Goal: Transaction & Acquisition: Purchase product/service

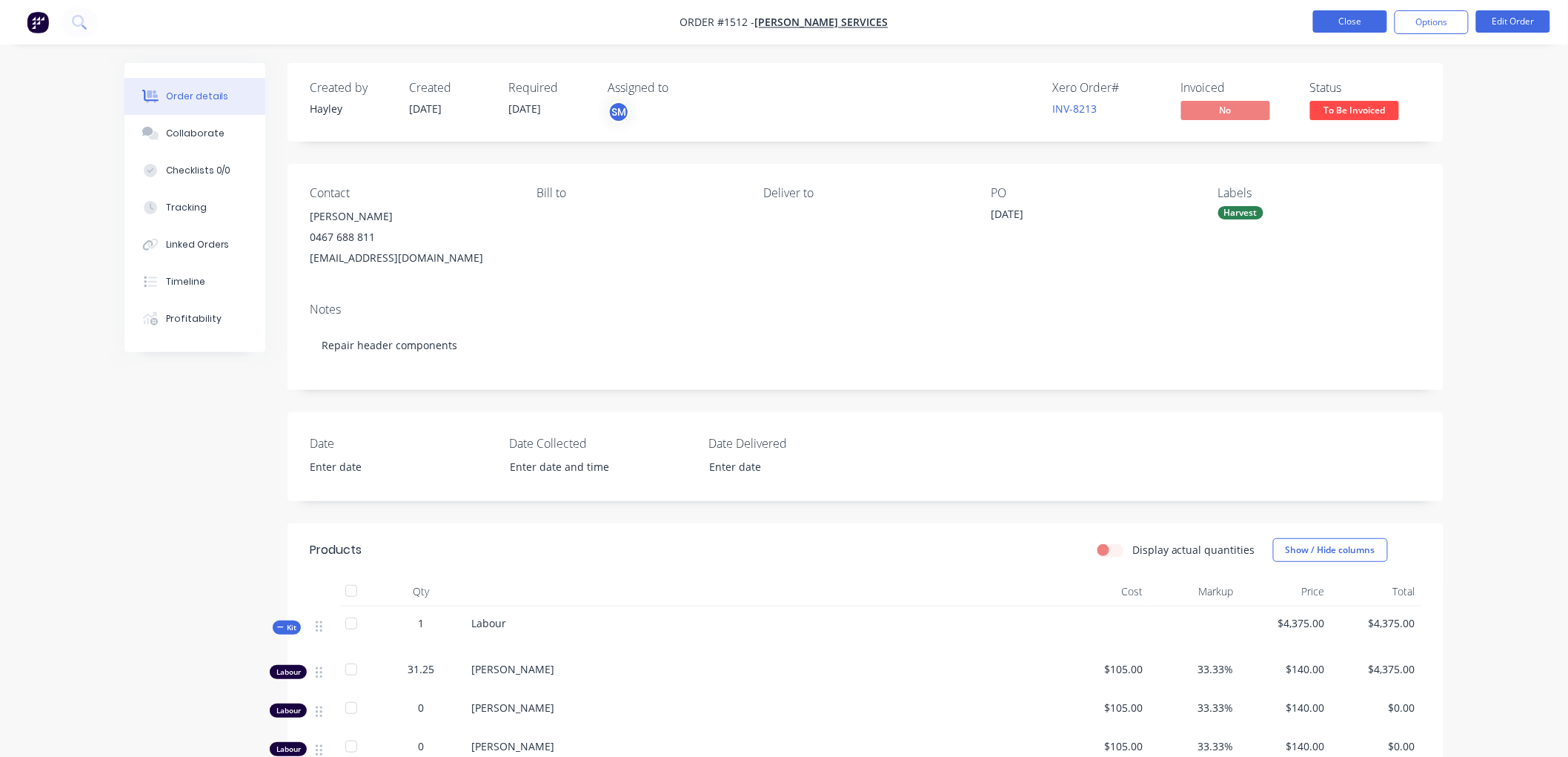
click at [1324, 18] on button "Close" at bounding box center [1350, 21] width 74 height 22
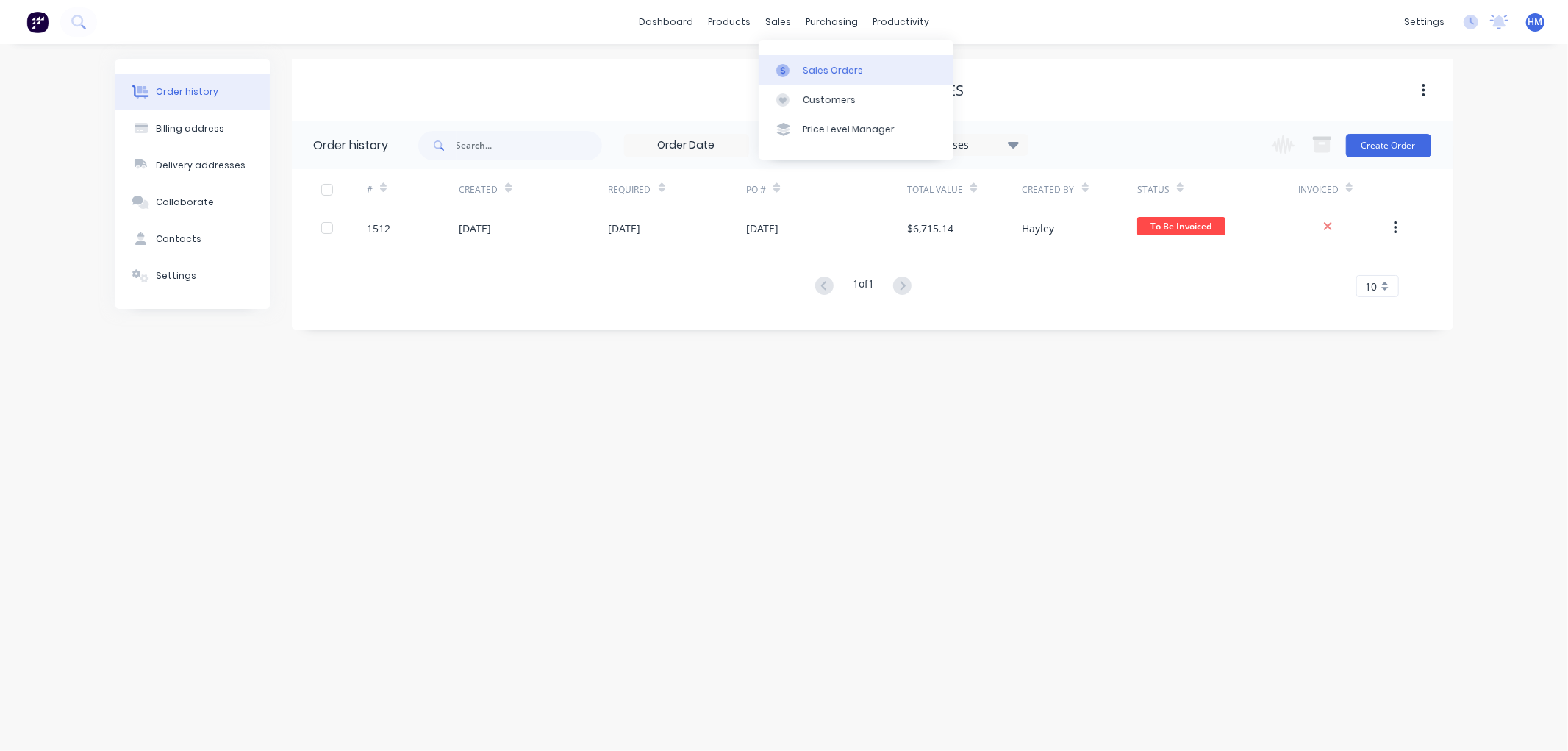
click at [814, 64] on div "Sales Orders" at bounding box center [833, 70] width 60 height 13
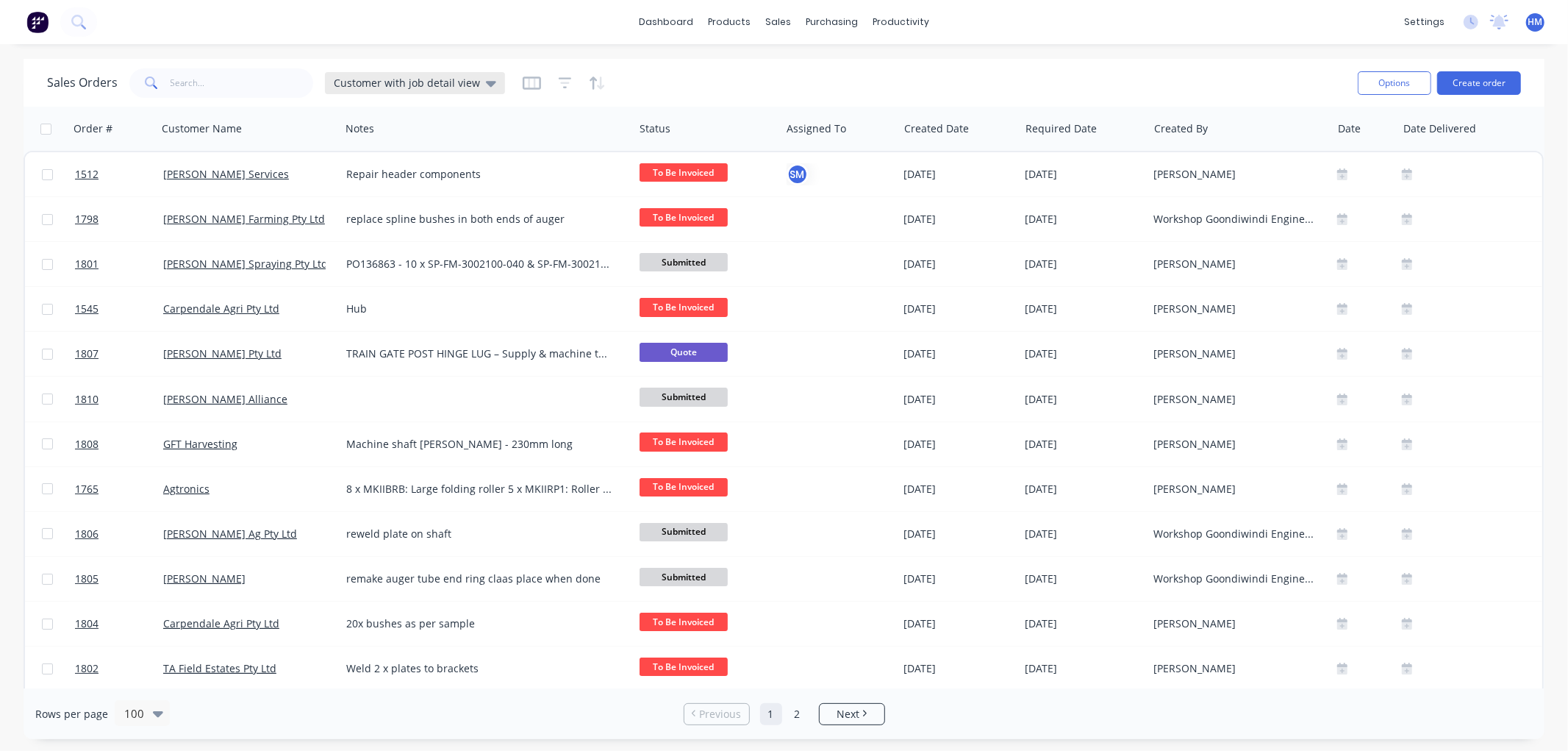
click at [426, 78] on span "Customer with job detail view" at bounding box center [407, 83] width 146 height 16
click at [379, 262] on button "Invoice" at bounding box center [413, 266] width 167 height 17
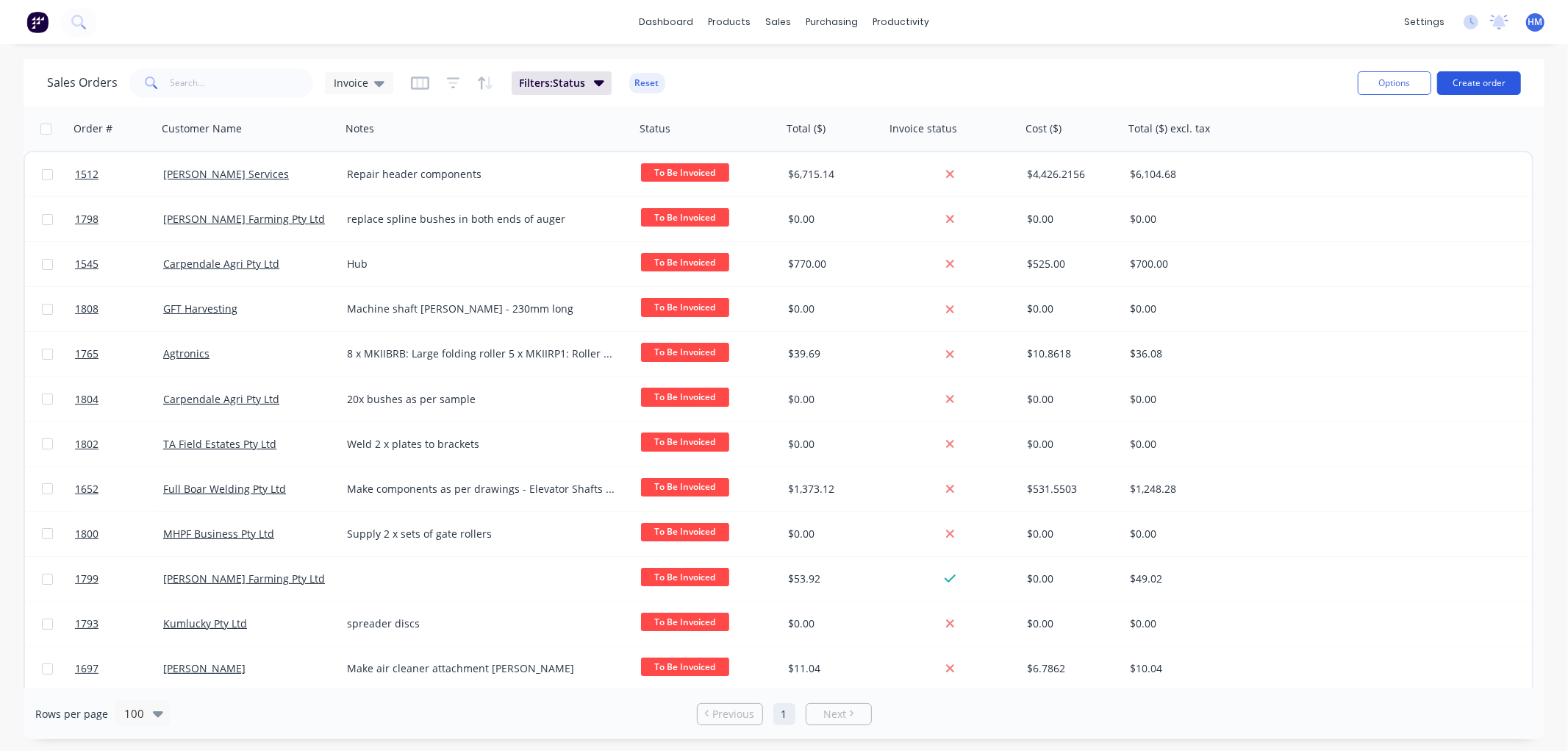
click at [1490, 84] on button "Create order" at bounding box center [1479, 83] width 84 height 24
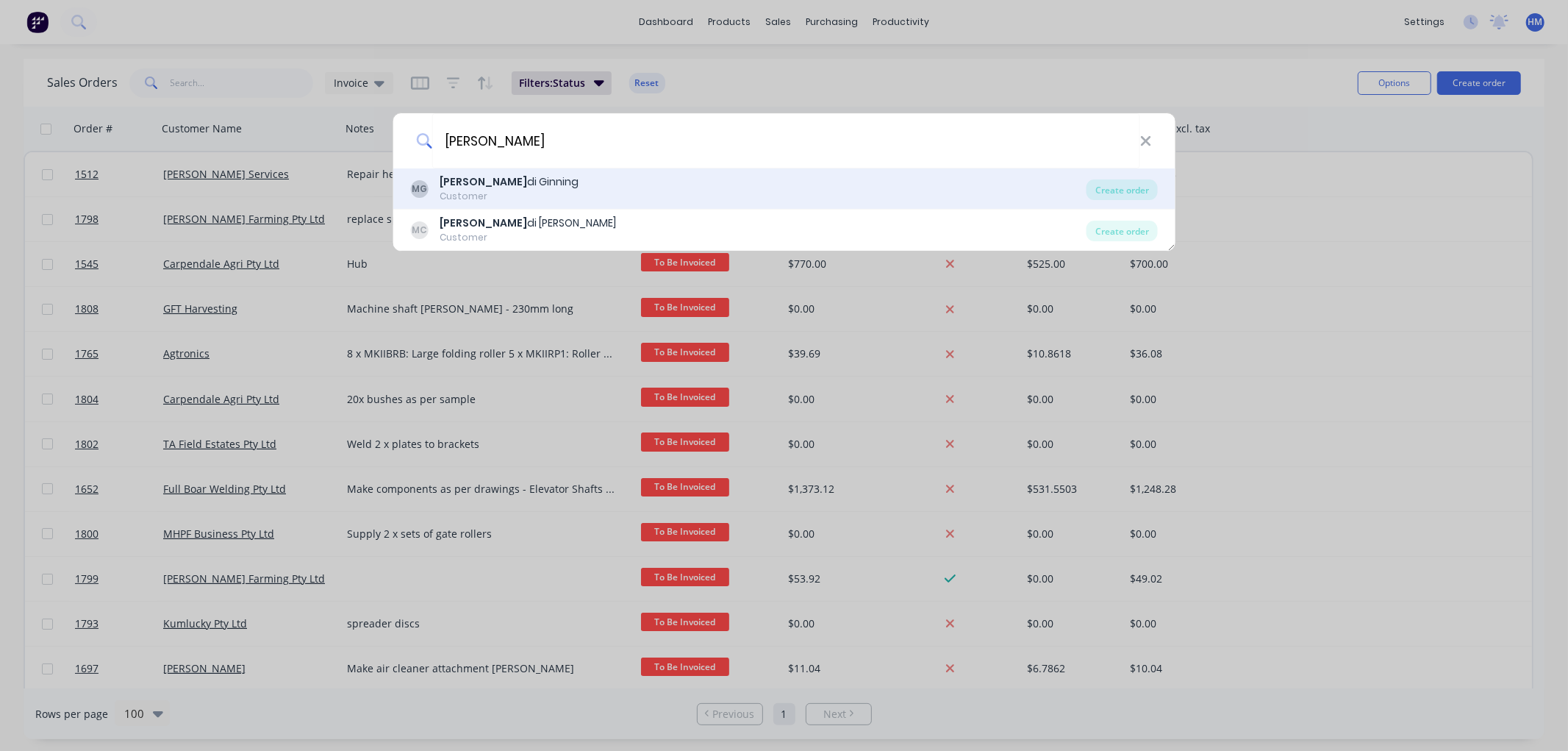
type input "[PERSON_NAME]"
click at [535, 188] on div "[PERSON_NAME] di Ginning Customer" at bounding box center [749, 188] width 677 height 29
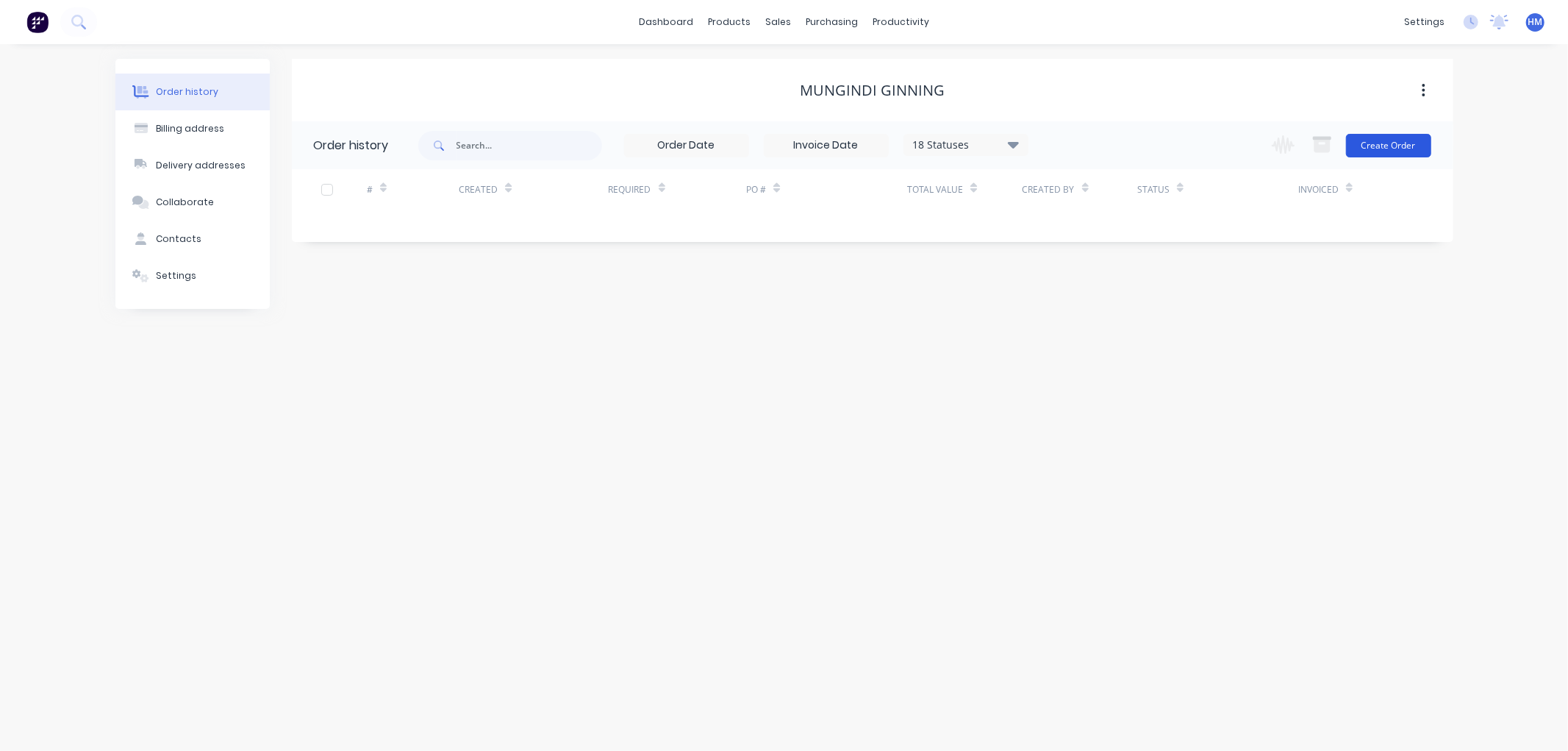
click at [1384, 151] on button "Create Order" at bounding box center [1389, 145] width 85 height 24
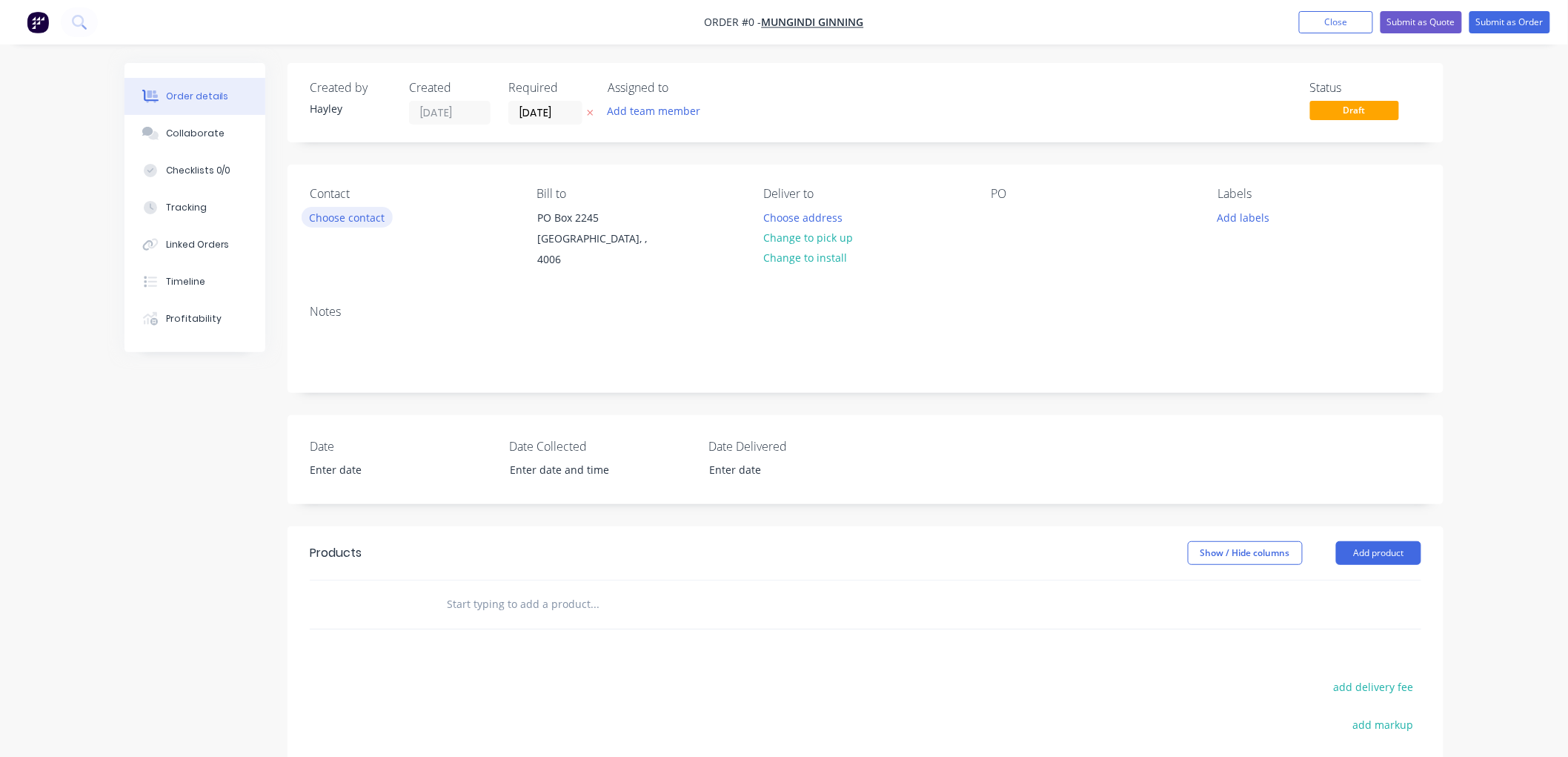
click at [364, 213] on button "Choose contact" at bounding box center [346, 216] width 91 height 20
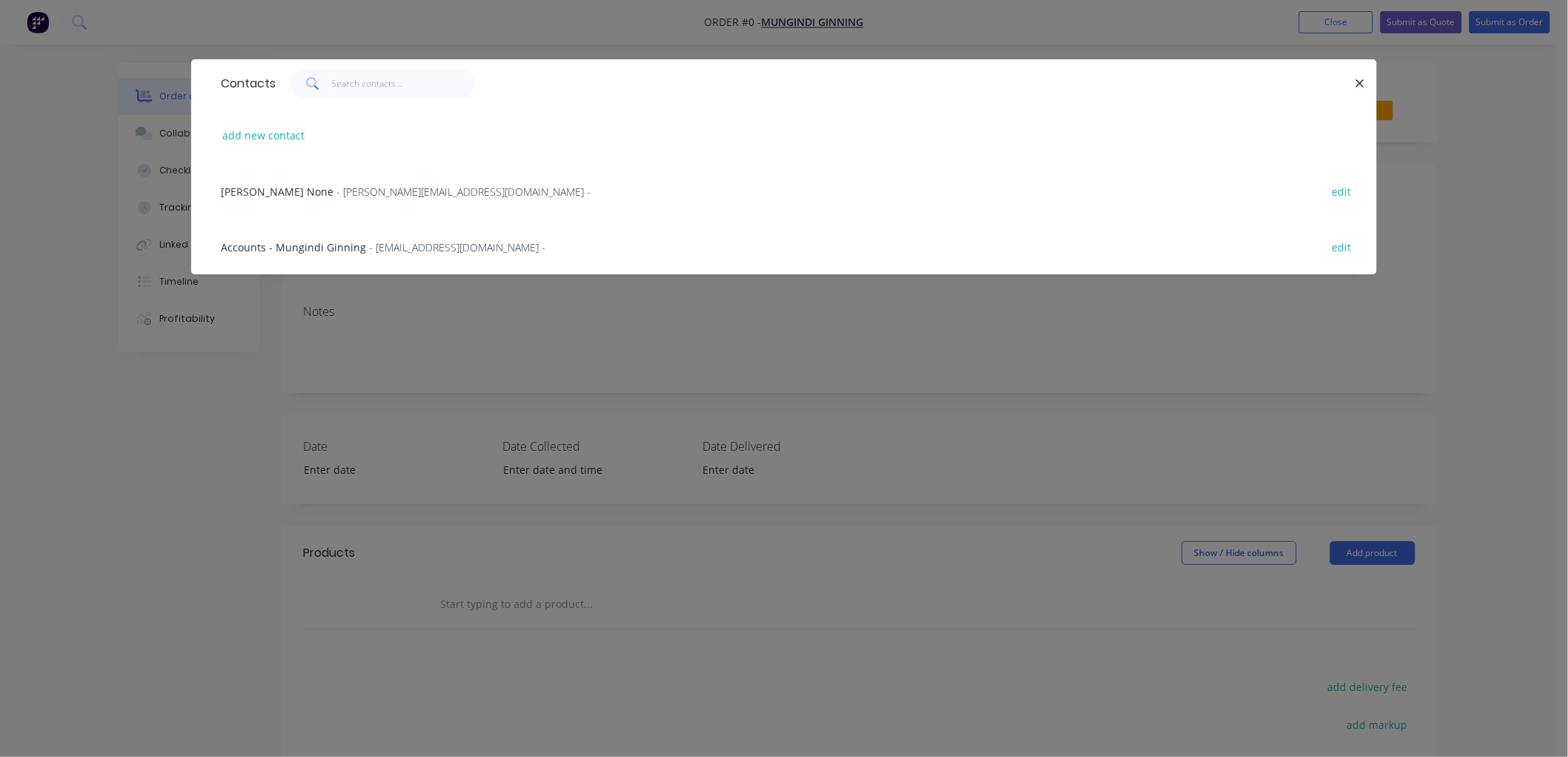
click at [256, 190] on span "[PERSON_NAME] None" at bounding box center [276, 191] width 113 height 14
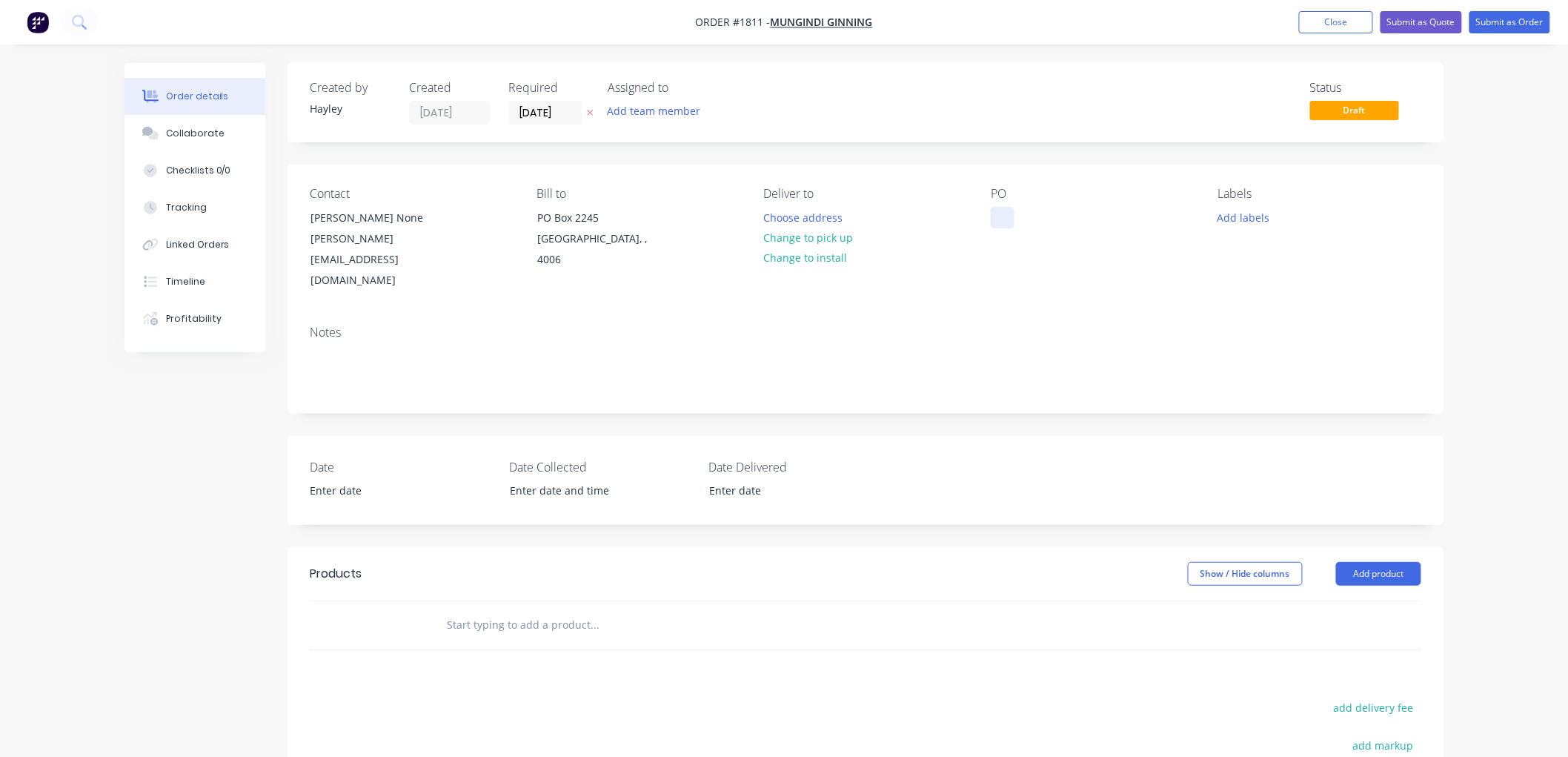
click at [1001, 217] on div at bounding box center [1003, 217] width 24 height 22
click at [565, 610] on input "text" at bounding box center [593, 625] width 296 height 30
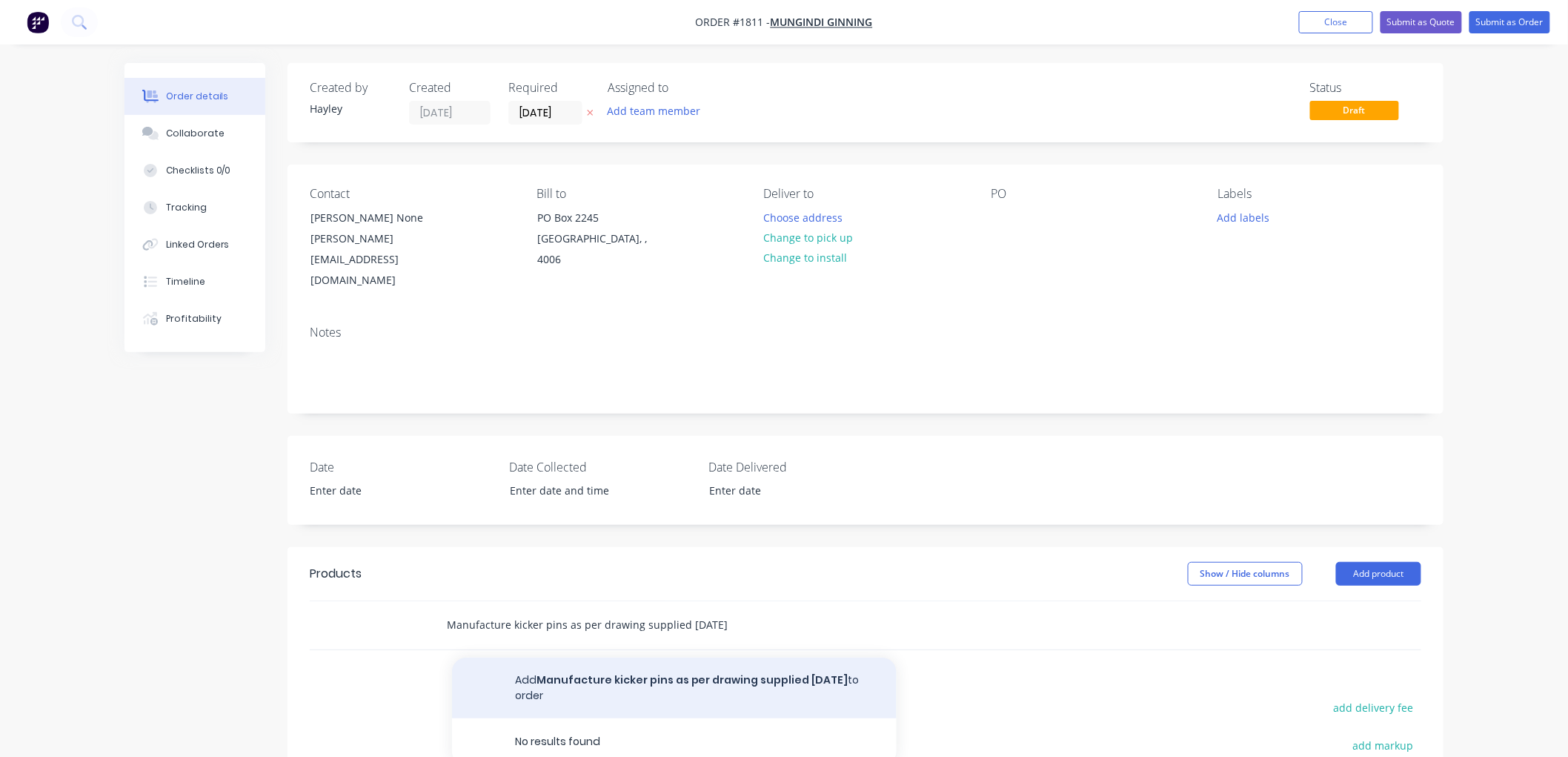
type input "Manufacture kicker pins as per drawing supplied [DATE]"
click at [656, 657] on button "Add Manufacture kicker pins as per drawing supplied [DATE] to order" at bounding box center [674, 687] width 445 height 61
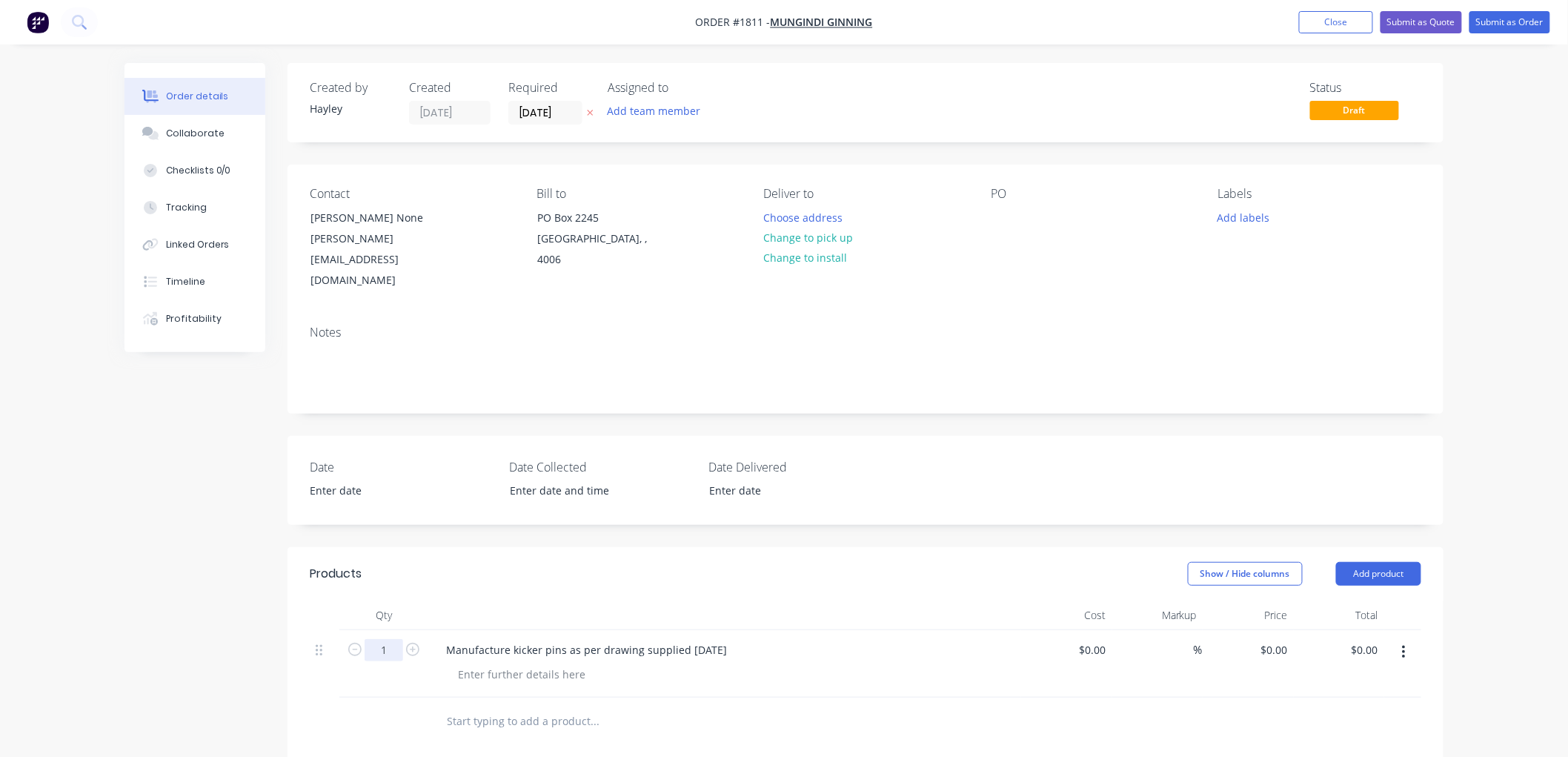
drag, startPoint x: 385, startPoint y: 630, endPoint x: 429, endPoint y: 618, distance: 45.6
click at [385, 639] on input "1" at bounding box center [384, 650] width 39 height 22
type input "20"
click at [1289, 639] on input "0" at bounding box center [1276, 650] width 34 height 22
type input "$70.16"
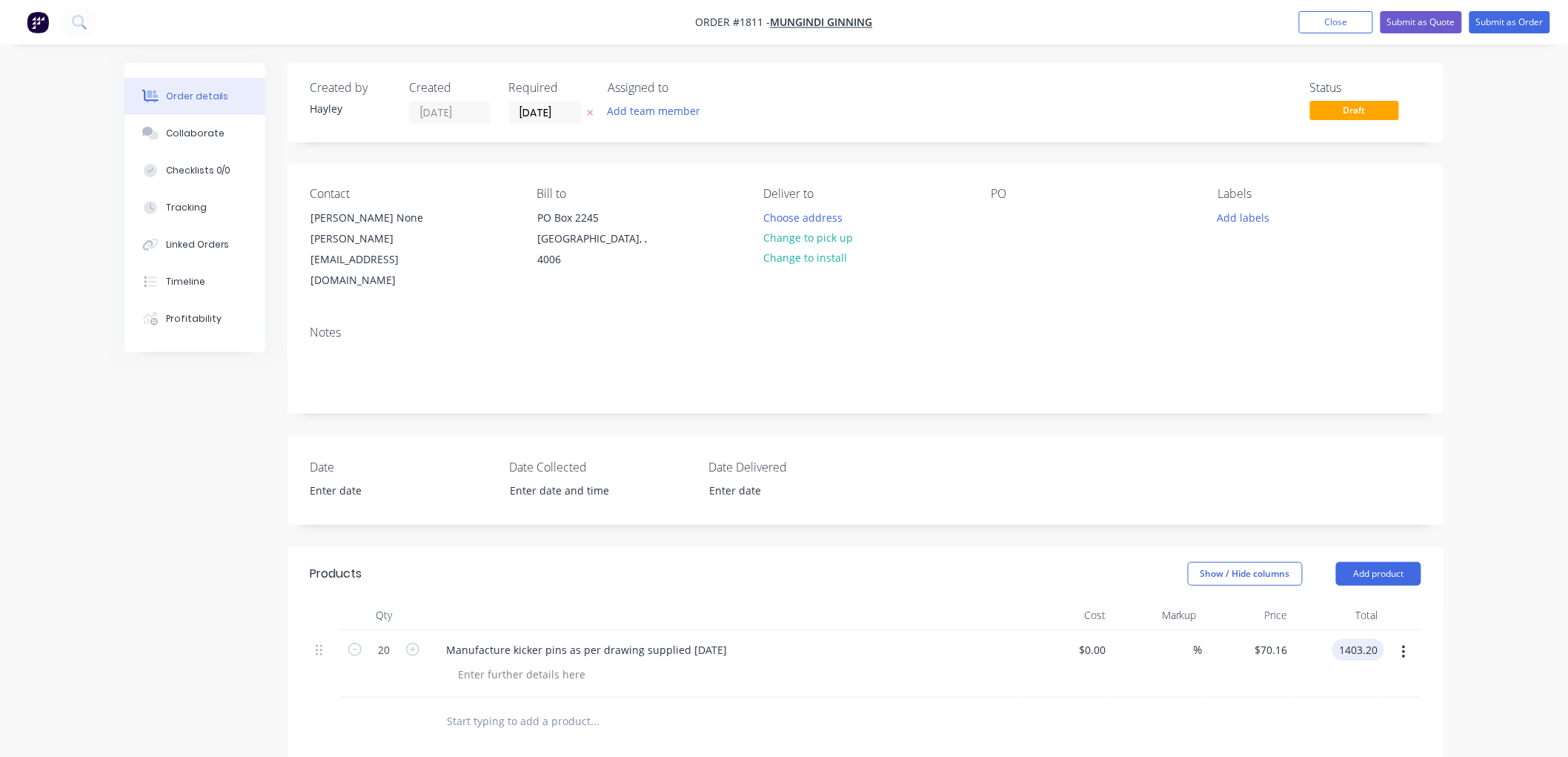
type input "$1,403.20"
click at [1468, 537] on div "Order details Collaborate Checklists 0/0 Tracking Linked Orders Timeline Profit…" at bounding box center [784, 562] width 1568 height 1124
click at [1498, 18] on button "Submit as Order" at bounding box center [1509, 22] width 81 height 22
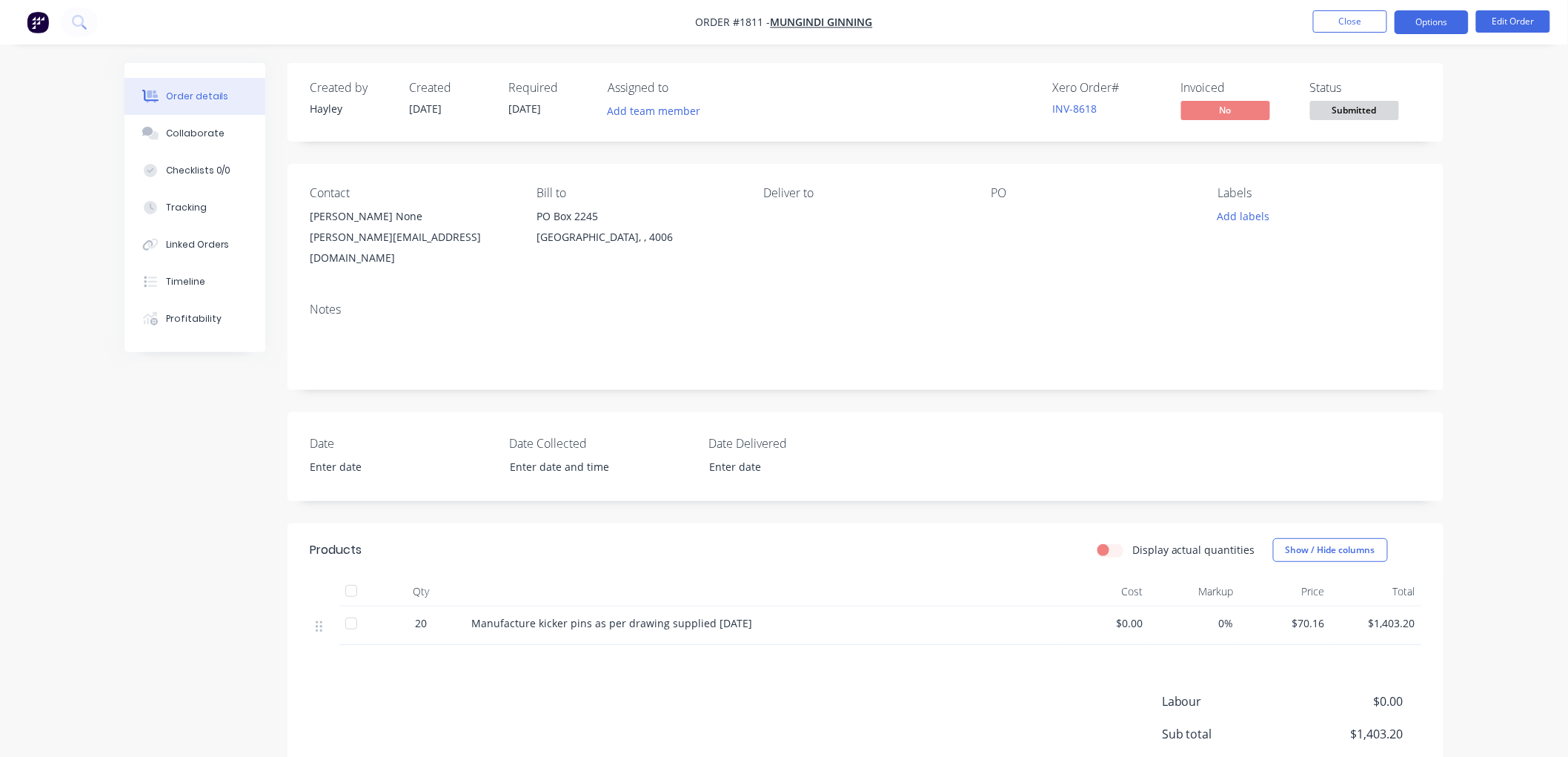
click at [1455, 21] on button "Options" at bounding box center [1431, 22] width 74 height 24
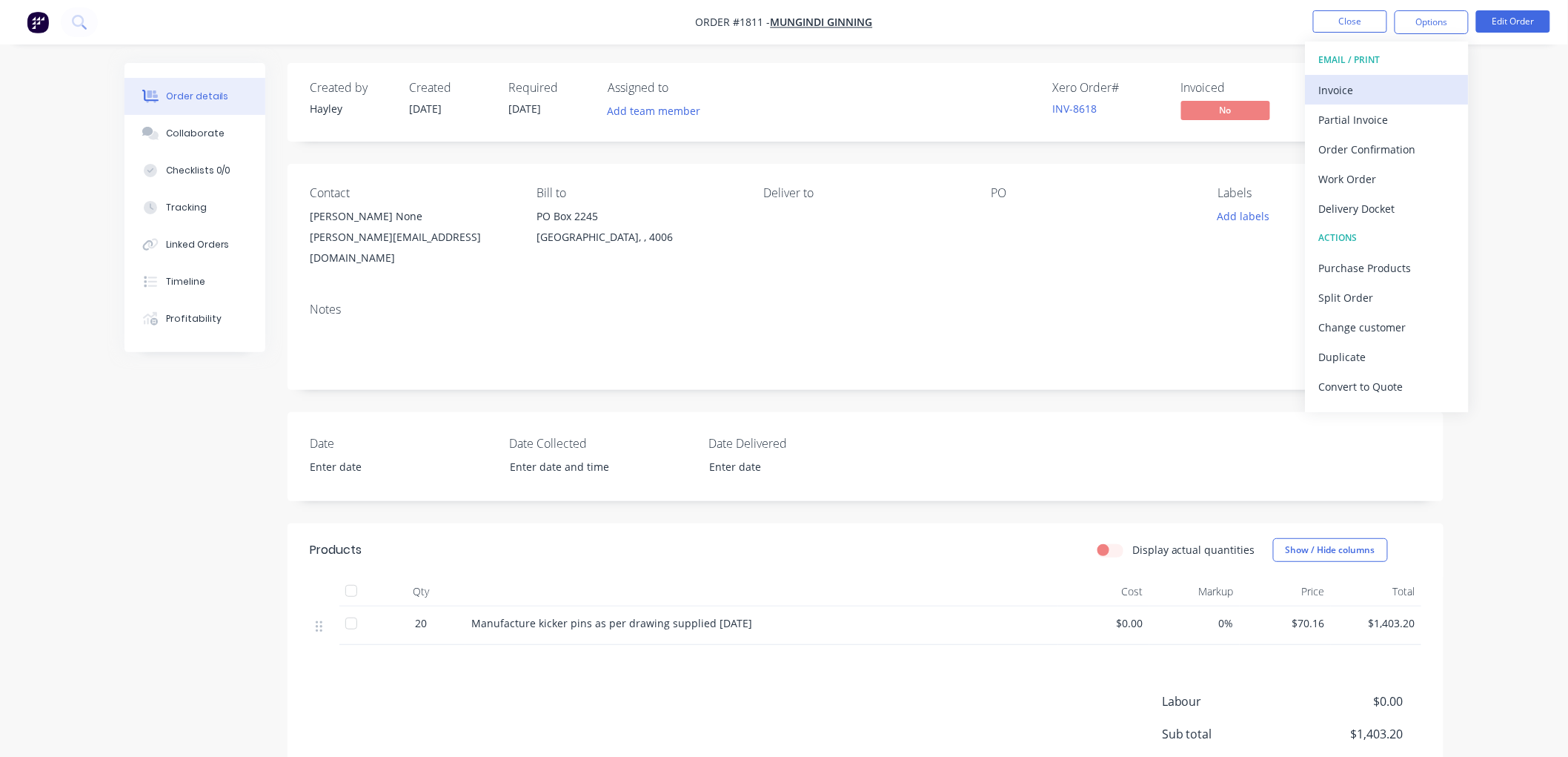
click at [1365, 89] on div "Invoice" at bounding box center [1387, 91] width 137 height 22
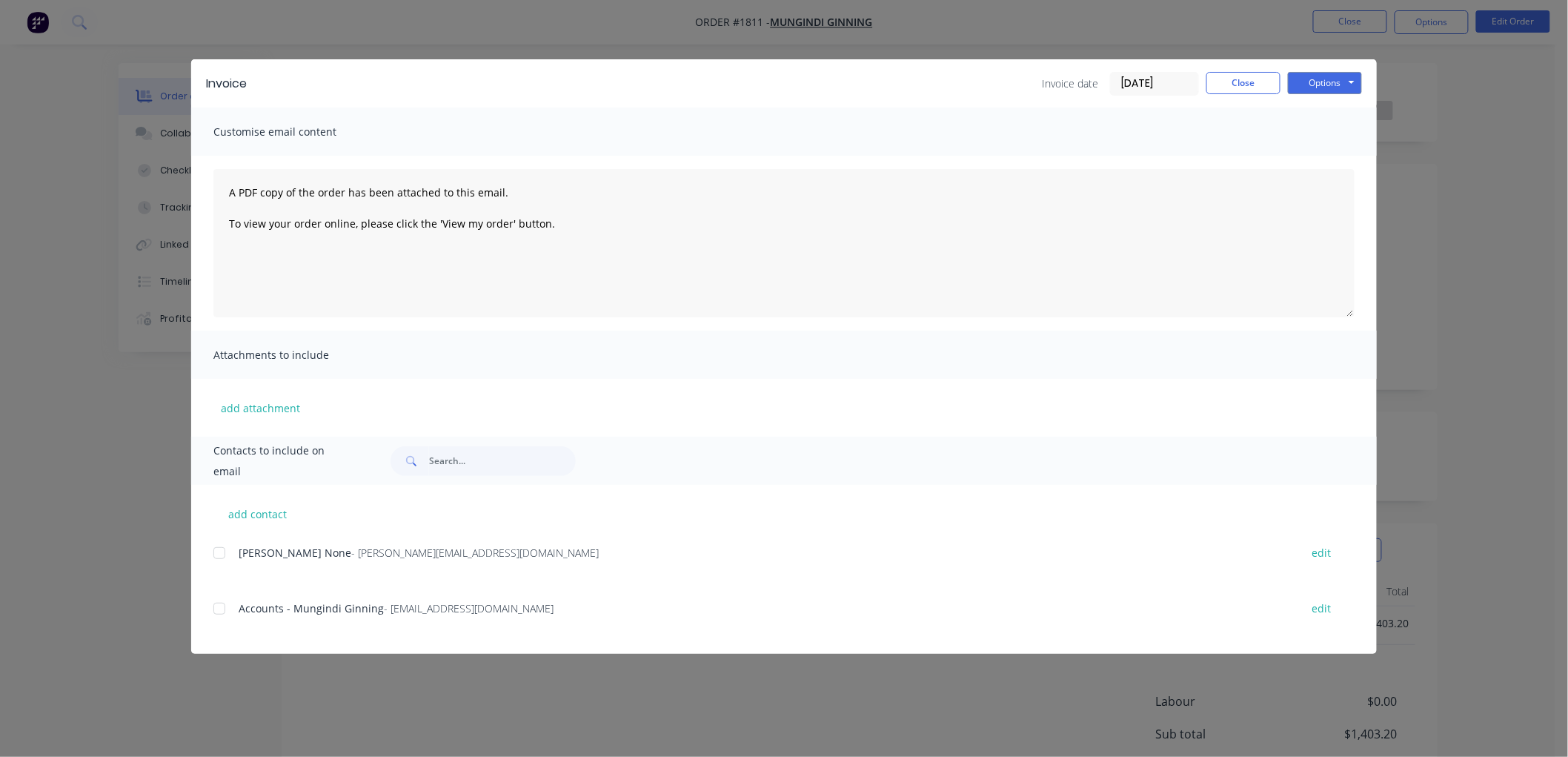
click at [1150, 80] on input "[DATE]" at bounding box center [1154, 84] width 88 height 22
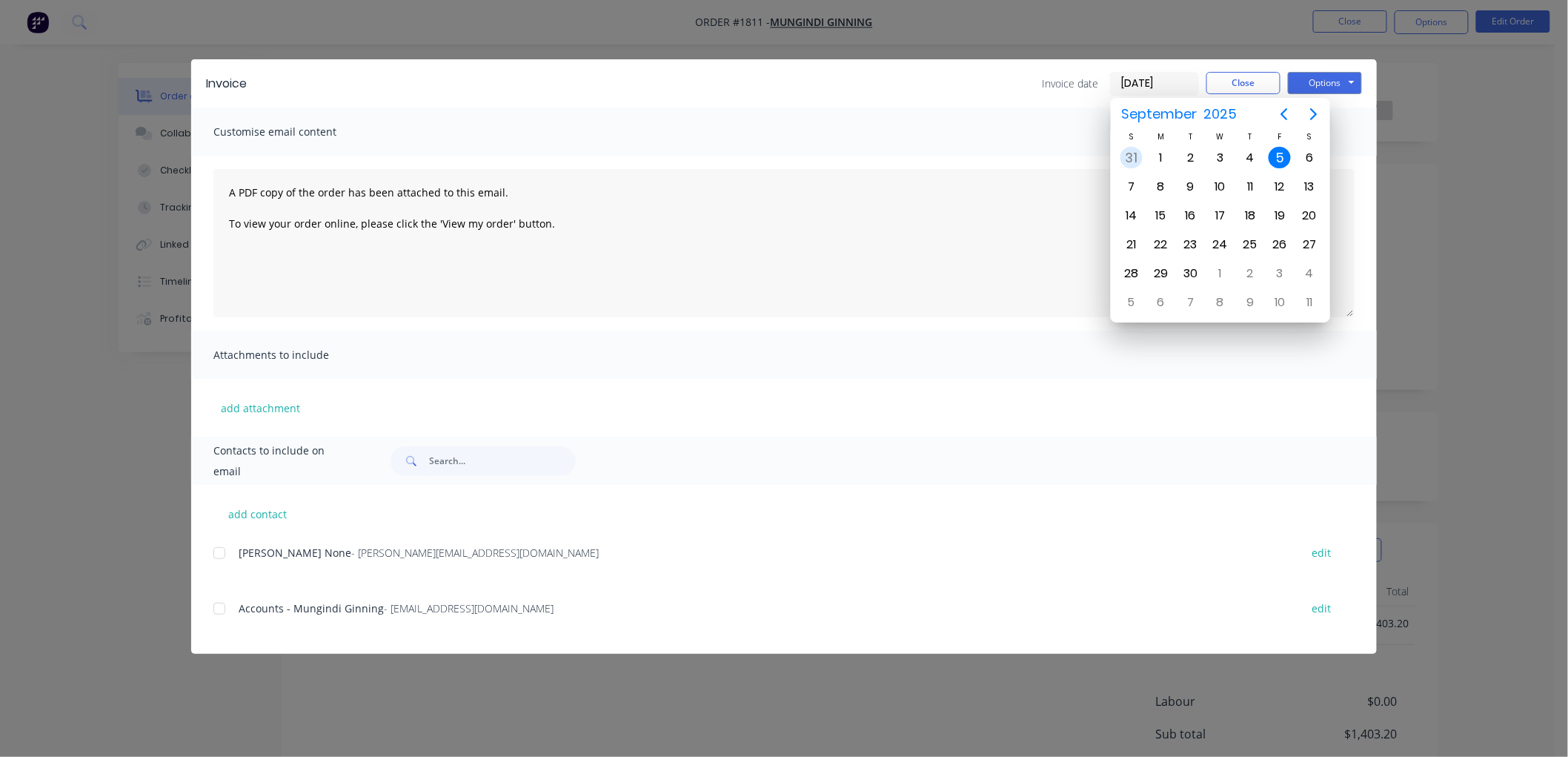
click at [1126, 155] on div "31" at bounding box center [1131, 158] width 22 height 22
type input "[DATE]"
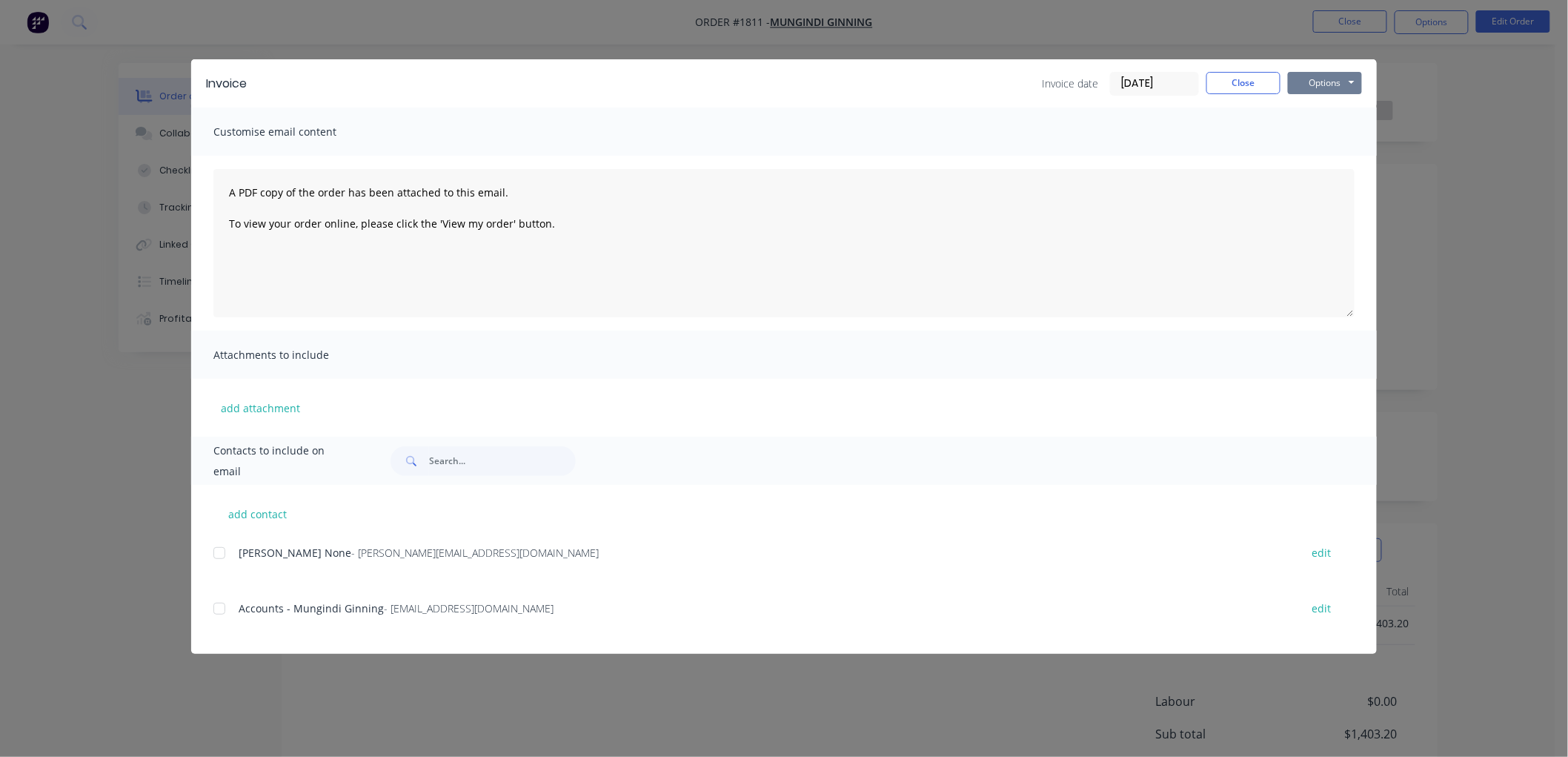
click at [1321, 85] on button "Options" at bounding box center [1325, 83] width 74 height 22
click at [1325, 103] on button "Preview" at bounding box center [1335, 109] width 95 height 25
click at [217, 609] on div at bounding box center [219, 608] width 30 height 30
click at [1308, 85] on button "Options" at bounding box center [1325, 83] width 74 height 22
click at [1335, 159] on button "Email" at bounding box center [1335, 158] width 95 height 25
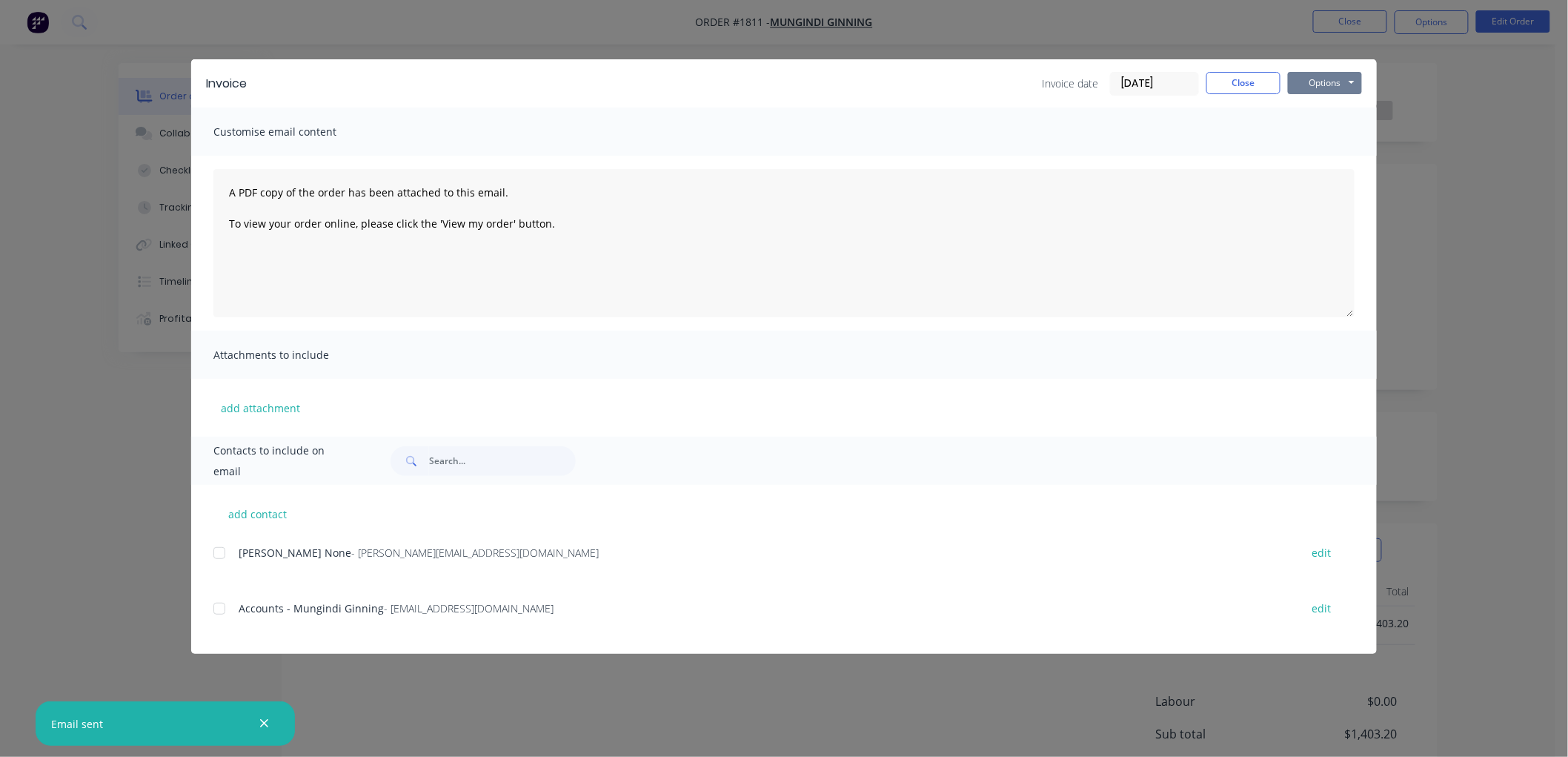
click at [1323, 85] on button "Options" at bounding box center [1325, 83] width 74 height 22
click at [1252, 80] on button "Close" at bounding box center [1243, 83] width 74 height 22
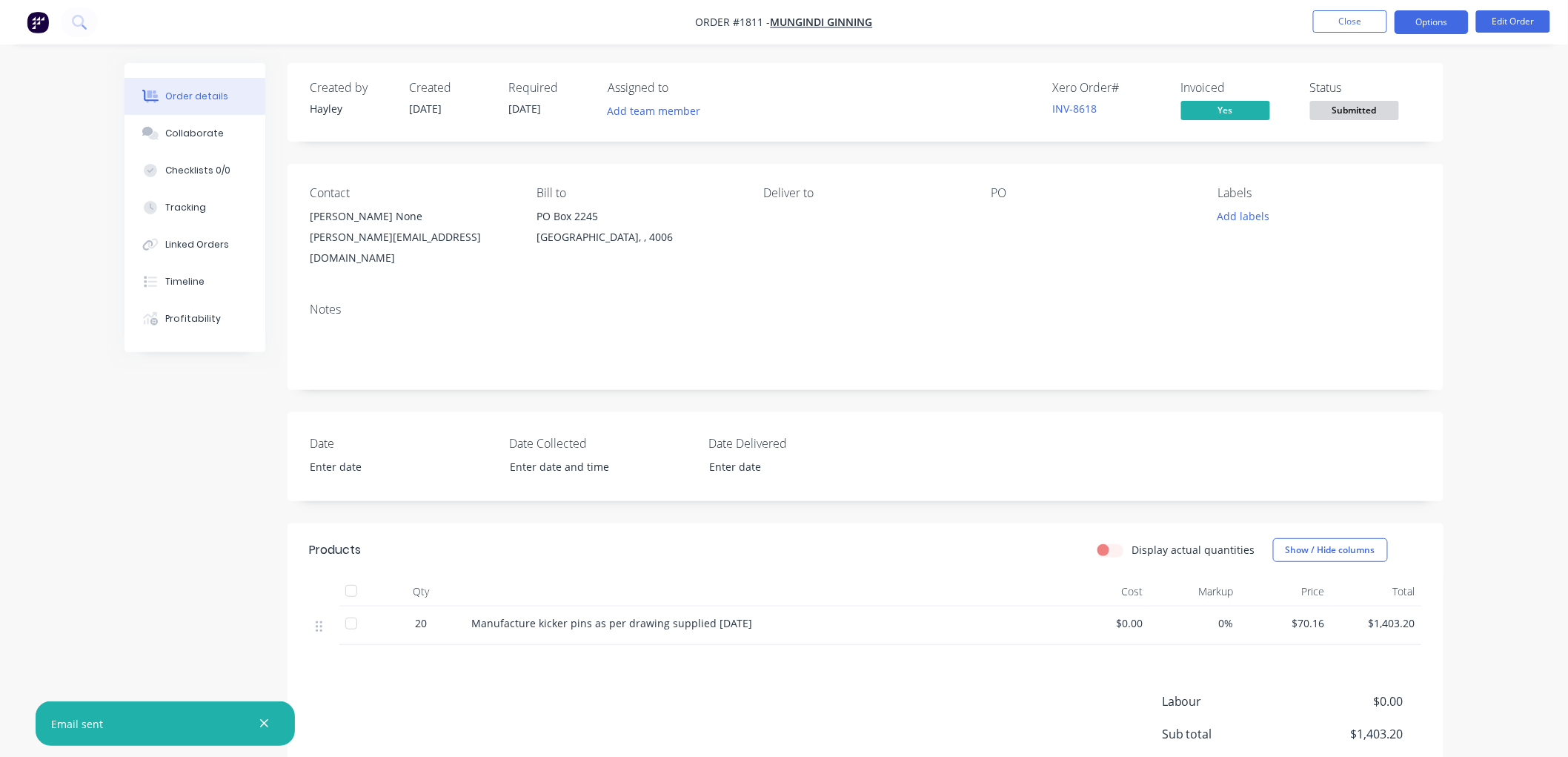
click at [1432, 23] on button "Options" at bounding box center [1431, 22] width 74 height 24
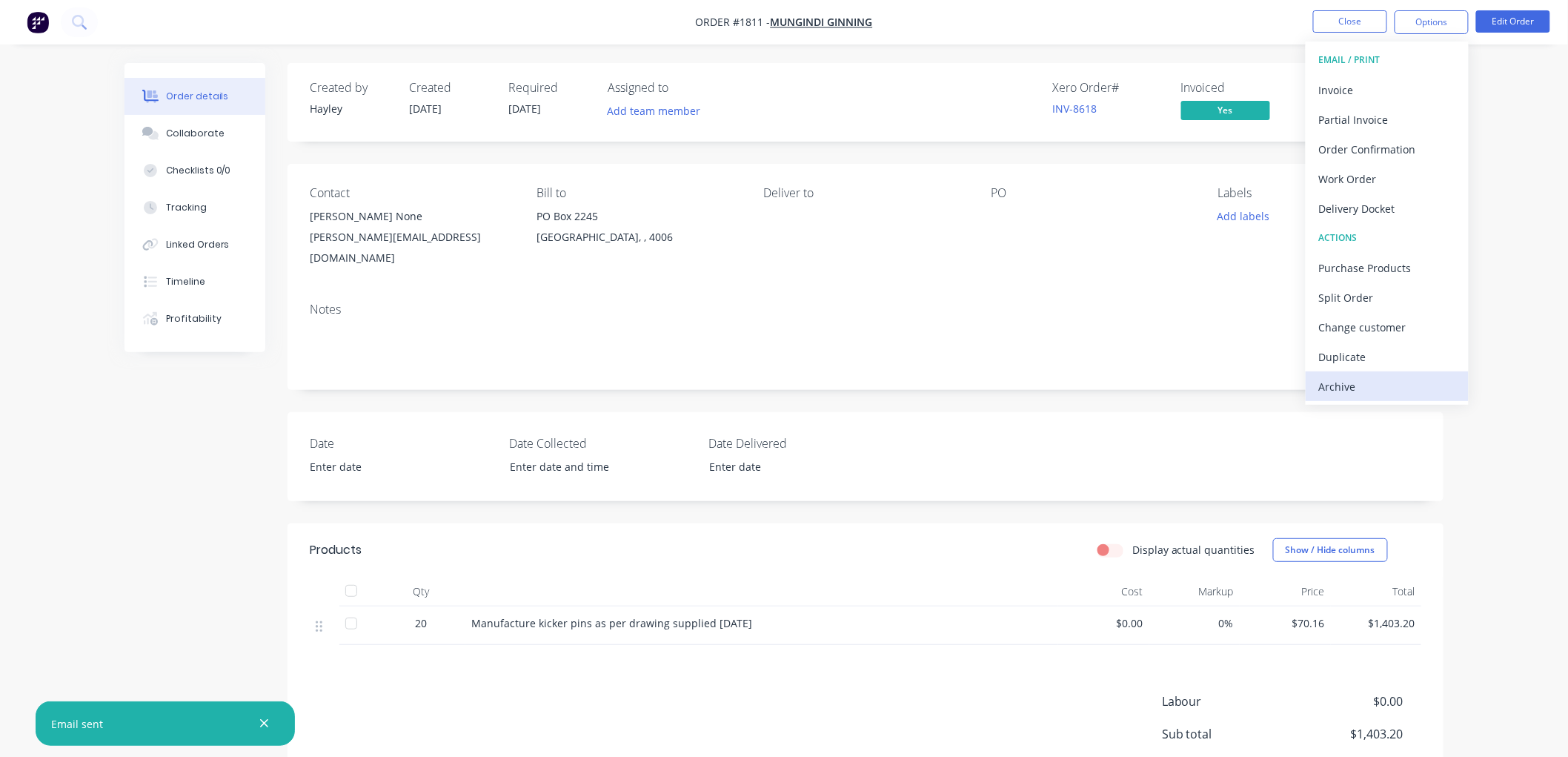
click at [1344, 380] on div "Archive" at bounding box center [1387, 387] width 137 height 22
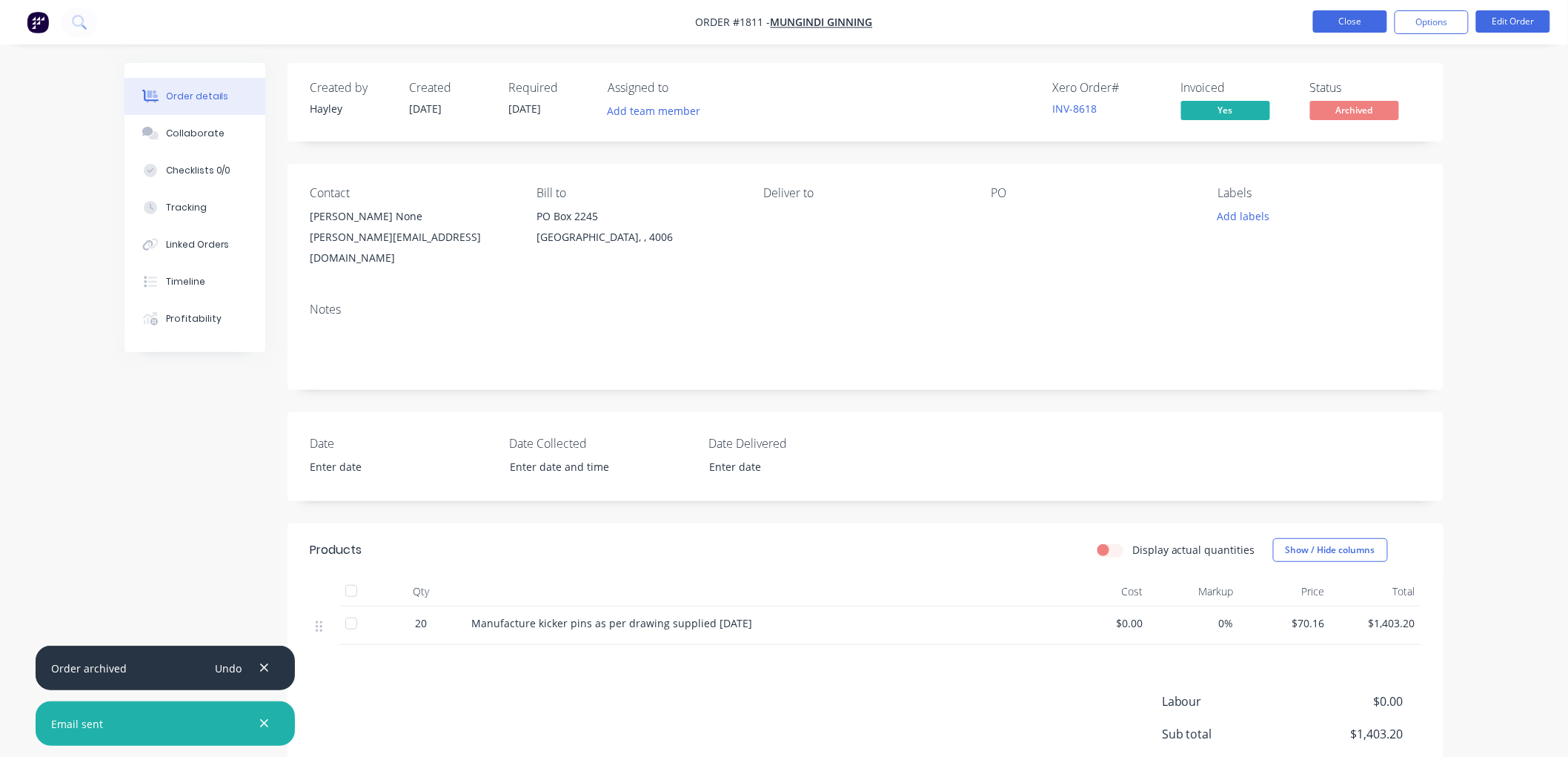
click at [1346, 16] on button "Close" at bounding box center [1350, 21] width 74 height 22
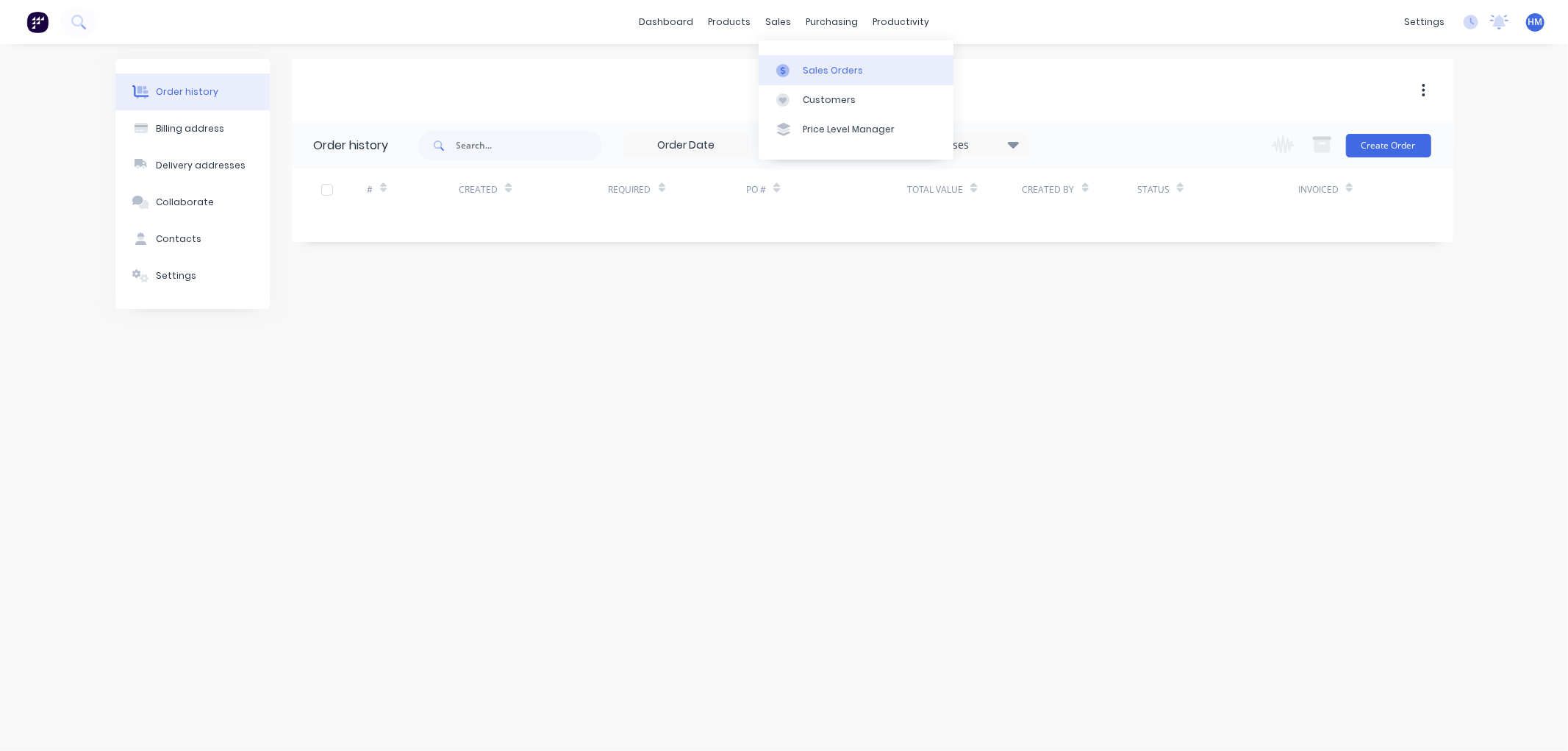
click at [825, 75] on div "Sales Orders" at bounding box center [833, 70] width 60 height 13
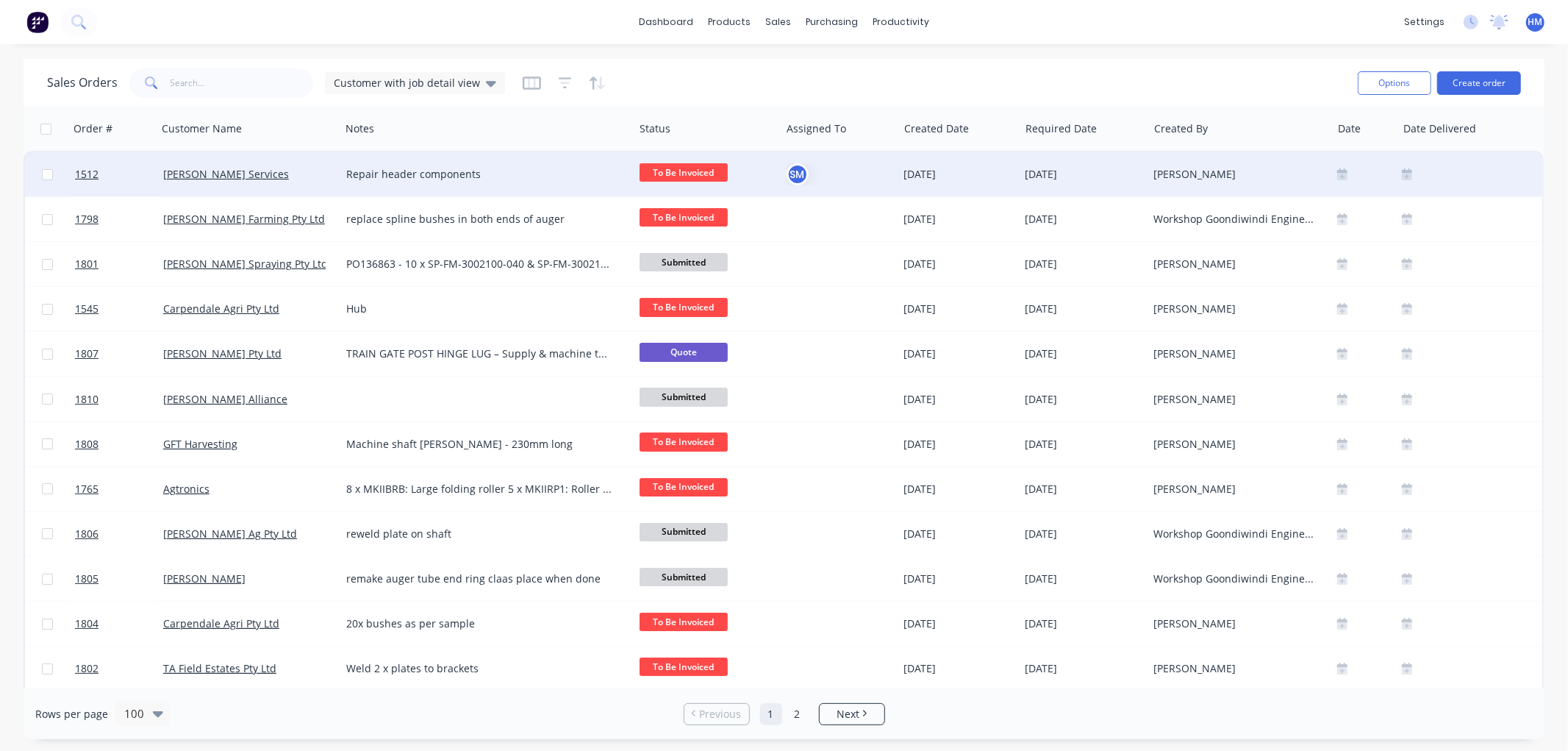
click at [290, 185] on div "[PERSON_NAME] Services" at bounding box center [248, 174] width 183 height 45
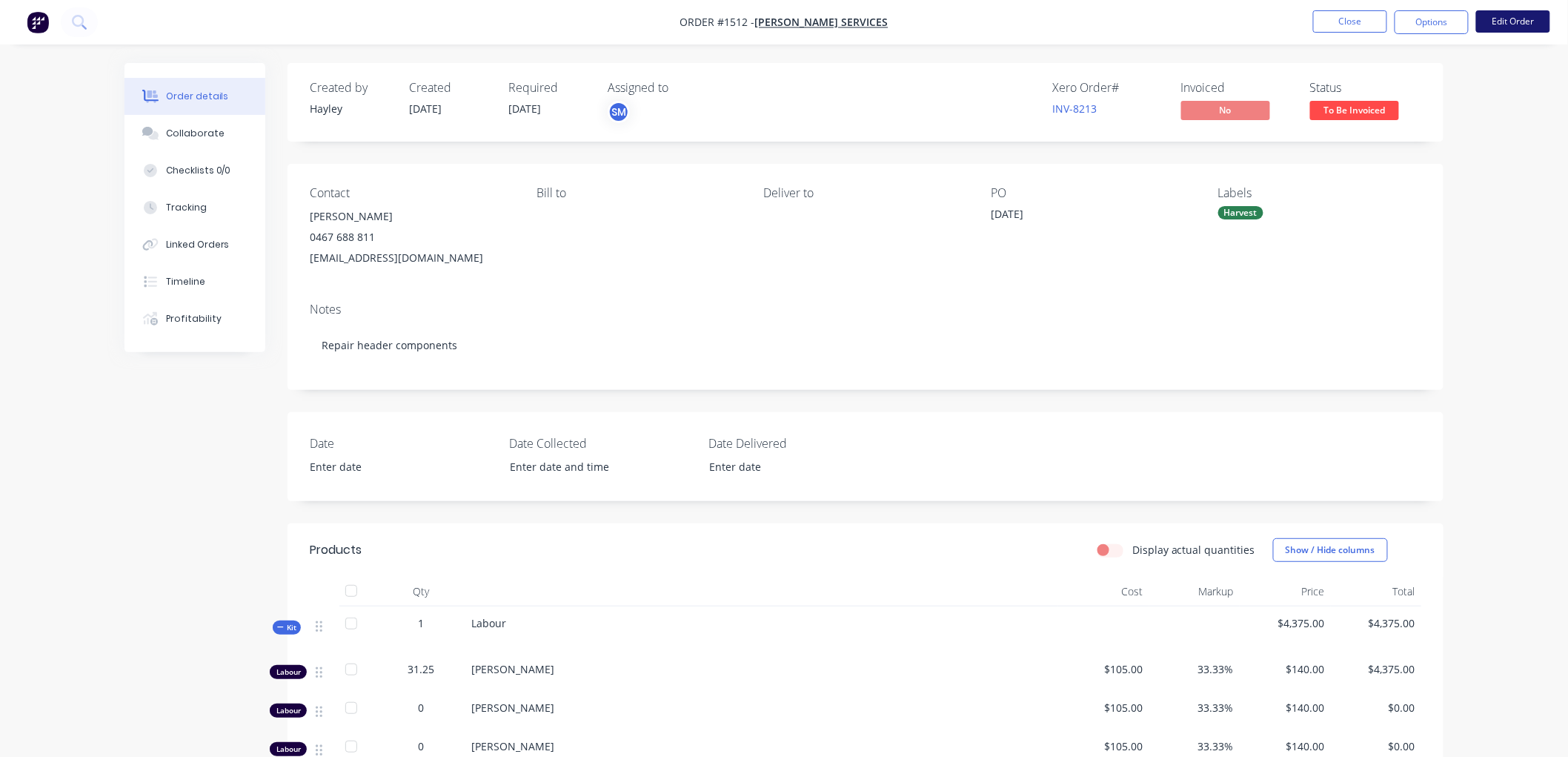
click at [1530, 22] on button "Edit Order" at bounding box center [1512, 21] width 74 height 22
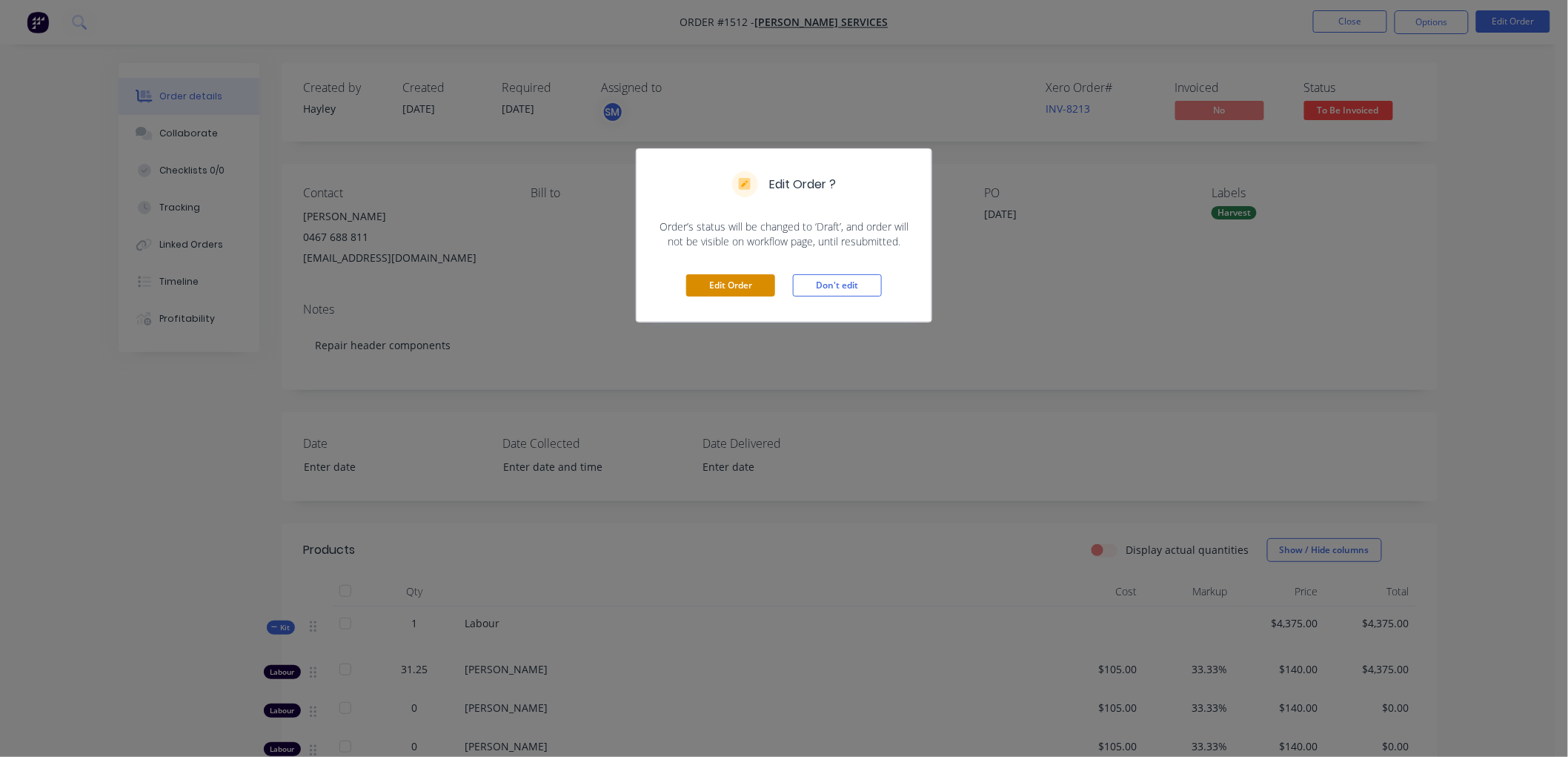
click at [756, 278] on button "Edit Order" at bounding box center [730, 285] width 89 height 22
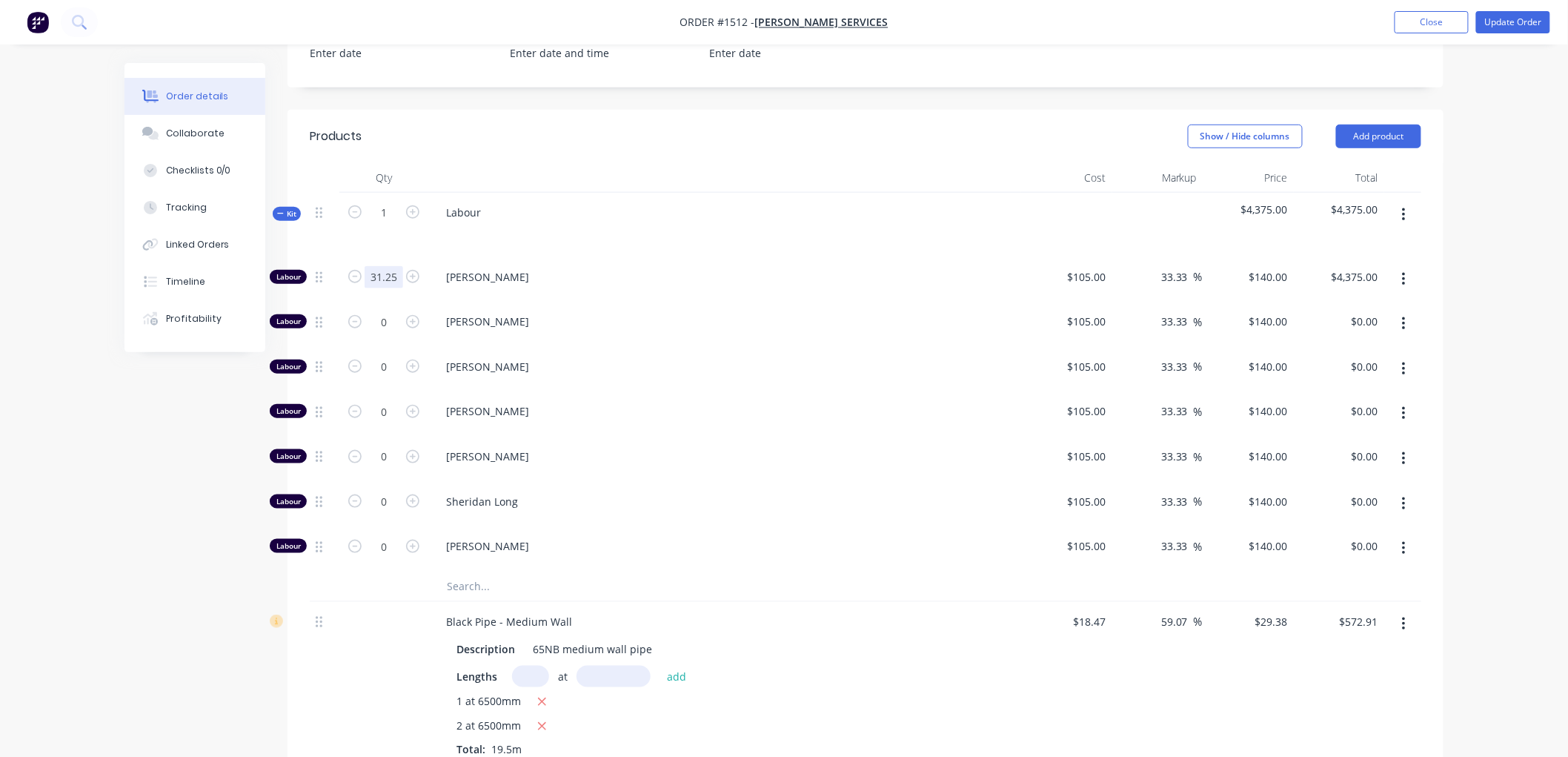
scroll to position [329, 0]
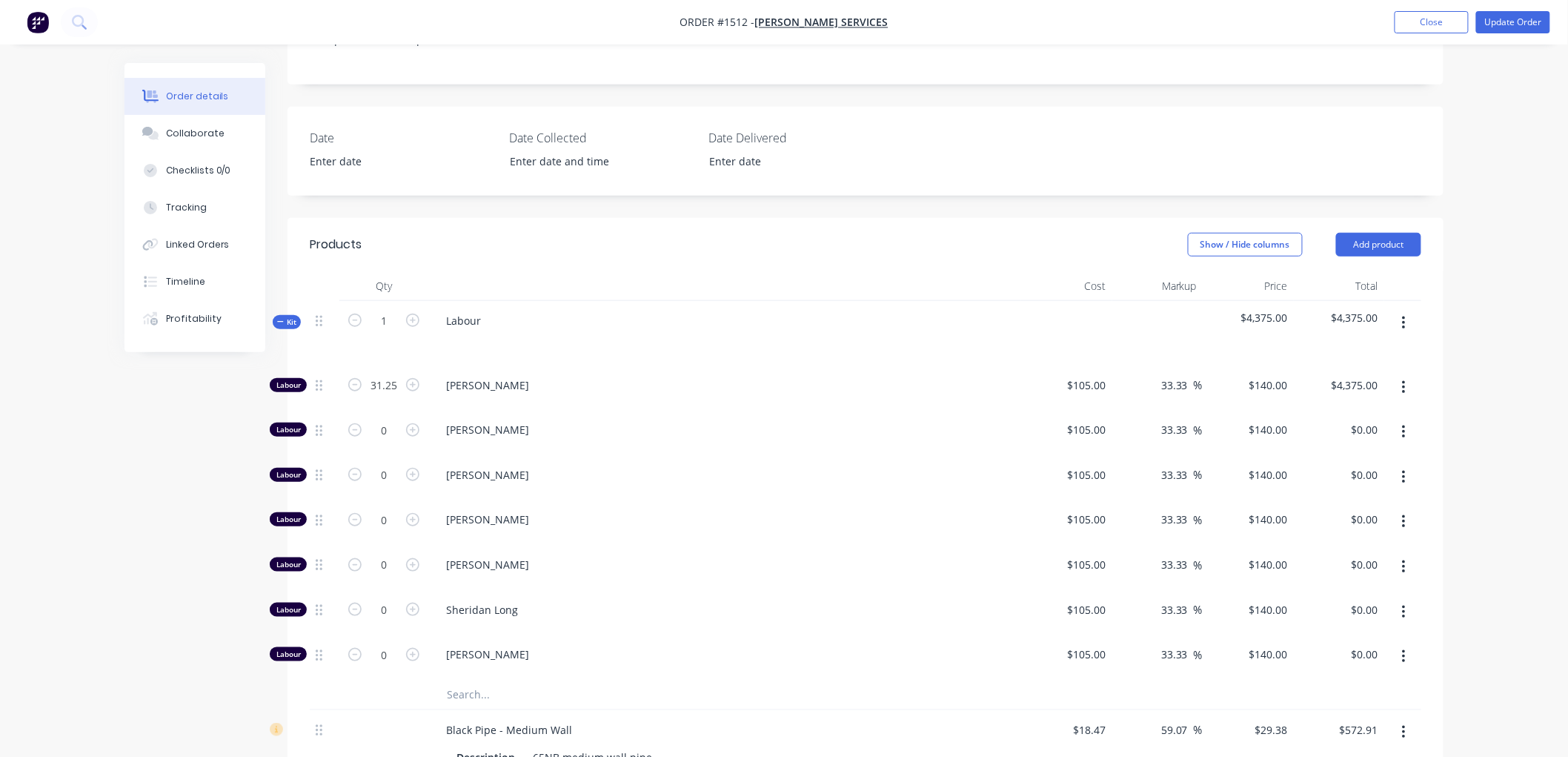
click at [277, 318] on icon at bounding box center [280, 321] width 7 height 7
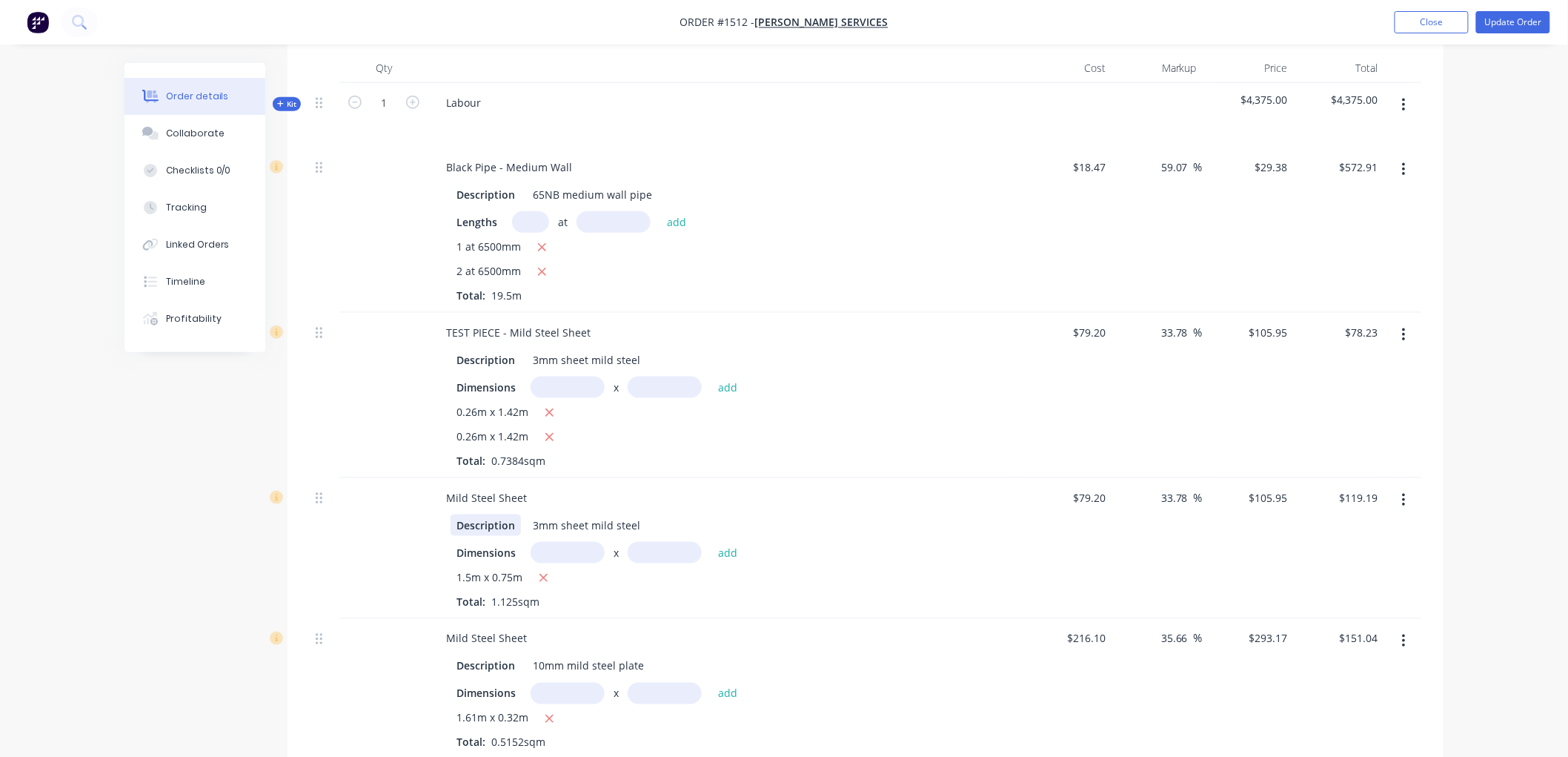
scroll to position [575, 0]
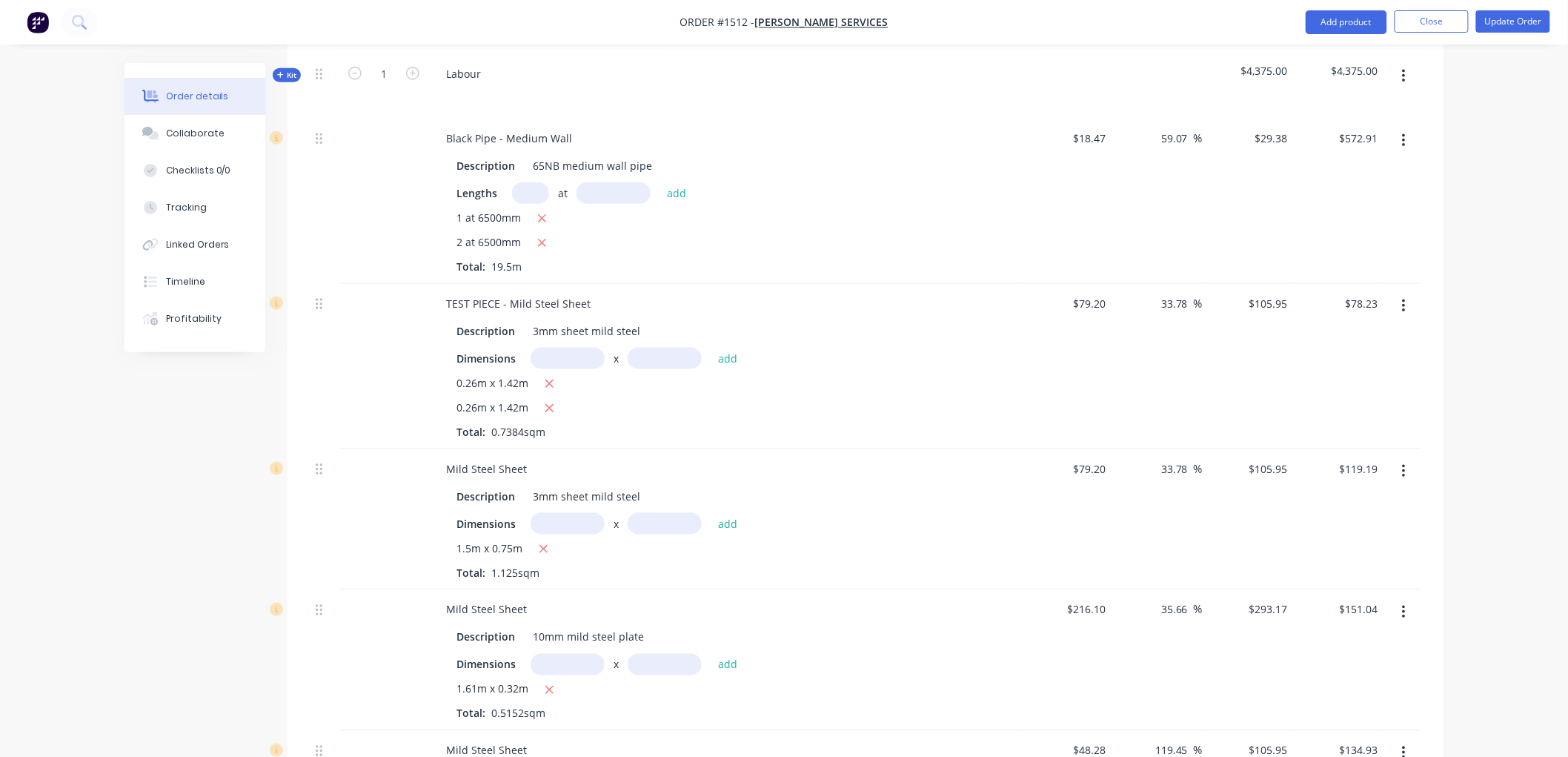
click at [1404, 299] on icon "button" at bounding box center [1403, 305] width 3 height 13
click at [1334, 423] on div "Delete" at bounding box center [1351, 434] width 114 height 22
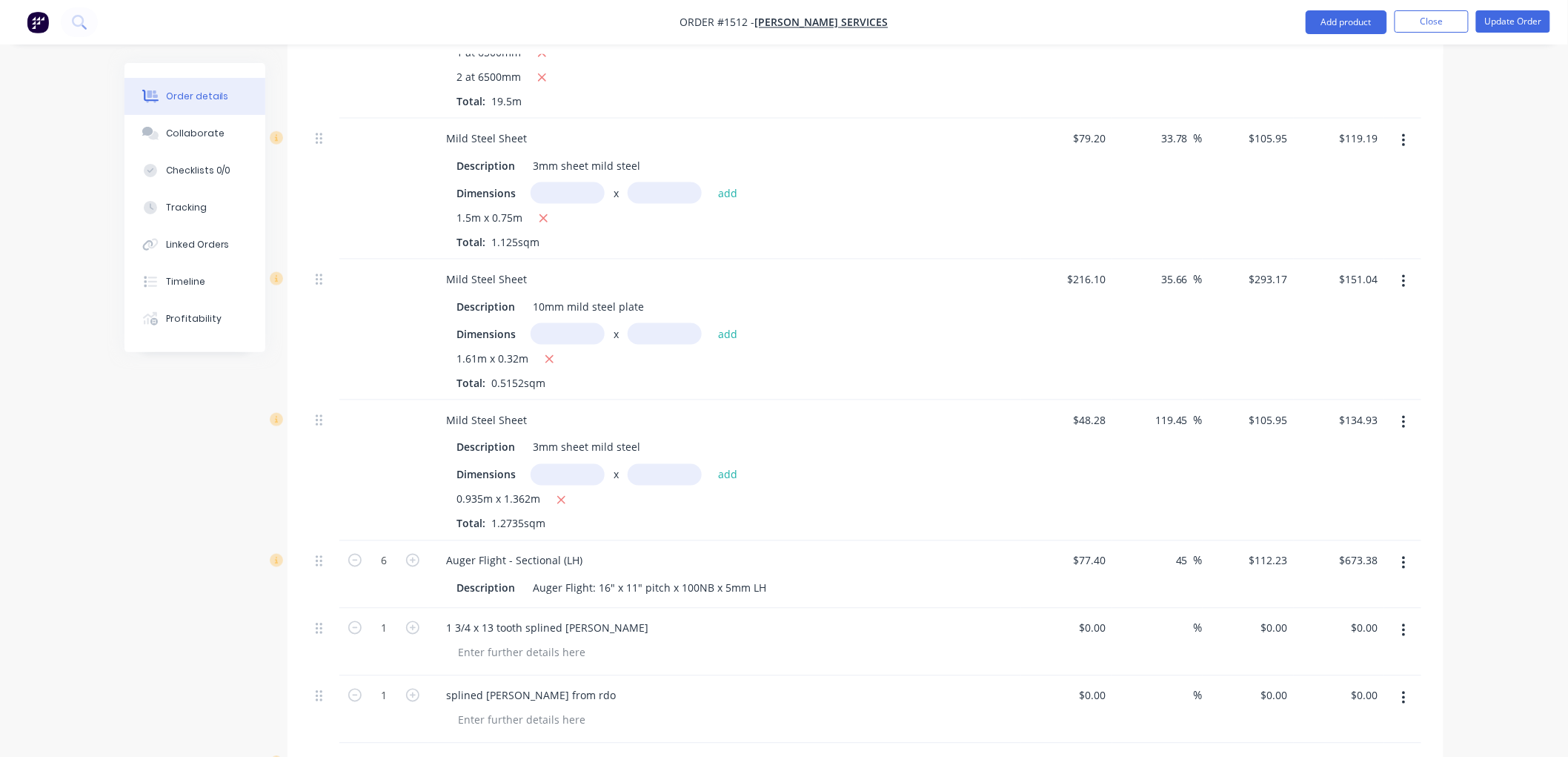
scroll to position [494, 0]
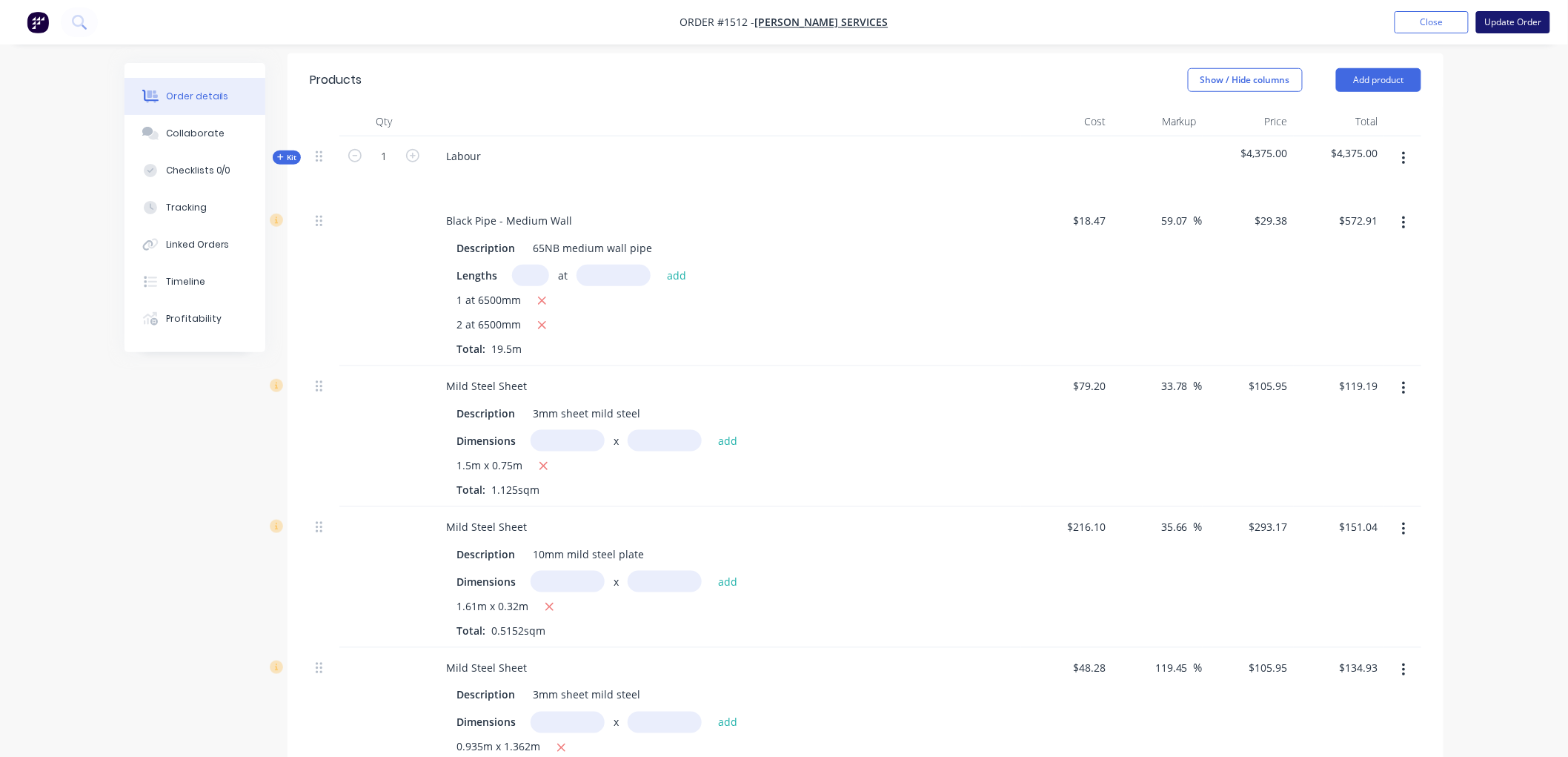
click at [1521, 19] on button "Update Order" at bounding box center [1512, 22] width 74 height 22
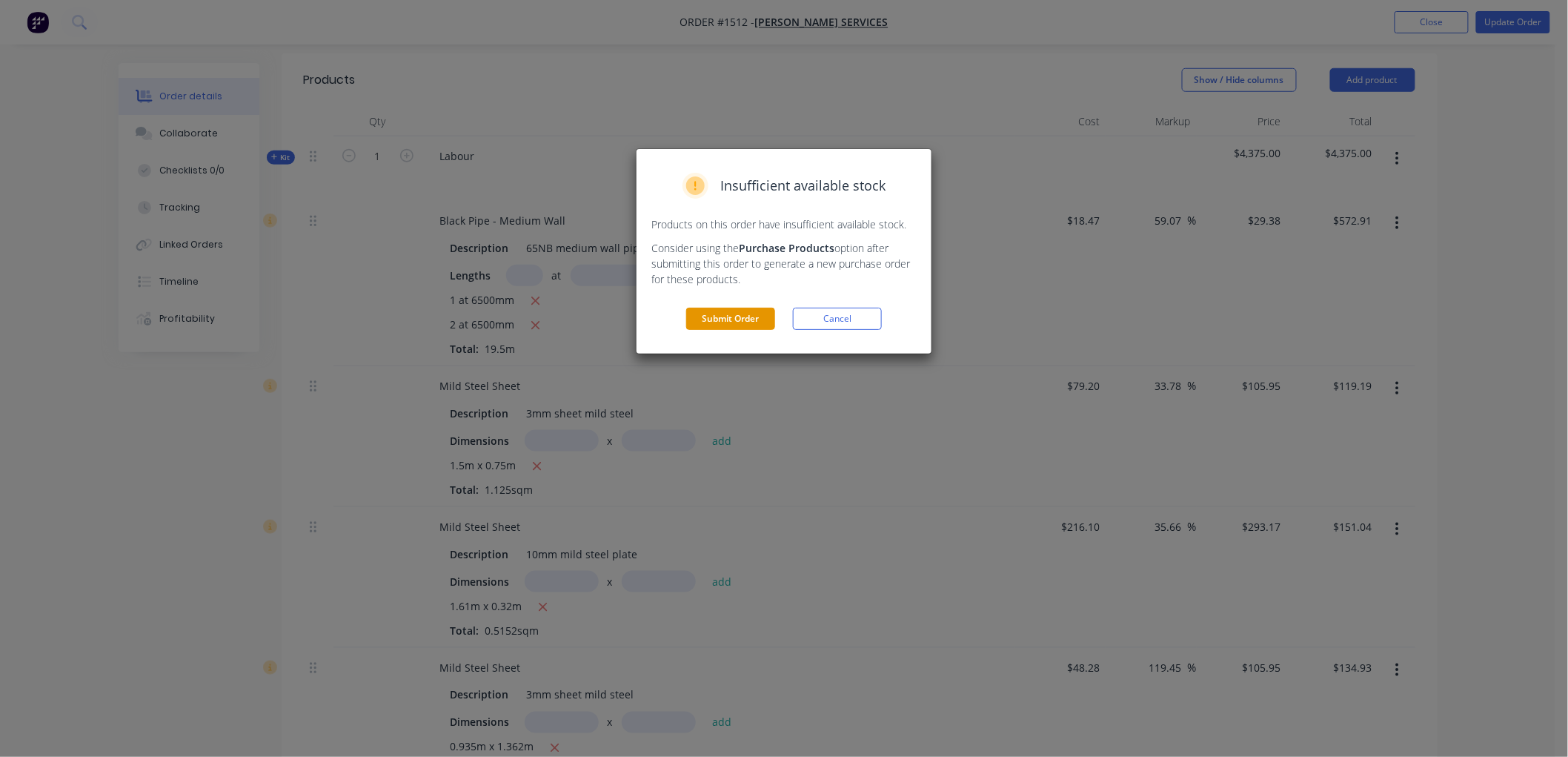
click at [732, 313] on button "Submit Order" at bounding box center [730, 318] width 89 height 22
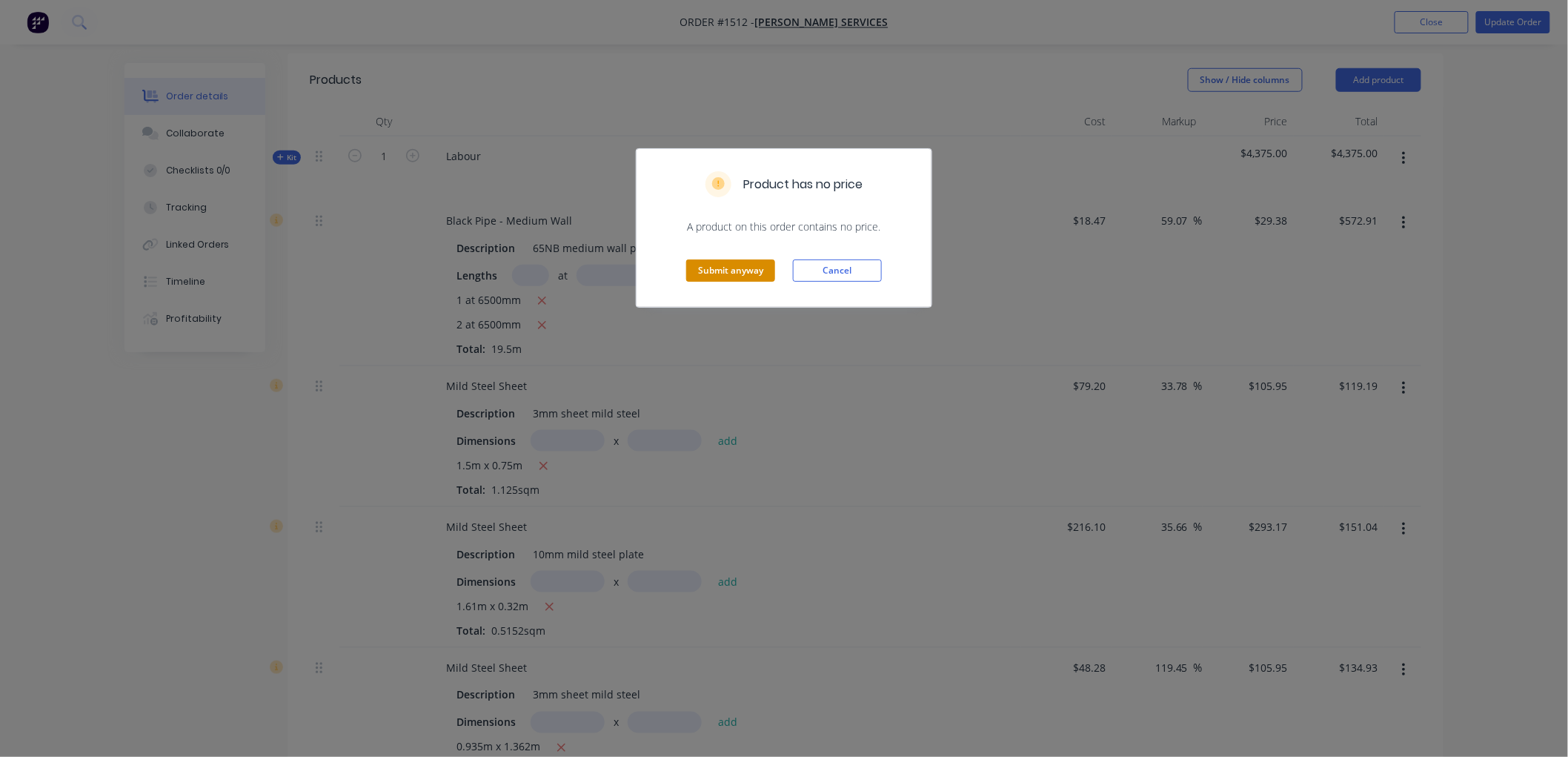
click at [747, 271] on button "Submit anyway" at bounding box center [730, 270] width 89 height 22
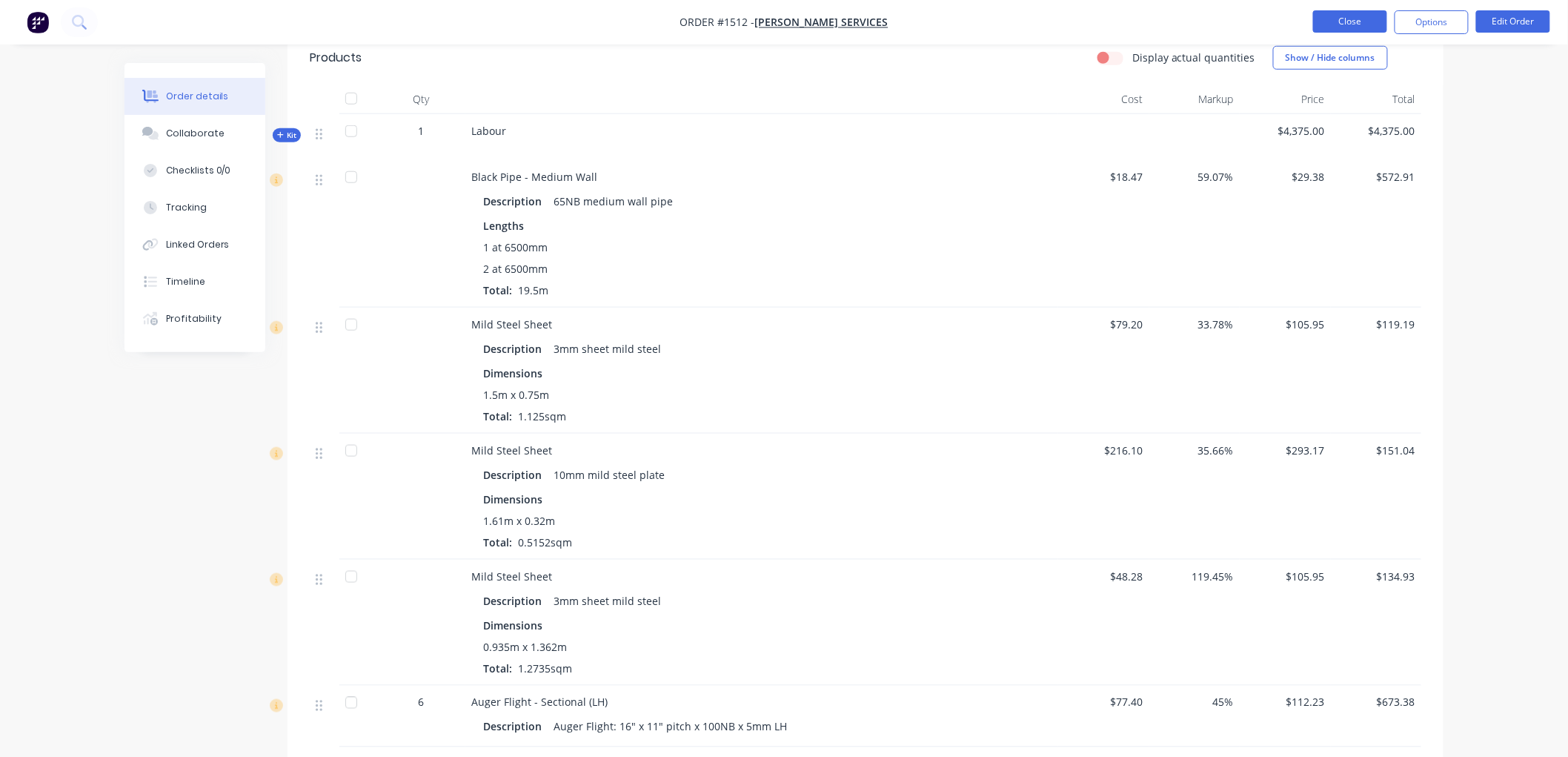
click at [1352, 18] on button "Close" at bounding box center [1350, 21] width 74 height 22
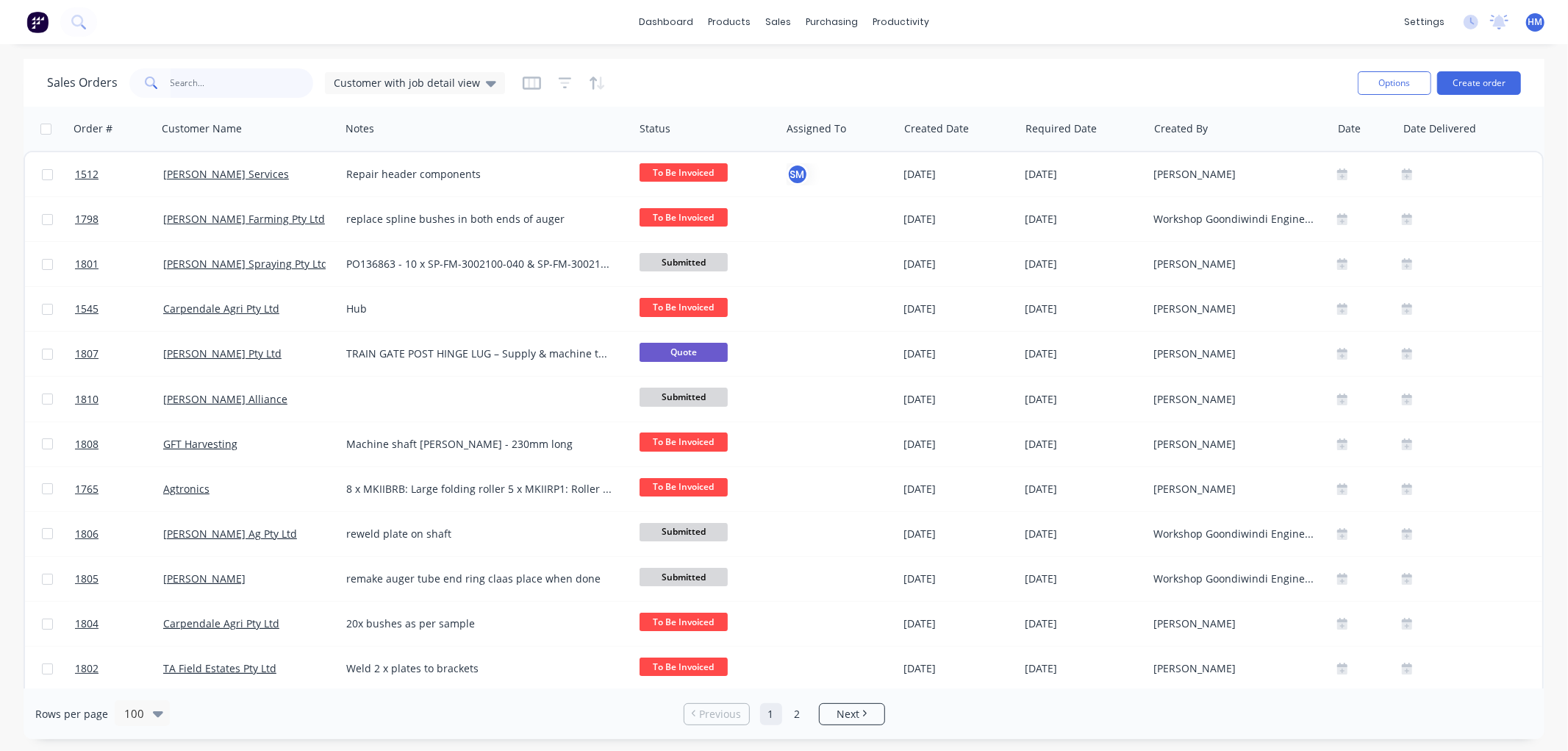
click at [227, 84] on input "text" at bounding box center [241, 83] width 143 height 30
type input "1551"
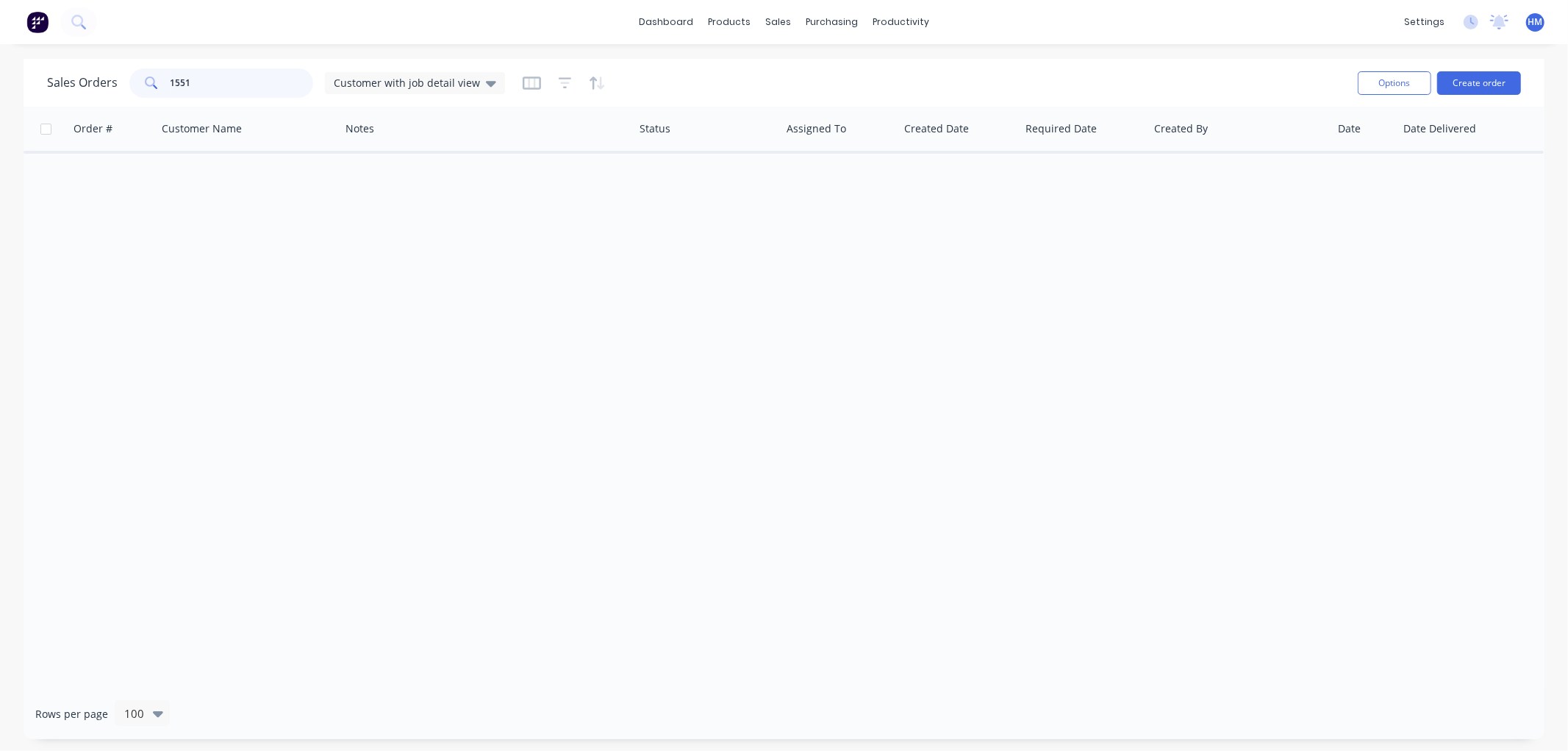
drag, startPoint x: 241, startPoint y: 76, endPoint x: 151, endPoint y: 90, distance: 91.1
click at [151, 90] on div "1551" at bounding box center [222, 83] width 184 height 30
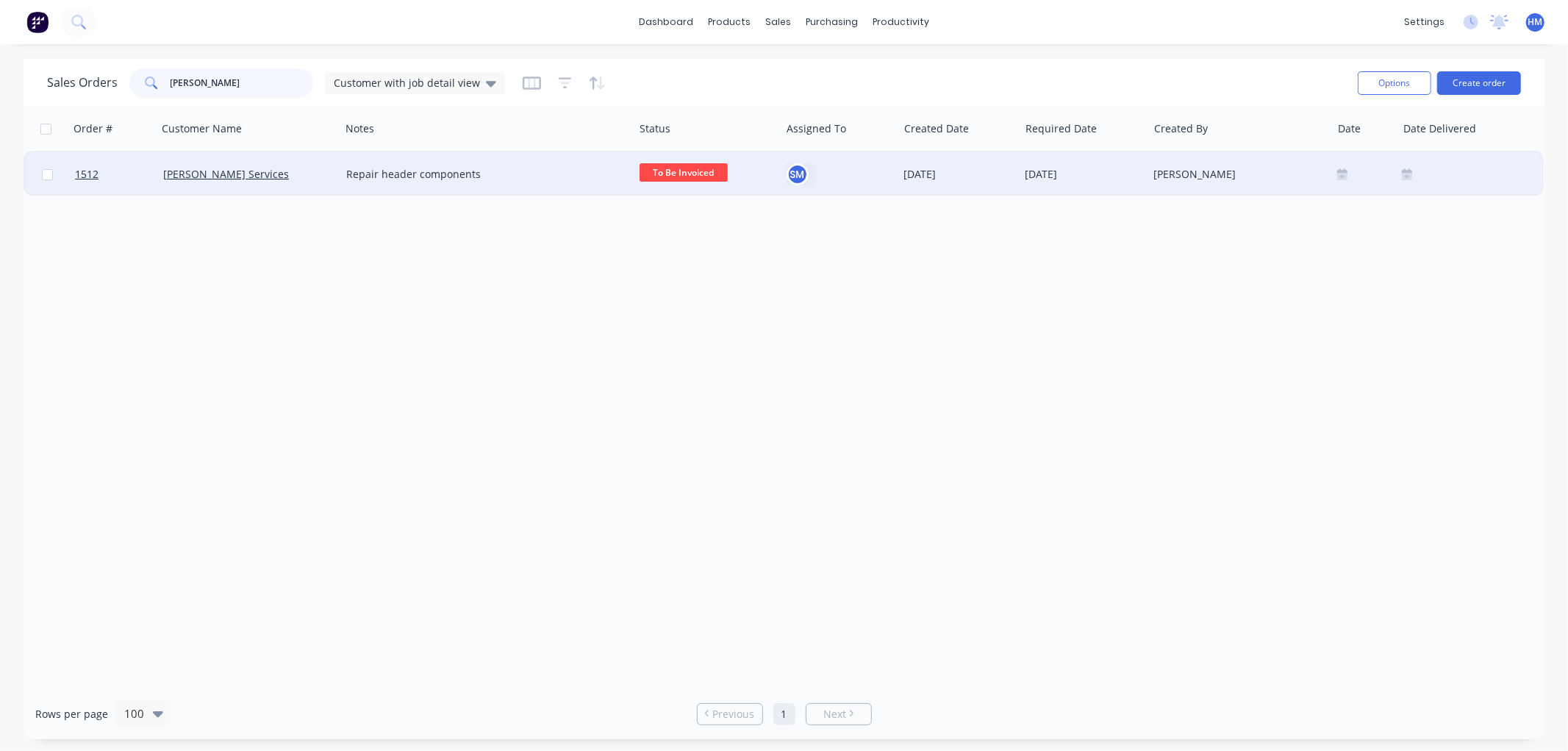
type input "[PERSON_NAME]"
click at [279, 179] on div "[PERSON_NAME] Services" at bounding box center [244, 174] width 163 height 15
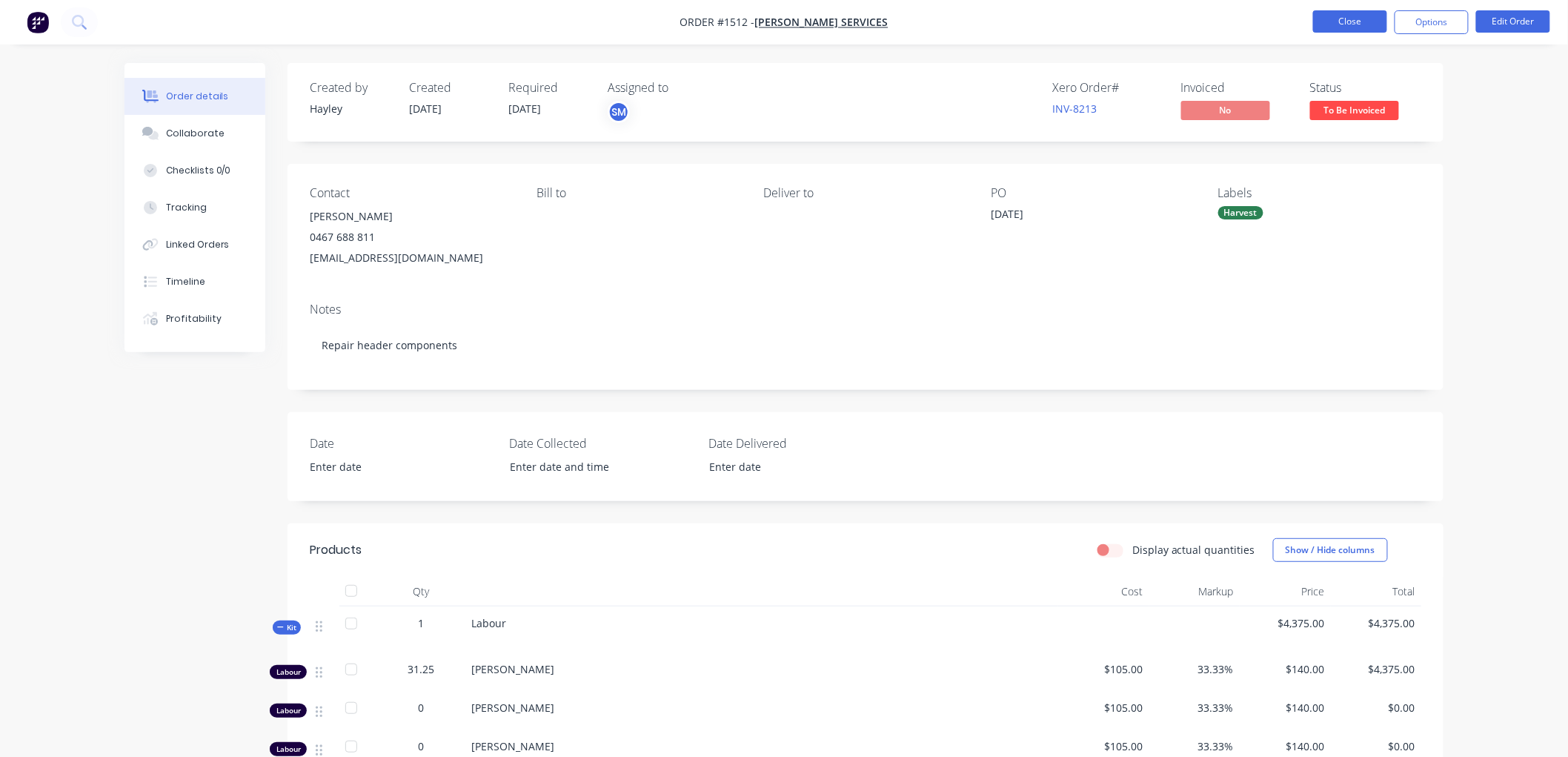
click at [1343, 21] on button "Close" at bounding box center [1350, 21] width 74 height 22
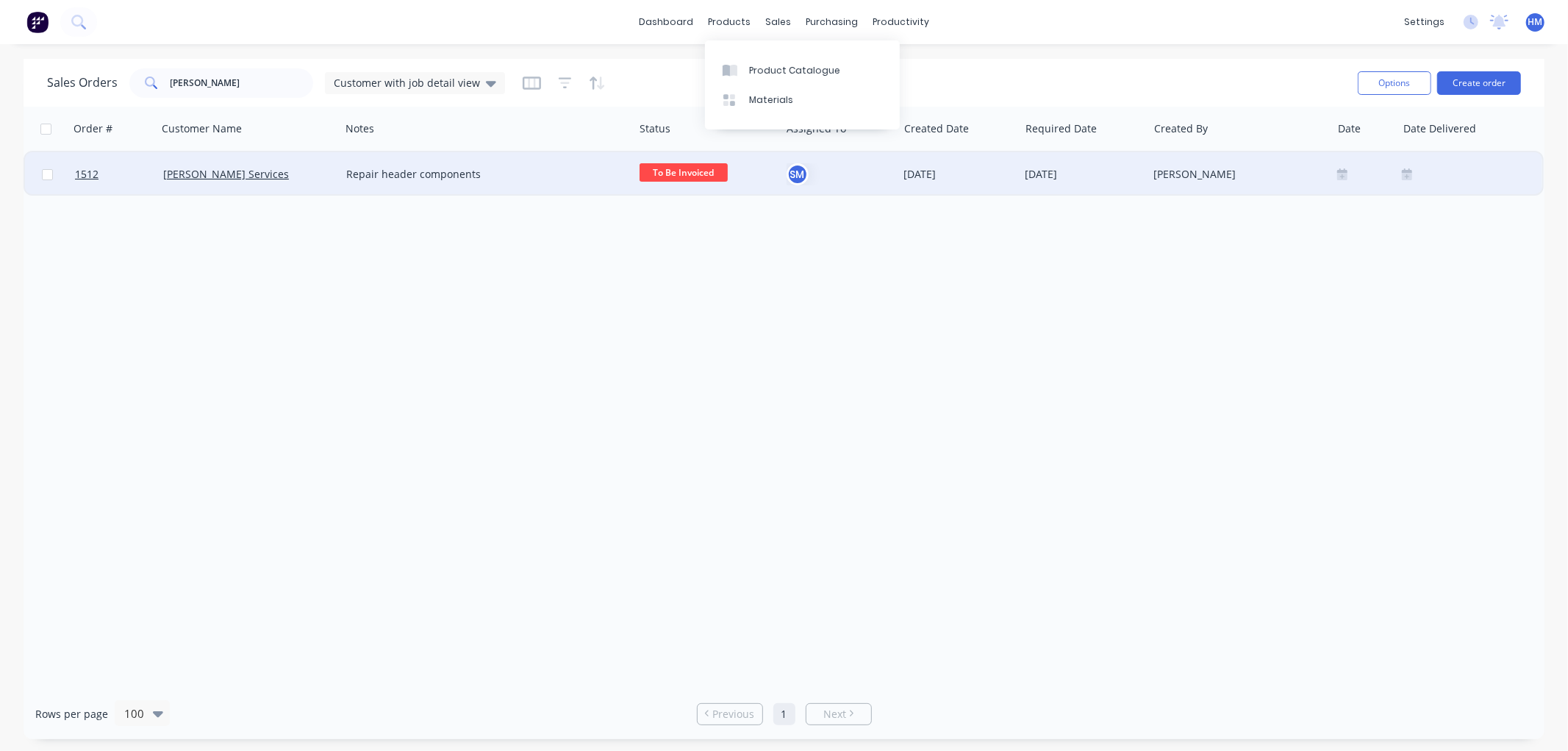
click at [277, 181] on div "[PERSON_NAME] Services" at bounding box center [248, 174] width 183 height 45
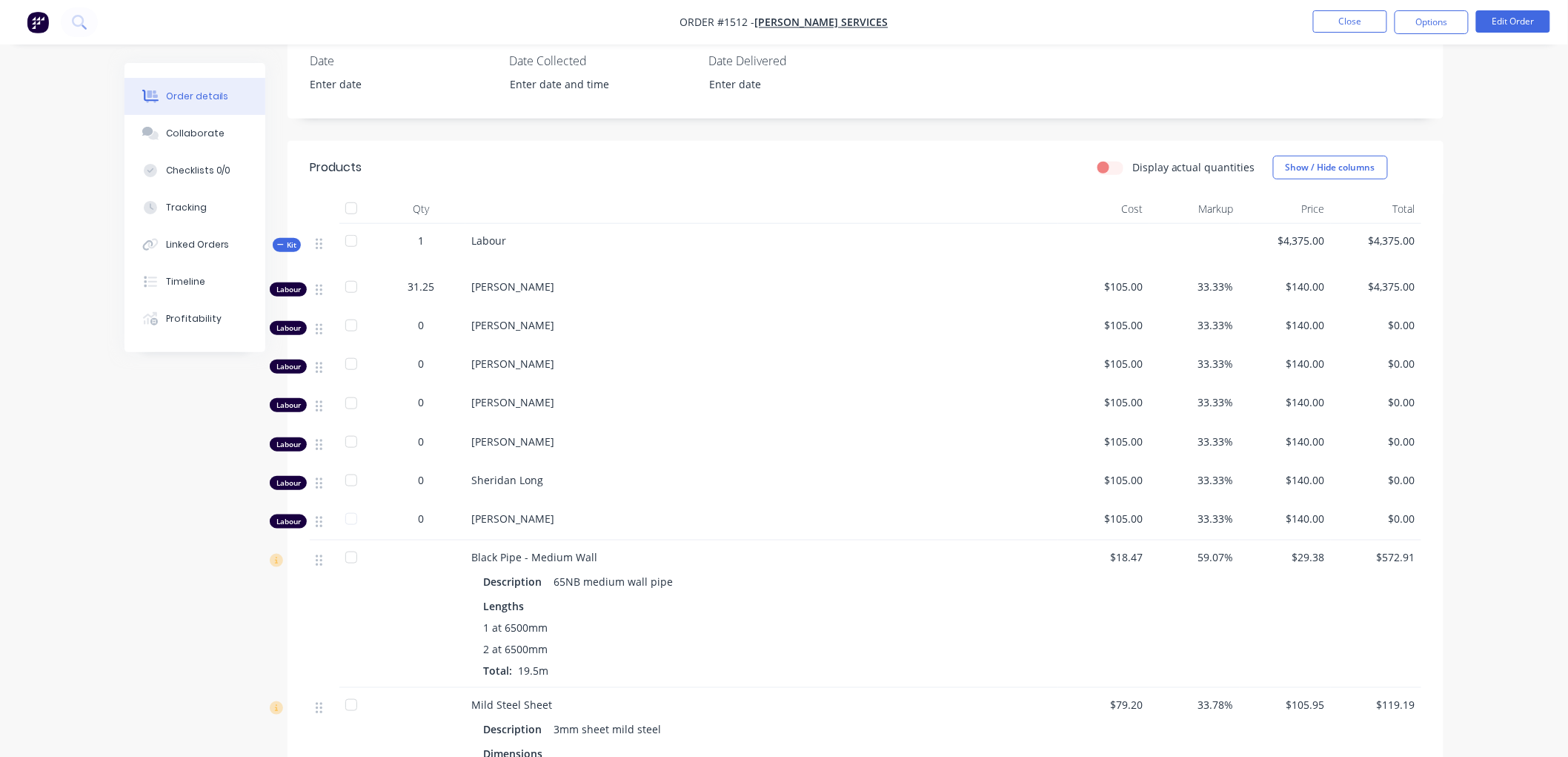
scroll to position [411, 0]
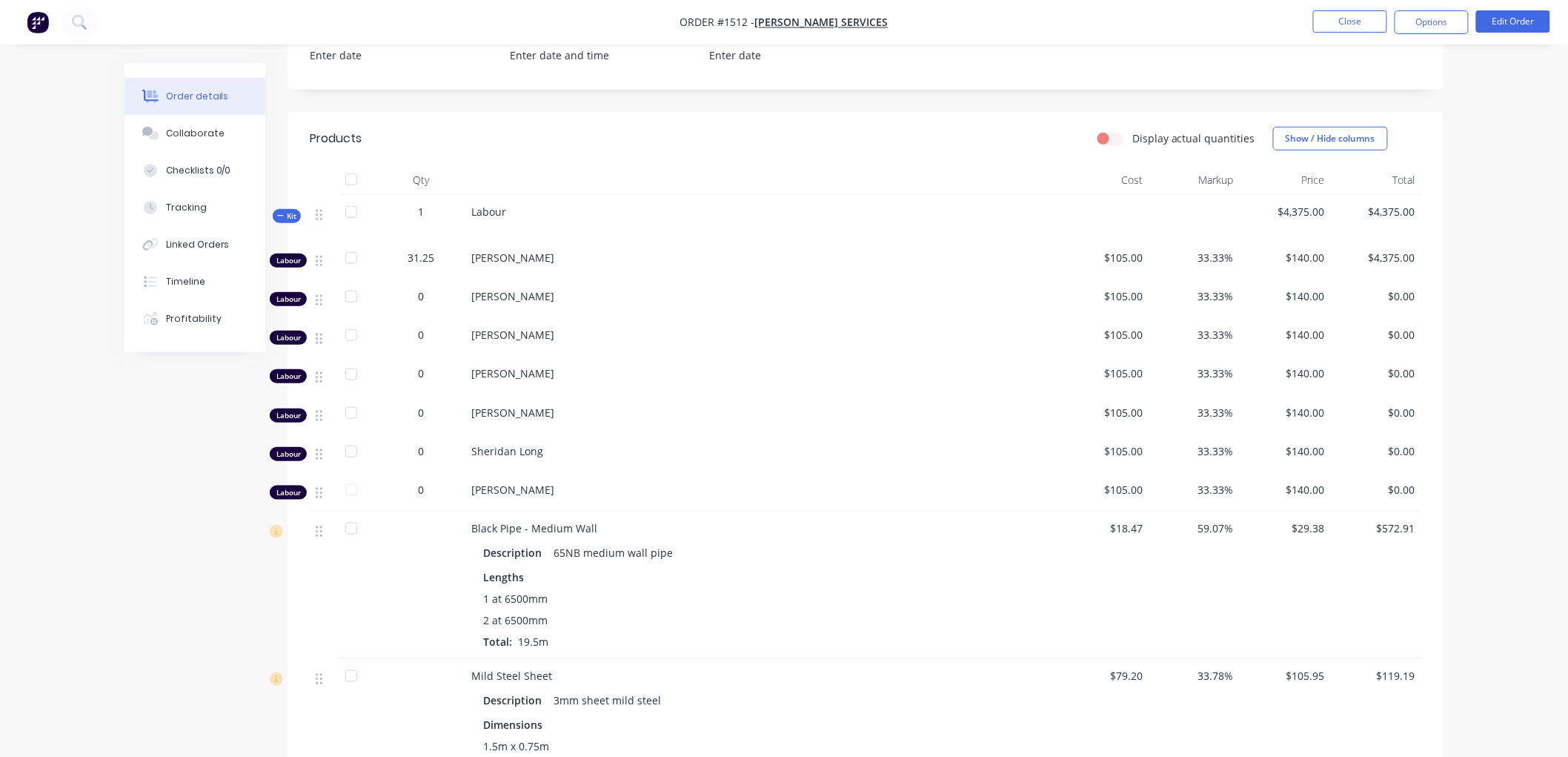
click at [275, 217] on div "Kit" at bounding box center [286, 216] width 28 height 14
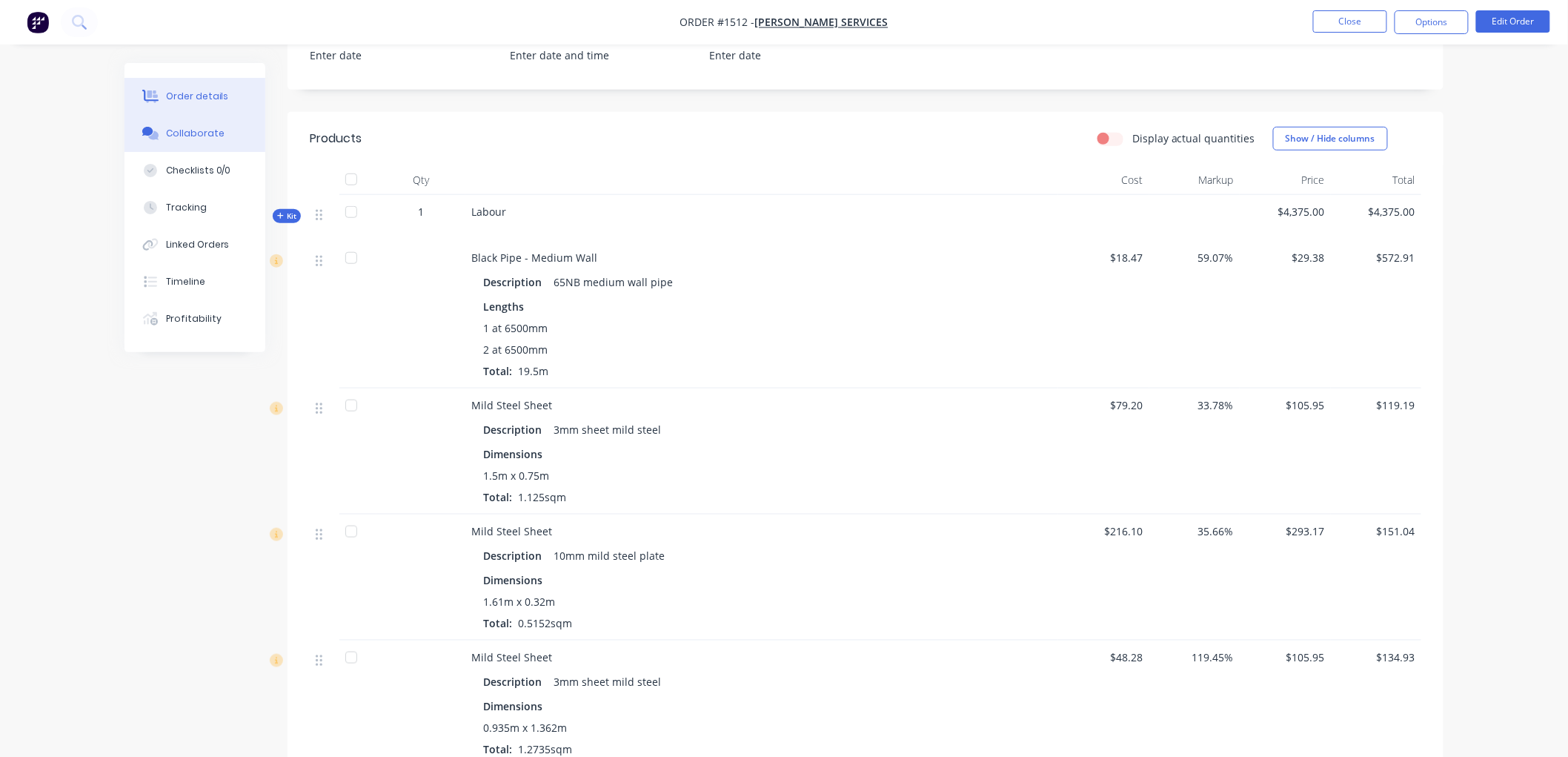
click at [185, 129] on div "Collaborate" at bounding box center [194, 133] width 59 height 13
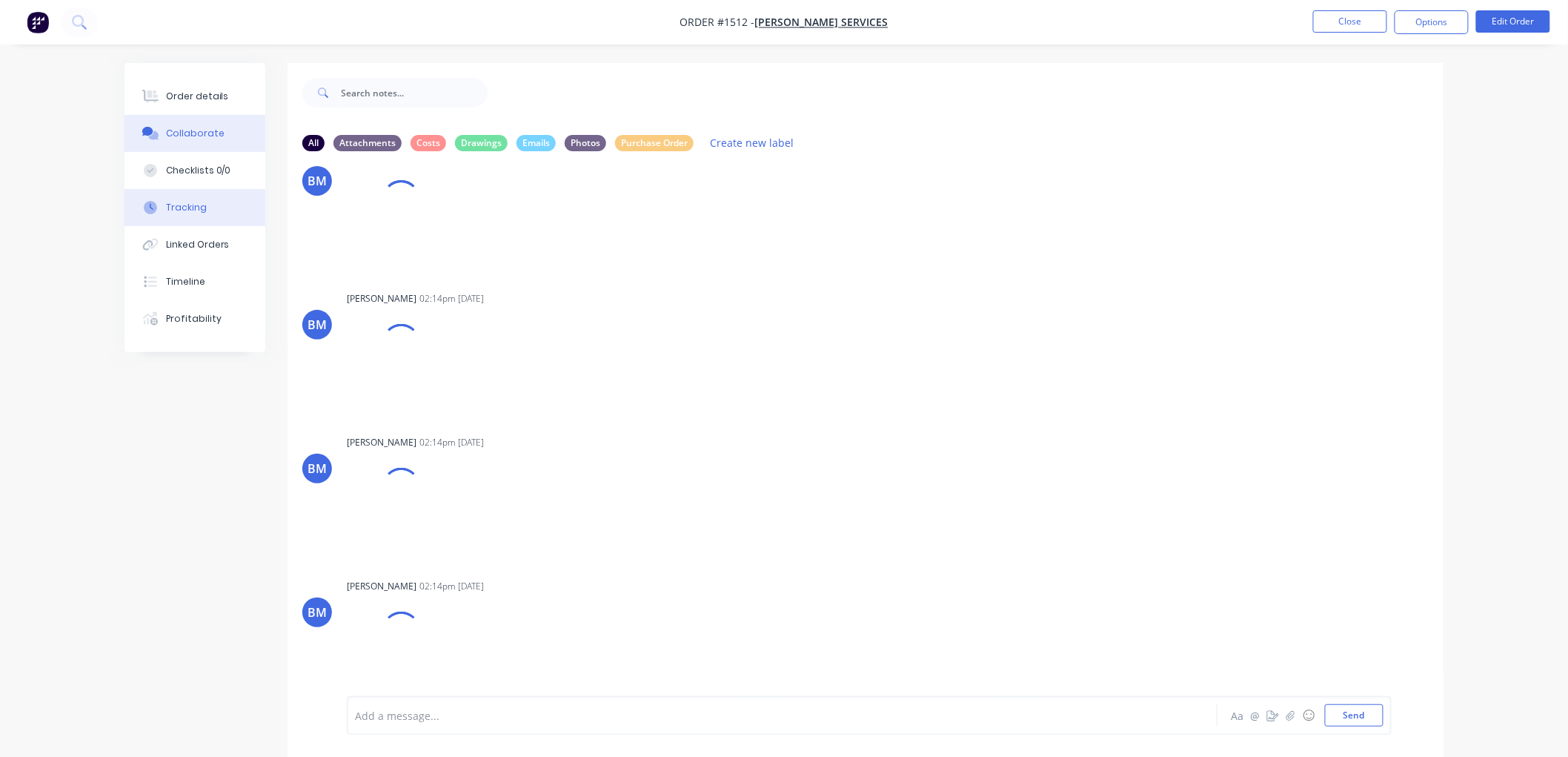
click at [203, 203] on div "Tracking" at bounding box center [185, 206] width 41 height 13
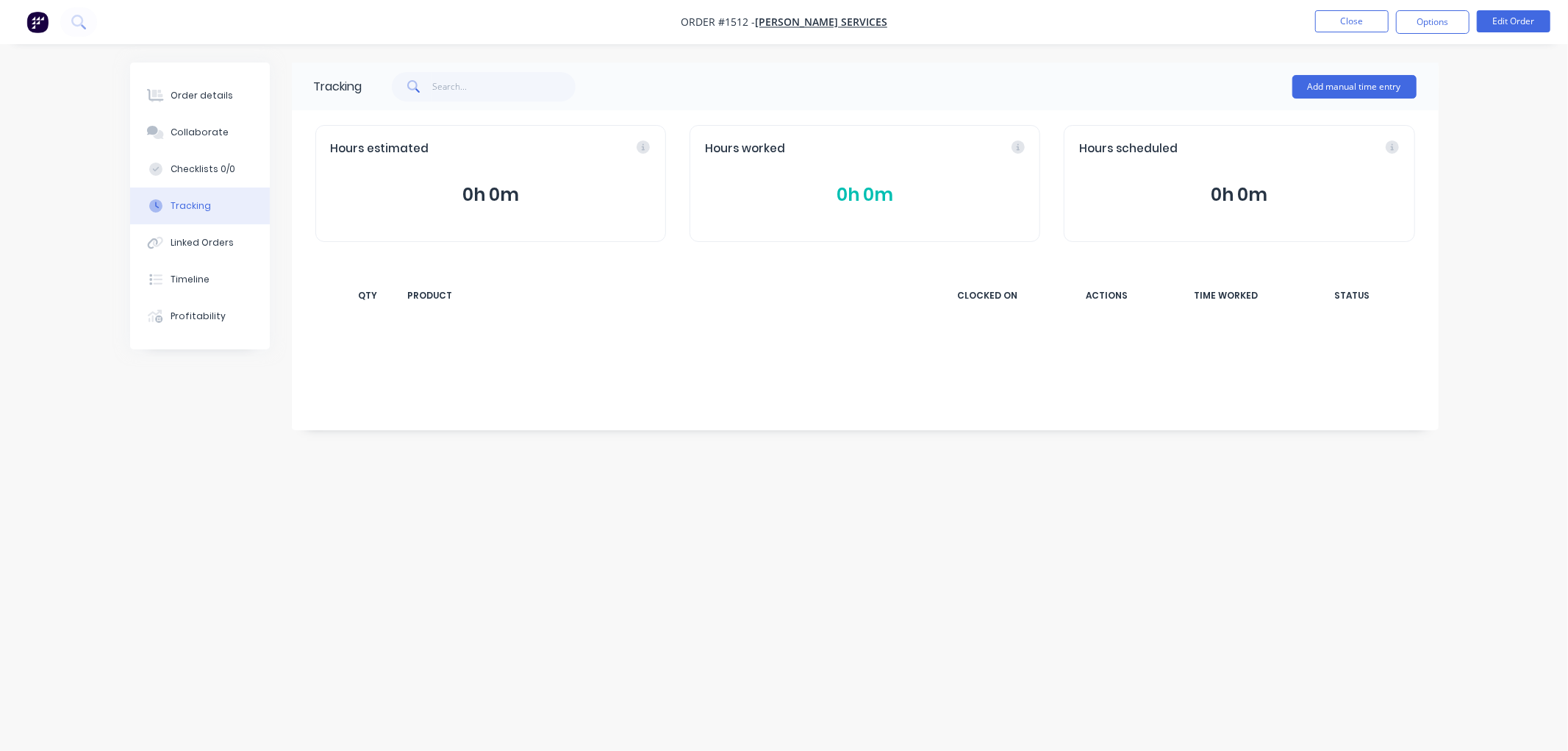
click at [852, 197] on button "0h 0m" at bounding box center [865, 195] width 320 height 28
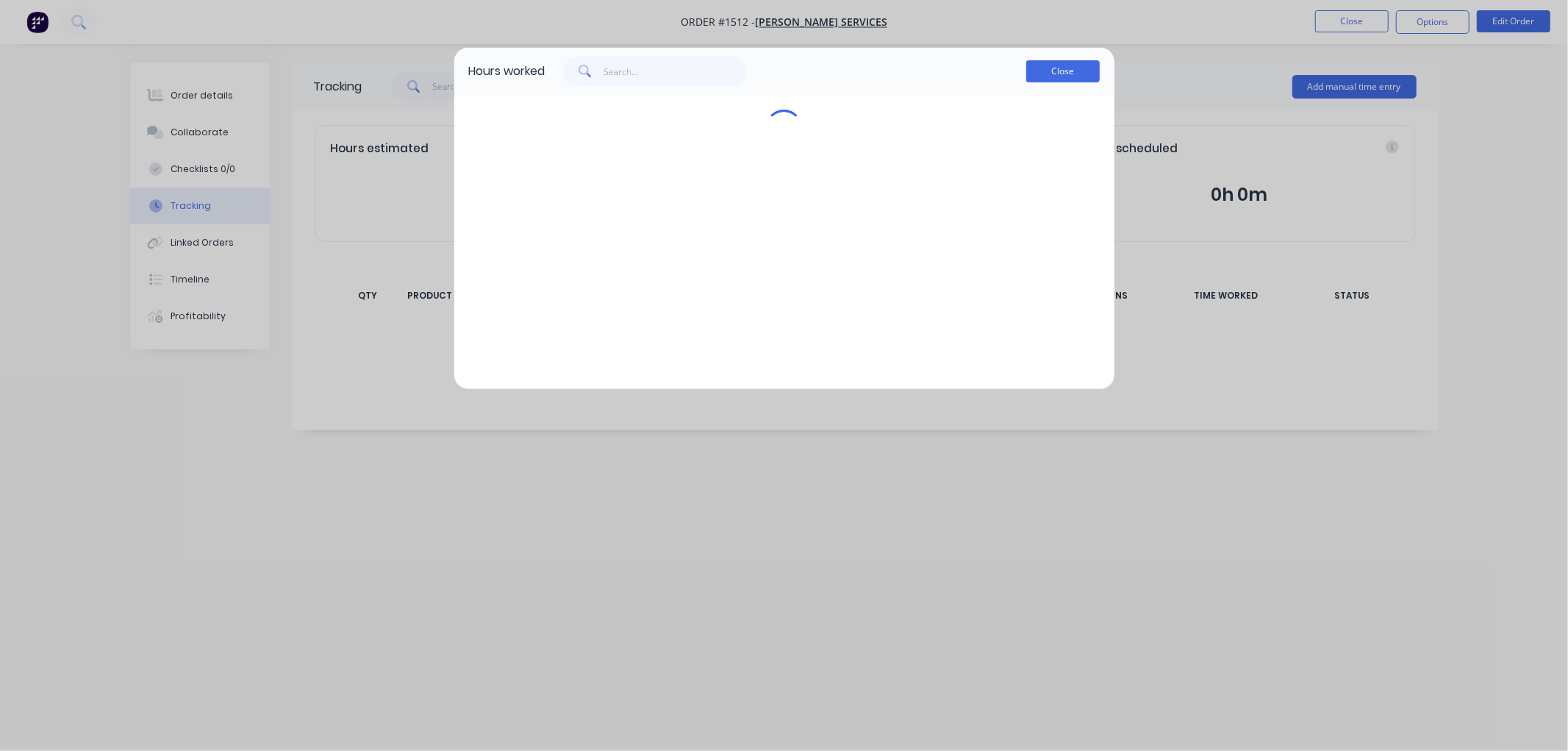
click at [1061, 67] on button "Close" at bounding box center [1062, 71] width 73 height 22
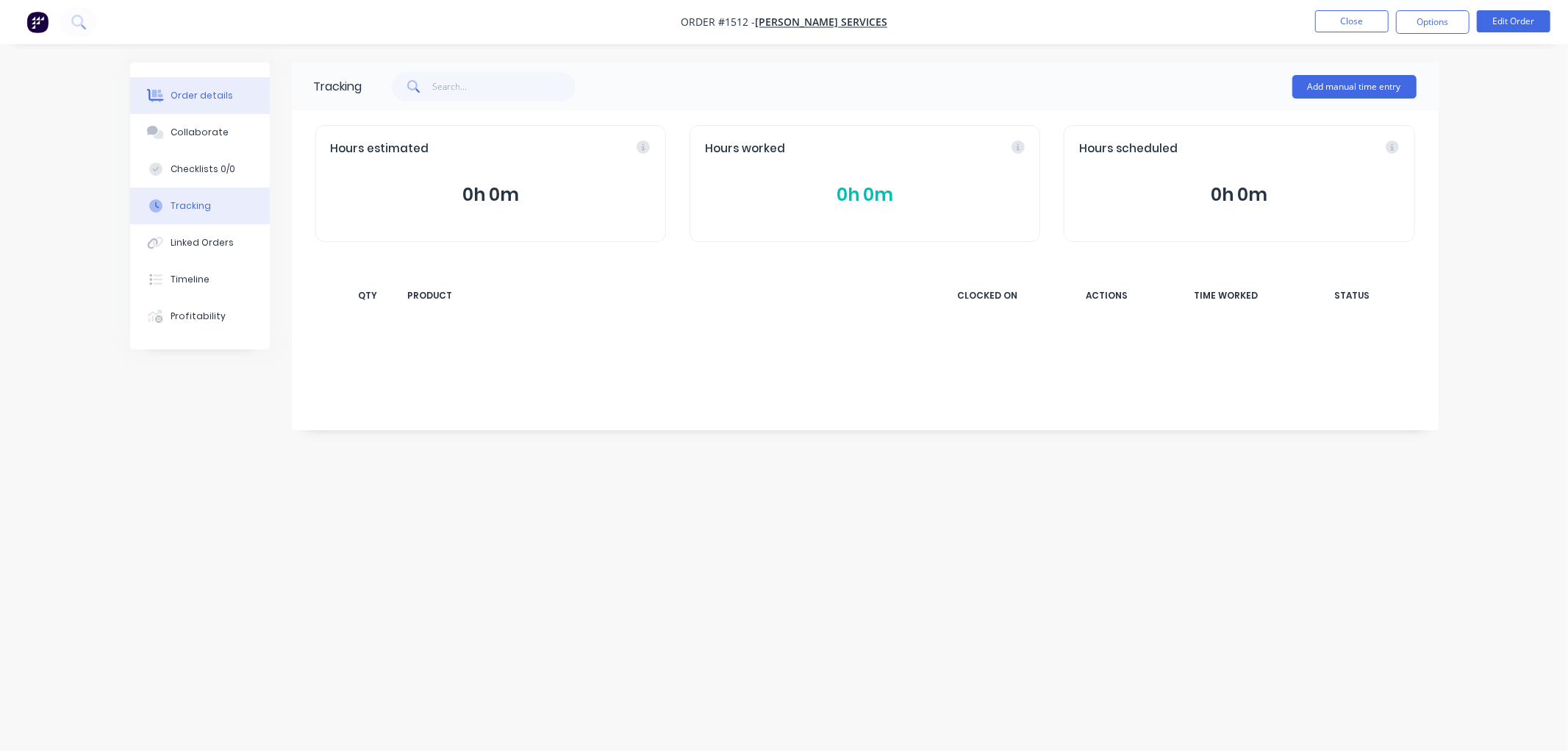
click at [200, 91] on div "Order details" at bounding box center [201, 95] width 62 height 13
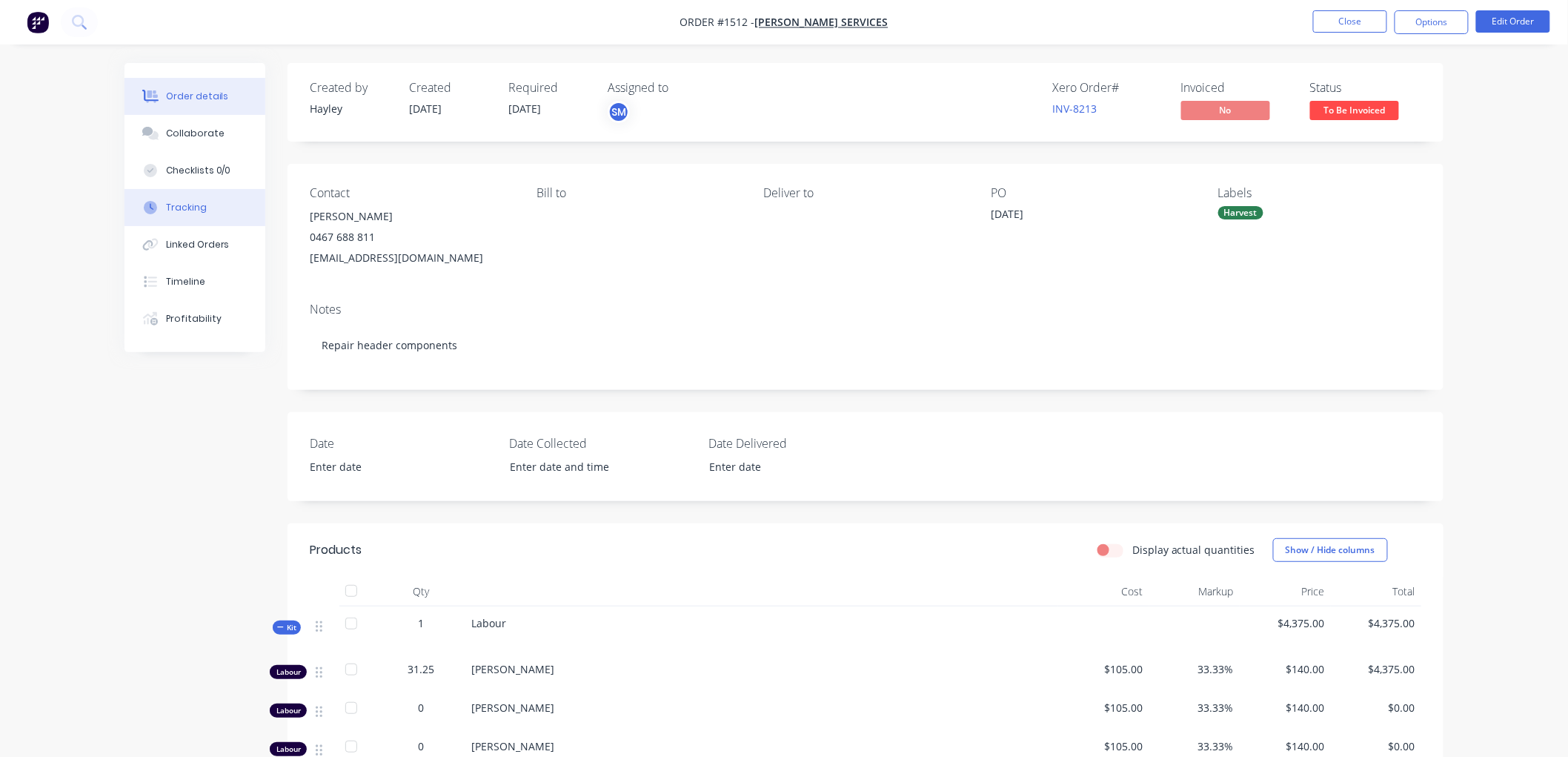
click at [206, 212] on button "Tracking" at bounding box center [194, 207] width 141 height 37
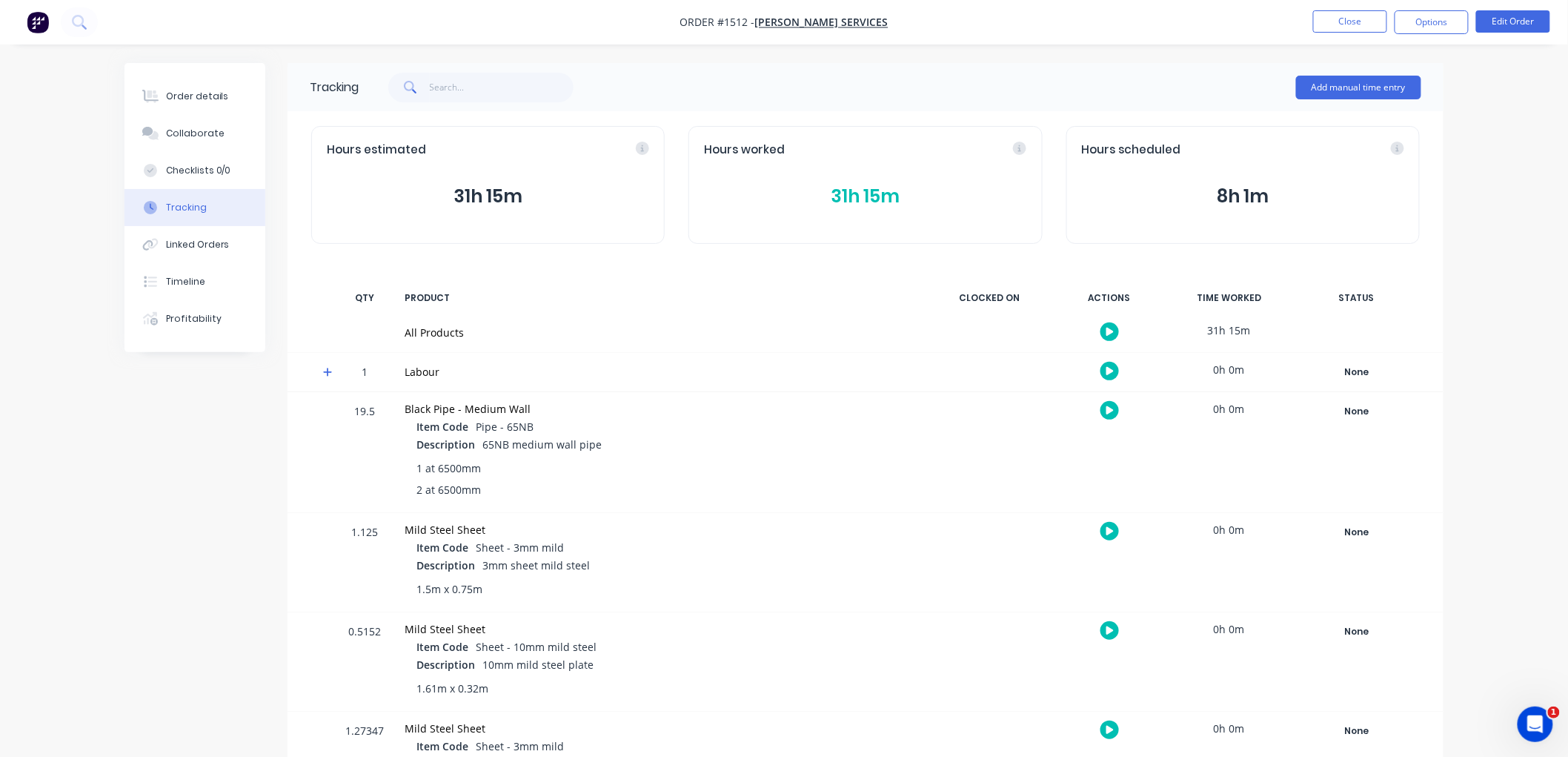
click at [852, 189] on button "31h 15m" at bounding box center [864, 196] width 322 height 28
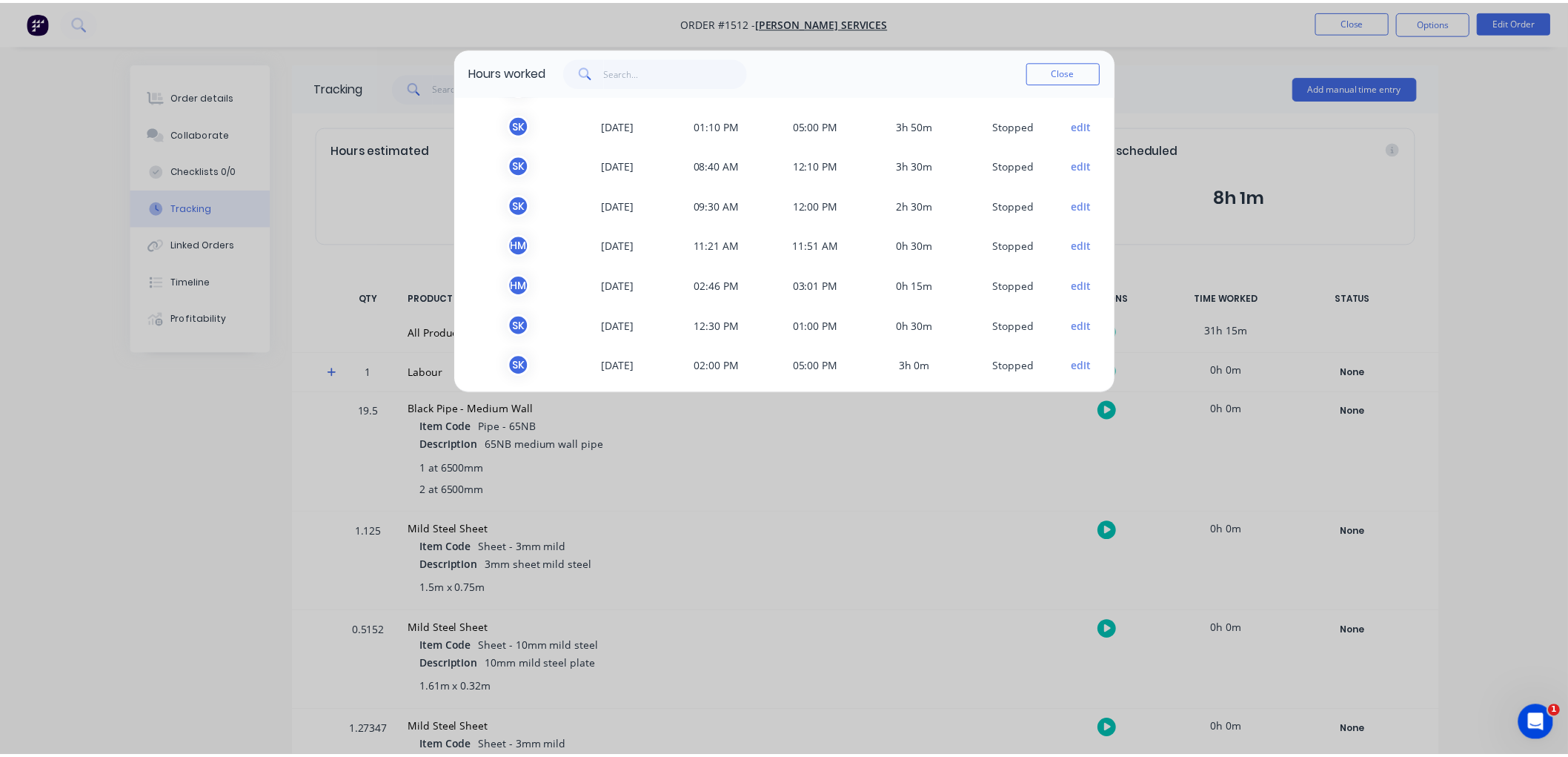
scroll to position [365, 0]
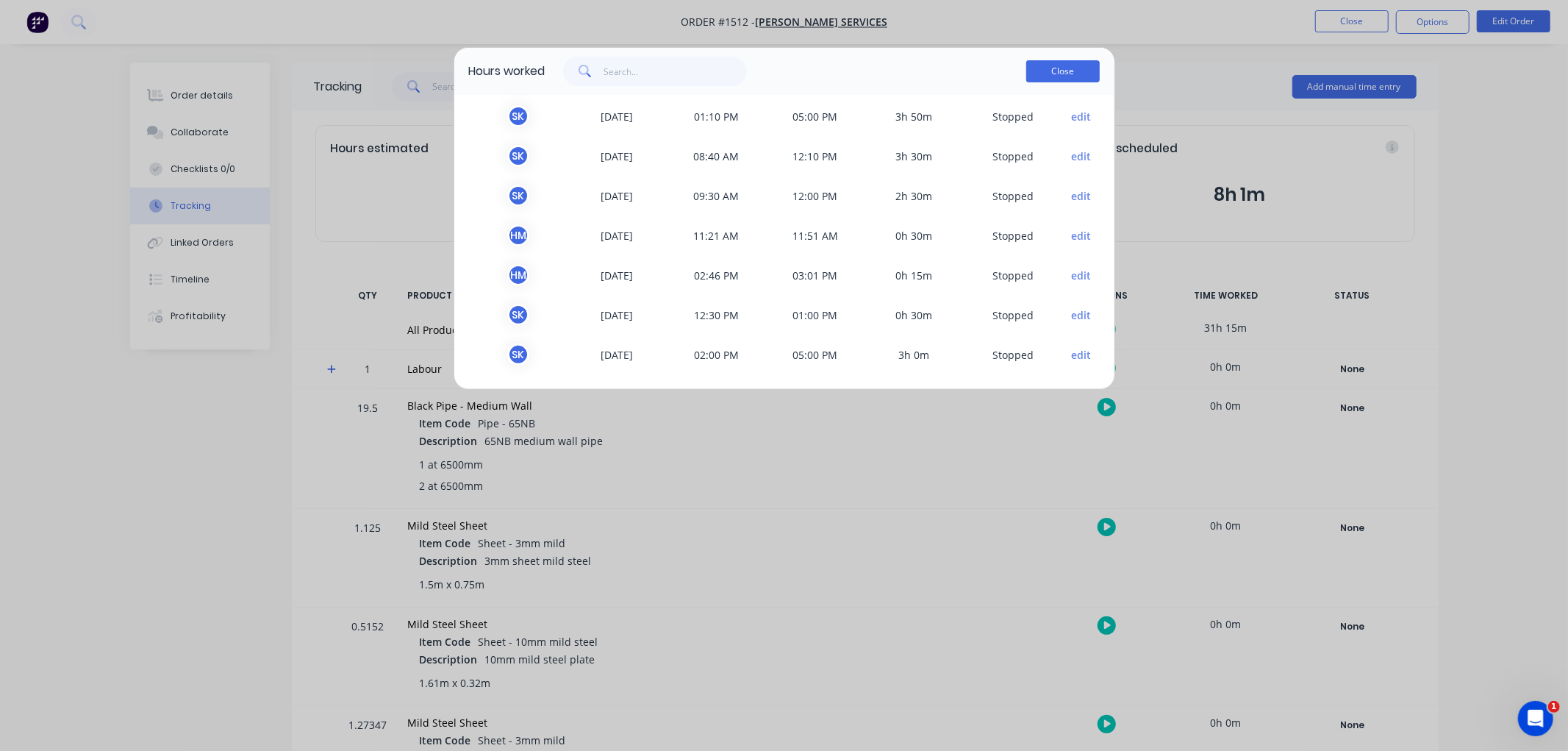
click at [1063, 71] on button "Close" at bounding box center [1062, 71] width 73 height 22
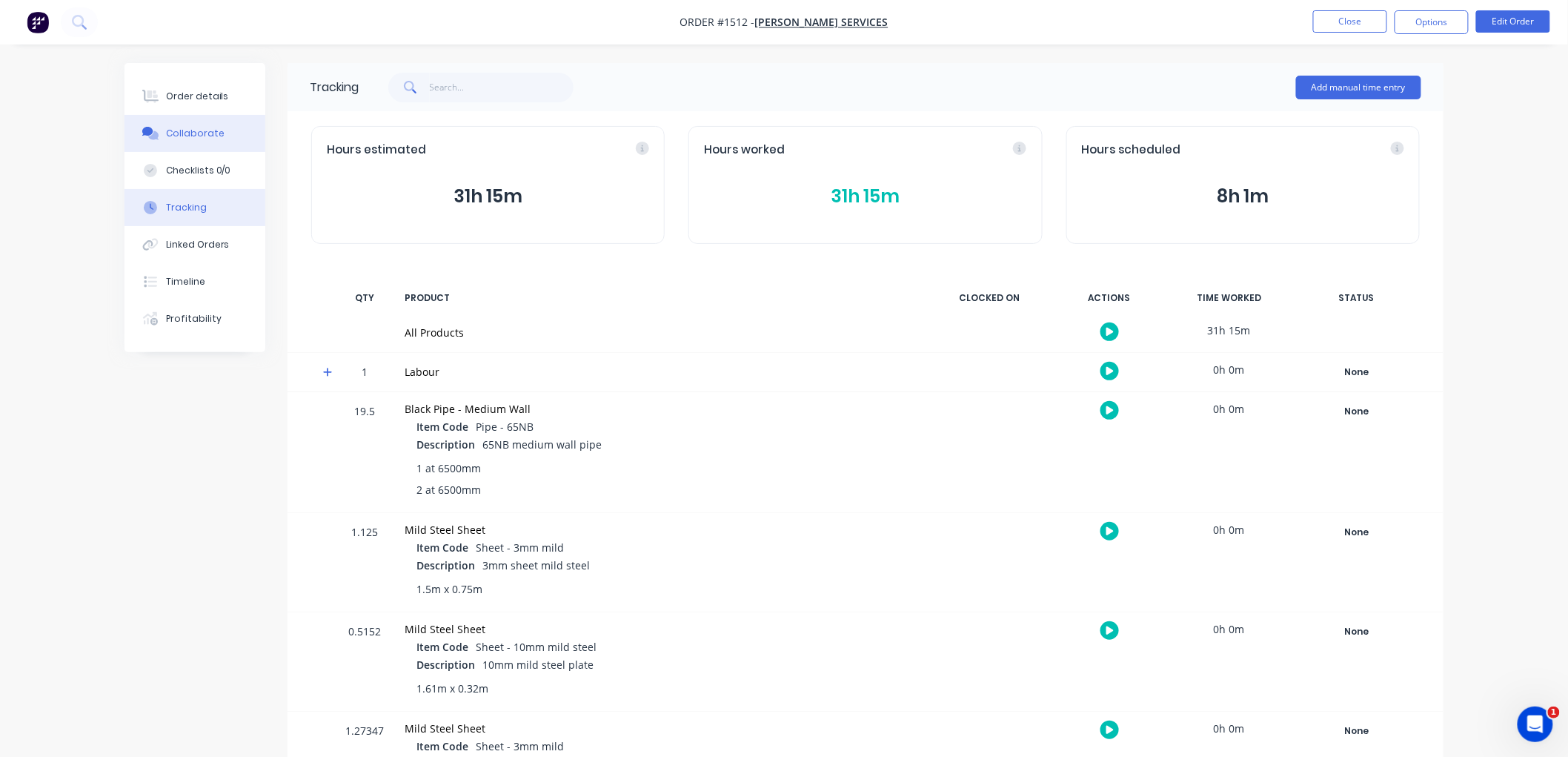
click at [187, 135] on div "Collaborate" at bounding box center [194, 133] width 59 height 13
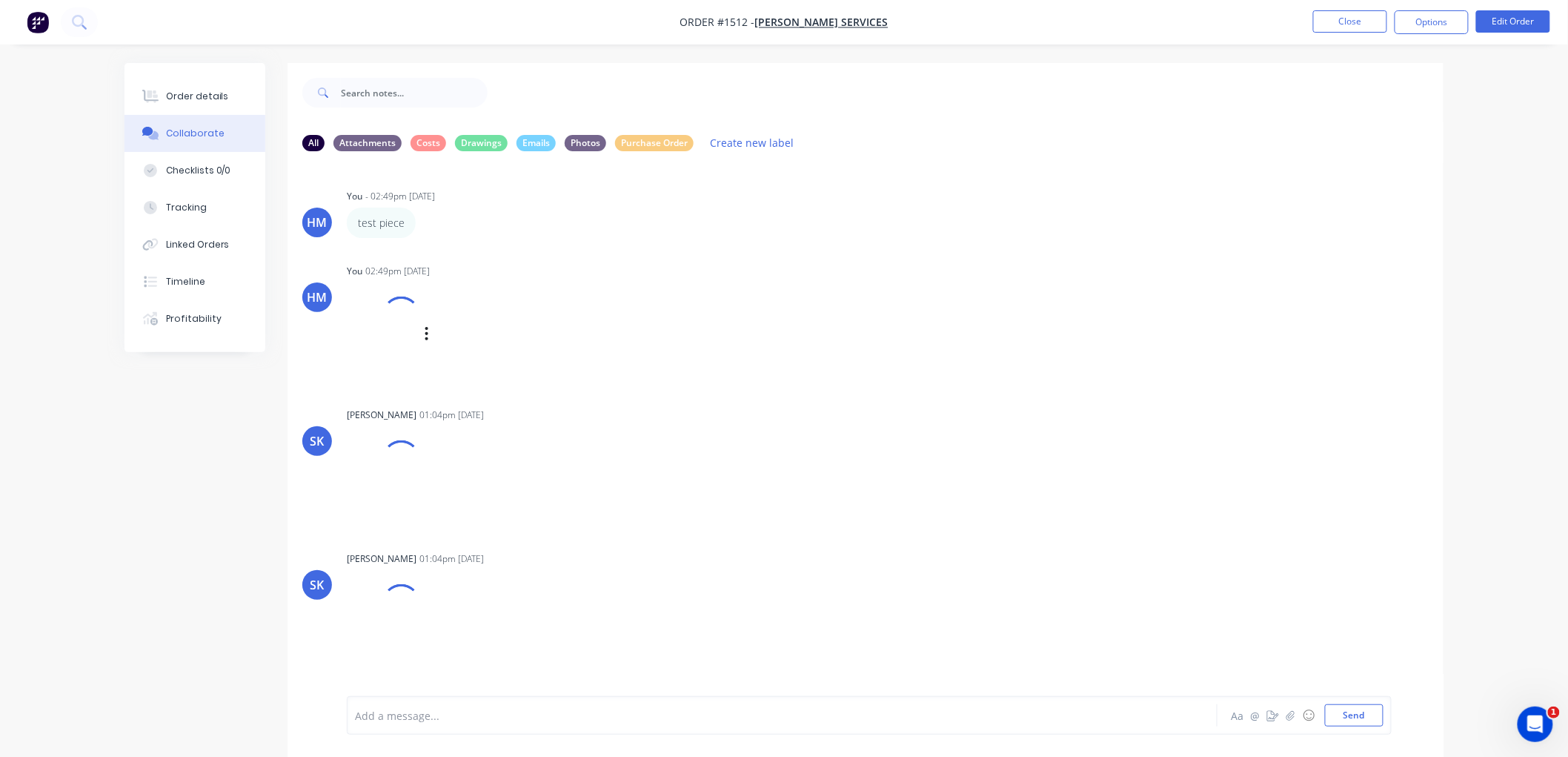
click at [394, 304] on div at bounding box center [401, 315] width 43 height 43
click at [394, 458] on div at bounding box center [402, 460] width 51 height 51
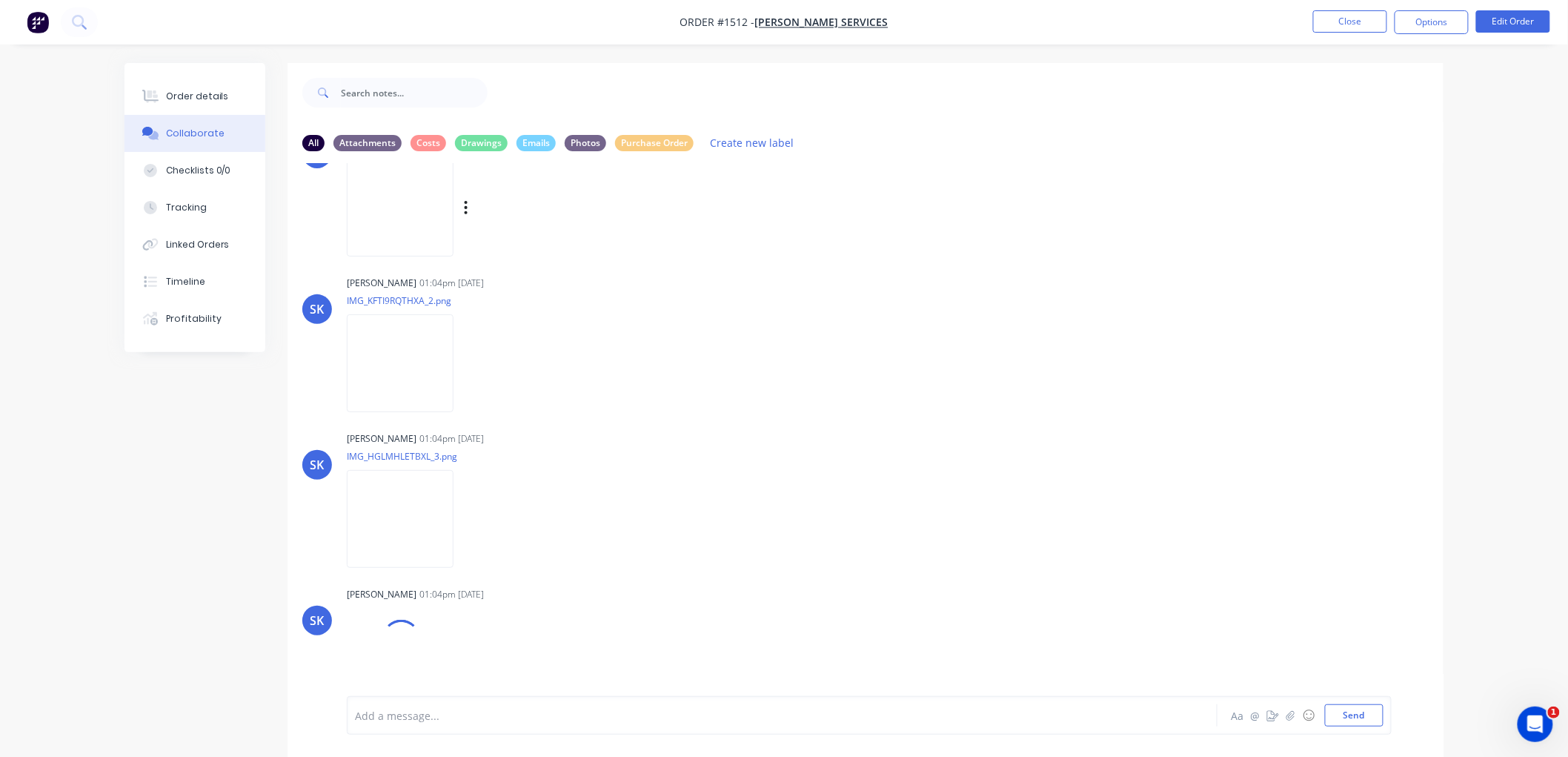
scroll to position [329, 0]
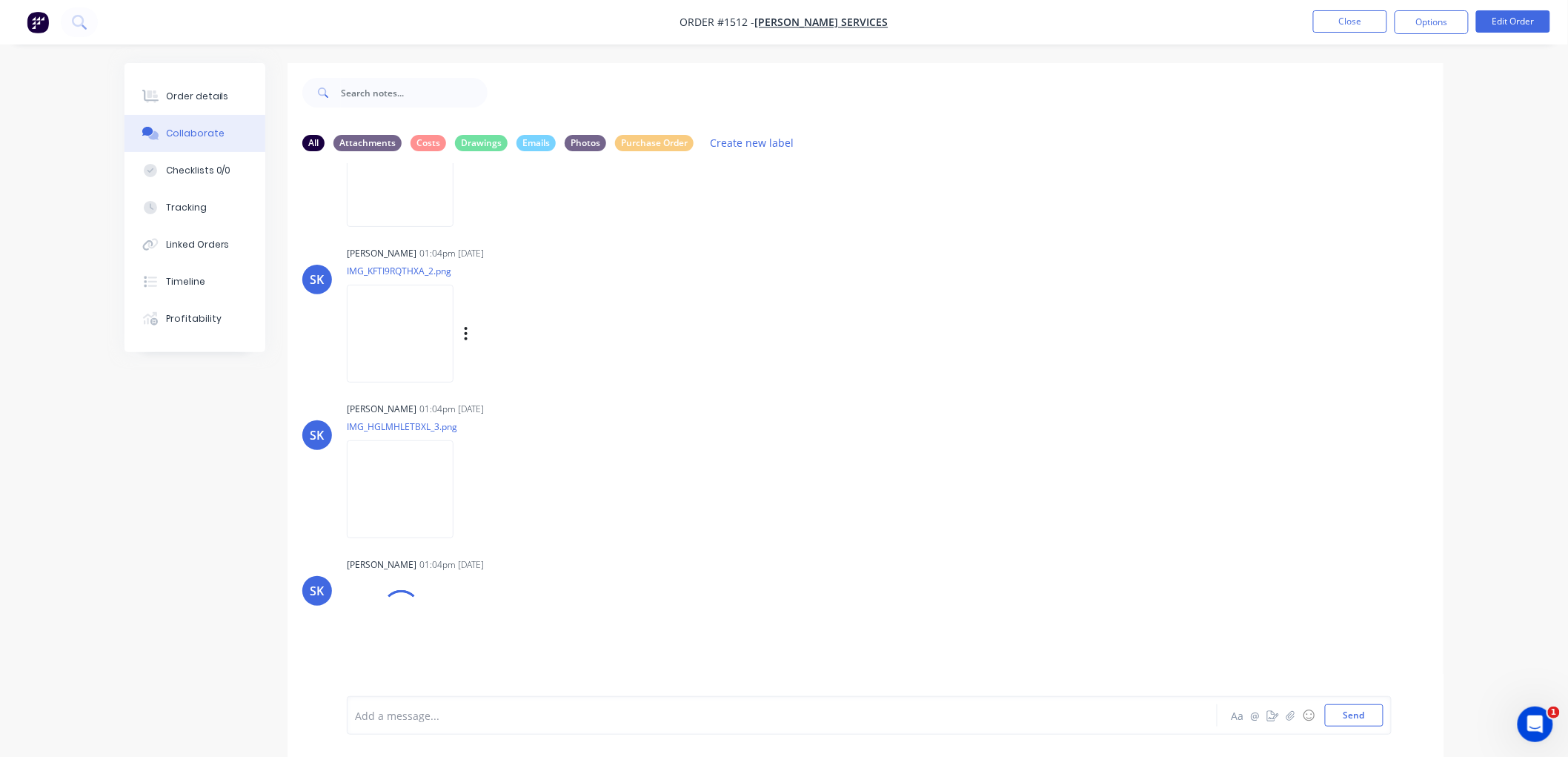
click at [413, 313] on img at bounding box center [400, 332] width 107 height 97
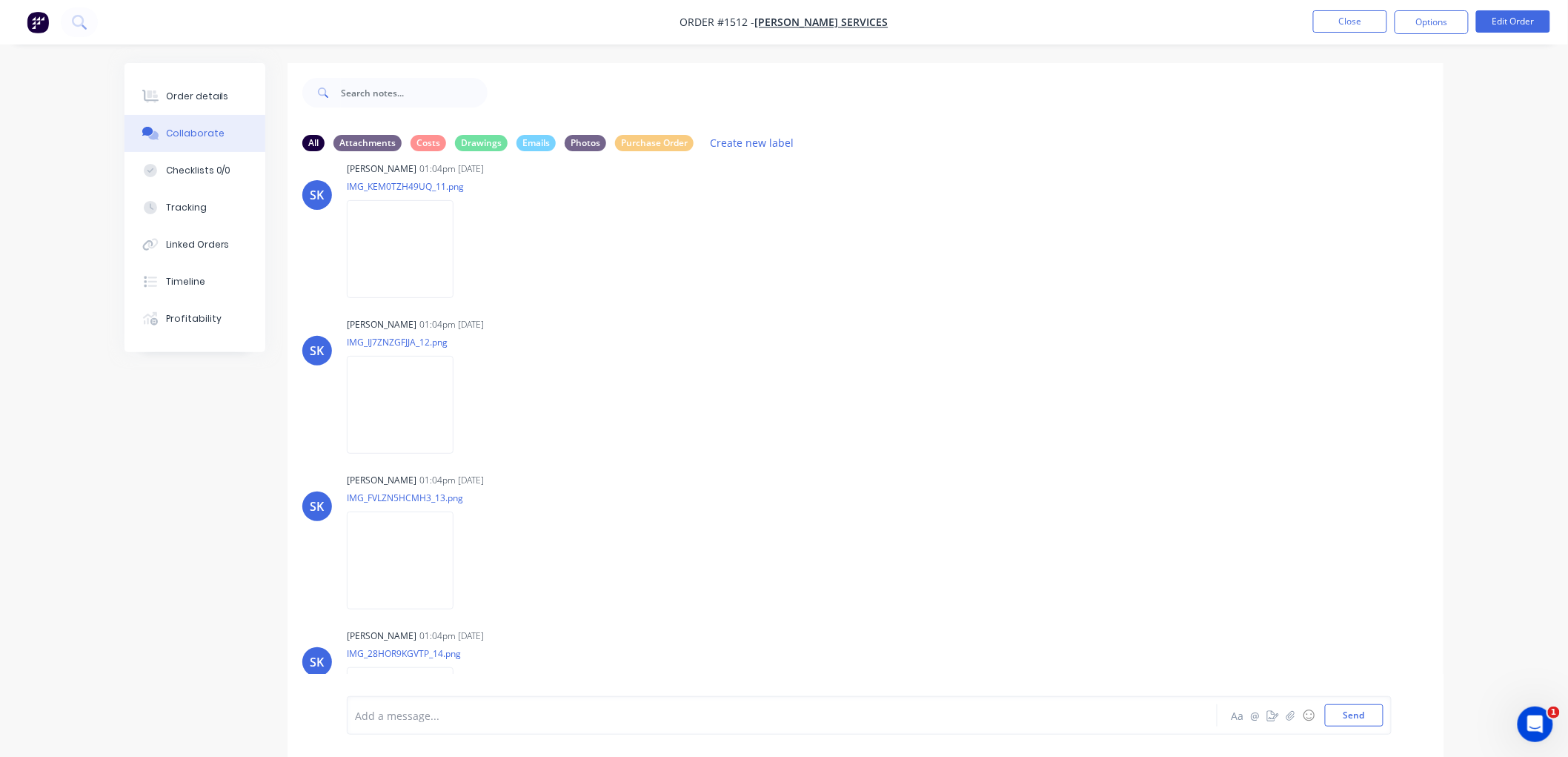
scroll to position [1811, 0]
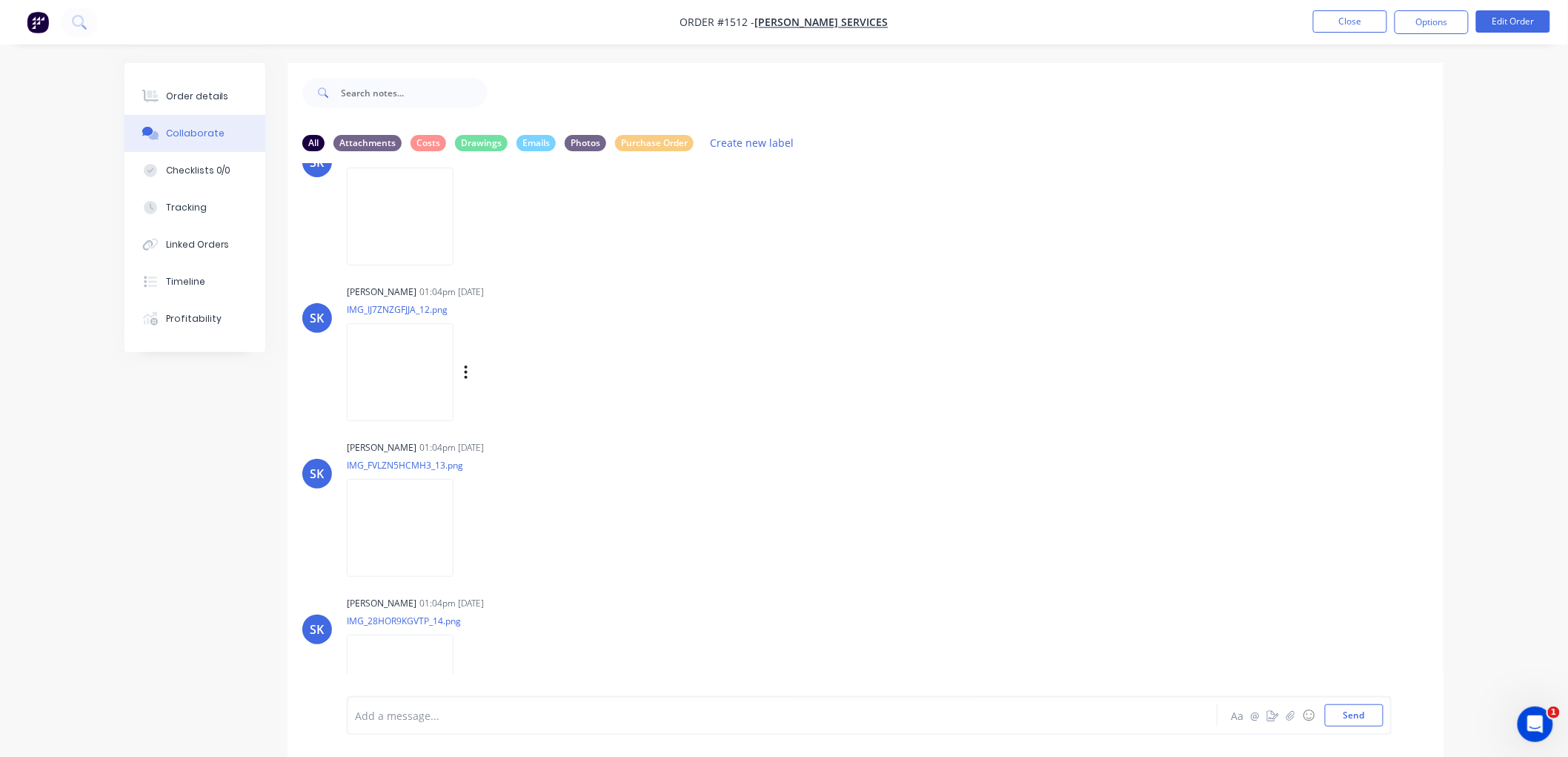
click at [418, 384] on img at bounding box center [400, 371] width 107 height 97
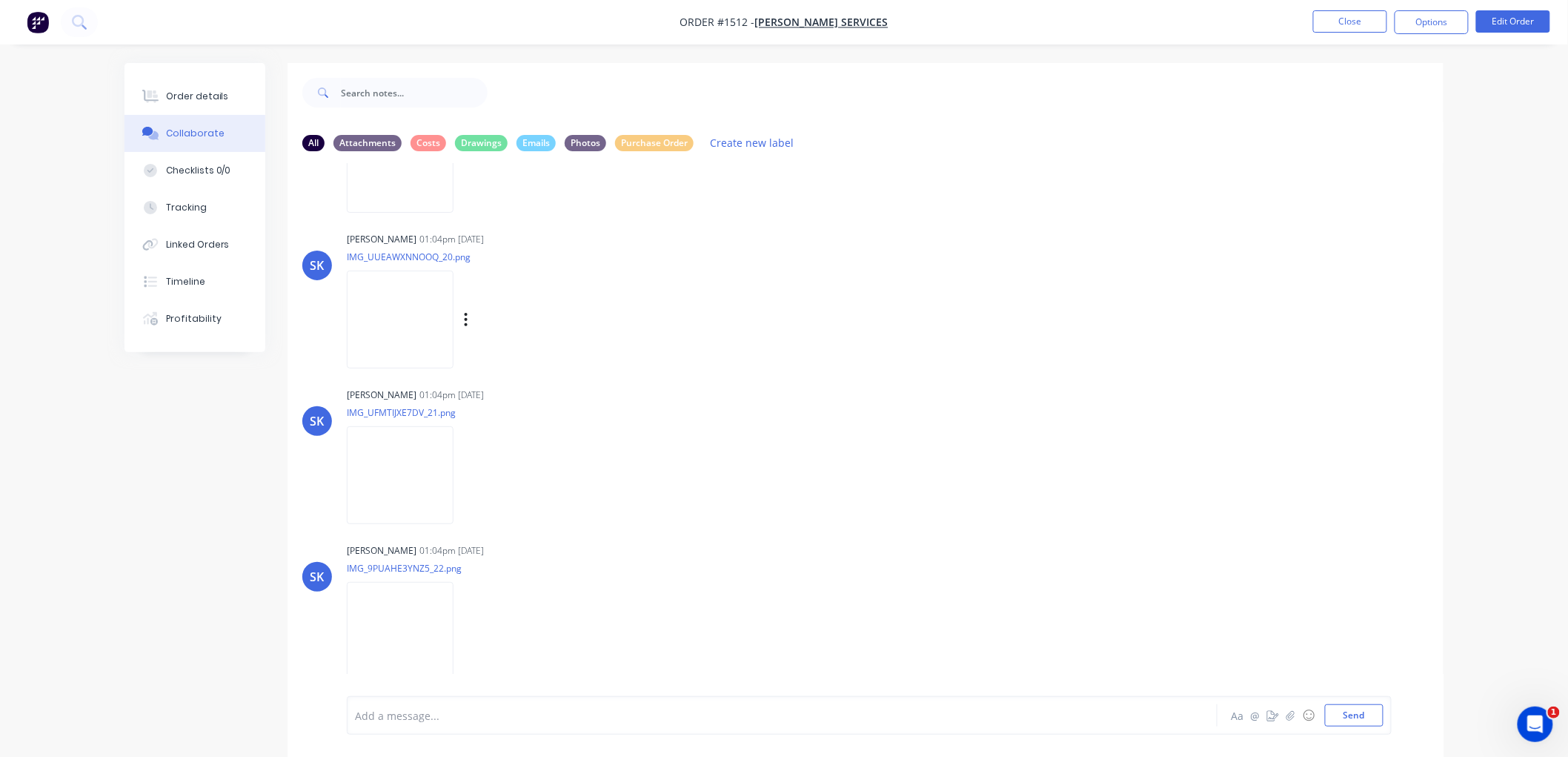
scroll to position [3130, 0]
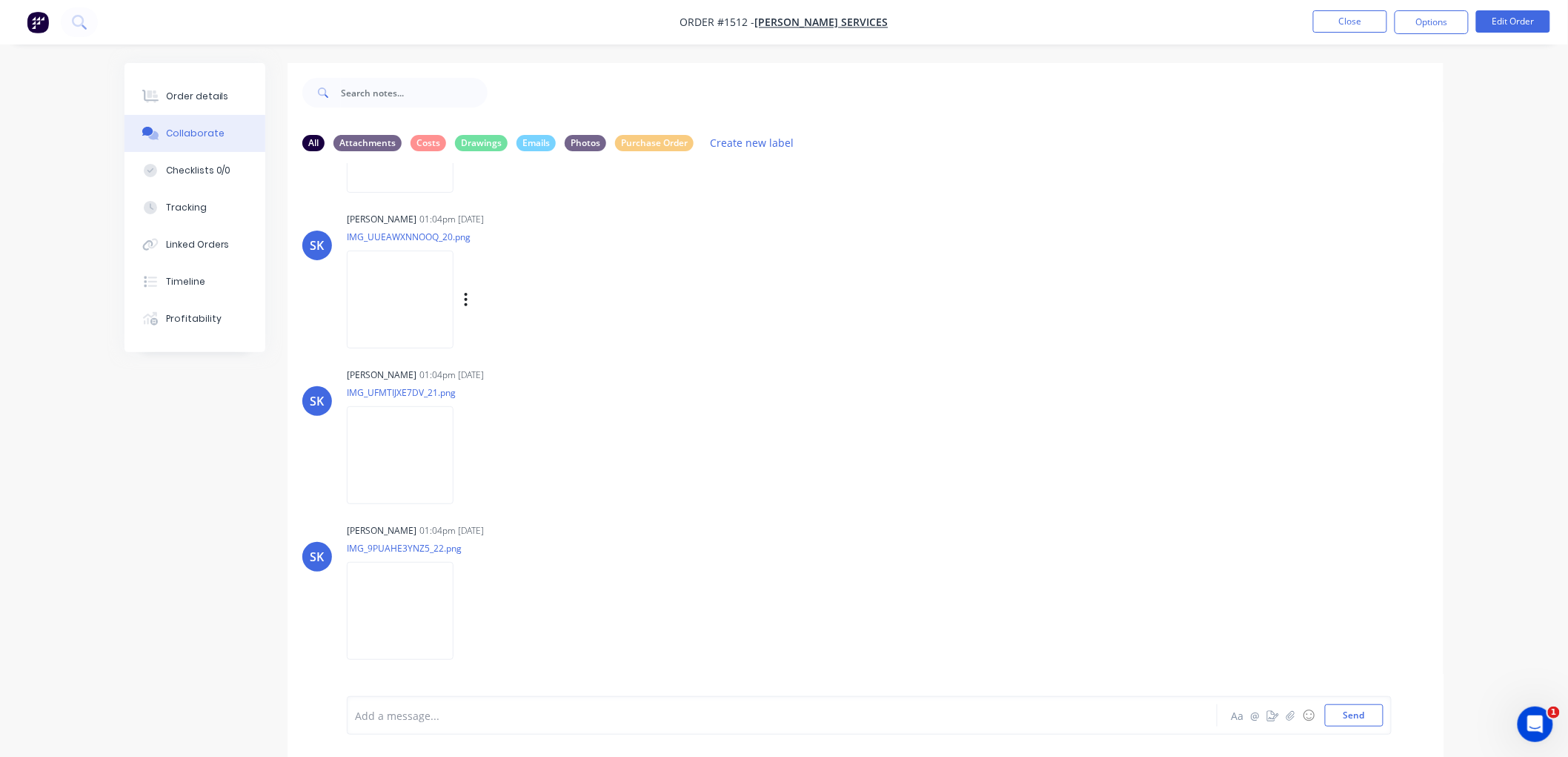
click at [403, 280] on img at bounding box center [400, 298] width 107 height 97
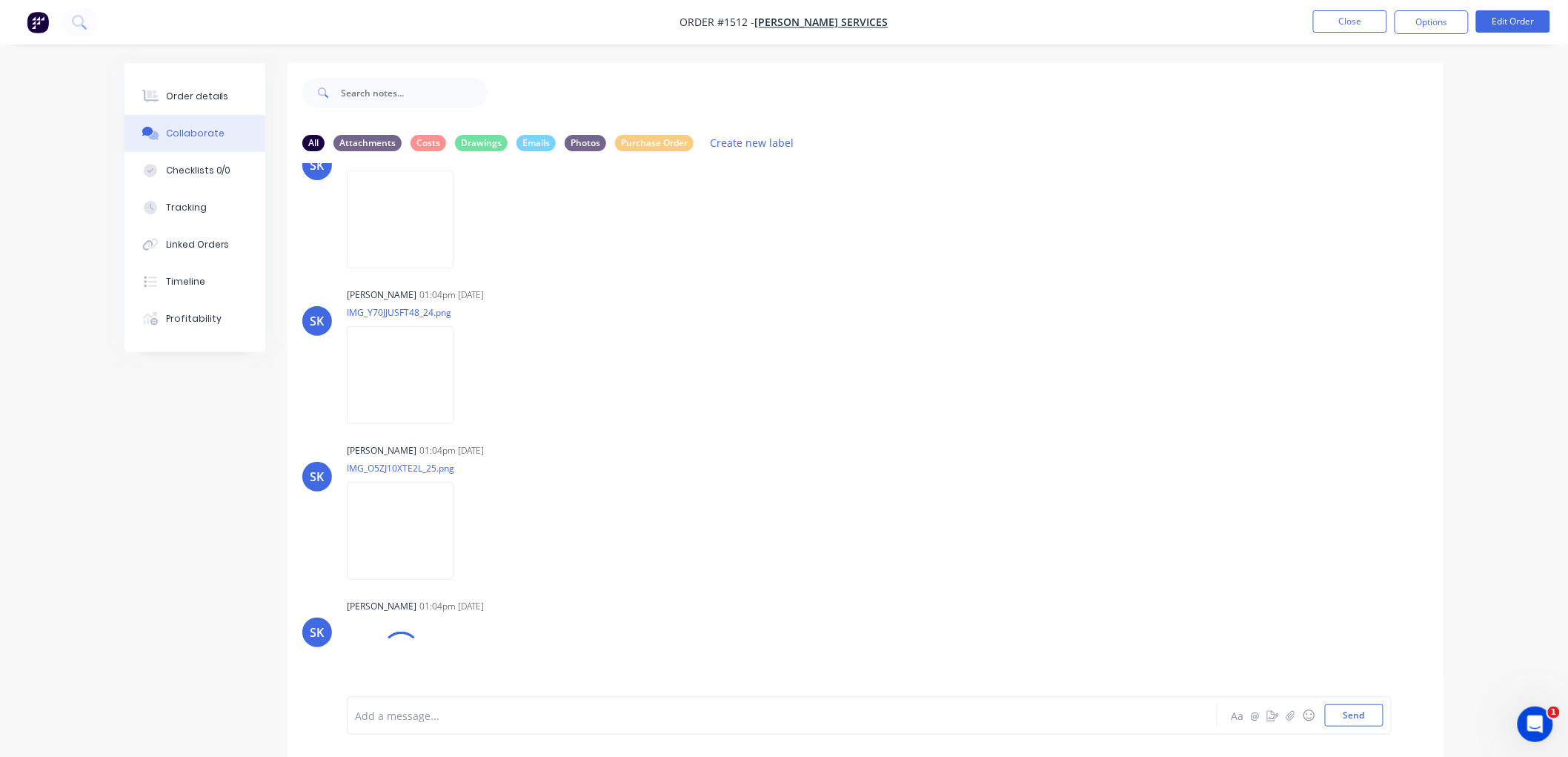
scroll to position [3706, 0]
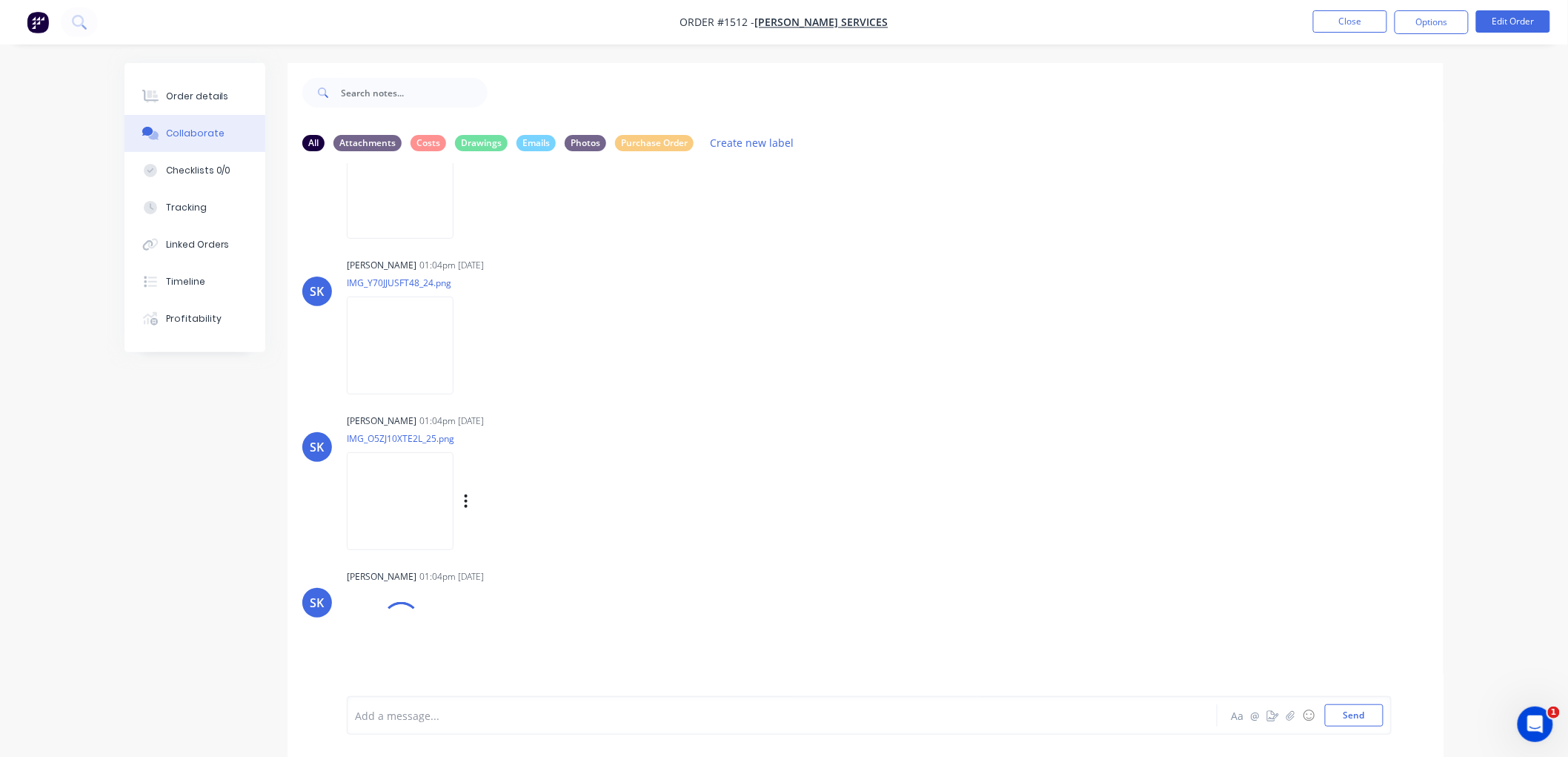
click at [405, 498] on img at bounding box center [400, 500] width 107 height 97
click at [417, 327] on img at bounding box center [400, 344] width 107 height 97
click at [405, 521] on img at bounding box center [400, 500] width 107 height 97
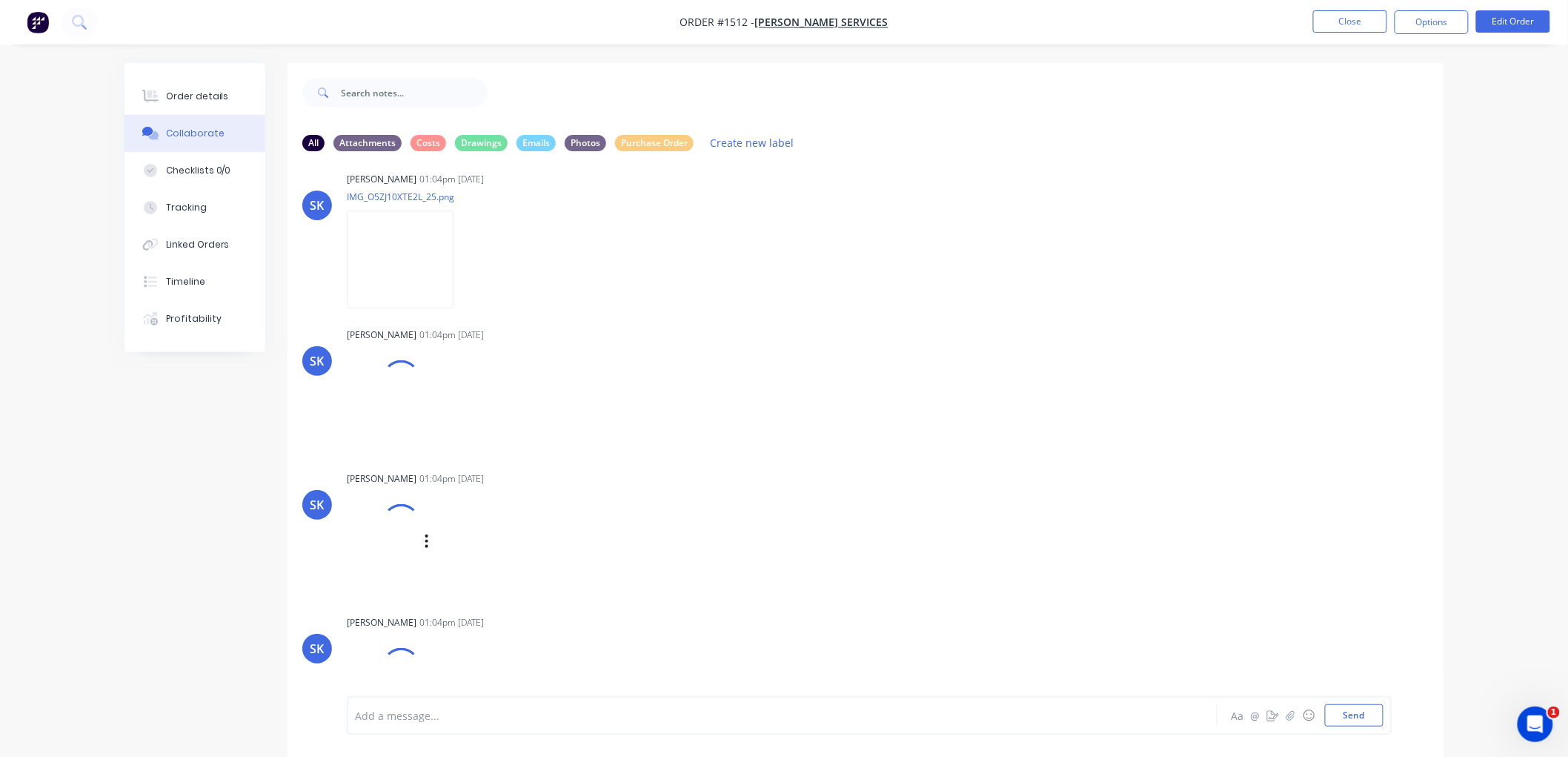
scroll to position [3953, 0]
click at [380, 352] on div at bounding box center [384, 392] width 74 height 98
click at [401, 378] on div at bounding box center [402, 375] width 54 height 54
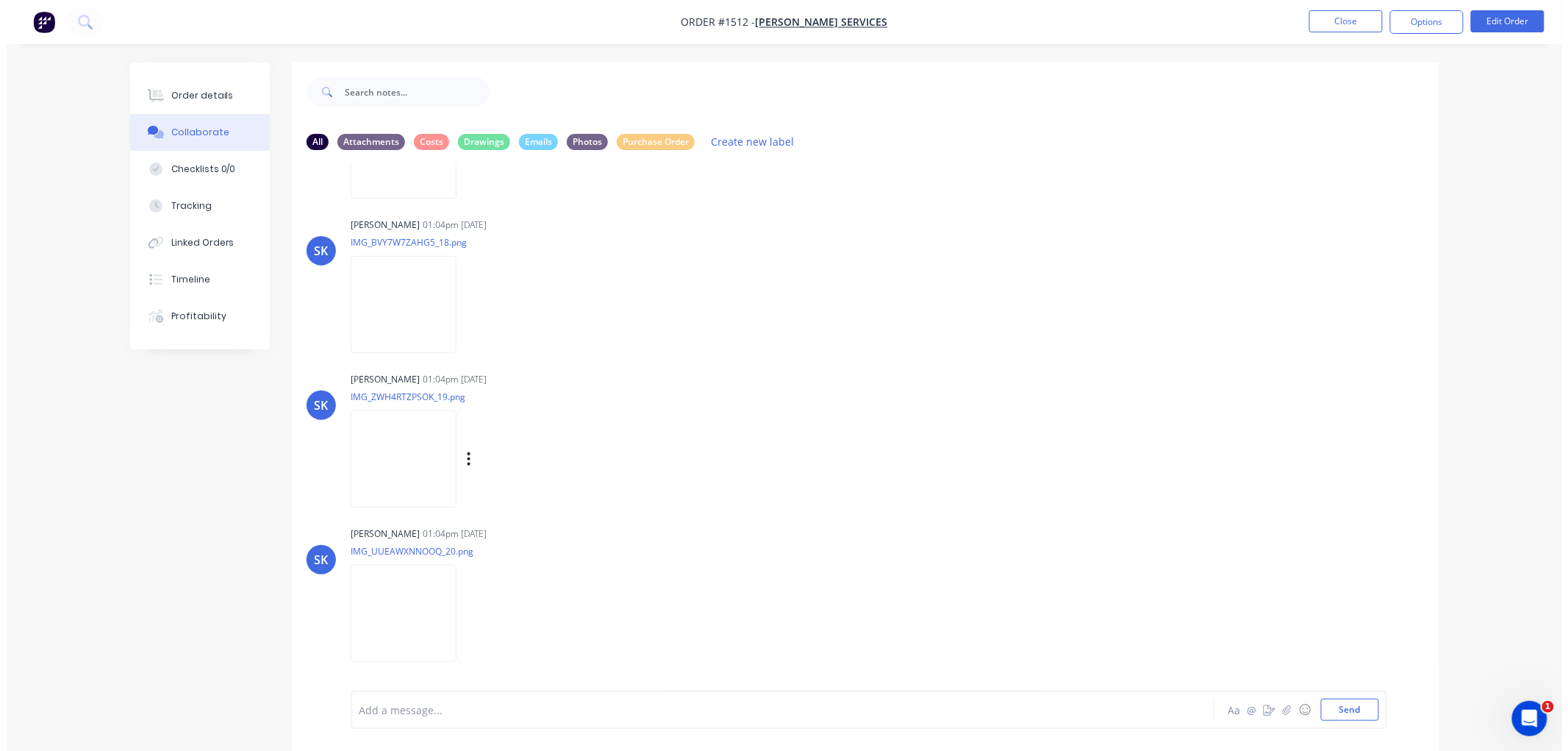
scroll to position [2696, 0]
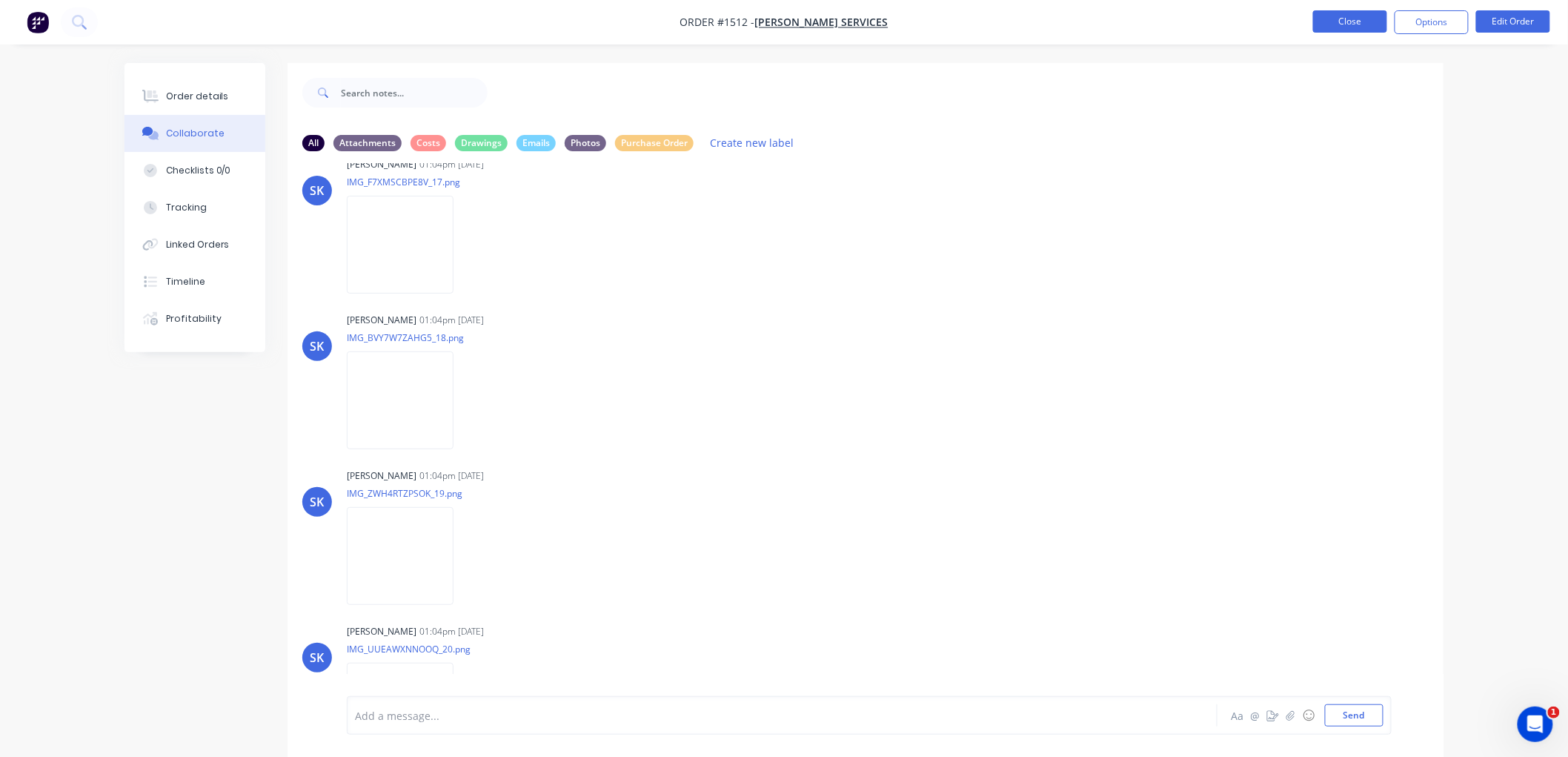
click at [1349, 20] on button "Close" at bounding box center [1350, 21] width 74 height 22
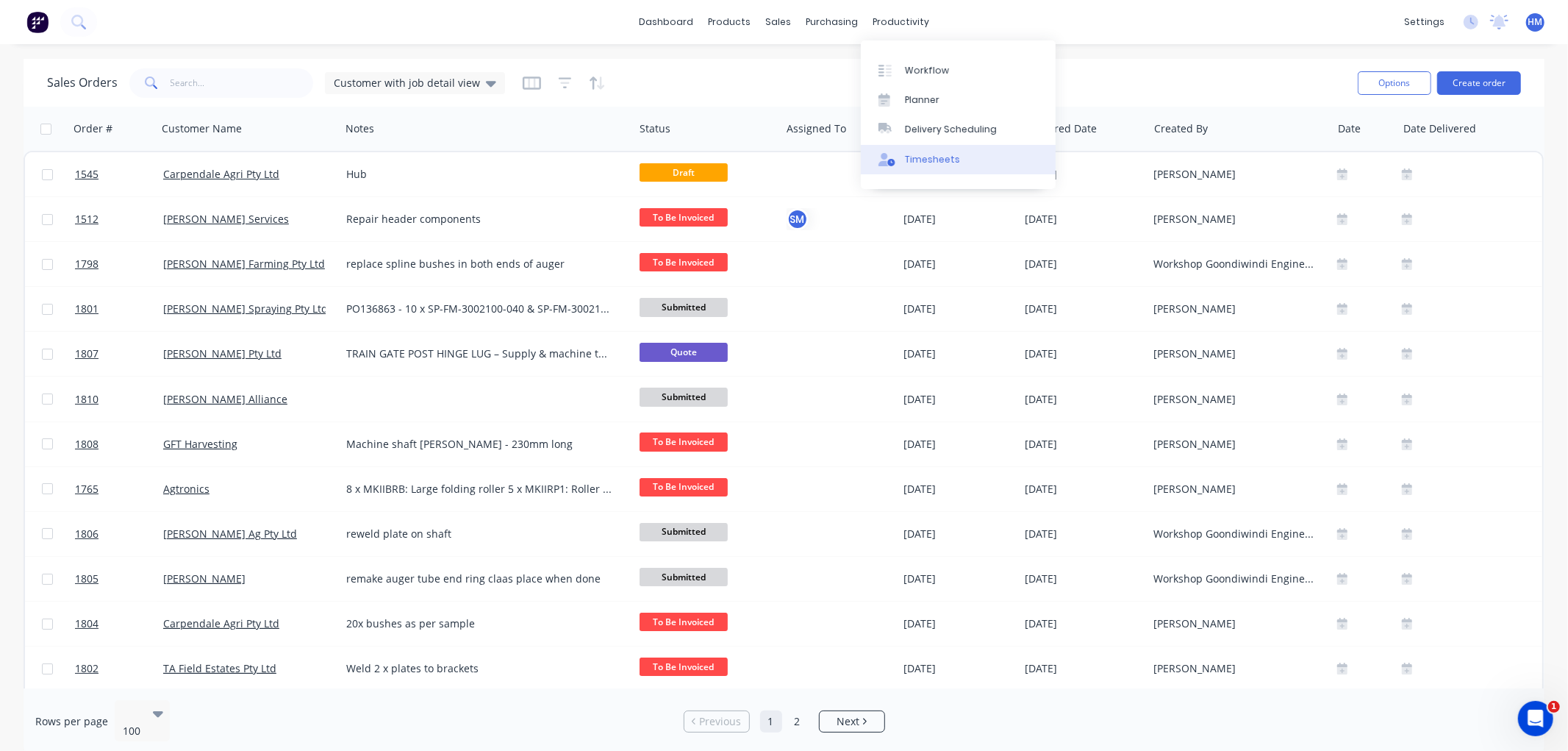
click at [954, 156] on div "Timesheets" at bounding box center [933, 159] width 55 height 13
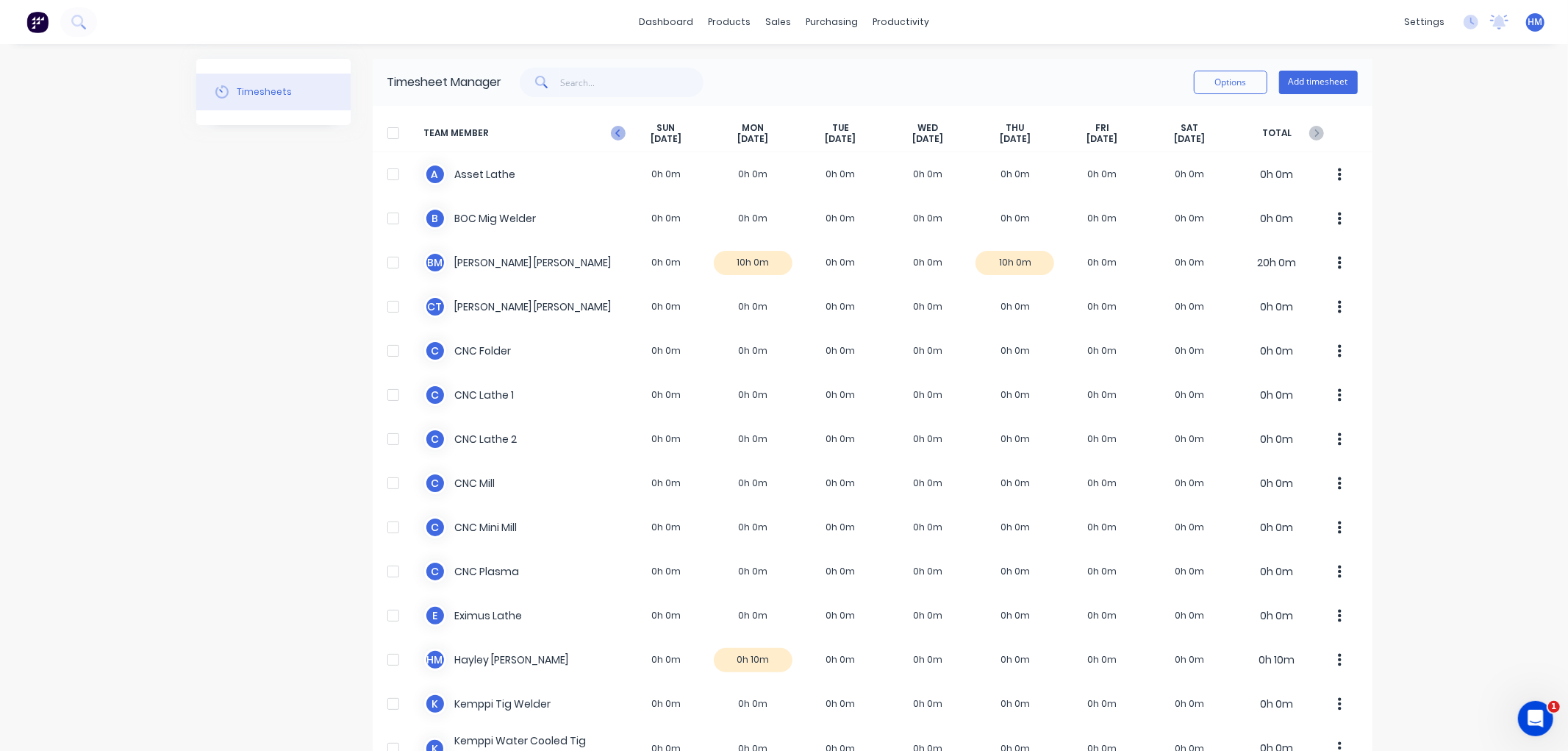
click at [612, 133] on icon "button" at bounding box center [618, 133] width 15 height 15
click at [611, 133] on icon "button" at bounding box center [618, 133] width 15 height 15
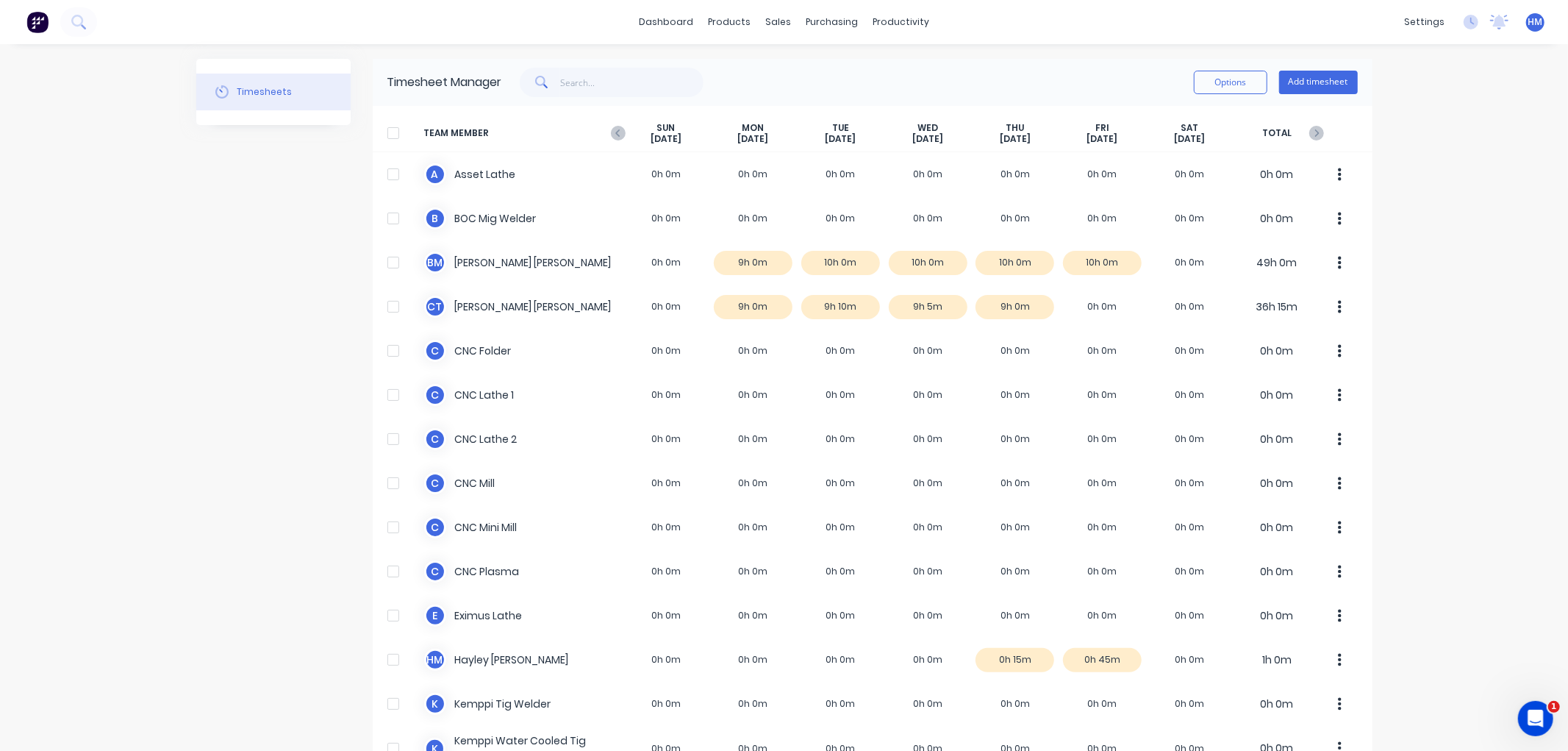
click at [611, 133] on icon "button" at bounding box center [618, 133] width 15 height 15
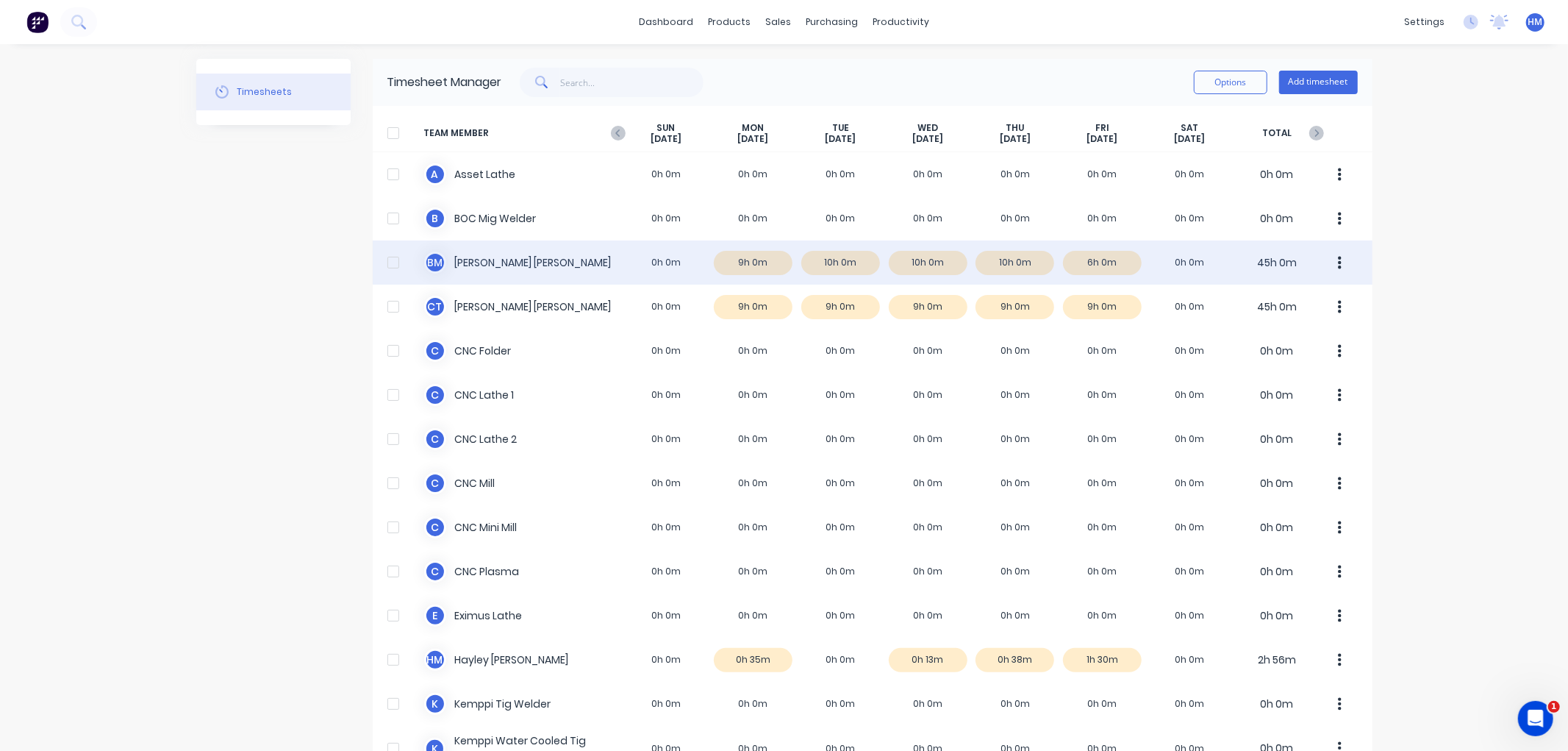
click at [811, 263] on div "B M Brendan McCormick 0h 0m 9h 0m 10h 0m 10h 0m 10h 0m 6h 0m 0h 0m 45h 0m" at bounding box center [873, 262] width 1000 height 45
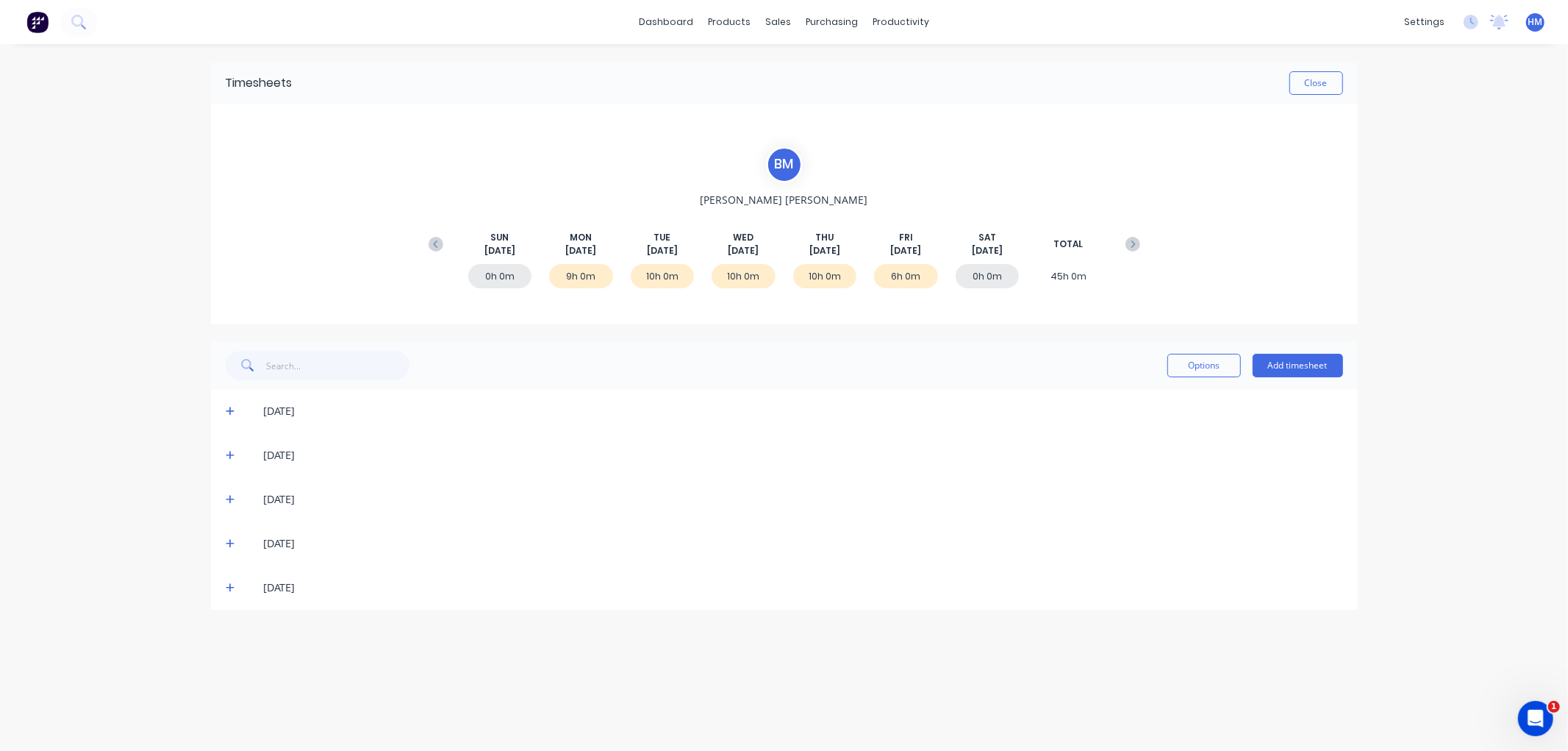
click at [231, 451] on icon at bounding box center [231, 455] width 10 height 10
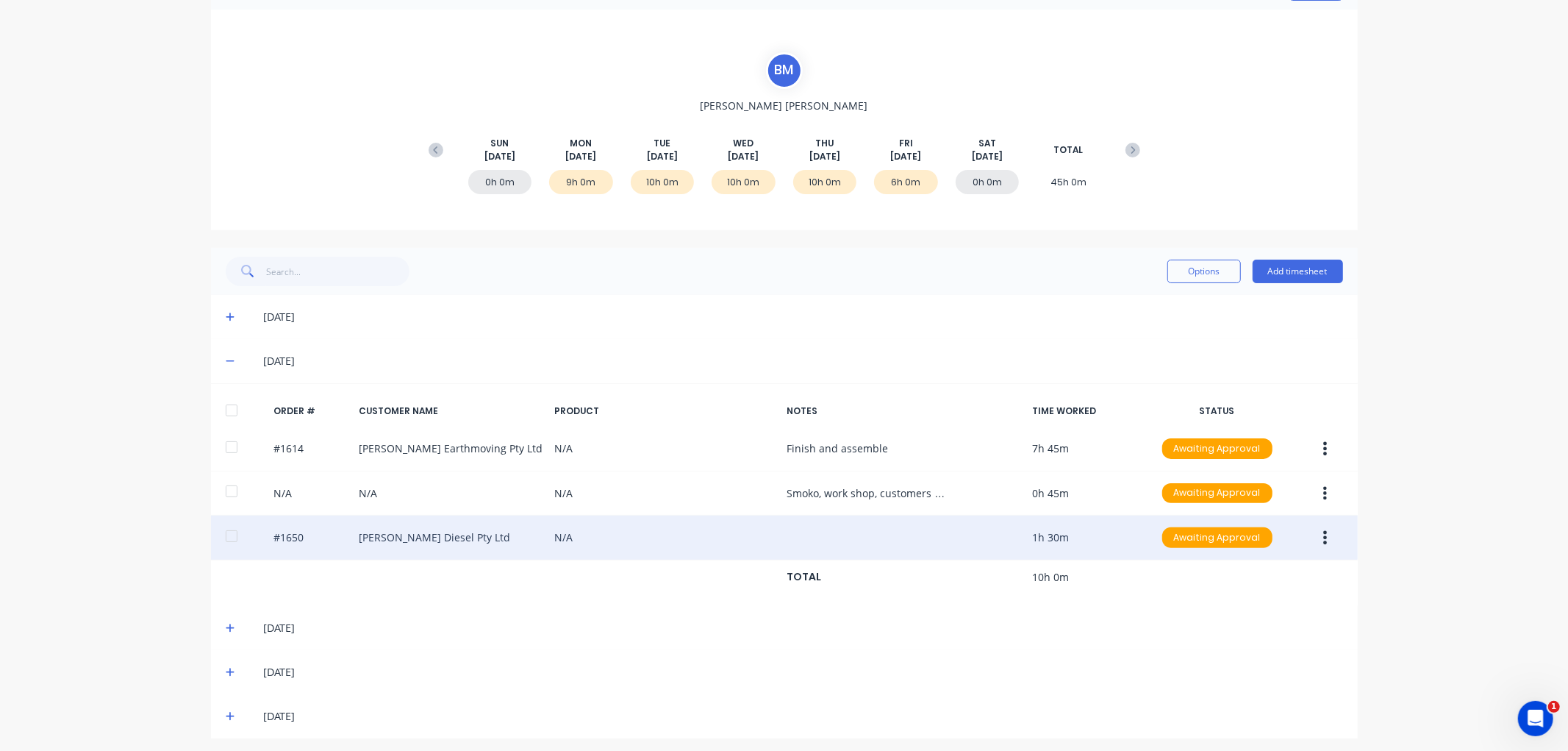
scroll to position [100, 0]
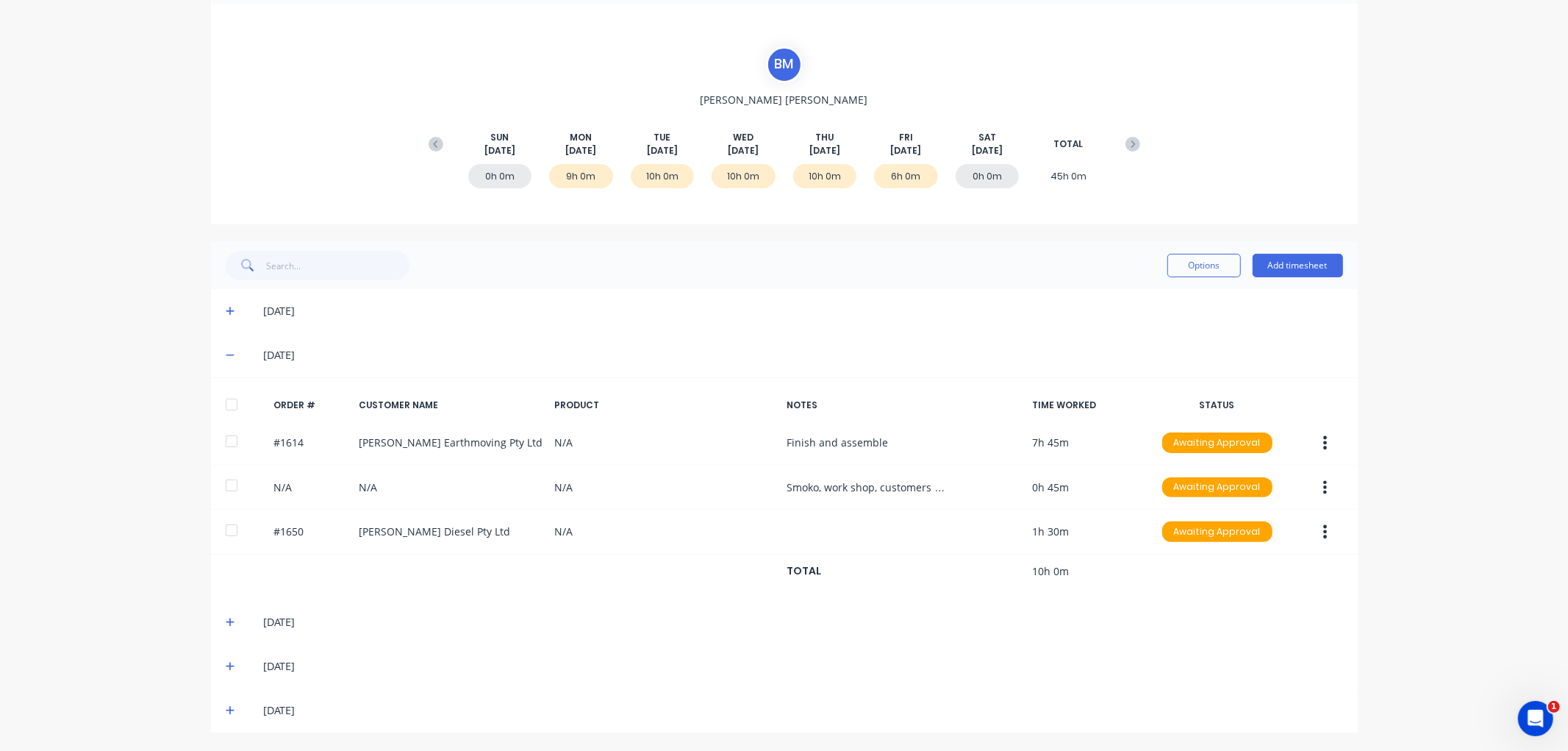
click at [226, 622] on icon at bounding box center [231, 622] width 10 height 10
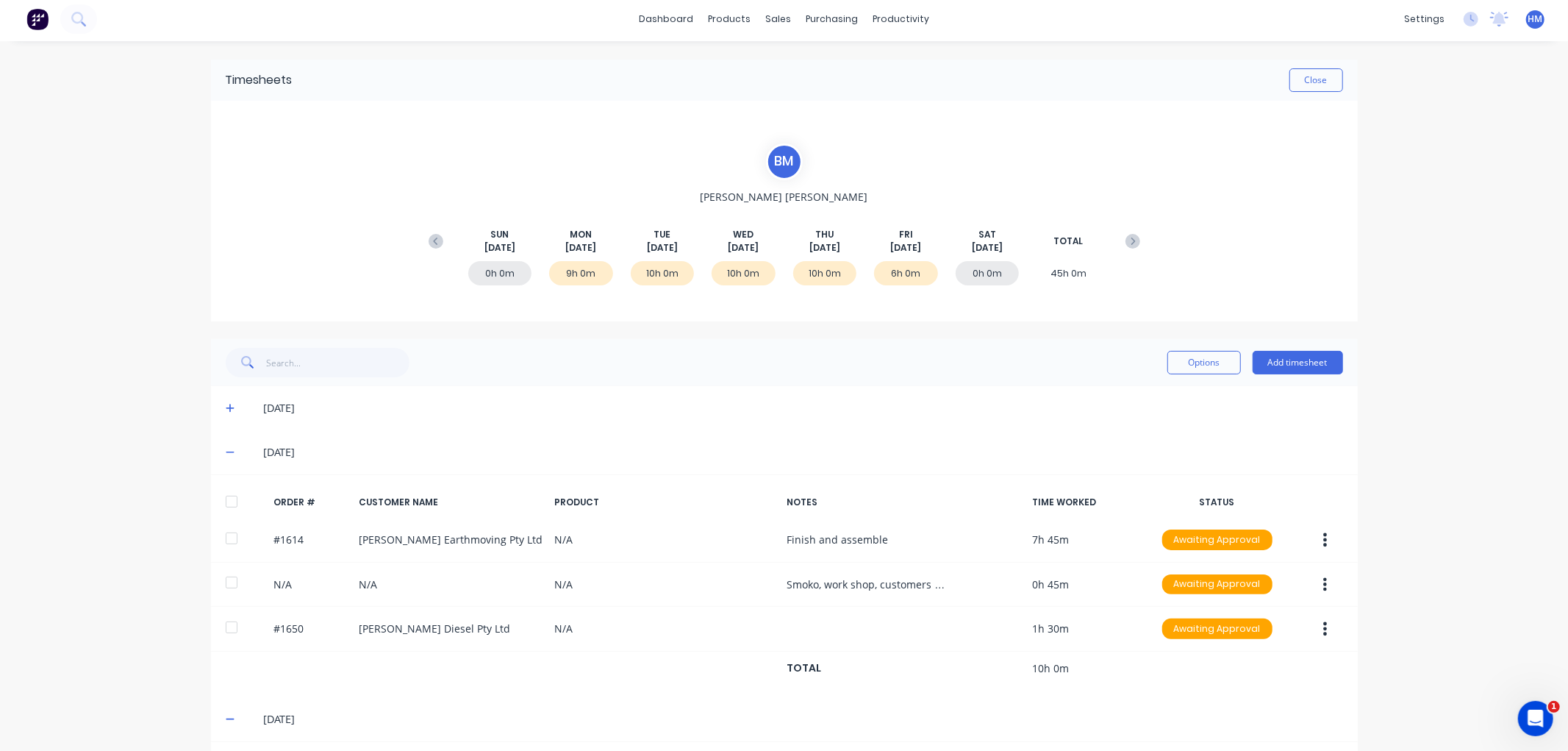
scroll to position [0, 0]
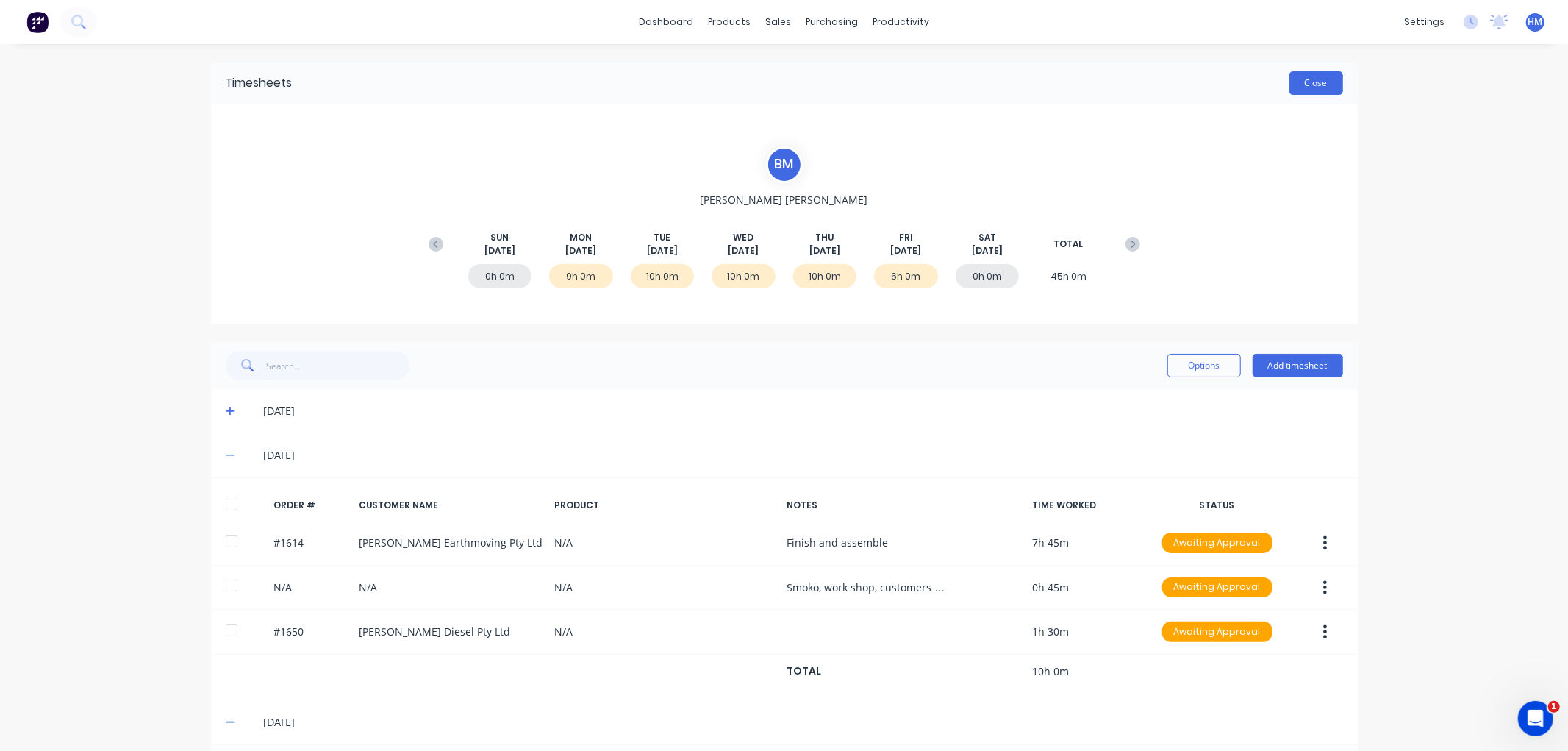
click at [1325, 85] on button "Close" at bounding box center [1317, 83] width 53 height 24
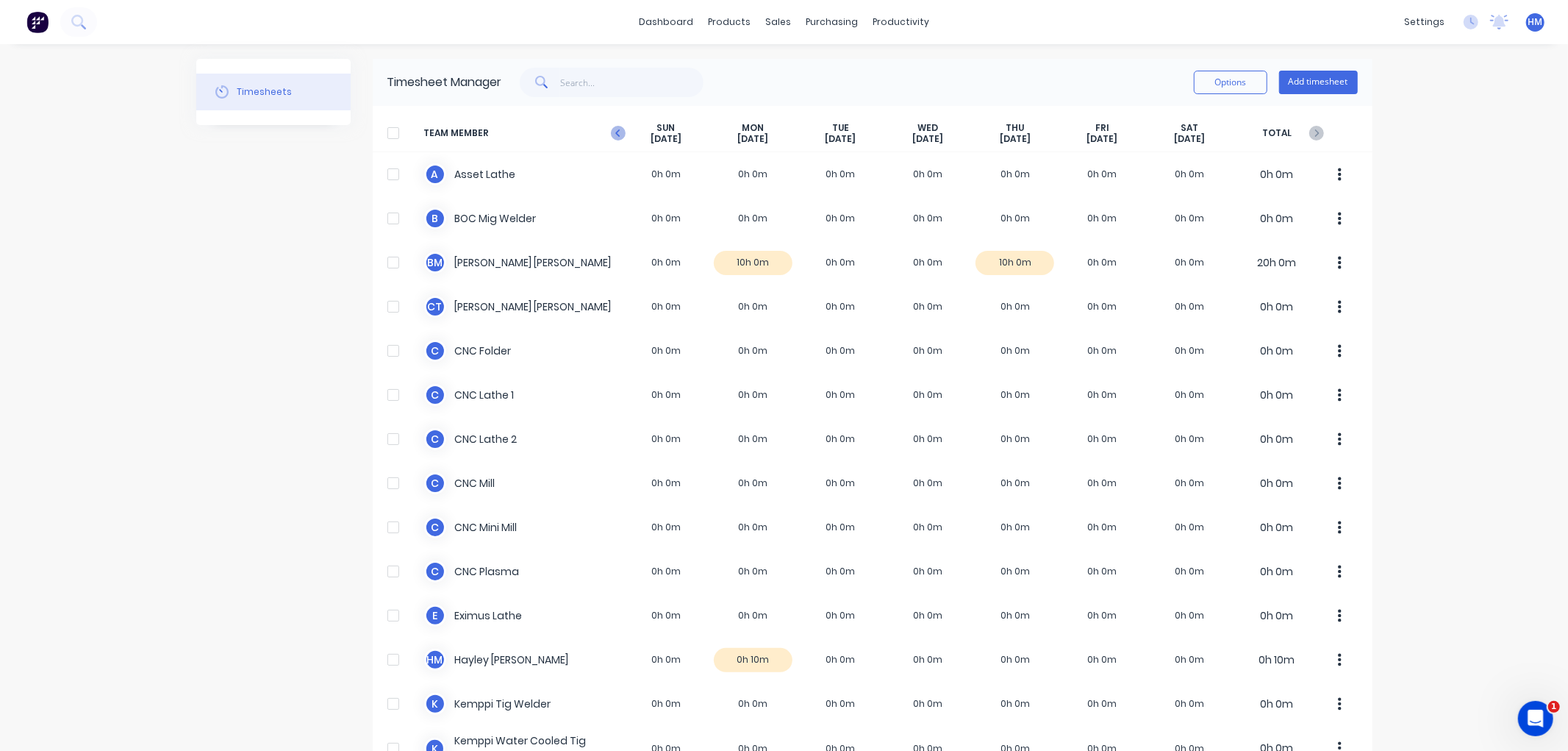
click at [611, 134] on icon "button" at bounding box center [618, 133] width 15 height 15
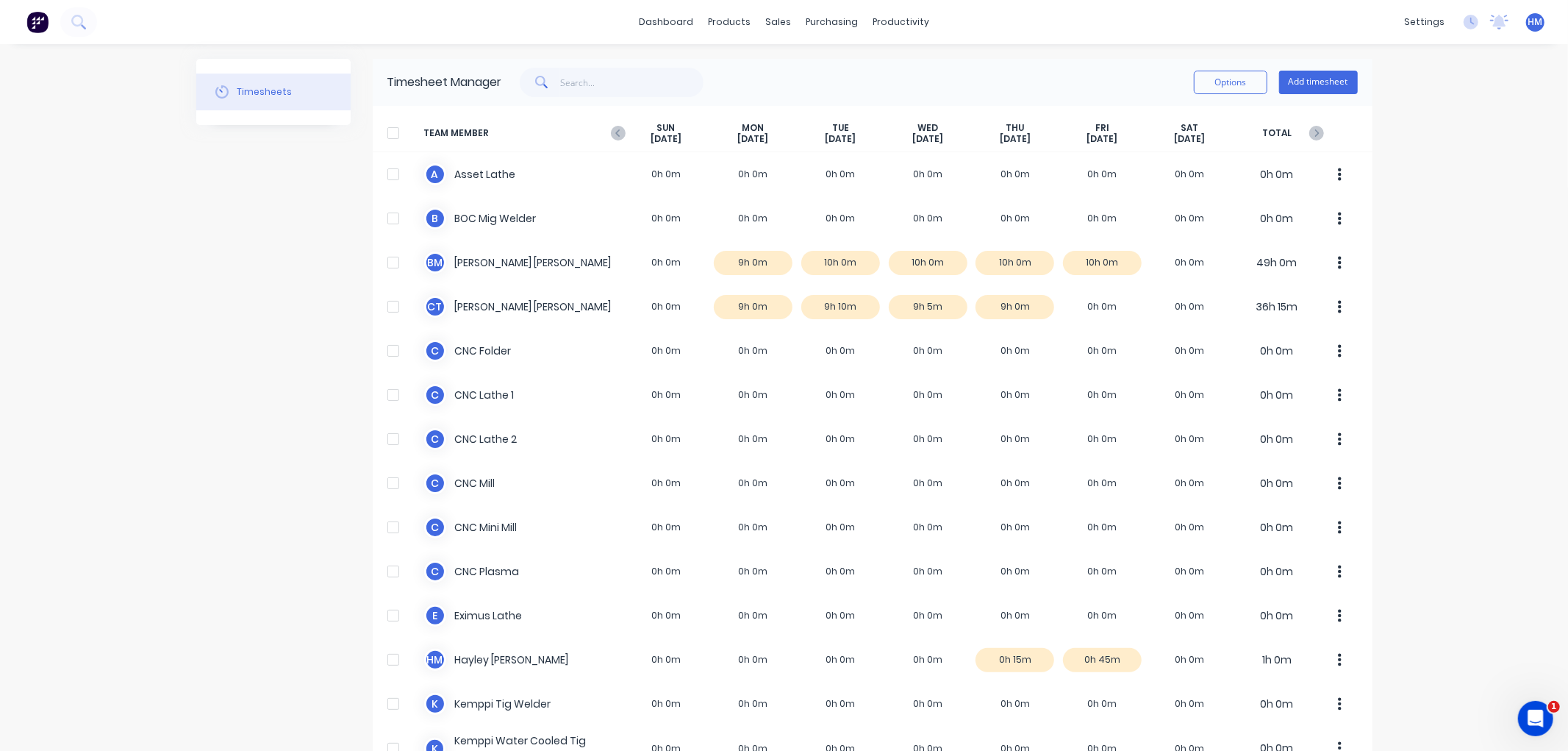
click at [611, 134] on icon "button" at bounding box center [618, 133] width 15 height 15
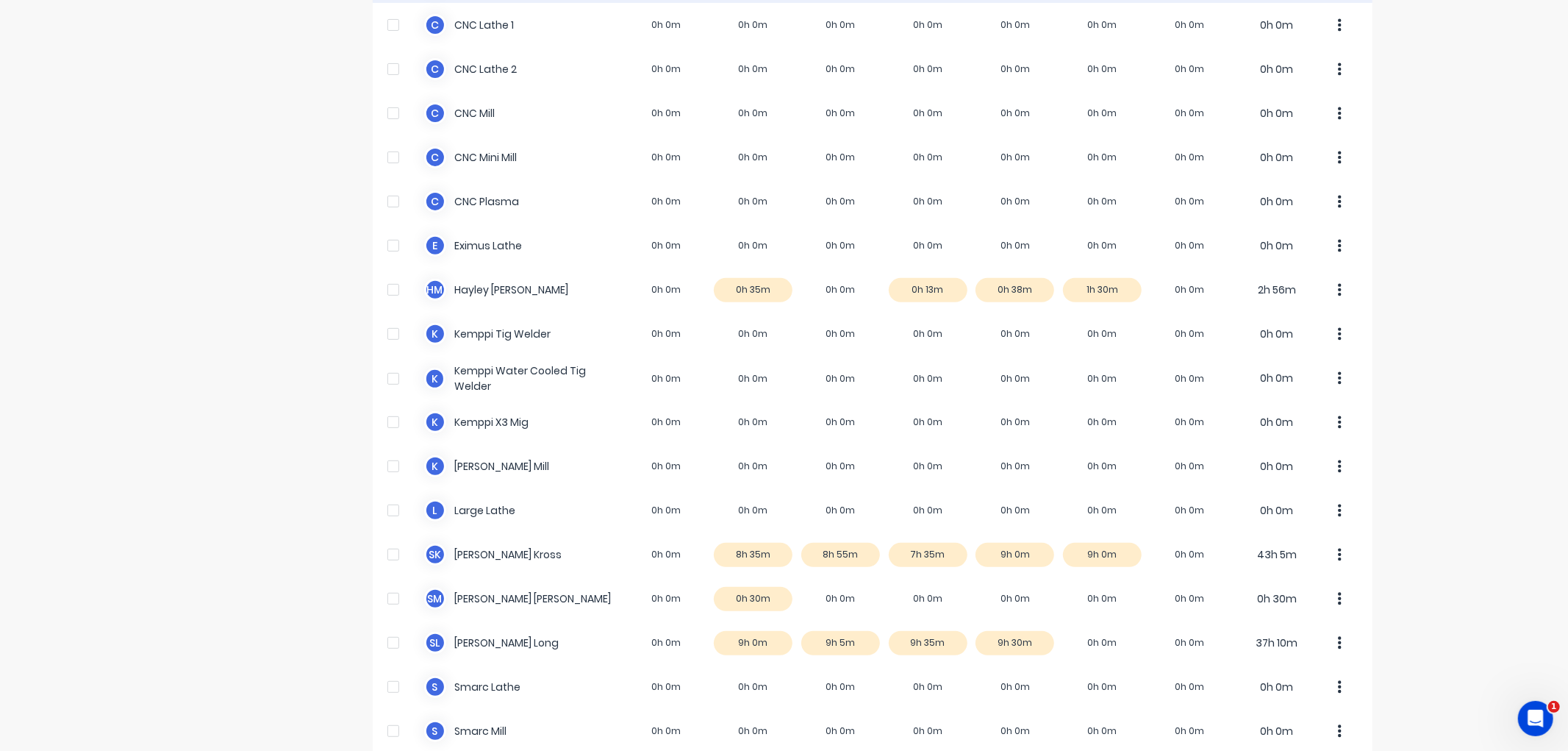
scroll to position [408, 0]
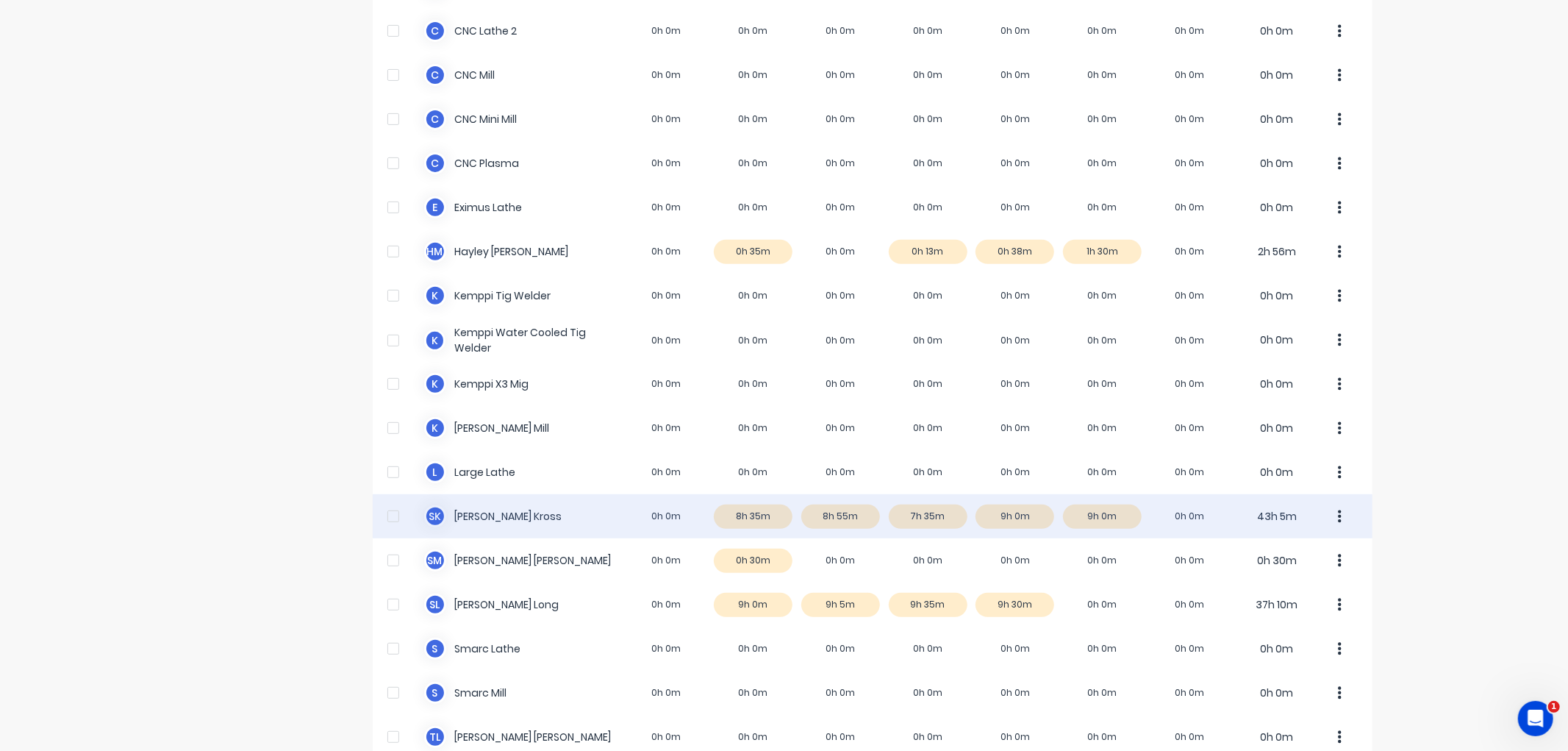
click at [827, 509] on div "S K Seth Kross 0h 0m 8h 35m 8h 55m 7h 35m 9h 0m 9h 0m 0h 0m 43h 5m" at bounding box center [873, 516] width 1000 height 45
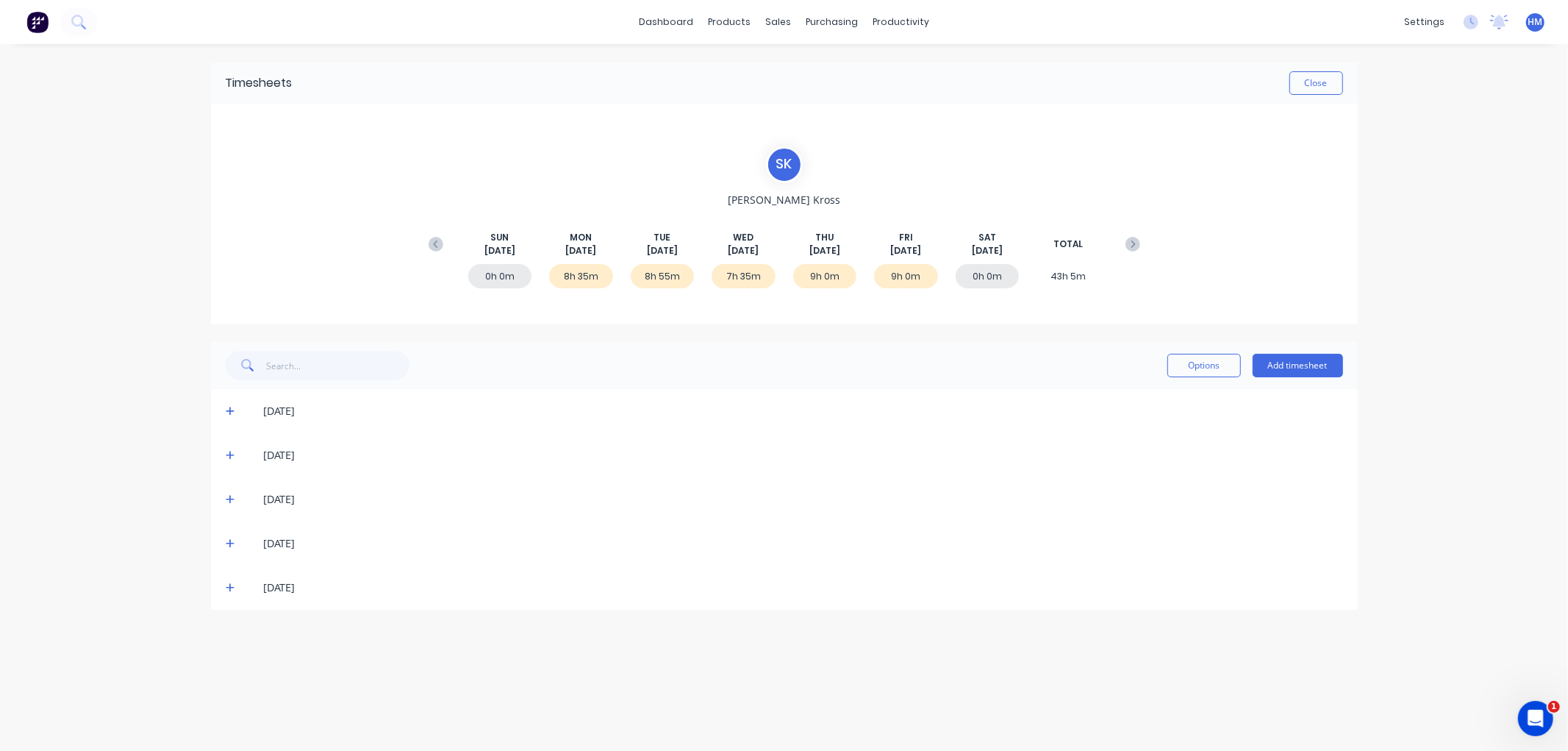
click at [233, 456] on icon at bounding box center [231, 455] width 10 height 10
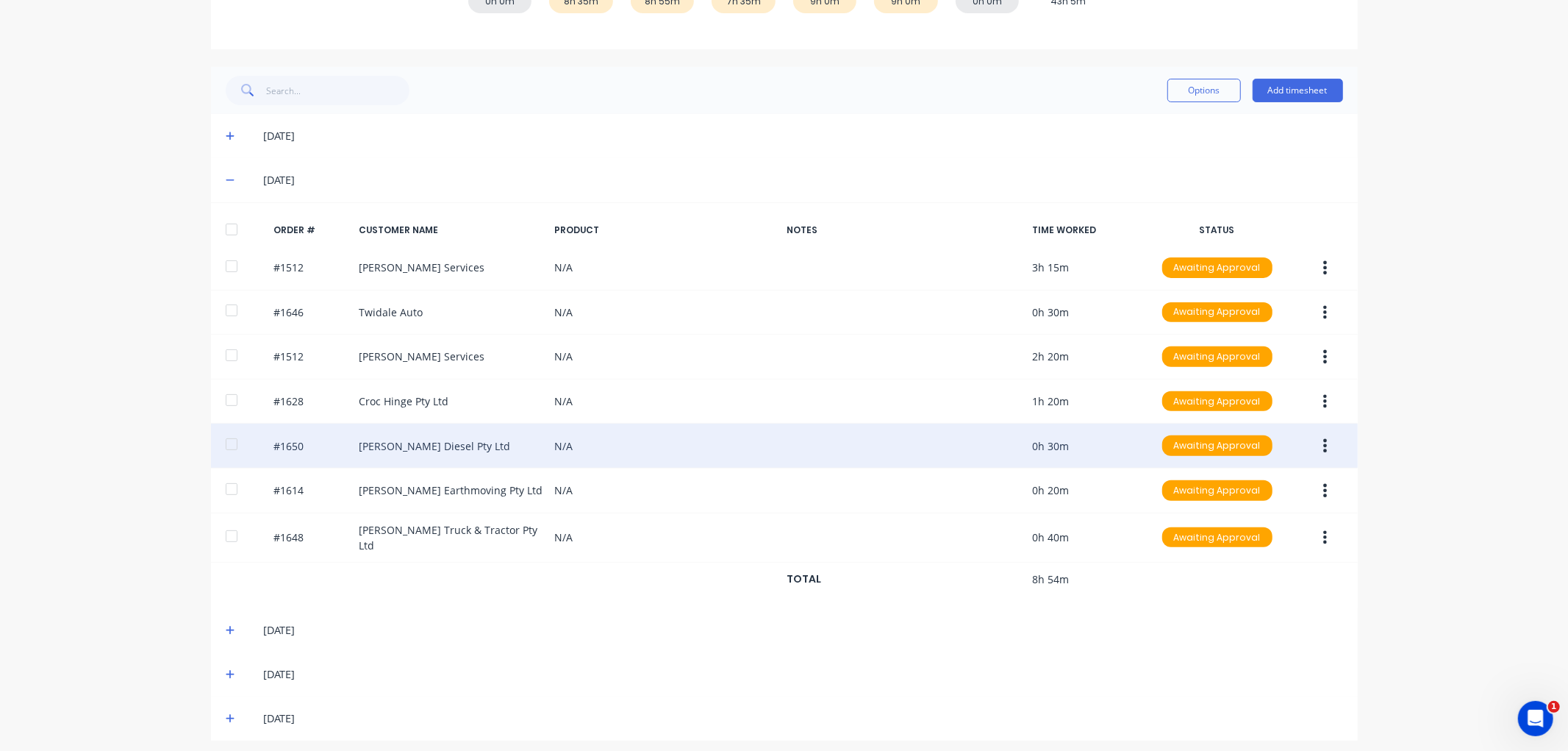
scroll to position [279, 0]
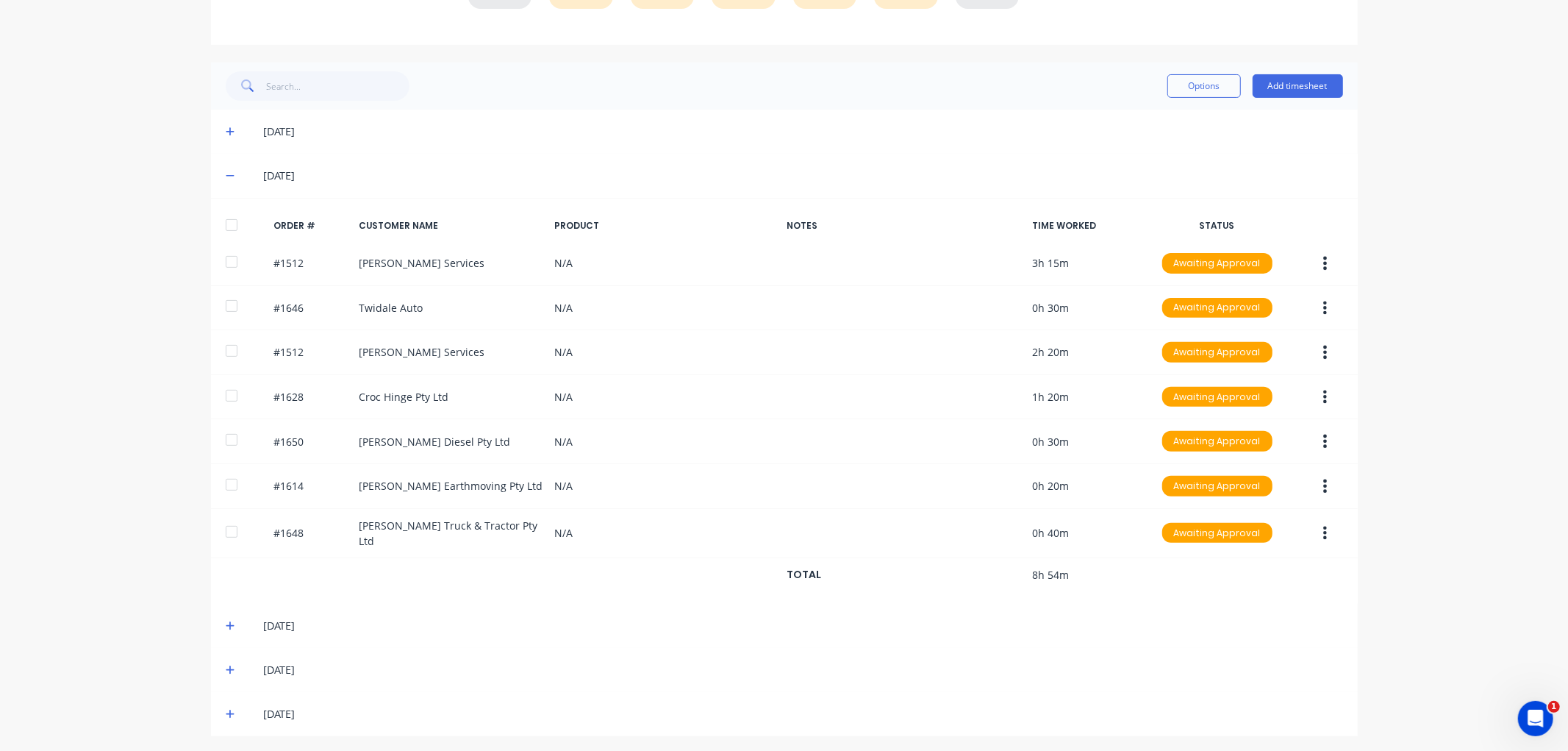
click at [226, 620] on icon at bounding box center [231, 625] width 10 height 10
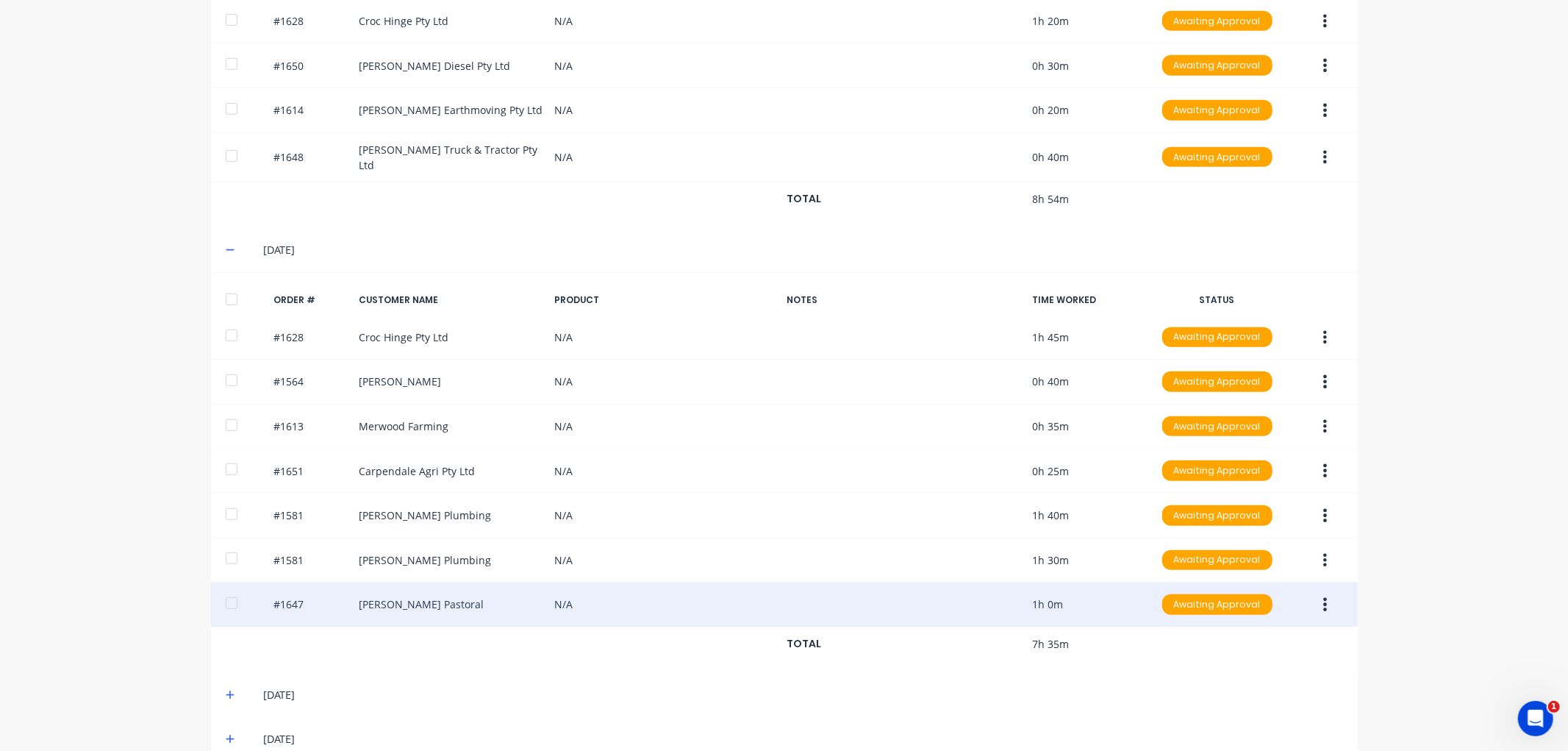
scroll to position [682, 0]
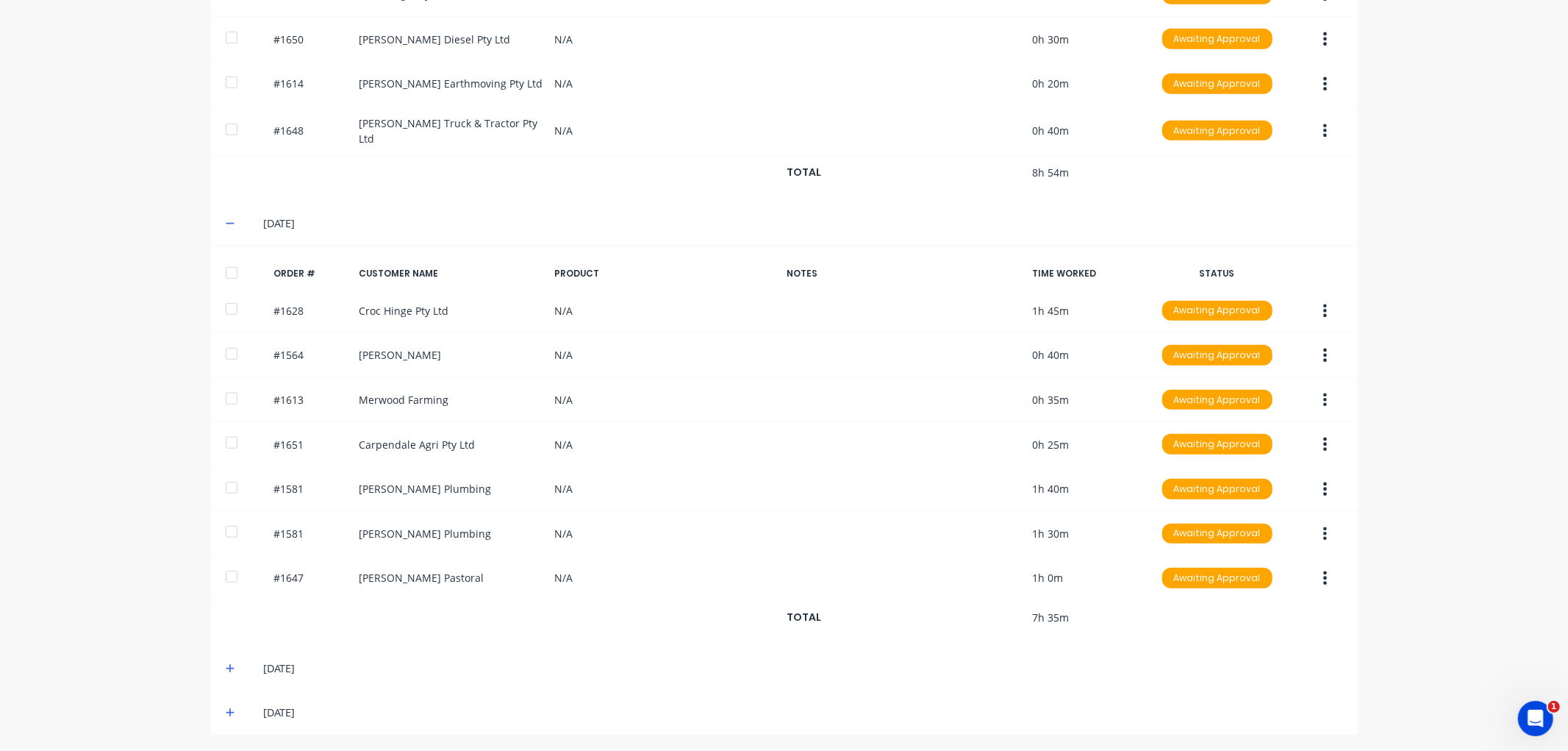
click at [226, 222] on icon at bounding box center [231, 224] width 10 height 10
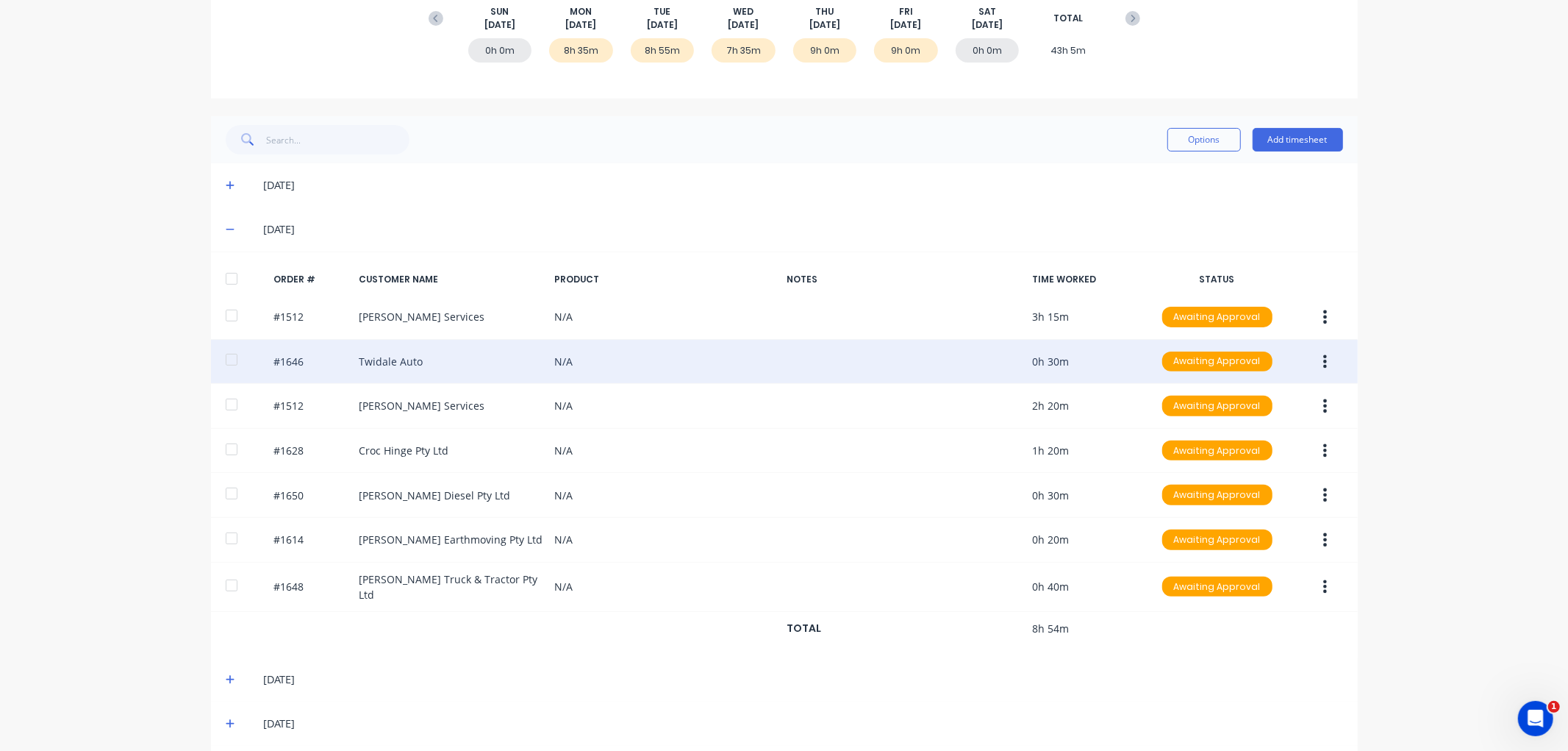
scroll to position [197, 0]
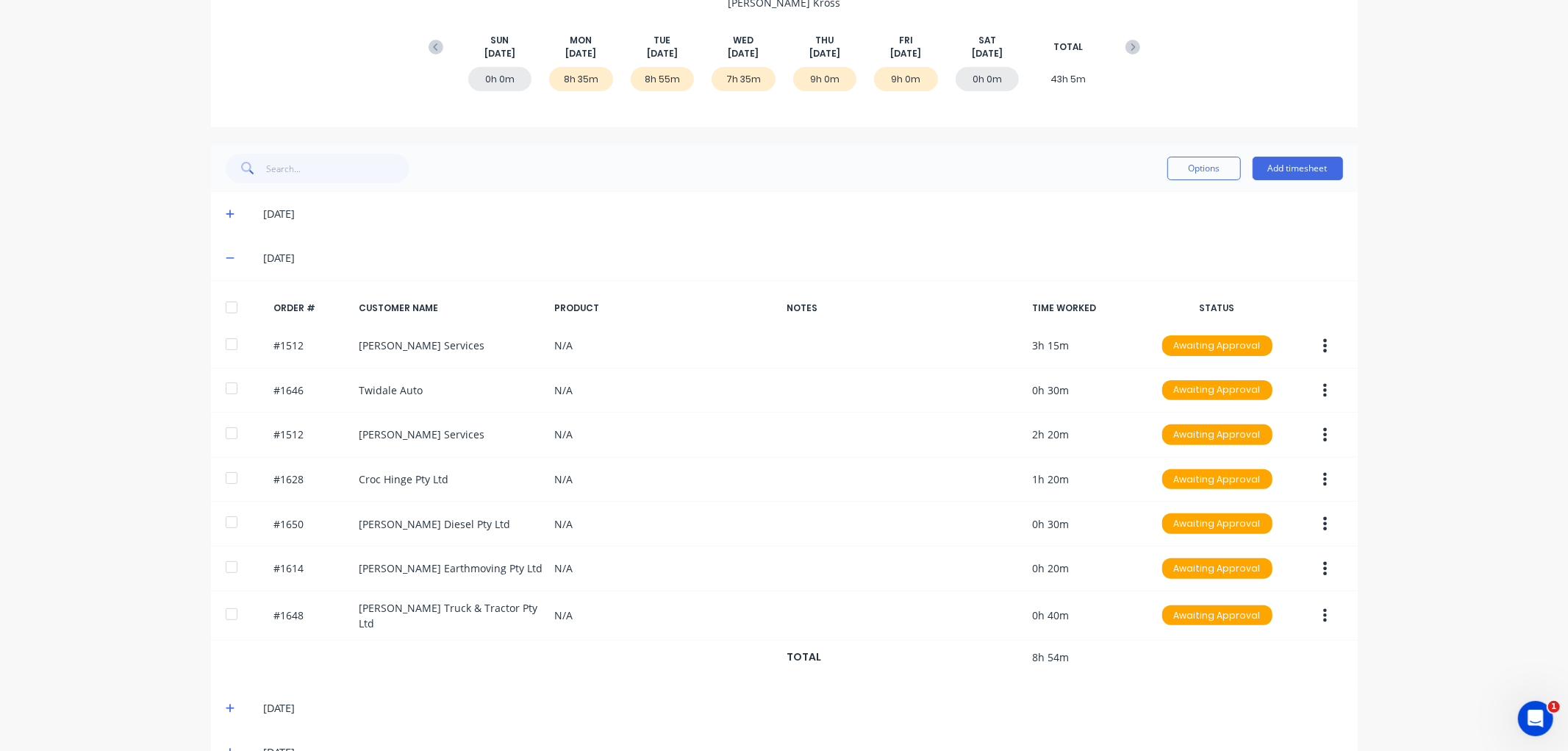
click at [226, 255] on icon at bounding box center [231, 258] width 10 height 10
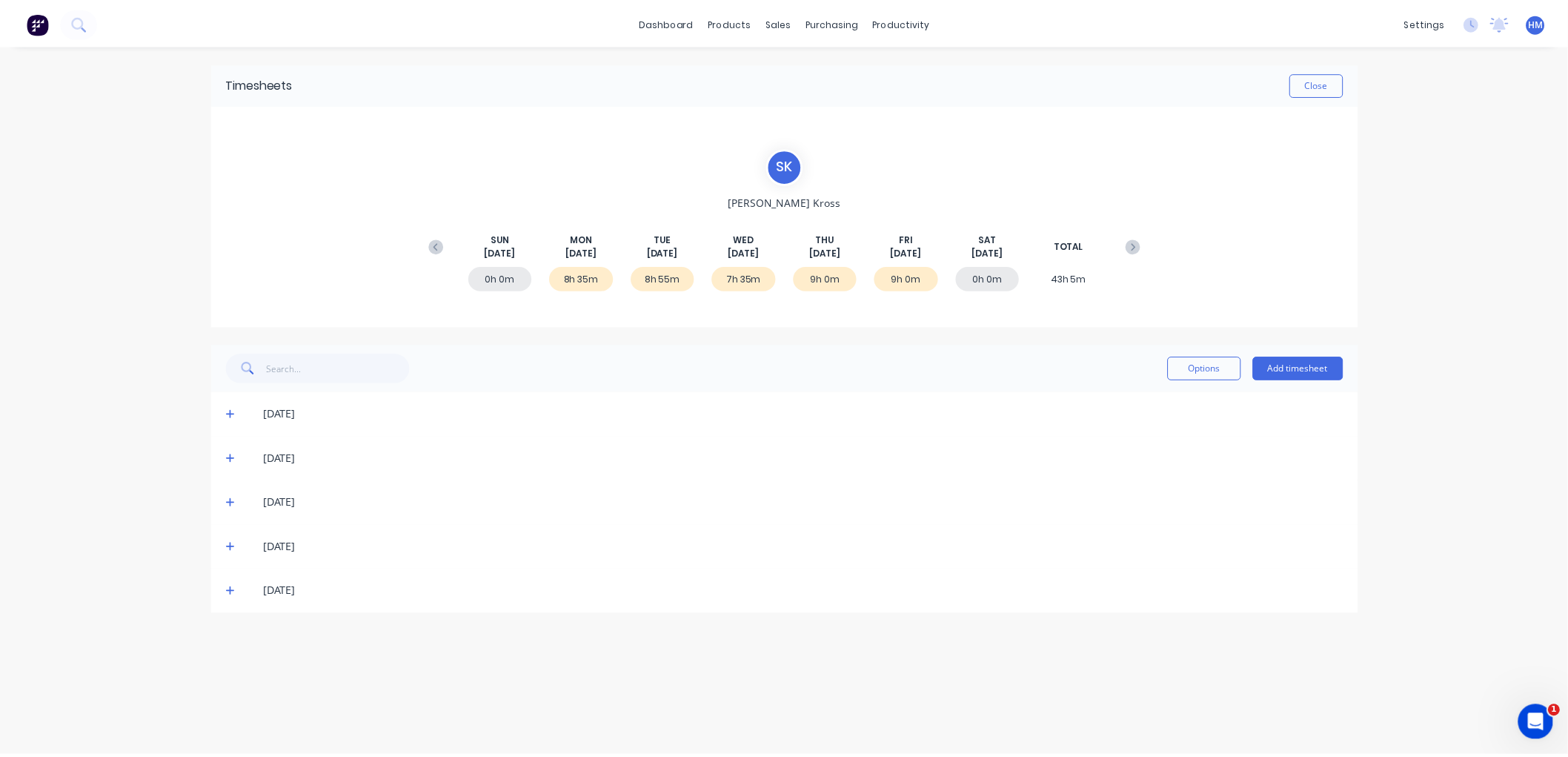
scroll to position [0, 0]
click at [1324, 87] on button "Close" at bounding box center [1327, 84] width 54 height 24
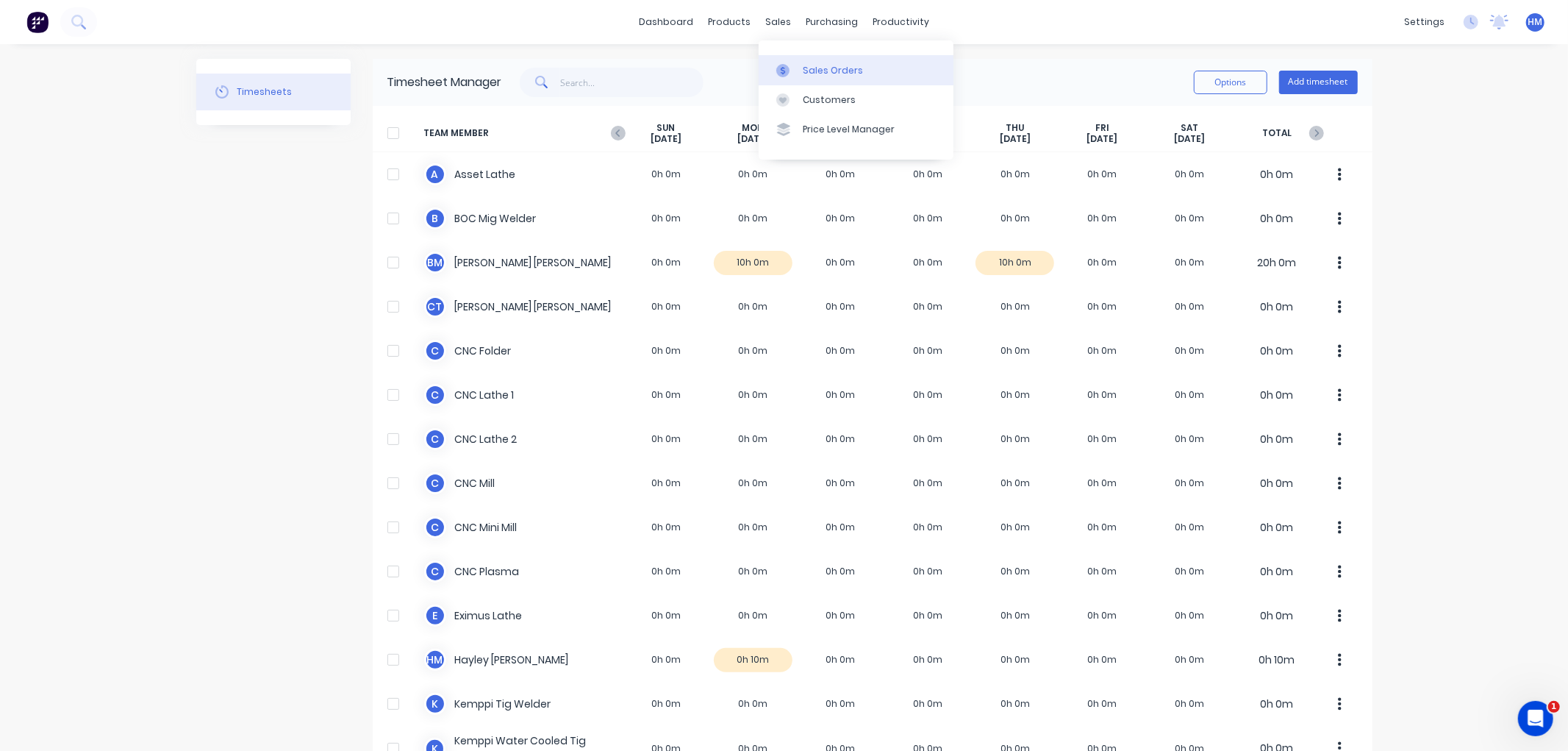
click at [822, 69] on div "Sales Orders" at bounding box center [833, 70] width 60 height 13
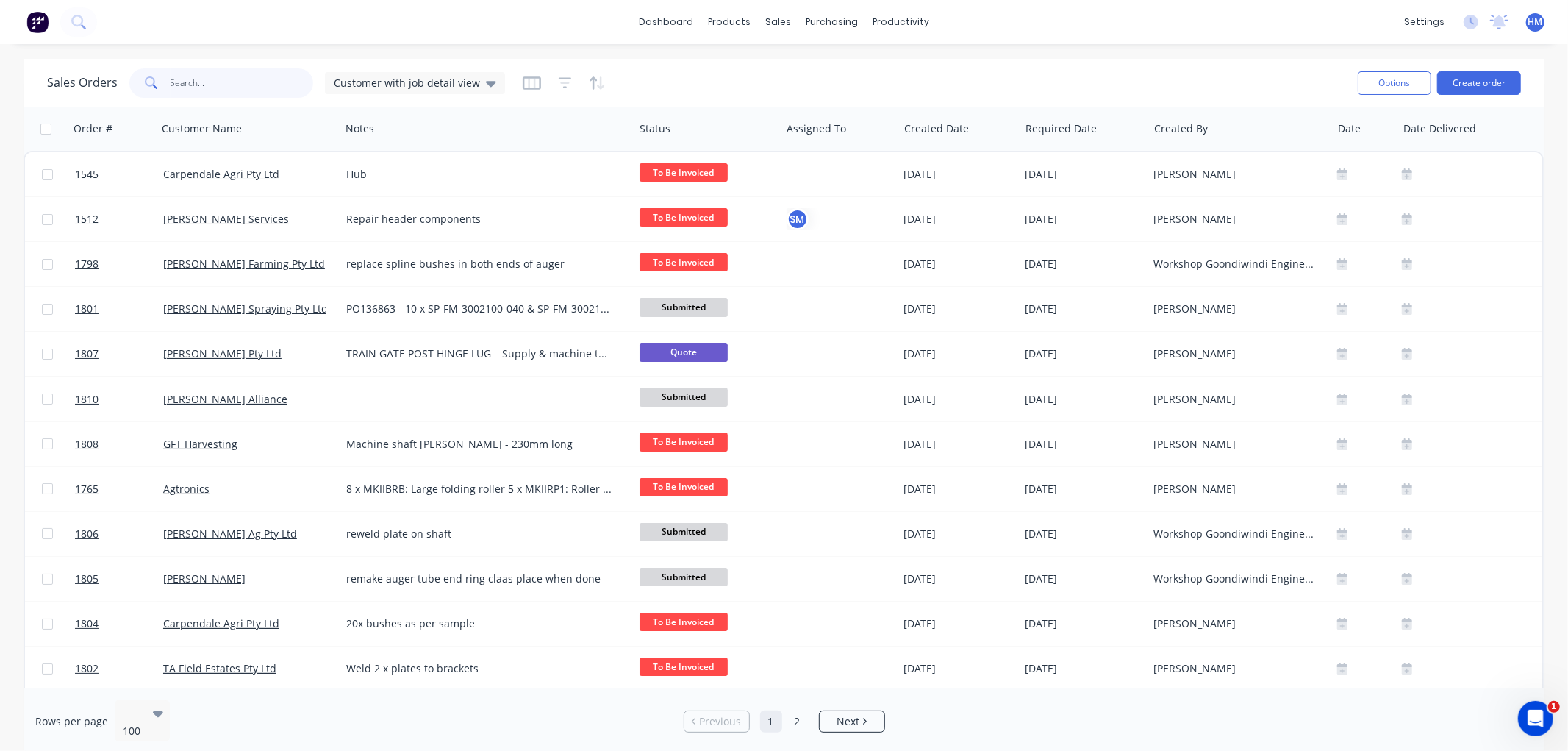
click at [243, 84] on input "text" at bounding box center [241, 83] width 143 height 30
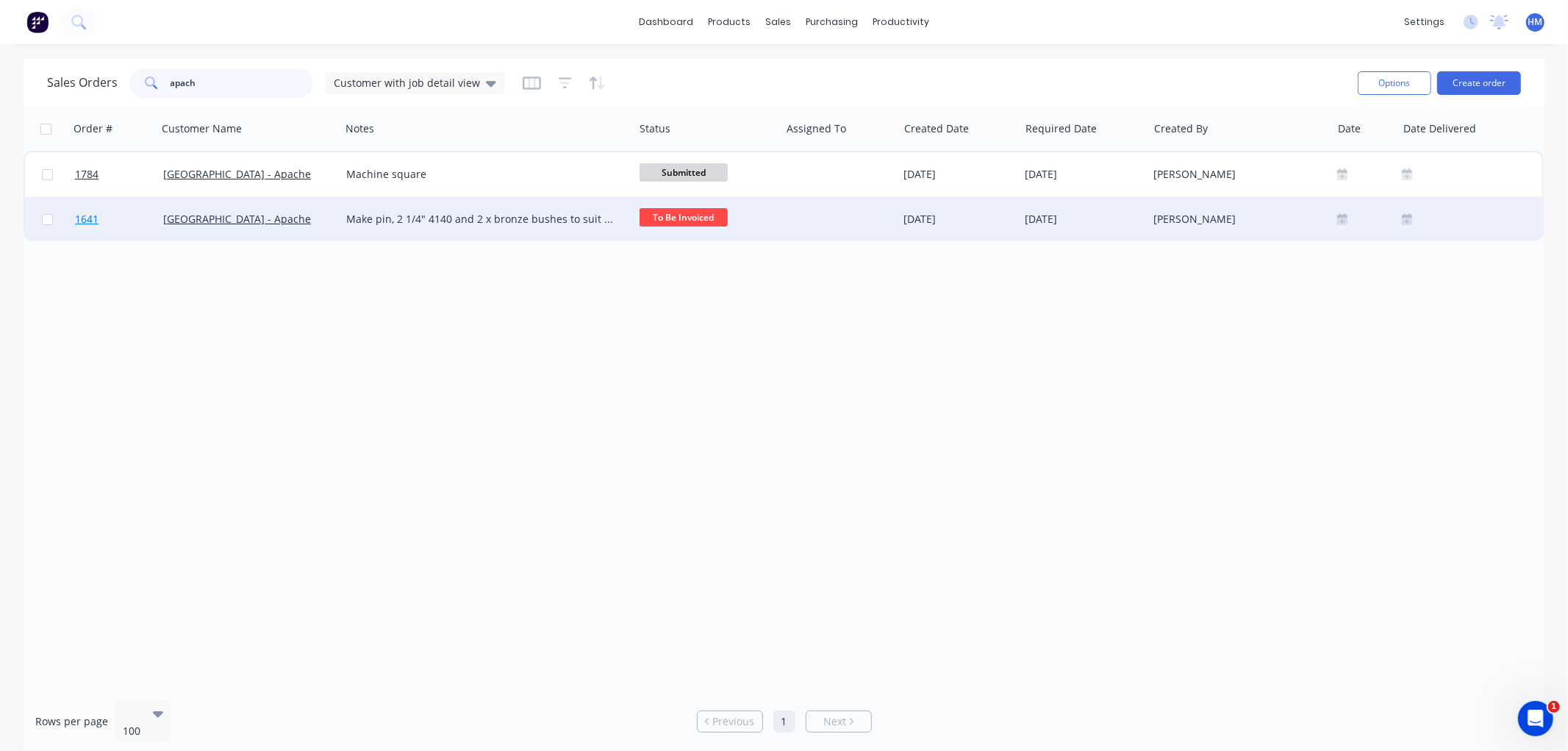
type input "apach"
click at [115, 216] on link "1641" at bounding box center [119, 219] width 88 height 45
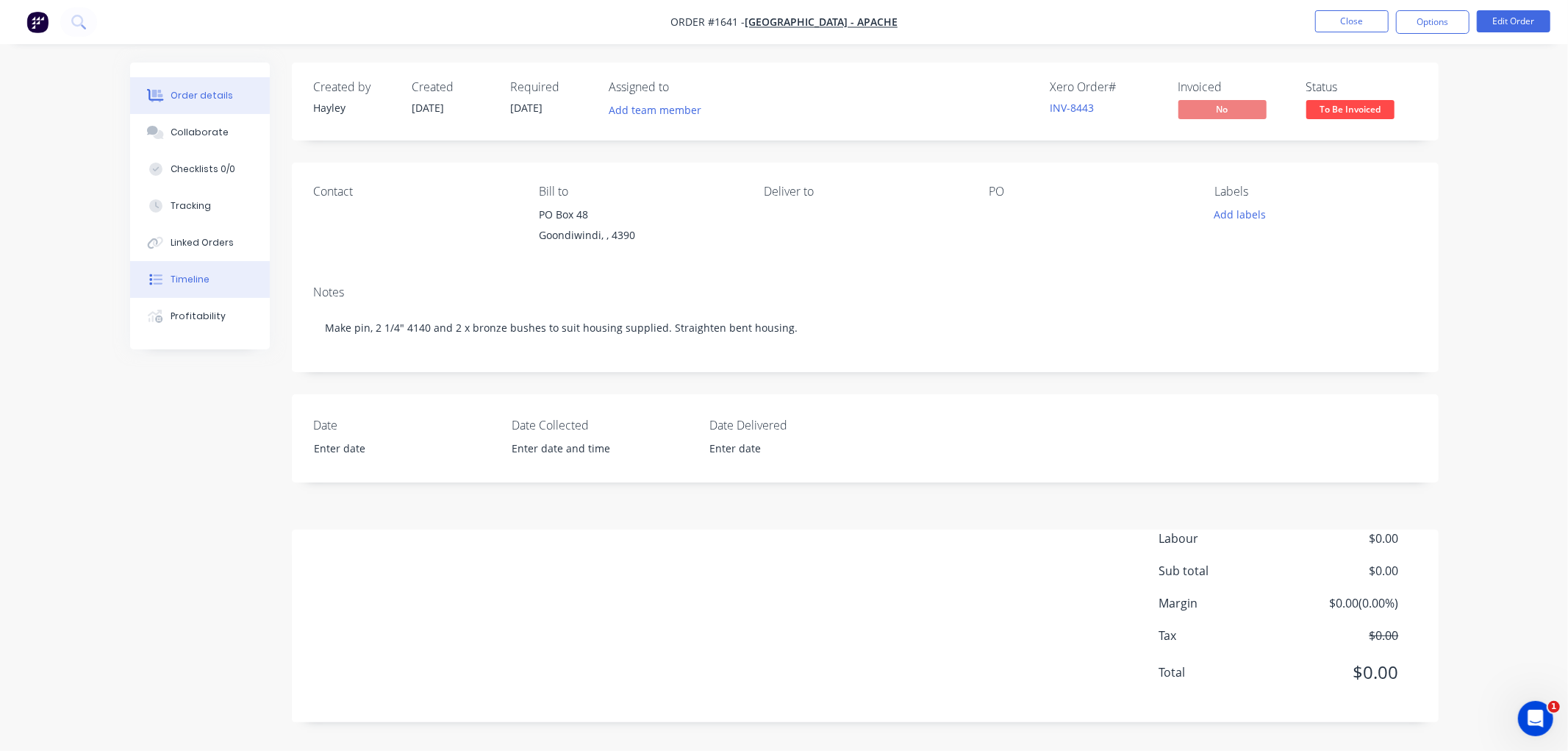
click at [195, 281] on div "Timeline" at bounding box center [189, 279] width 39 height 13
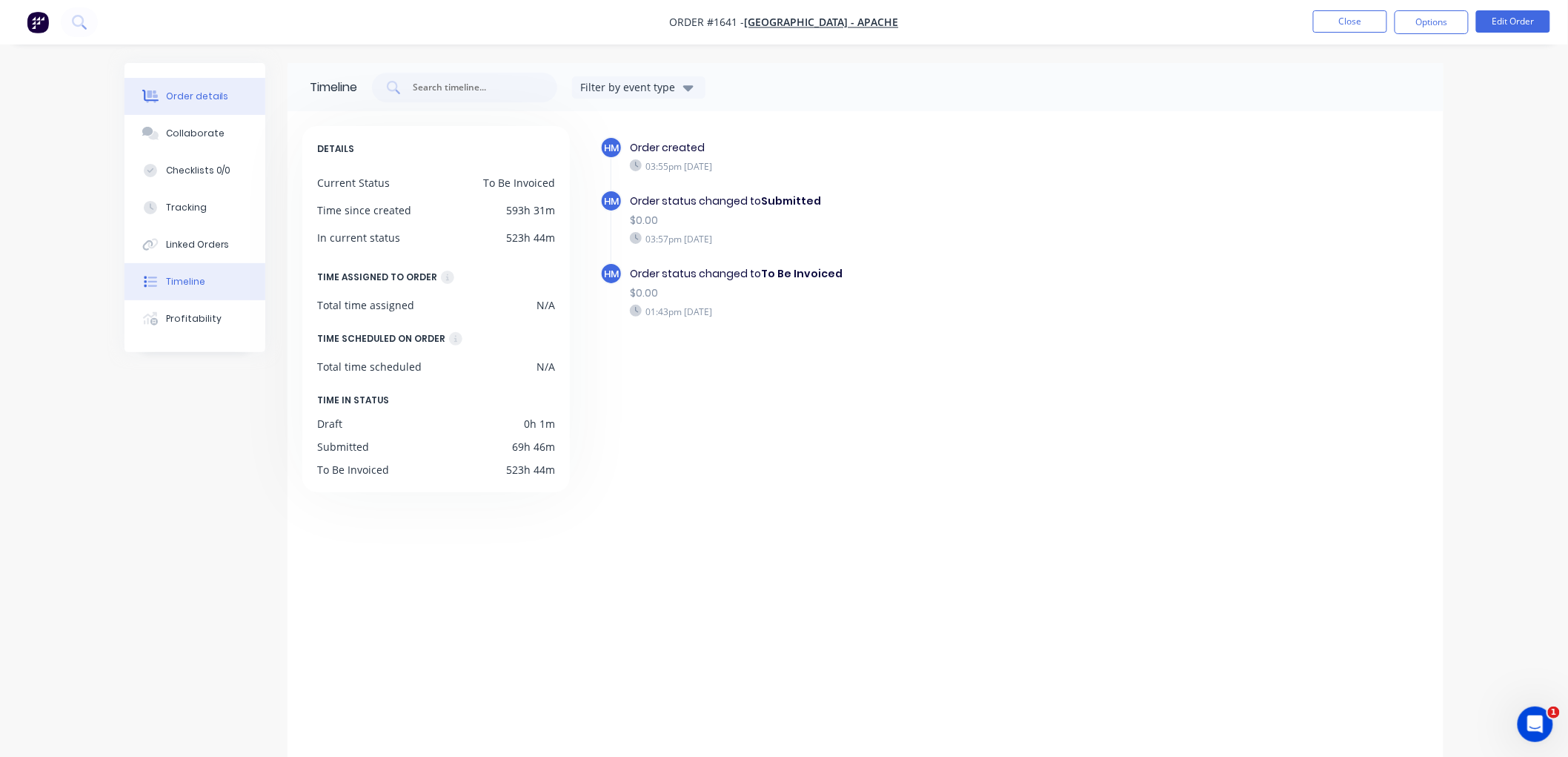
click at [207, 91] on div "Order details" at bounding box center [196, 96] width 63 height 13
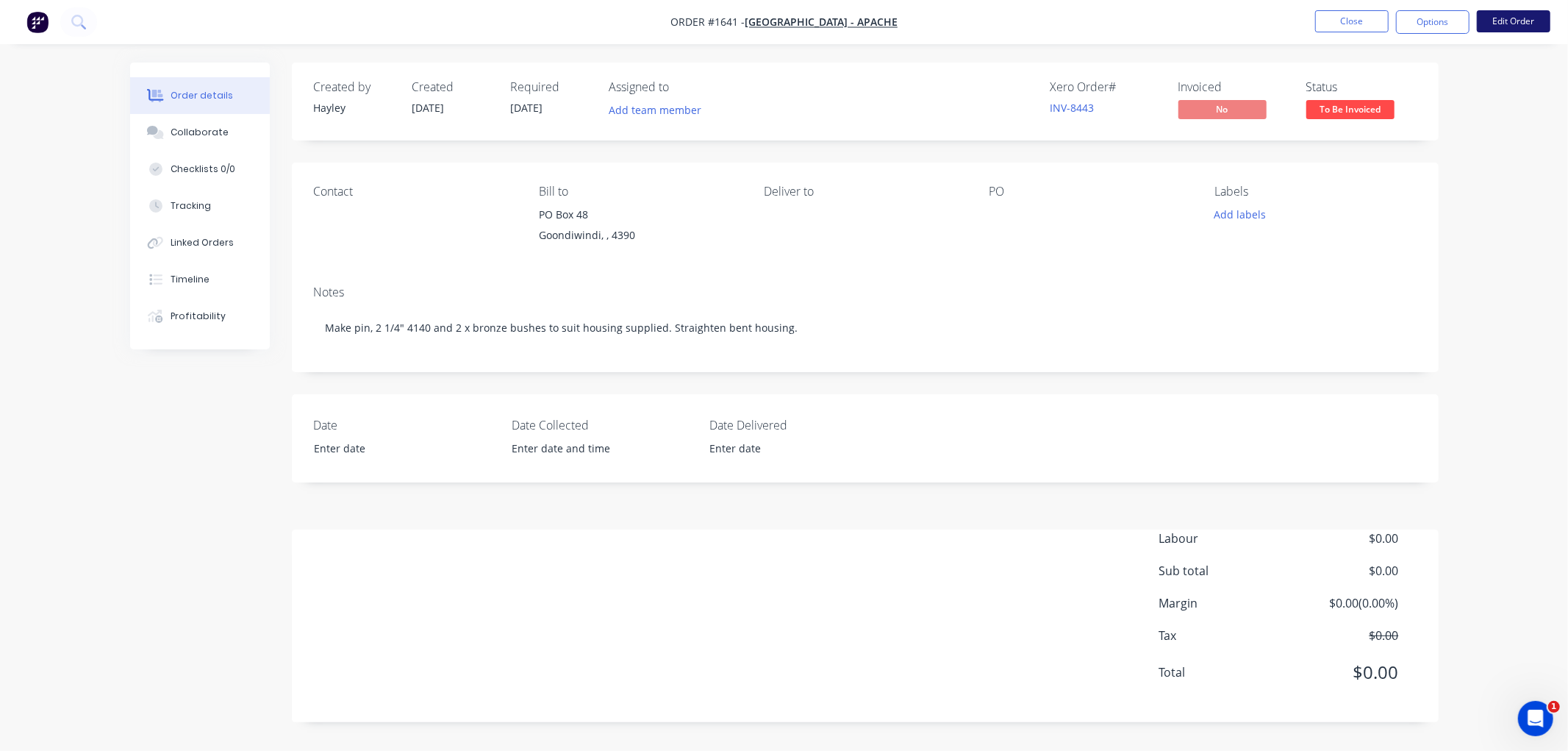
click at [1519, 24] on button "Edit Order" at bounding box center [1514, 21] width 73 height 22
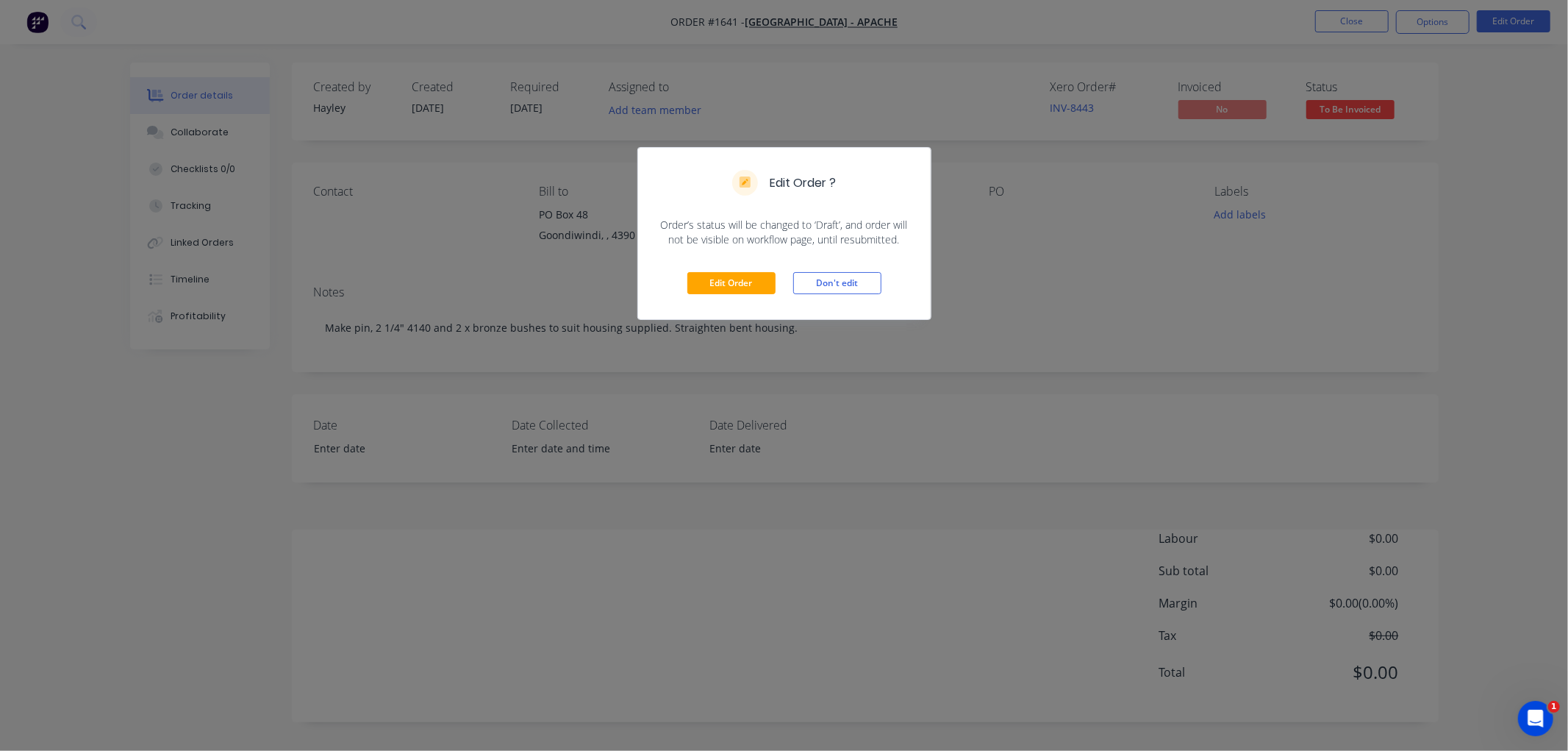
click at [717, 299] on div "Edit Order Don't edit" at bounding box center [784, 283] width 293 height 72
click at [717, 275] on button "Edit Order" at bounding box center [731, 283] width 88 height 22
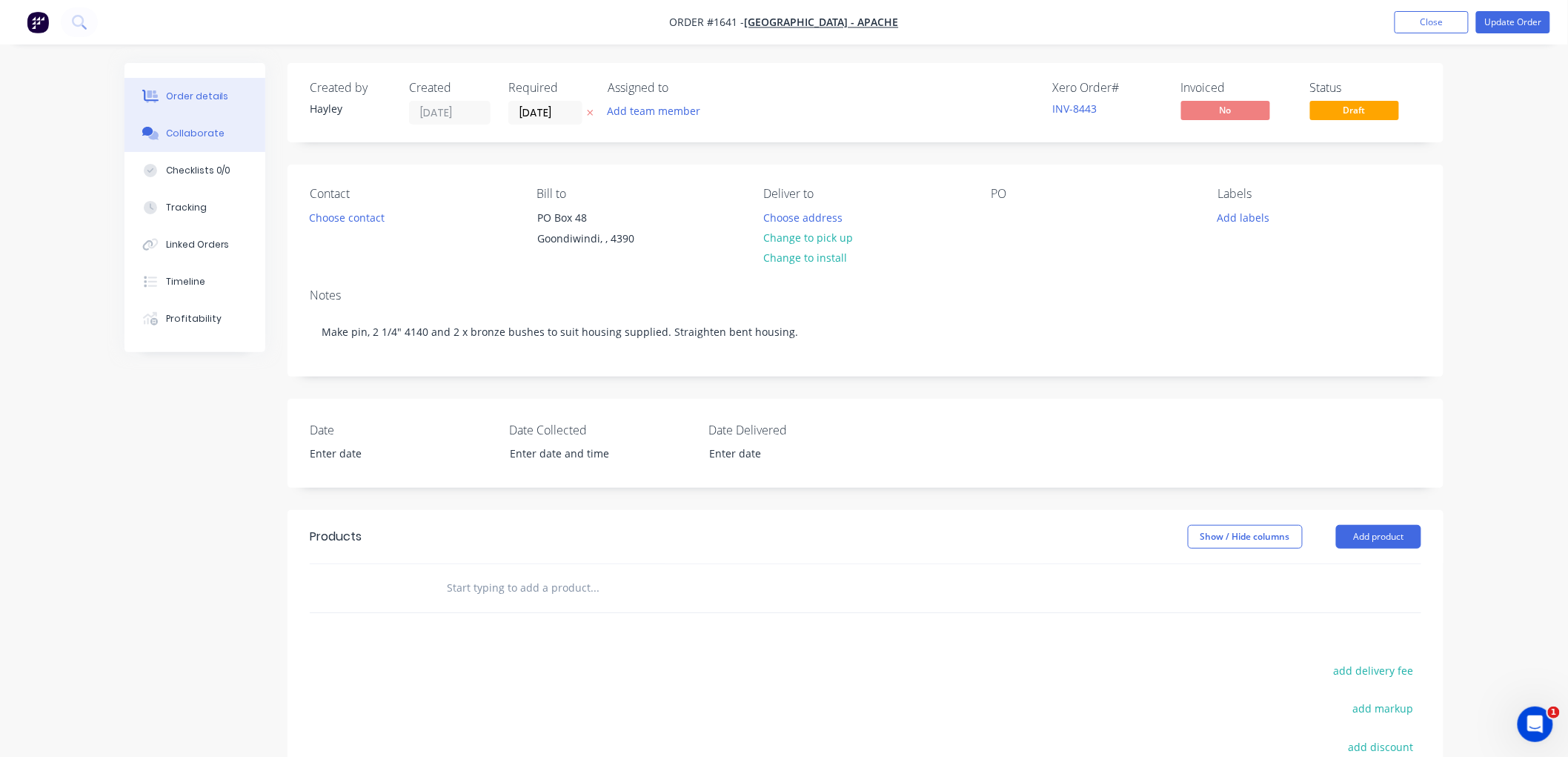
click at [183, 128] on div "Collaborate" at bounding box center [194, 133] width 59 height 13
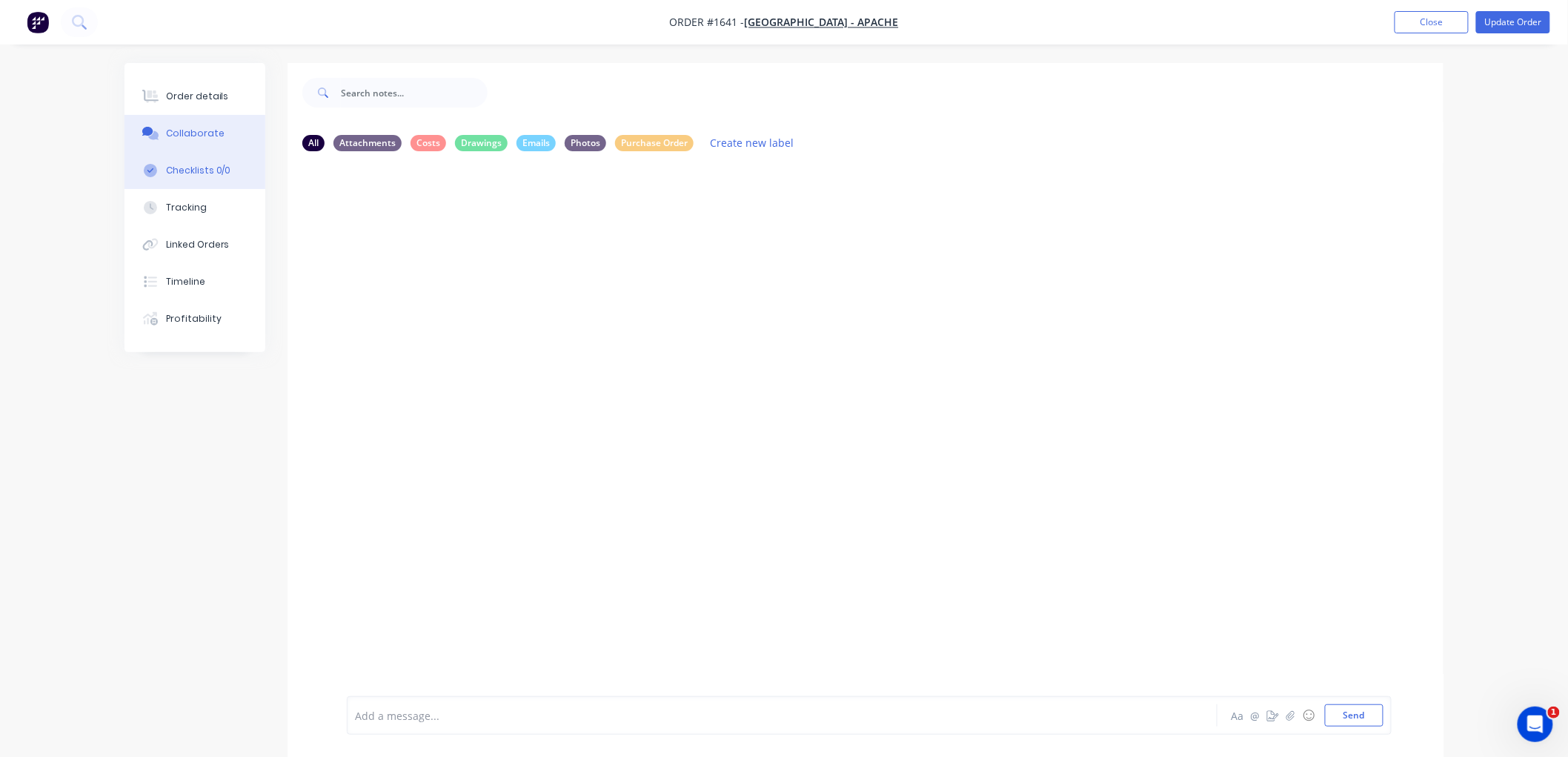
click at [182, 166] on div "Checklists 0/0" at bounding box center [197, 170] width 65 height 13
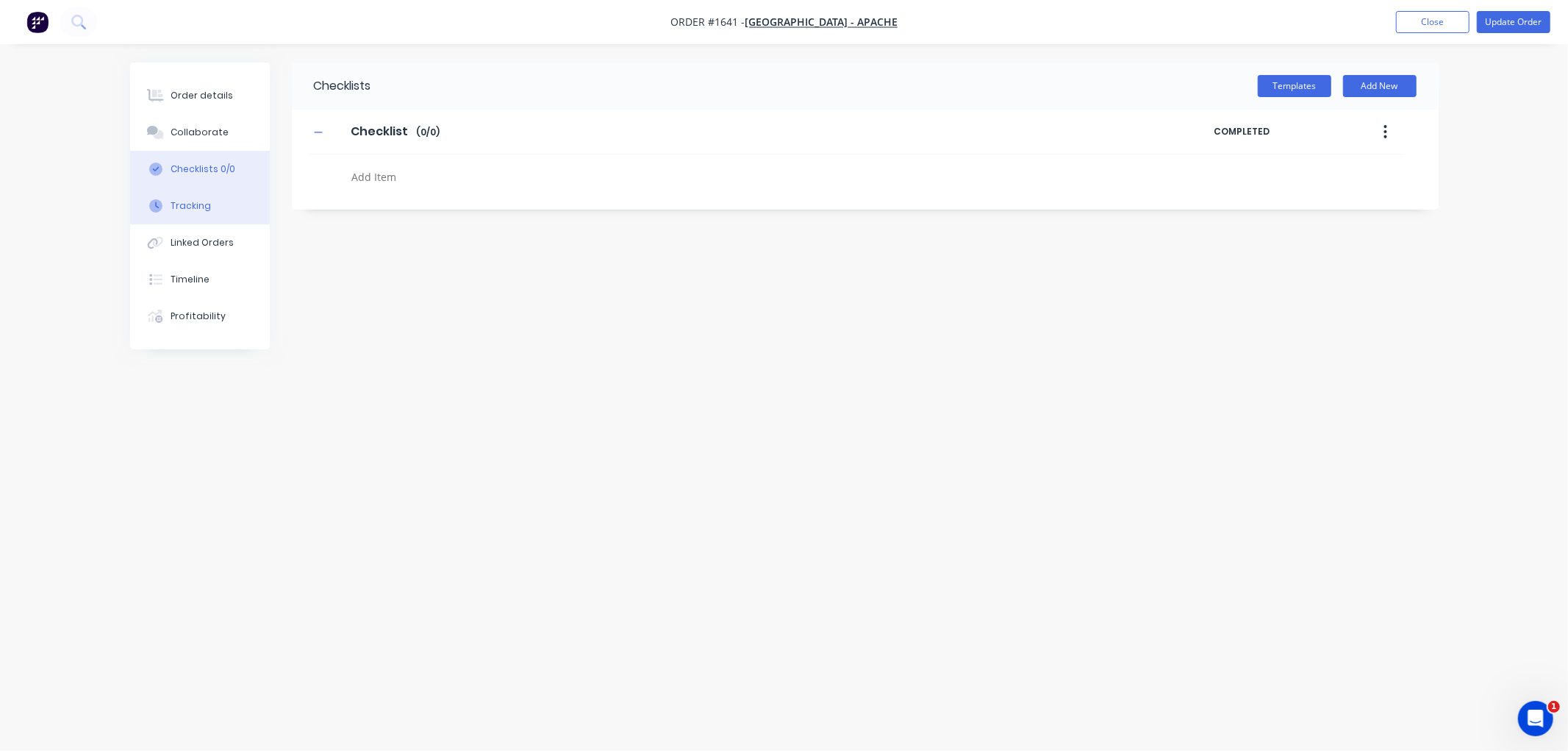
click at [179, 205] on div "Tracking" at bounding box center [190, 205] width 41 height 13
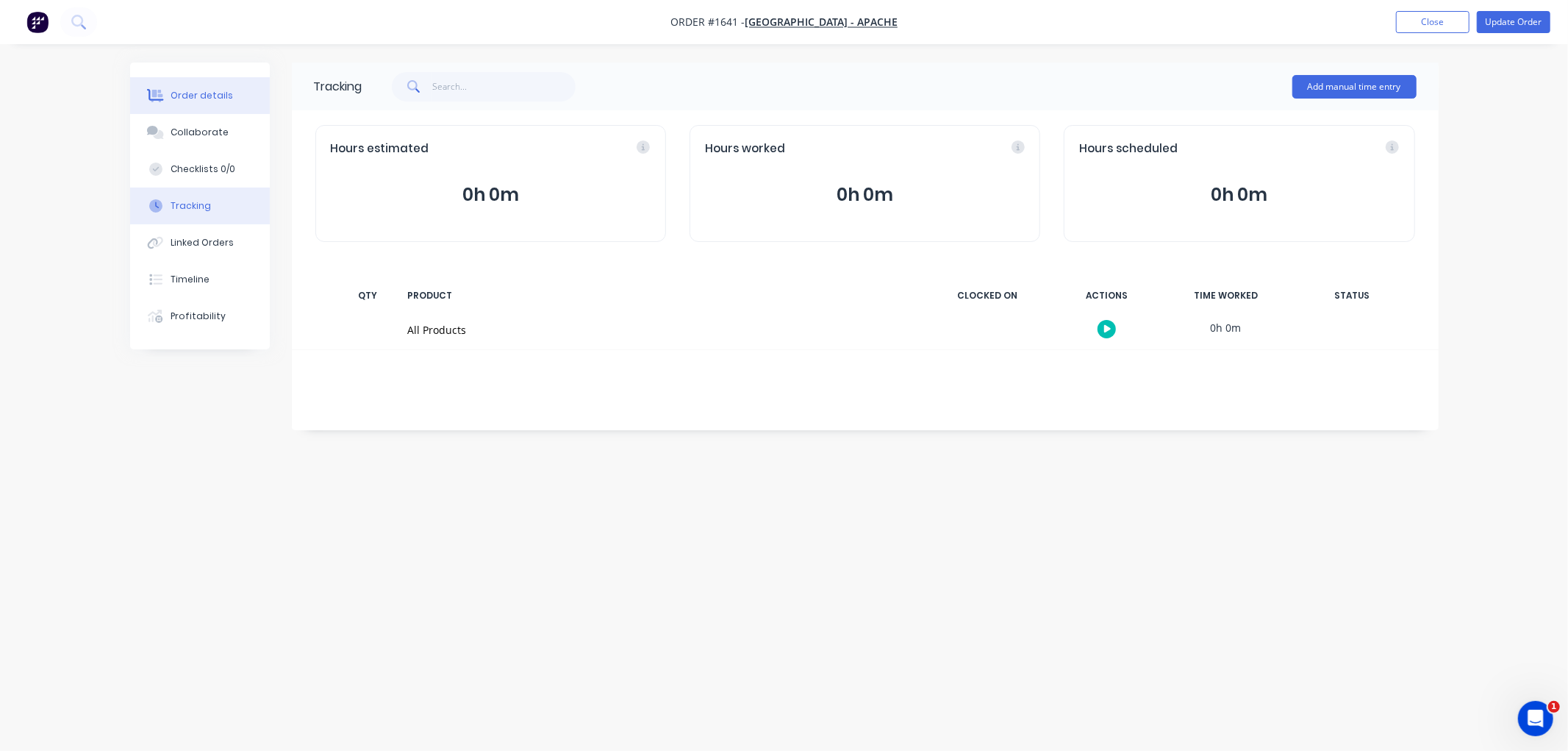
click at [191, 90] on div "Order details" at bounding box center [201, 95] width 62 height 13
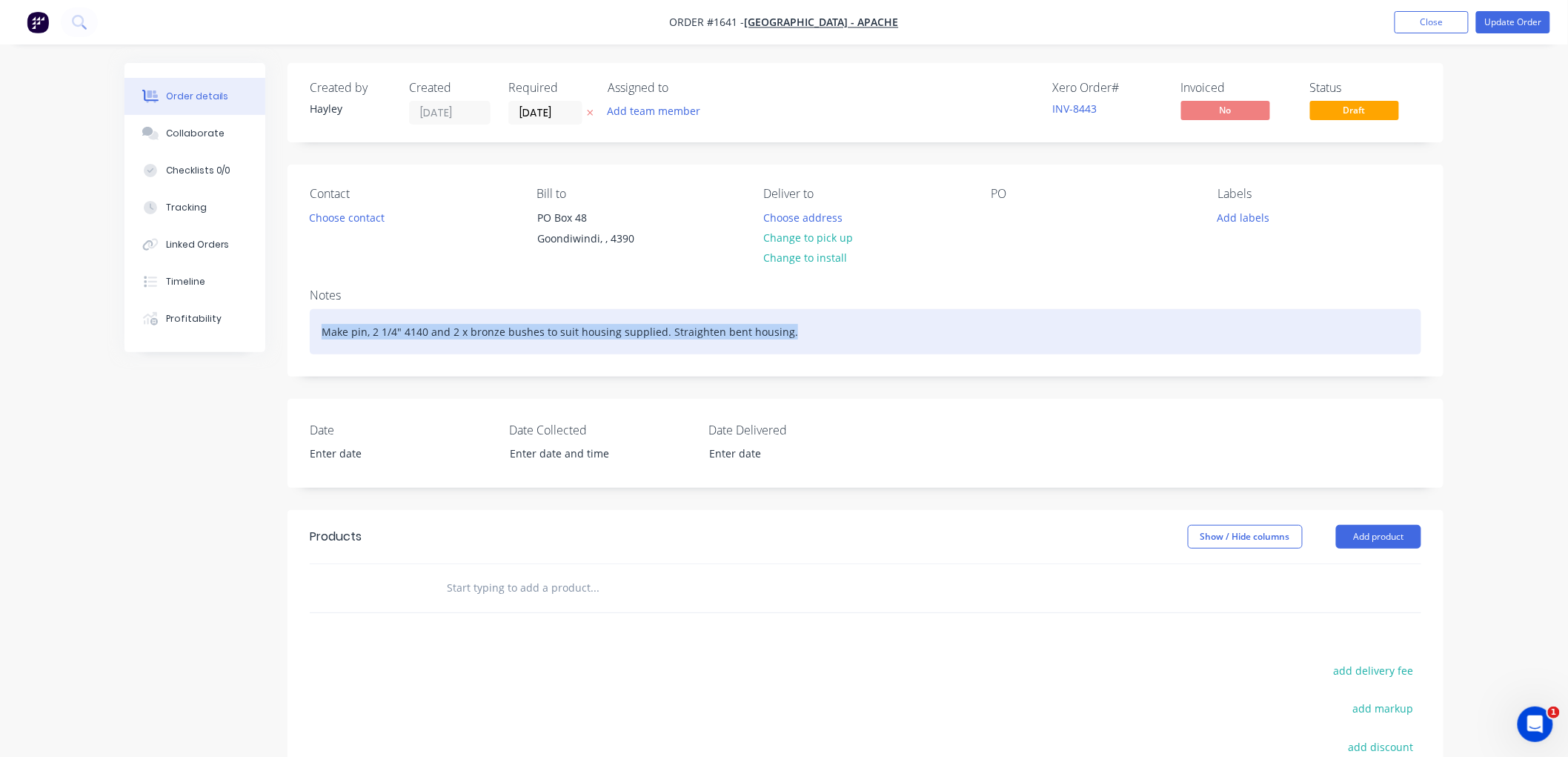
drag, startPoint x: 817, startPoint y: 328, endPoint x: 317, endPoint y: 314, distance: 500.2
click at [317, 314] on div "Make pin, 2 1/4" 4140 and 2 x bronze bushes to suit housing supplied. Straighte…" at bounding box center [865, 331] width 1111 height 45
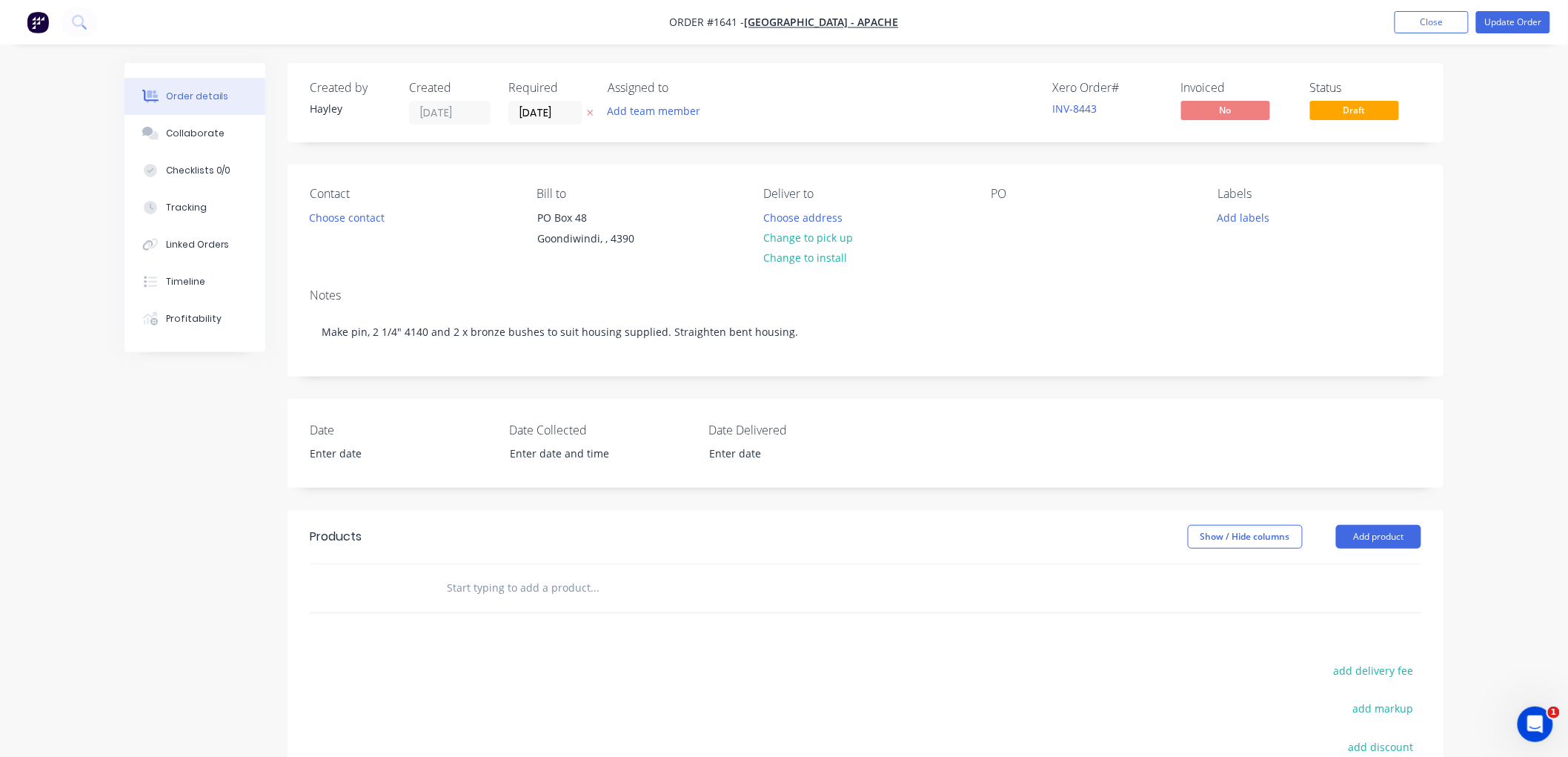
drag, startPoint x: 500, startPoint y: 605, endPoint x: 520, endPoint y: 583, distance: 29.7
click at [512, 593] on div at bounding box center [695, 588] width 533 height 48
click at [520, 583] on input "text" at bounding box center [593, 587] width 296 height 30
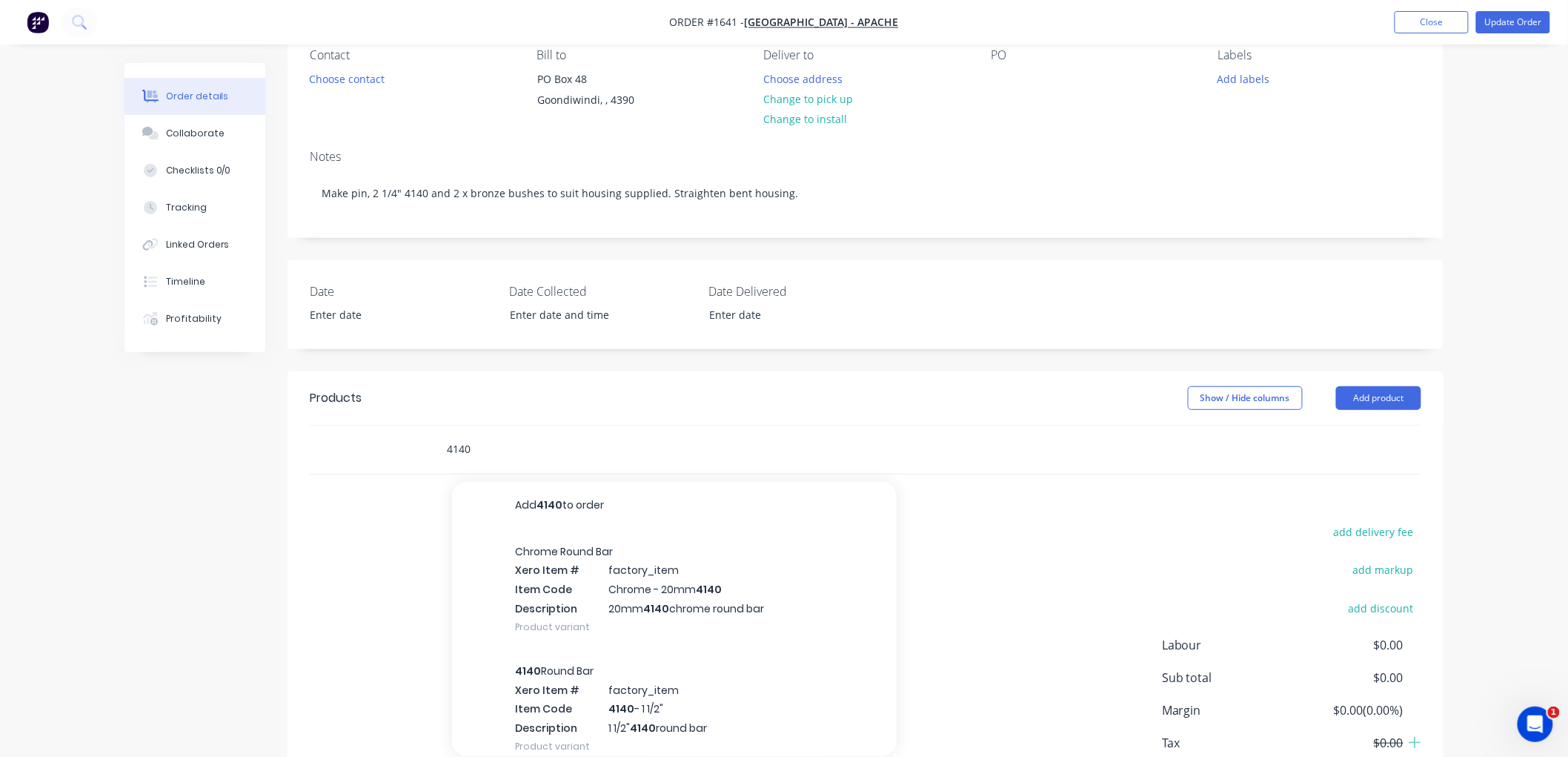
scroll to position [165, 0]
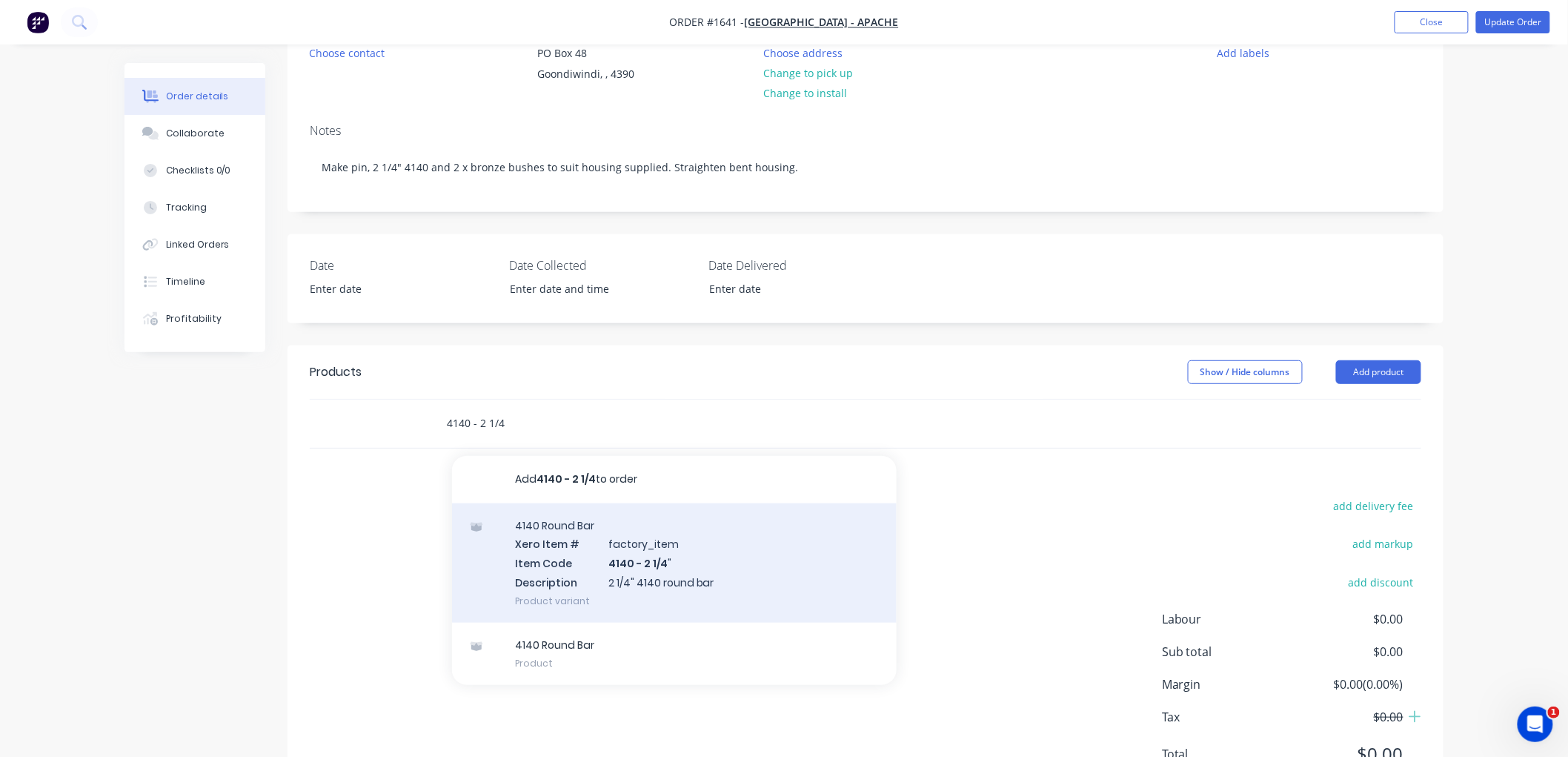
type input "4140 - 2 1/4"
click at [675, 567] on div "4140 Round Bar Xero Item # factory_item Item Code 4140 - 2 1/4 " Description 2 …" at bounding box center [674, 564] width 445 height 120
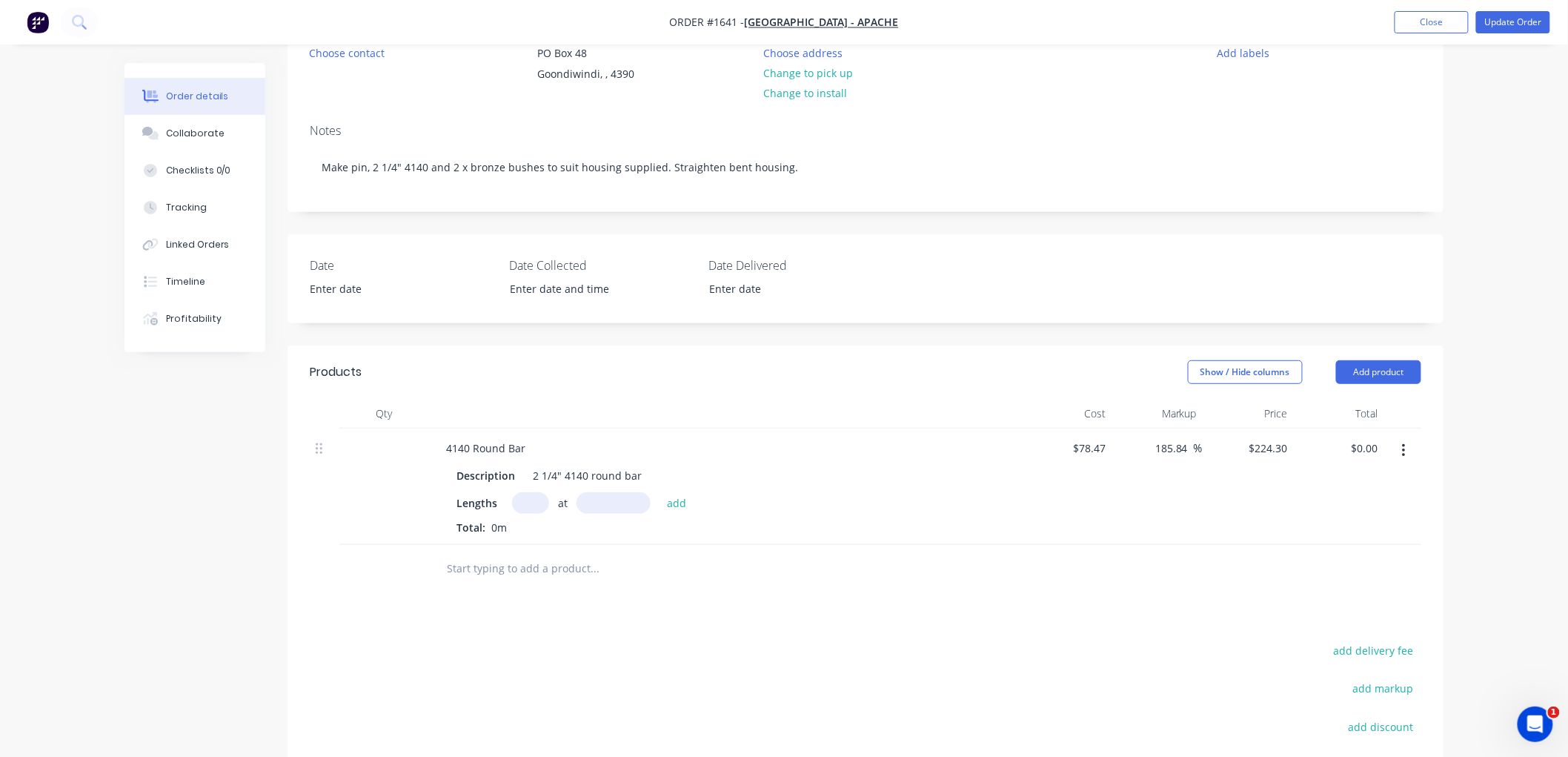
click at [539, 493] on input "text" at bounding box center [530, 503] width 37 height 22
type input "1"
type input "400"
click at [659, 492] on button "add" at bounding box center [676, 502] width 35 height 20
type input "$89.72"
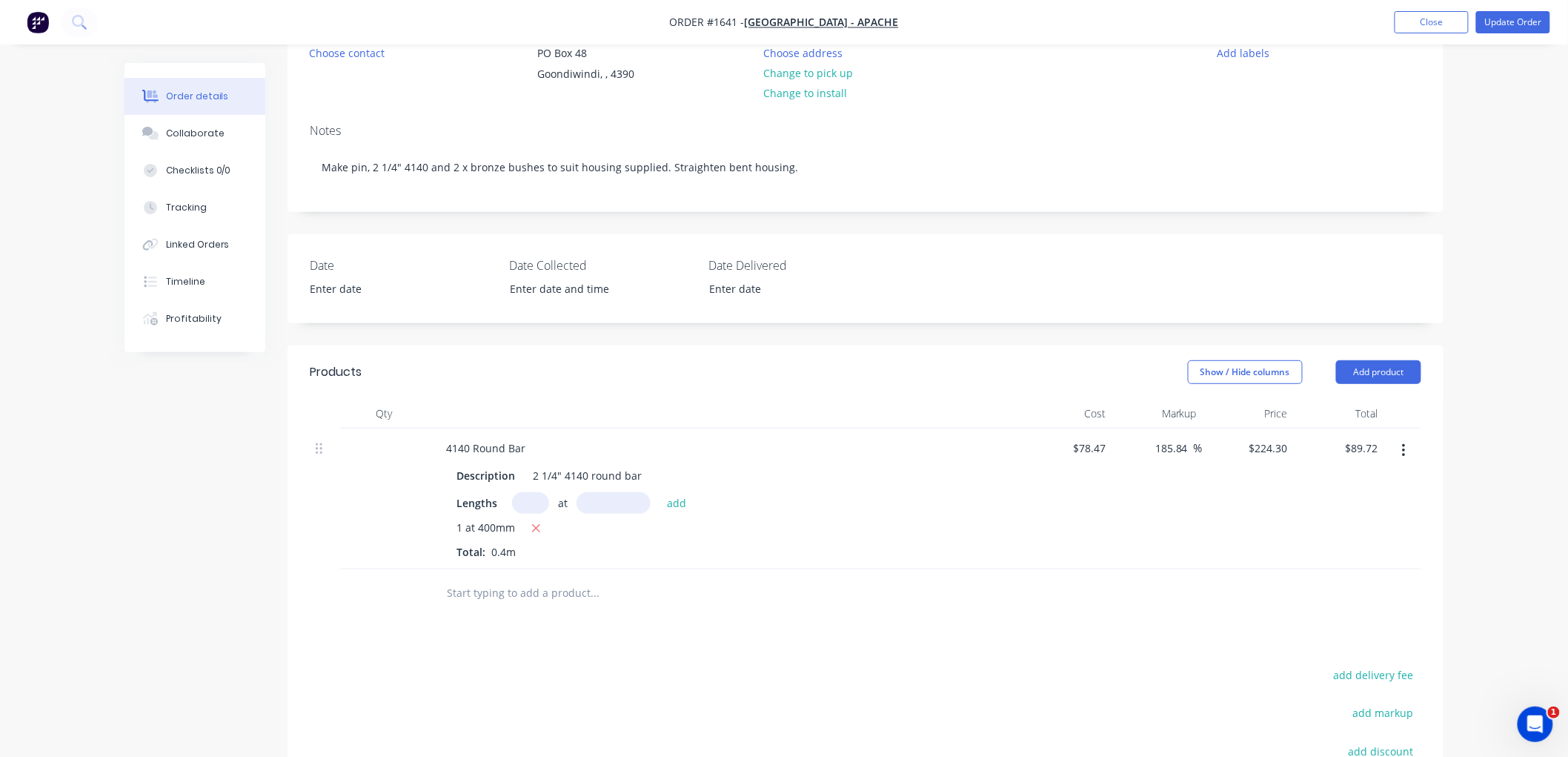
click at [511, 596] on input "text" at bounding box center [593, 593] width 296 height 30
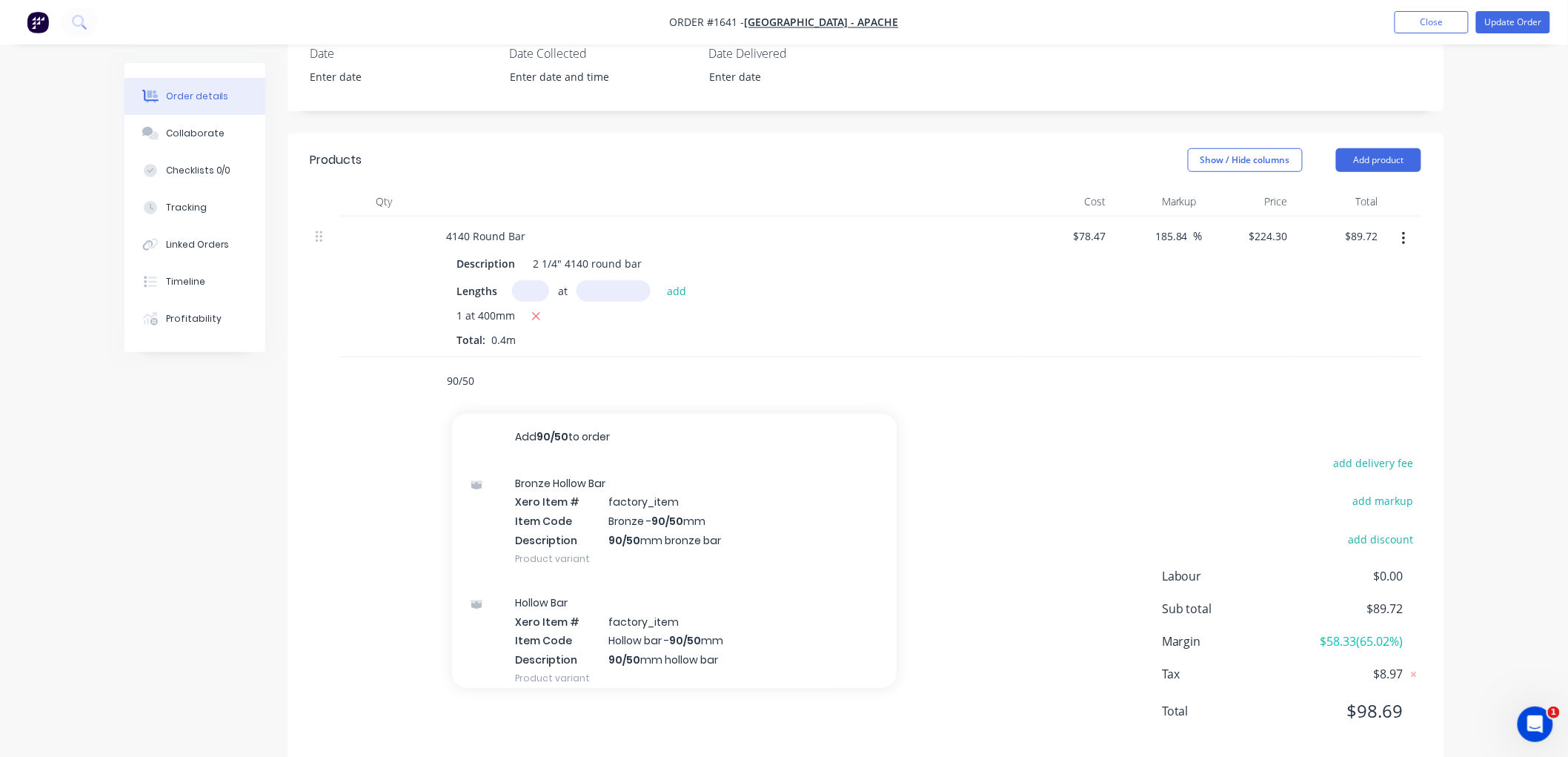
scroll to position [403, 0]
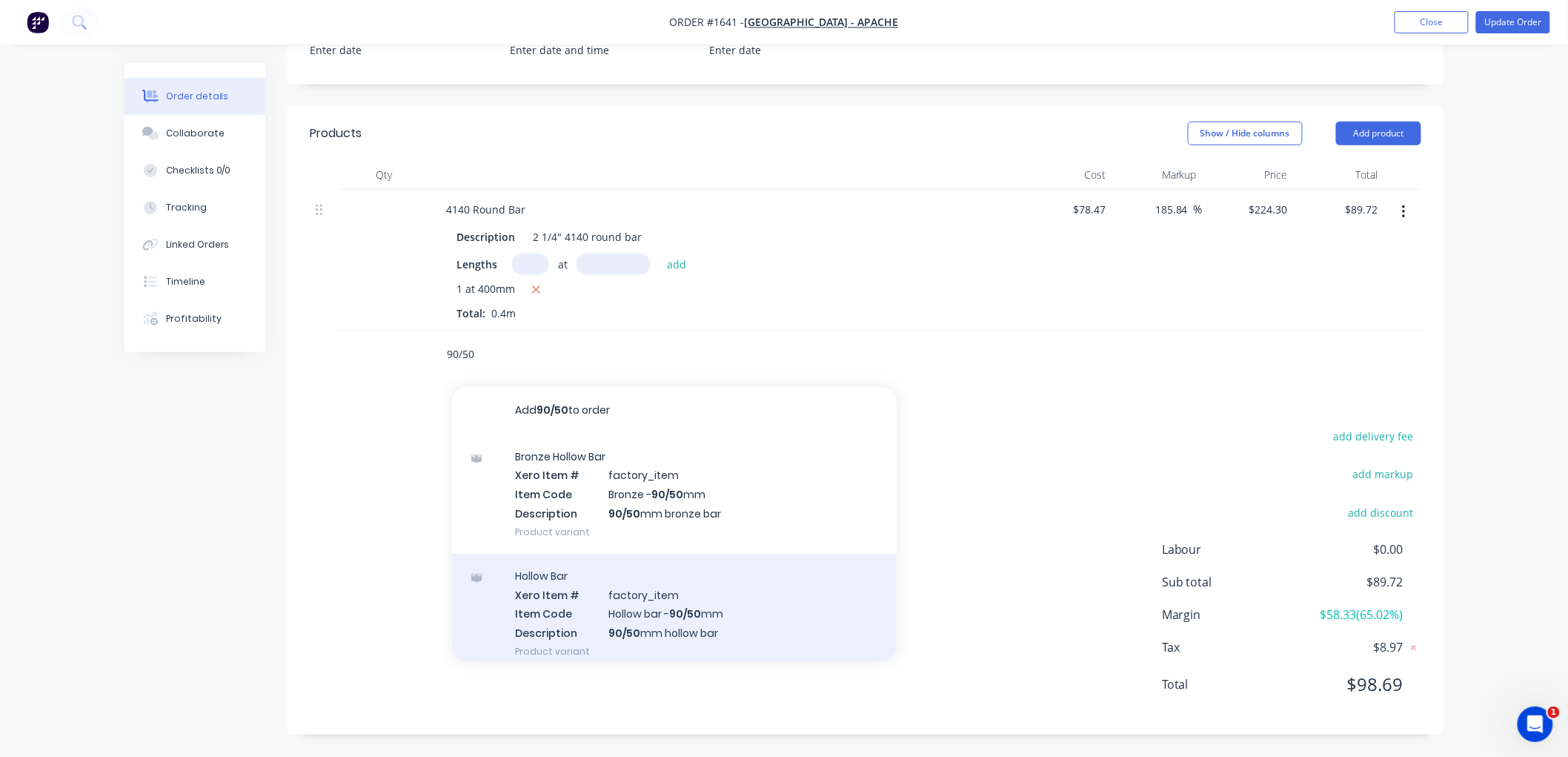
type input "90/50"
click at [654, 610] on div "Hollow Bar Xero Item # factory_item Item Code Hollow bar - 90/50 mm Description…" at bounding box center [674, 613] width 445 height 120
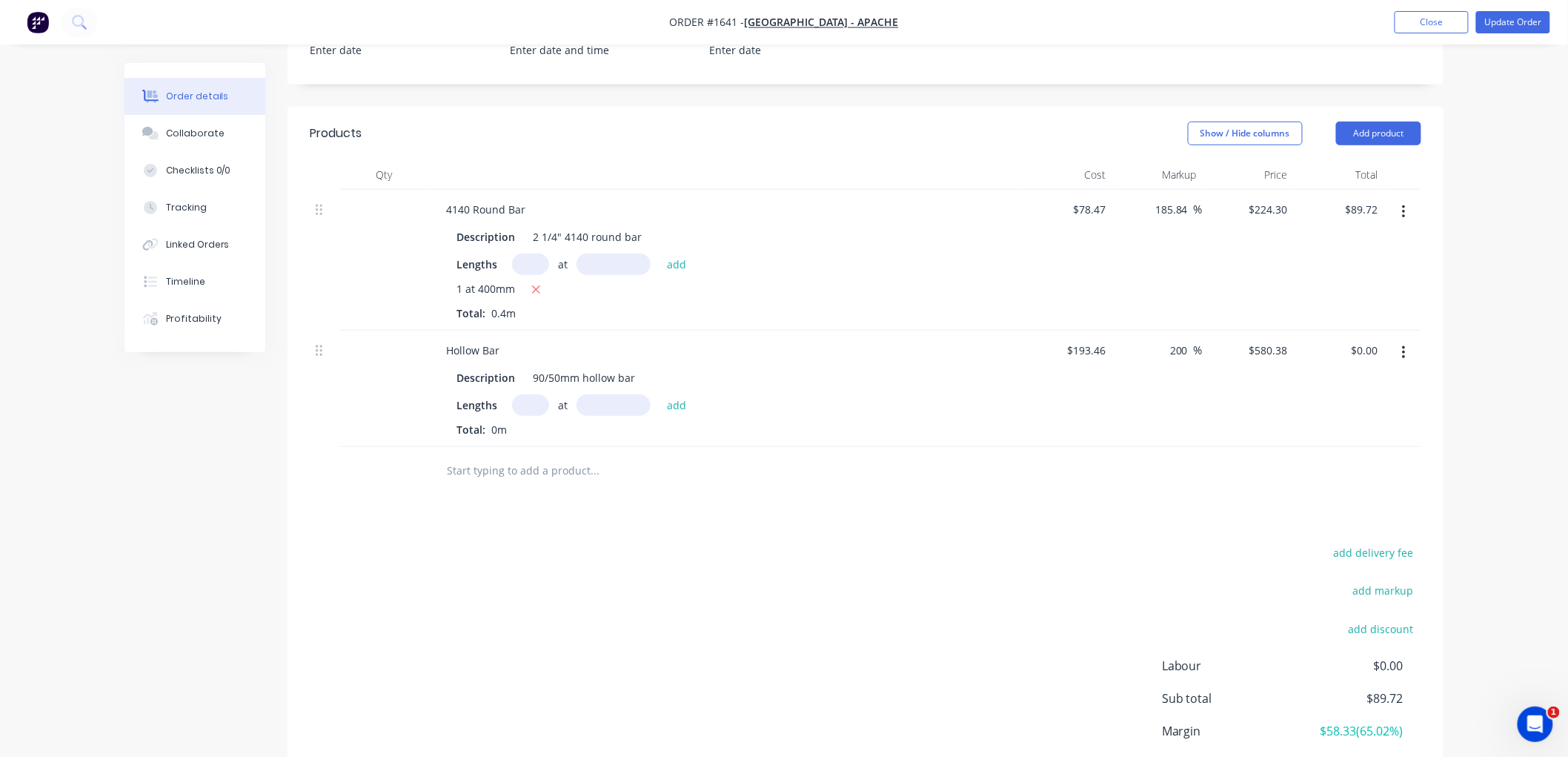
click at [533, 406] on input "text" at bounding box center [530, 405] width 37 height 22
type input "1"
type input "100"
click at [659, 394] on button "add" at bounding box center [676, 404] width 35 height 20
type input "$58.04"
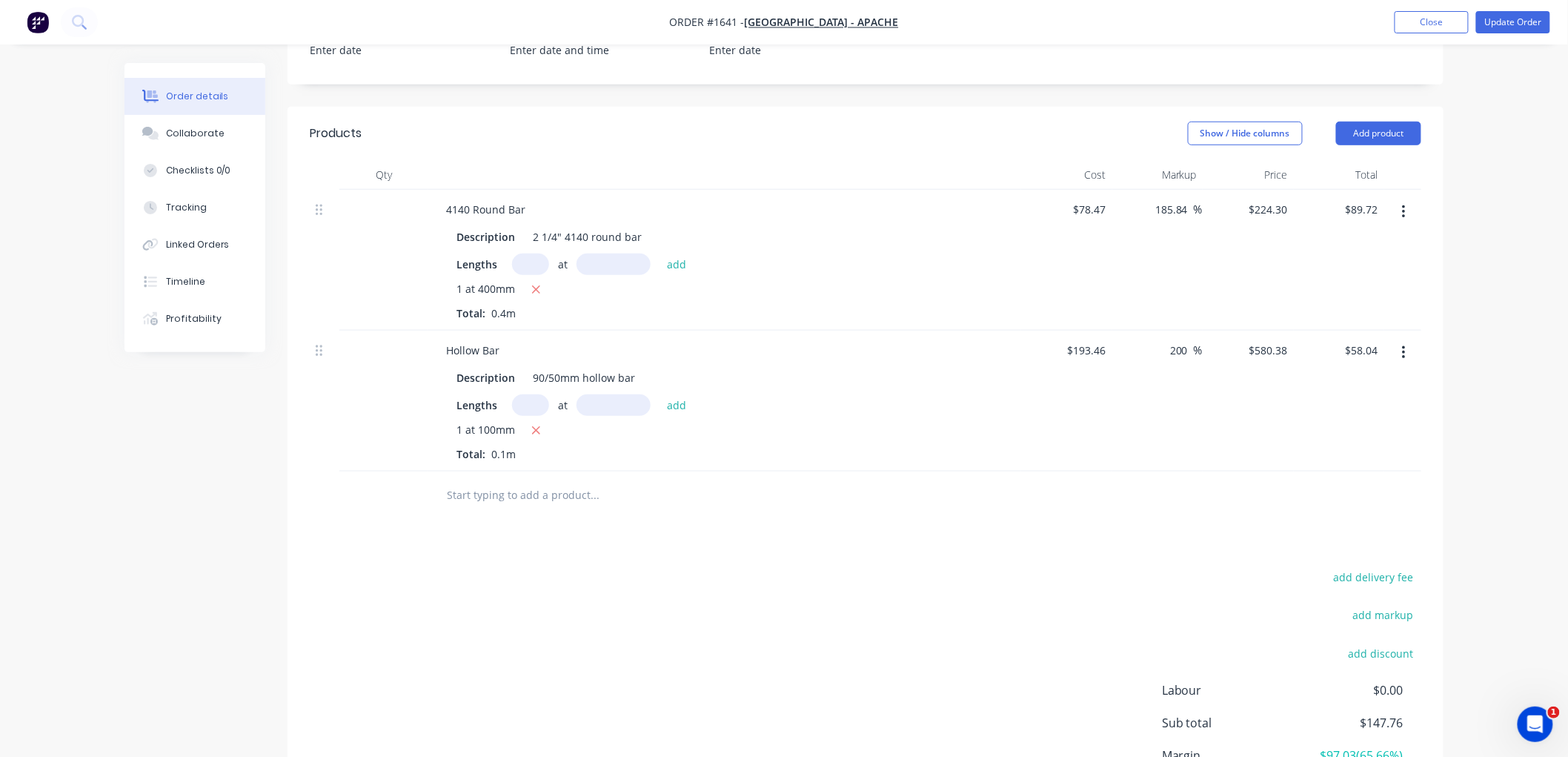
click at [494, 508] on input "text" at bounding box center [593, 496] width 296 height 30
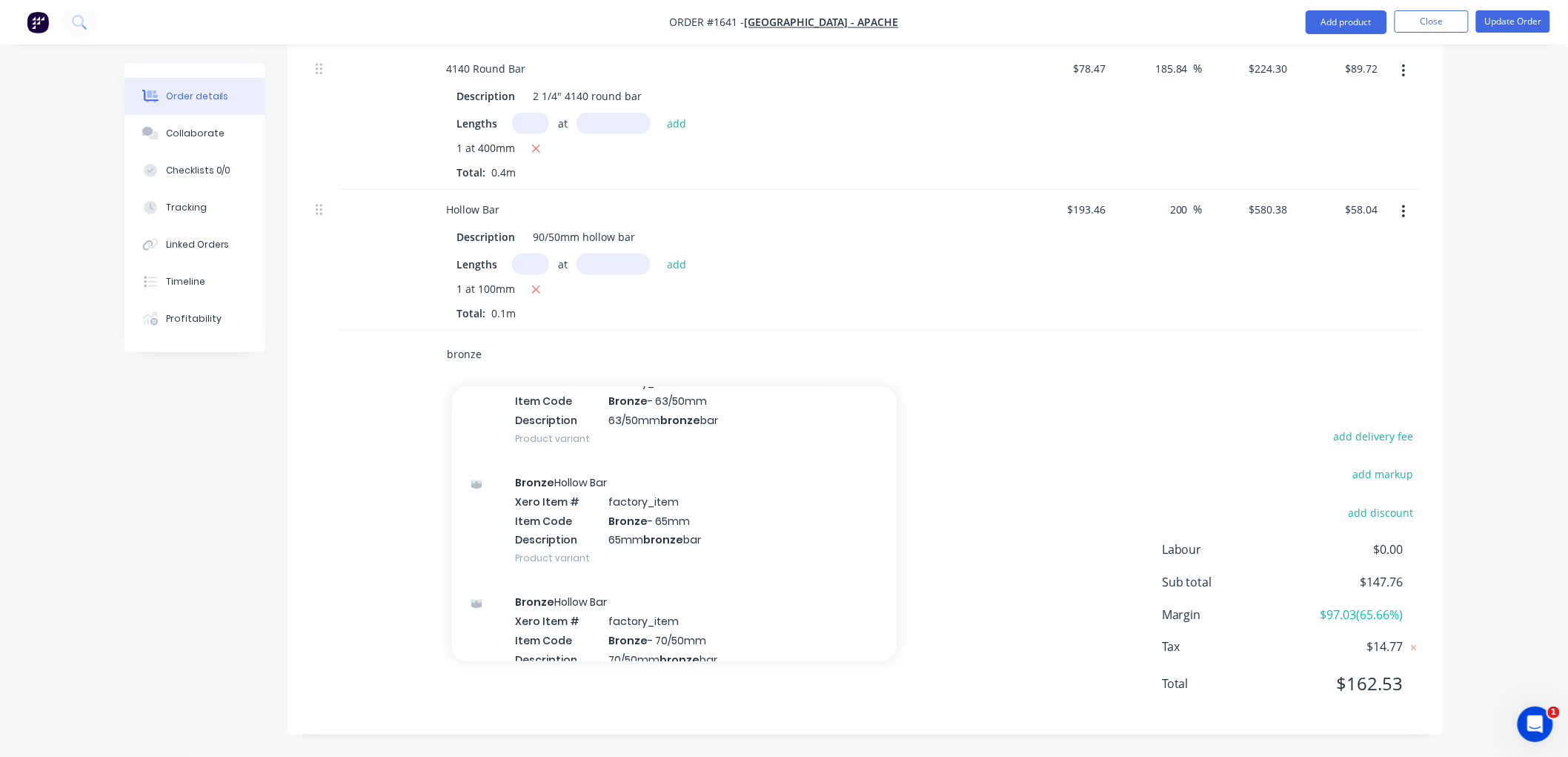
scroll to position [4117, 0]
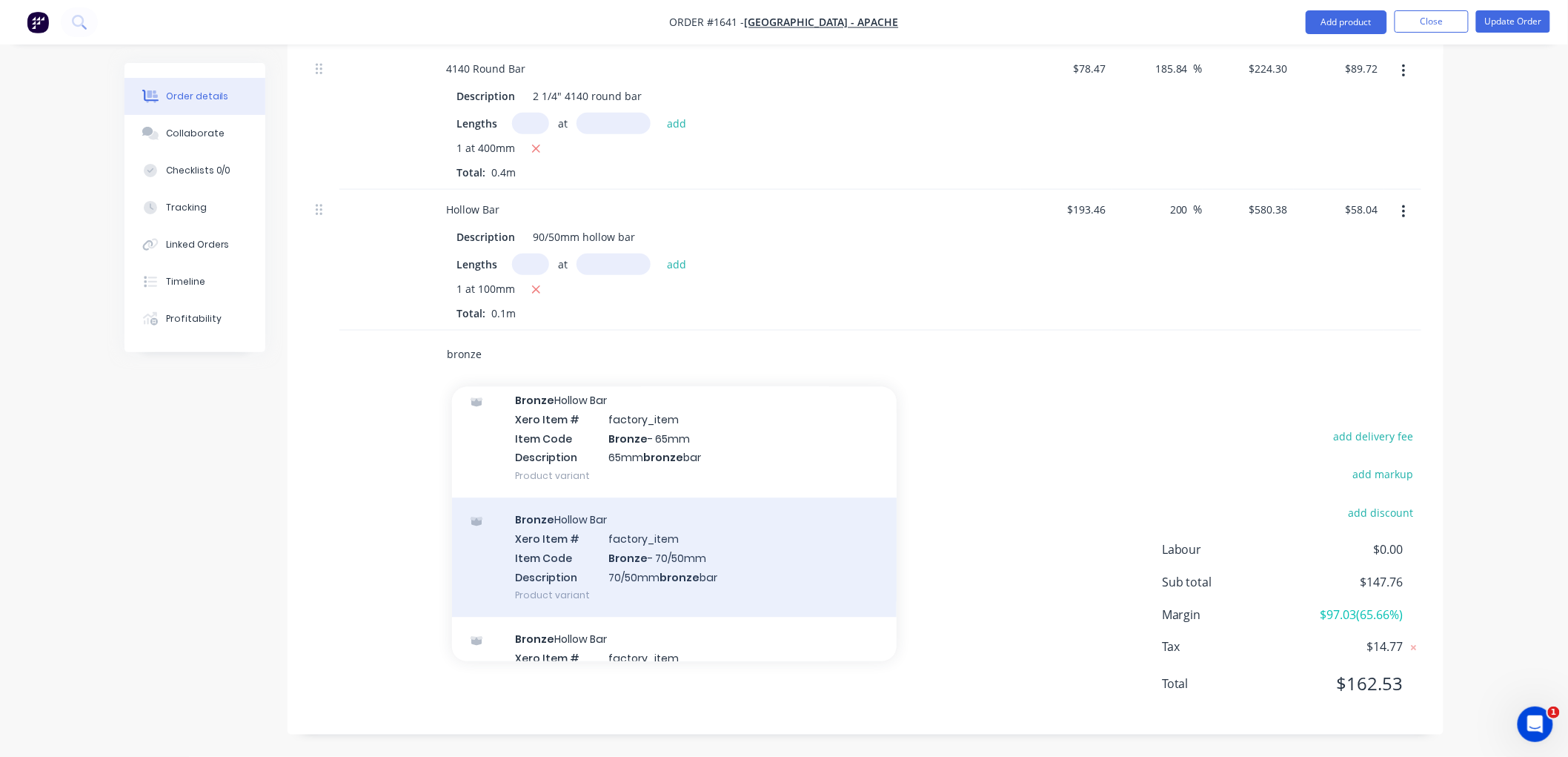
type input "bronze"
click at [619, 560] on div "Bronze Hollow Bar Xero Item # factory_item Item Code Bronze - 70/50mm Descripti…" at bounding box center [674, 558] width 445 height 120
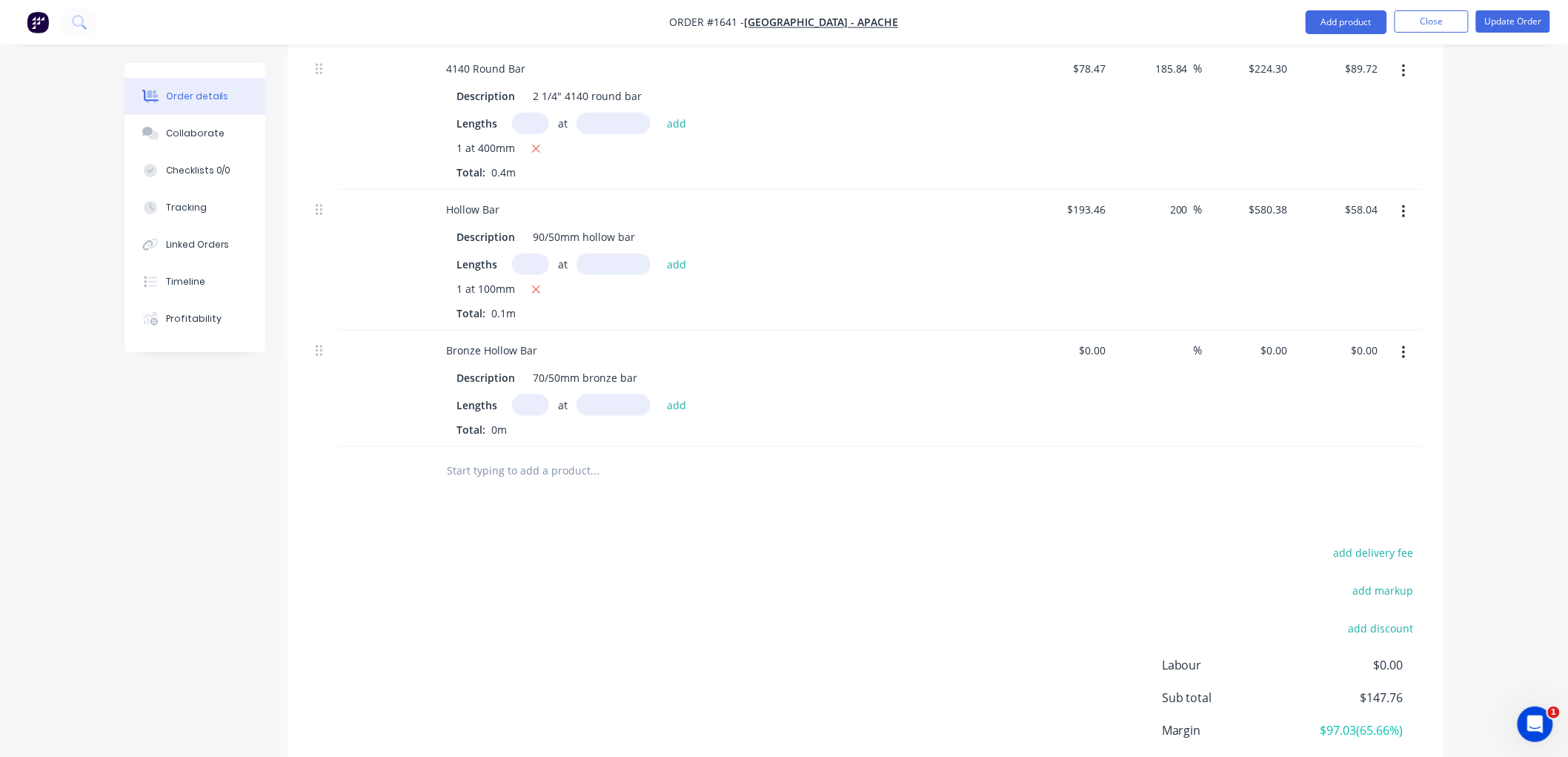
click at [516, 399] on input "text" at bounding box center [530, 405] width 37 height 22
type input "1"
type input "100"
click at [659, 394] on button "add" at bounding box center [676, 404] width 35 height 20
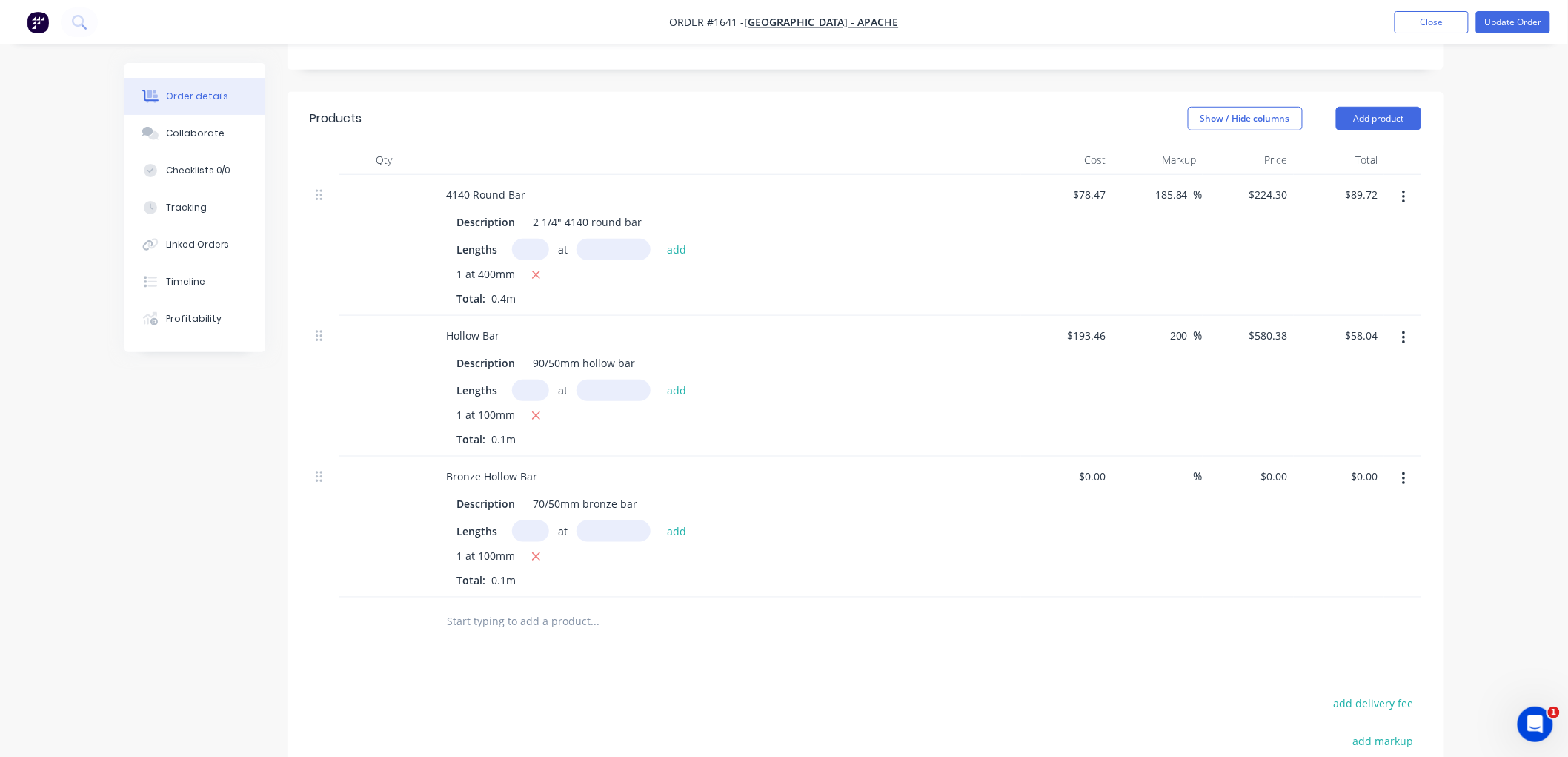
scroll to position [356, 0]
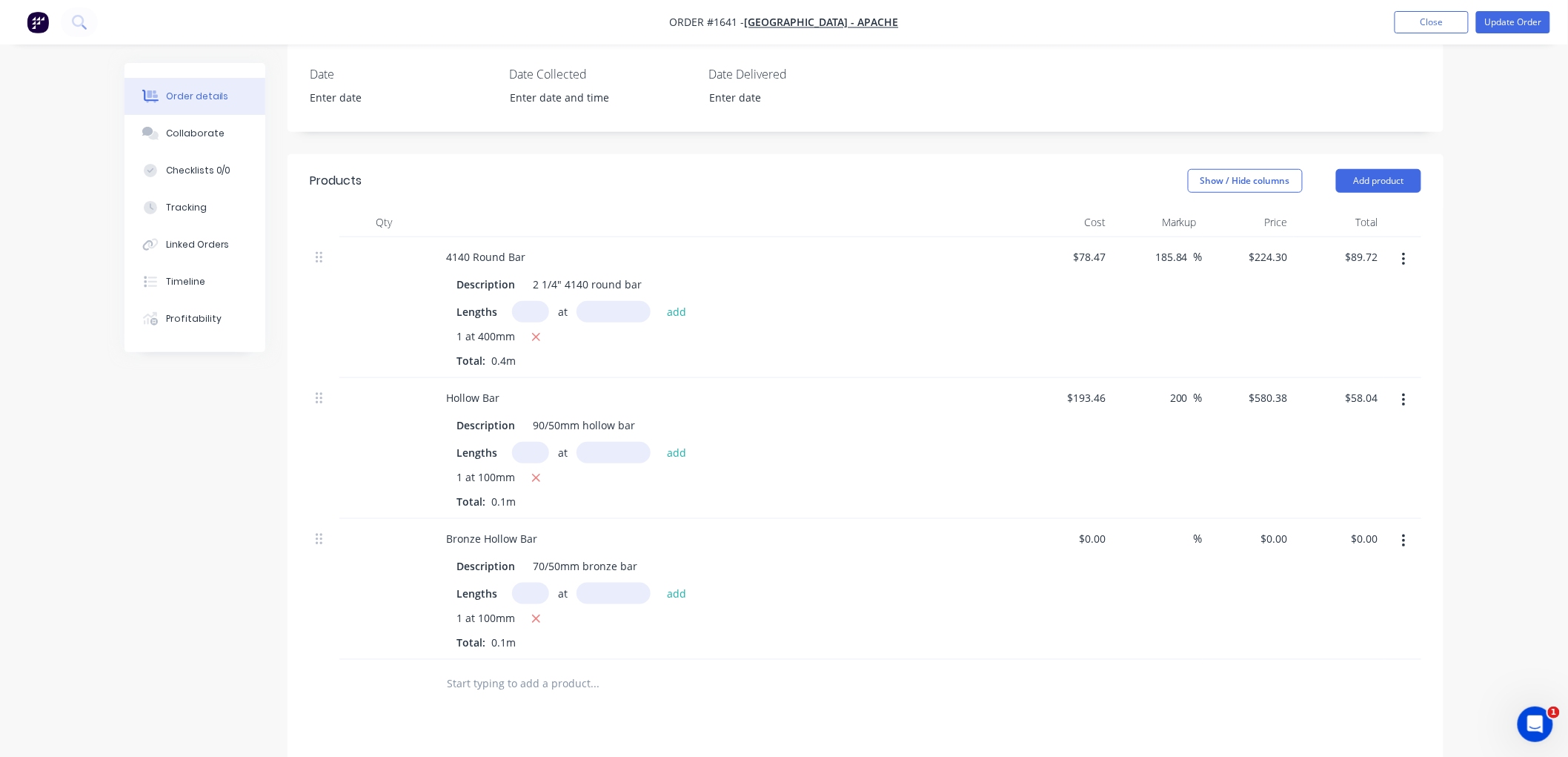
click at [1407, 545] on button "button" at bounding box center [1403, 541] width 35 height 27
click at [1325, 663] on div "Delete" at bounding box center [1351, 669] width 114 height 22
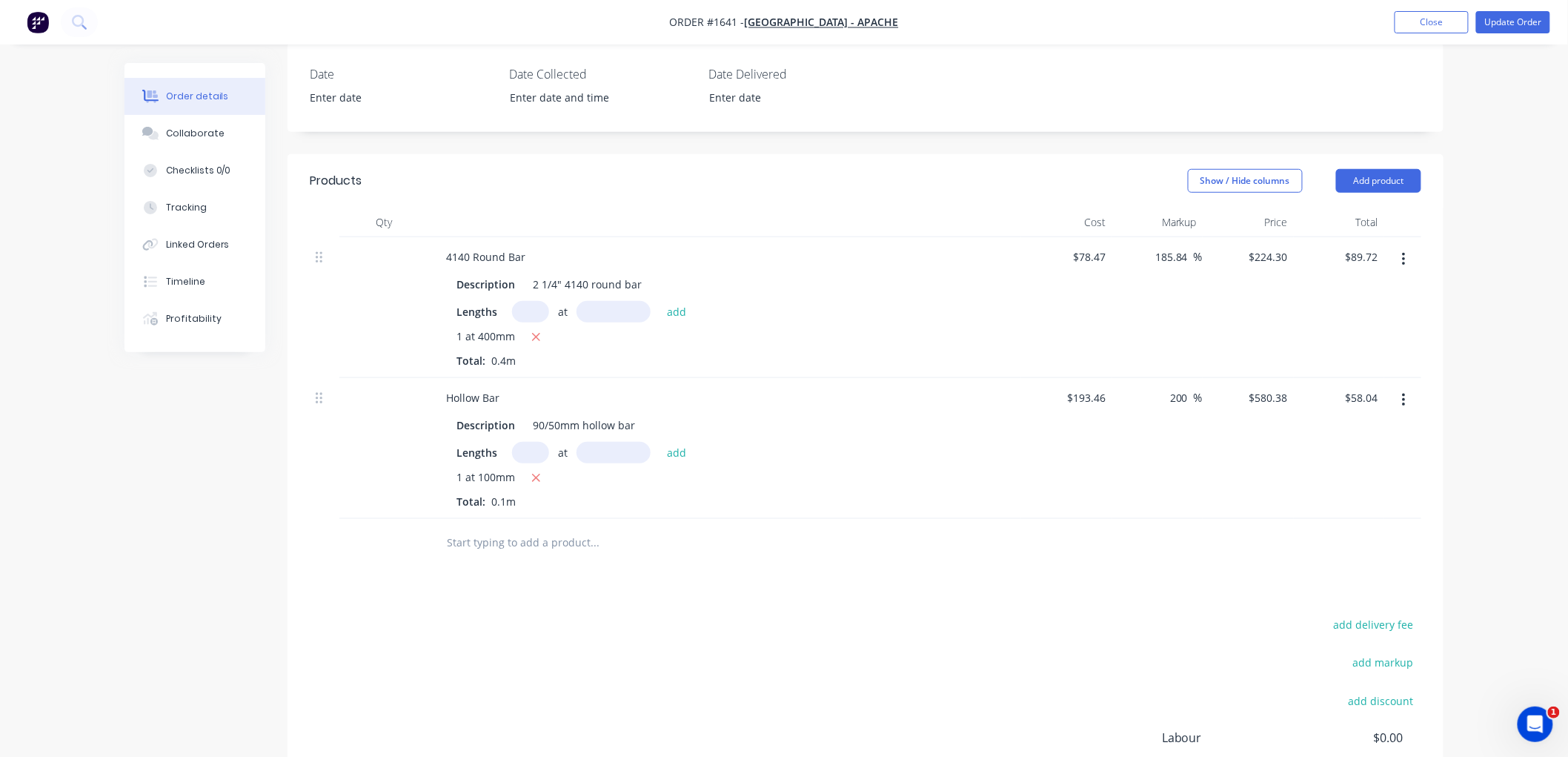
click at [1407, 401] on button "button" at bounding box center [1403, 400] width 35 height 27
drag, startPoint x: 1337, startPoint y: 530, endPoint x: 1394, endPoint y: 443, distance: 104.0
click at [1338, 529] on div "Delete" at bounding box center [1351, 529] width 114 height 22
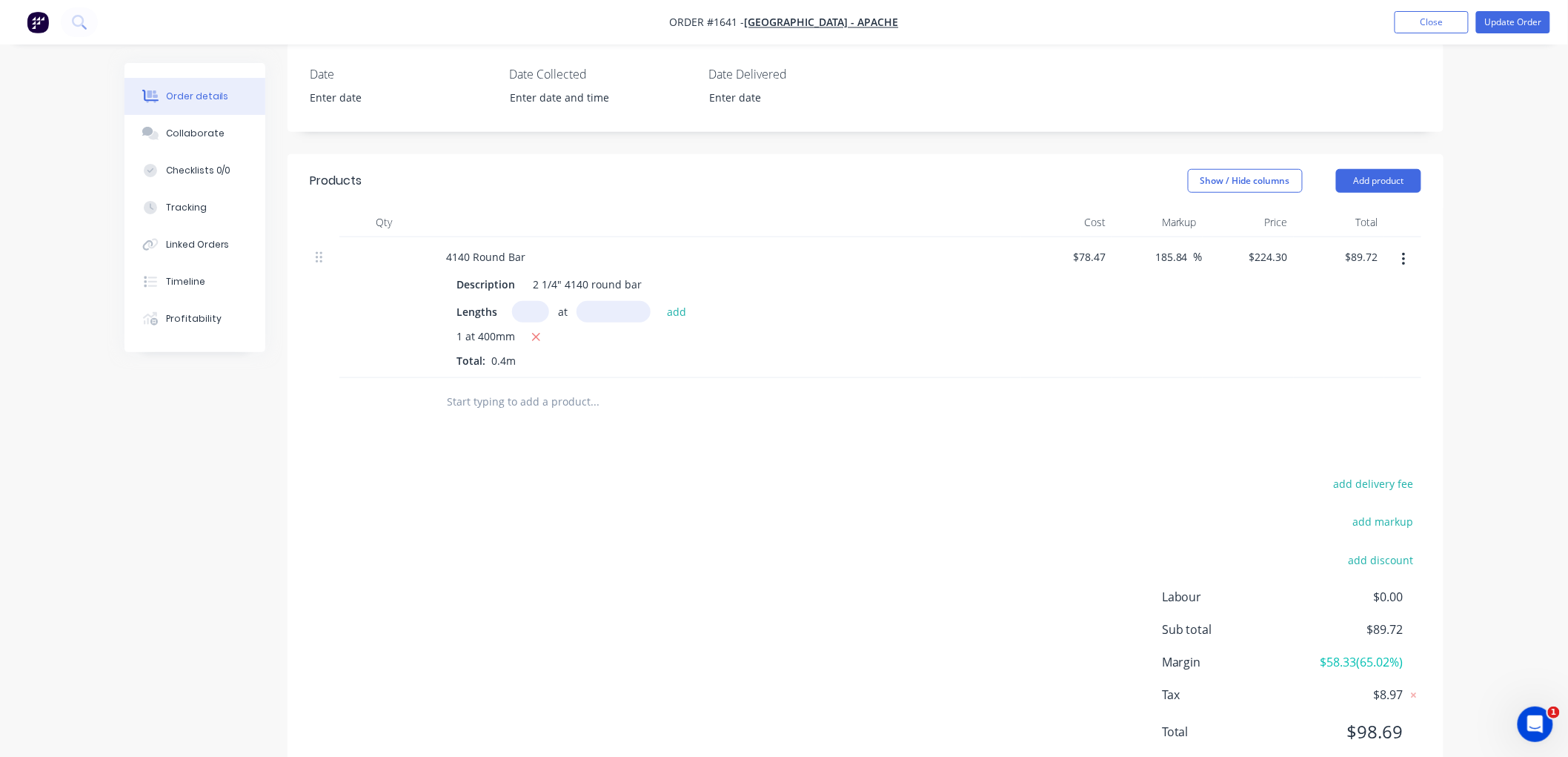
click at [1406, 249] on button "button" at bounding box center [1403, 259] width 35 height 27
click at [1337, 389] on div "Delete" at bounding box center [1351, 388] width 114 height 22
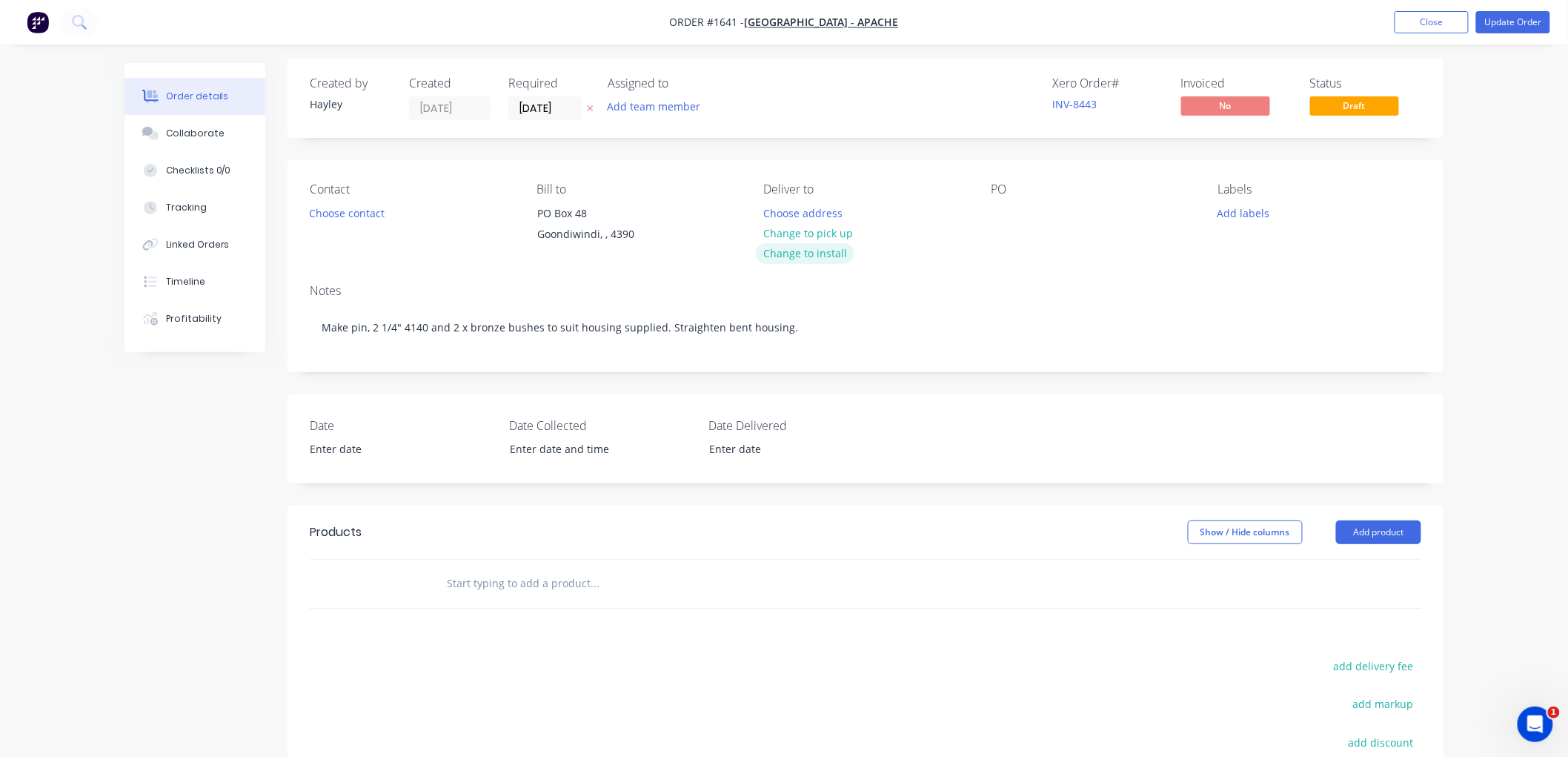
scroll to position [0, 0]
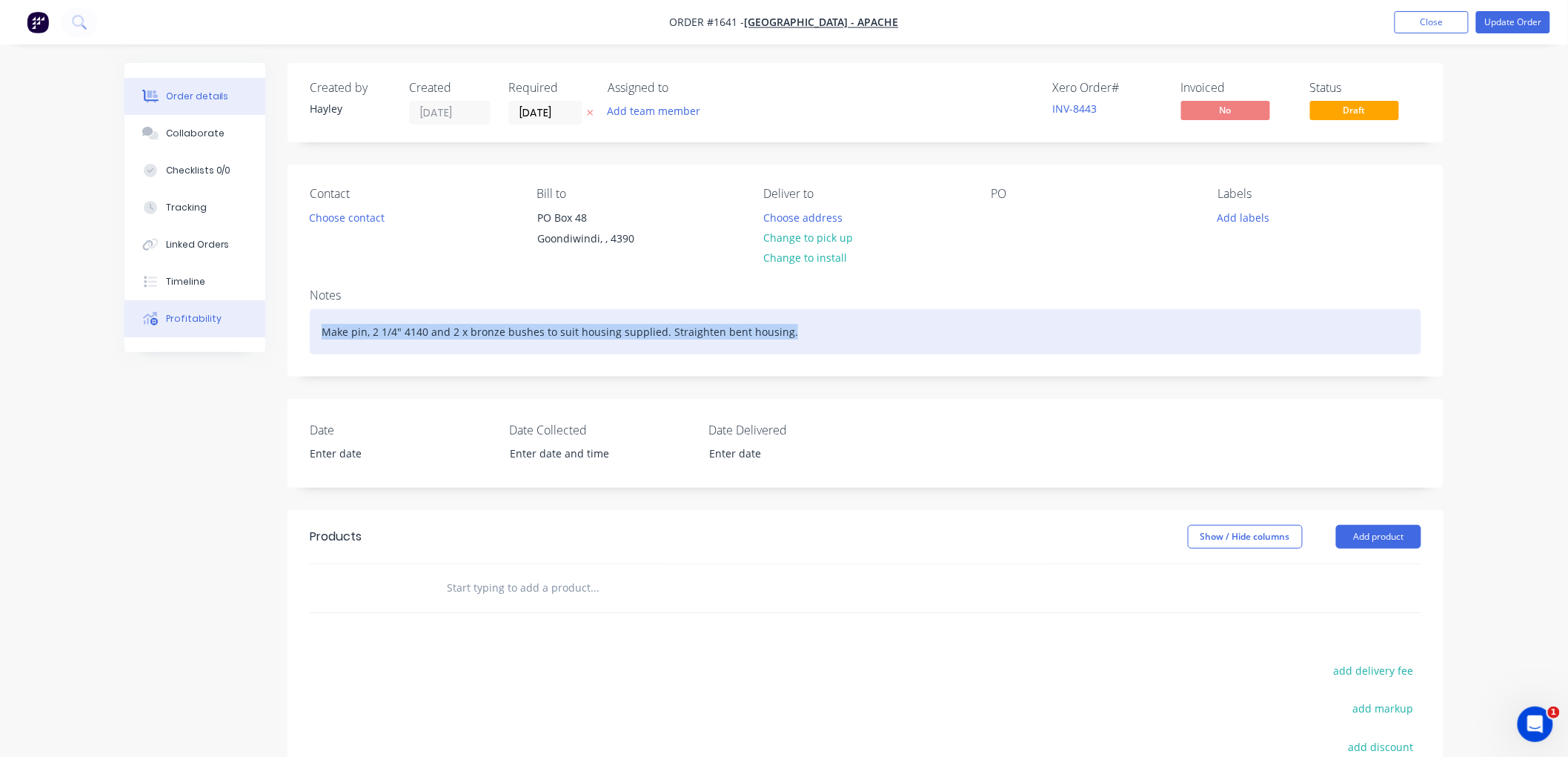
drag, startPoint x: 820, startPoint y: 338, endPoint x: 217, endPoint y: 315, distance: 603.4
click at [217, 315] on div "Order details Collaborate Checklists 0/0 Tracking Linked Orders Timeline Profit…" at bounding box center [784, 527] width 1349 height 928
copy div "Make pin, 2 1/4" 4140 and 2 x bronze bushes to suit housing supplied. Straighte…"
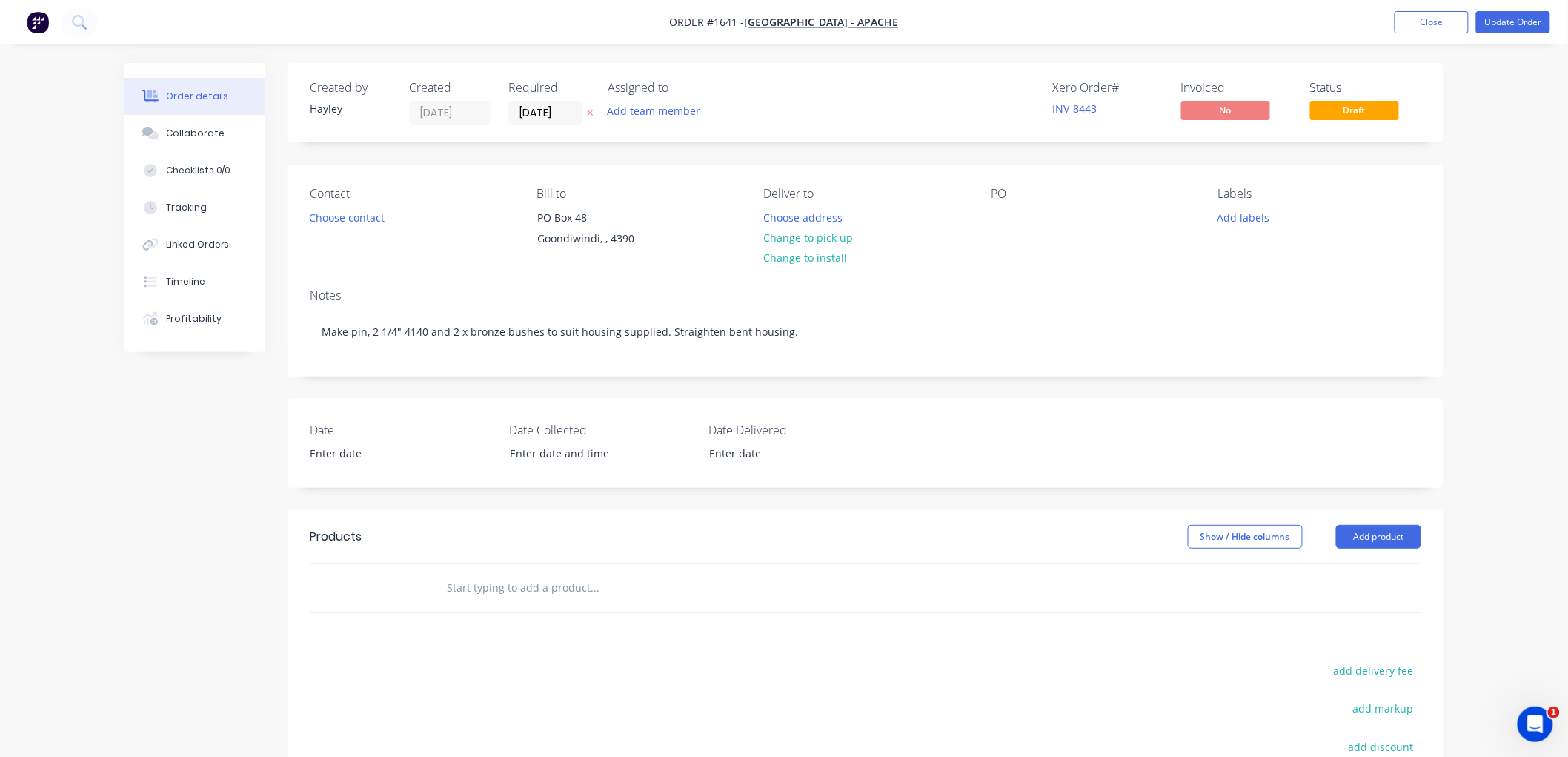
click at [503, 578] on input "text" at bounding box center [593, 587] width 296 height 30
paste input "Make pin, 2 1/4" 4140 and 2 x bronze bushes to suit housing supplied. Straighte…"
drag, startPoint x: 449, startPoint y: 586, endPoint x: 287, endPoint y: 593, distance: 162.2
click at [287, 593] on div "Make pin, 2 1/4" 4140 and 2 x bronze bushes to suit housing supplied. Straighte…" at bounding box center [864, 588] width 1155 height 50
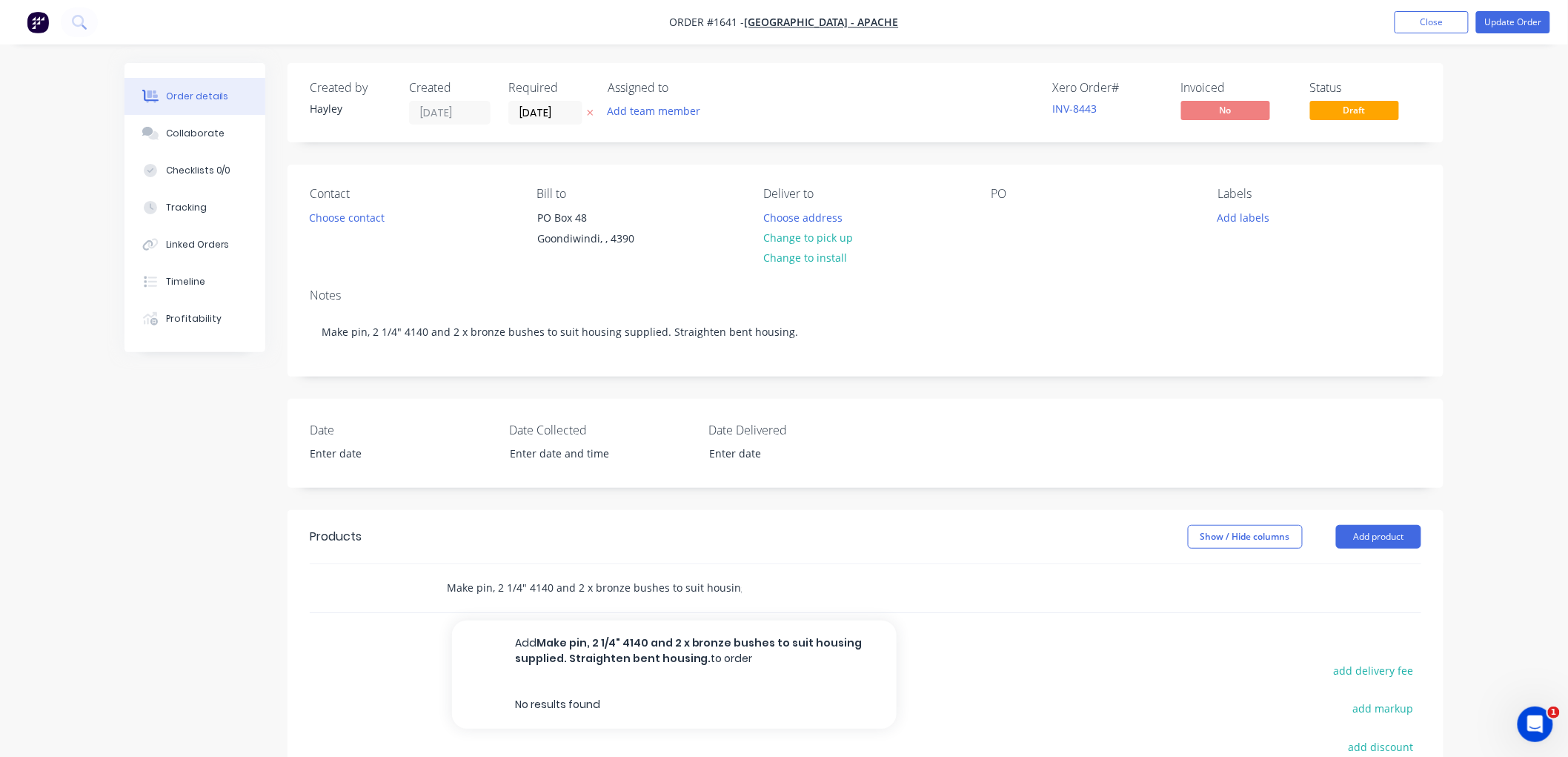
click at [515, 584] on input "Make pin, 2 1/4" 4140 and 2 x bronze bushes to suit housing supplied. Straighte…" at bounding box center [593, 587] width 296 height 30
drag, startPoint x: 530, startPoint y: 585, endPoint x: 492, endPoint y: 586, distance: 38.0
click at [492, 586] on input "Make pin, 2 1/4" 4140 and 2 x bronze bushes to suit housing supplied. Straighte…" at bounding box center [593, 587] width 296 height 30
drag, startPoint x: 567, startPoint y: 587, endPoint x: 512, endPoint y: 581, distance: 55.3
click at [512, 581] on input "Make pin and 2 x bronze bushes to suit housing supplied. Straighten bent housin…" at bounding box center [593, 587] width 296 height 30
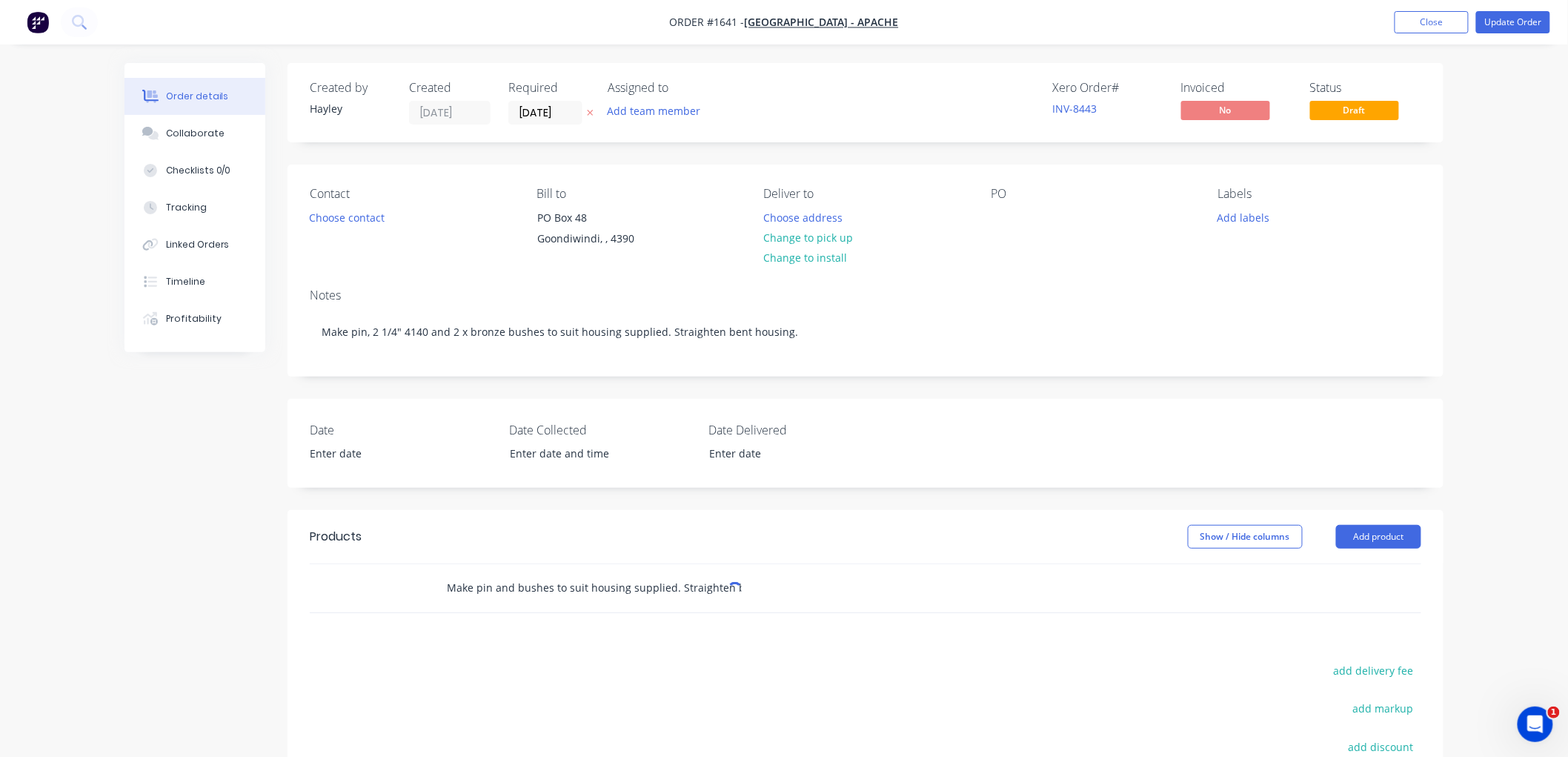
drag, startPoint x: 645, startPoint y: 581, endPoint x: 669, endPoint y: 593, distance: 26.8
click at [647, 582] on input "Make pin and bushes to suit housing supplied. Straighten bent housing." at bounding box center [593, 587] width 296 height 30
drag, startPoint x: 668, startPoint y: 588, endPoint x: 584, endPoint y: 583, distance: 84.1
click at [584, 583] on input "Make pin and bushes to suit housing supplied. Straighten bent housing." at bounding box center [593, 587] width 296 height 30
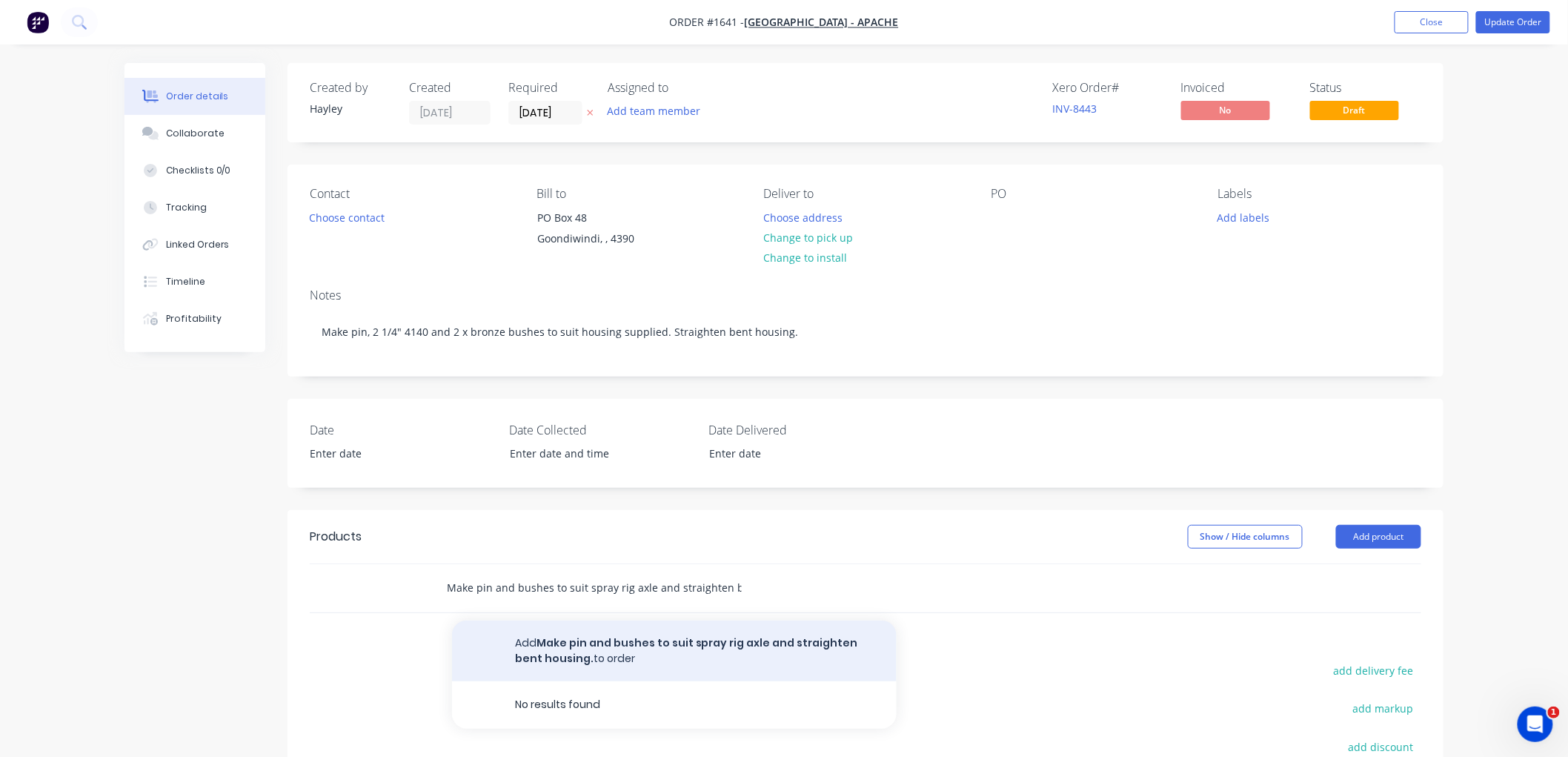
type input "Make pin and bushes to suit spray rig axle and straighten bent housing."
click at [594, 645] on button "Add Make pin and bushes to suit spray rig axle and straighten bent housing. to …" at bounding box center [674, 650] width 445 height 61
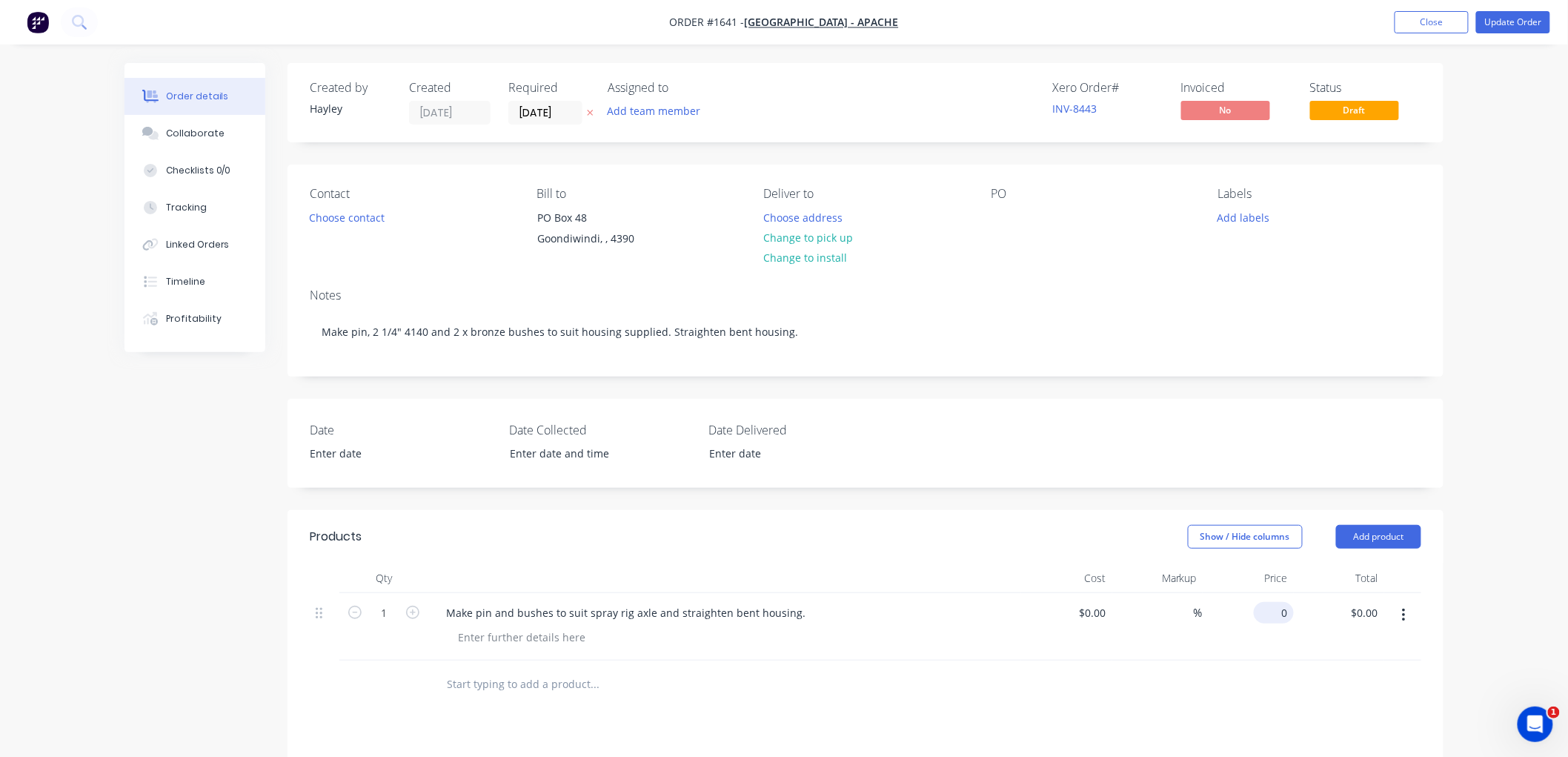
click at [1262, 619] on div "0 $0.00" at bounding box center [1247, 627] width 91 height 68
type input "$497.76"
click at [1112, 250] on div "PO" at bounding box center [1093, 220] width 203 height 68
click at [1527, 5] on nav "Order #1641 - Ag Spray Centre - Apache Add product Close Update Order" at bounding box center [784, 22] width 1568 height 45
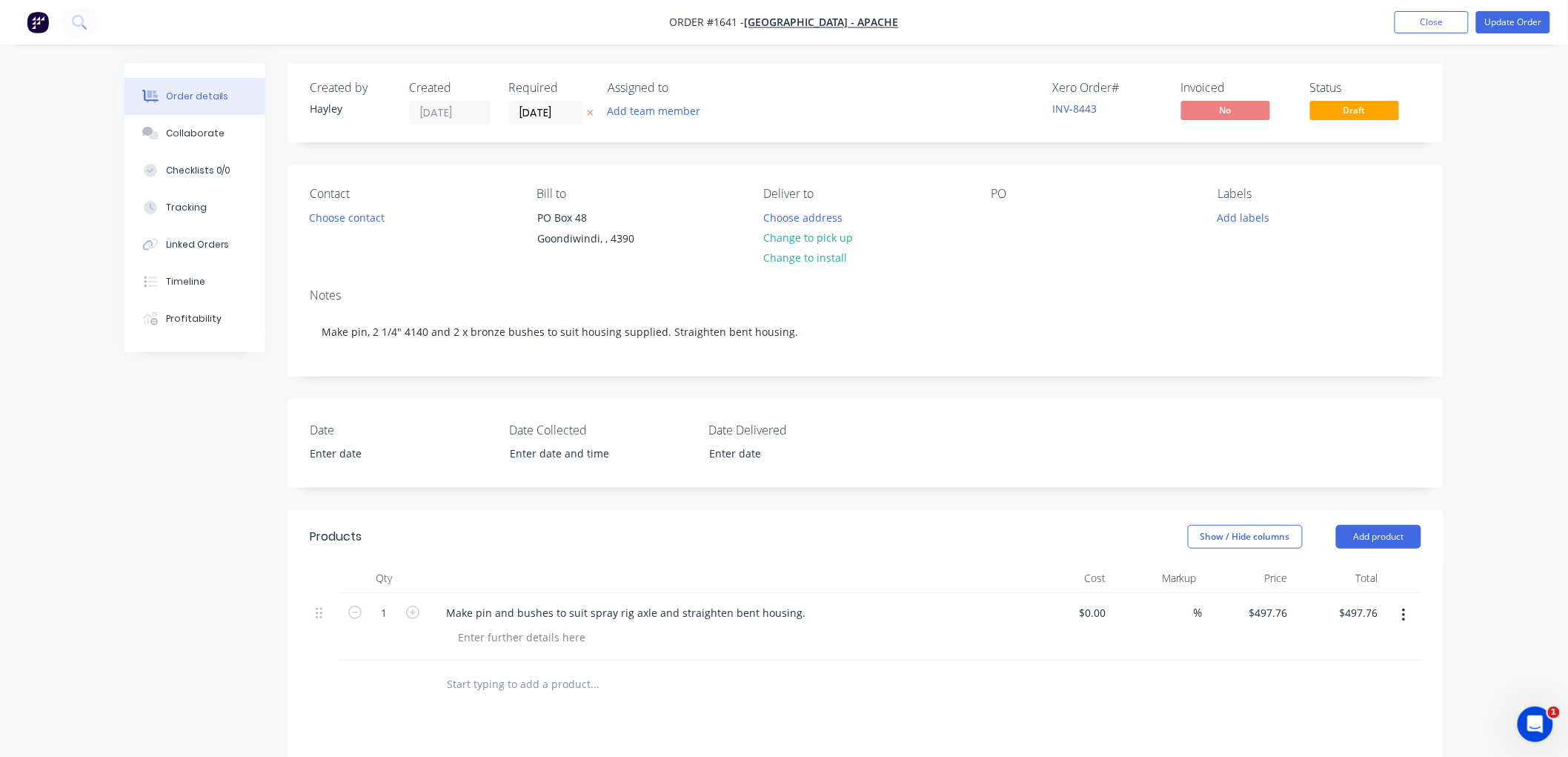
click at [1517, 34] on nav "Order #1641 - Ag Spray Centre - Apache Add product Close Update Order" at bounding box center [784, 22] width 1568 height 45
click at [1516, 23] on button "Update Order" at bounding box center [1512, 22] width 74 height 22
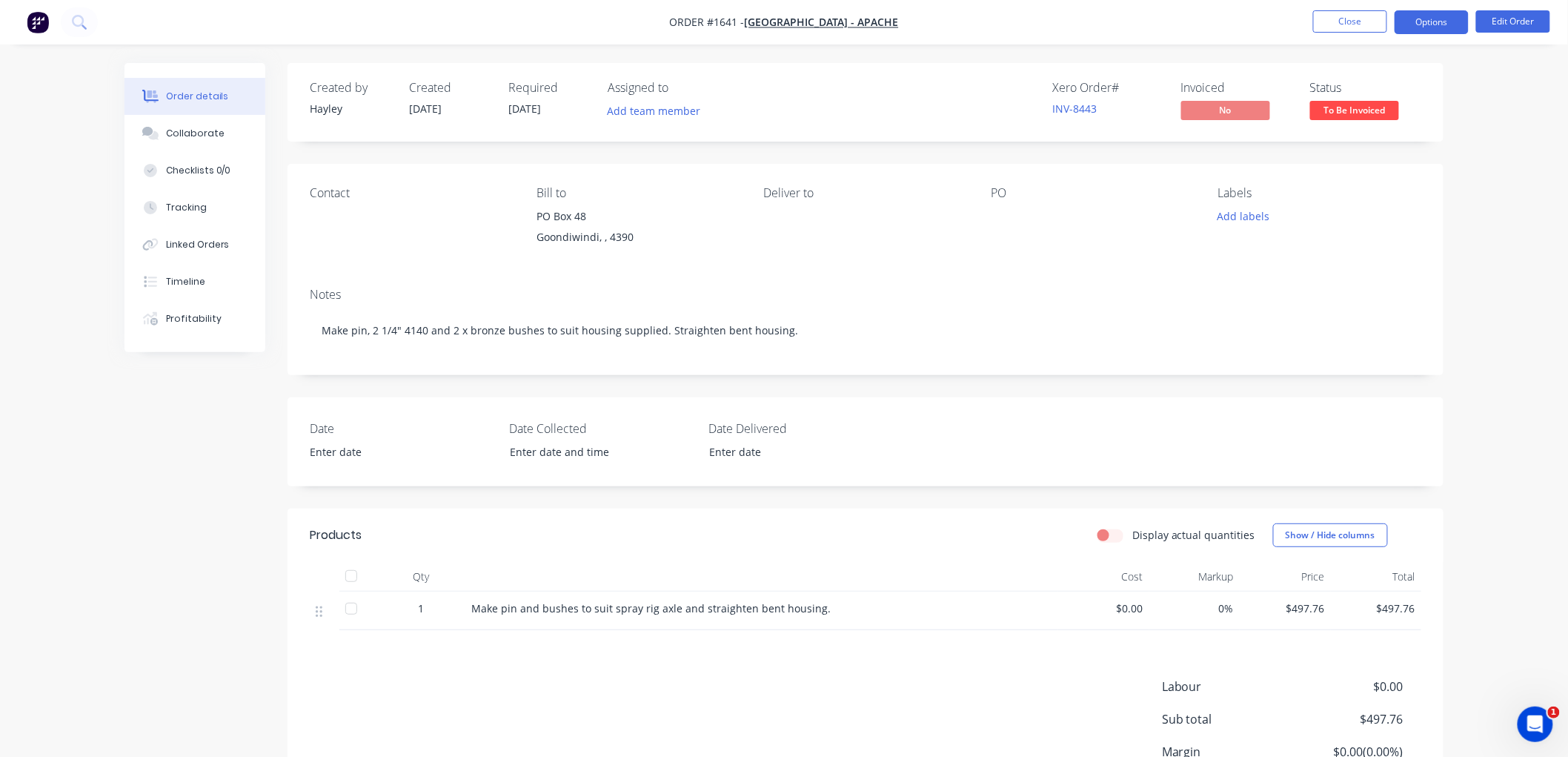
click at [1429, 22] on button "Options" at bounding box center [1431, 22] width 74 height 24
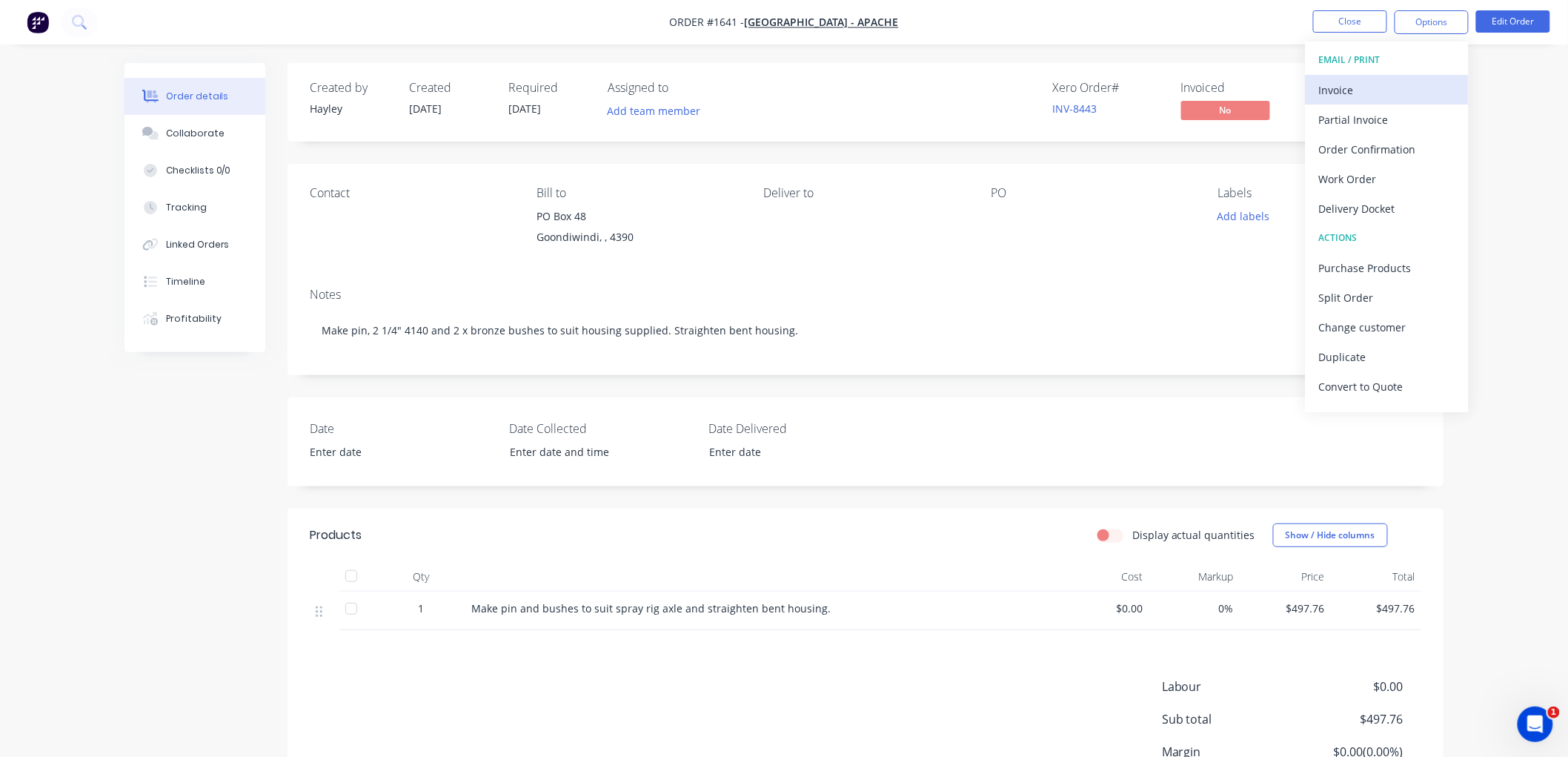
click at [1395, 85] on div "Invoice" at bounding box center [1387, 91] width 137 height 22
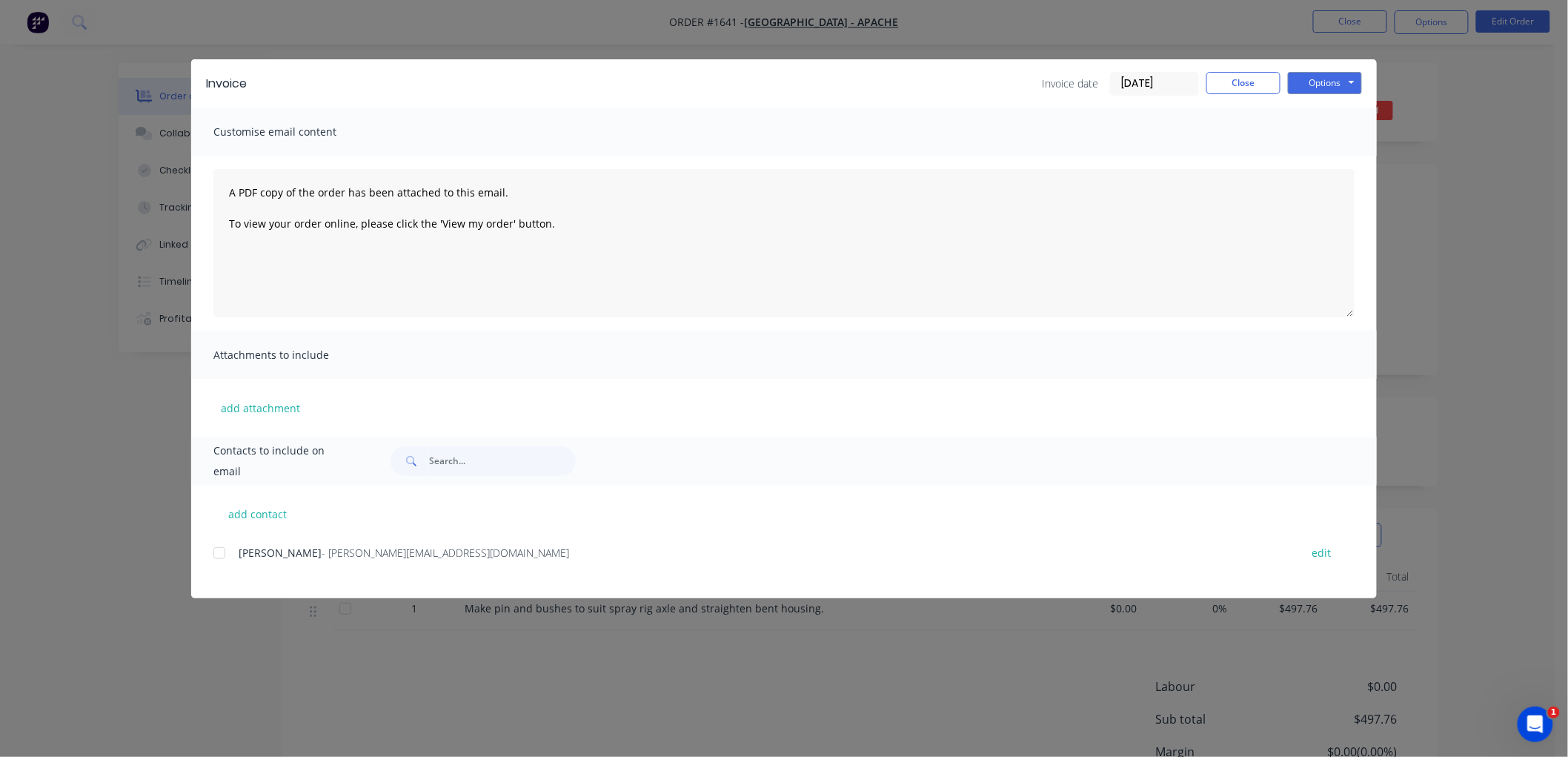
click at [1146, 72] on label "[DATE]" at bounding box center [1153, 84] width 89 height 24
click at [1146, 73] on input "[DATE]" at bounding box center [1154, 84] width 88 height 22
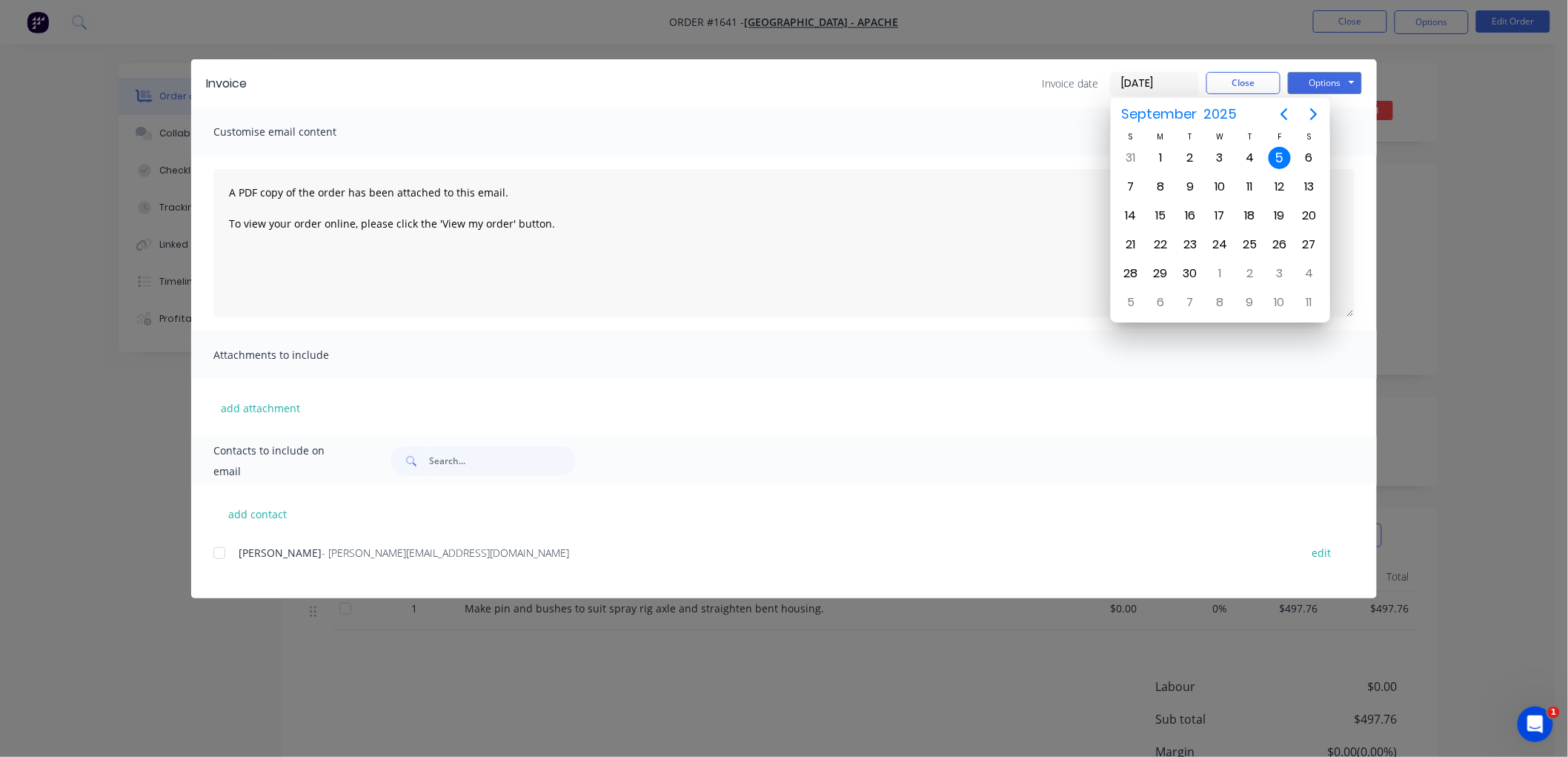
click at [1150, 80] on input "[DATE]" at bounding box center [1154, 84] width 88 height 22
click at [1128, 165] on div "31" at bounding box center [1131, 158] width 22 height 22
type input "[DATE]"
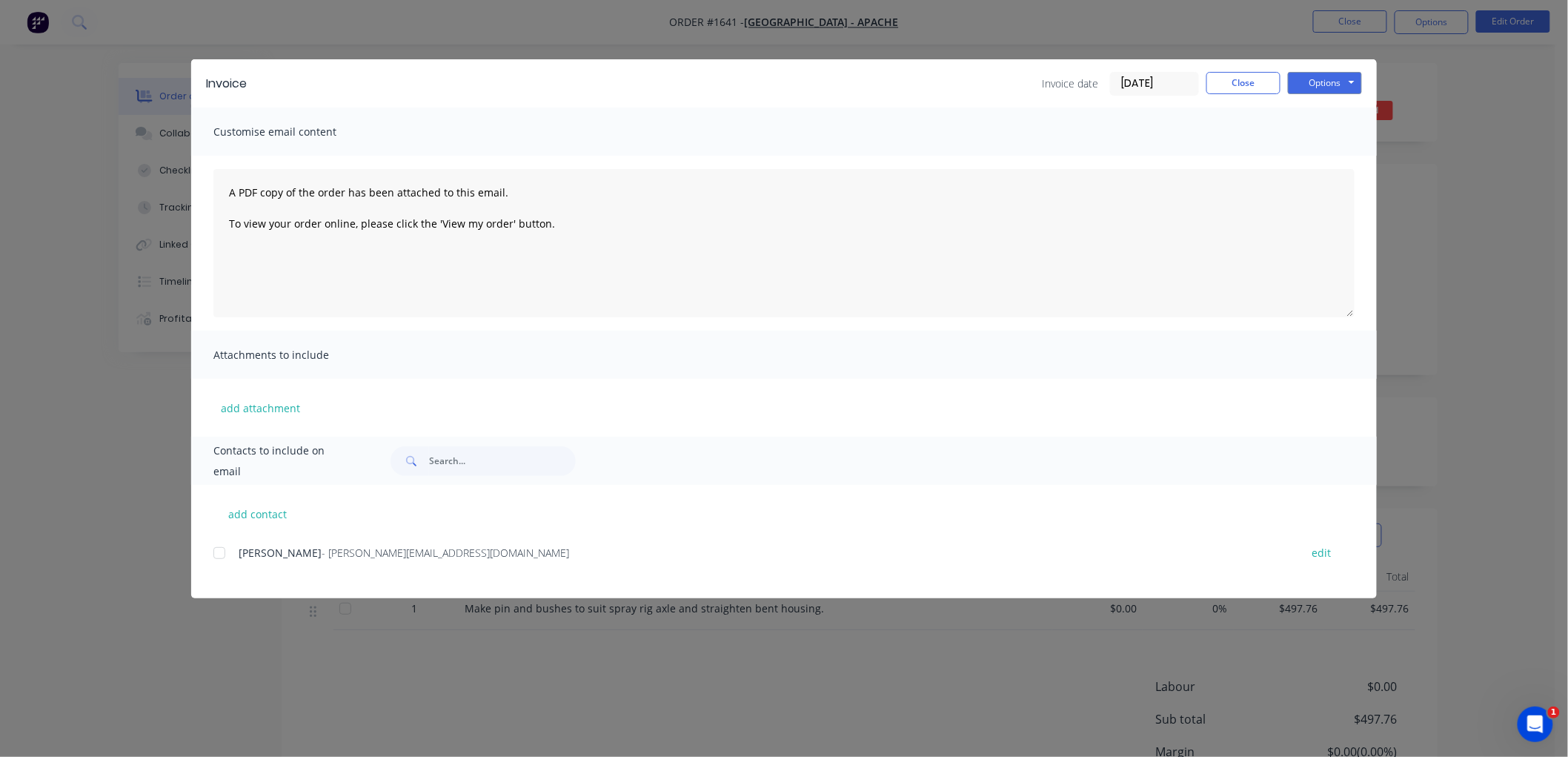
click at [222, 554] on div at bounding box center [219, 554] width 30 height 30
click at [1309, 87] on button "Options" at bounding box center [1325, 83] width 74 height 22
click at [1349, 110] on button "Preview" at bounding box center [1335, 109] width 95 height 25
click at [217, 551] on div at bounding box center [219, 554] width 30 height 30
click at [1330, 72] on button "Options" at bounding box center [1325, 83] width 74 height 22
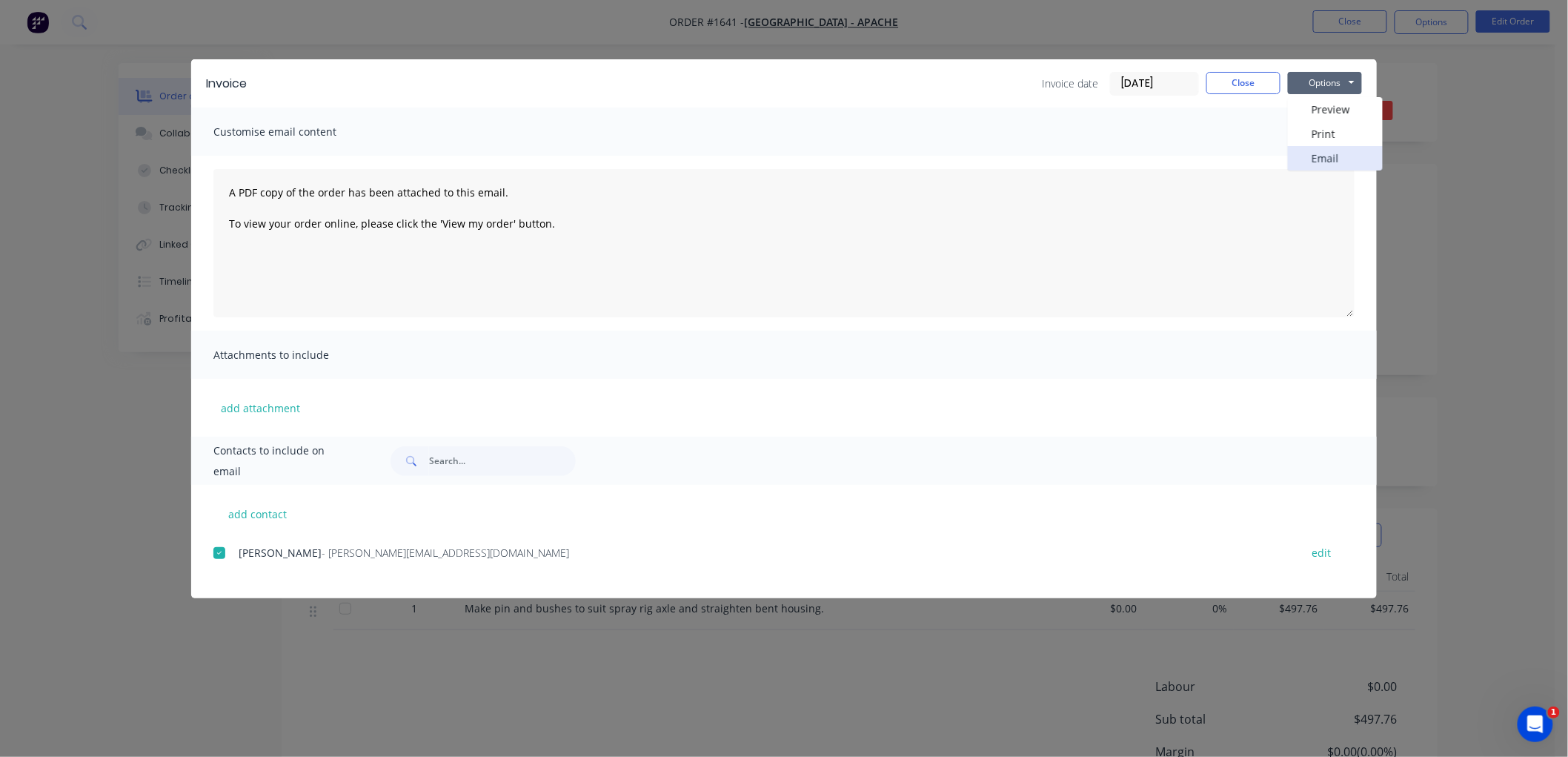
click at [1331, 152] on button "Email" at bounding box center [1335, 158] width 95 height 25
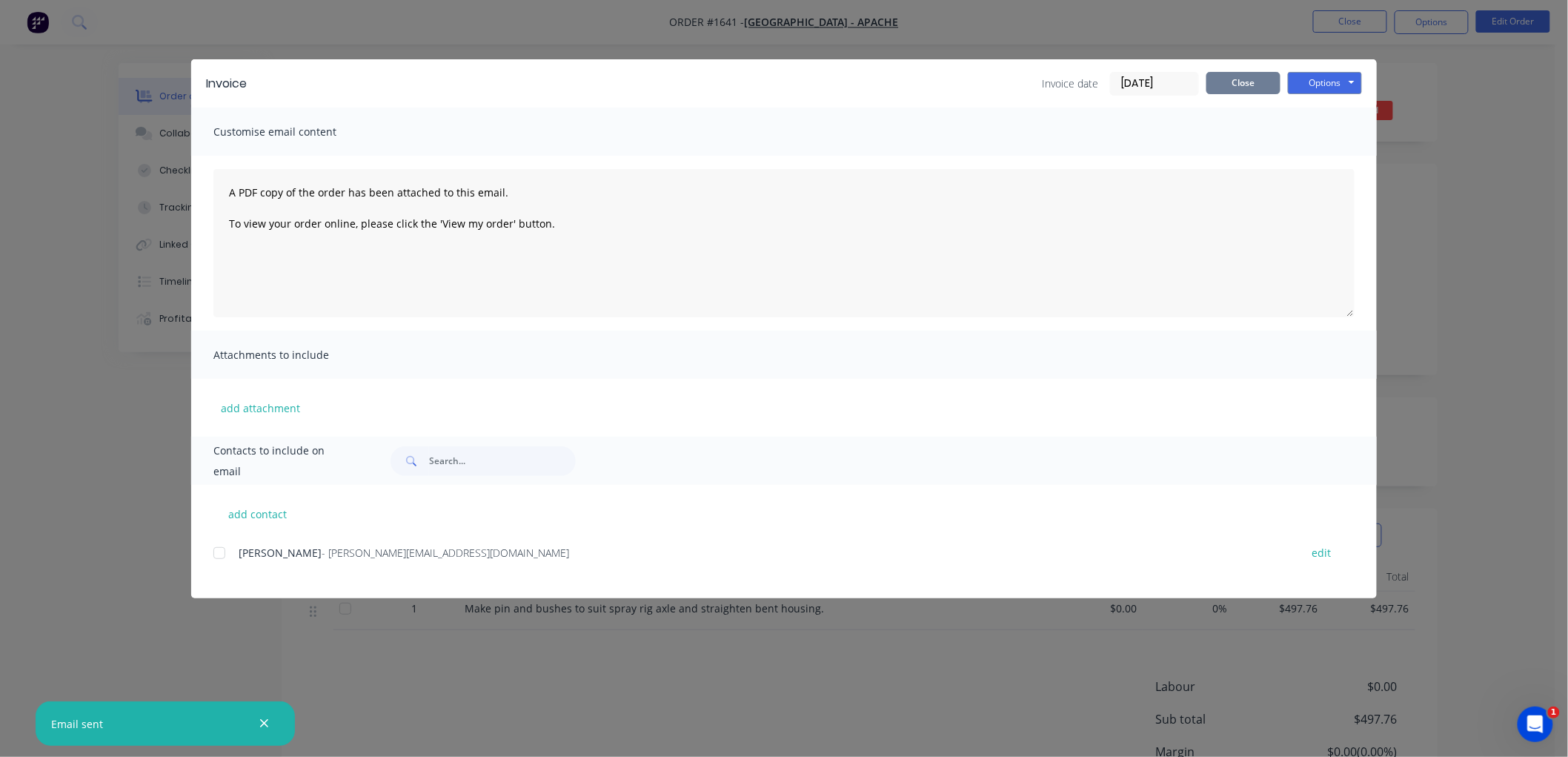
click at [1248, 85] on button "Close" at bounding box center [1243, 83] width 74 height 22
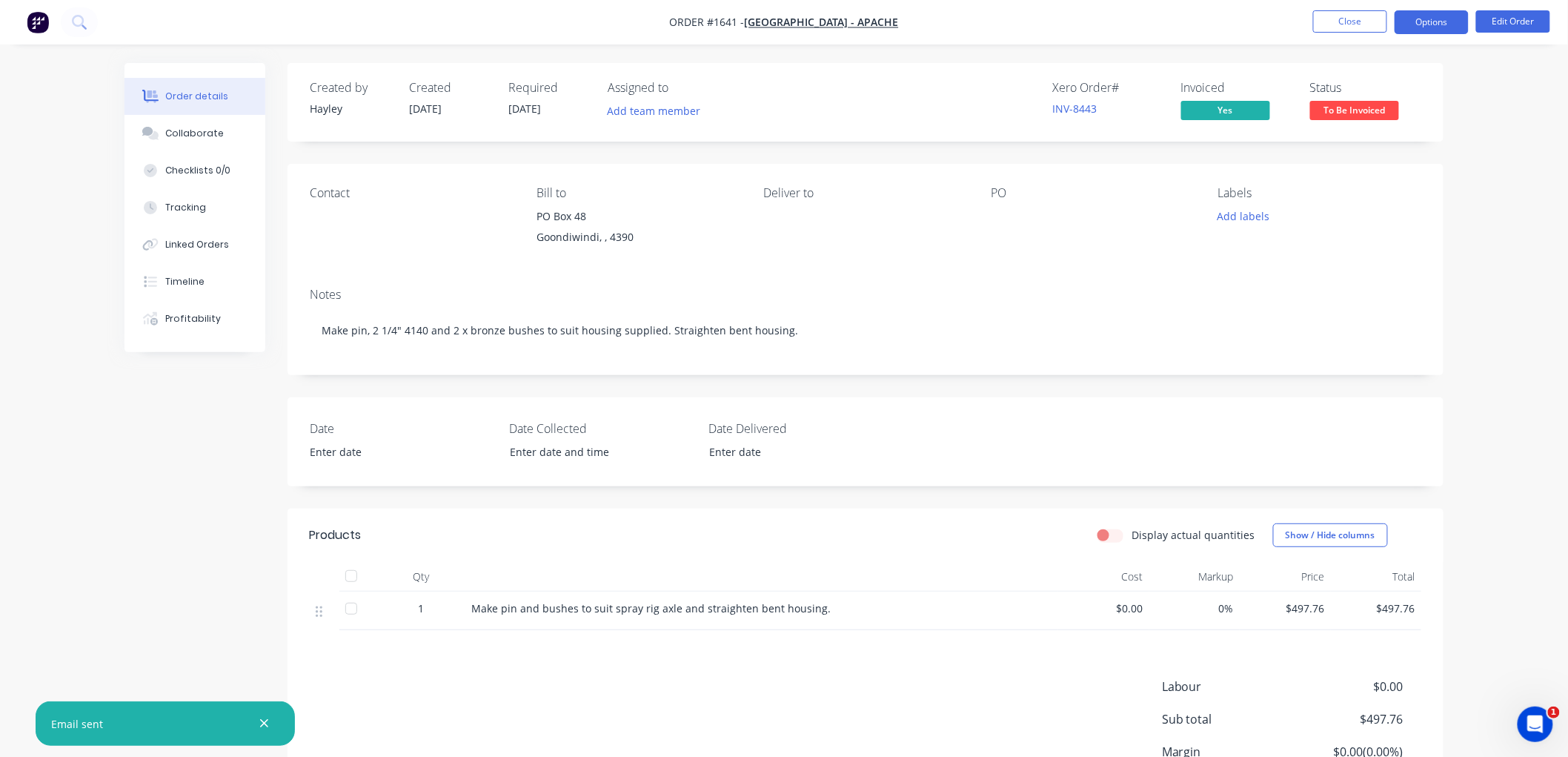
click at [1419, 19] on button "Options" at bounding box center [1431, 22] width 74 height 24
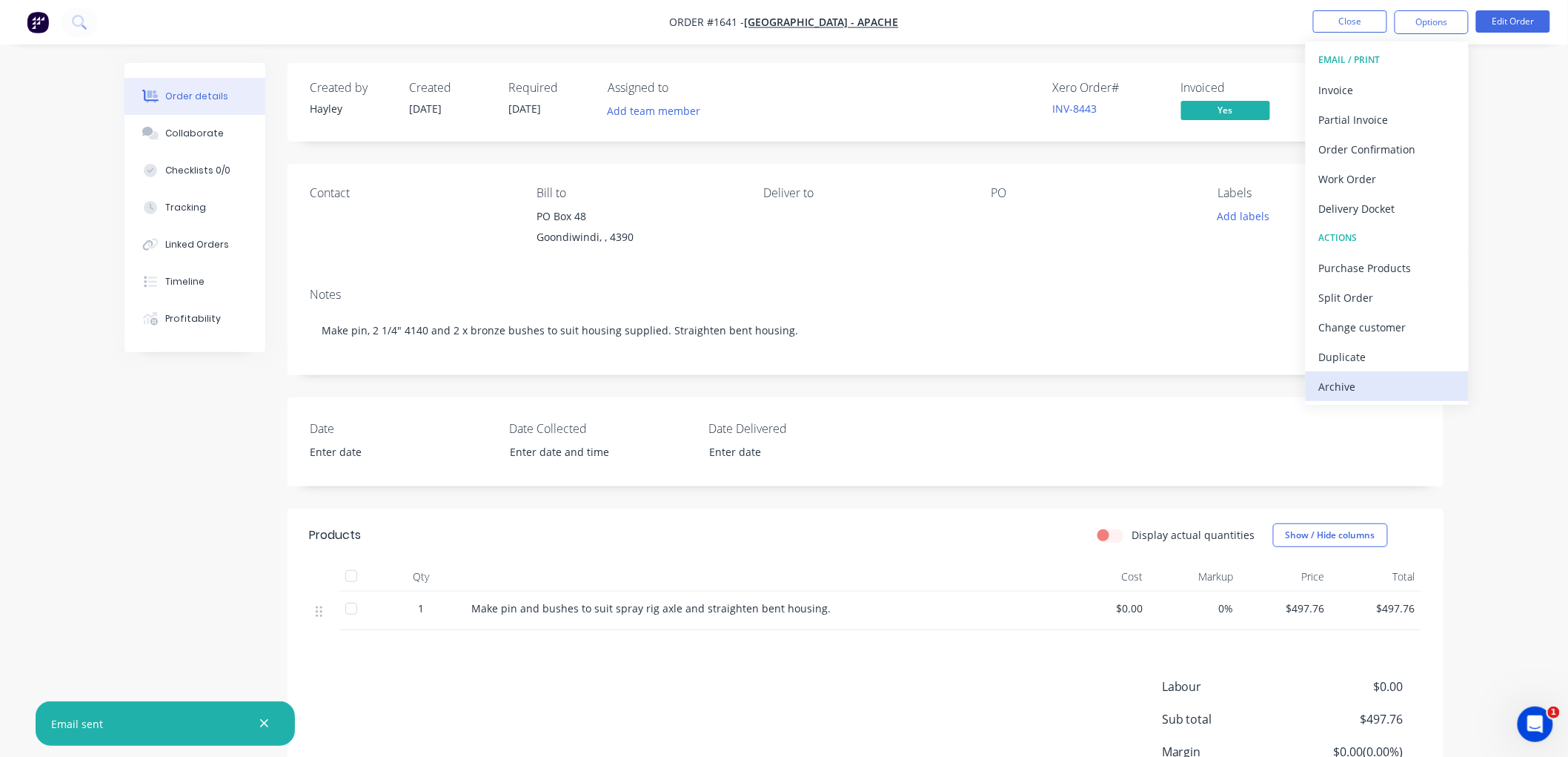
click at [1357, 385] on div "Archive" at bounding box center [1387, 387] width 137 height 22
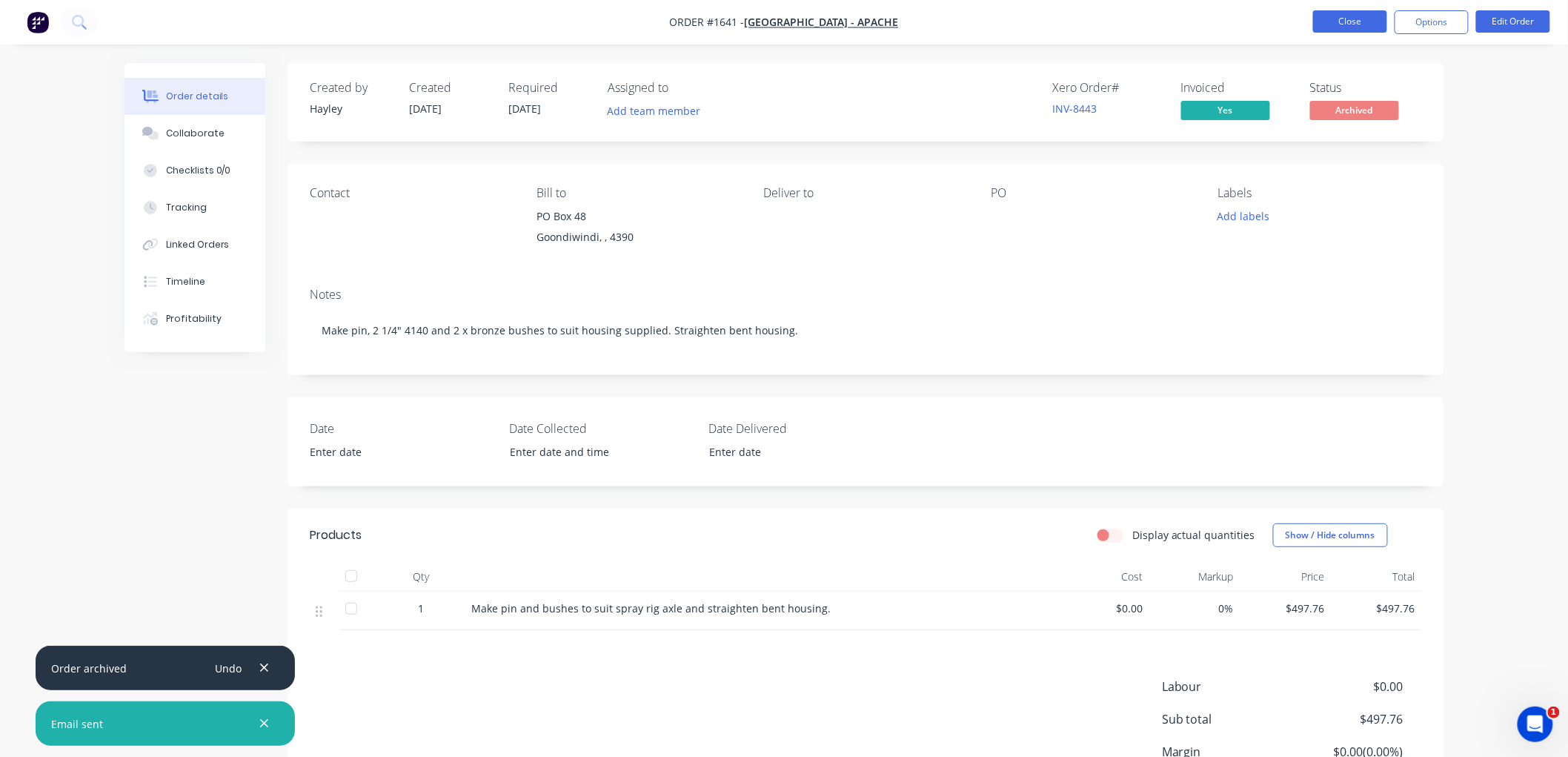
click at [1353, 17] on button "Close" at bounding box center [1350, 21] width 74 height 22
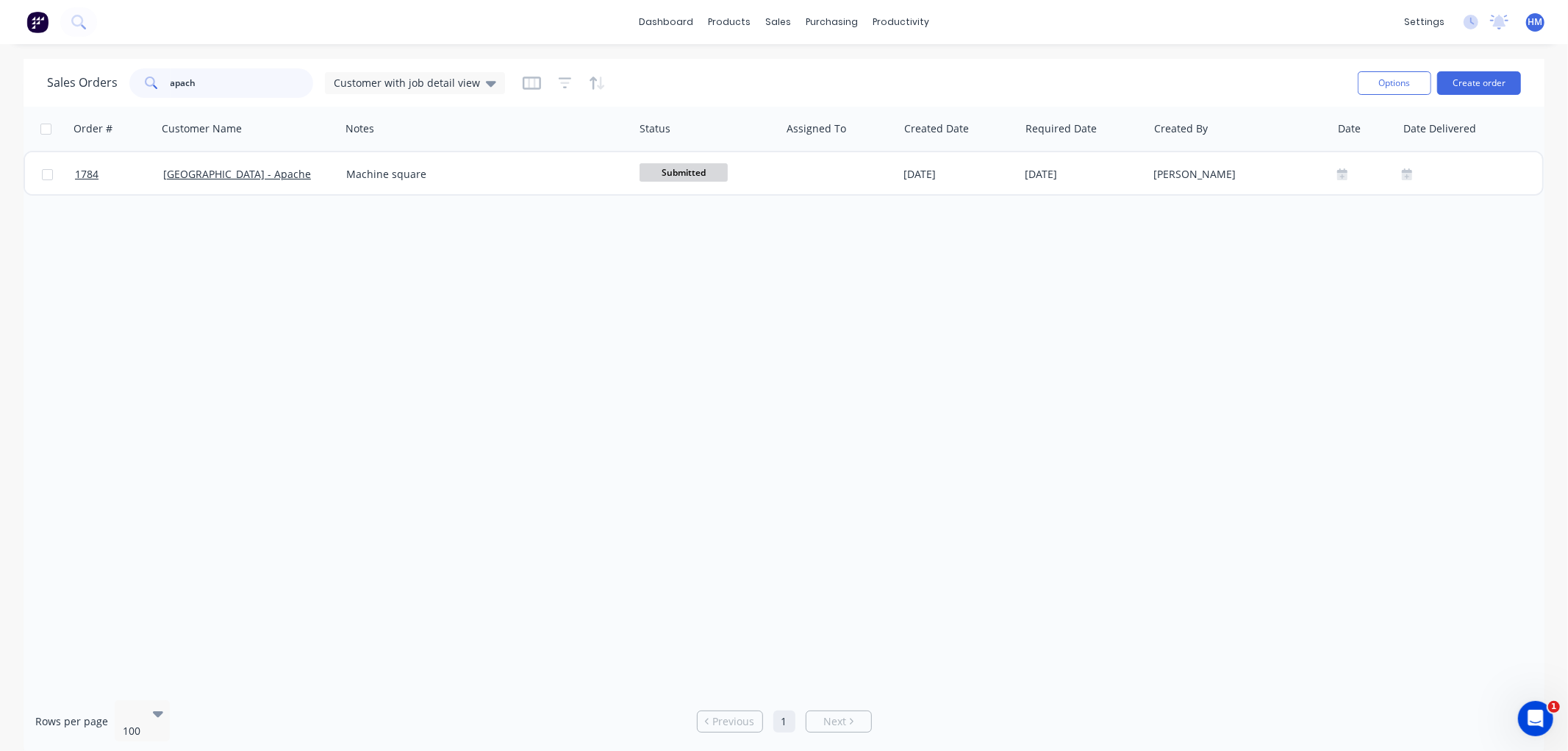
drag, startPoint x: 197, startPoint y: 84, endPoint x: 59, endPoint y: 83, distance: 138.0
click at [59, 83] on div "Sales Orders apach Customer with job detail view" at bounding box center [276, 83] width 458 height 30
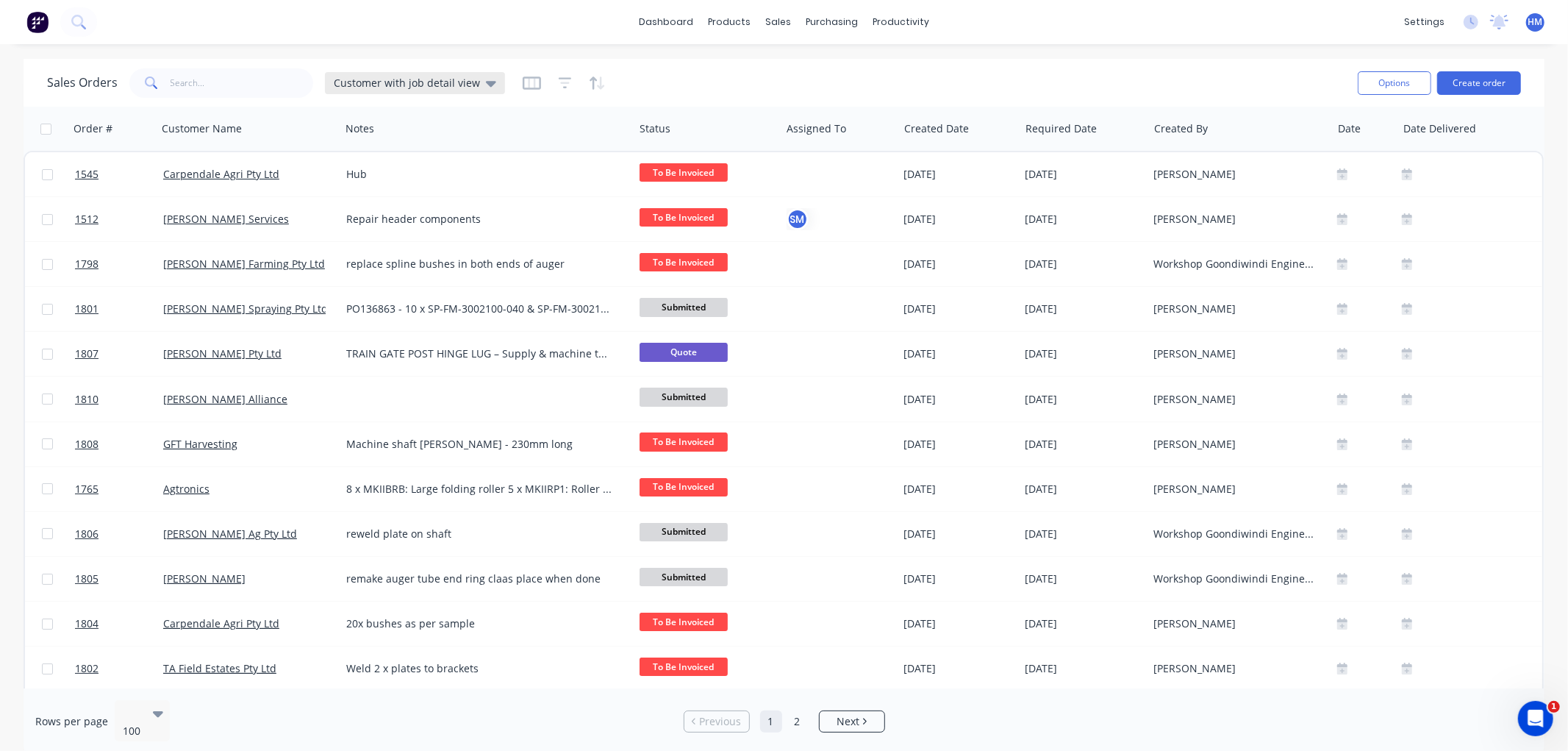
click at [388, 79] on span "Customer with job detail view" at bounding box center [407, 83] width 146 height 16
click at [377, 261] on button "Invoice" at bounding box center [413, 266] width 167 height 17
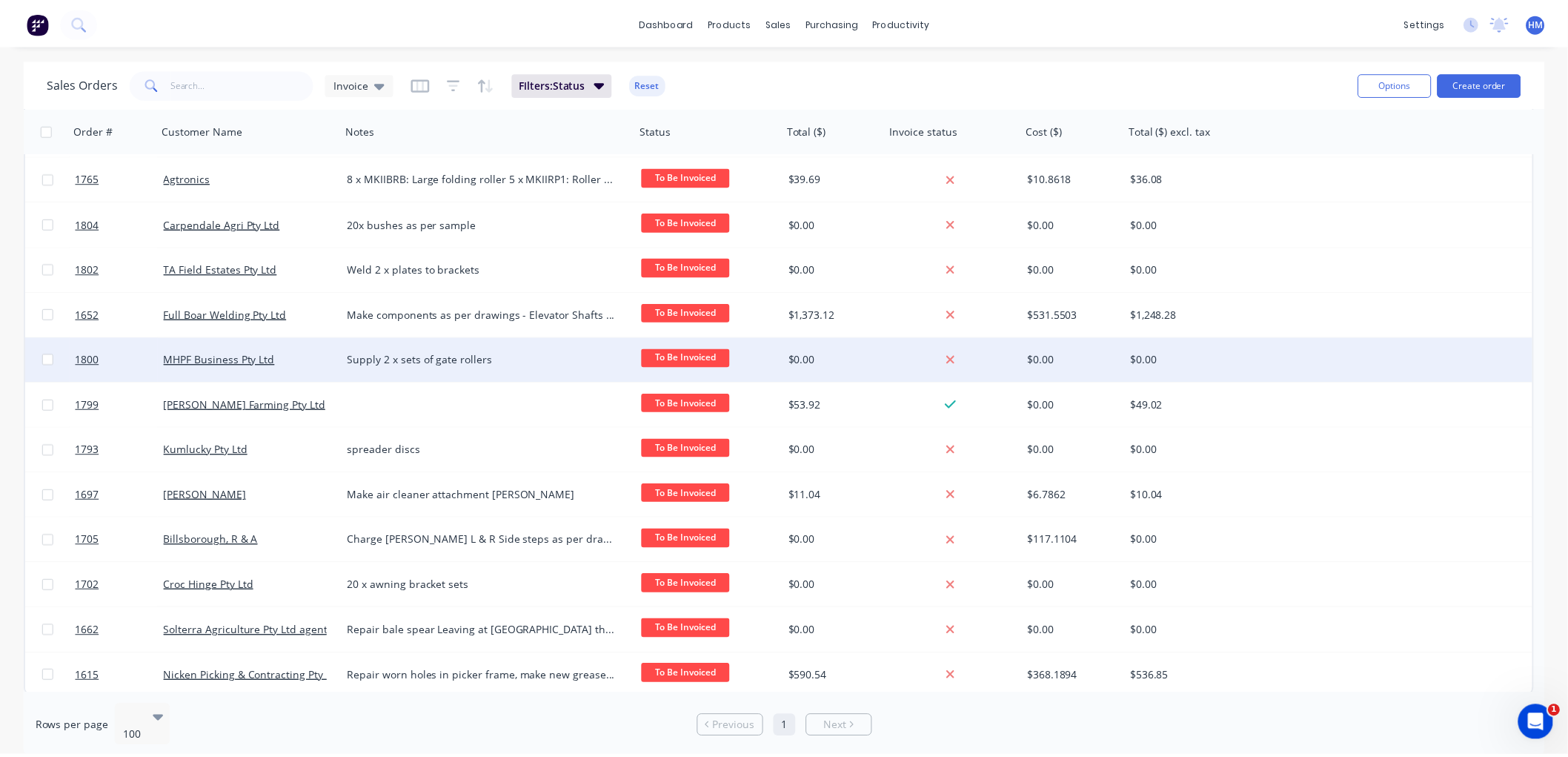
scroll to position [183, 0]
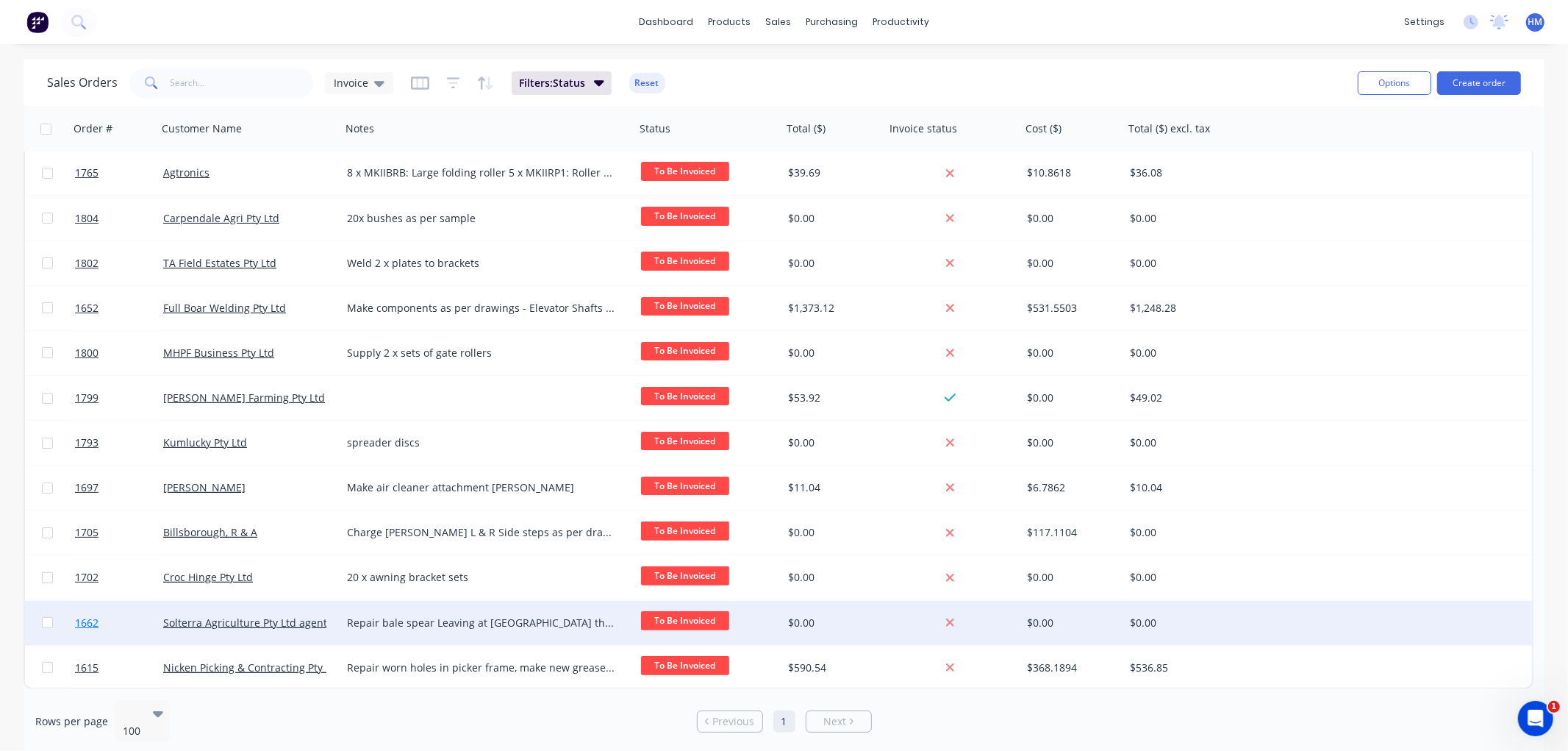
click at [131, 618] on link "1662" at bounding box center [119, 622] width 88 height 45
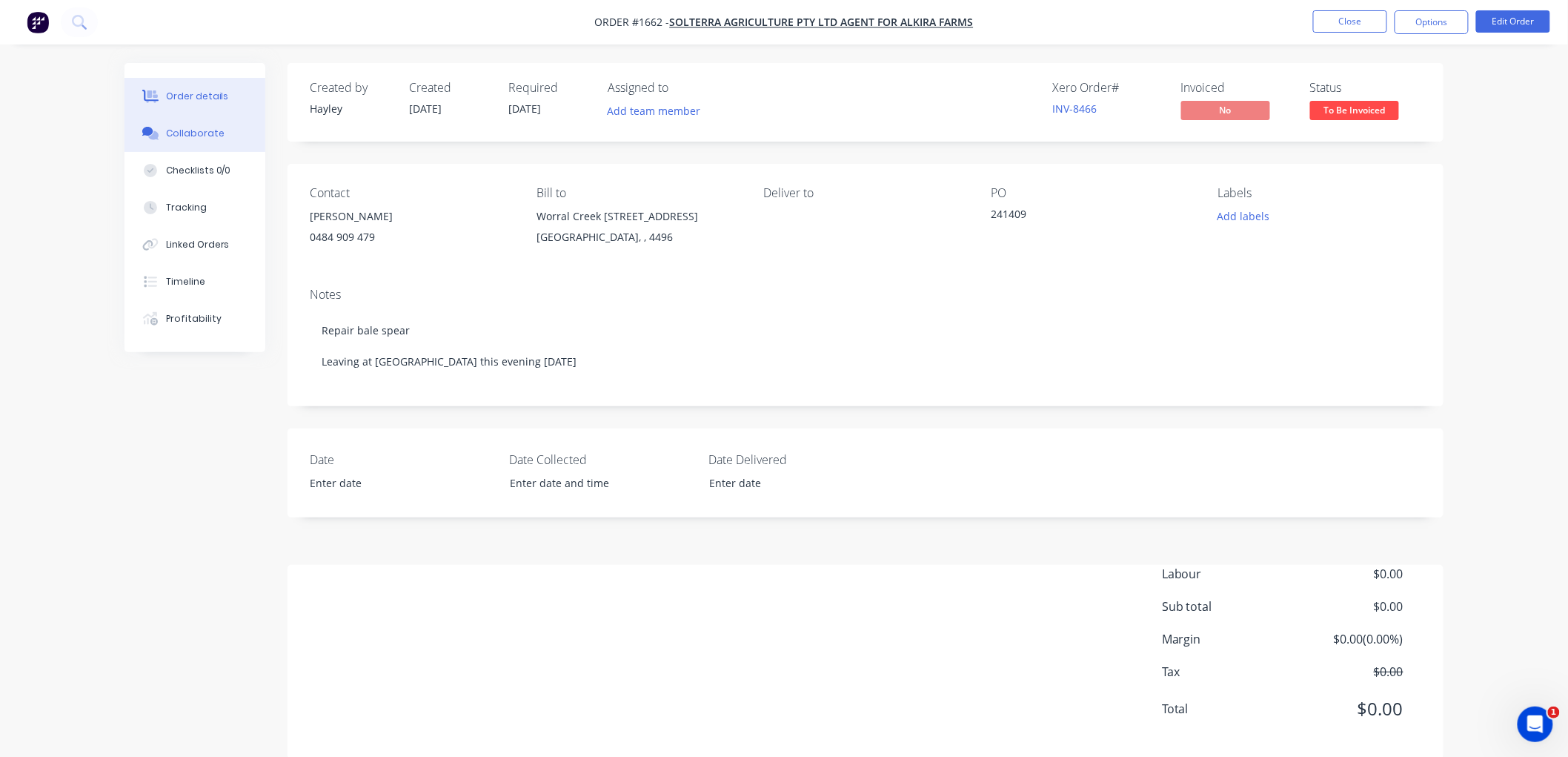
click at [204, 130] on div "Collaborate" at bounding box center [194, 133] width 59 height 13
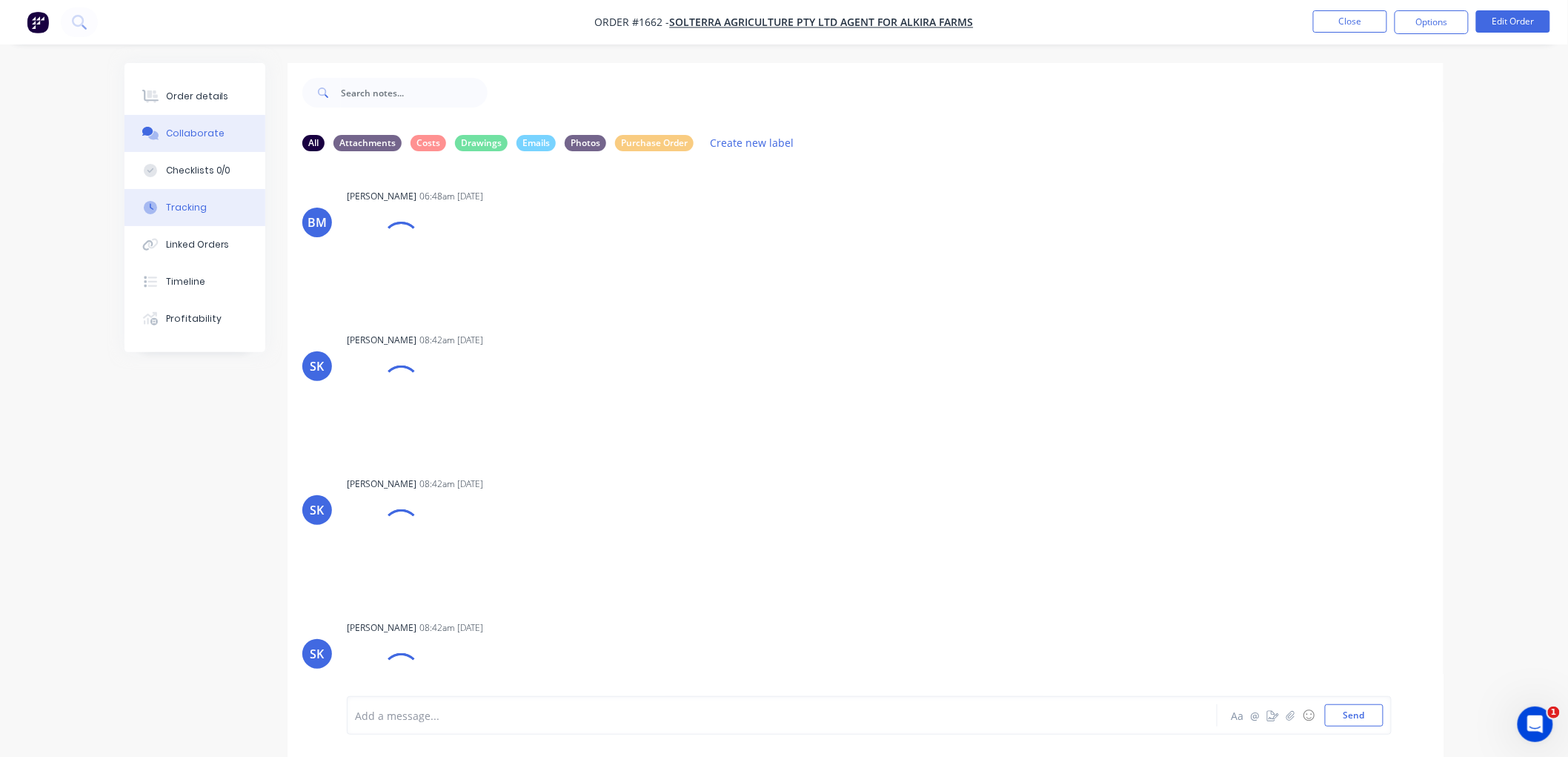
click at [211, 208] on button "Tracking" at bounding box center [194, 207] width 141 height 37
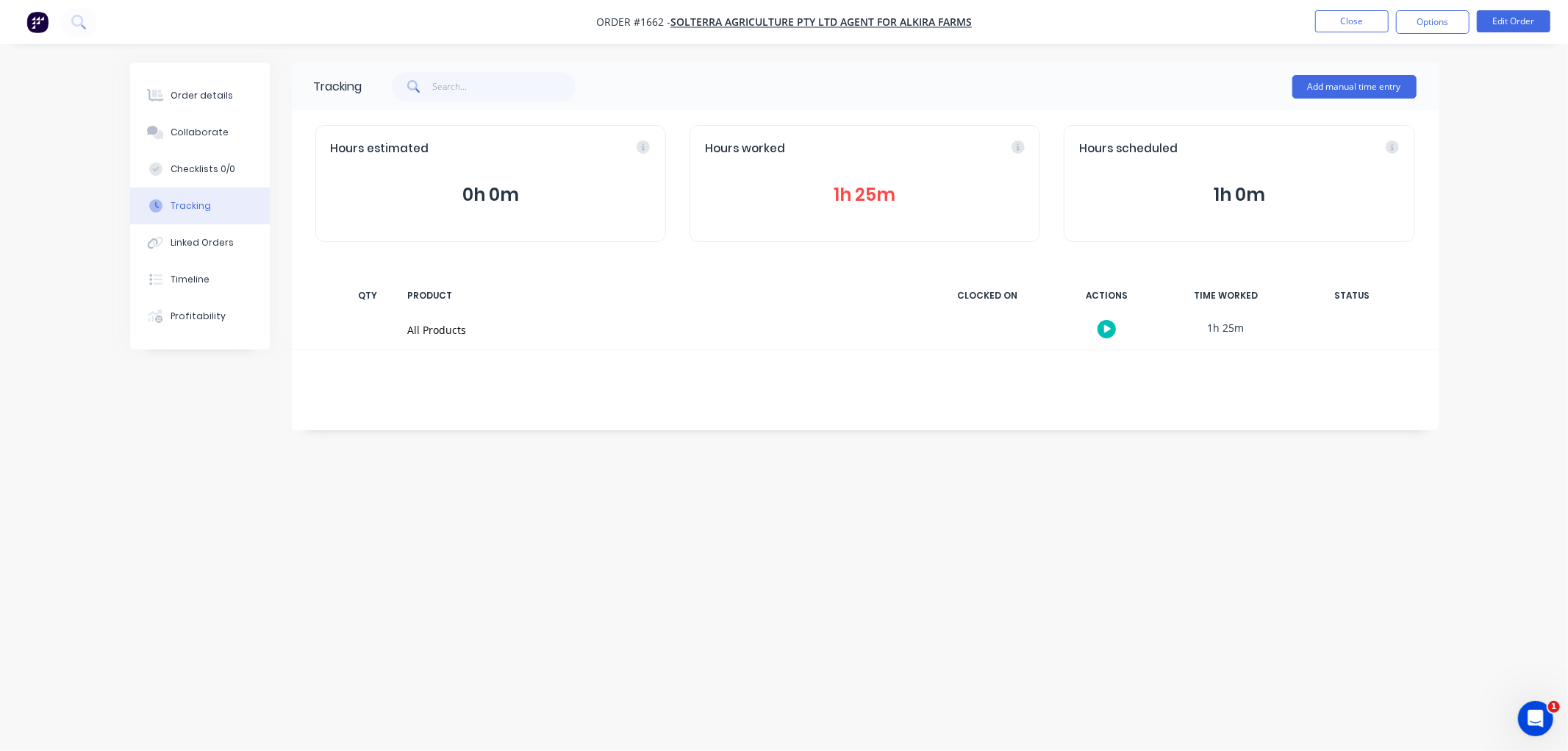
click at [872, 199] on button "1h 25m" at bounding box center [865, 195] width 320 height 28
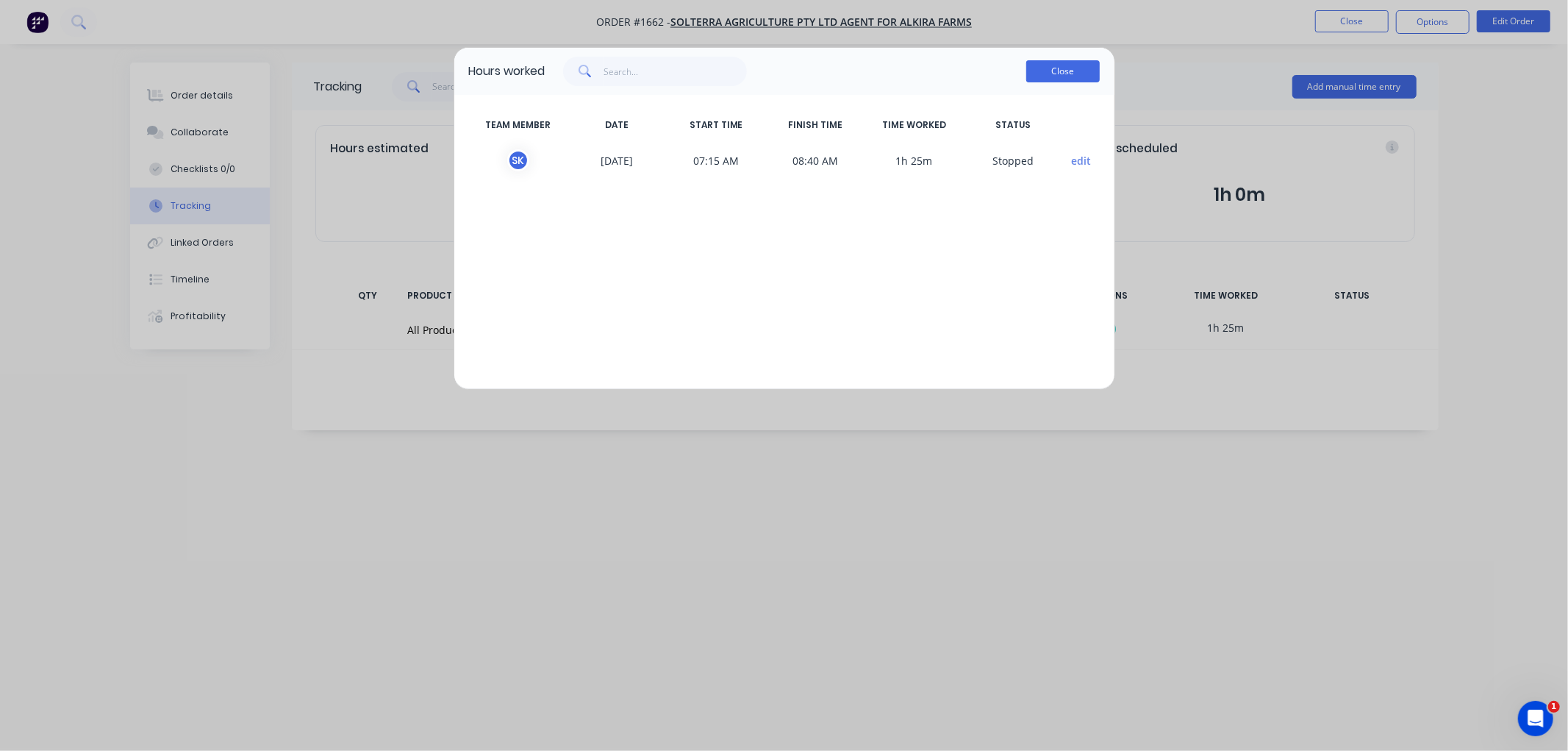
click at [1052, 74] on button "Close" at bounding box center [1062, 71] width 73 height 22
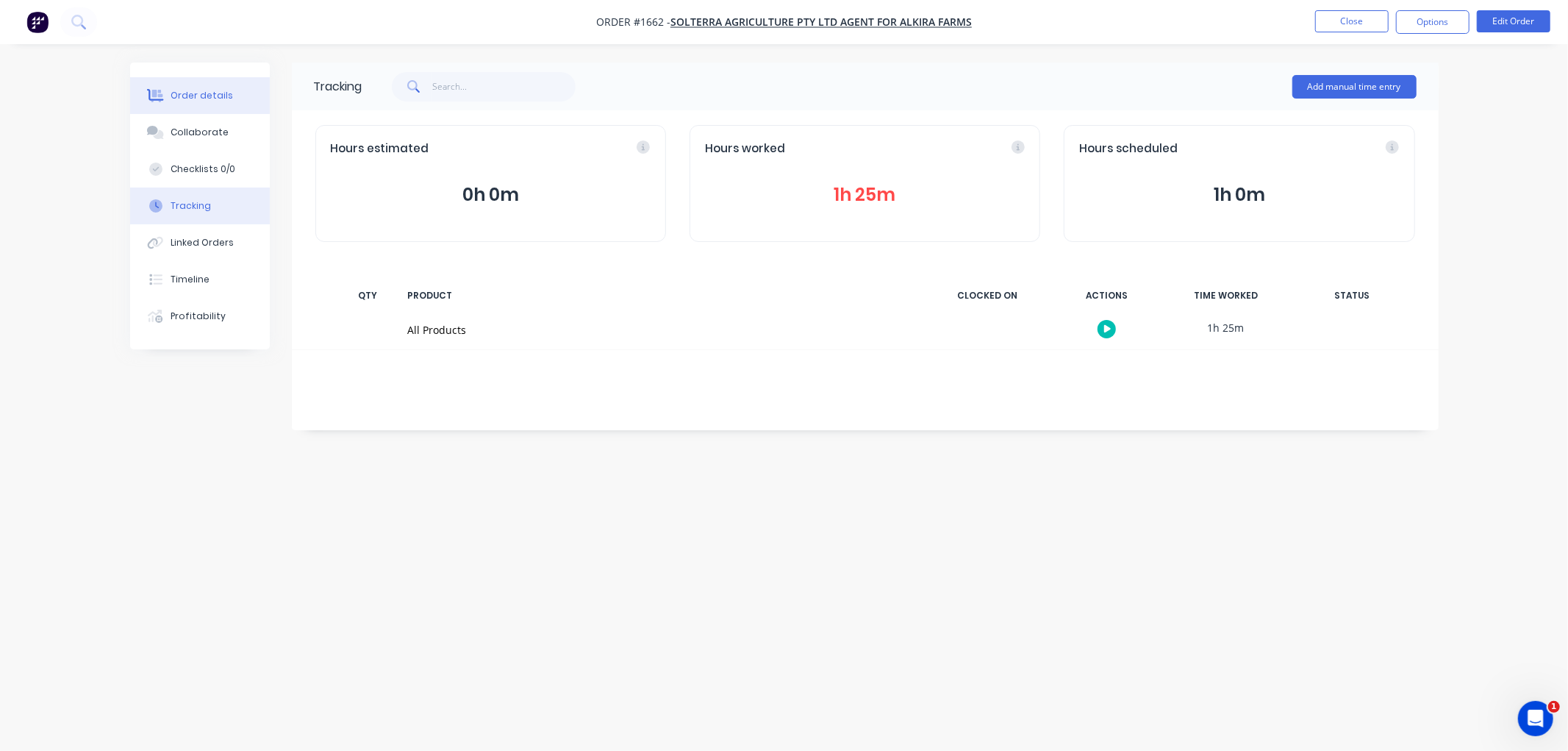
click at [219, 103] on button "Order details" at bounding box center [200, 95] width 139 height 37
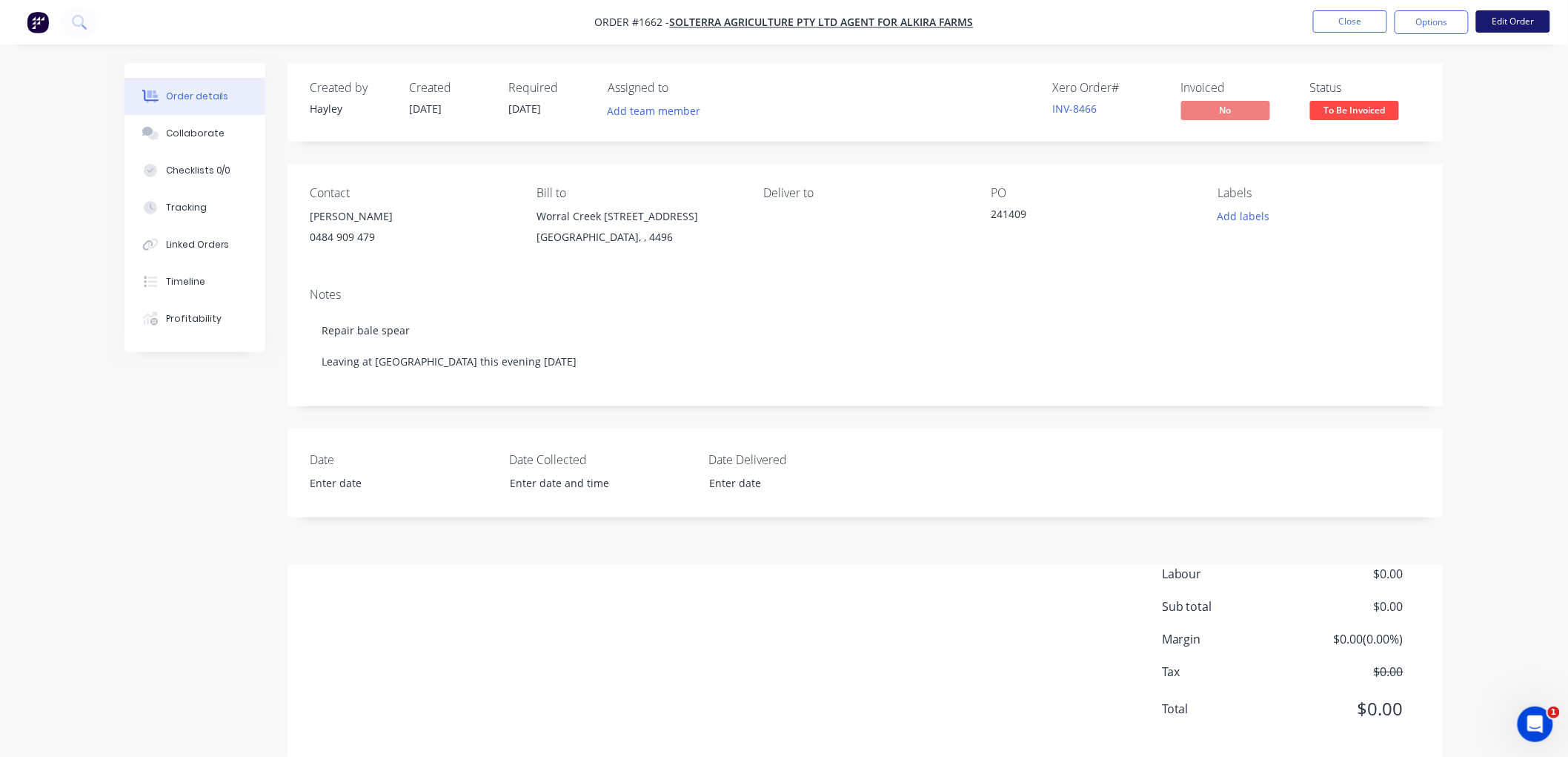
click at [1522, 16] on button "Edit Order" at bounding box center [1512, 21] width 74 height 22
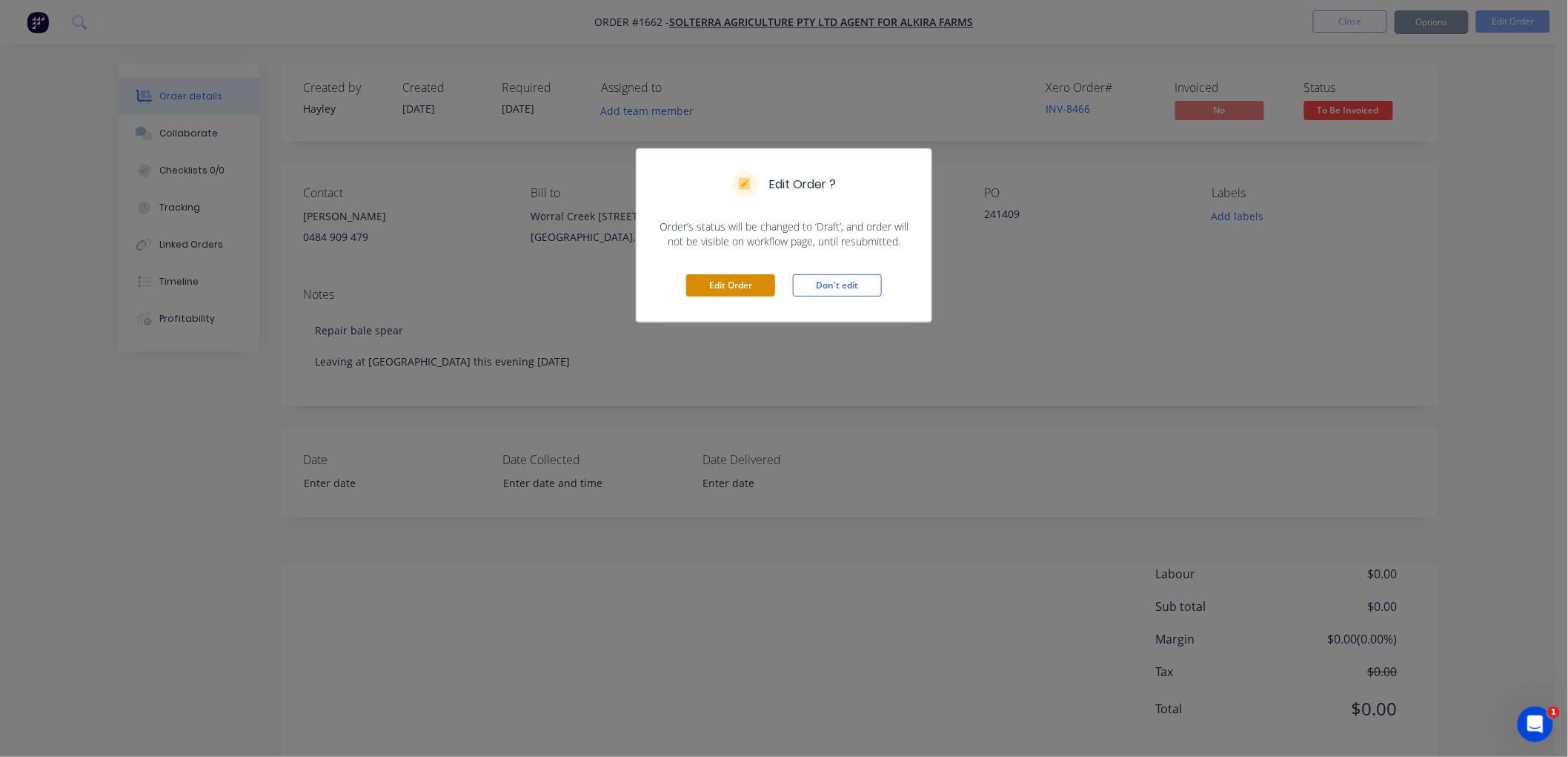
click at [738, 281] on button "Edit Order" at bounding box center [730, 285] width 89 height 22
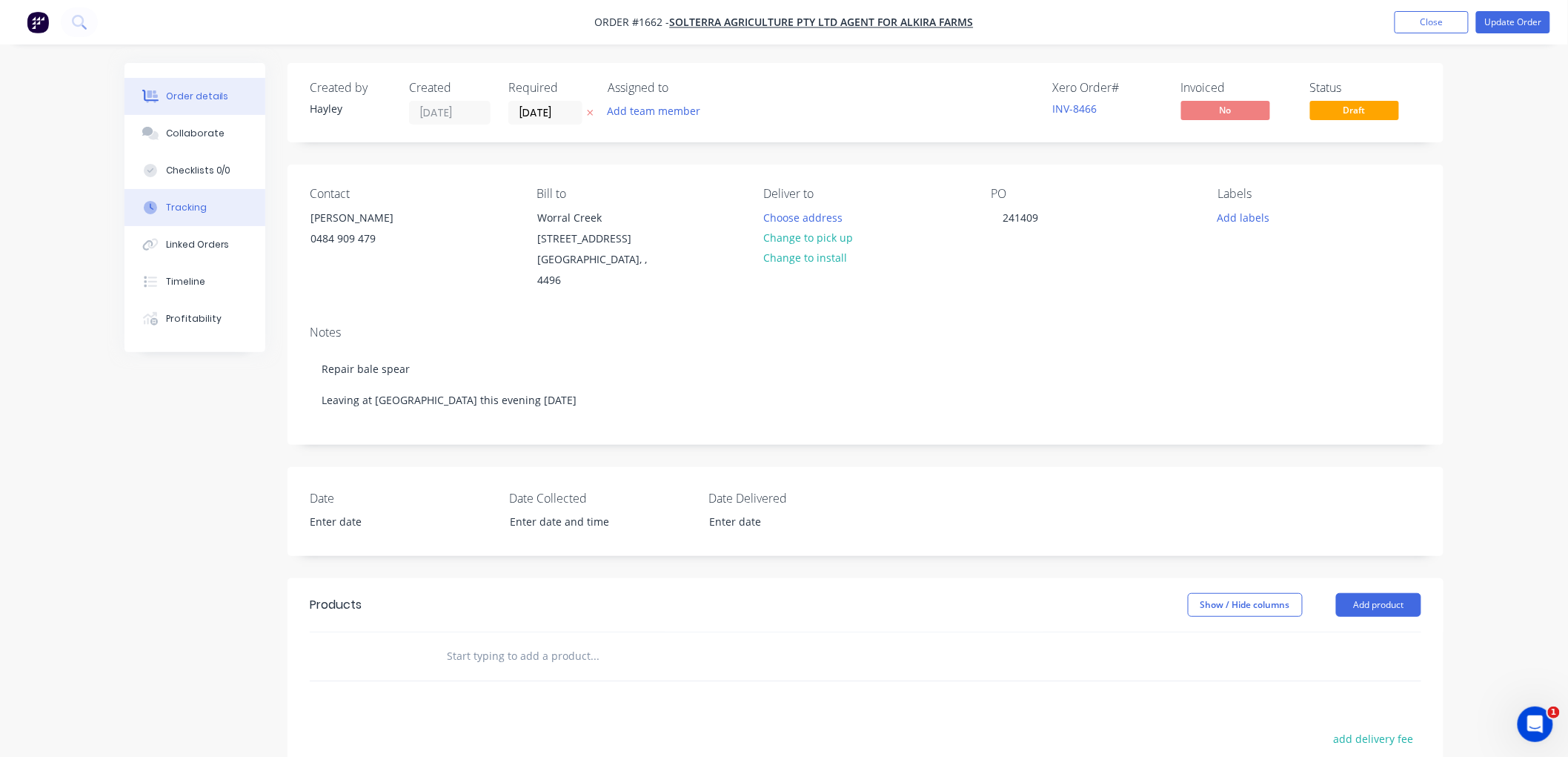
click at [196, 209] on div "Tracking" at bounding box center [185, 206] width 41 height 13
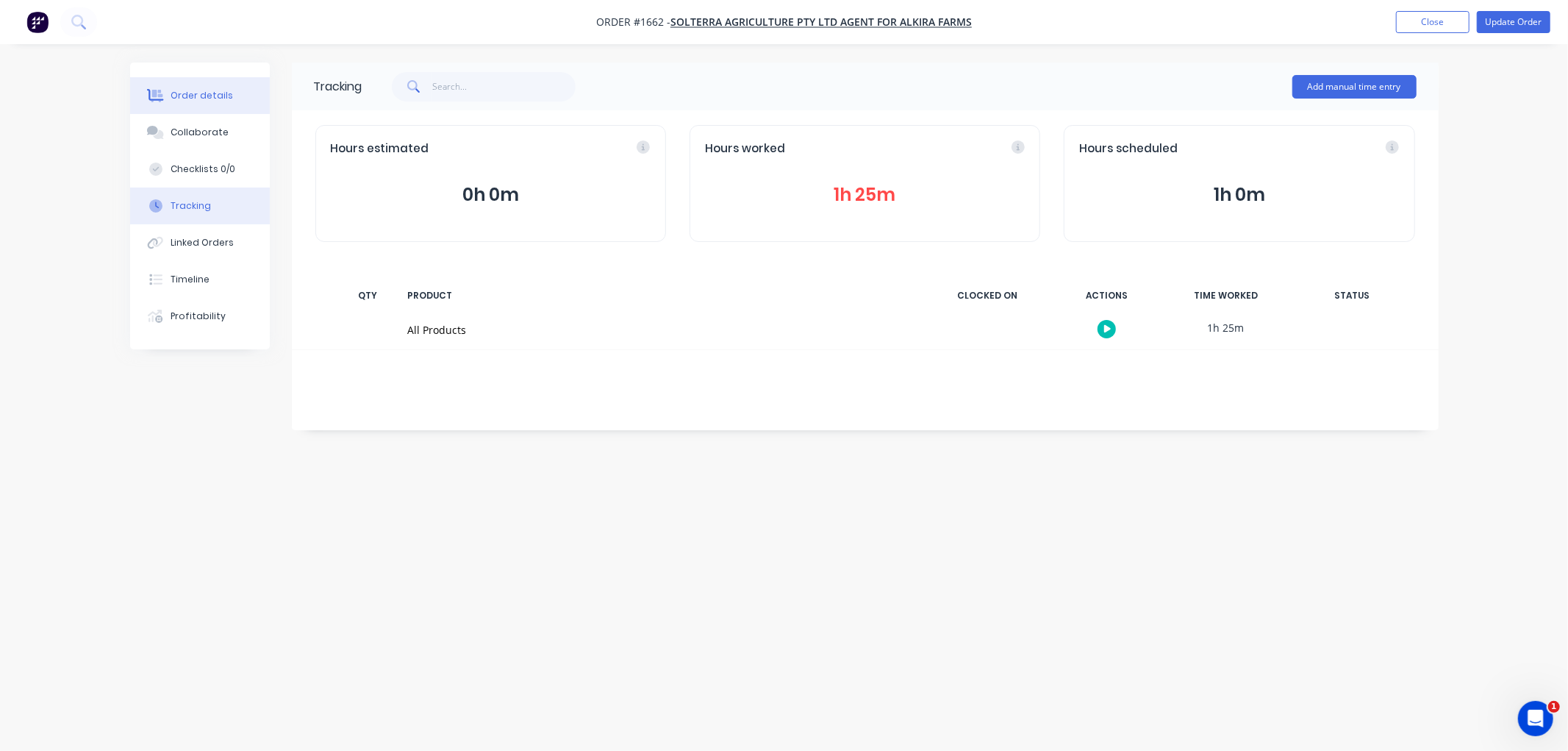
click at [182, 92] on div "Order details" at bounding box center [201, 95] width 62 height 13
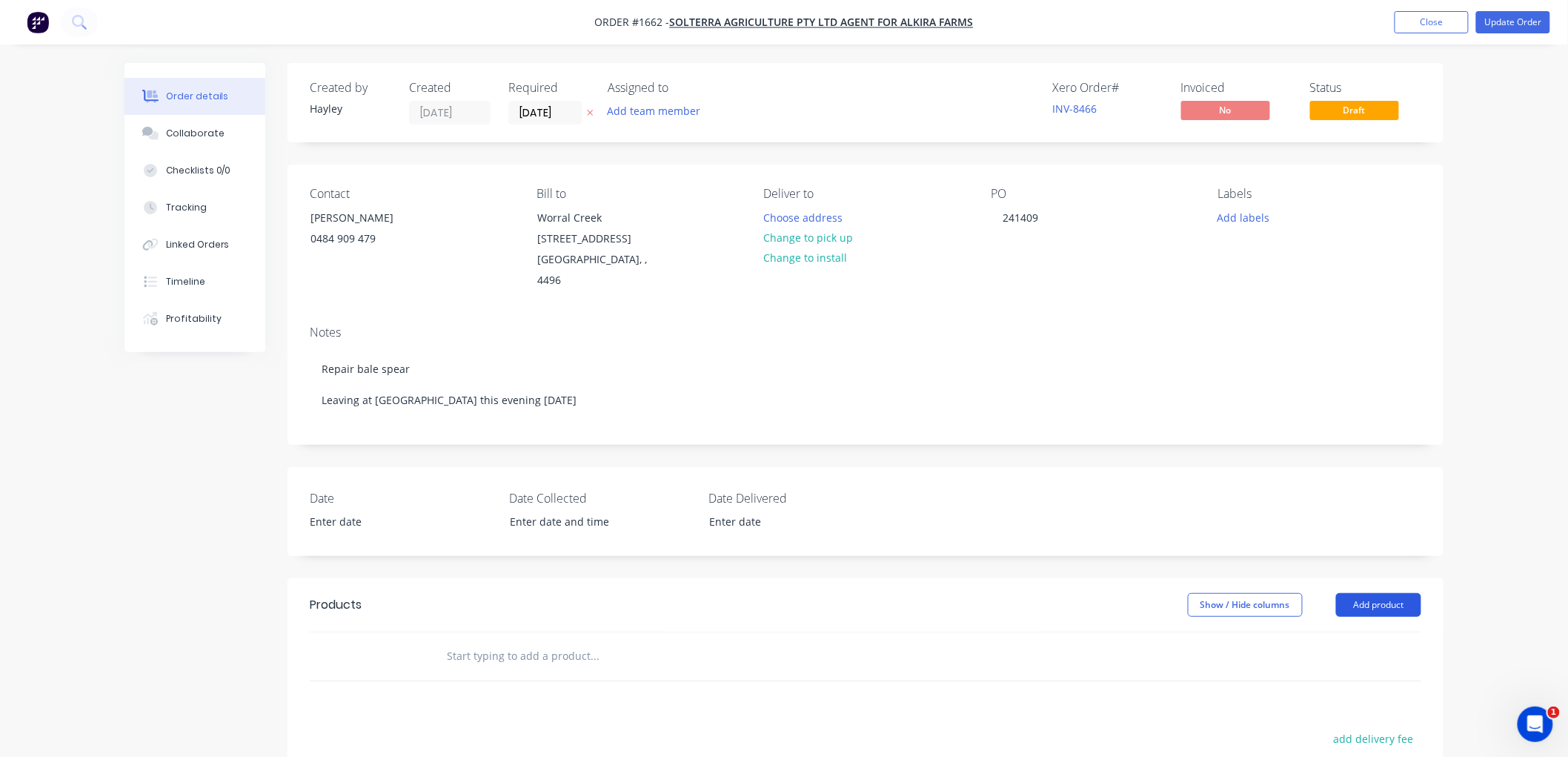
click at [1371, 593] on button "Add product" at bounding box center [1378, 605] width 85 height 24
click at [1345, 631] on div "Product catalogue" at bounding box center [1351, 642] width 114 height 22
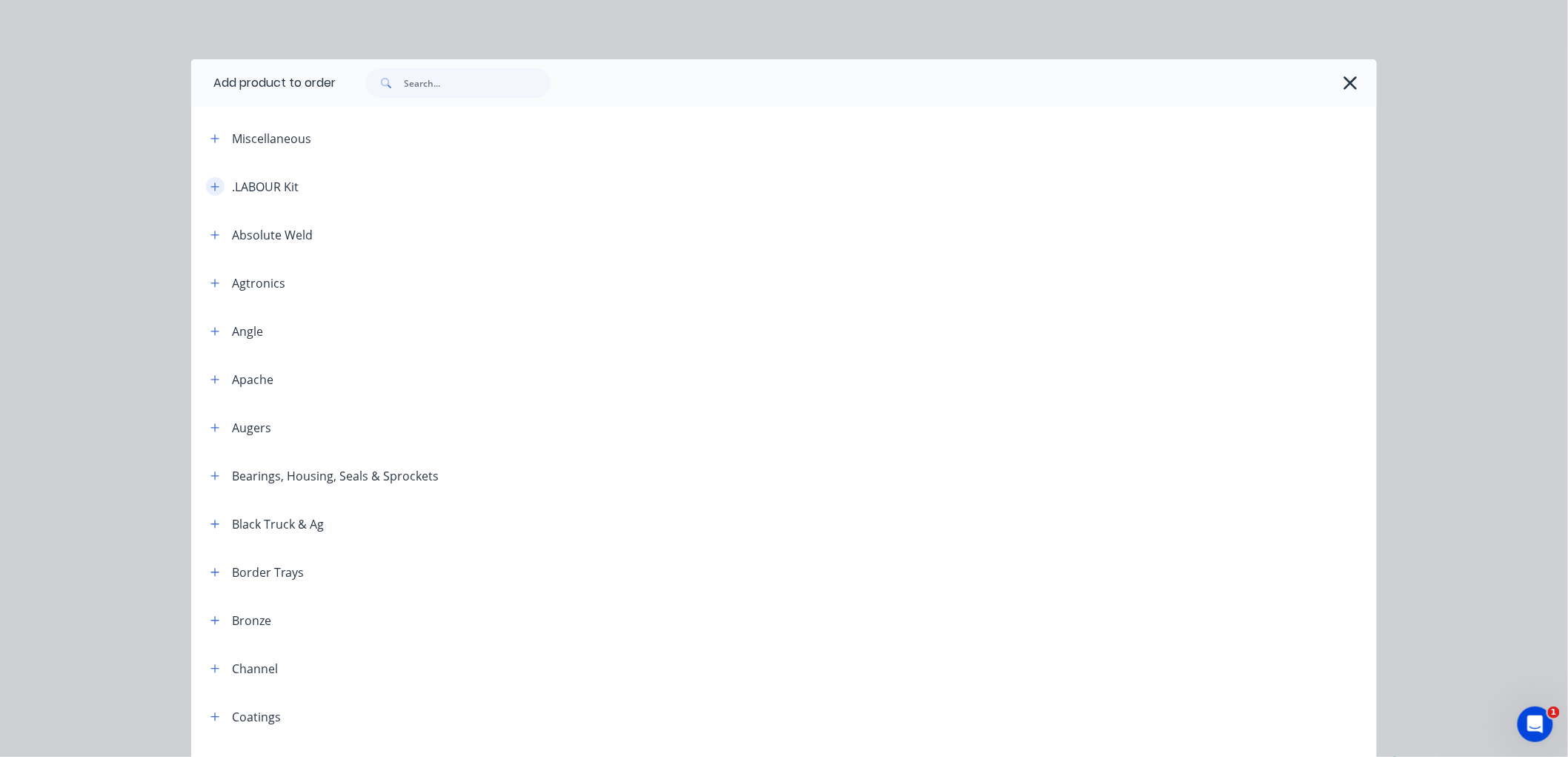
click at [217, 187] on button "button" at bounding box center [215, 187] width 19 height 19
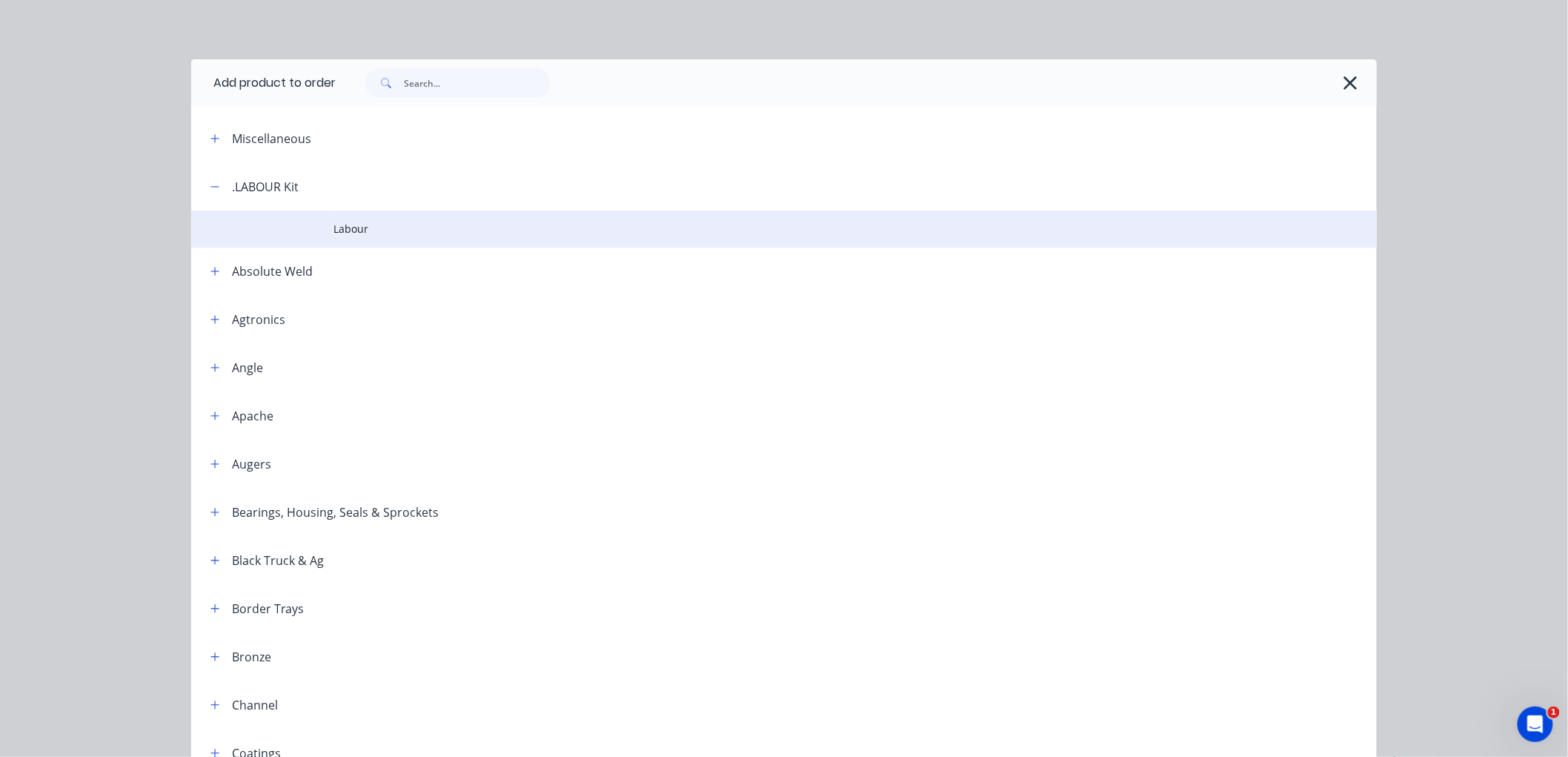
click at [345, 233] on span "Labour" at bounding box center [750, 228] width 834 height 16
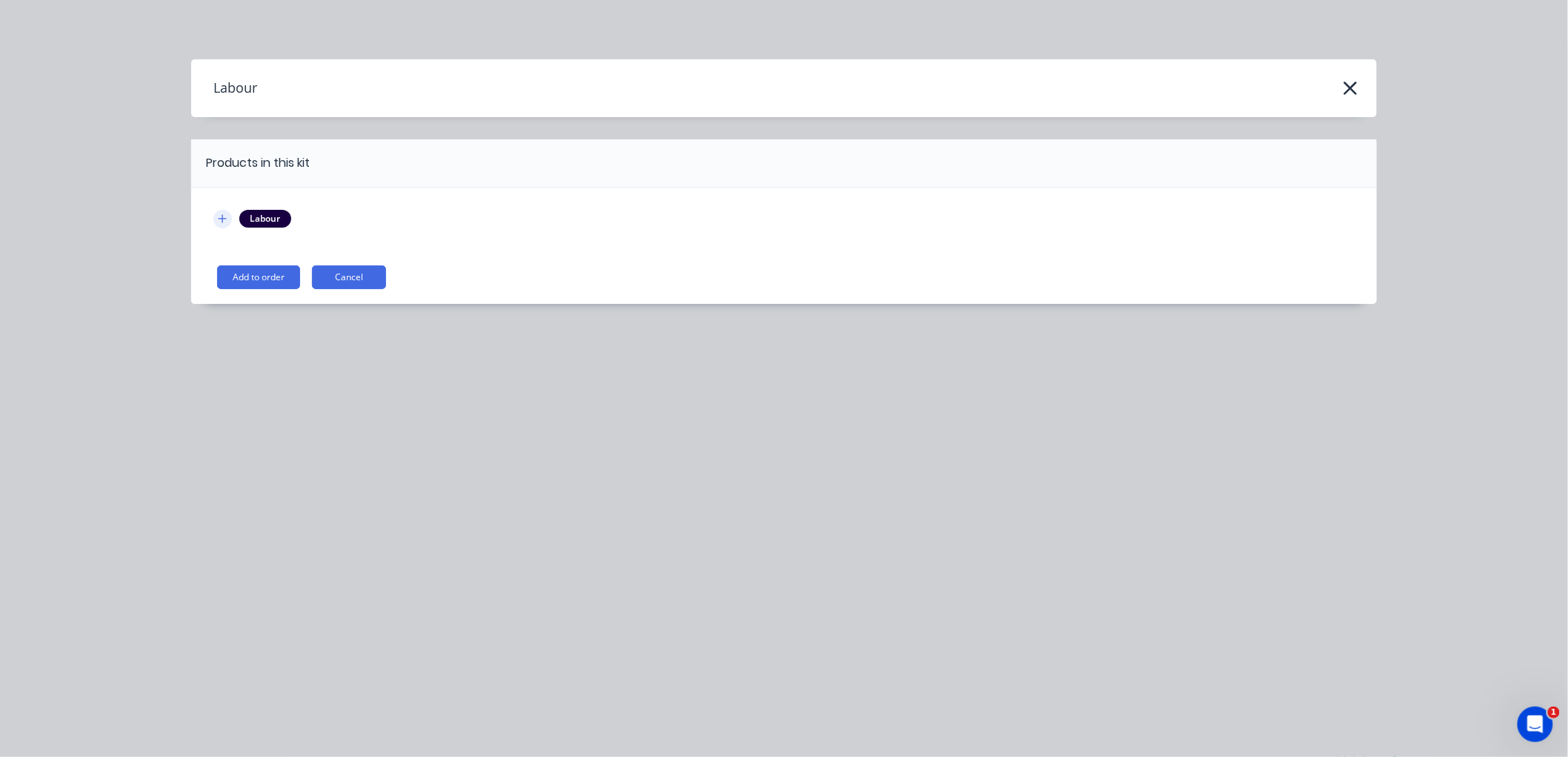
click at [213, 217] on button "button" at bounding box center [222, 218] width 19 height 19
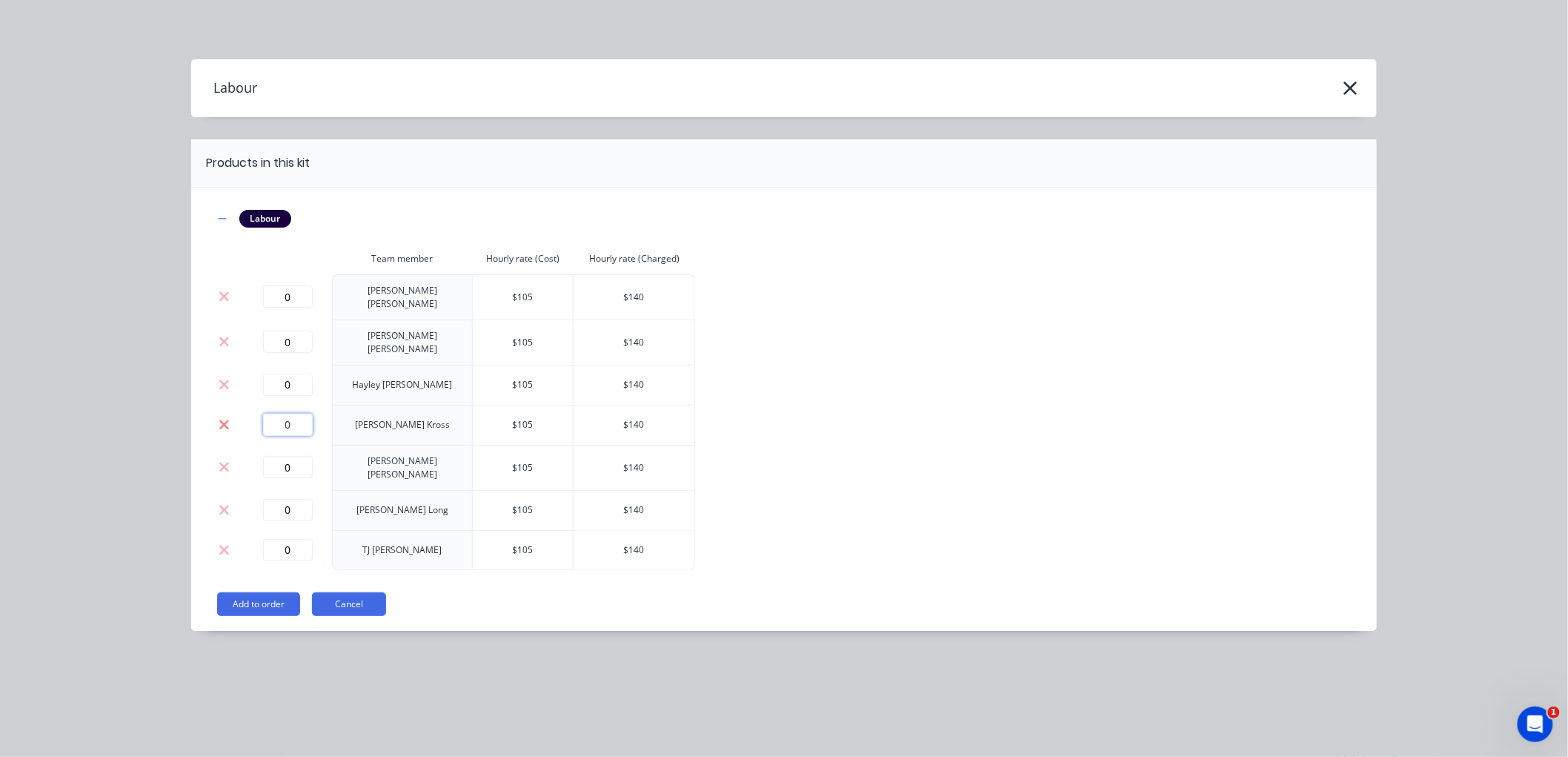
drag, startPoint x: 304, startPoint y: 417, endPoint x: 229, endPoint y: 417, distance: 75.0
click at [229, 417] on tr "0 Seth Kross $ 105 $ 140" at bounding box center [454, 425] width 481 height 40
type input "1.5"
click at [270, 592] on button "Add to order" at bounding box center [258, 604] width 83 height 24
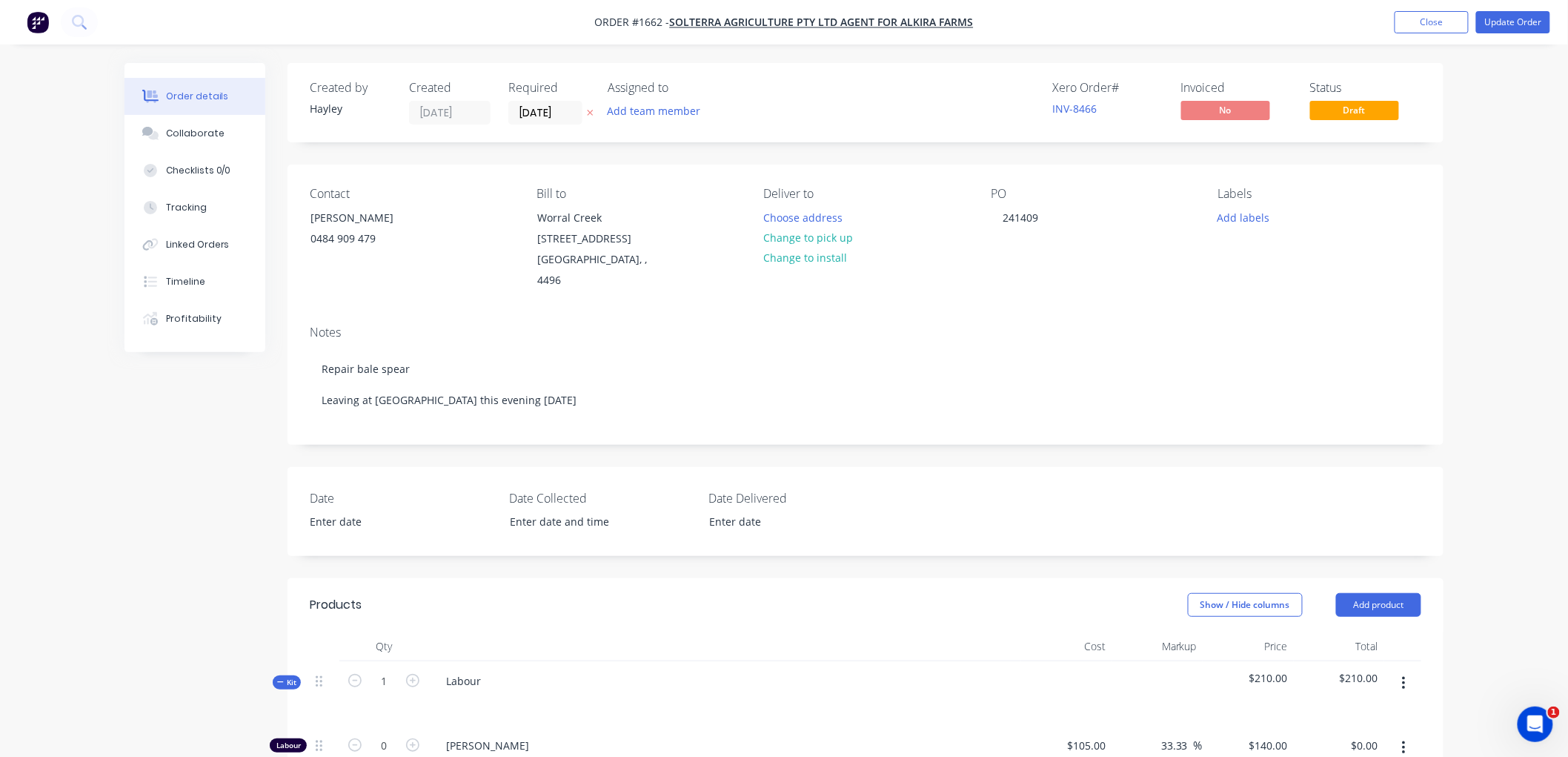
click at [494, 661] on div "Labour" at bounding box center [725, 693] width 593 height 65
click at [486, 670] on div "Labour" at bounding box center [464, 681] width 59 height 22
click at [279, 678] on icon at bounding box center [280, 681] width 7 height 7
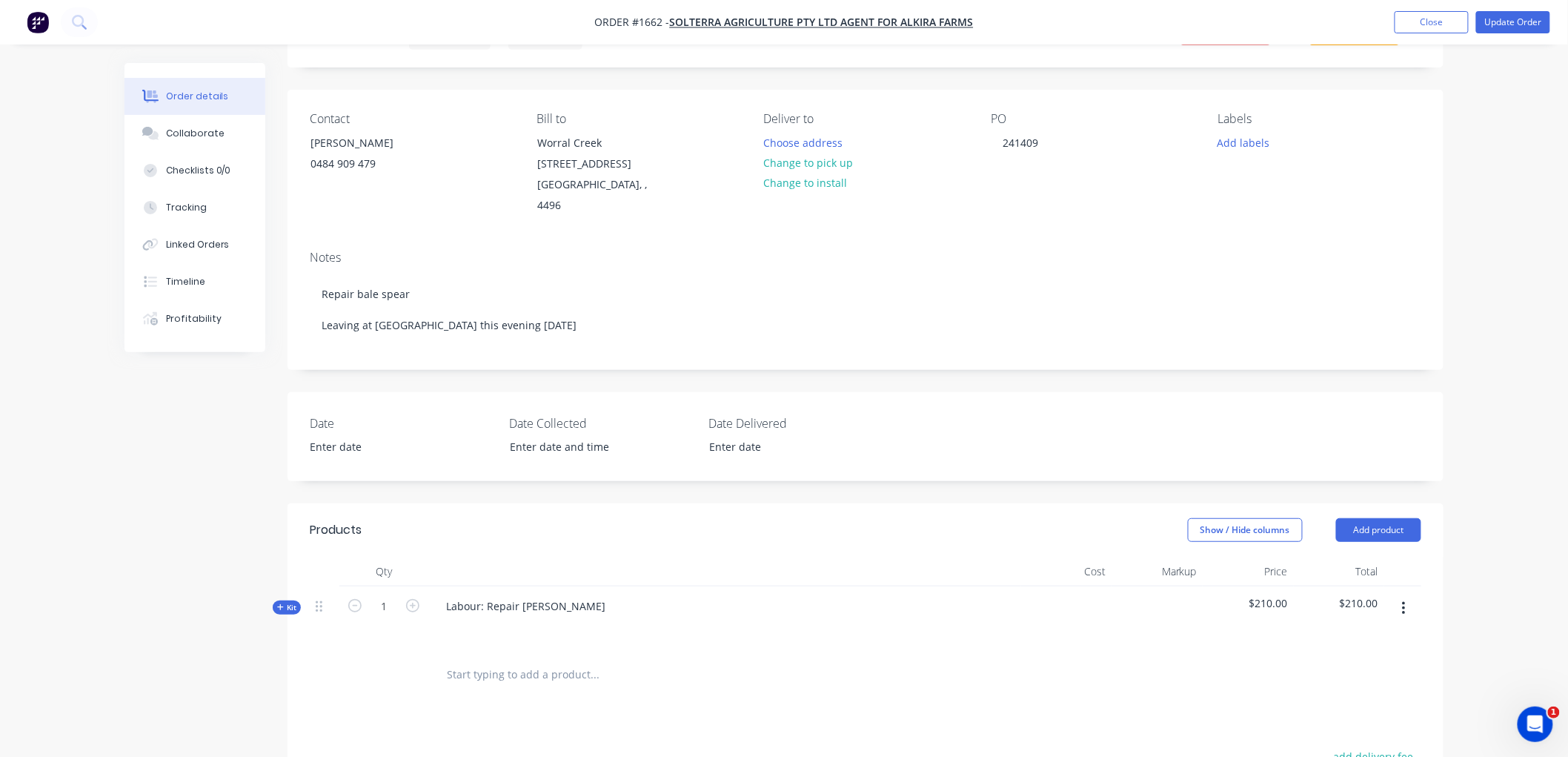
scroll to position [45, 0]
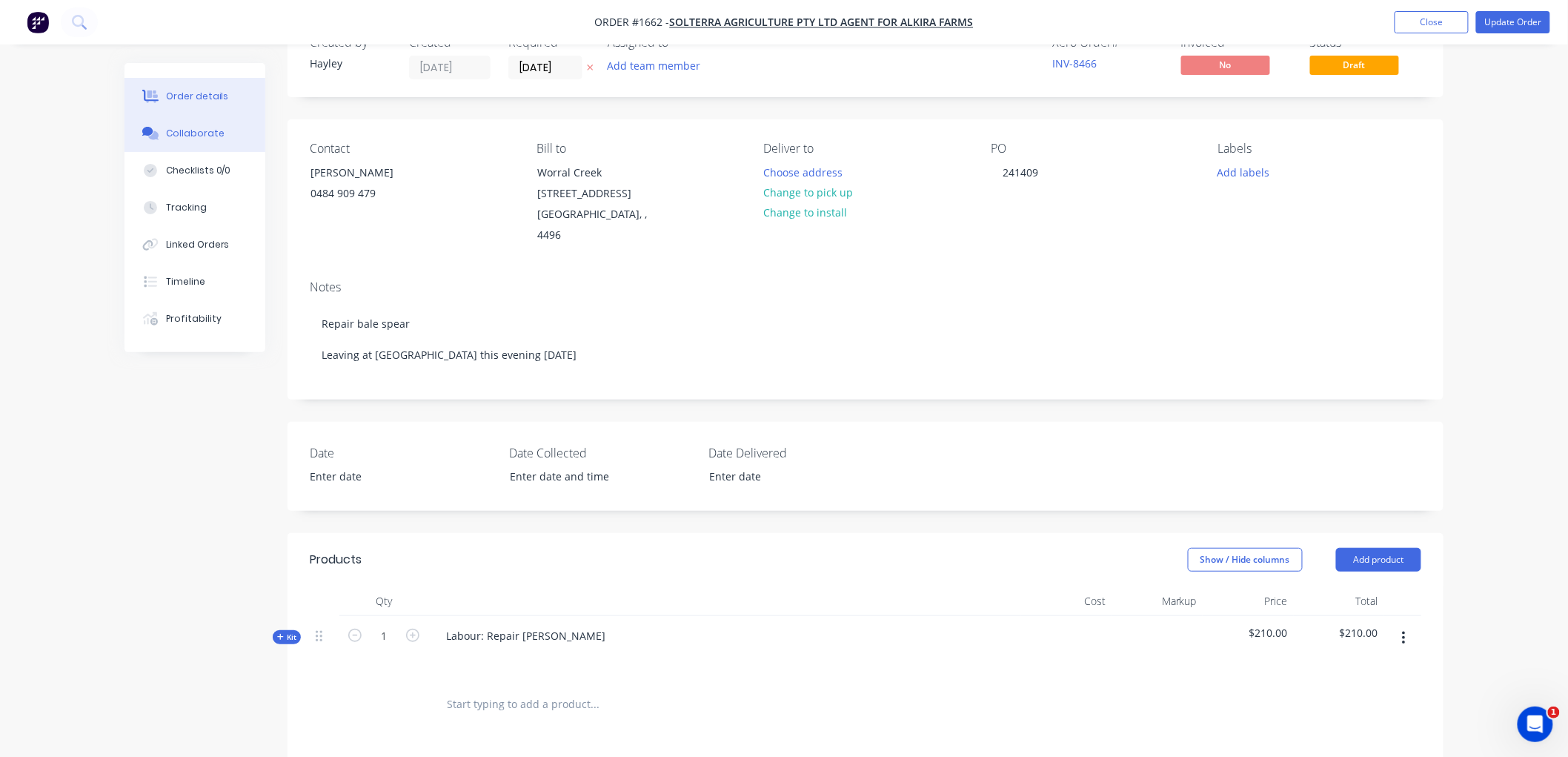
click at [205, 137] on div "Collaborate" at bounding box center [194, 133] width 59 height 13
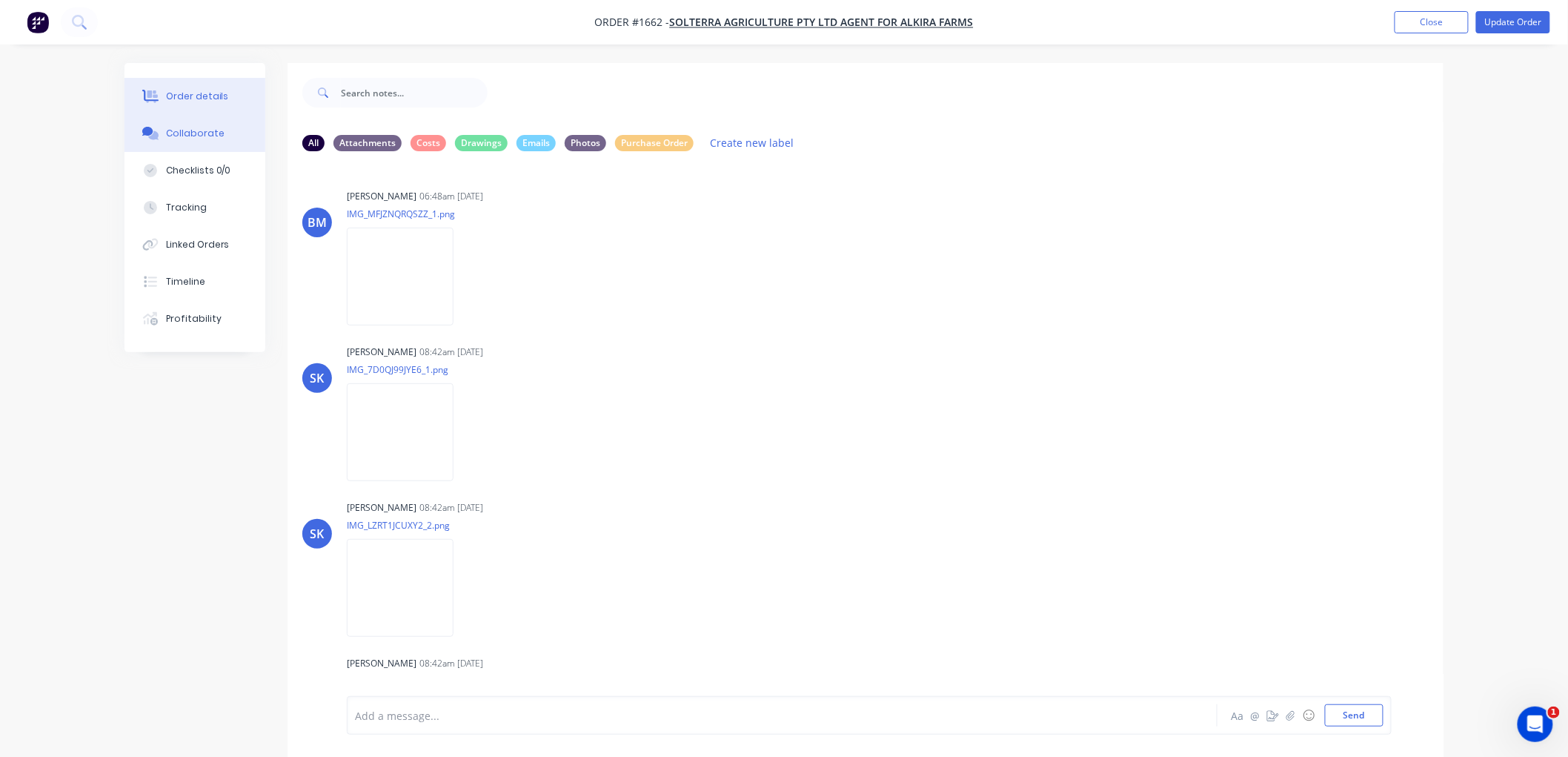
click at [194, 92] on div "Order details" at bounding box center [196, 96] width 63 height 13
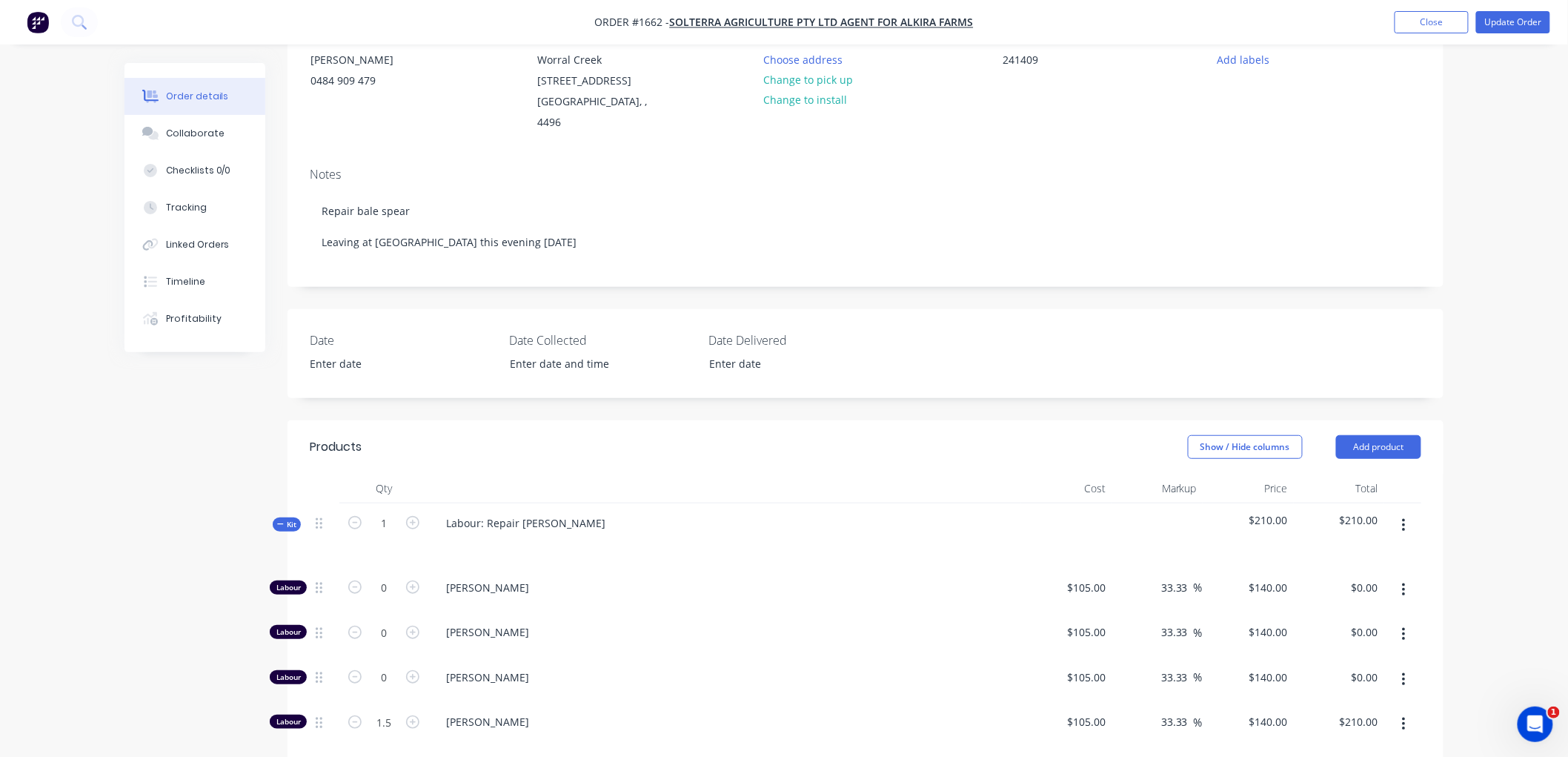
scroll to position [165, 0]
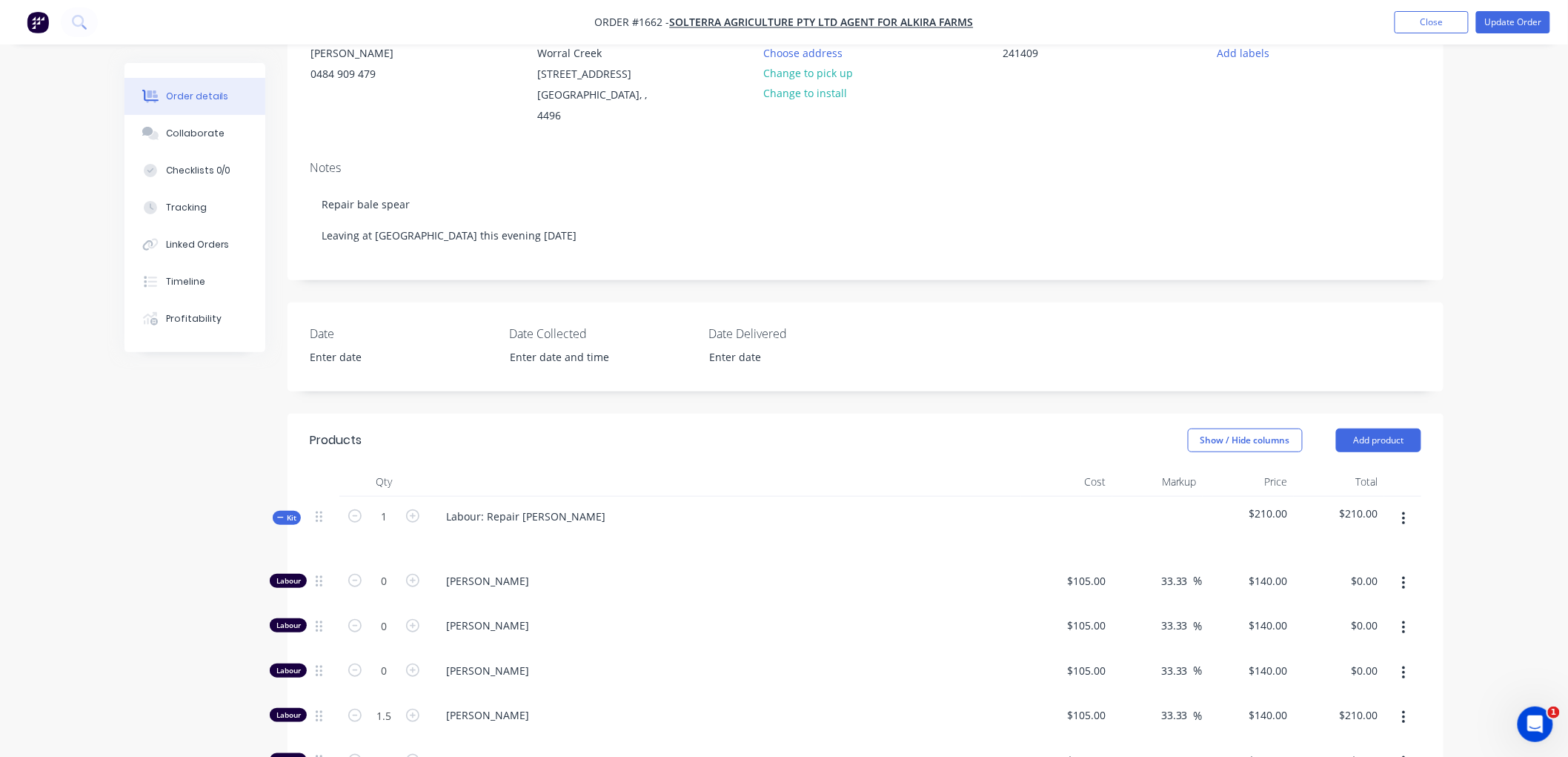
click at [274, 511] on div "Kit" at bounding box center [286, 518] width 28 height 14
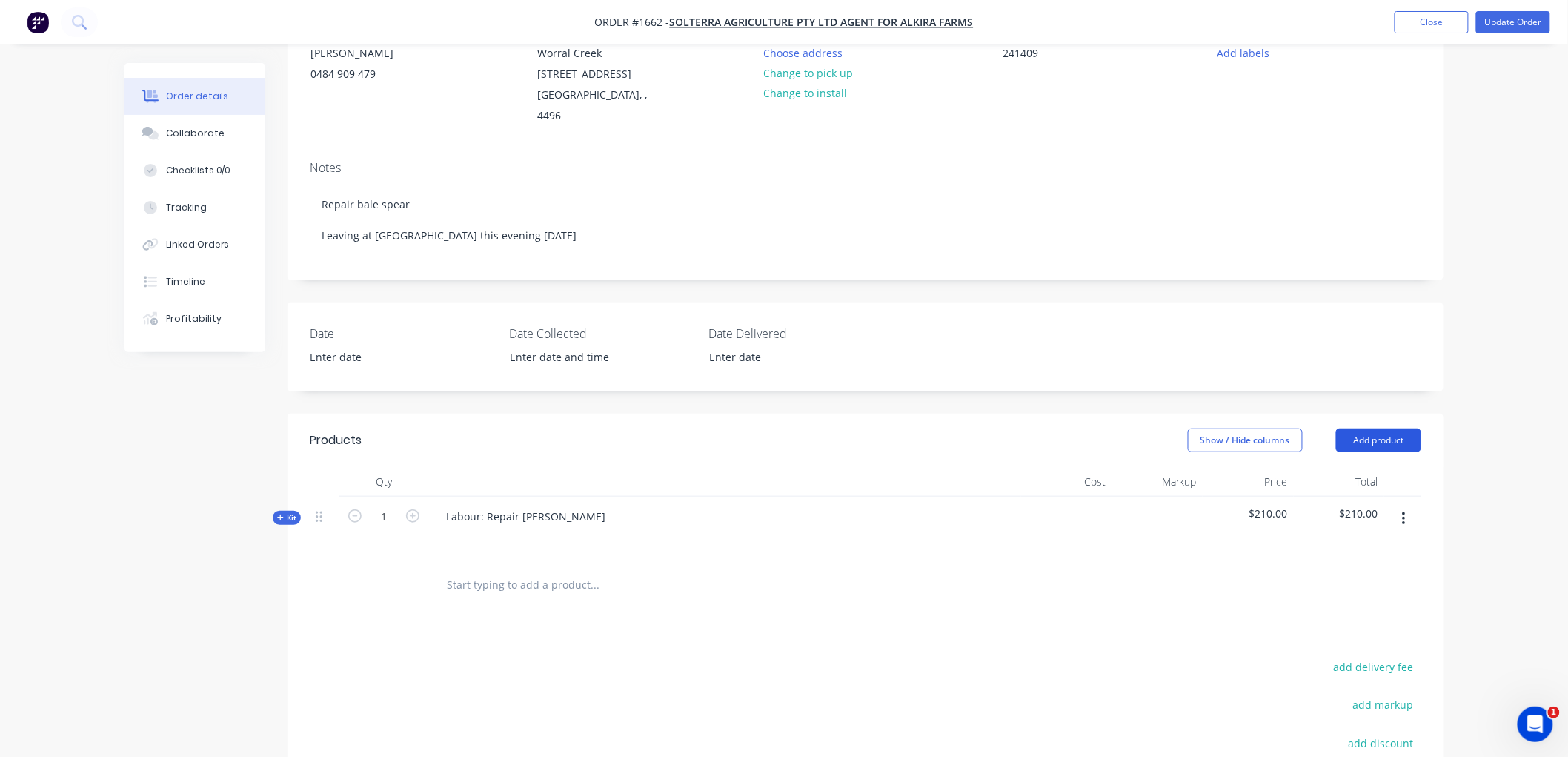
click at [1390, 429] on button "Add product" at bounding box center [1378, 441] width 85 height 24
click at [461, 570] on input "text" at bounding box center [593, 585] width 296 height 30
click at [490, 570] on input "text" at bounding box center [593, 585] width 296 height 30
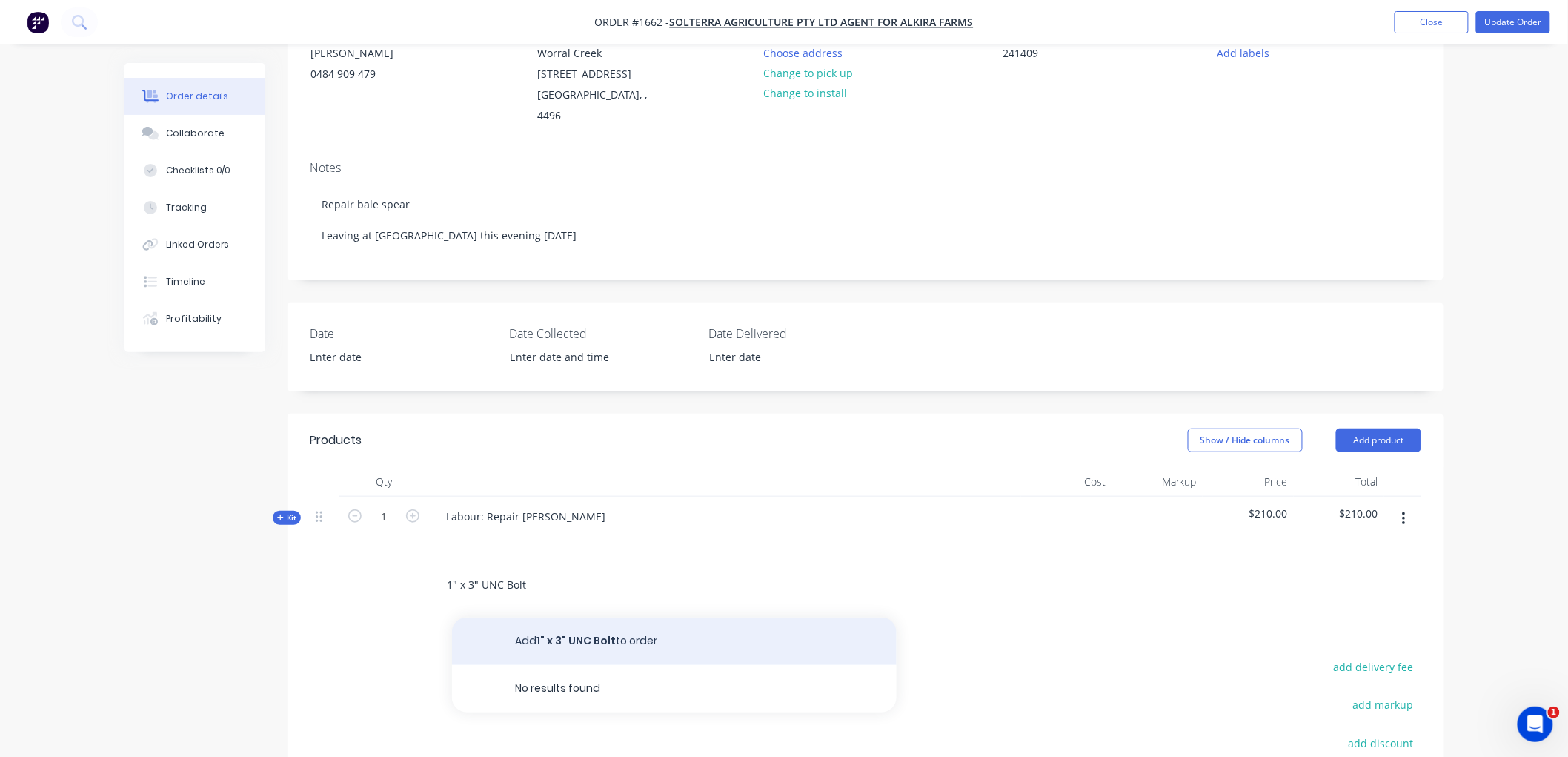
type input "1" x 3" UNC Bolt"
click at [558, 617] on button "Add 1" x 3" UNC Bolt to order" at bounding box center [674, 641] width 445 height 48
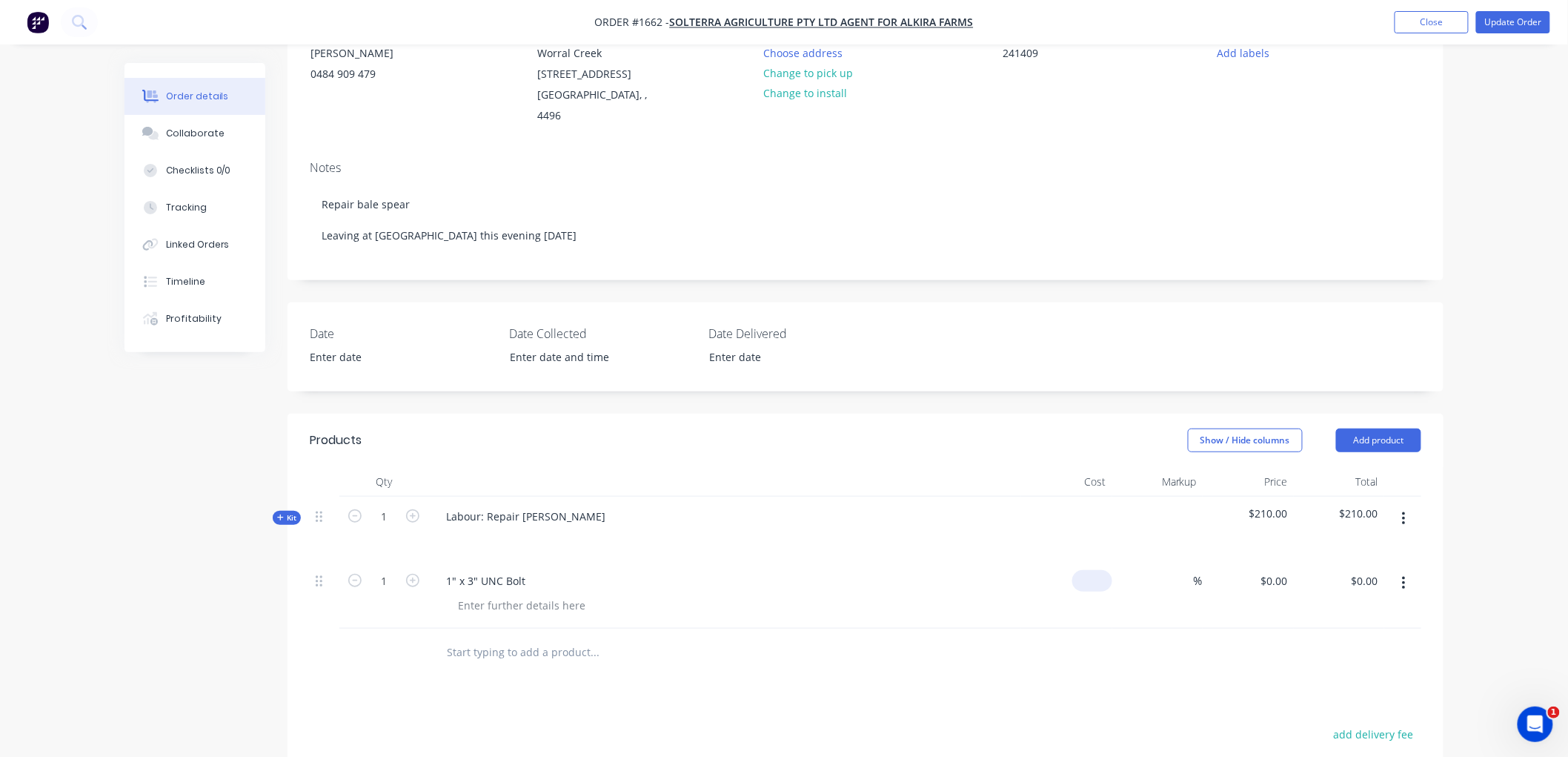
click at [1088, 562] on div "$0.00" at bounding box center [1066, 595] width 91 height 68
type input "$5.14"
type input "30"
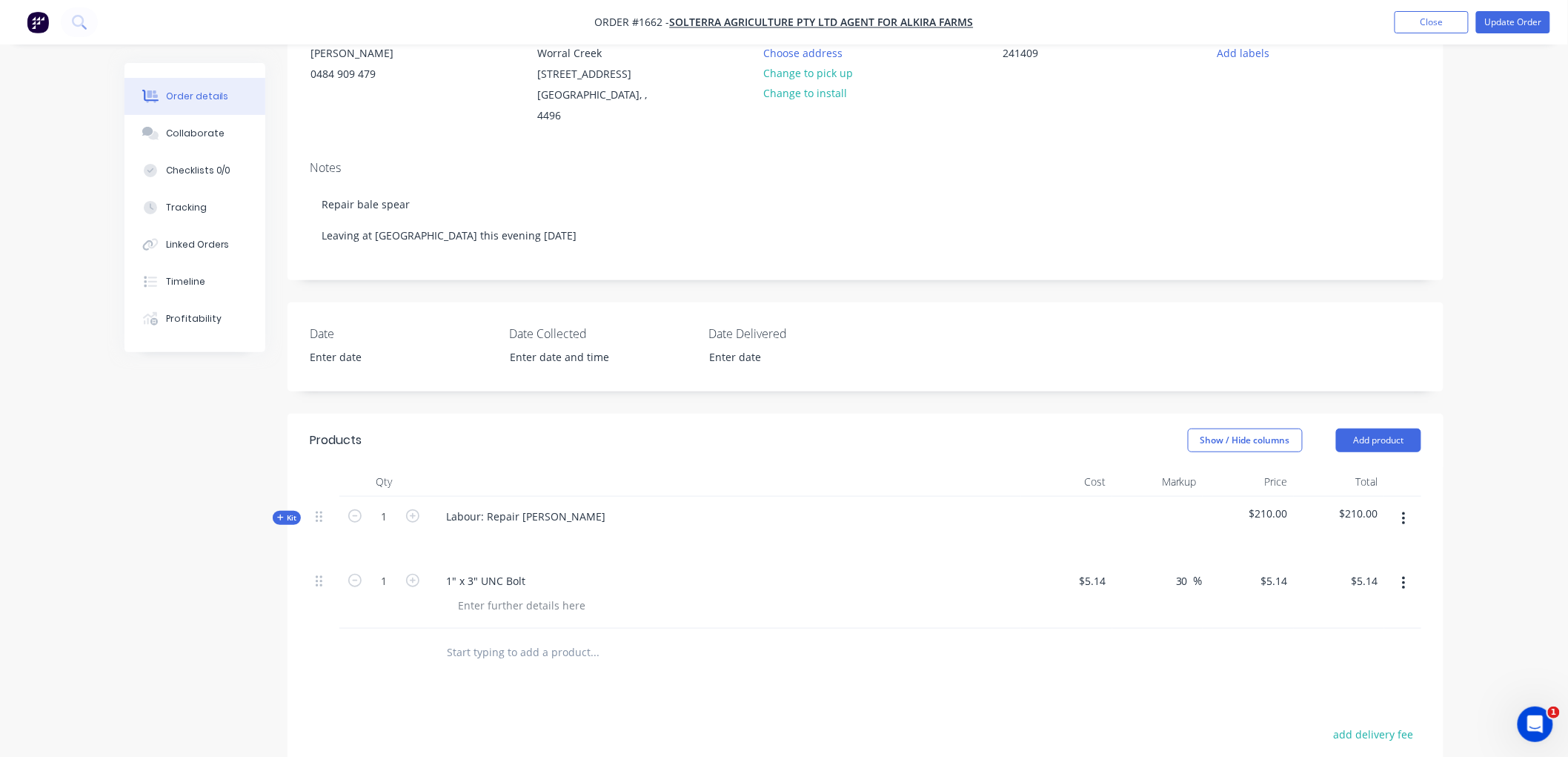
type input "$6.682"
type input "$6.68"
click at [493, 637] on input "text" at bounding box center [593, 652] width 296 height 30
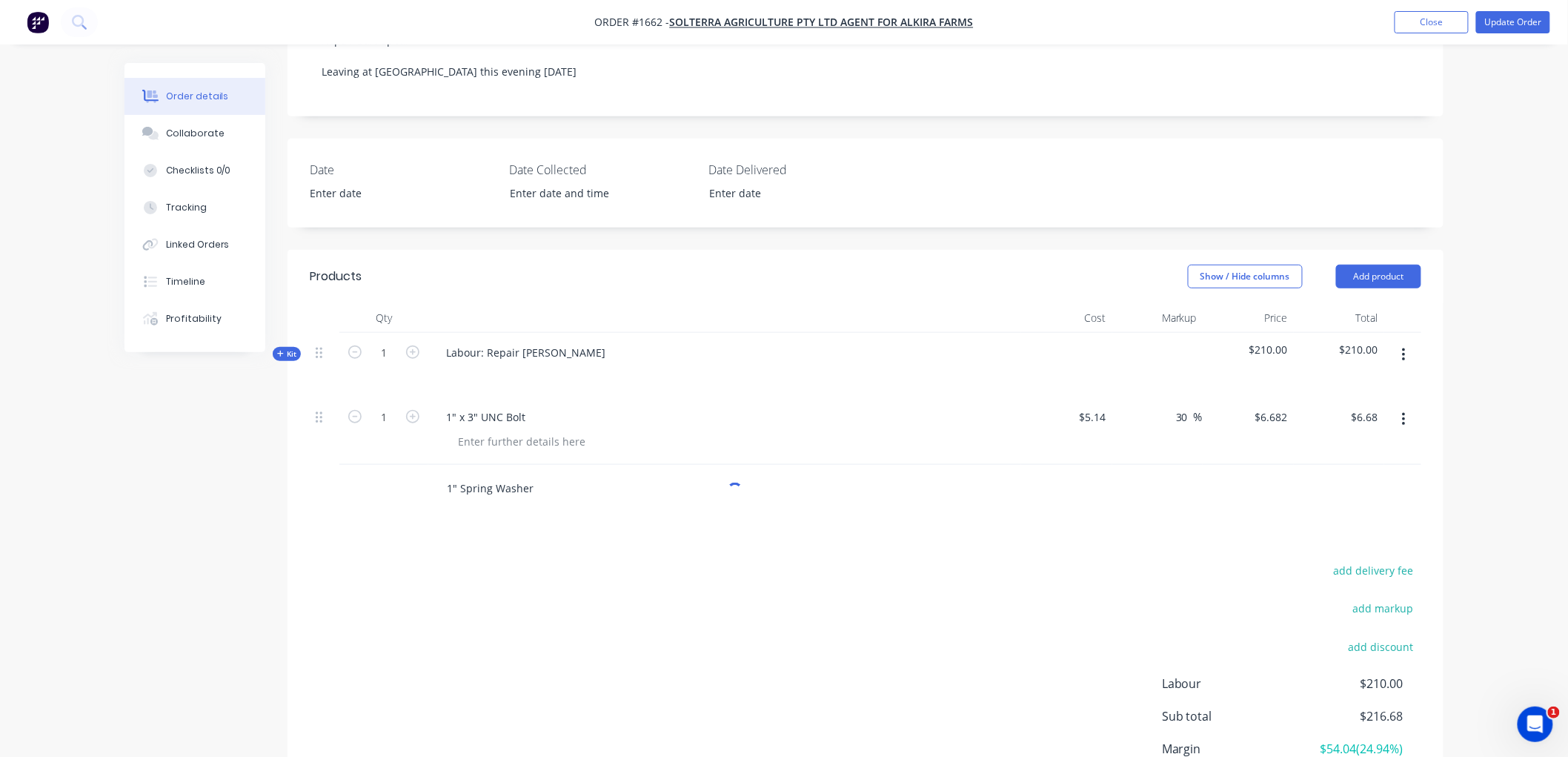
scroll to position [329, 0]
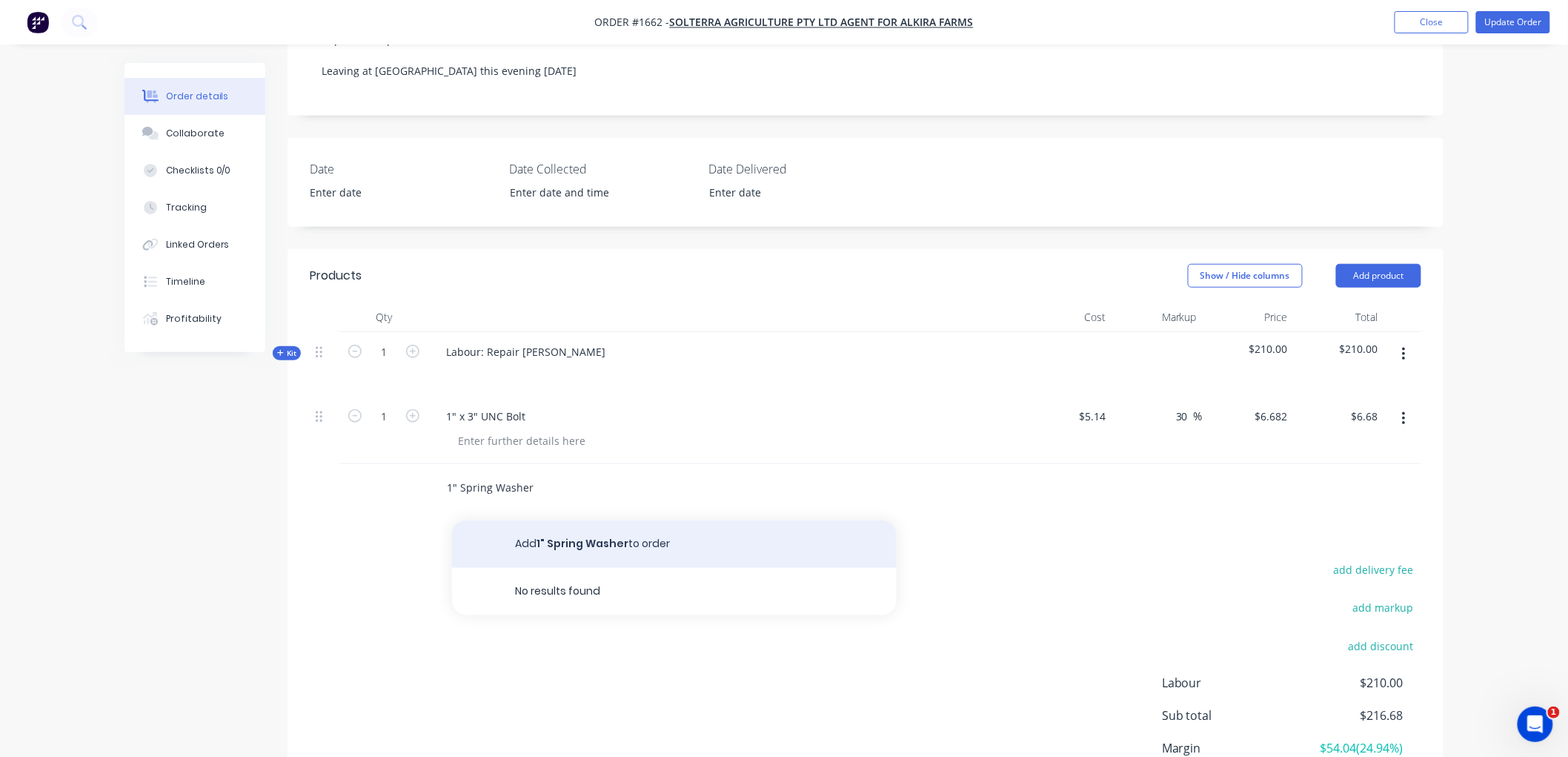
type input "1" Spring Washer"
click at [546, 524] on button "Add 1" Spring Washer to order" at bounding box center [674, 545] width 445 height 48
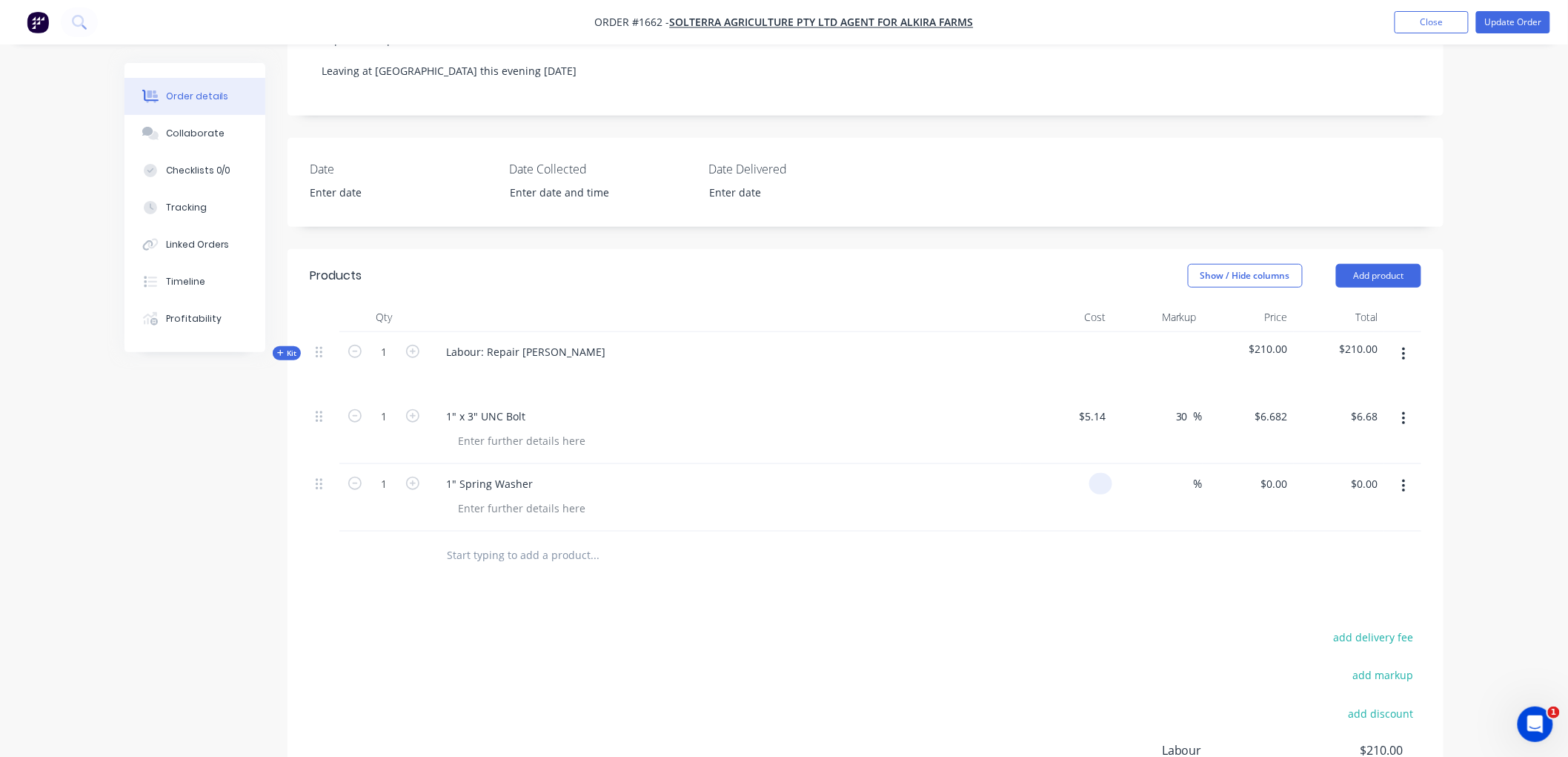
click at [1078, 464] on div at bounding box center [1066, 498] width 91 height 68
type input "$1.59"
type input "30"
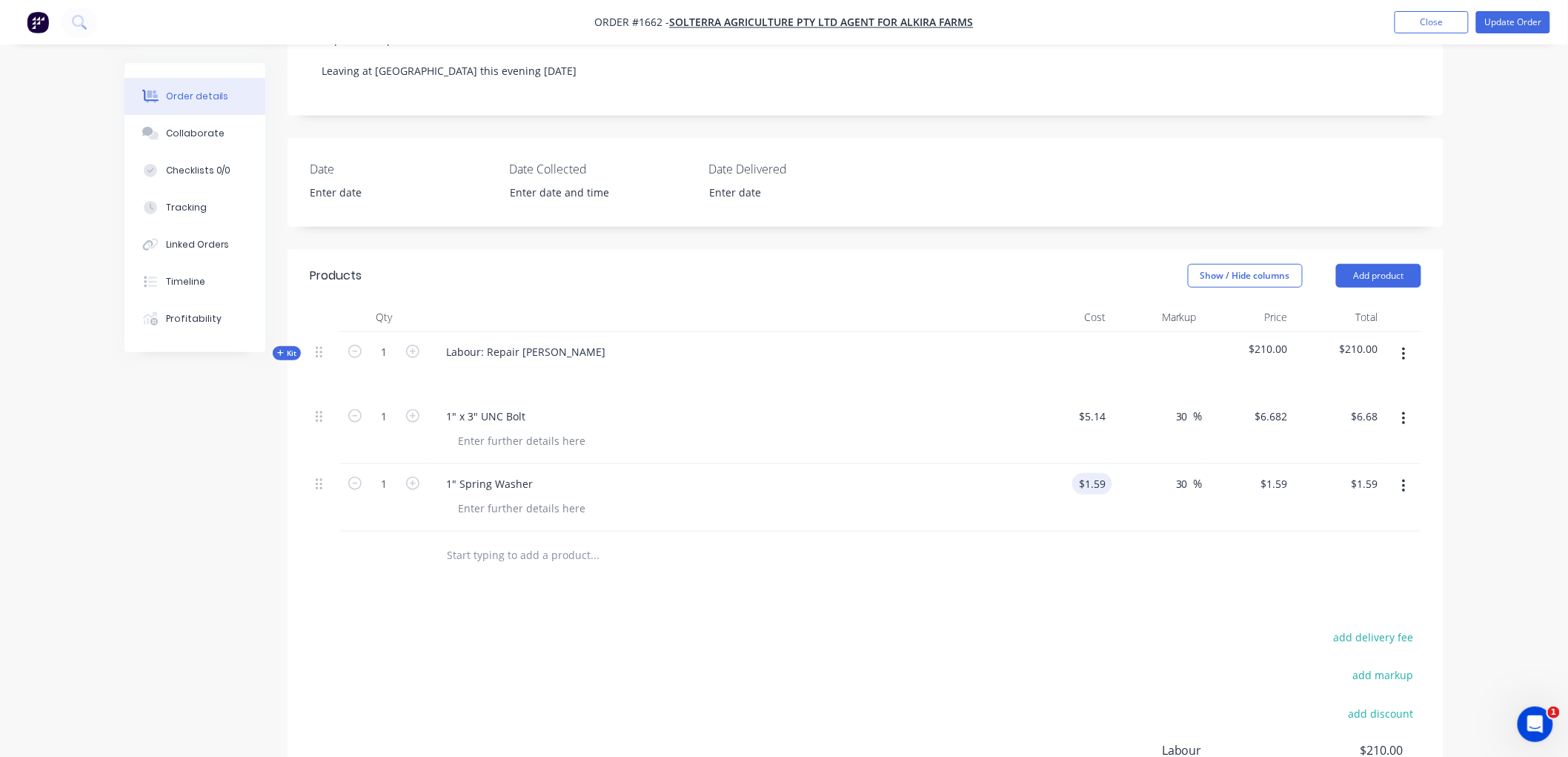
type input "2.067"
type input "$2.07"
type input "$2.067"
click at [524, 546] on input "text" at bounding box center [593, 556] width 296 height 30
type input "1" Flat Washer"
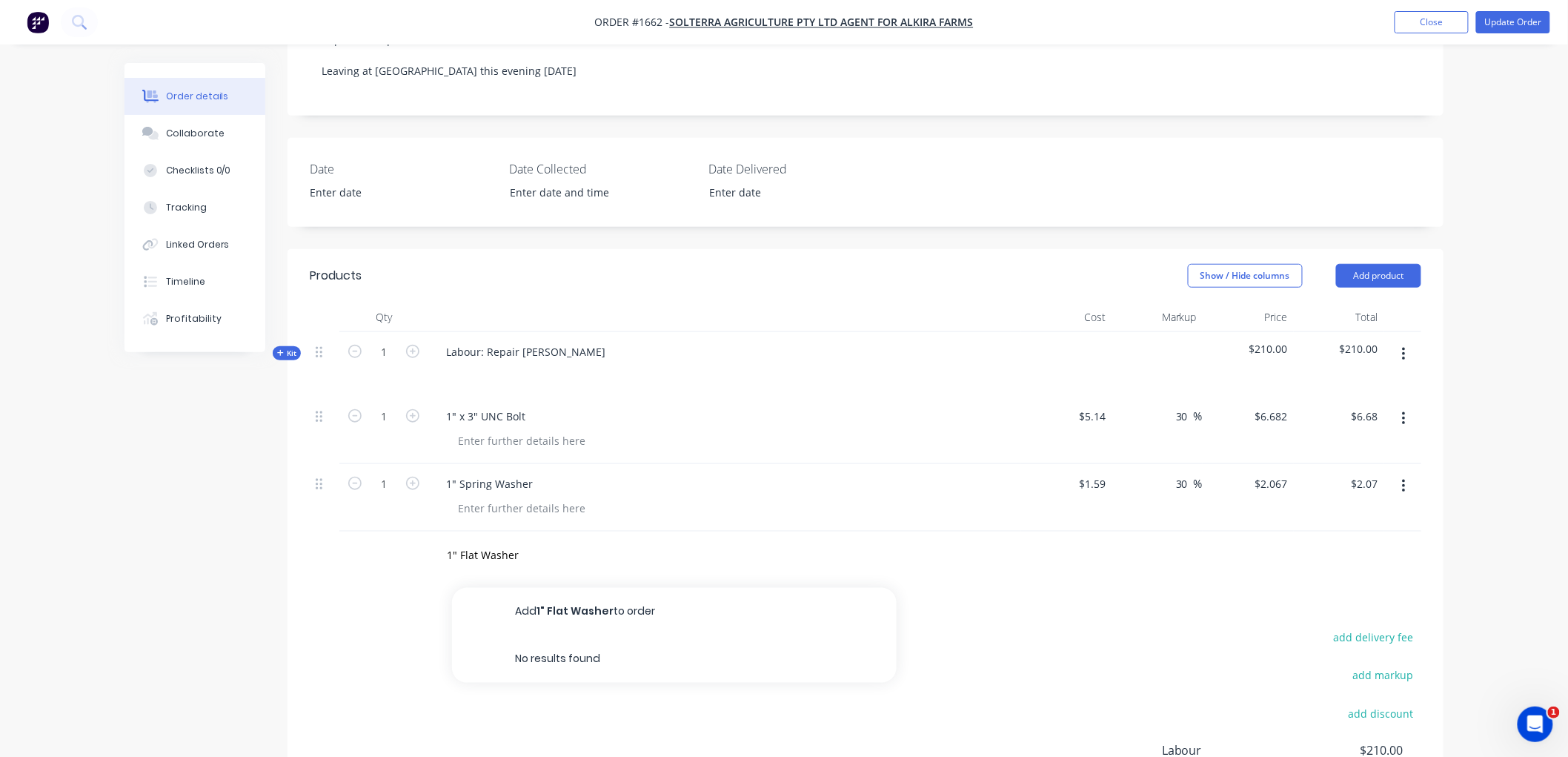
drag, startPoint x: 558, startPoint y: 596, endPoint x: 820, endPoint y: 578, distance: 262.6
click at [563, 594] on button "Add 1" Flat Washer to order" at bounding box center [674, 611] width 445 height 48
click at [1087, 532] on div "$0.00" at bounding box center [1066, 566] width 91 height 68
type input "$1.39"
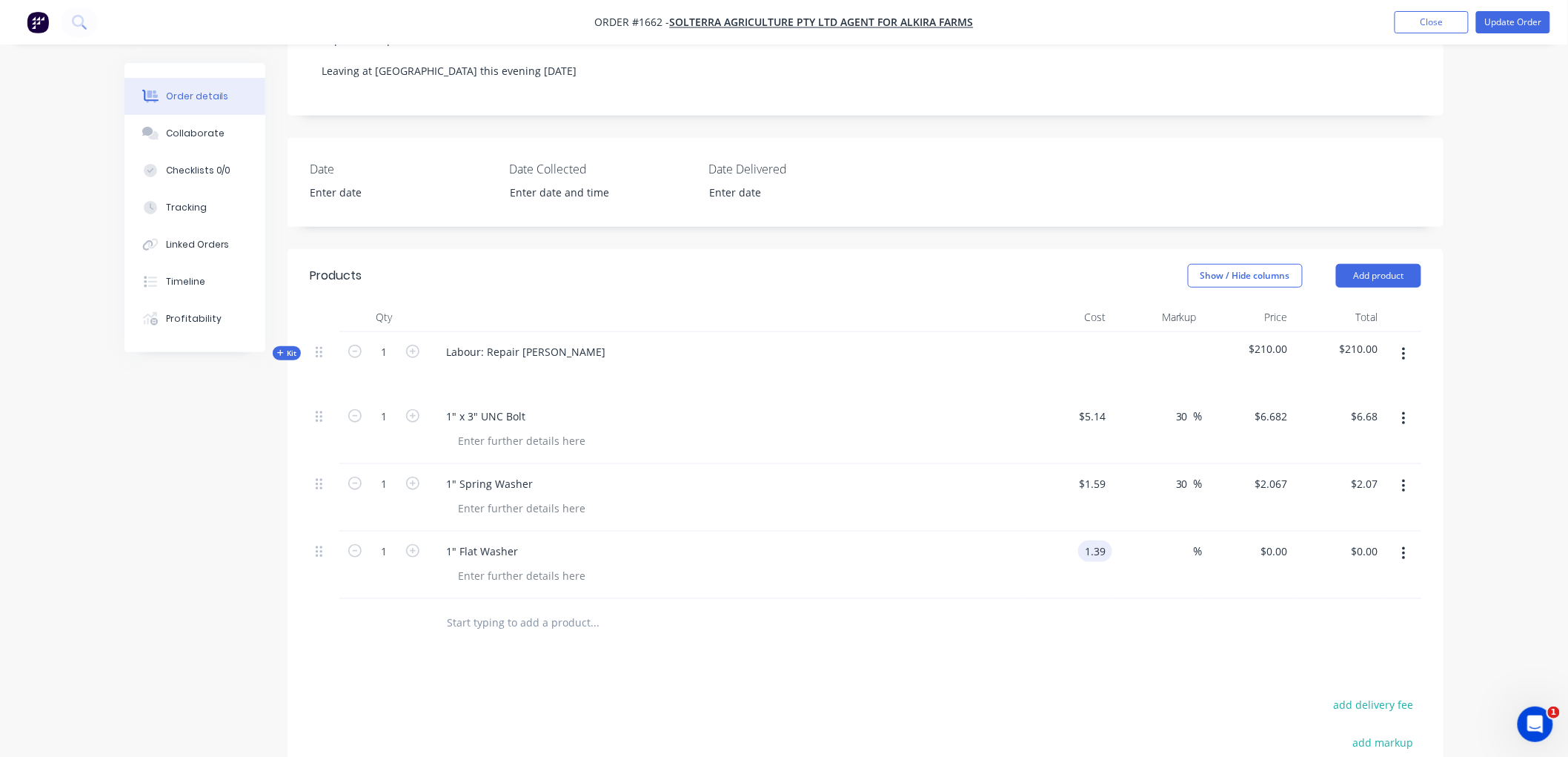
type input "$1.39"
type input "30"
type input "1.807"
type input "$1.81"
type input "$1.807"
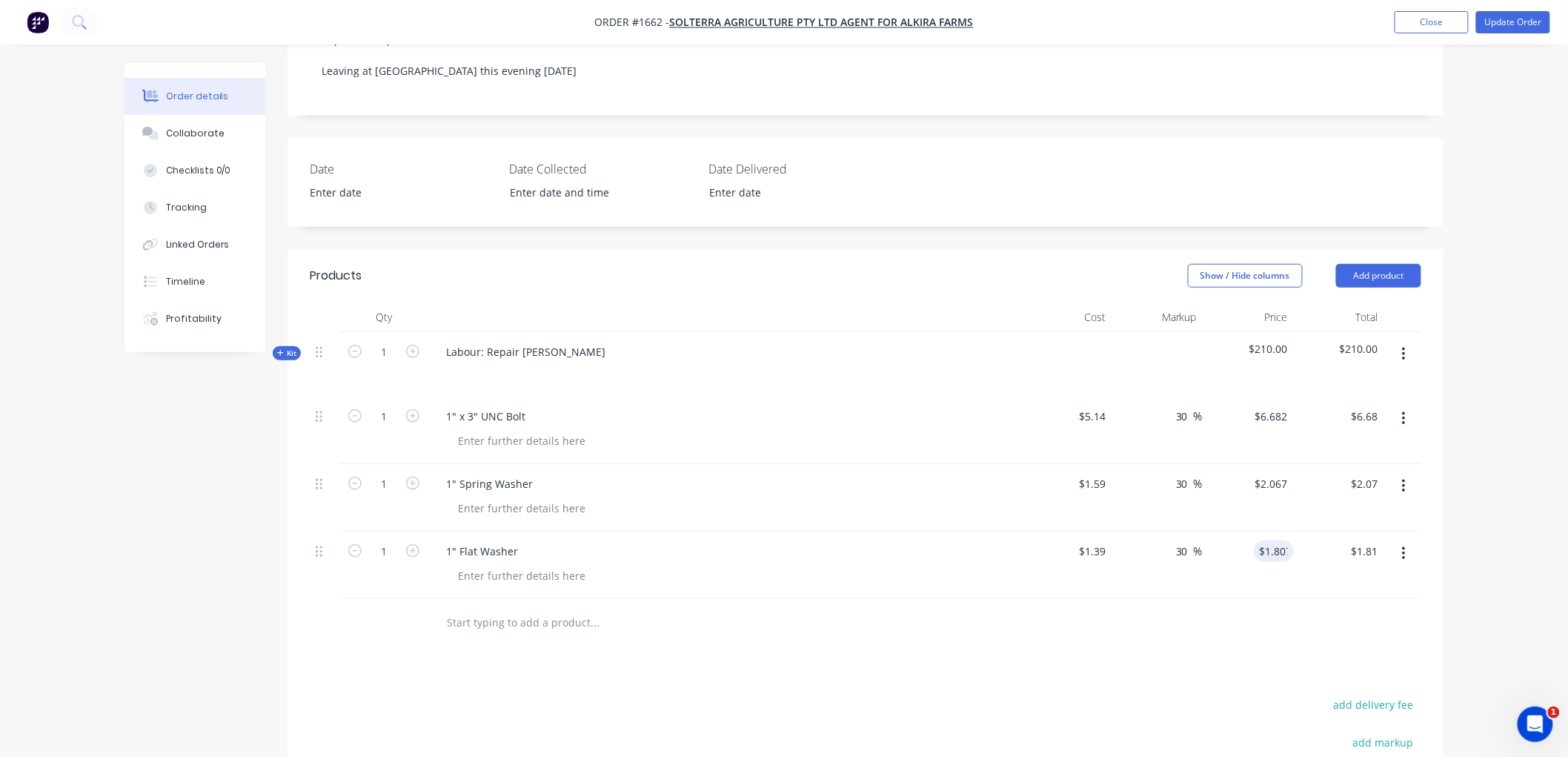
click at [484, 607] on input "text" at bounding box center [593, 622] width 296 height 30
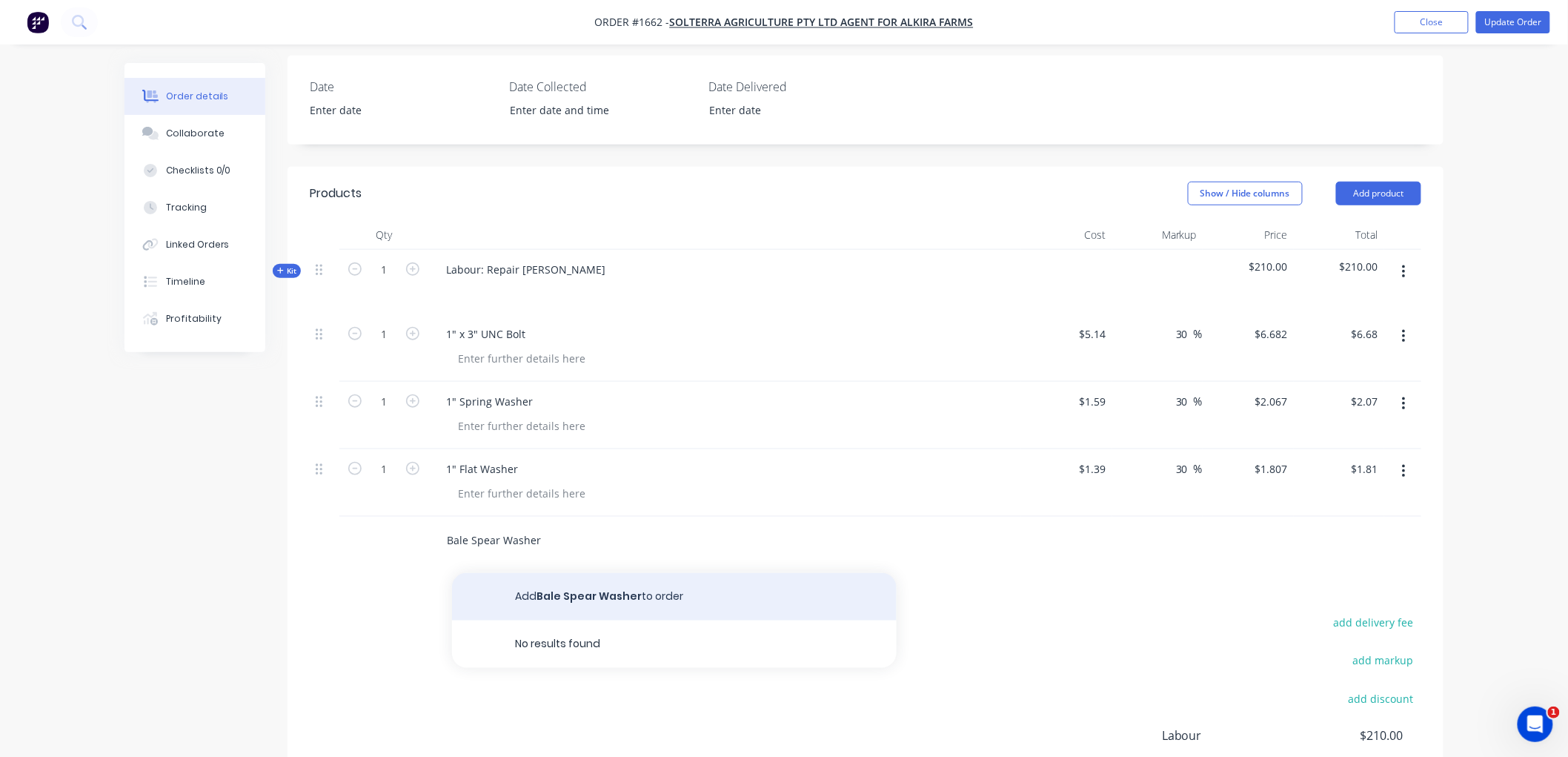
type input "Bale Spear Washer"
click at [613, 576] on button "Add Bale Spear Washer to order" at bounding box center [674, 596] width 445 height 48
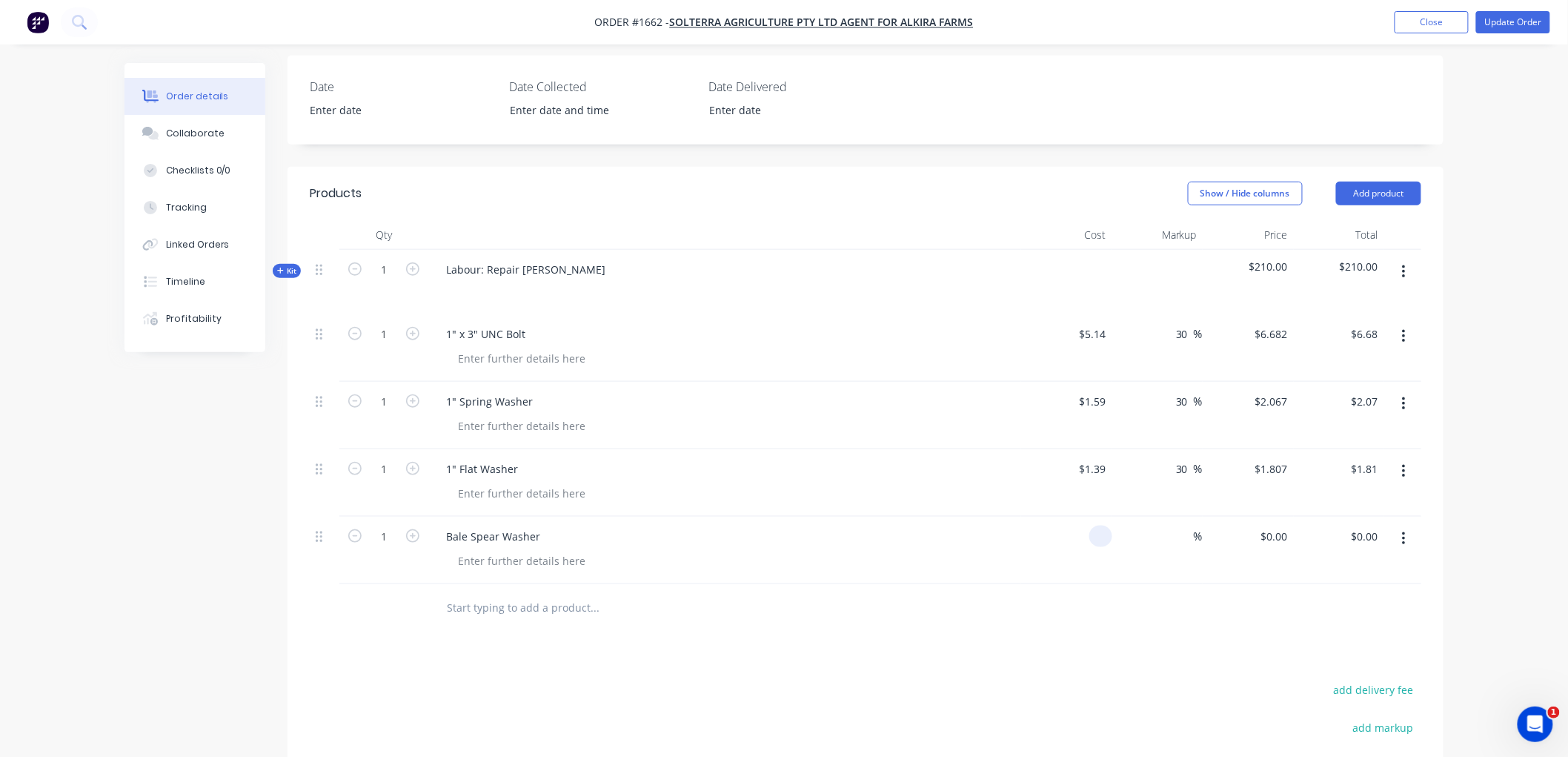
click at [1087, 517] on div at bounding box center [1066, 551] width 91 height 68
type input "$15.00"
type input "2"
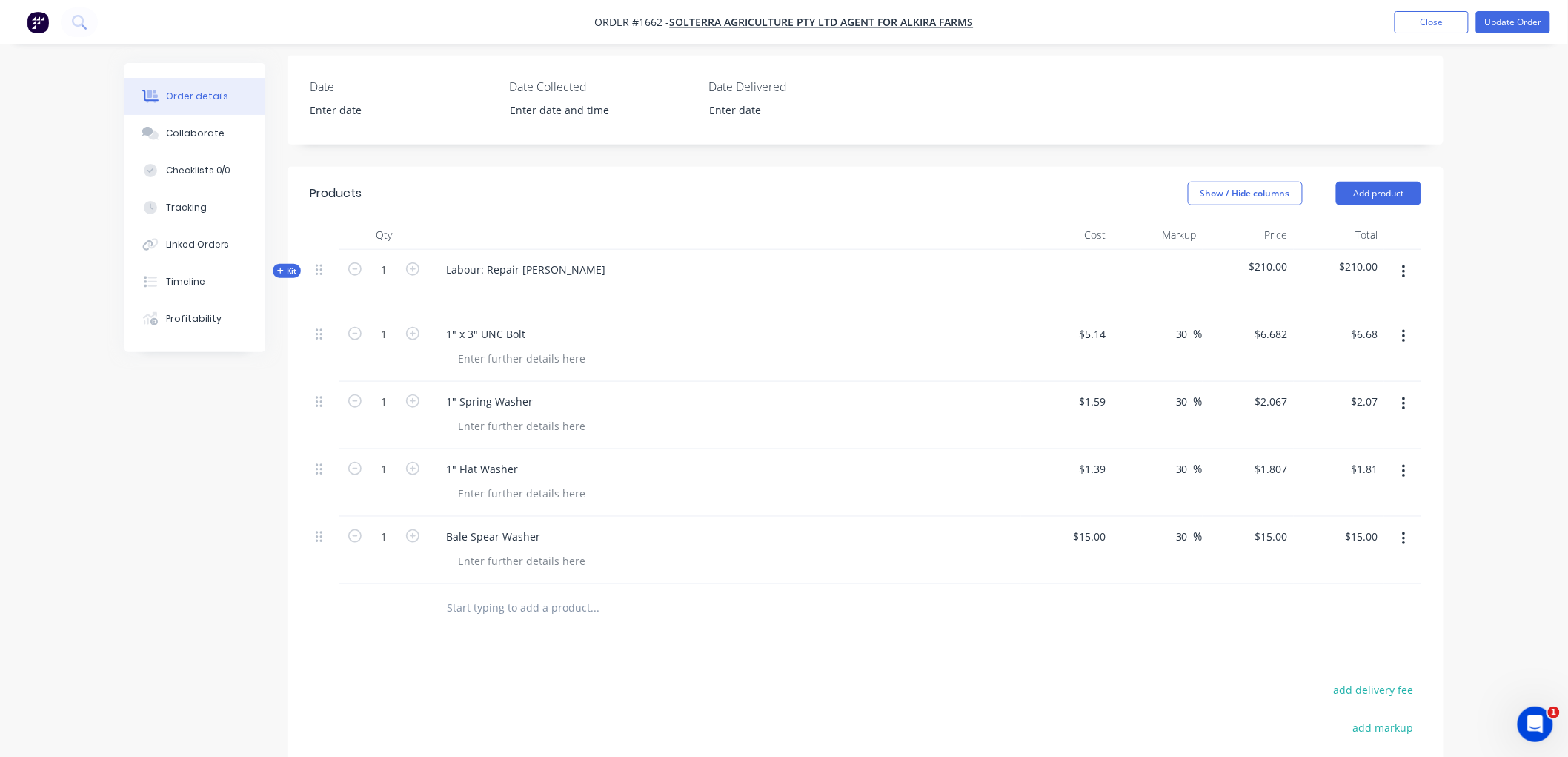
type input "30"
type input "19.5"
type input "$19.50"
click at [1195, 528] on span "%" at bounding box center [1197, 536] width 9 height 17
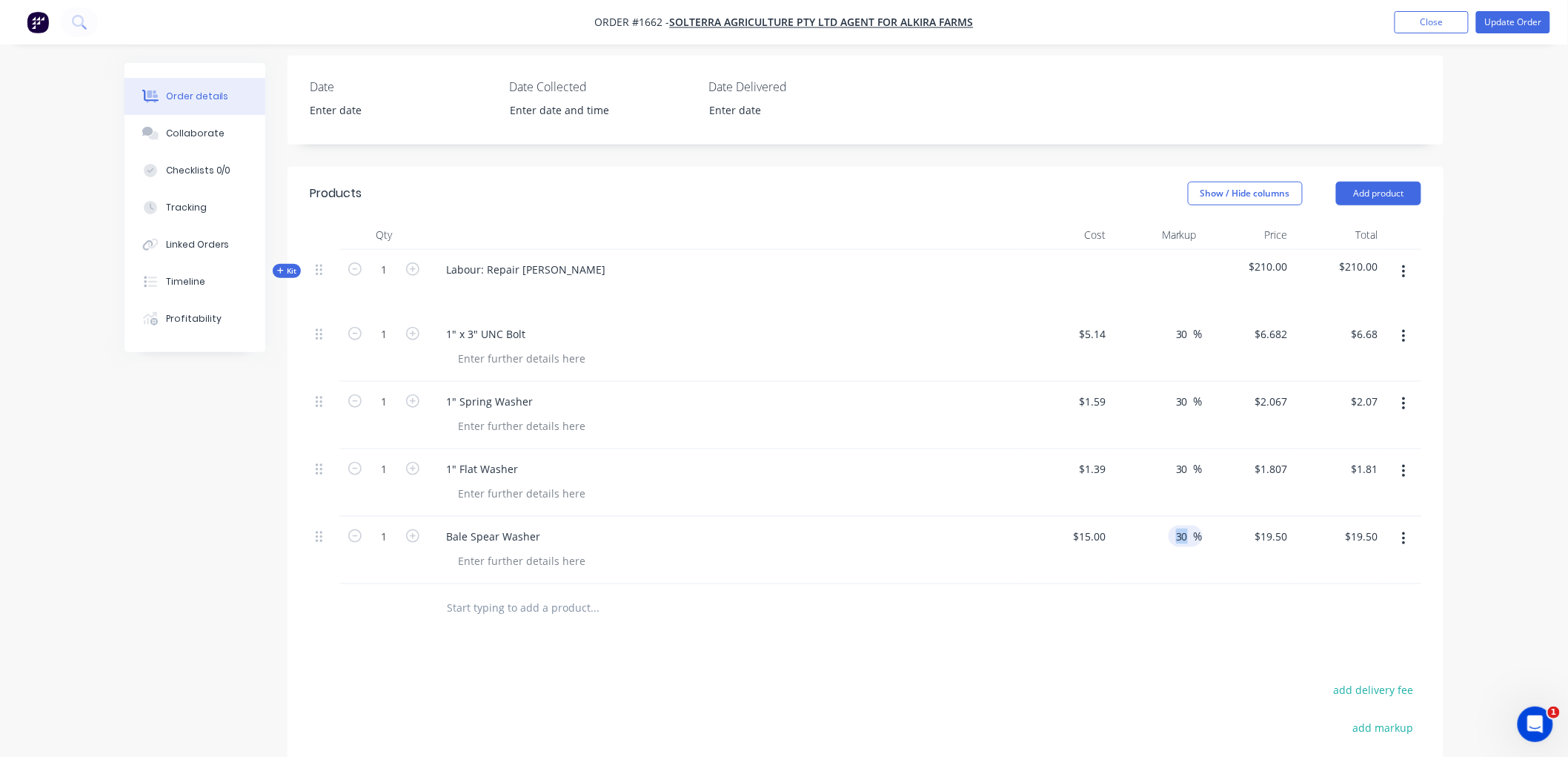
drag, startPoint x: 1193, startPoint y: 510, endPoint x: 1146, endPoint y: 513, distance: 47.1
click at [1146, 517] on div "30 30 %" at bounding box center [1157, 551] width 91 height 68
drag, startPoint x: 1149, startPoint y: 607, endPoint x: 1161, endPoint y: 564, distance: 44.6
click at [1158, 584] on div at bounding box center [865, 608] width 1111 height 48
click at [1189, 526] on input "30" at bounding box center [1183, 537] width 19 height 22
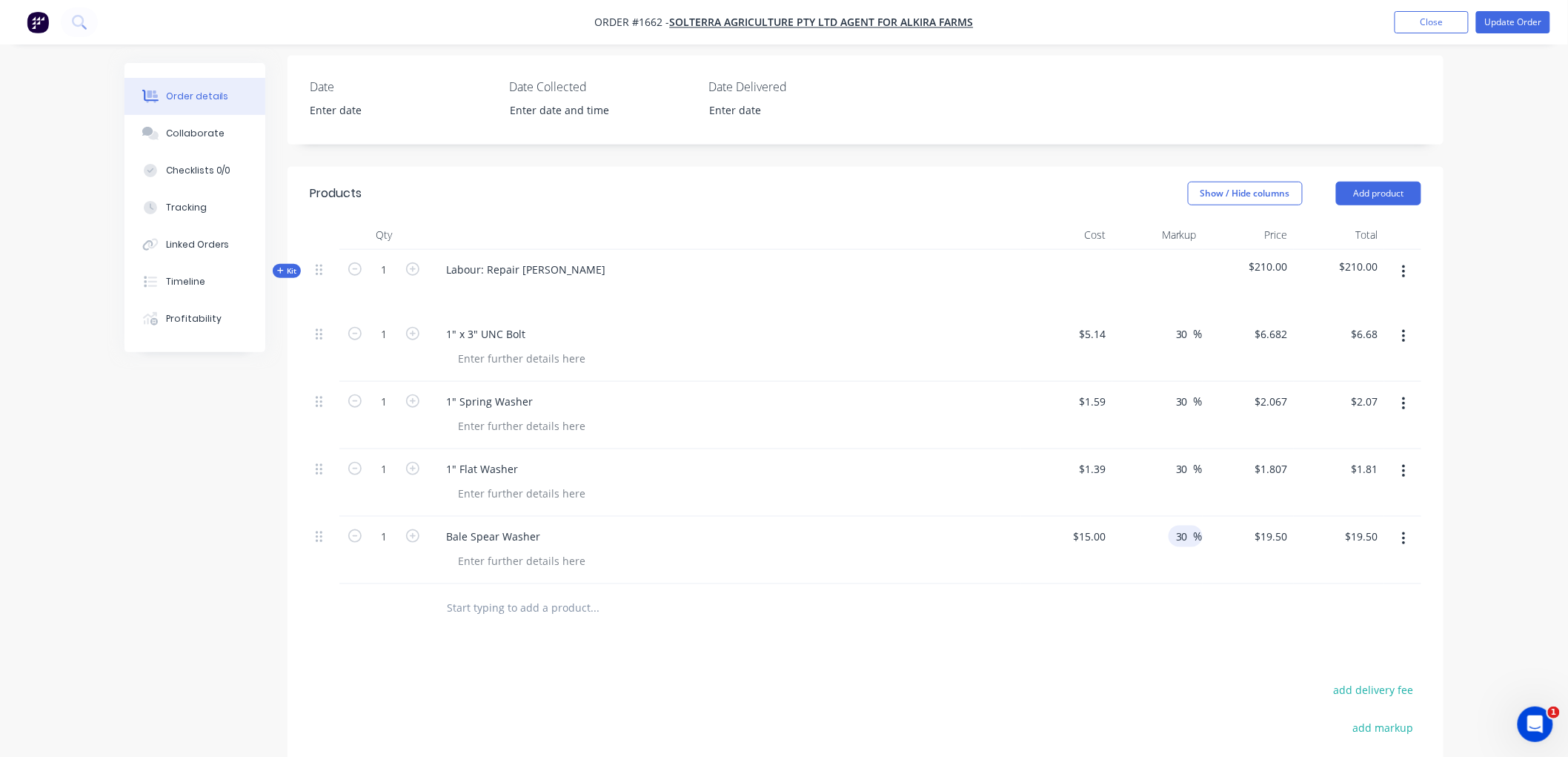
type input "3"
type input "40"
type input "21"
type input "$21.00"
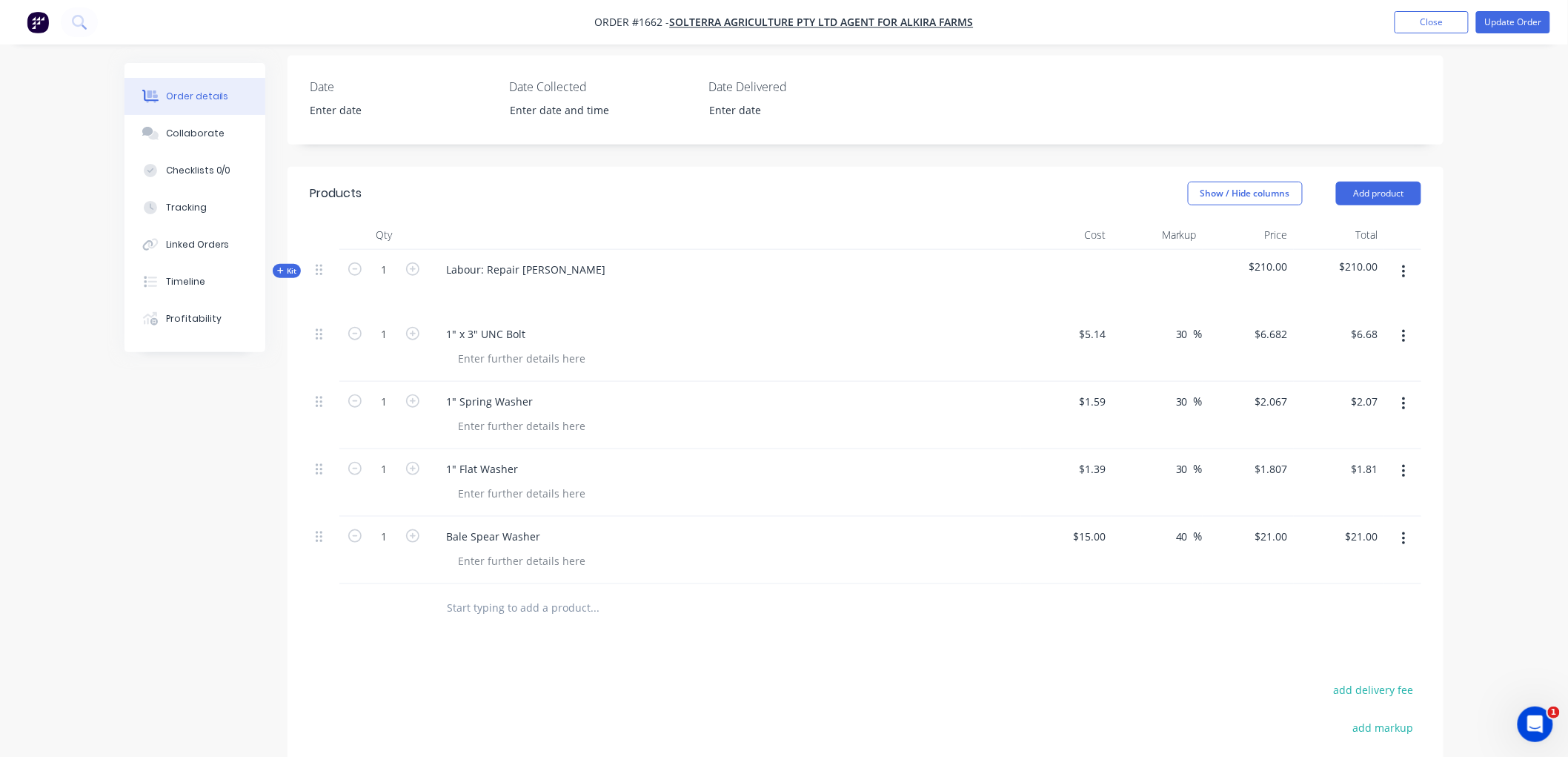
click at [1138, 627] on div "Products Show / Hide columns Add product Qty Cost Markup Price Total Kit 1 Labo…" at bounding box center [864, 576] width 1155 height 821
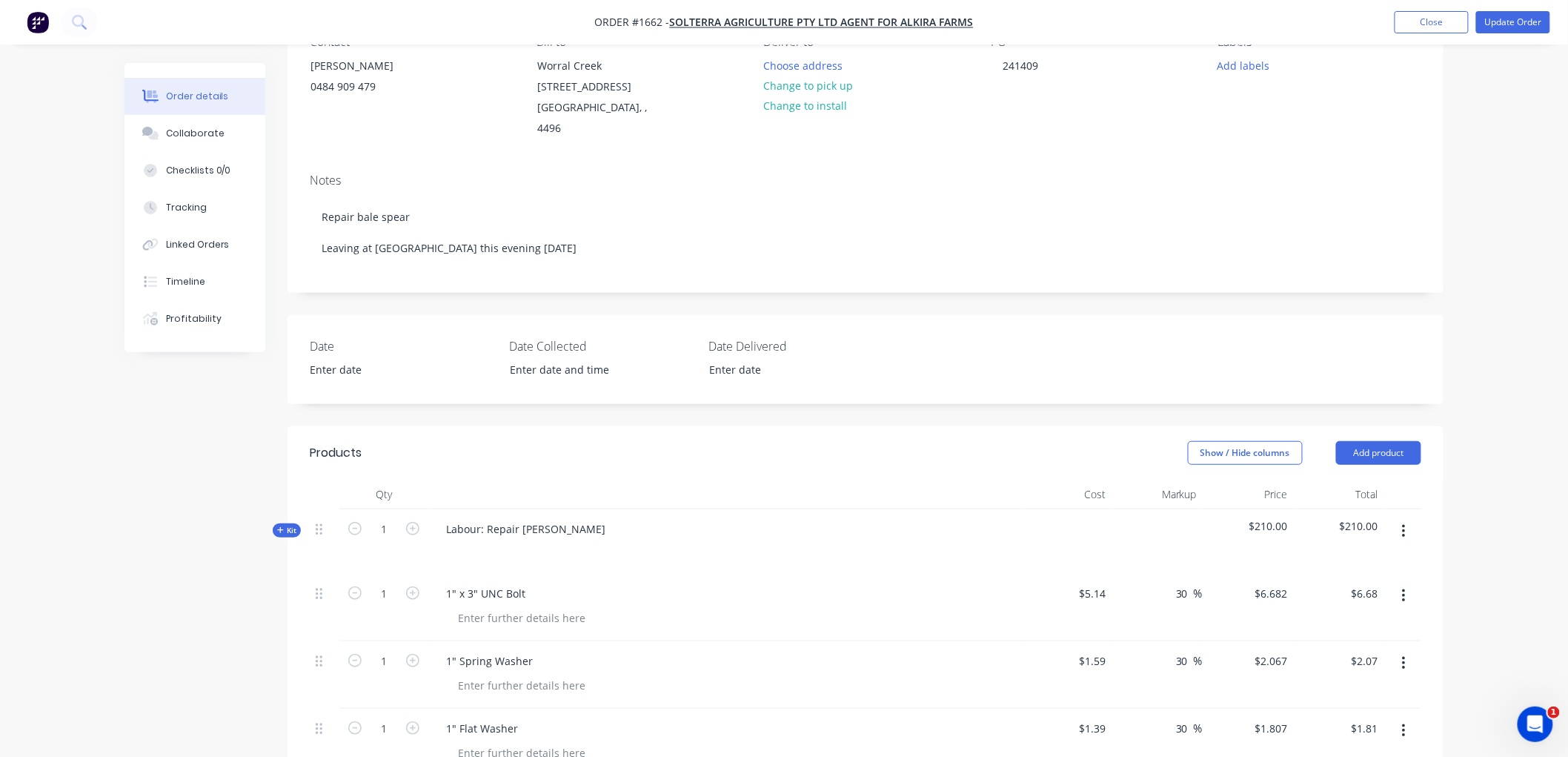
scroll to position [151, 0]
click at [1516, 19] on button "Update Order" at bounding box center [1512, 22] width 74 height 22
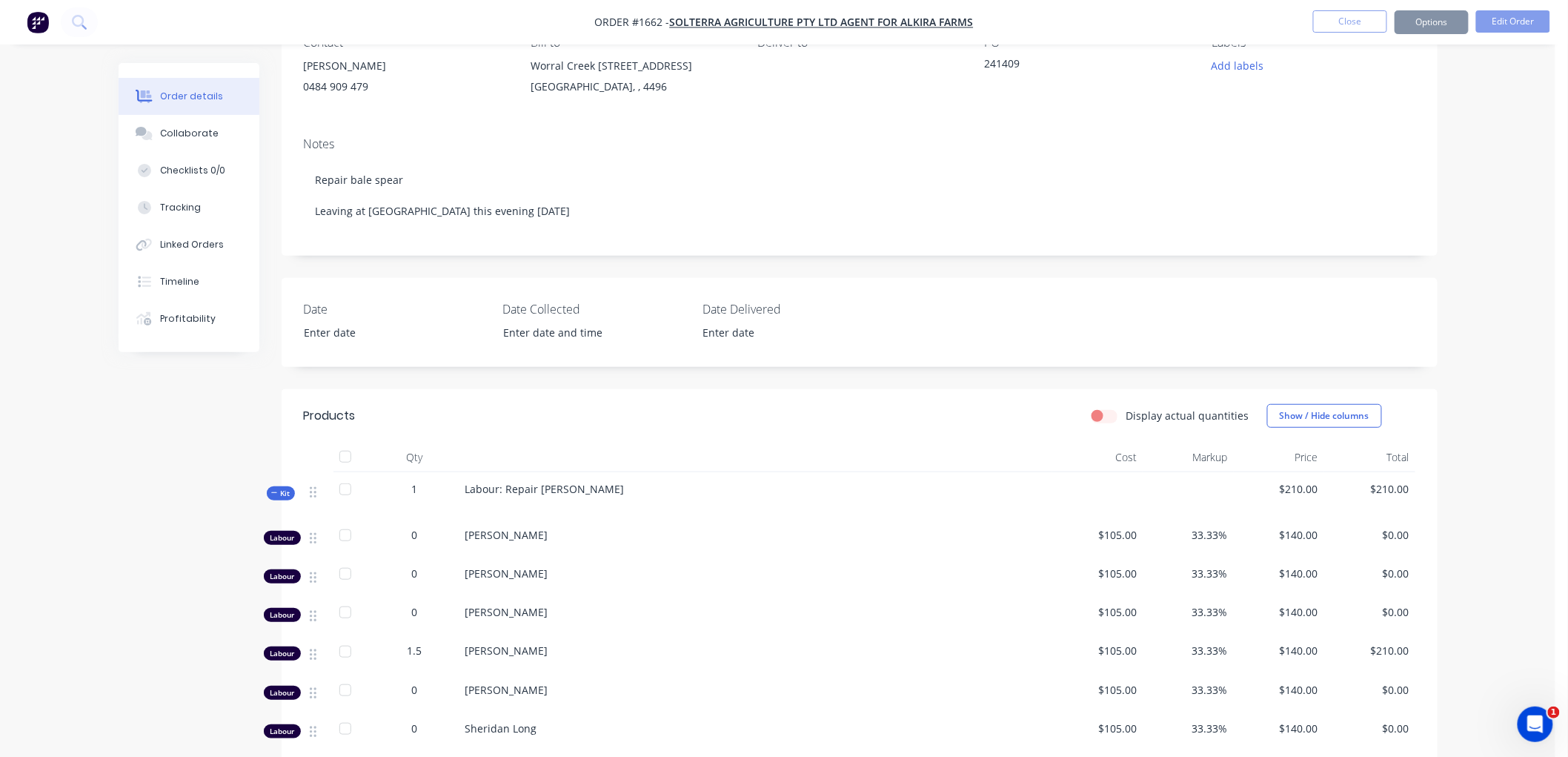
scroll to position [0, 0]
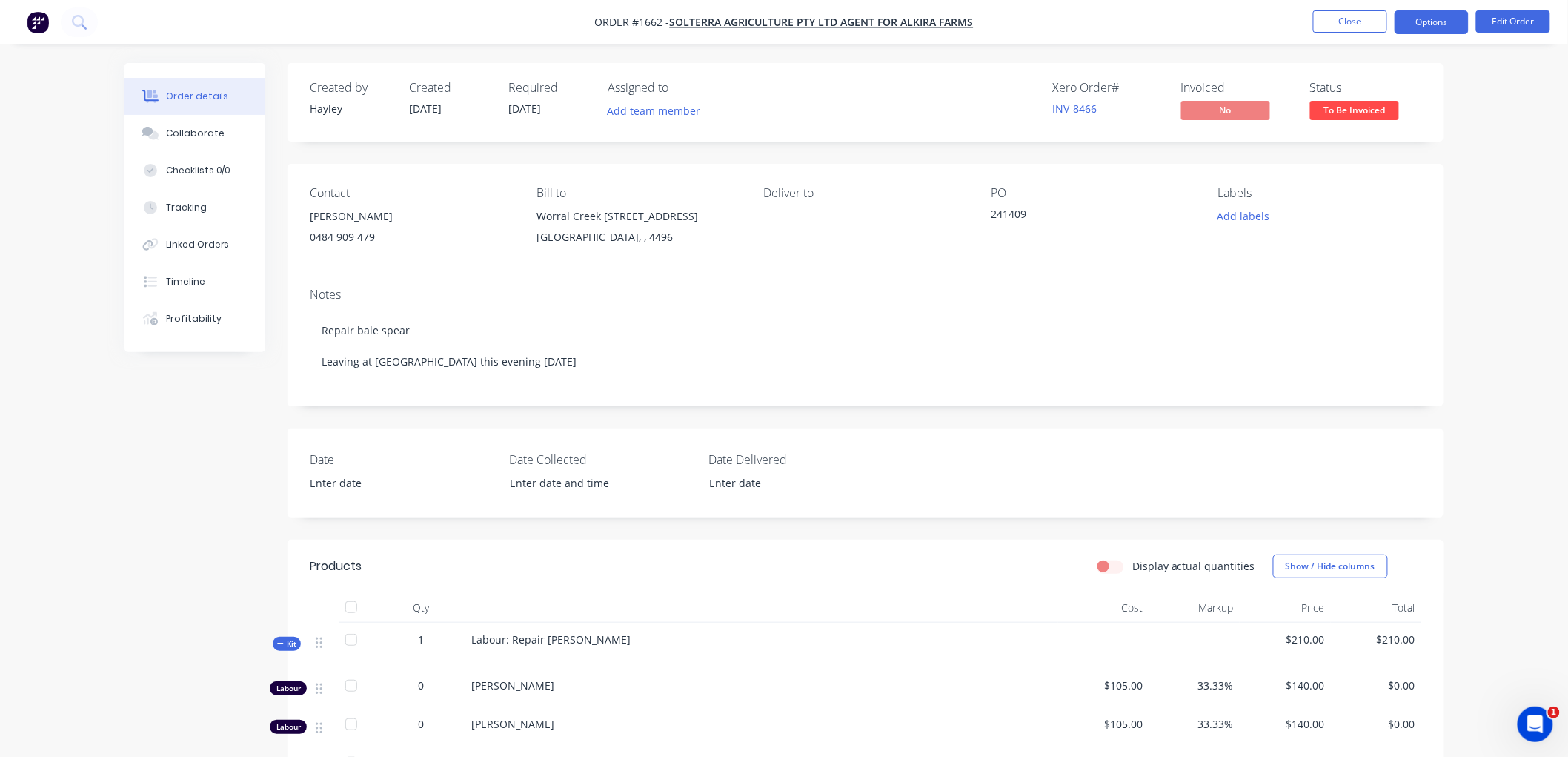
click at [1443, 27] on button "Options" at bounding box center [1431, 22] width 74 height 24
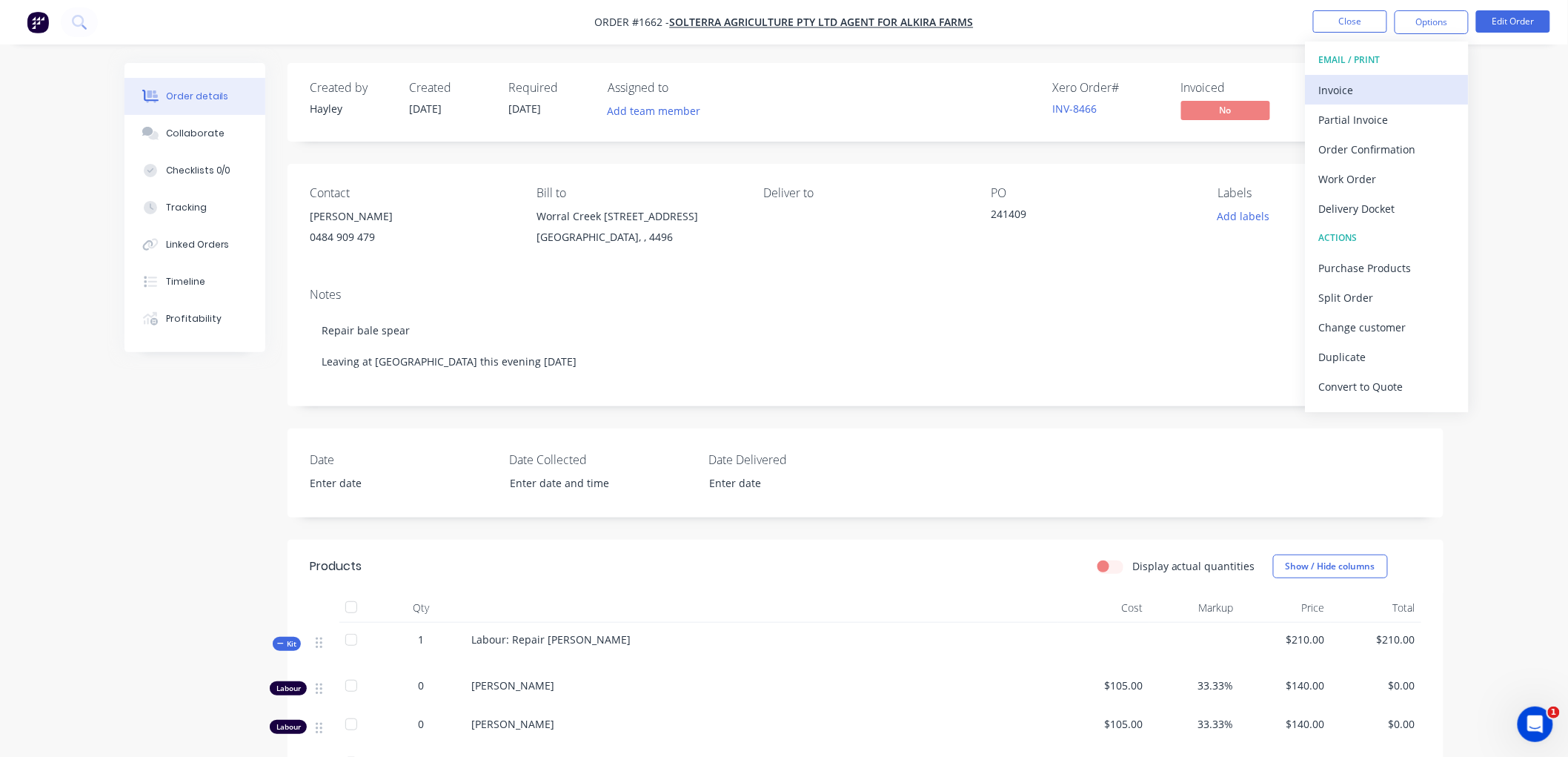
click at [1395, 80] on div "Invoice" at bounding box center [1387, 91] width 137 height 22
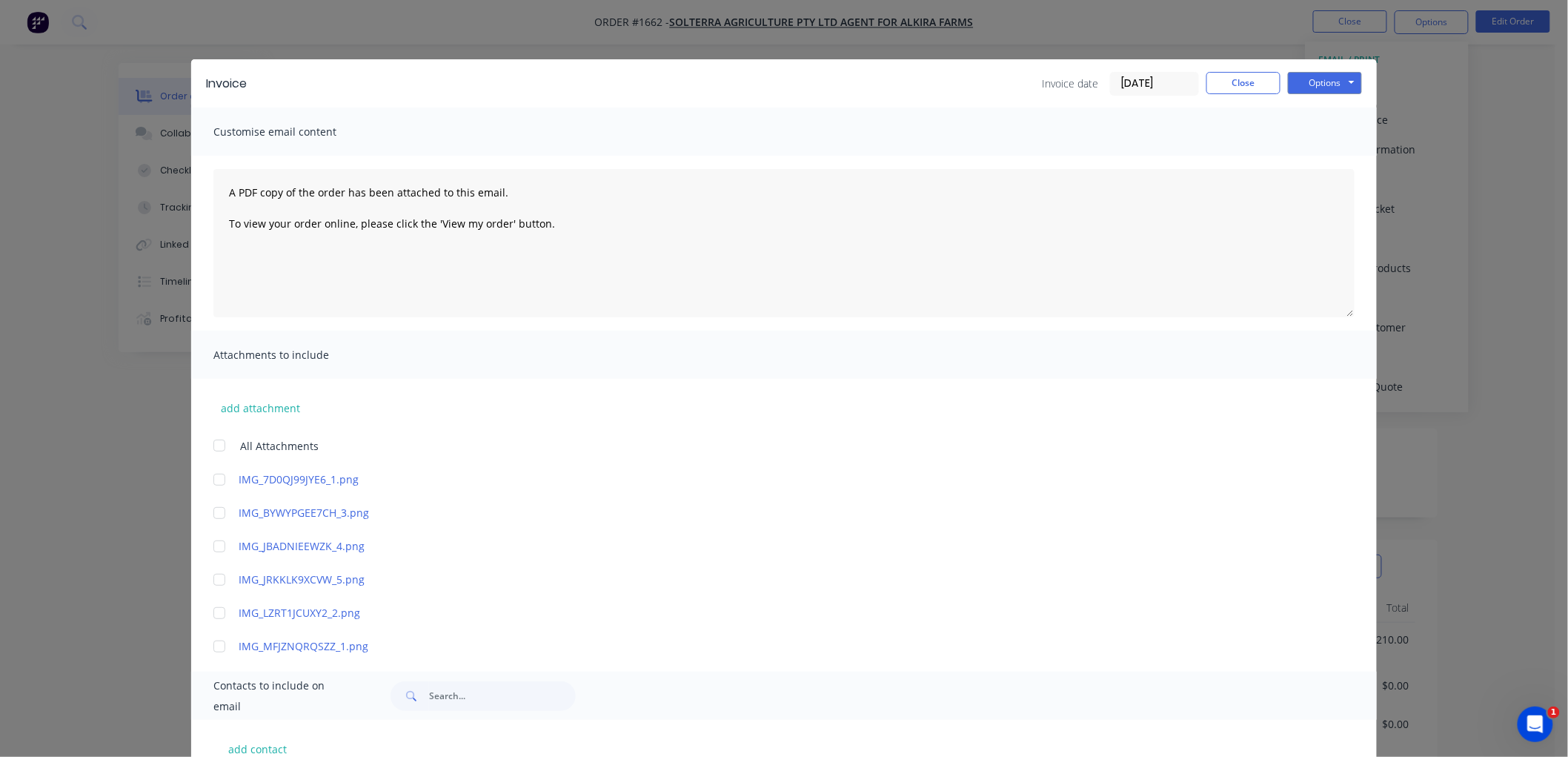
click at [1155, 72] on label "[DATE]" at bounding box center [1153, 84] width 89 height 24
click at [1155, 73] on input "[DATE]" at bounding box center [1154, 84] width 88 height 22
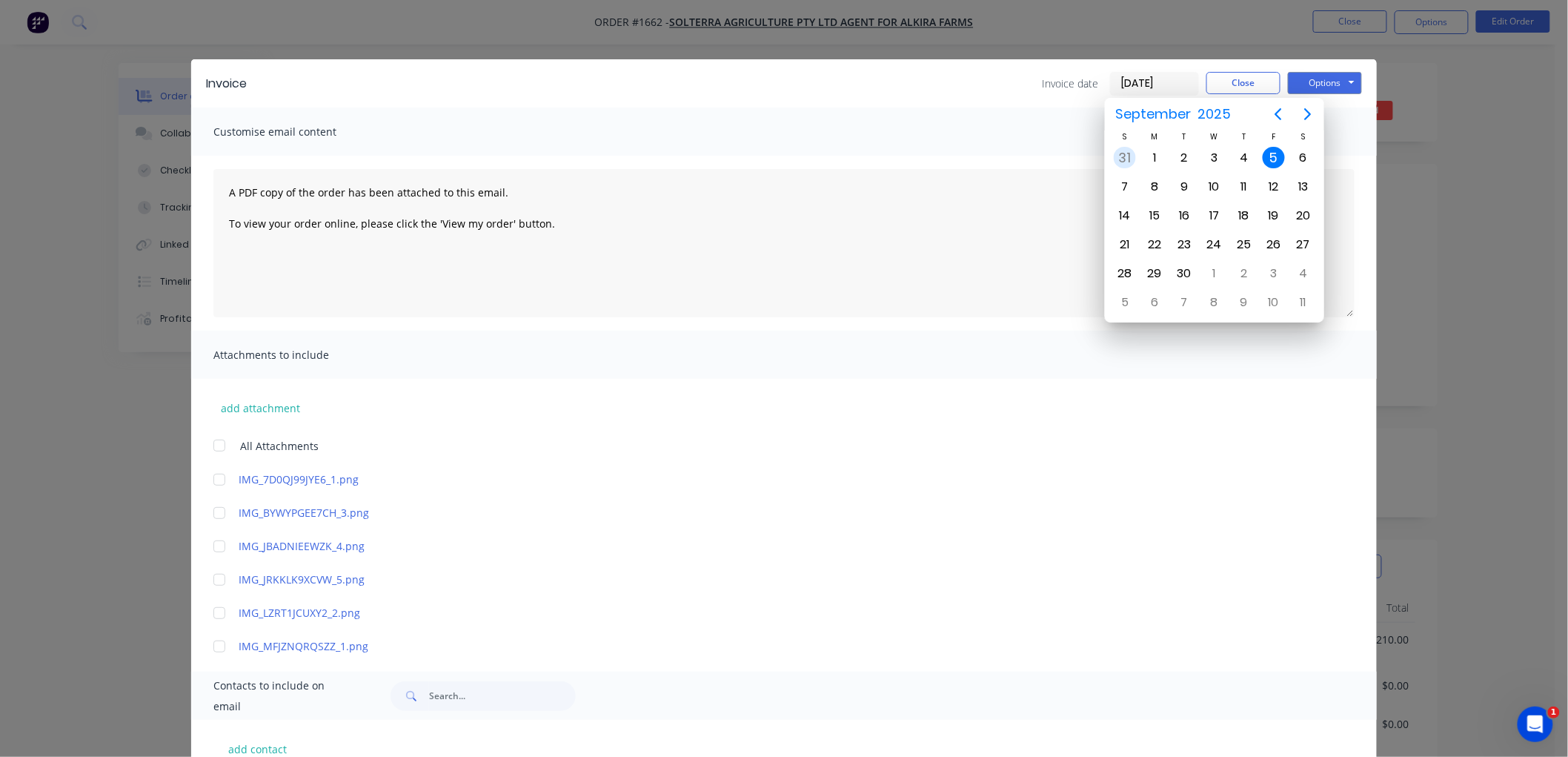
click at [1130, 149] on div "31" at bounding box center [1124, 158] width 22 height 22
type input "[DATE]"
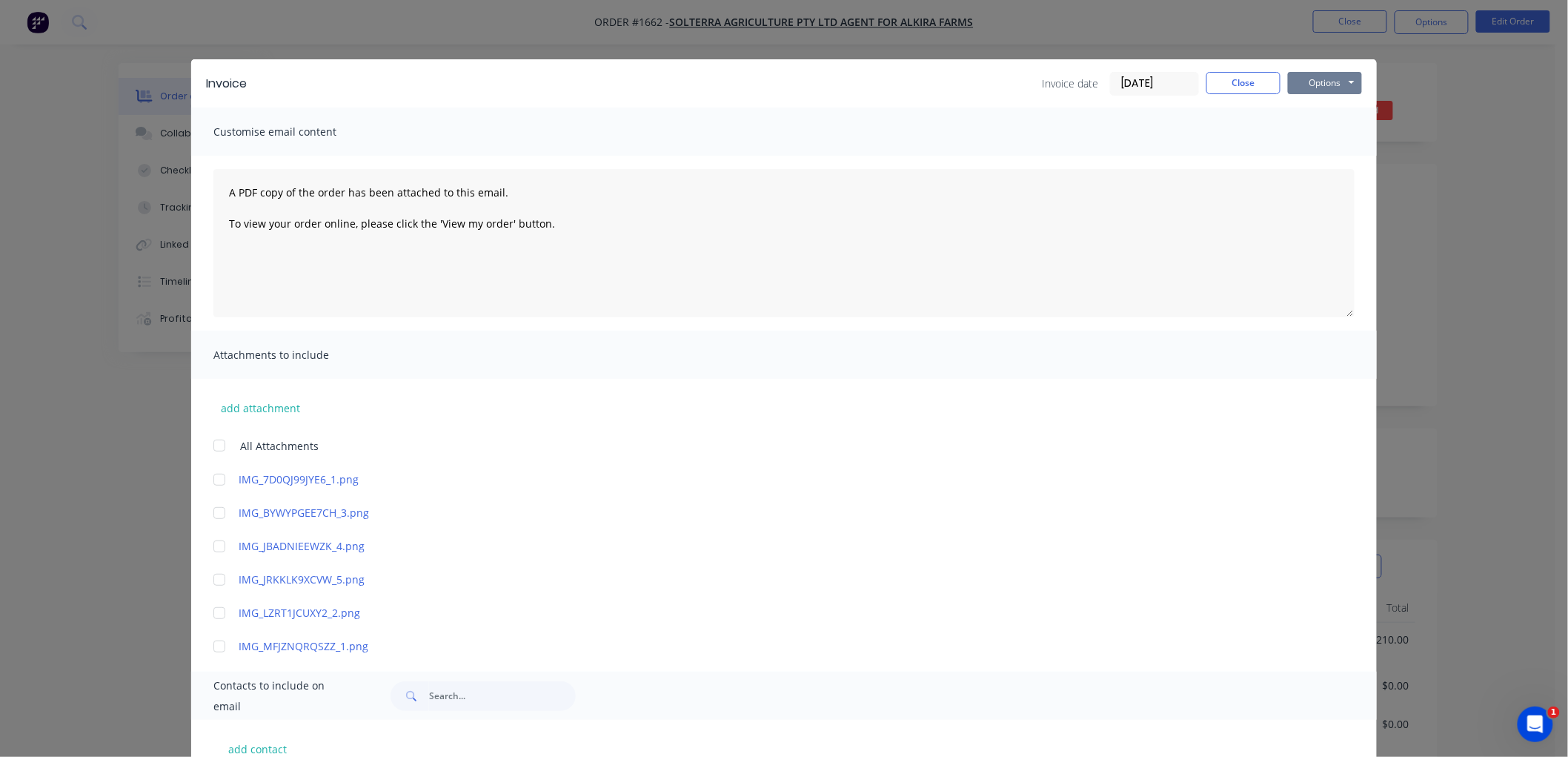
click at [1304, 88] on button "Options" at bounding box center [1325, 83] width 74 height 22
click at [1323, 110] on button "Preview" at bounding box center [1335, 109] width 95 height 25
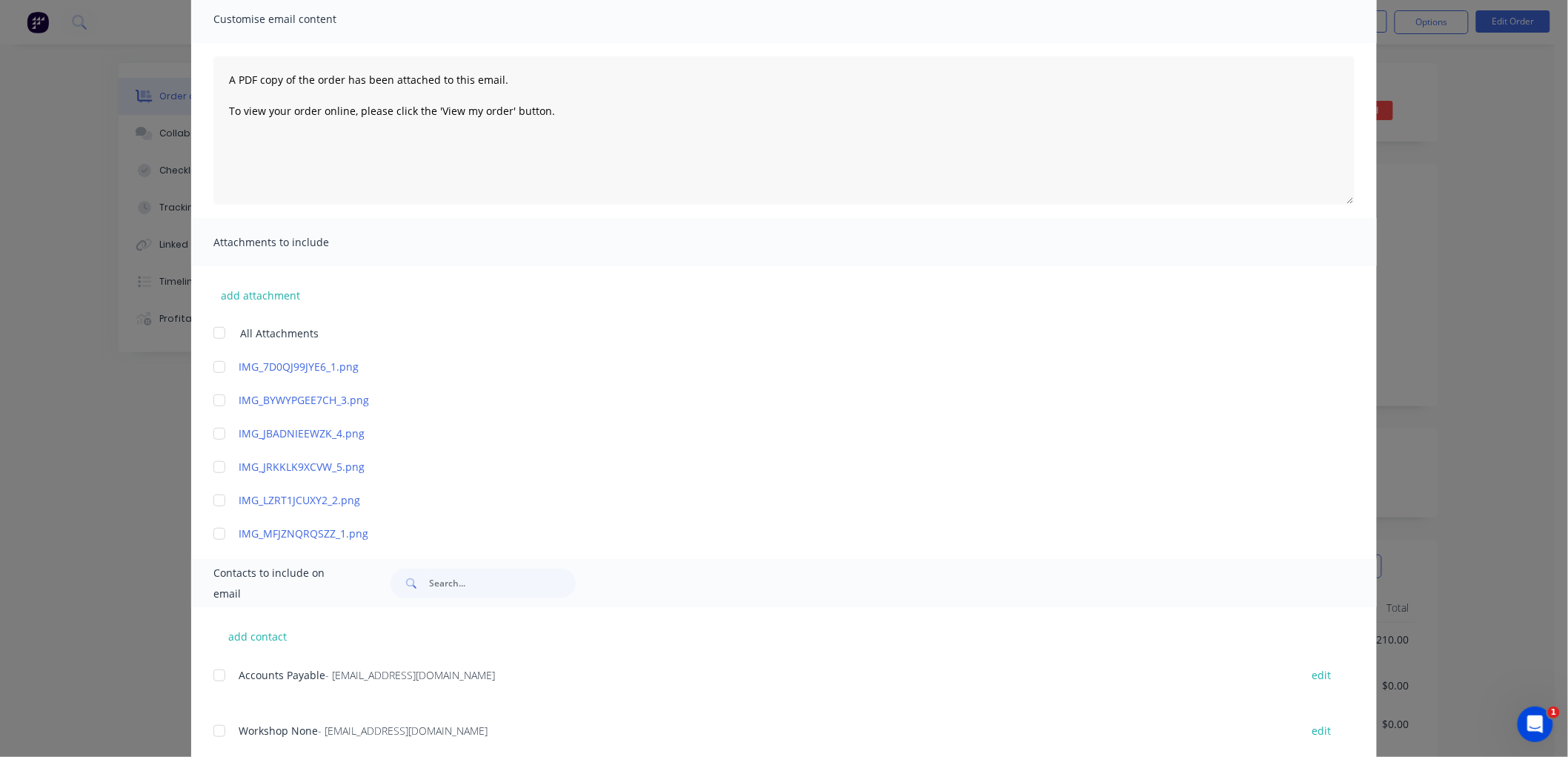
scroll to position [329, 0]
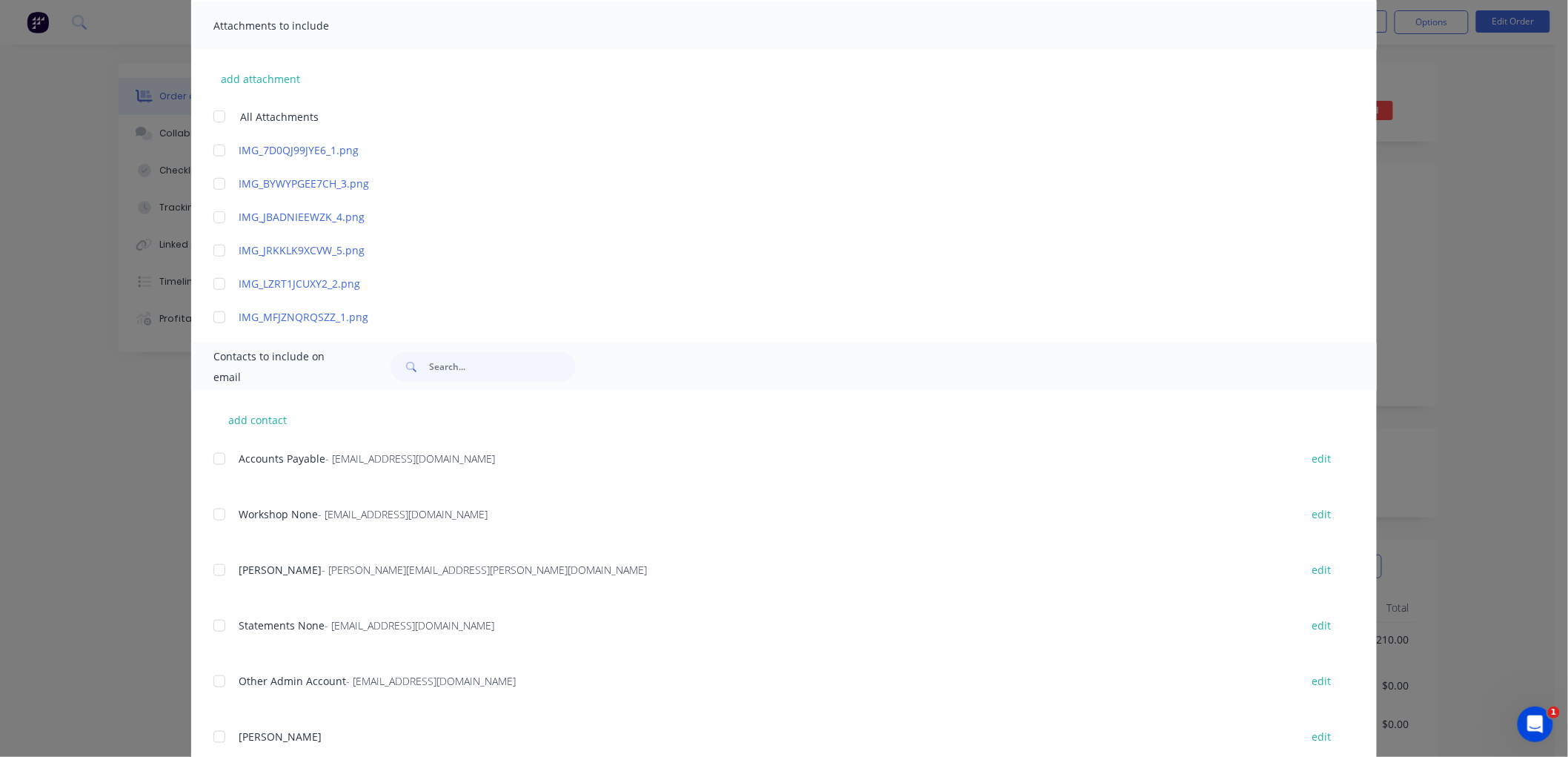
click at [212, 460] on div at bounding box center [219, 459] width 30 height 30
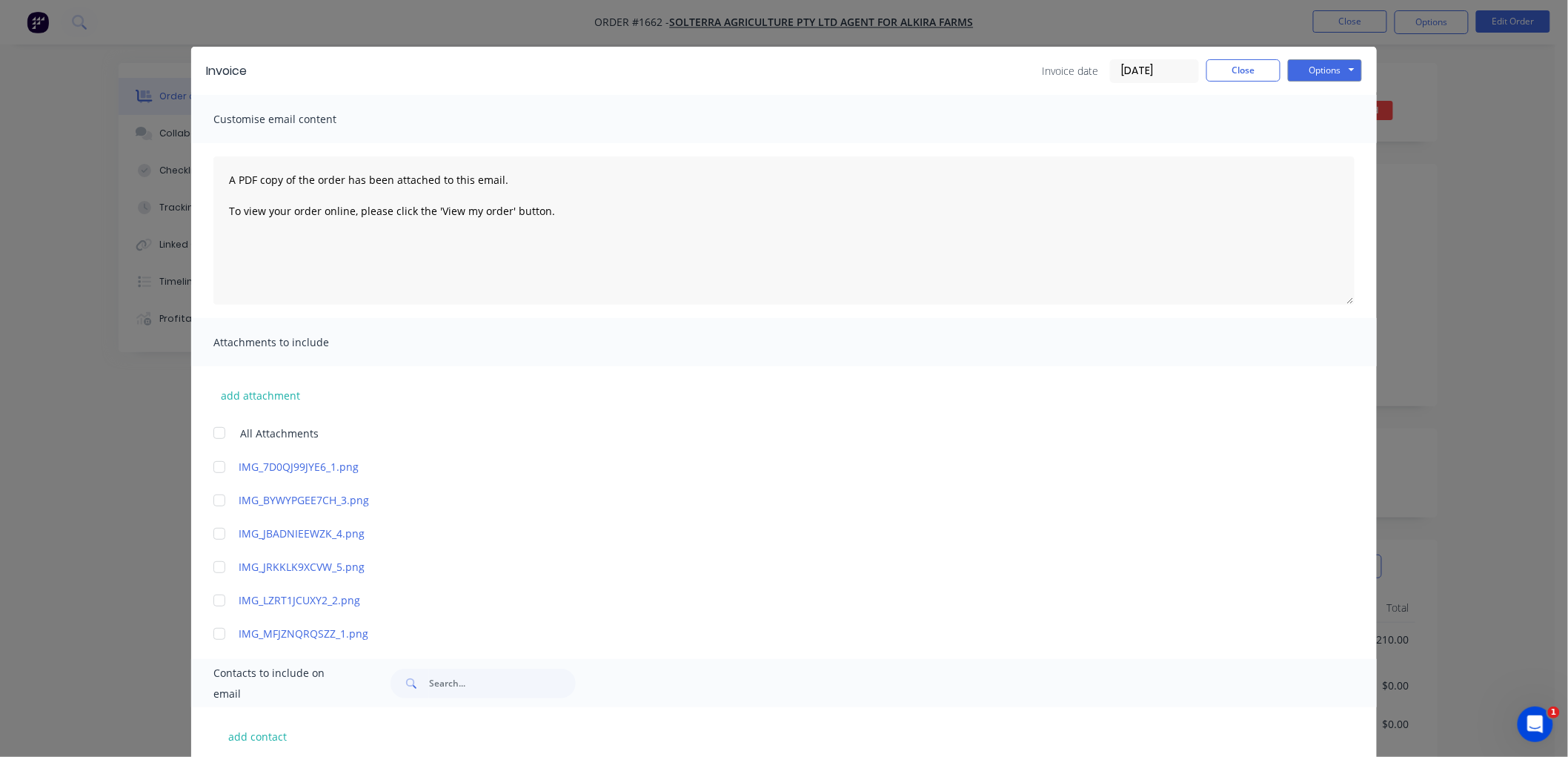
scroll to position [0, 0]
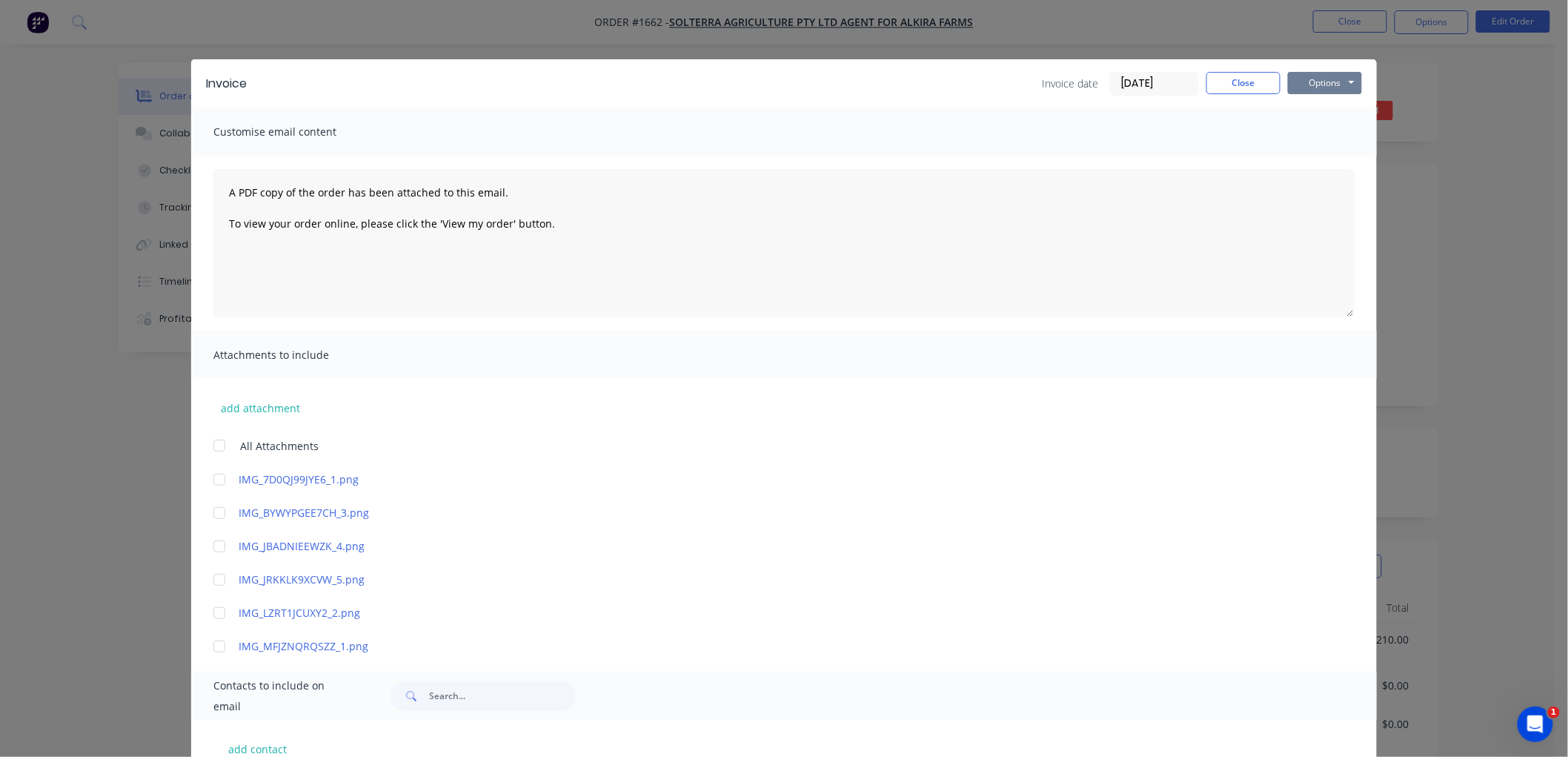
click at [1324, 85] on button "Options" at bounding box center [1325, 83] width 74 height 22
click at [1337, 155] on button "Email" at bounding box center [1335, 158] width 95 height 25
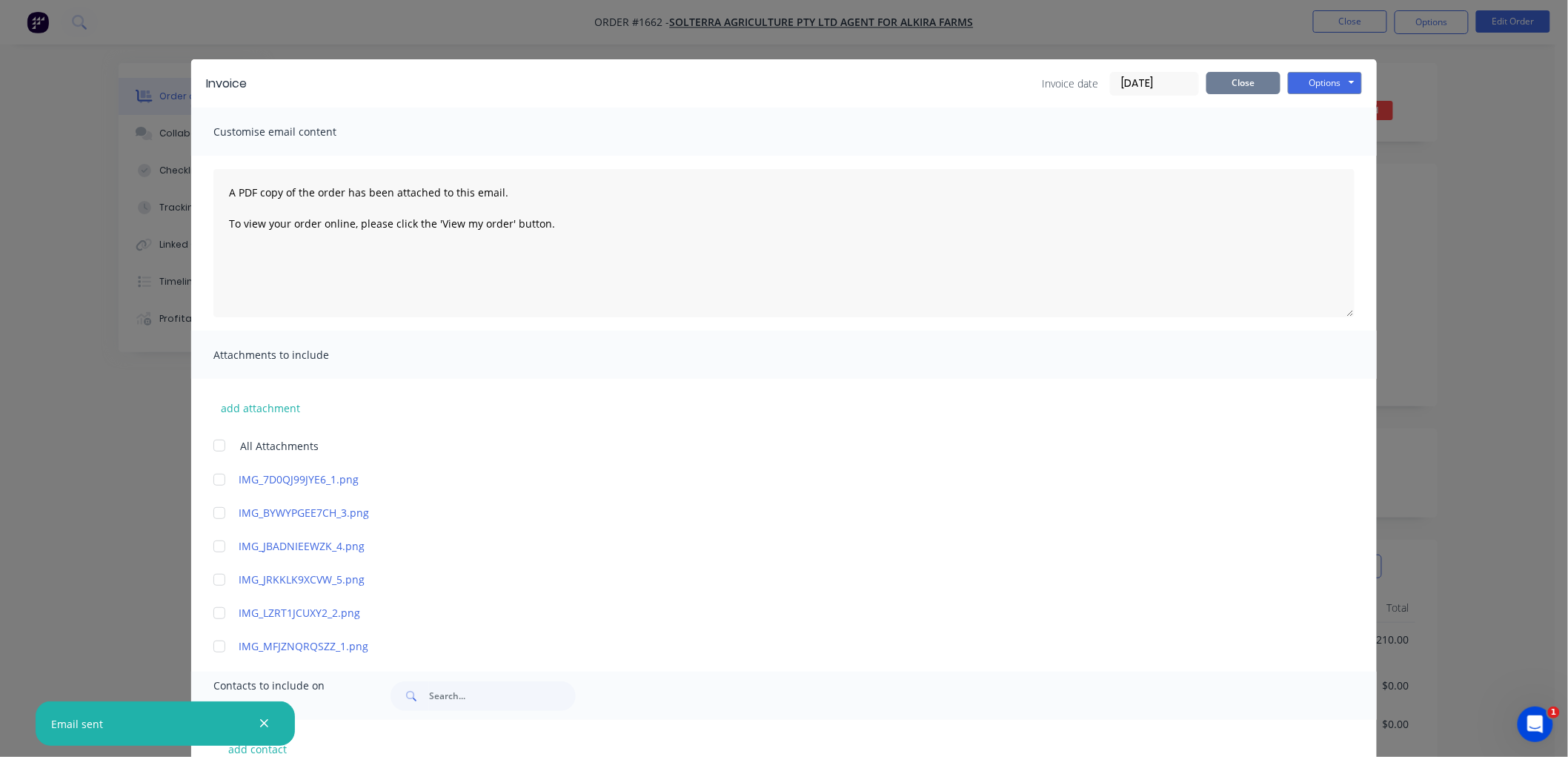
click at [1228, 82] on button "Close" at bounding box center [1243, 83] width 74 height 22
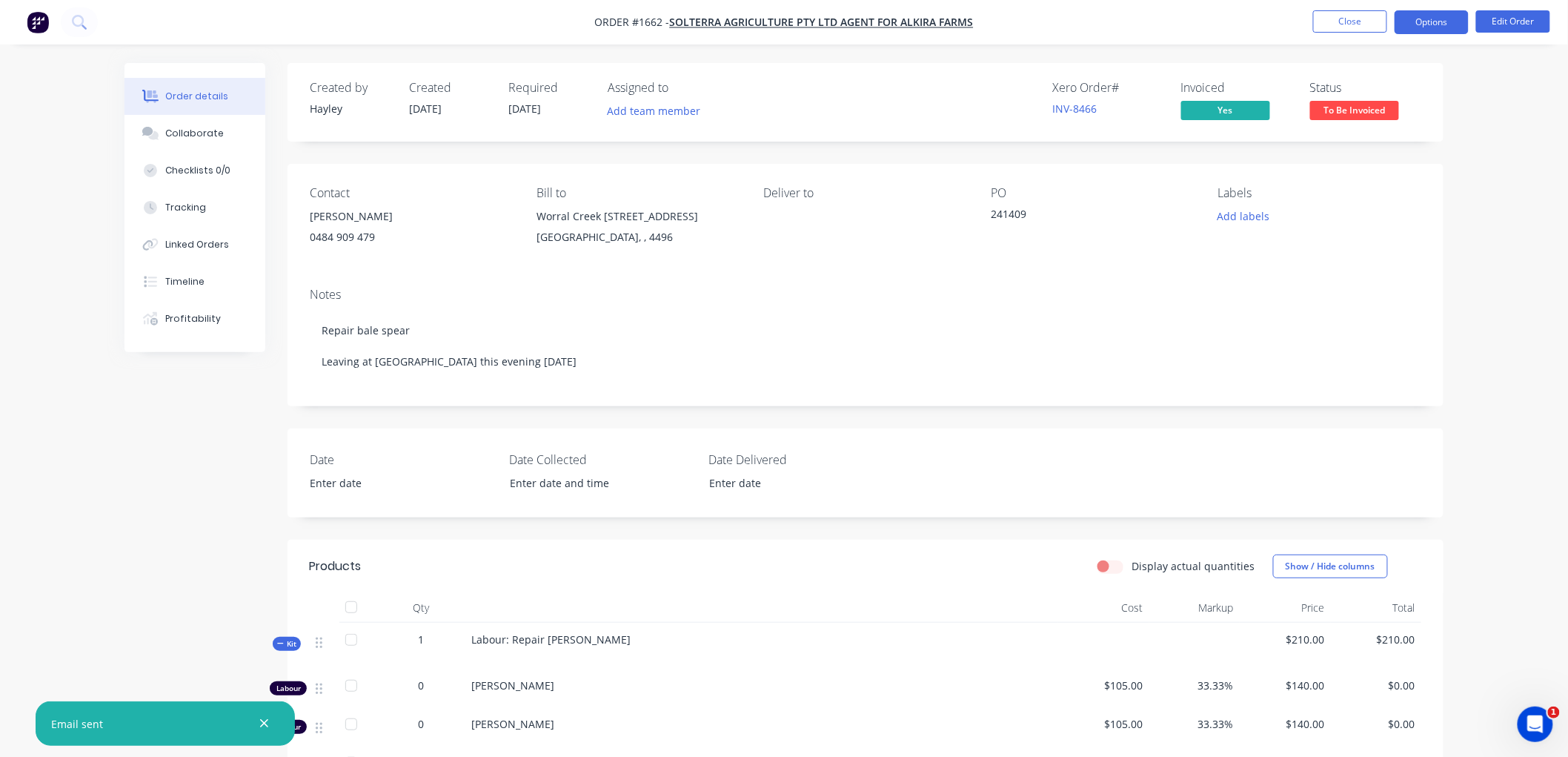
click at [1440, 19] on button "Options" at bounding box center [1431, 22] width 74 height 24
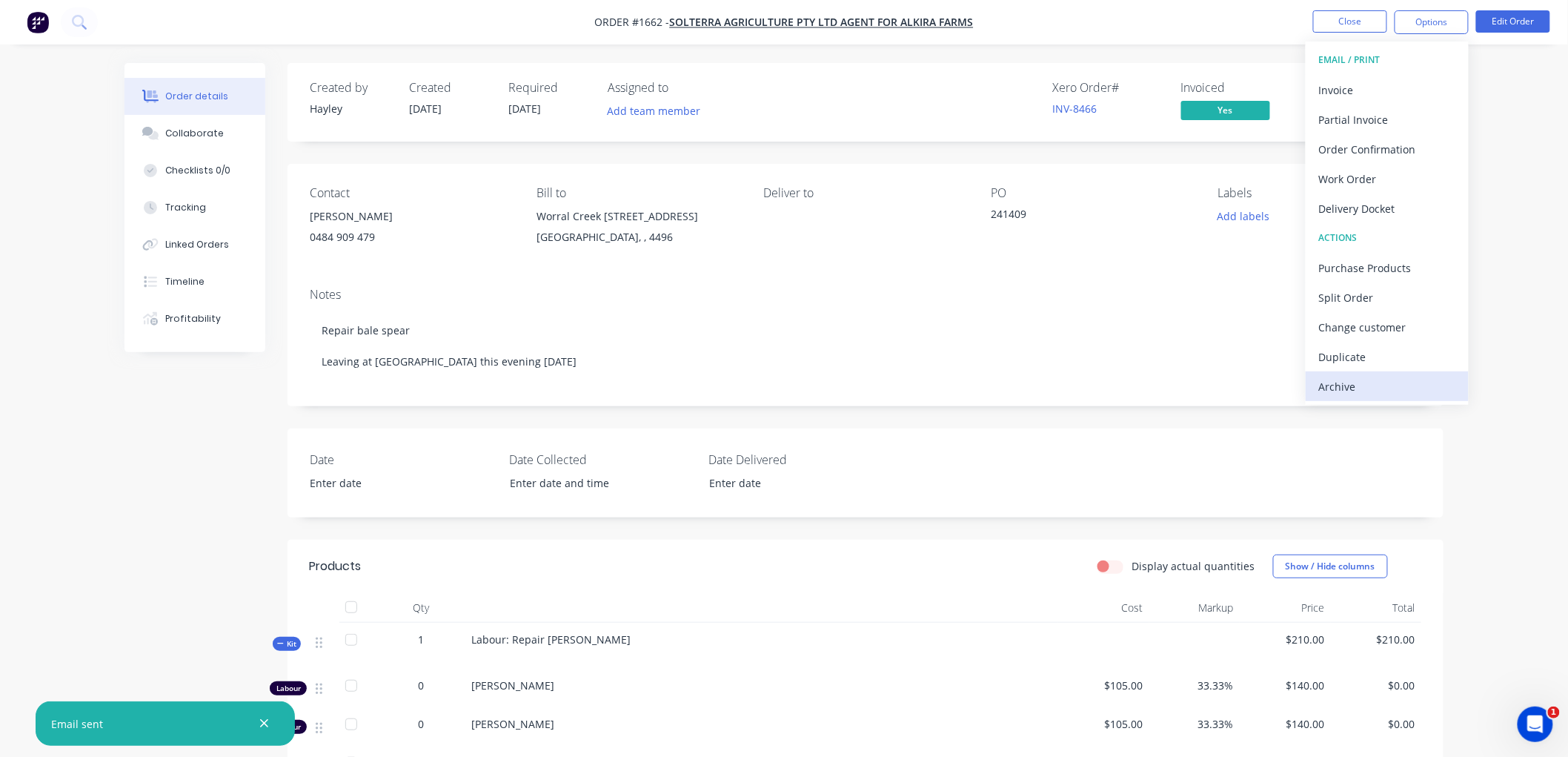
click at [1364, 380] on div "Archive" at bounding box center [1387, 387] width 137 height 22
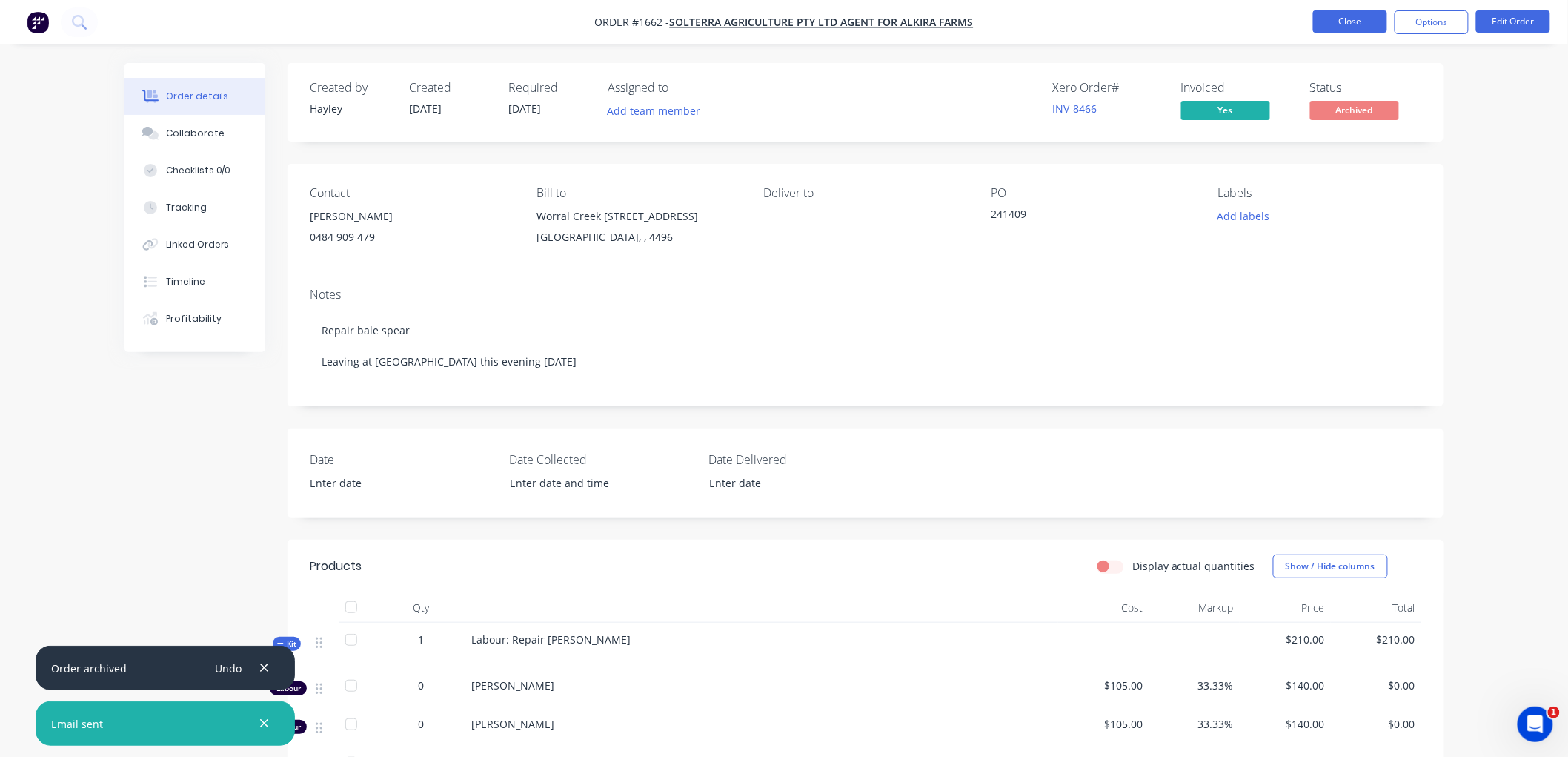
click at [1359, 16] on button "Close" at bounding box center [1350, 21] width 74 height 22
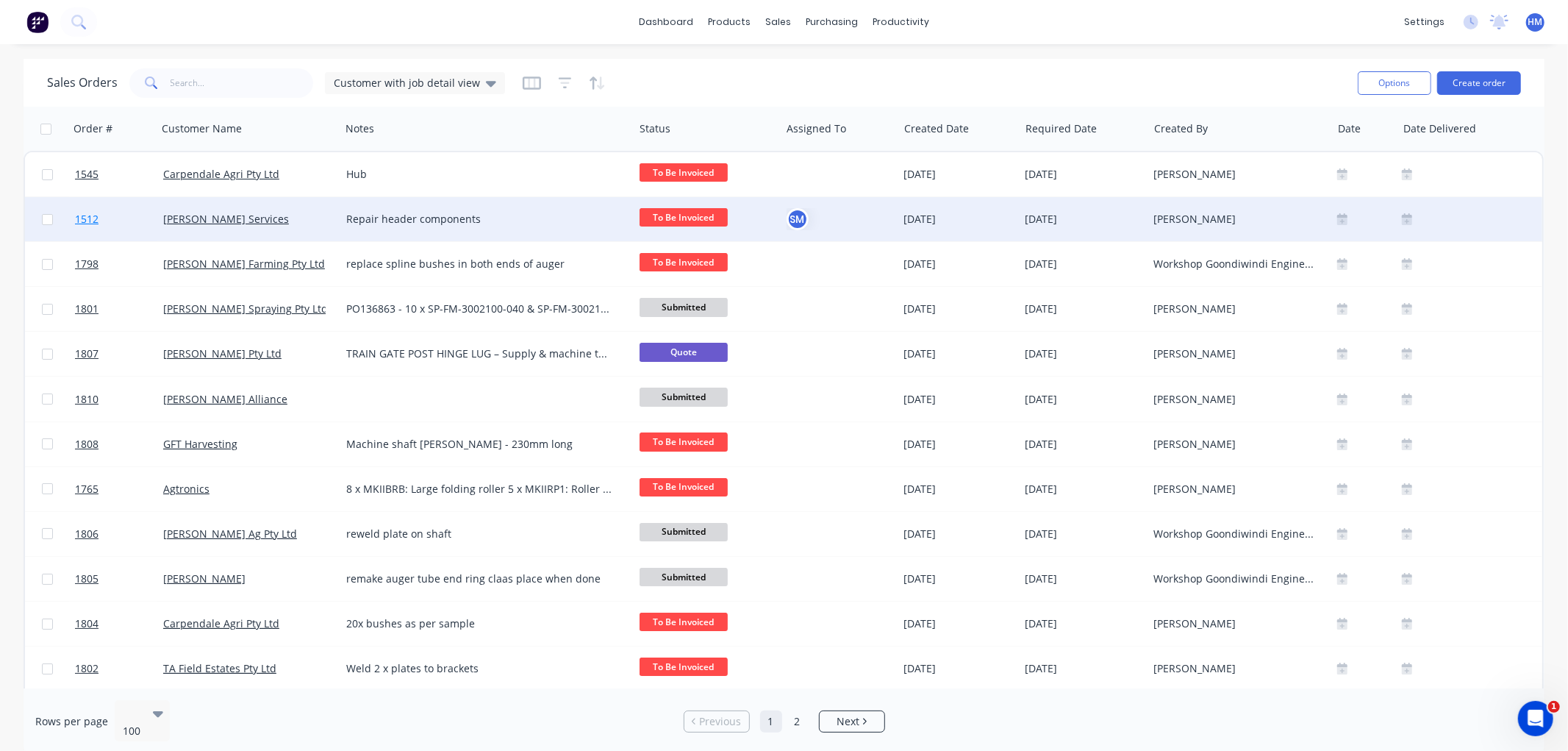
click at [114, 217] on link "1512" at bounding box center [119, 219] width 88 height 45
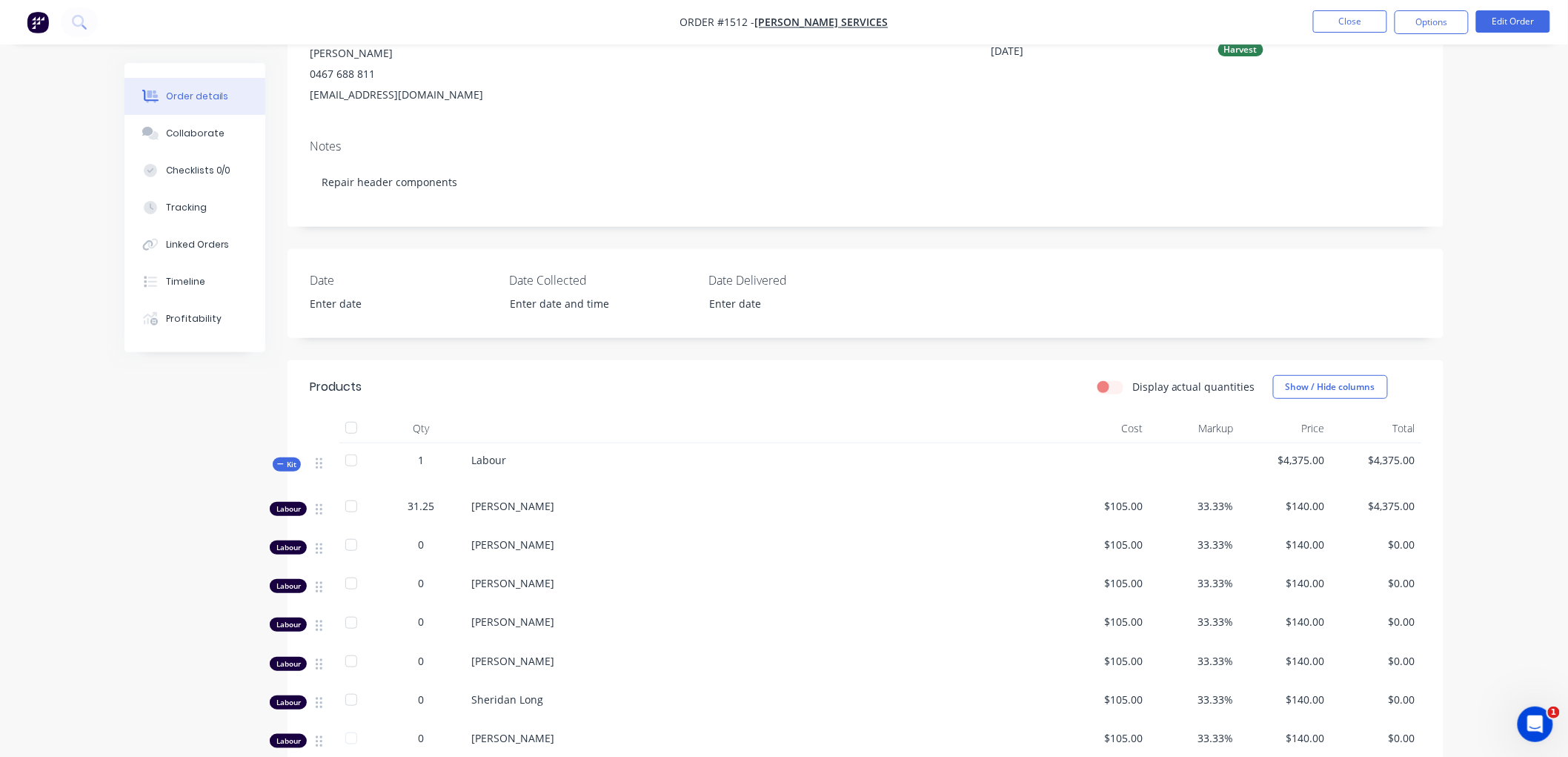
scroll to position [165, 0]
click at [217, 137] on div "Collaborate" at bounding box center [194, 133] width 59 height 13
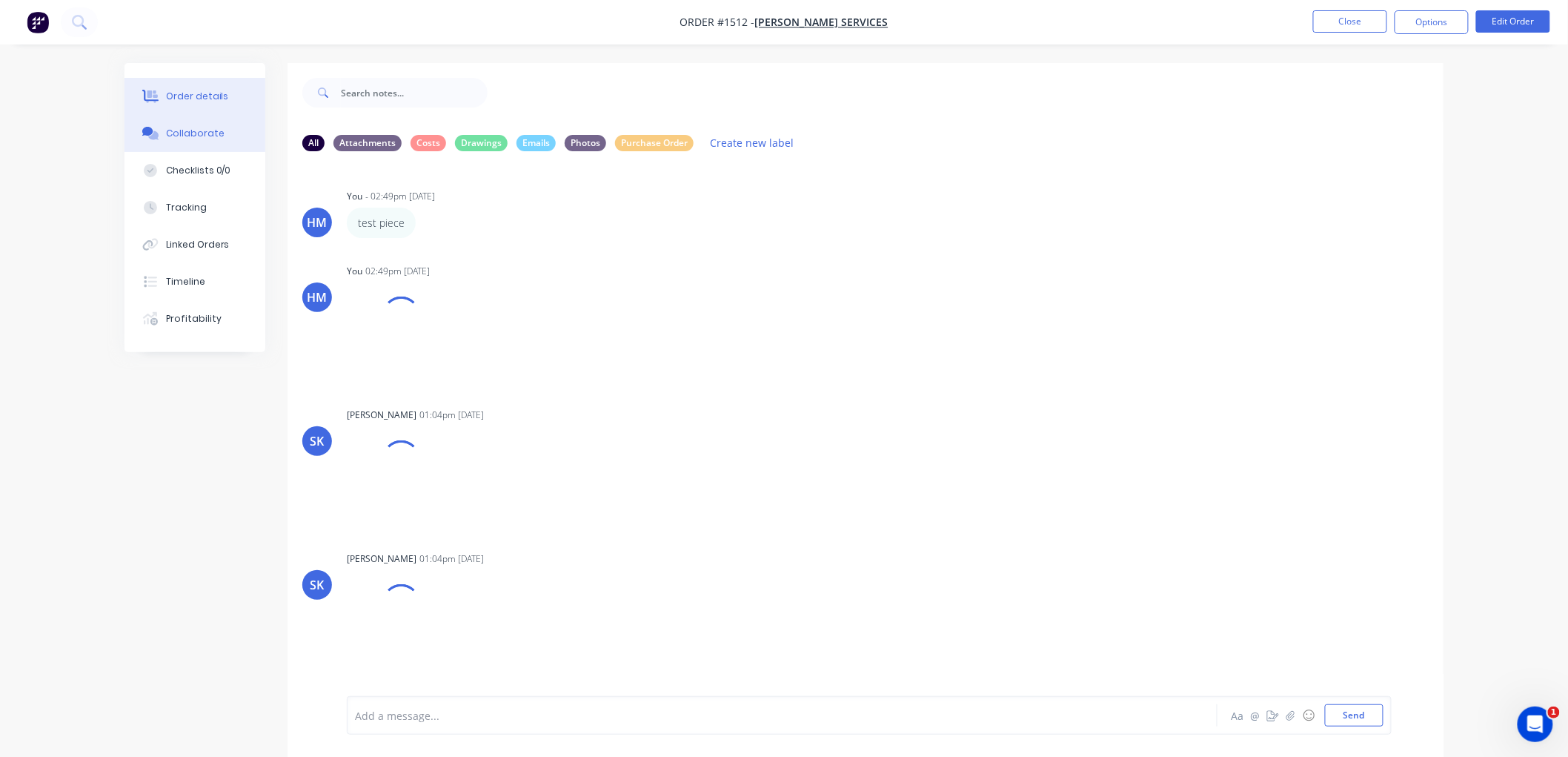
click at [206, 99] on div "Order details" at bounding box center [196, 96] width 63 height 13
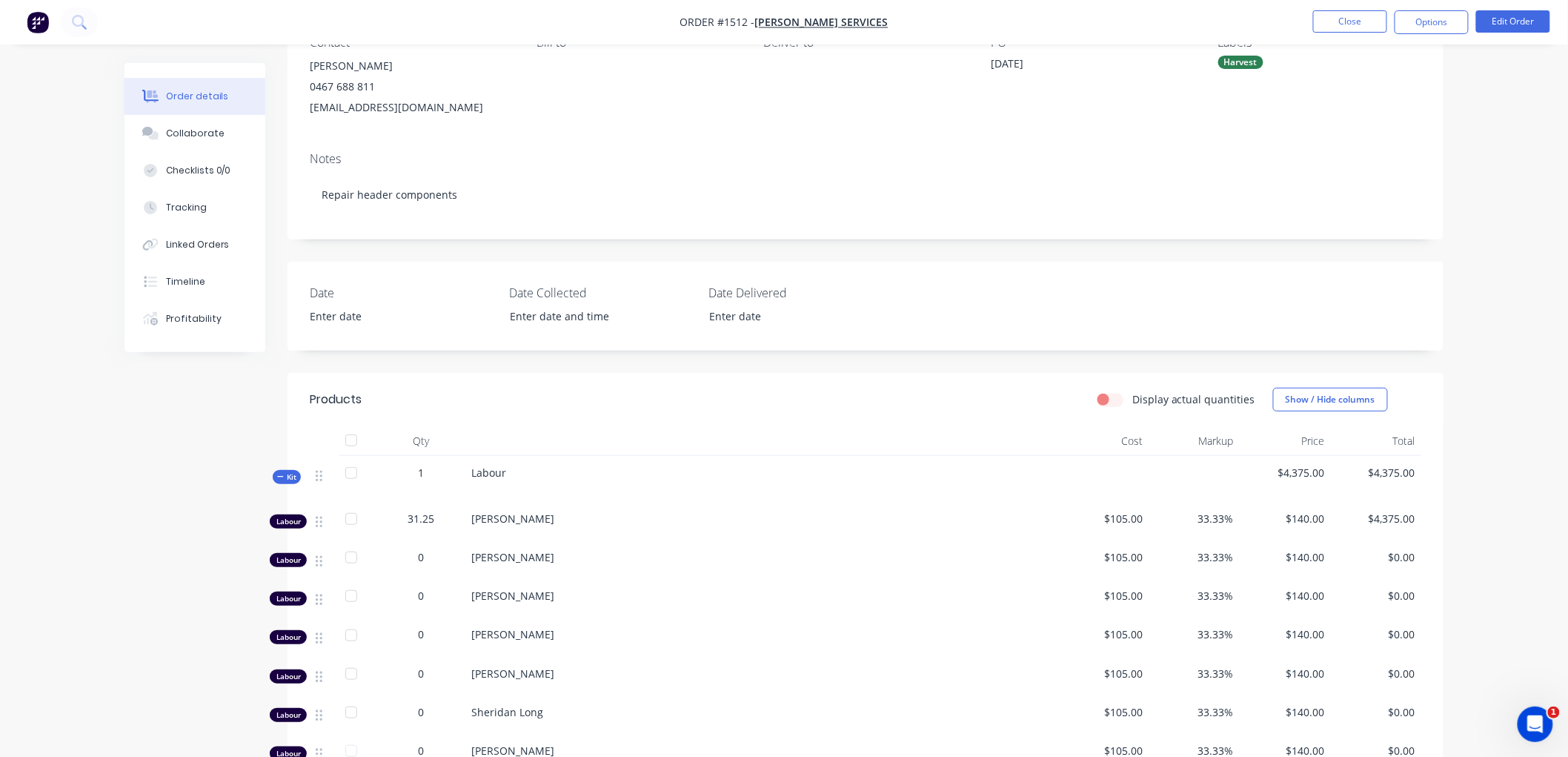
scroll to position [82, 0]
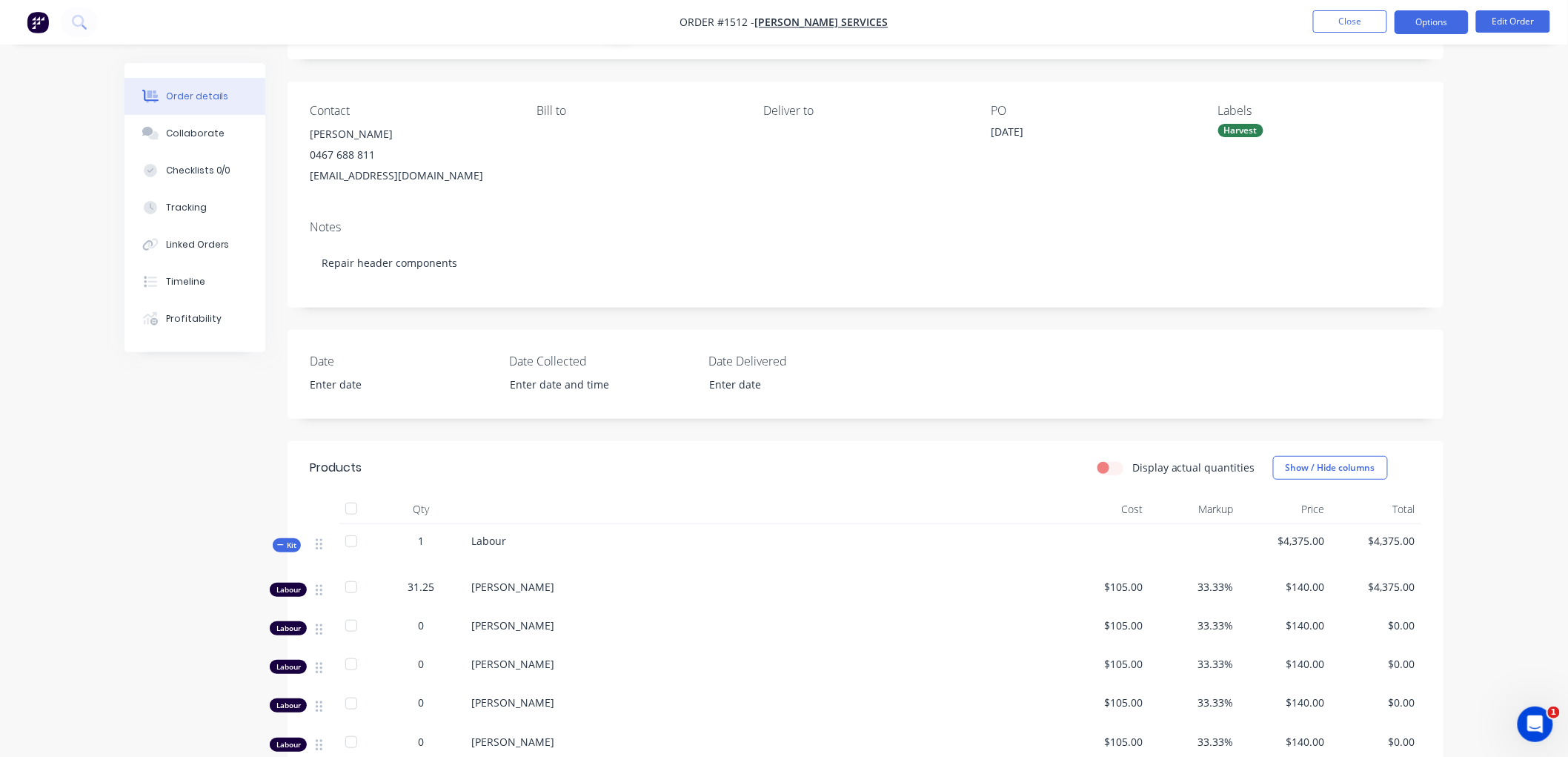
click at [1412, 10] on button "Options" at bounding box center [1431, 22] width 74 height 24
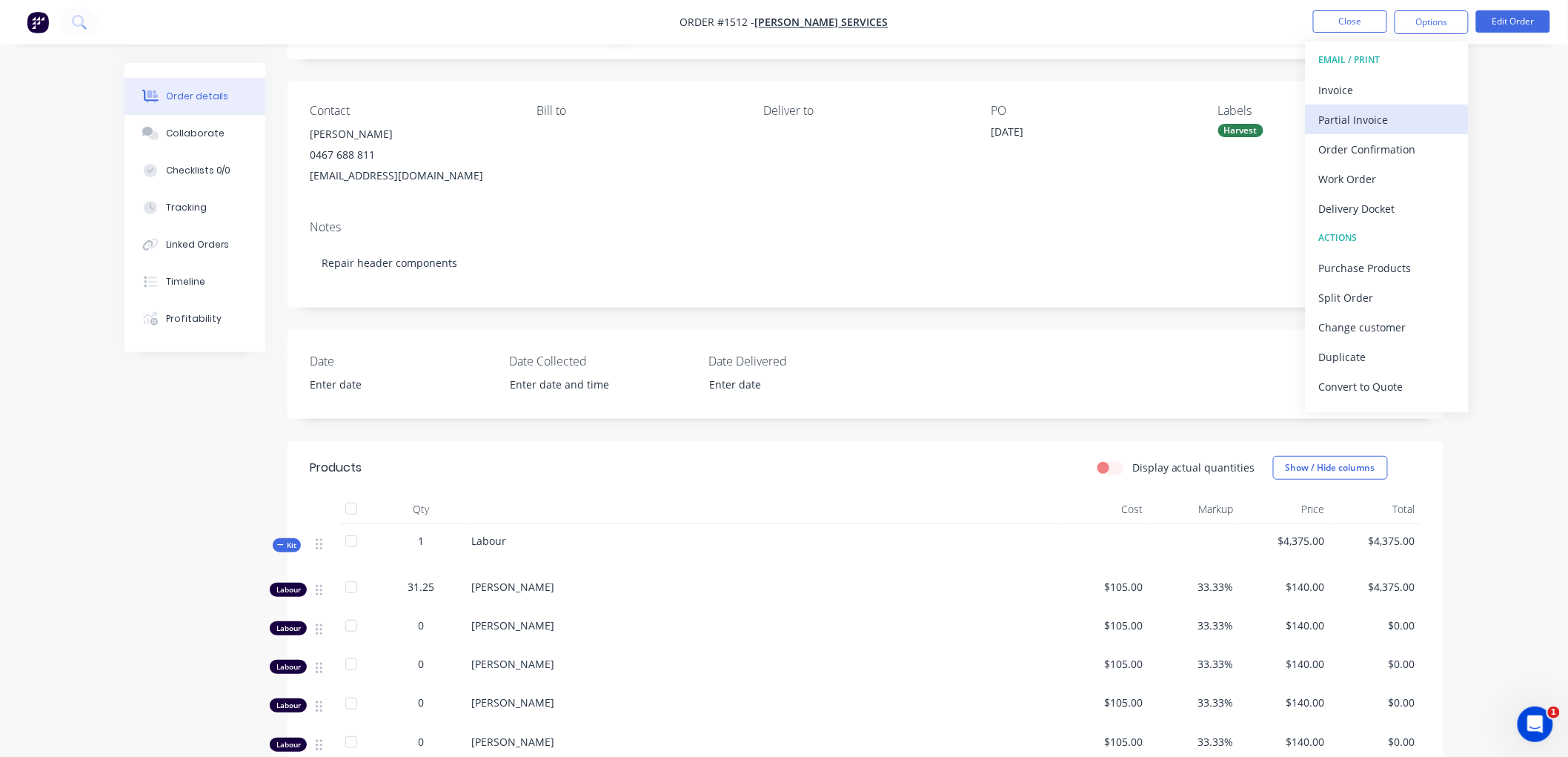
click at [1358, 116] on div "Partial Invoice" at bounding box center [1387, 120] width 137 height 22
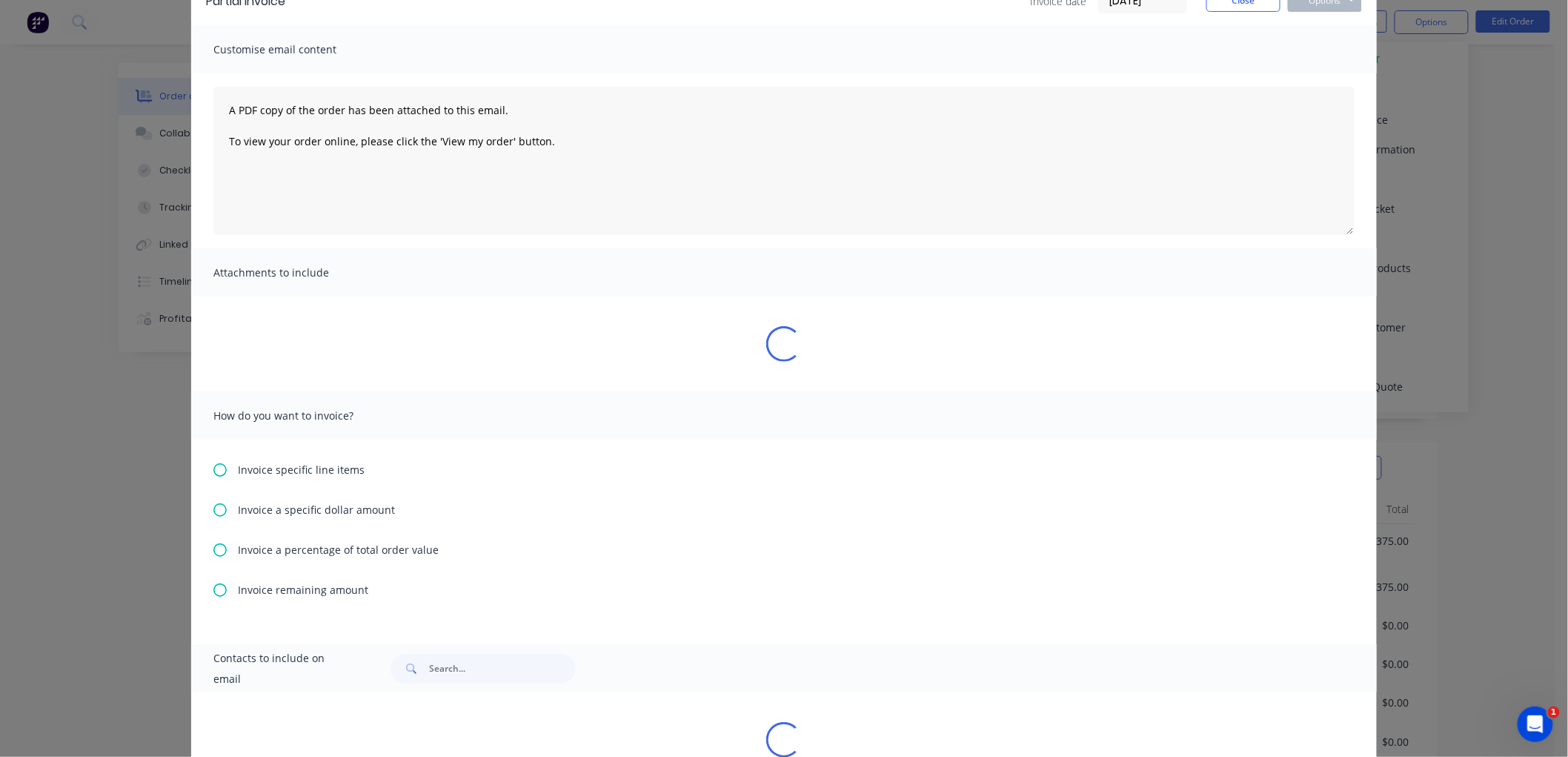
scroll to position [0, 0]
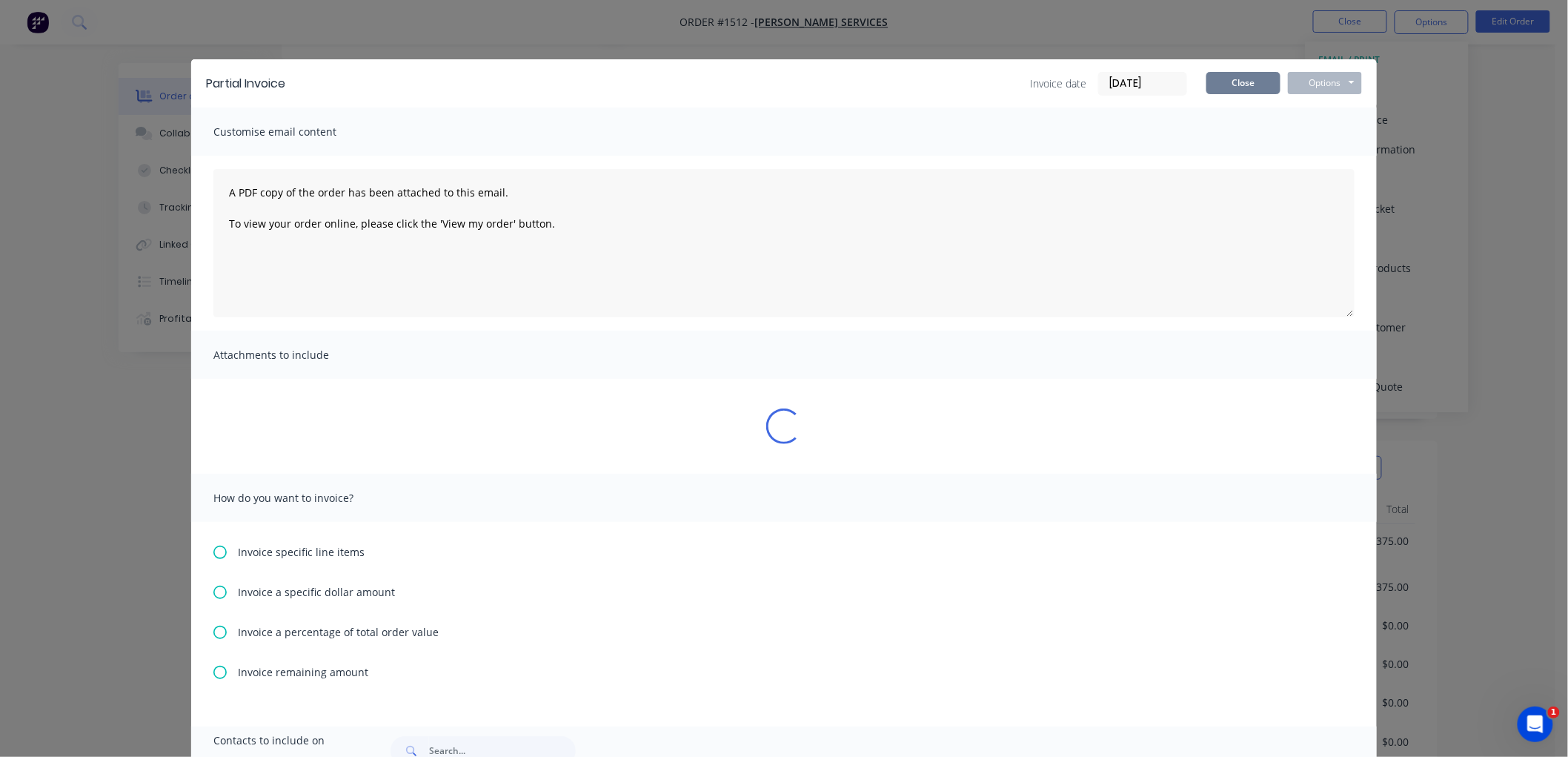
click at [1230, 77] on button "Close" at bounding box center [1243, 83] width 74 height 22
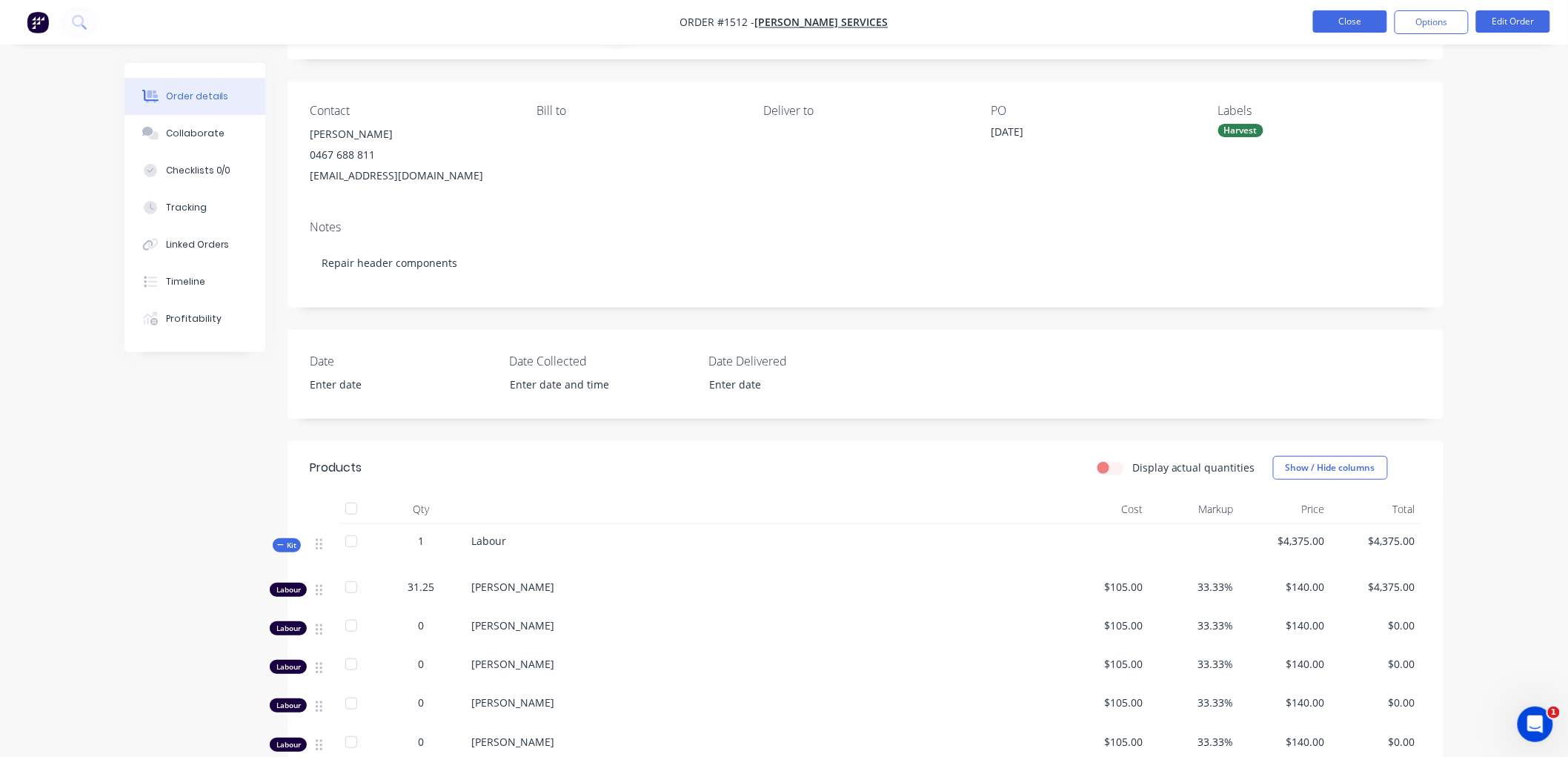
click at [1359, 25] on button "Close" at bounding box center [1350, 21] width 74 height 22
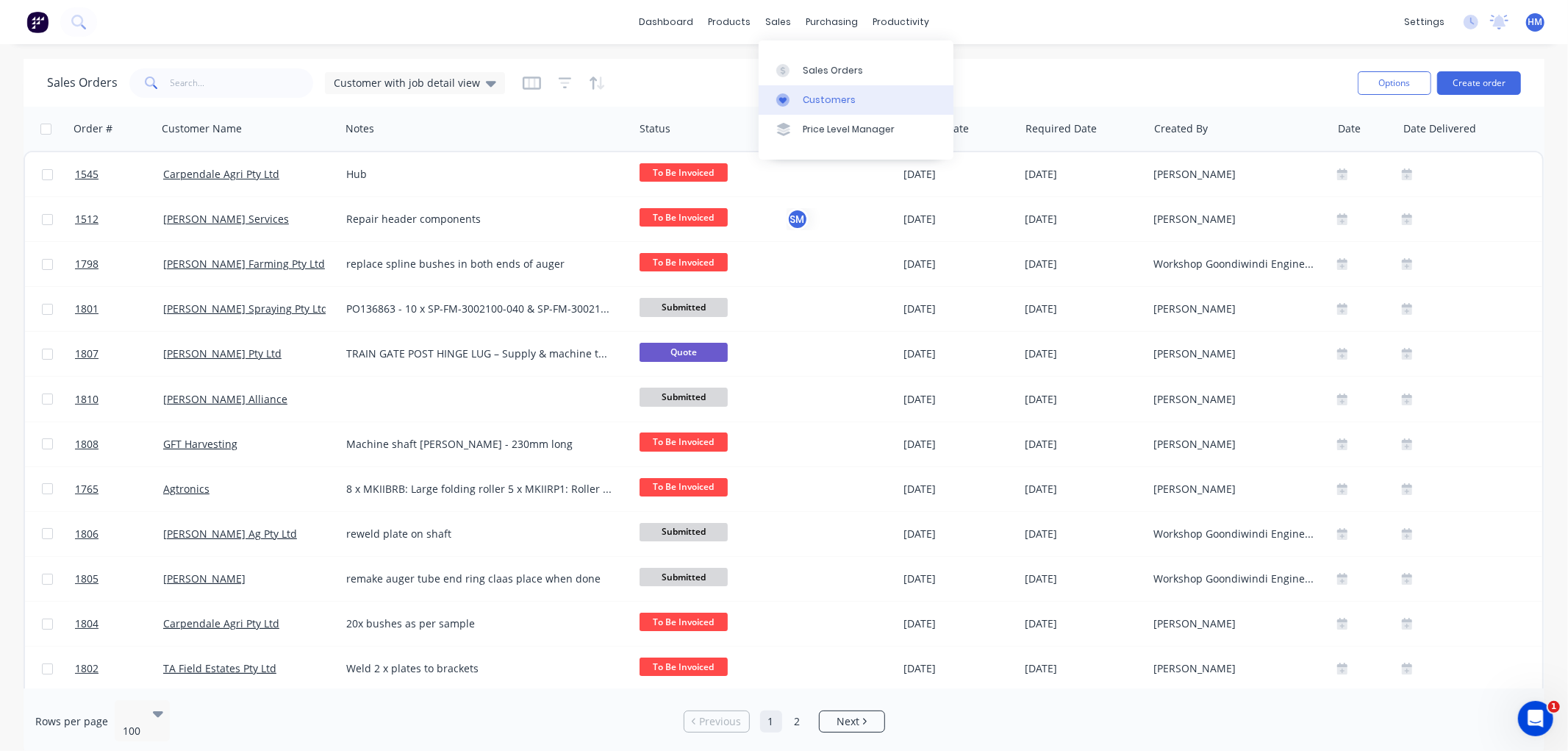
click at [840, 96] on div "Customers" at bounding box center [830, 99] width 53 height 13
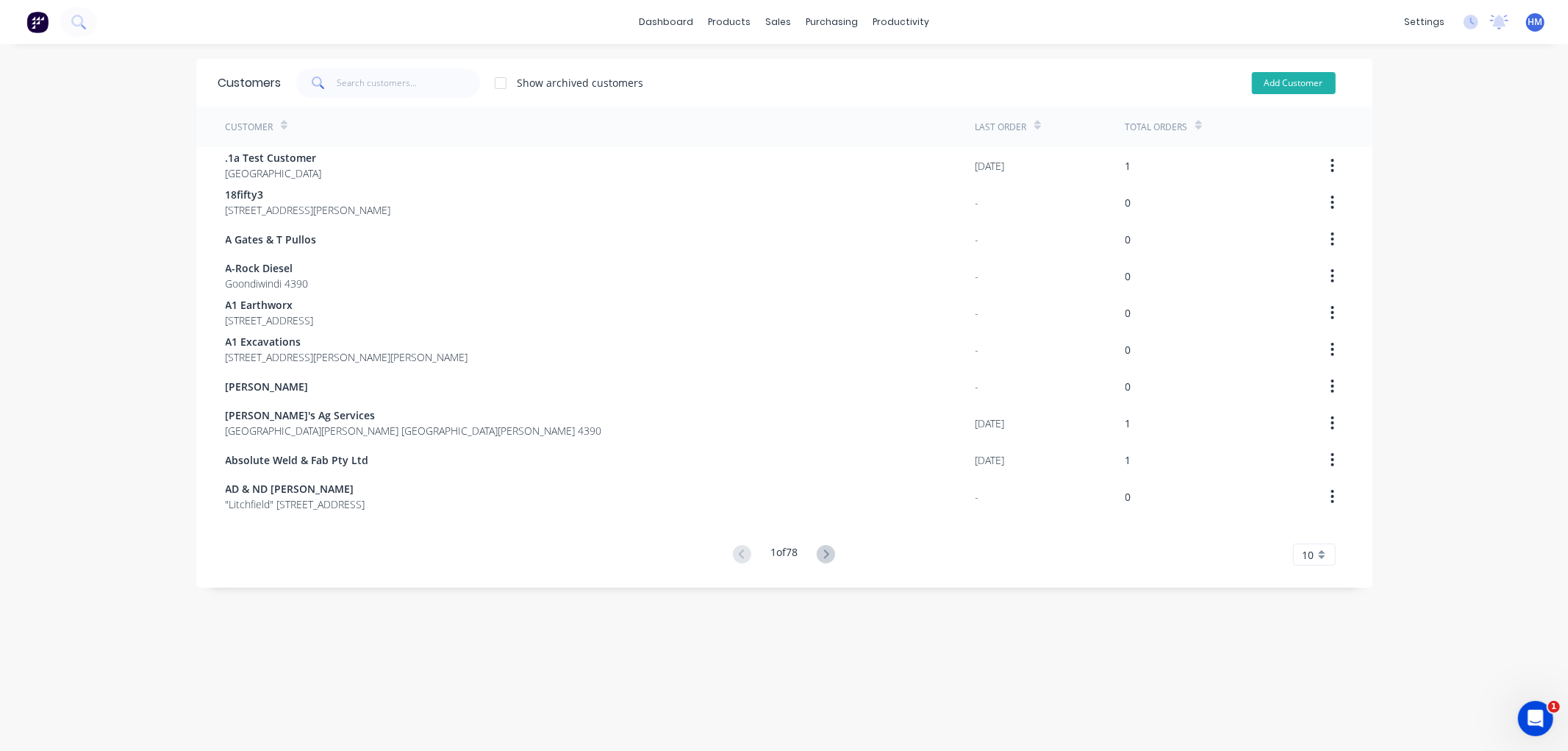
click at [1276, 86] on button "Add Customer" at bounding box center [1294, 83] width 84 height 22
select select "AU"
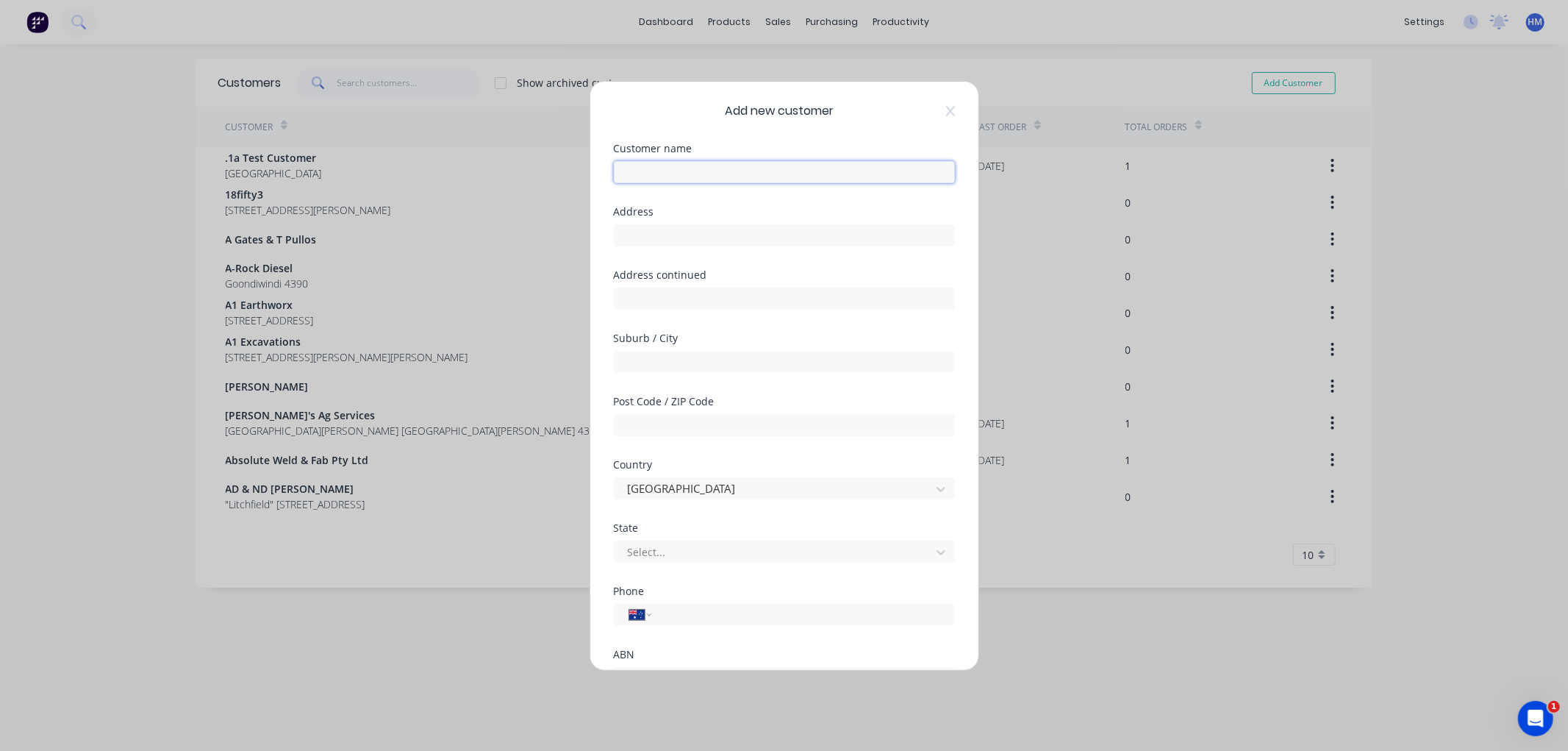
click at [677, 176] on input "text" at bounding box center [784, 172] width 341 height 22
type input "GH Grazing"
click at [648, 235] on input "text" at bounding box center [784, 235] width 341 height 22
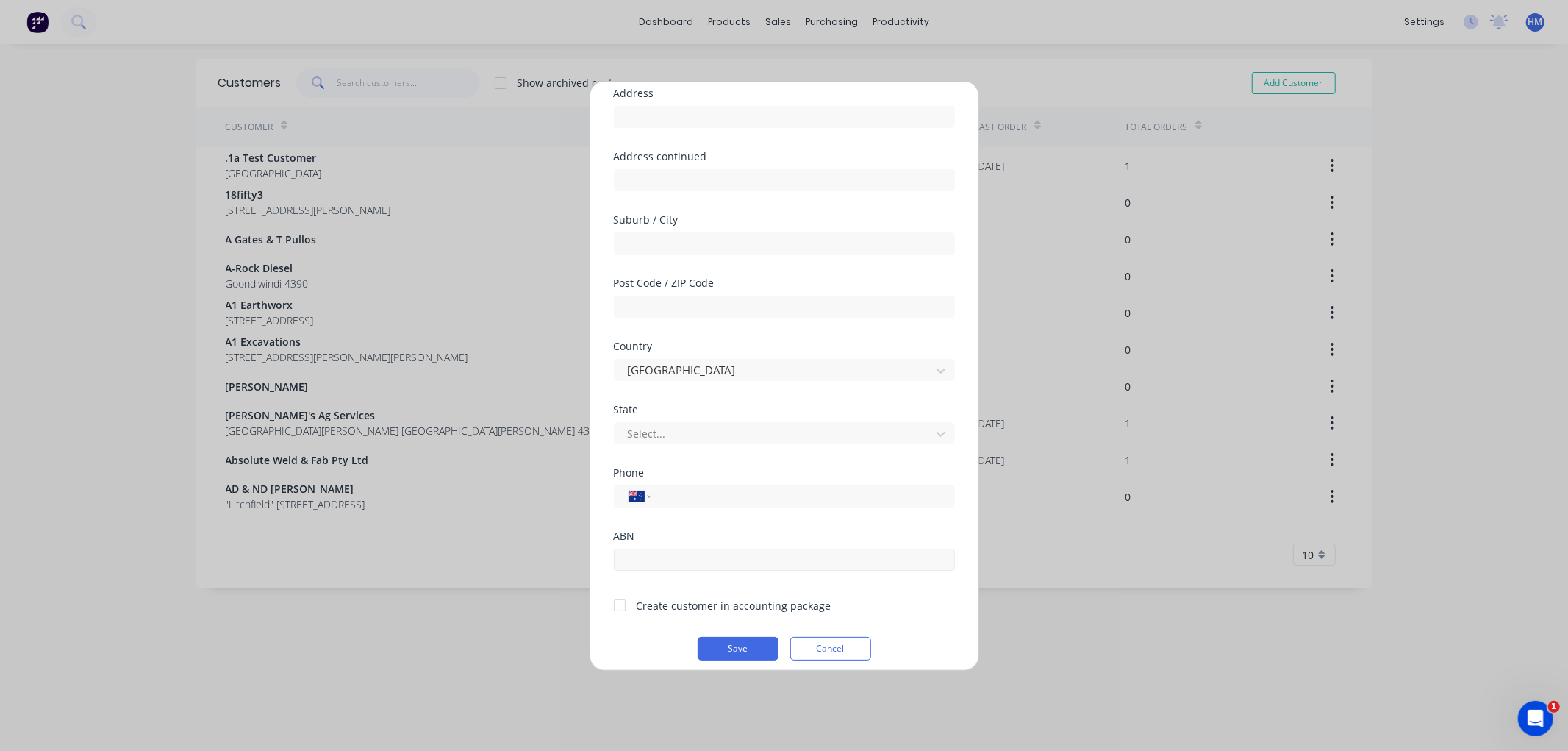
scroll to position [129, 0]
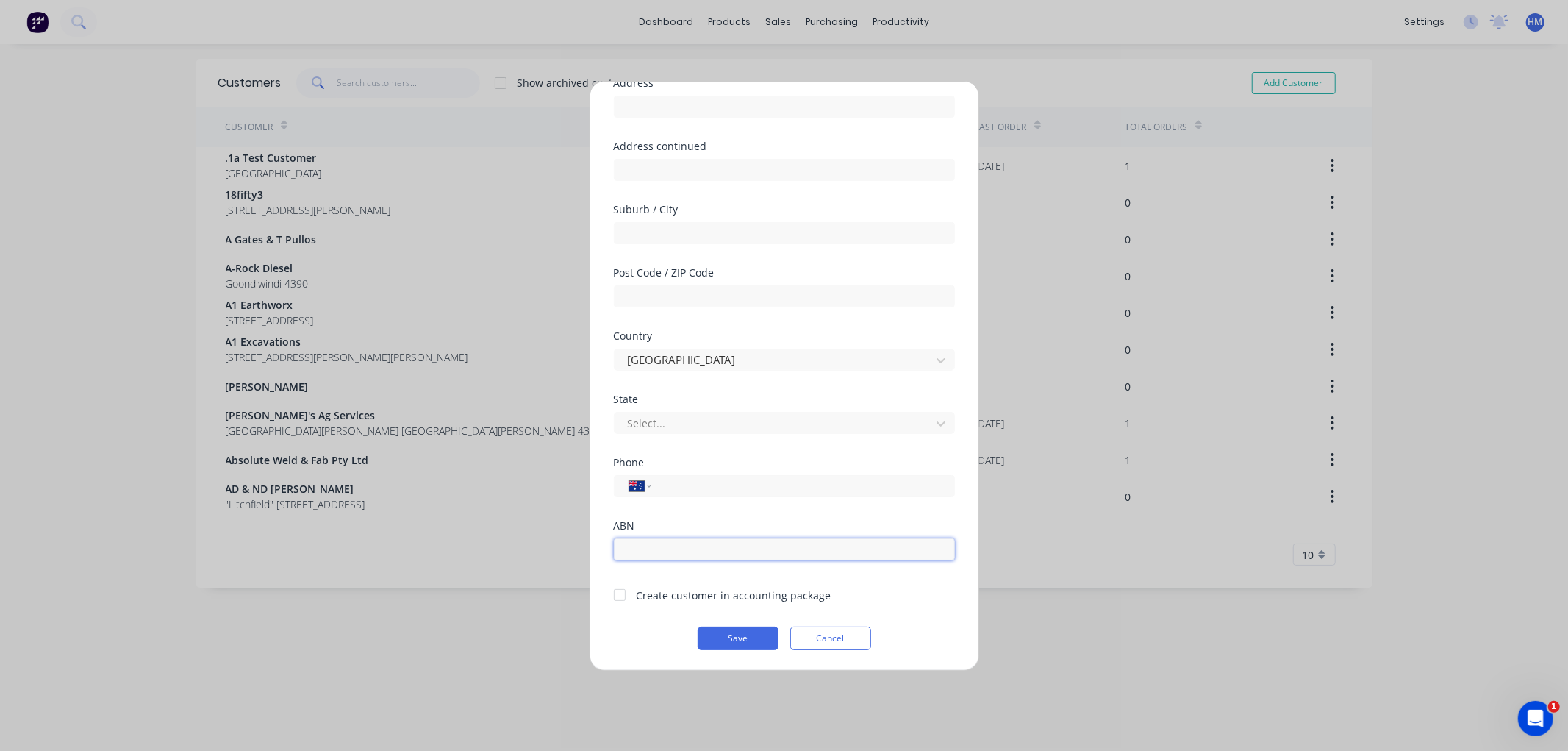
click at [658, 552] on input "text" at bounding box center [784, 549] width 341 height 22
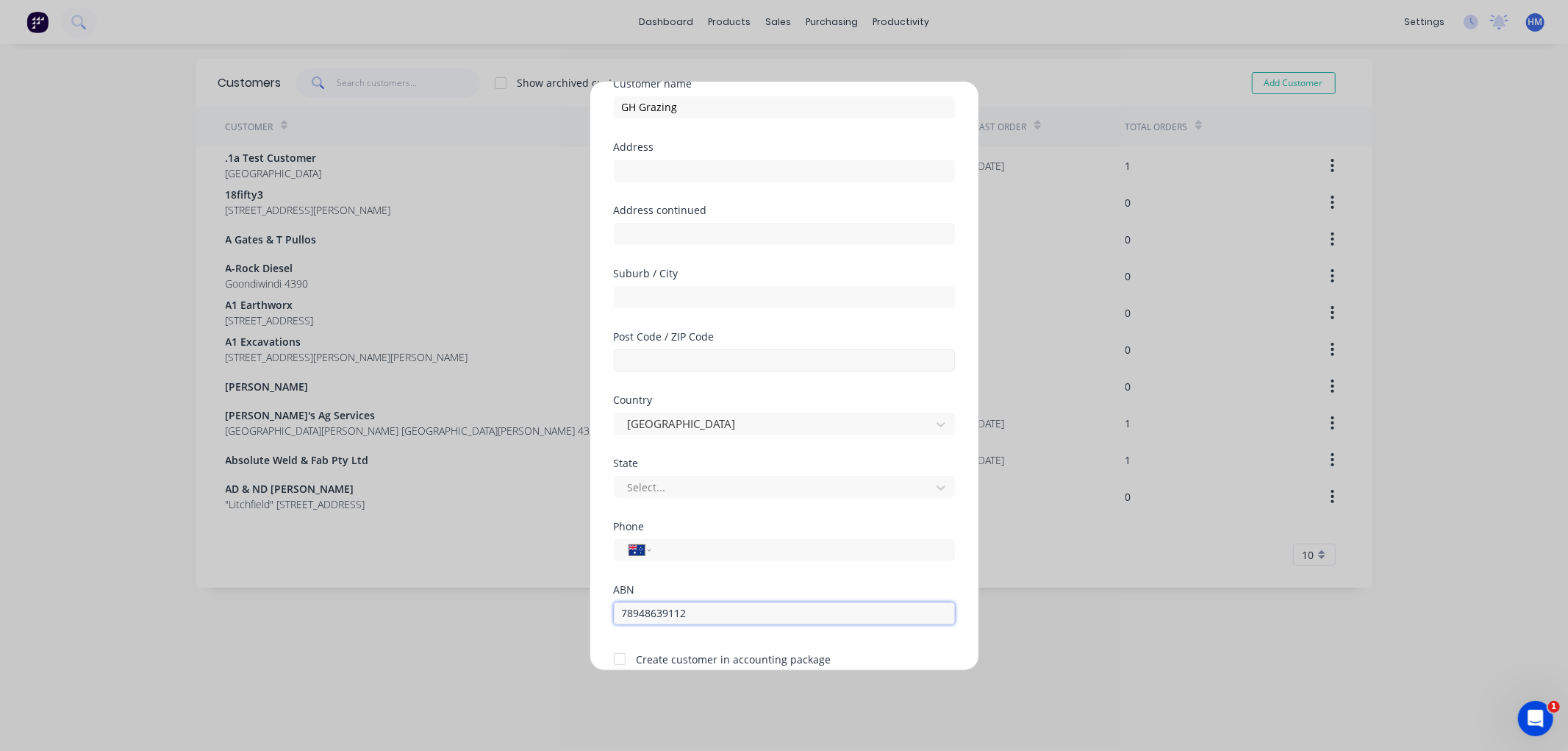
scroll to position [0, 0]
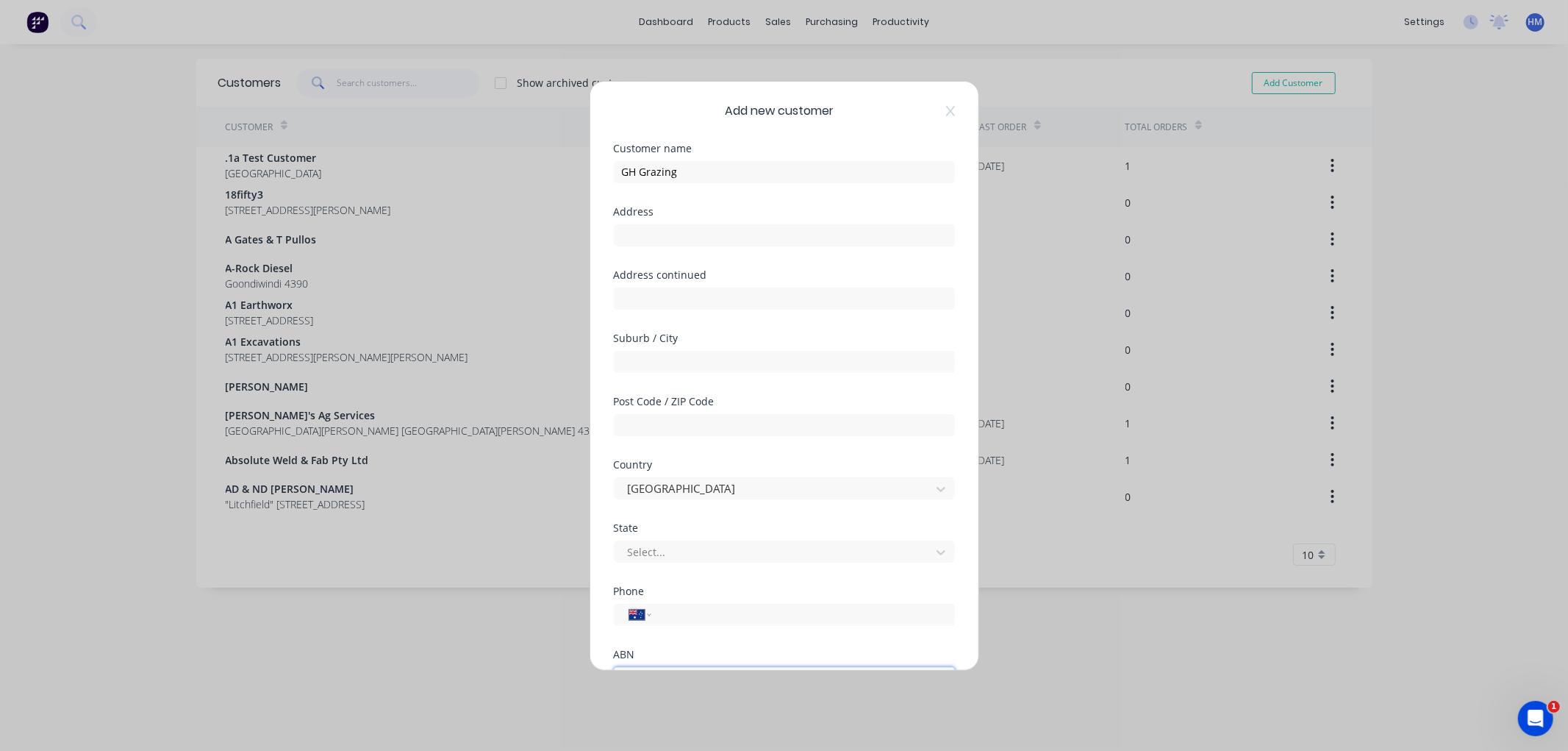
type input "78948639112"
click at [689, 241] on input "text" at bounding box center [784, 235] width 341 height 22
type input "Green Hills"
type input "11030 Alpa Tambo Road"
type input "Tambo"
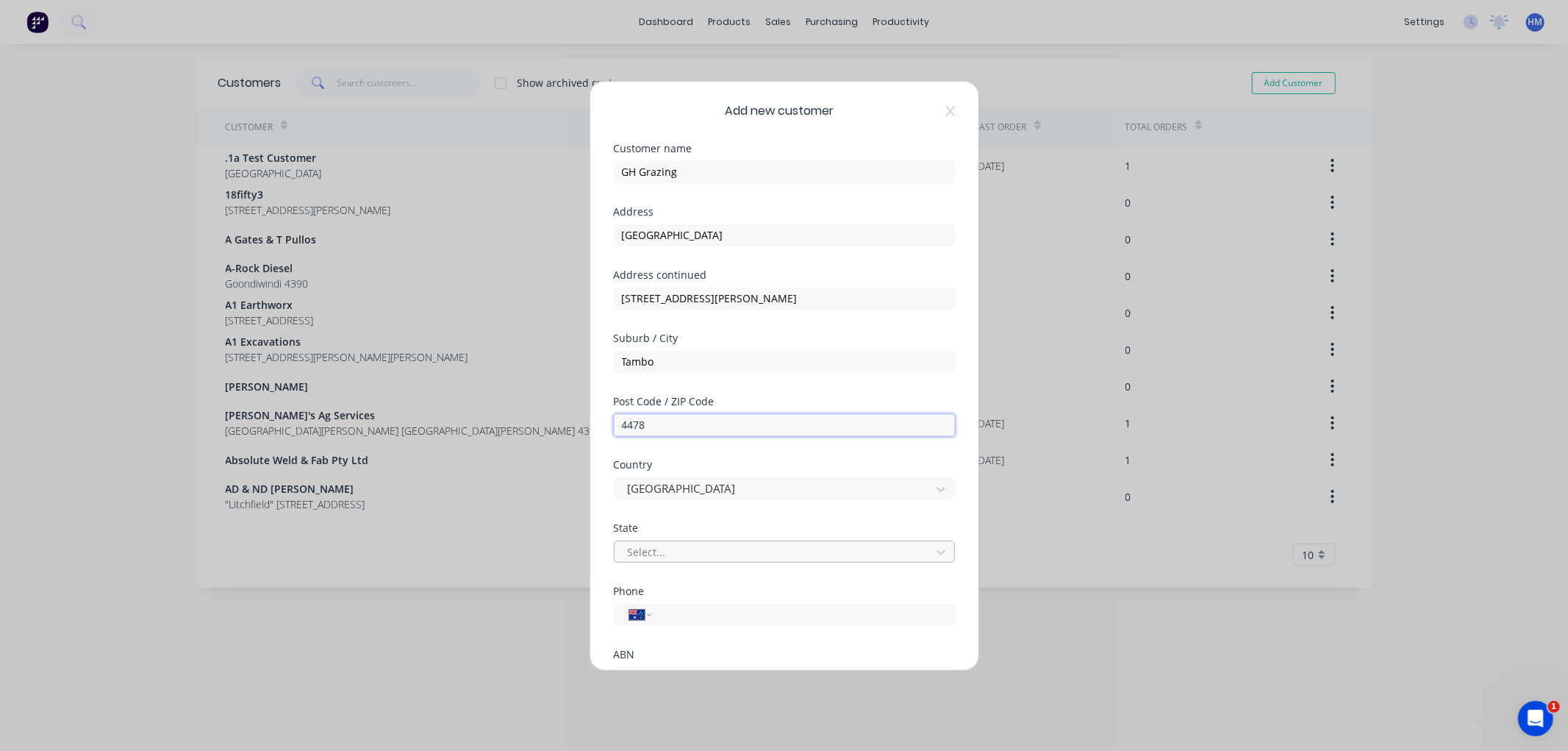
type input "4478"
click at [665, 555] on div at bounding box center [775, 551] width 297 height 19
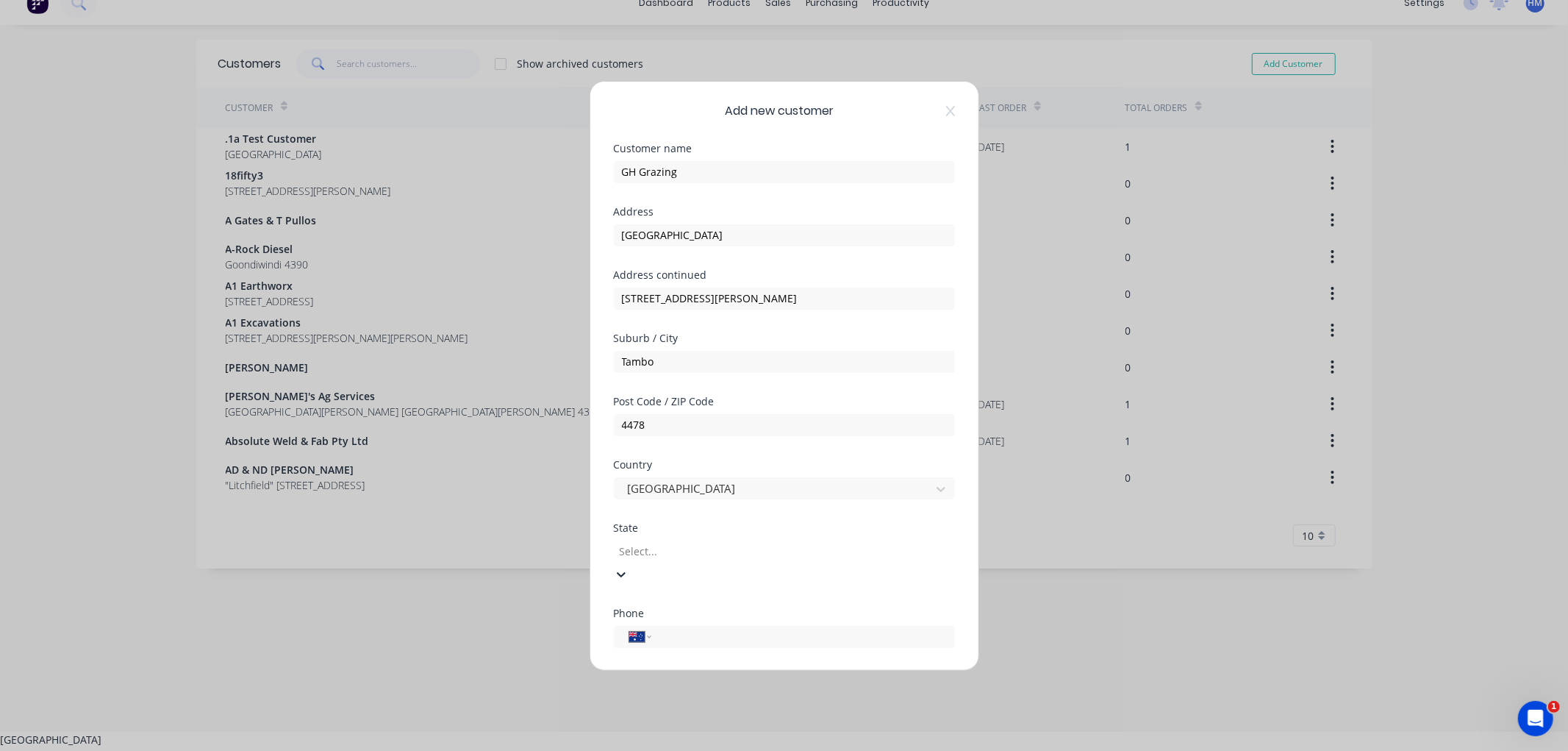
scroll to position [22, 0]
type input "q"
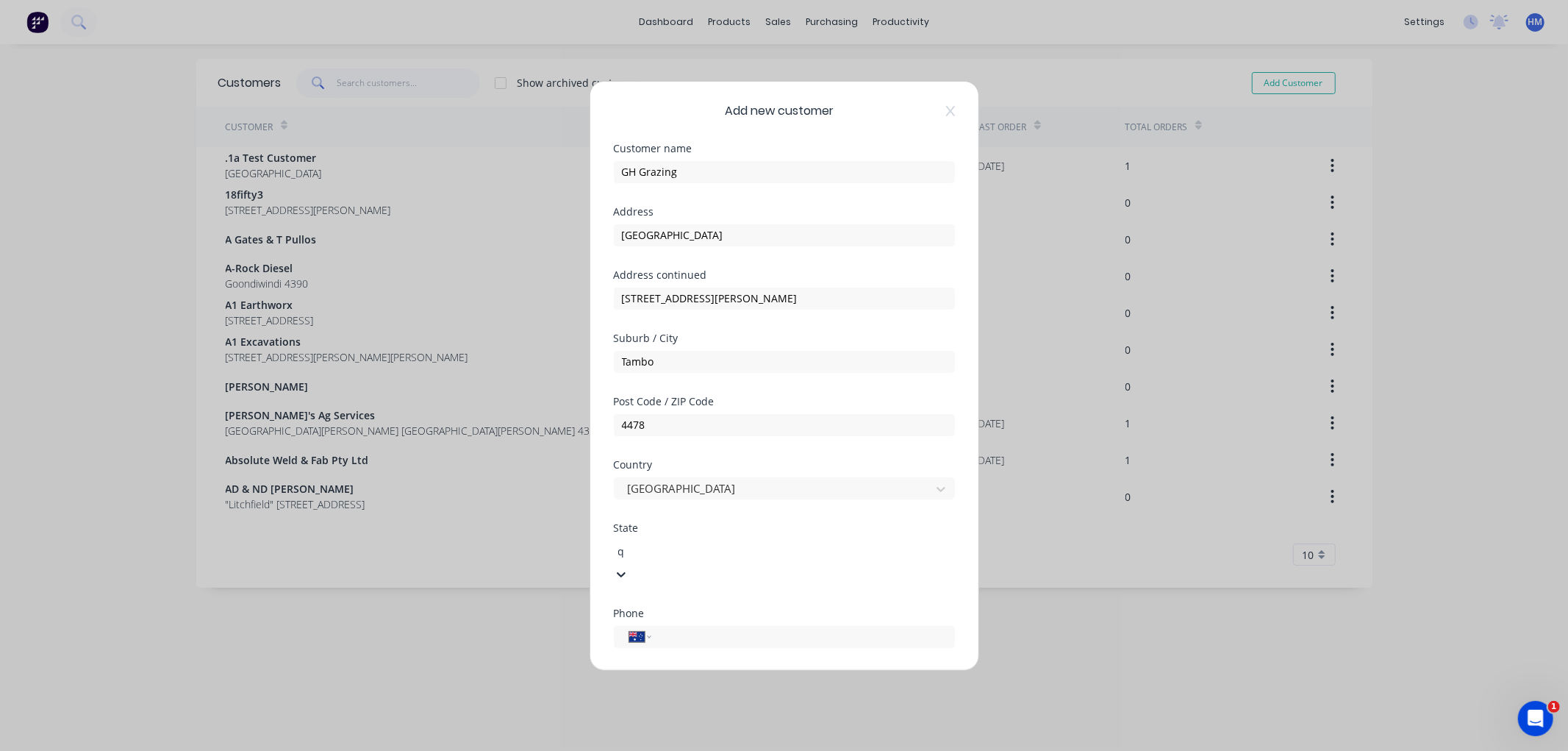
click at [656, 750] on div "Queensland" at bounding box center [784, 759] width 1568 height 16
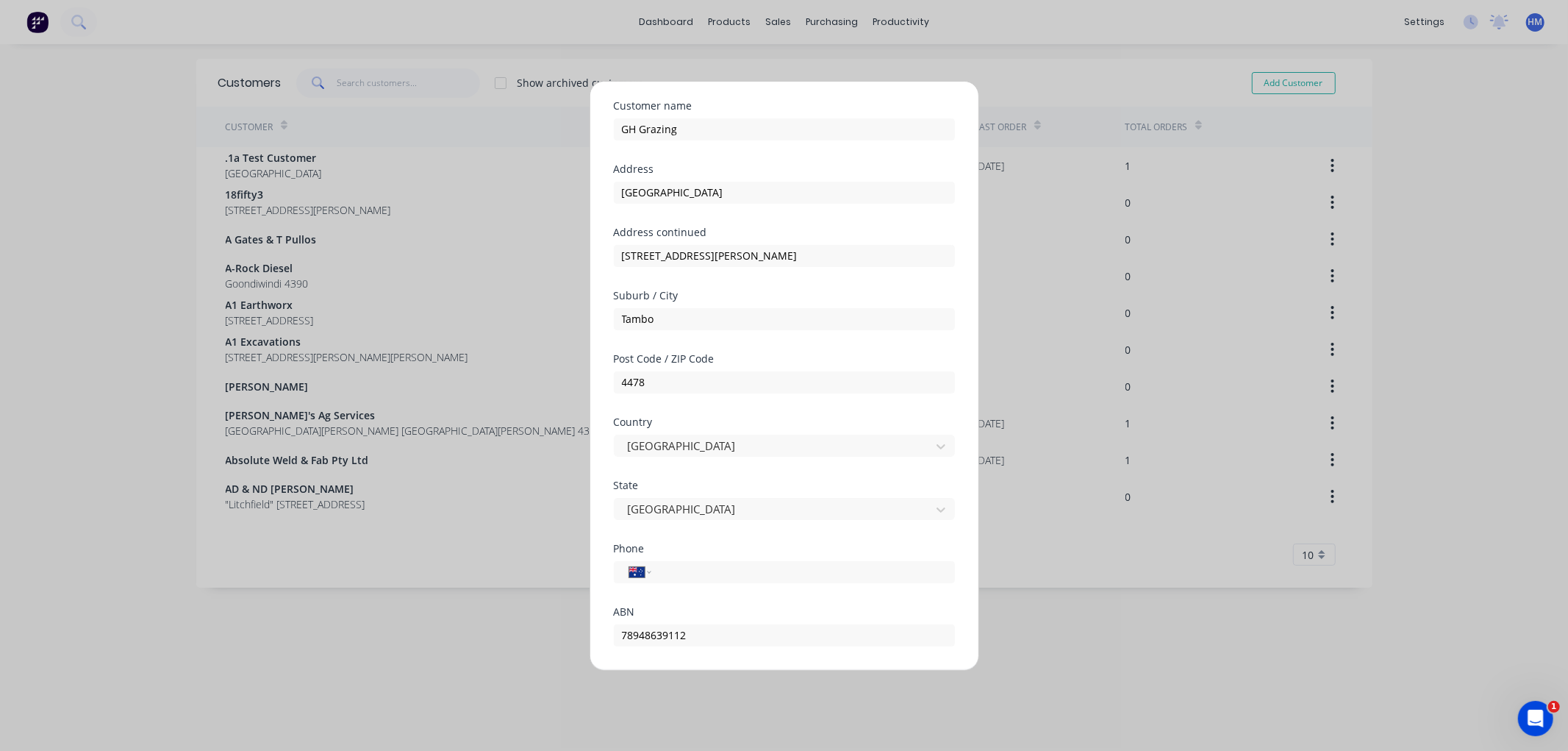
scroll to position [81, 0]
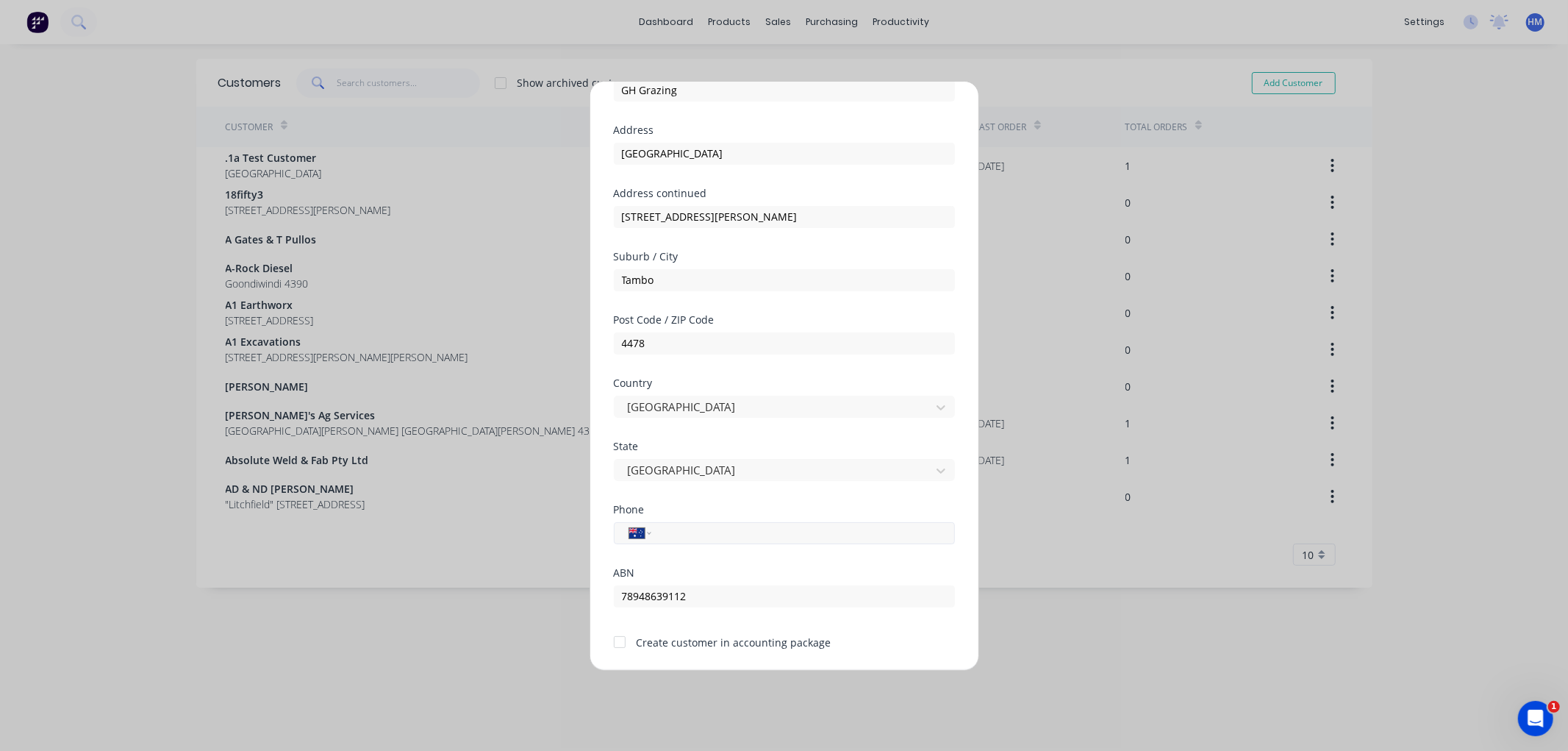
click at [756, 531] on input "tel" at bounding box center [800, 532] width 277 height 17
click at [694, 524] on input "tel" at bounding box center [800, 532] width 277 height 17
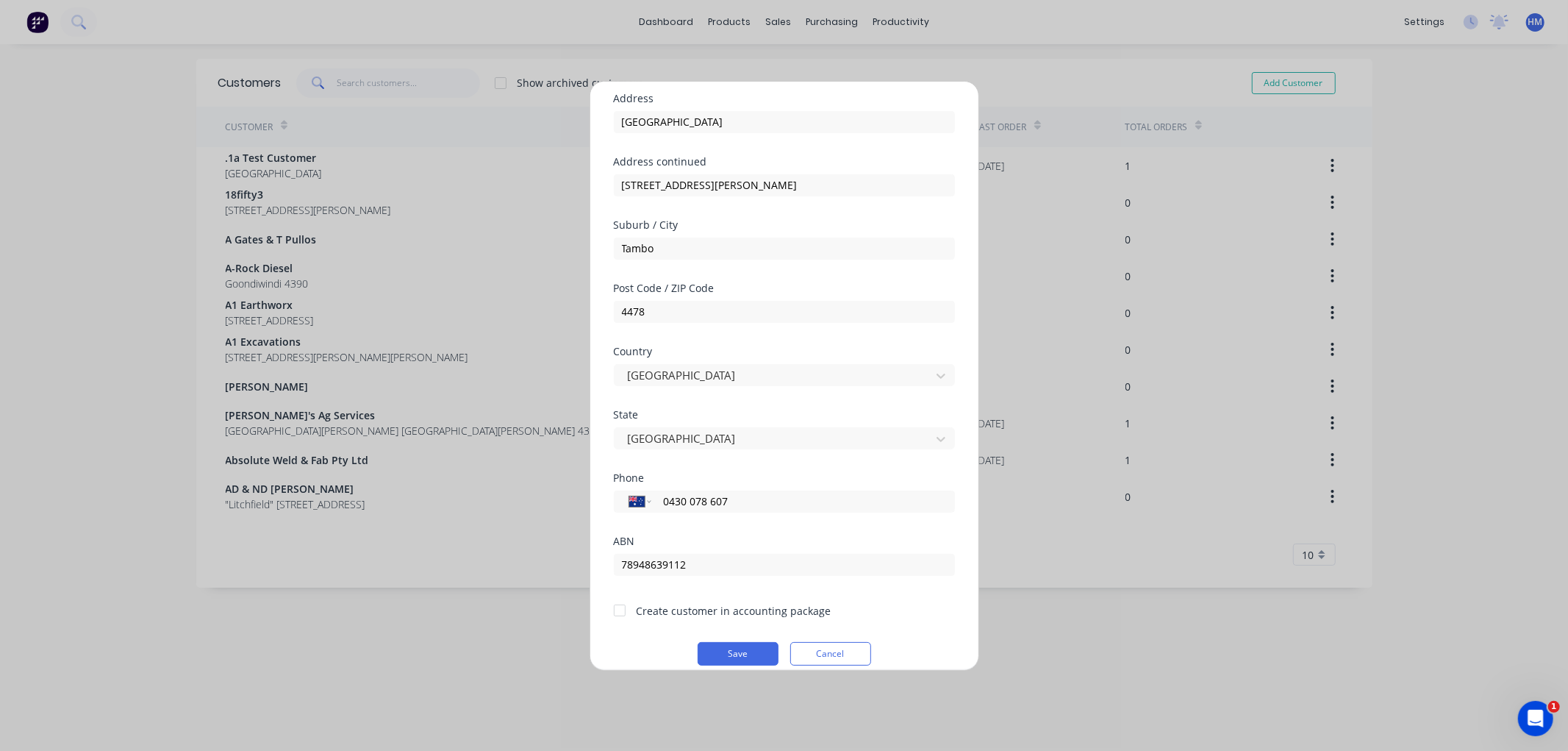
scroll to position [129, 0]
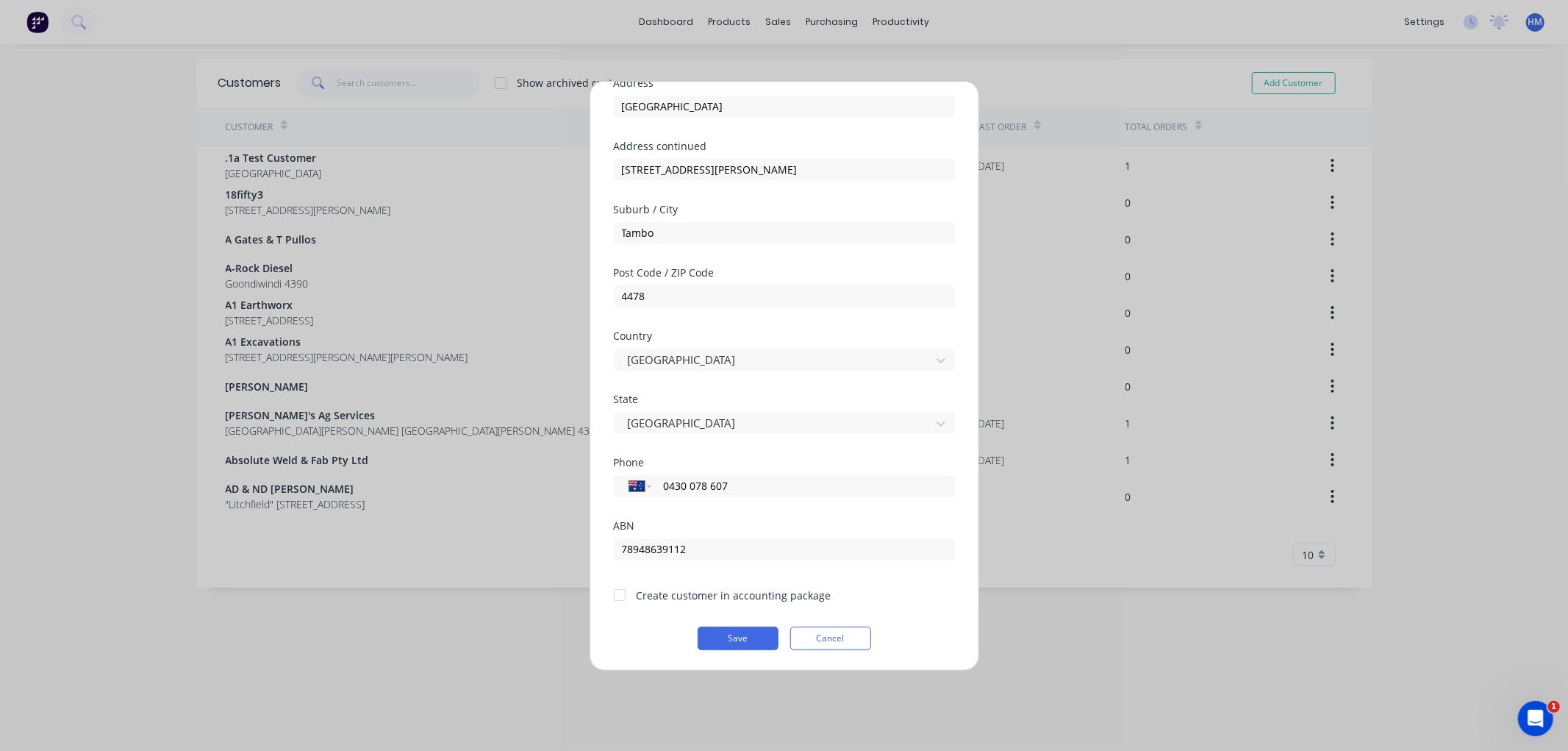
type input "0430 078 607"
click at [621, 592] on div at bounding box center [620, 595] width 30 height 30
click at [726, 640] on button "Save" at bounding box center [738, 638] width 81 height 24
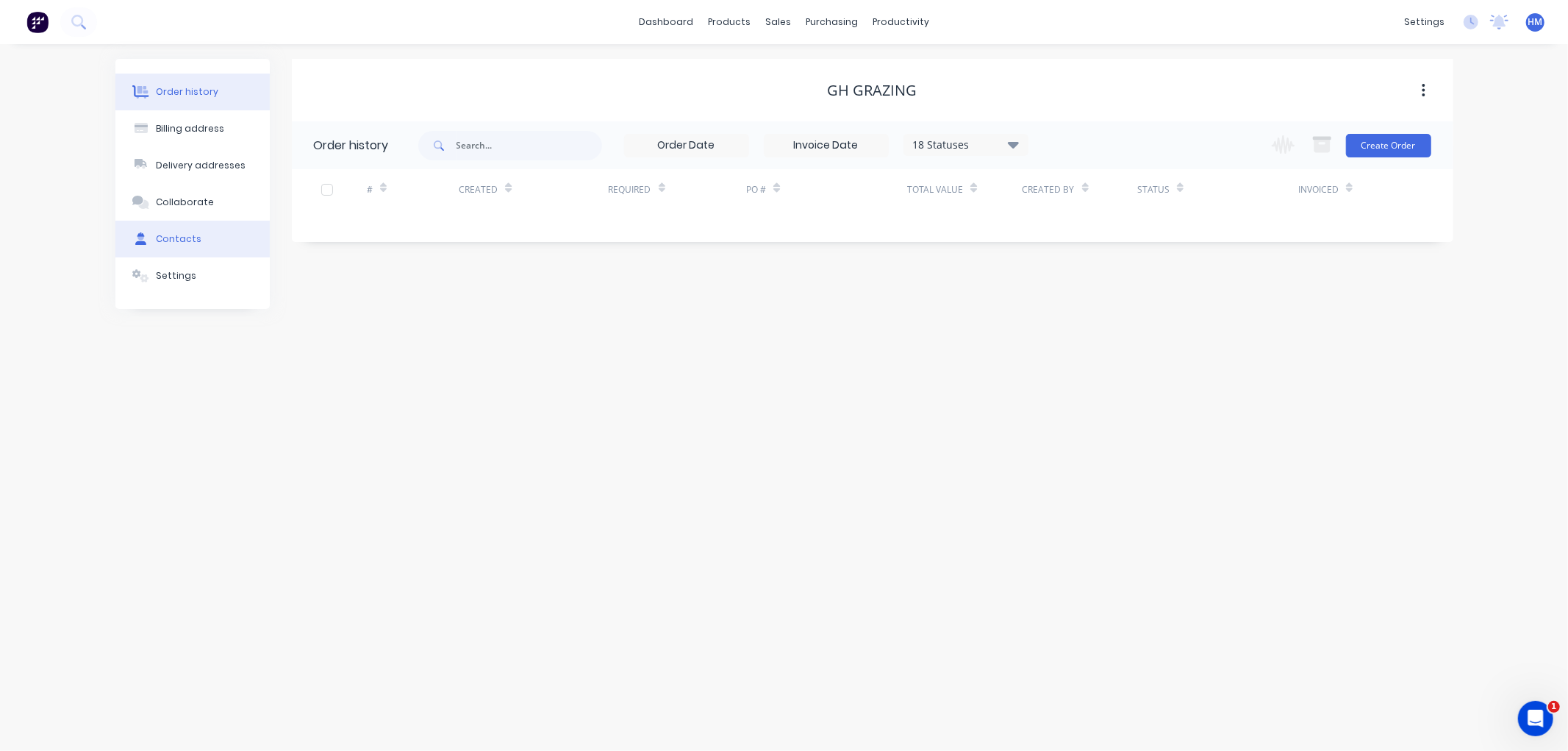
click at [193, 231] on button "Contacts" at bounding box center [193, 238] width 154 height 37
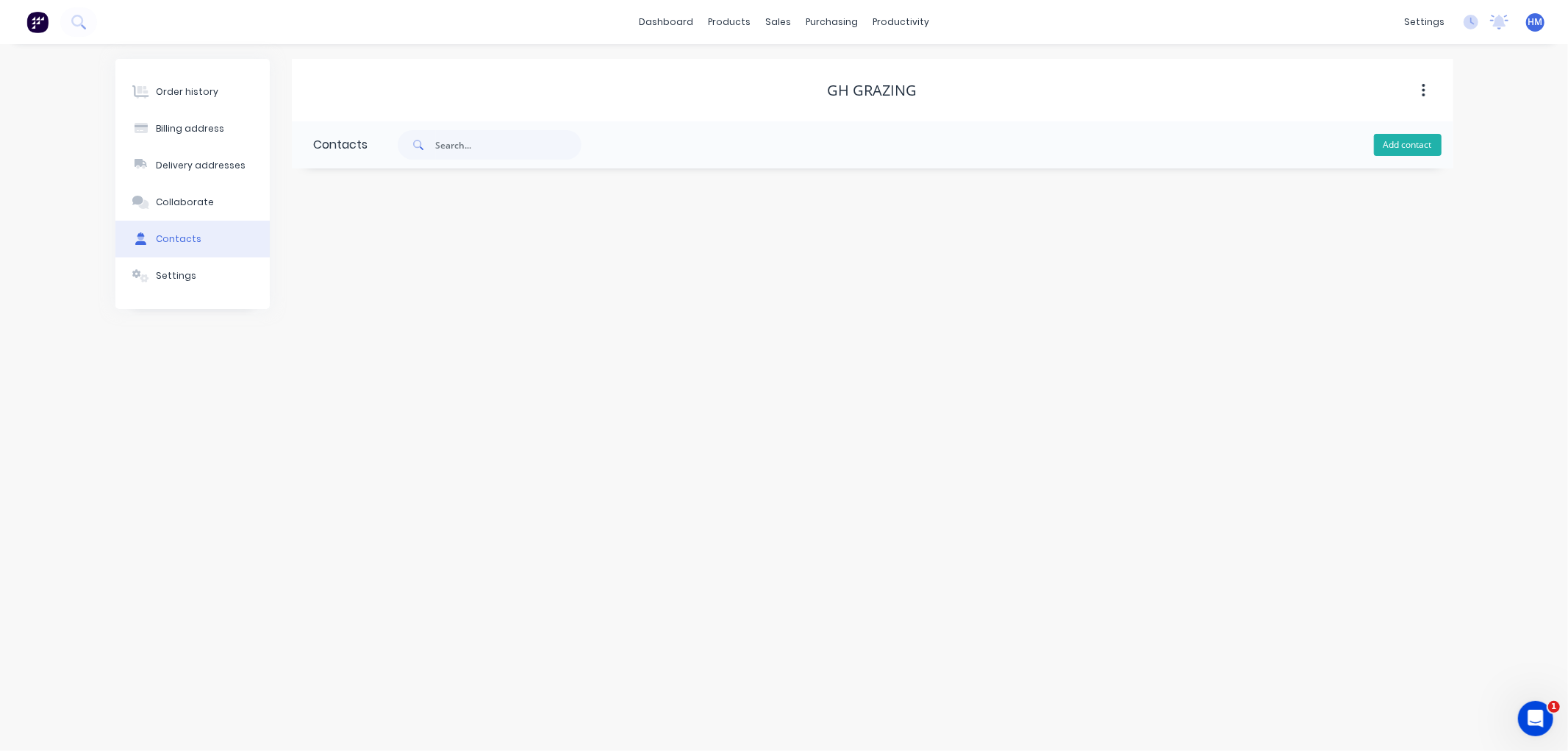
click at [1388, 147] on button "Add contact" at bounding box center [1408, 144] width 67 height 22
select select "AU"
click at [331, 253] on input "text" at bounding box center [433, 253] width 240 height 22
drag, startPoint x: 342, startPoint y: 253, endPoint x: 366, endPoint y: 243, distance: 26.0
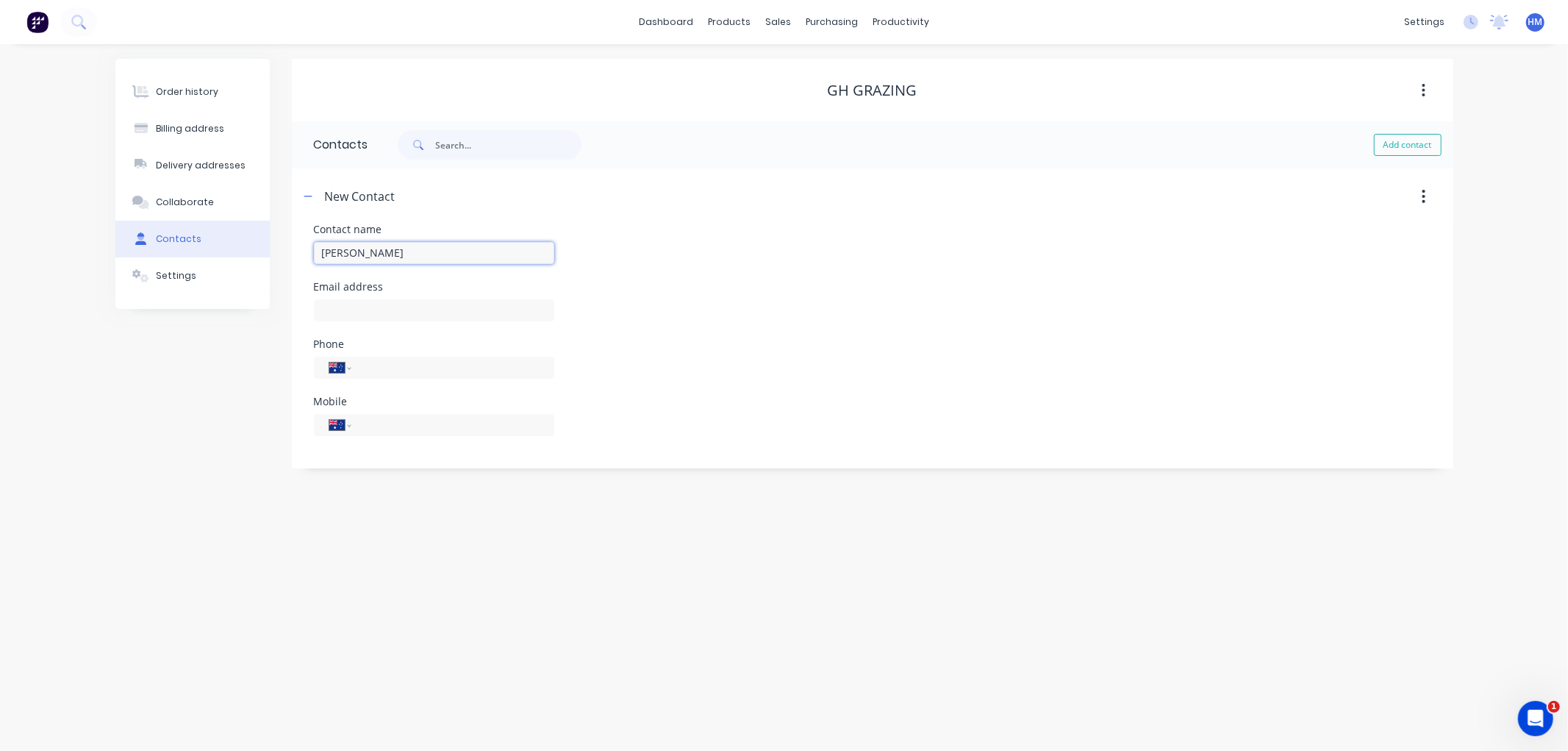
click at [351, 250] on input "Lach Pavy" at bounding box center [433, 253] width 240 height 22
click at [403, 253] on input "Lachy Pavy" at bounding box center [433, 253] width 240 height 22
type input "Lachy Pavy"
select select "AU"
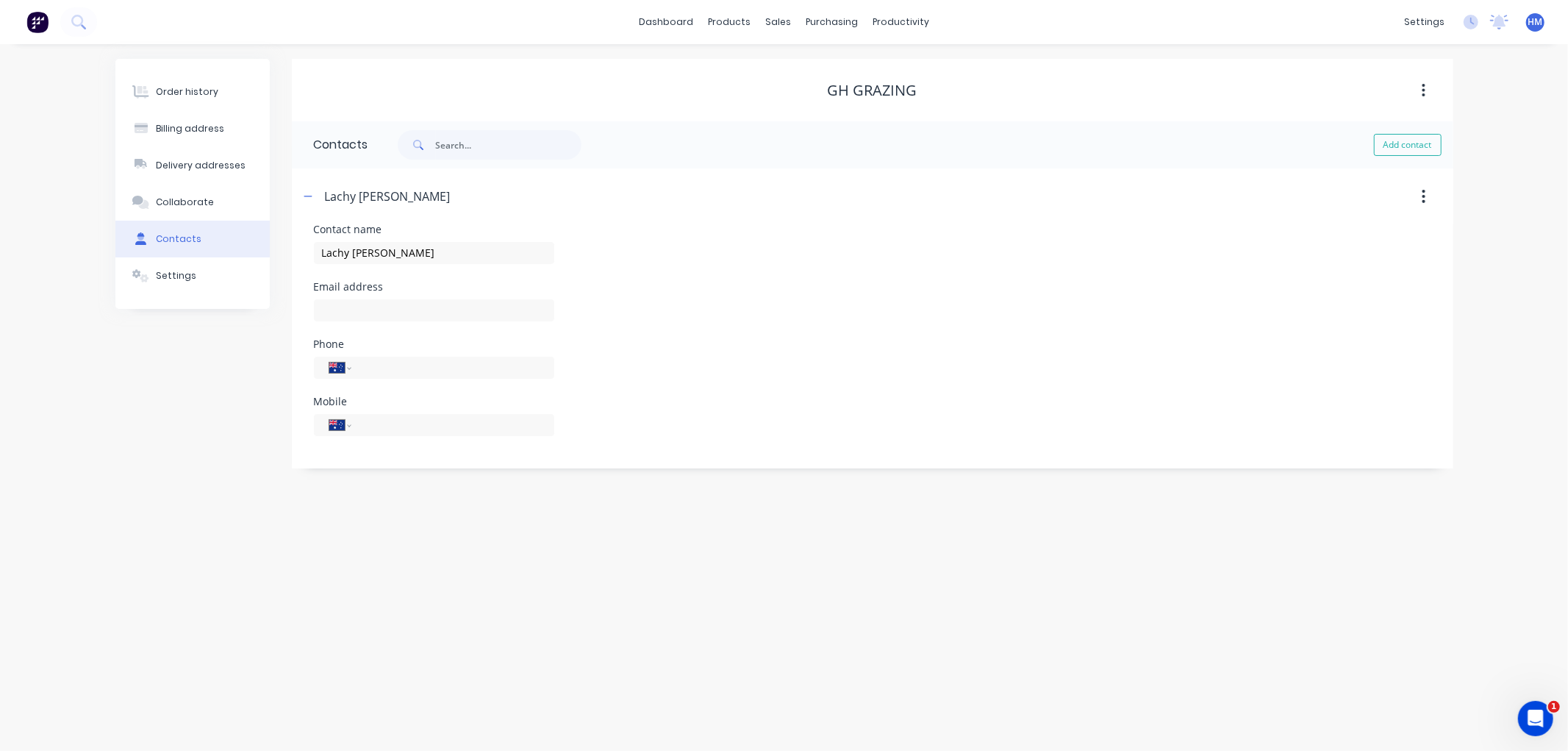
click at [166, 355] on div "Order history Billing address Delivery addresses Collaborate Contacts Settings" at bounding box center [193, 263] width 154 height 410
click at [427, 250] on input "Lachy Pavy" at bounding box center [433, 253] width 240 height 22
click at [424, 250] on input "Lachy Pavy" at bounding box center [433, 253] width 240 height 22
click at [394, 304] on input "text" at bounding box center [433, 310] width 240 height 22
click at [413, 305] on input "text" at bounding box center [433, 310] width 240 height 22
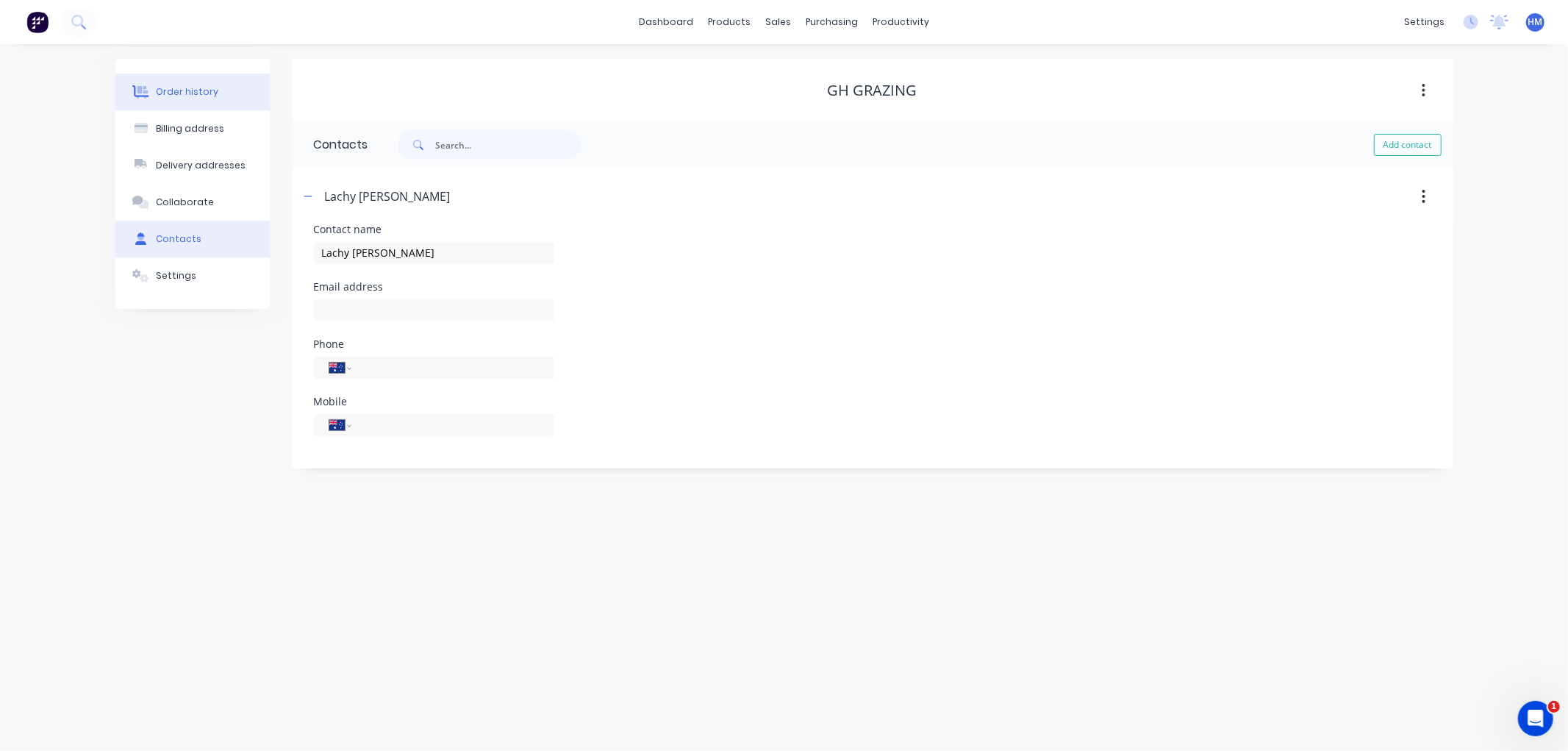
click at [207, 90] on div "Order history" at bounding box center [187, 91] width 62 height 13
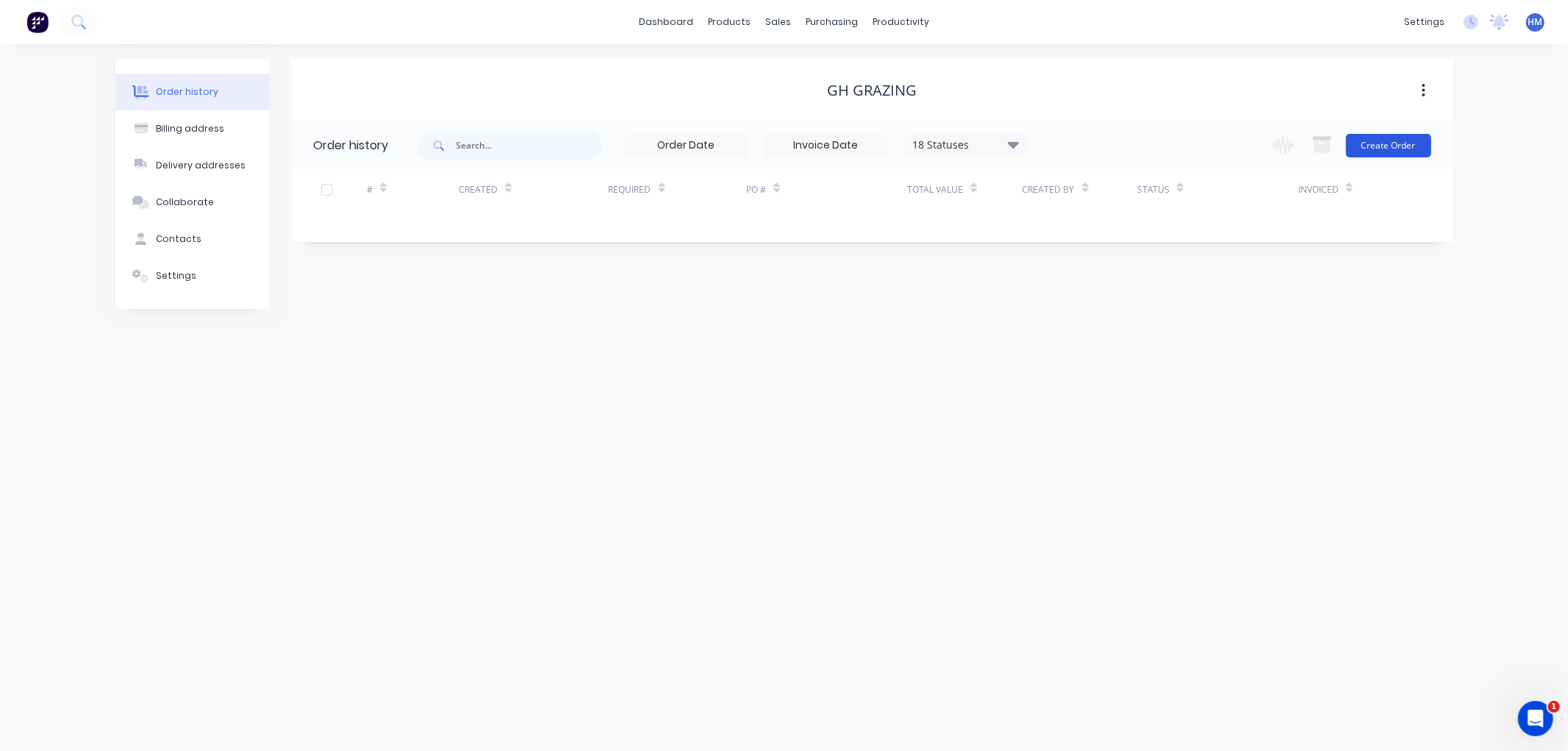
click at [1395, 148] on button "Create Order" at bounding box center [1389, 145] width 85 height 24
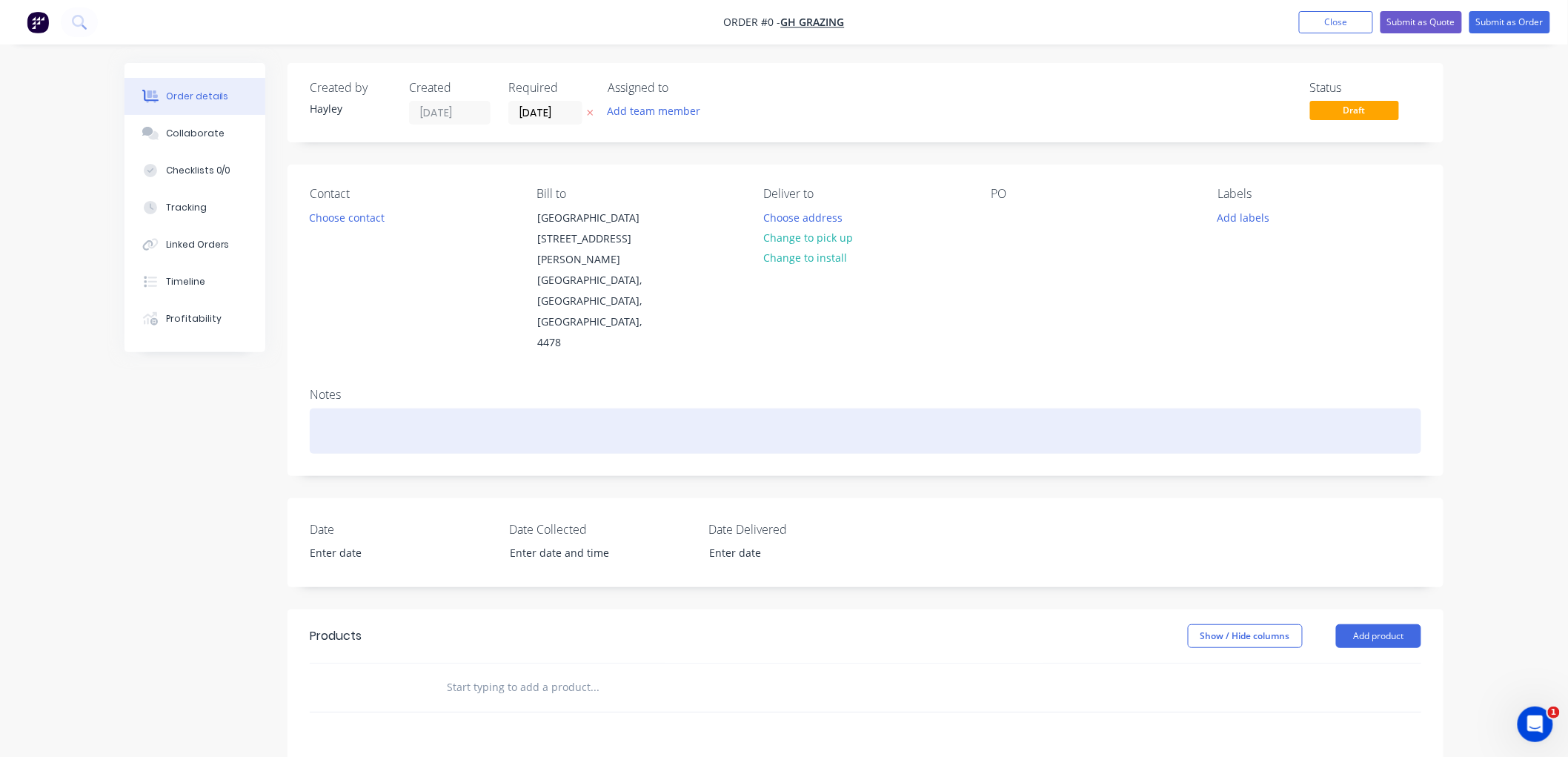
click at [397, 408] on div at bounding box center [865, 430] width 1111 height 45
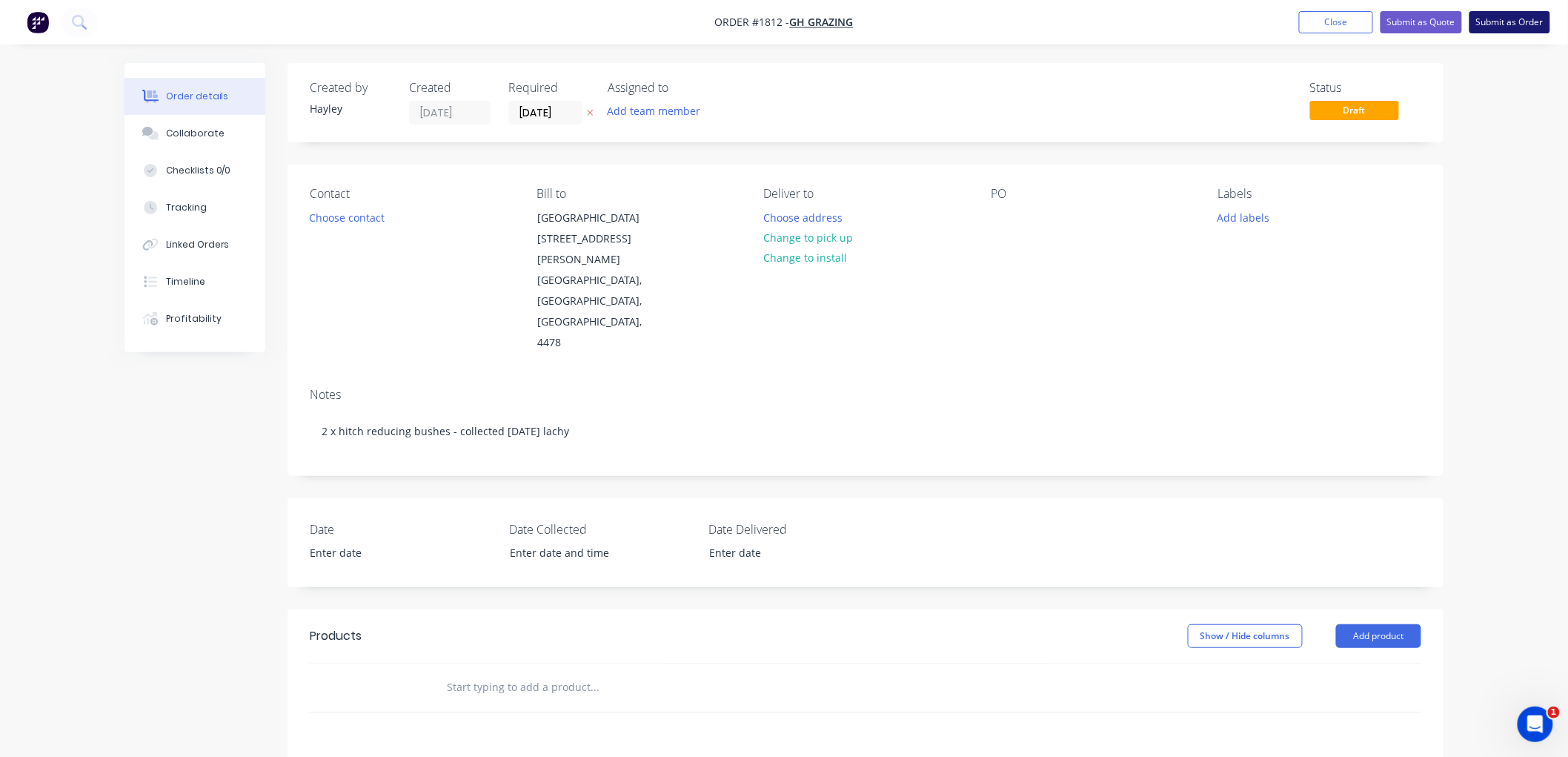
click at [1510, 23] on button "Submit as Order" at bounding box center [1509, 22] width 81 height 22
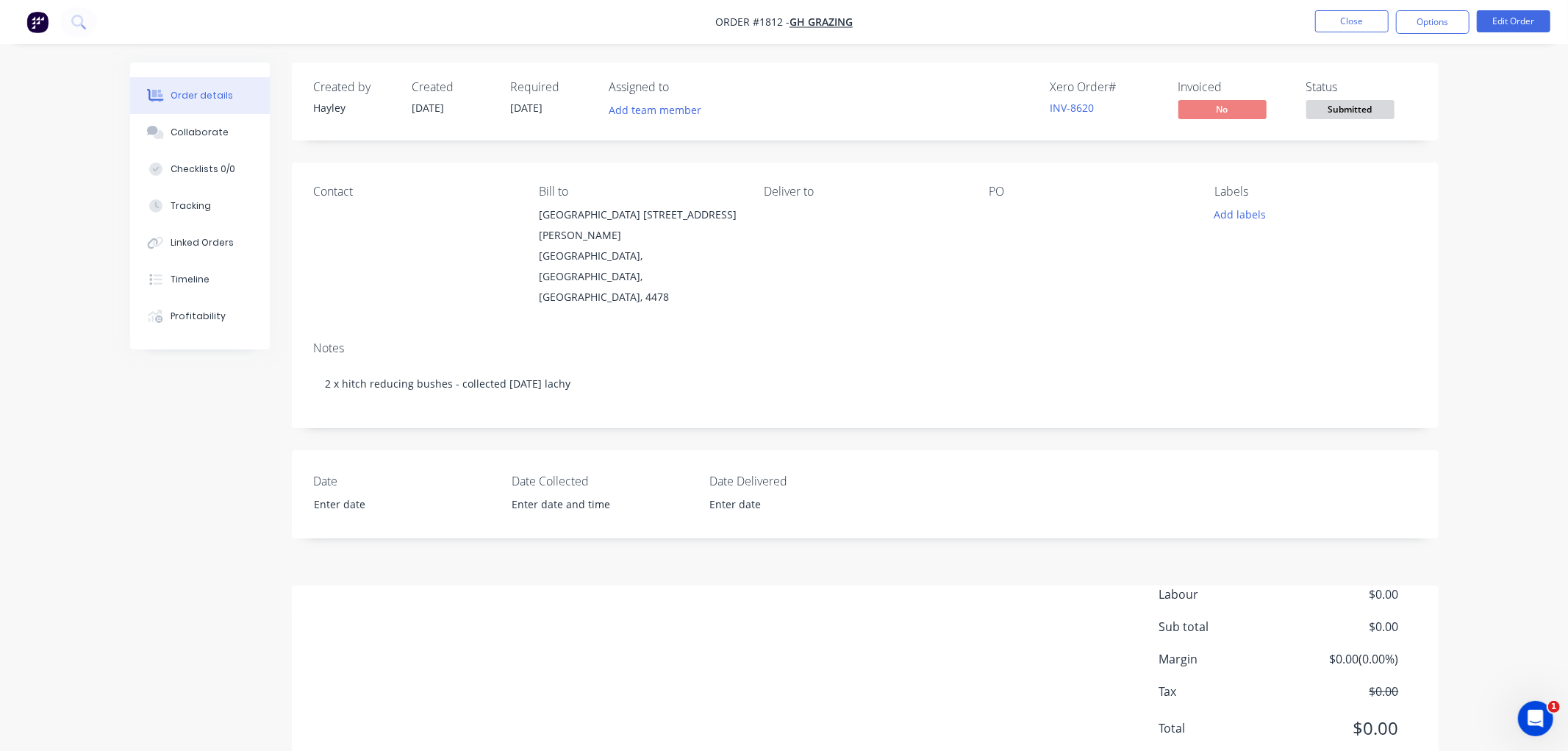
click at [1334, 9] on nav "Order #1812 - GH Grazing Close Options Edit Order" at bounding box center [784, 22] width 1568 height 45
click at [1338, 27] on button "Close" at bounding box center [1352, 21] width 73 height 22
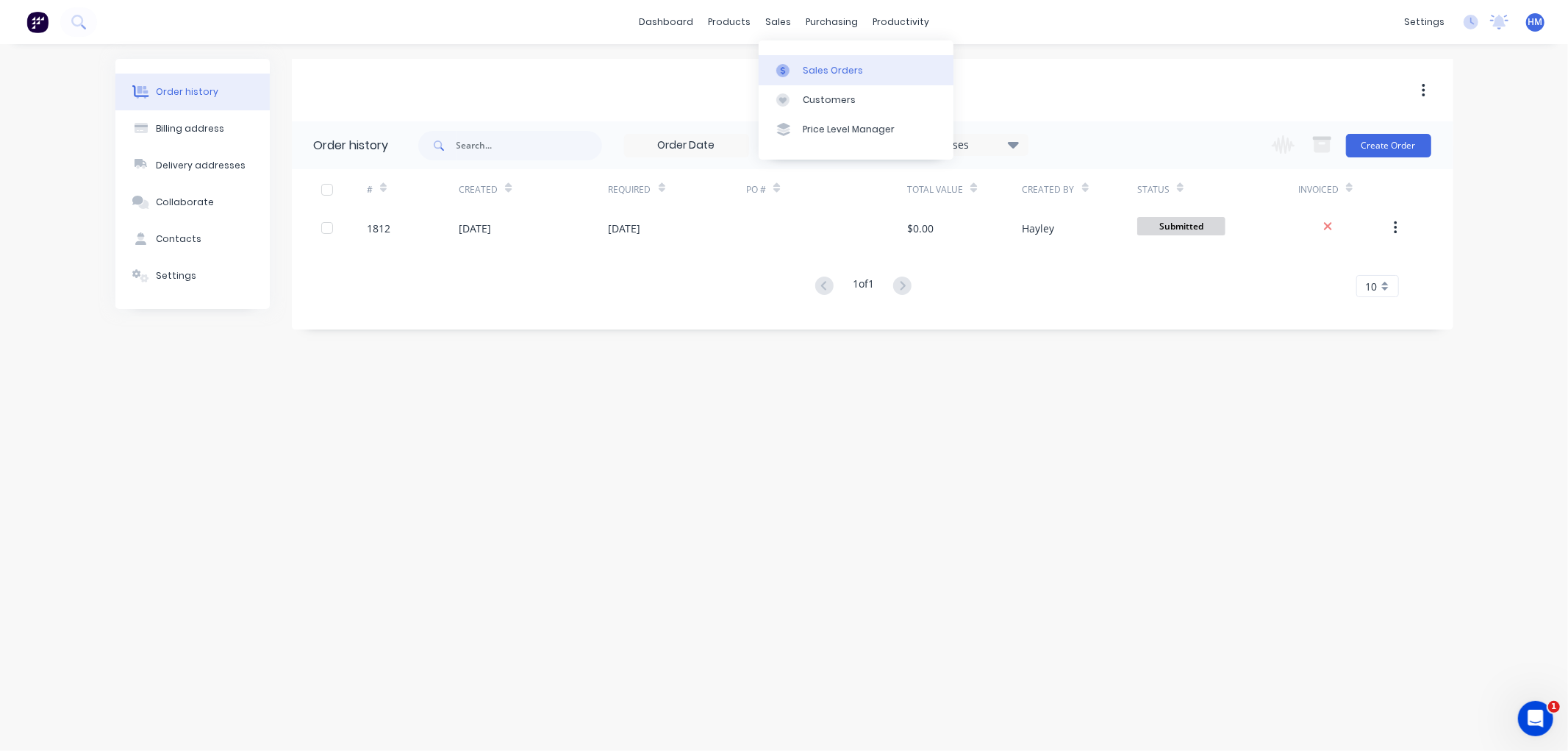
click at [809, 64] on div "Sales Orders" at bounding box center [833, 70] width 60 height 13
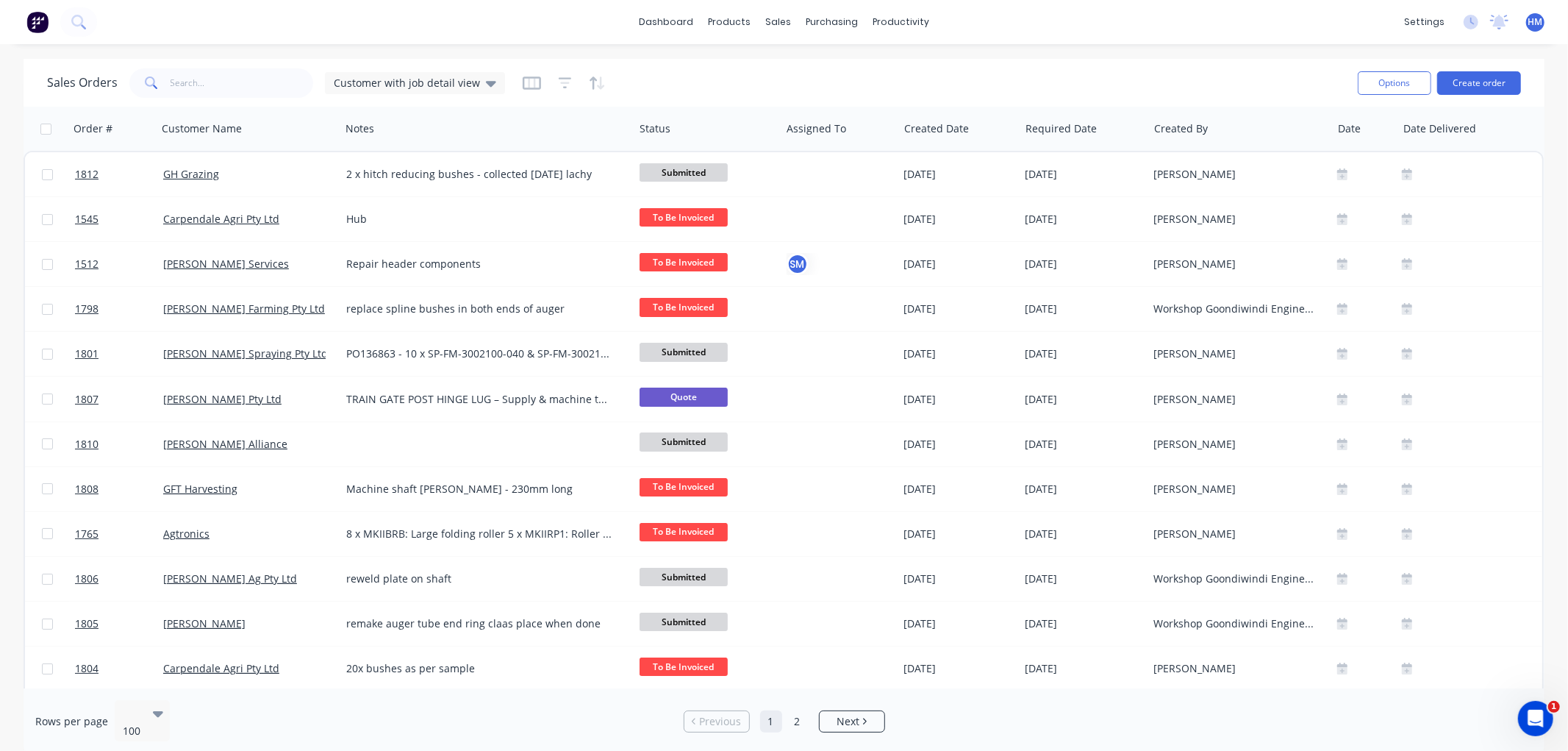
click at [208, 98] on div "Sales Orders Customer with job detail view" at bounding box center [696, 82] width 1299 height 36
click at [205, 85] on input "text" at bounding box center [241, 83] width 143 height 30
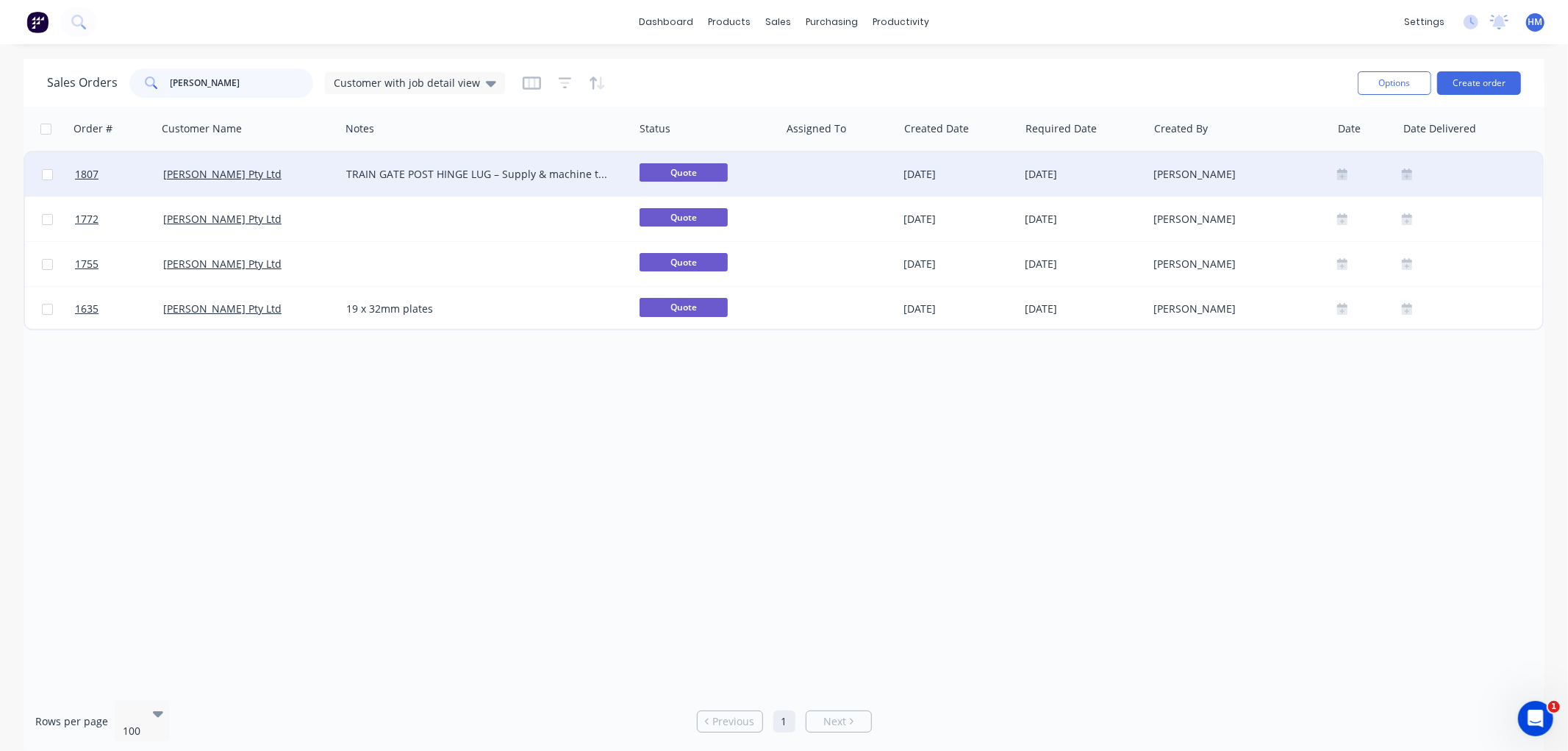
type input "blask"
click at [254, 178] on div "[PERSON_NAME] Pty Ltd" at bounding box center [244, 174] width 163 height 15
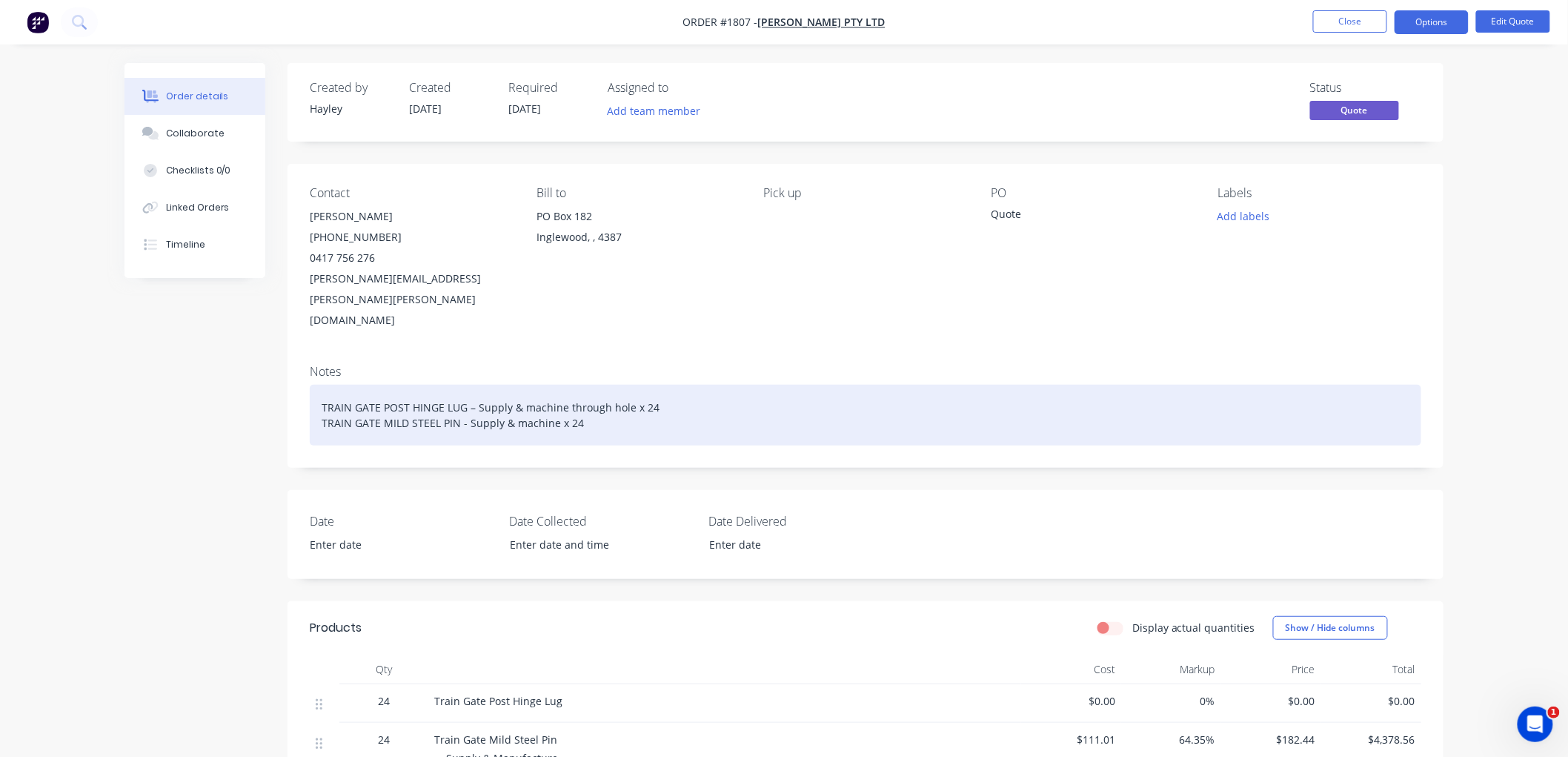
click at [600, 385] on div "TRAIN GATE POST HINGE LUG – Supply & machine through hole x 24 TRAIN GATE MILD …" at bounding box center [865, 415] width 1111 height 61
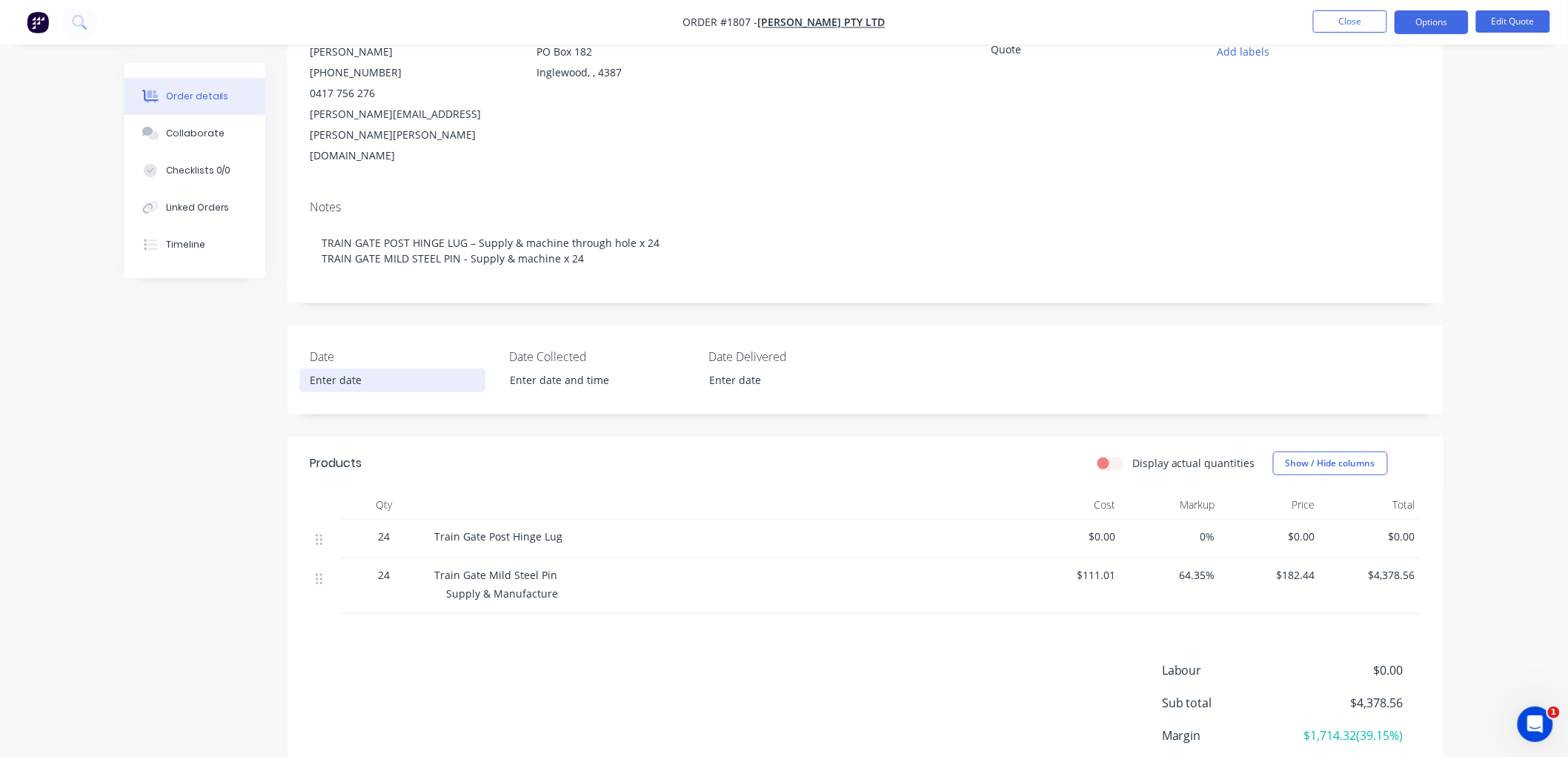
click at [1099, 529] on span "$0.00" at bounding box center [1071, 537] width 88 height 16
click at [1511, 15] on button "Edit Quote" at bounding box center [1512, 21] width 74 height 22
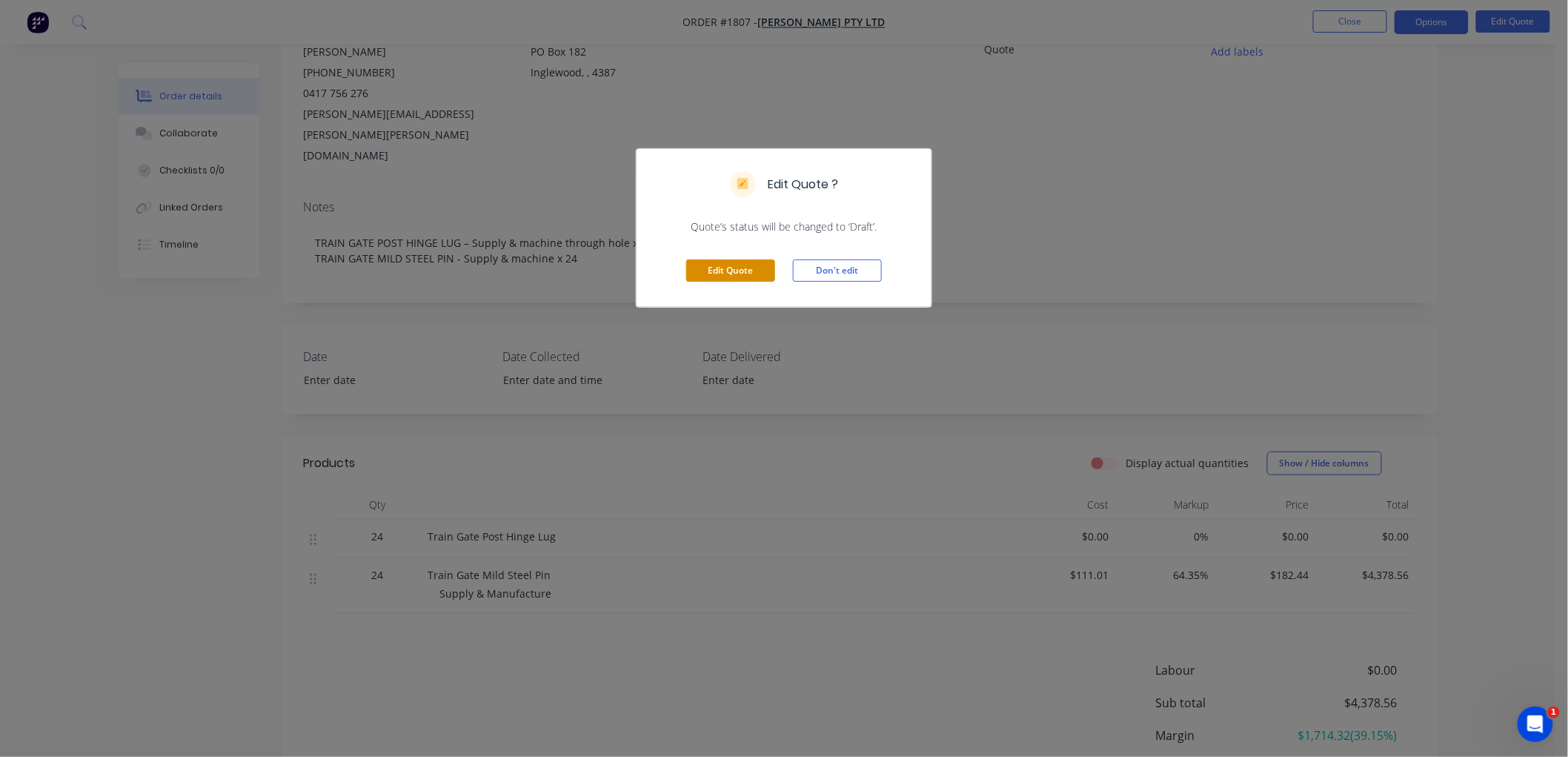
click at [752, 263] on button "Edit Quote" at bounding box center [730, 270] width 89 height 22
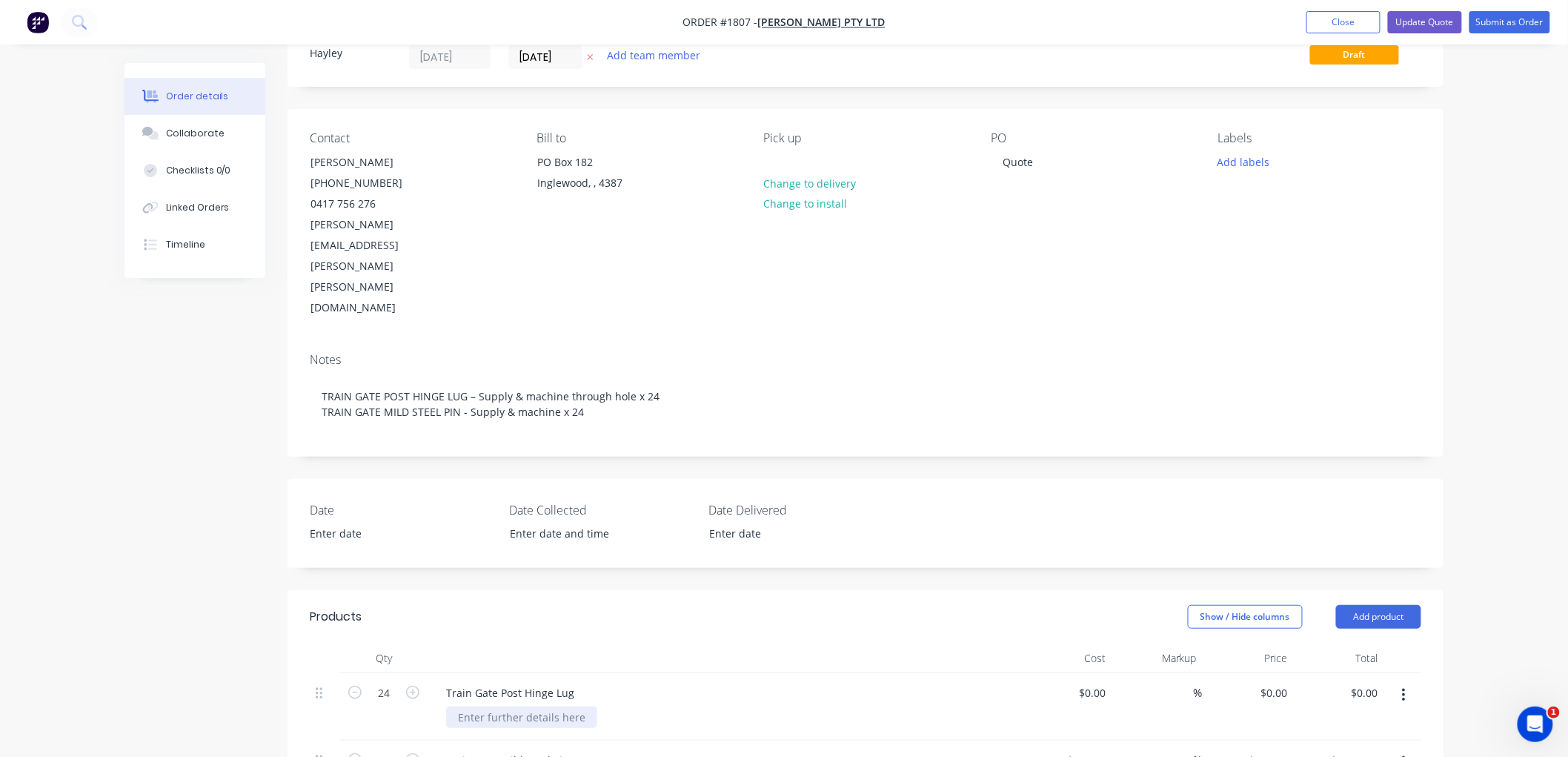
scroll to position [82, 0]
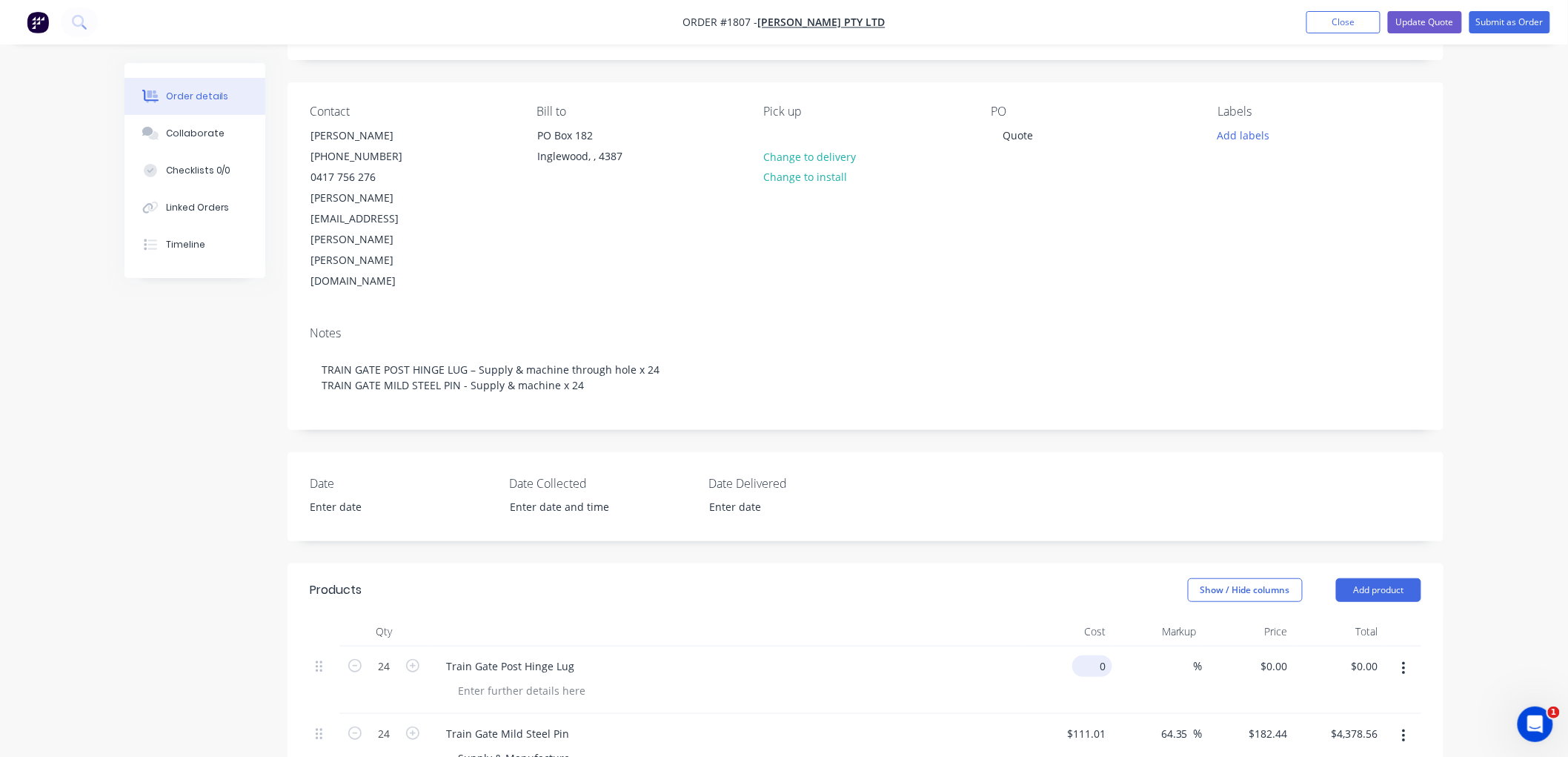
click at [1082, 646] on div "0 $0.00" at bounding box center [1066, 680] width 91 height 68
type input "$122.00"
type input "$2,928.00"
click at [1256, 646] on div "122 122" at bounding box center [1247, 680] width 91 height 68
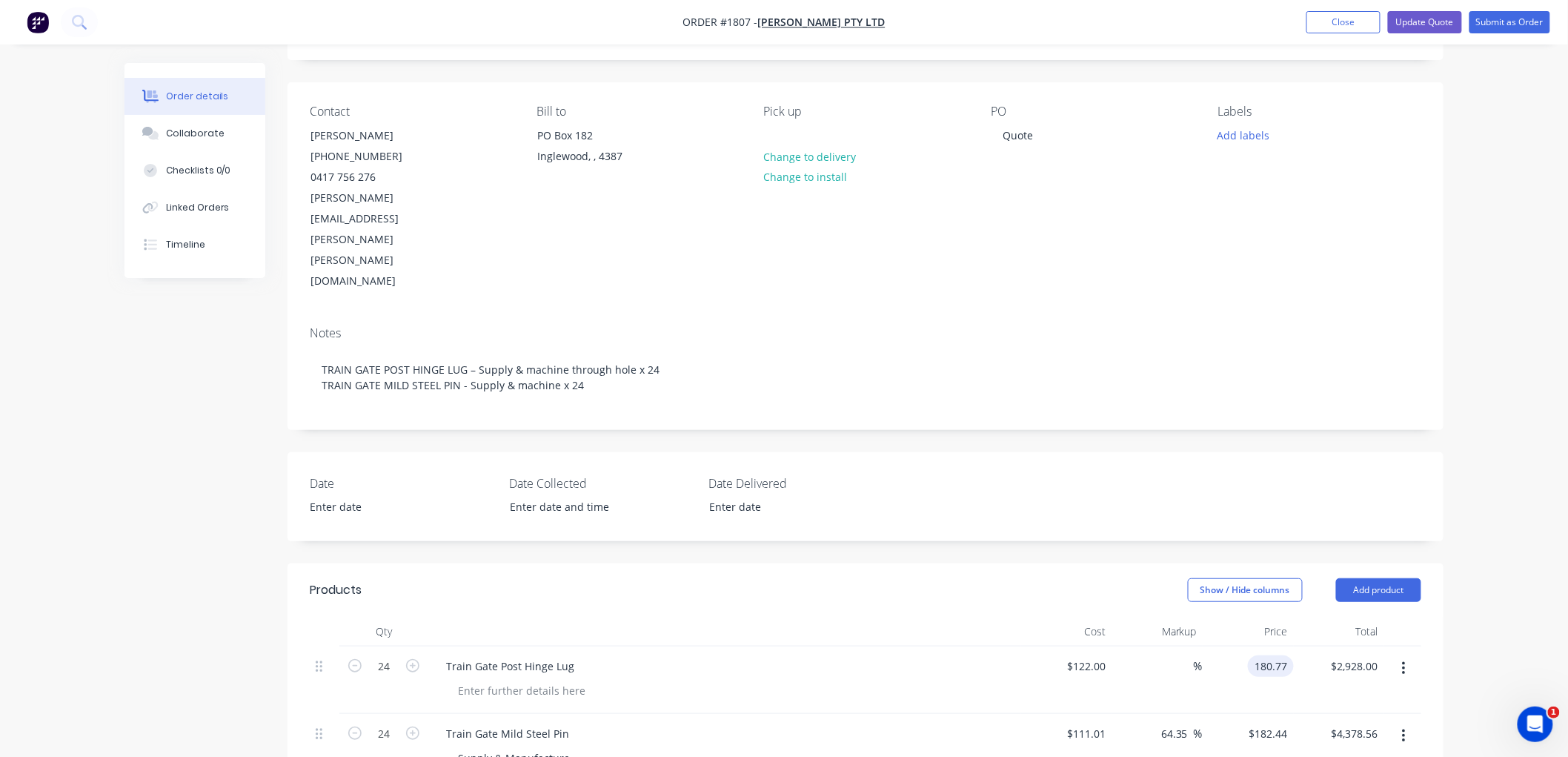
type input "180.77"
type input "48.17"
type input "$180.77"
type input "$4,338.48"
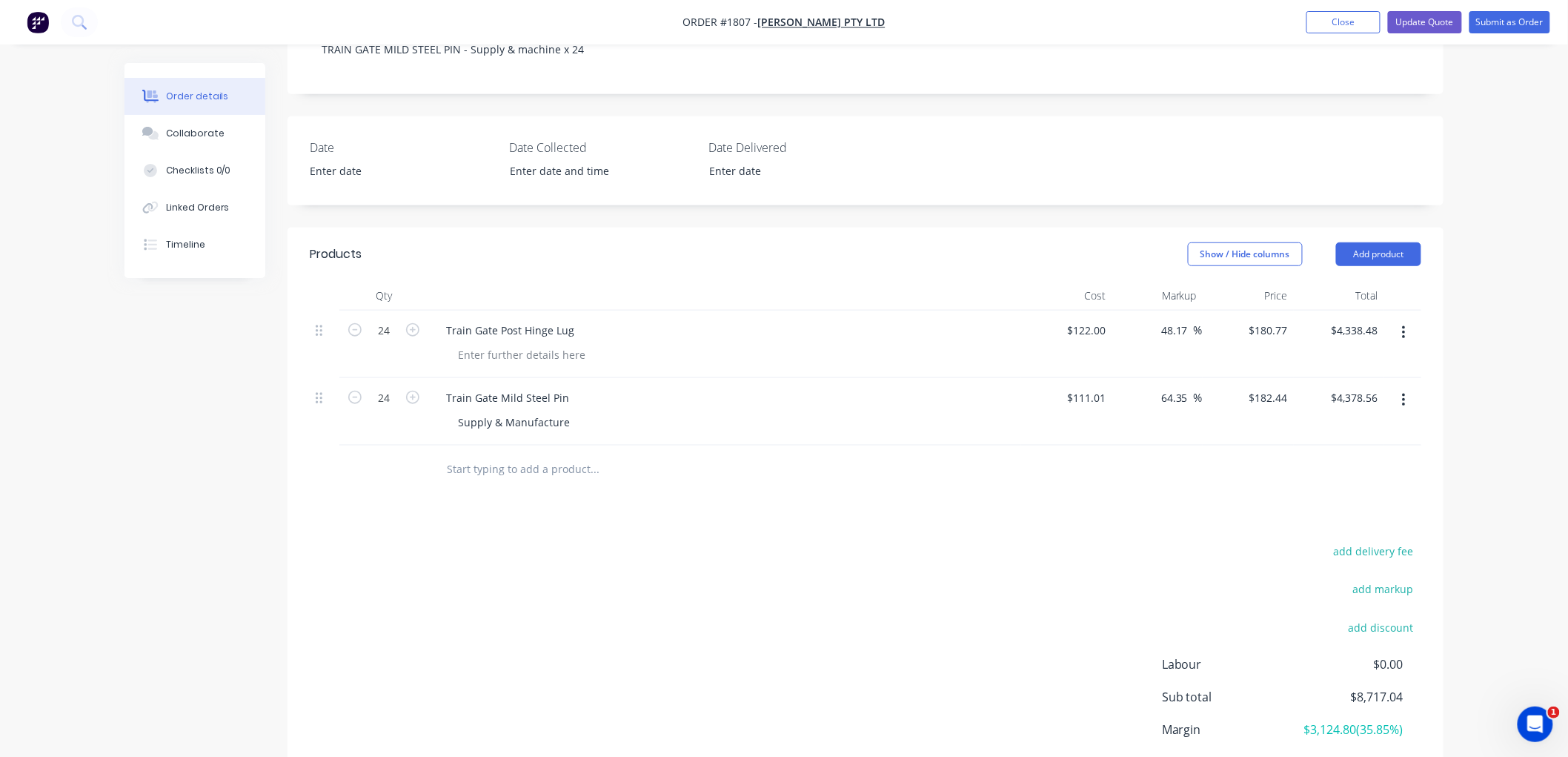
scroll to position [450, 0]
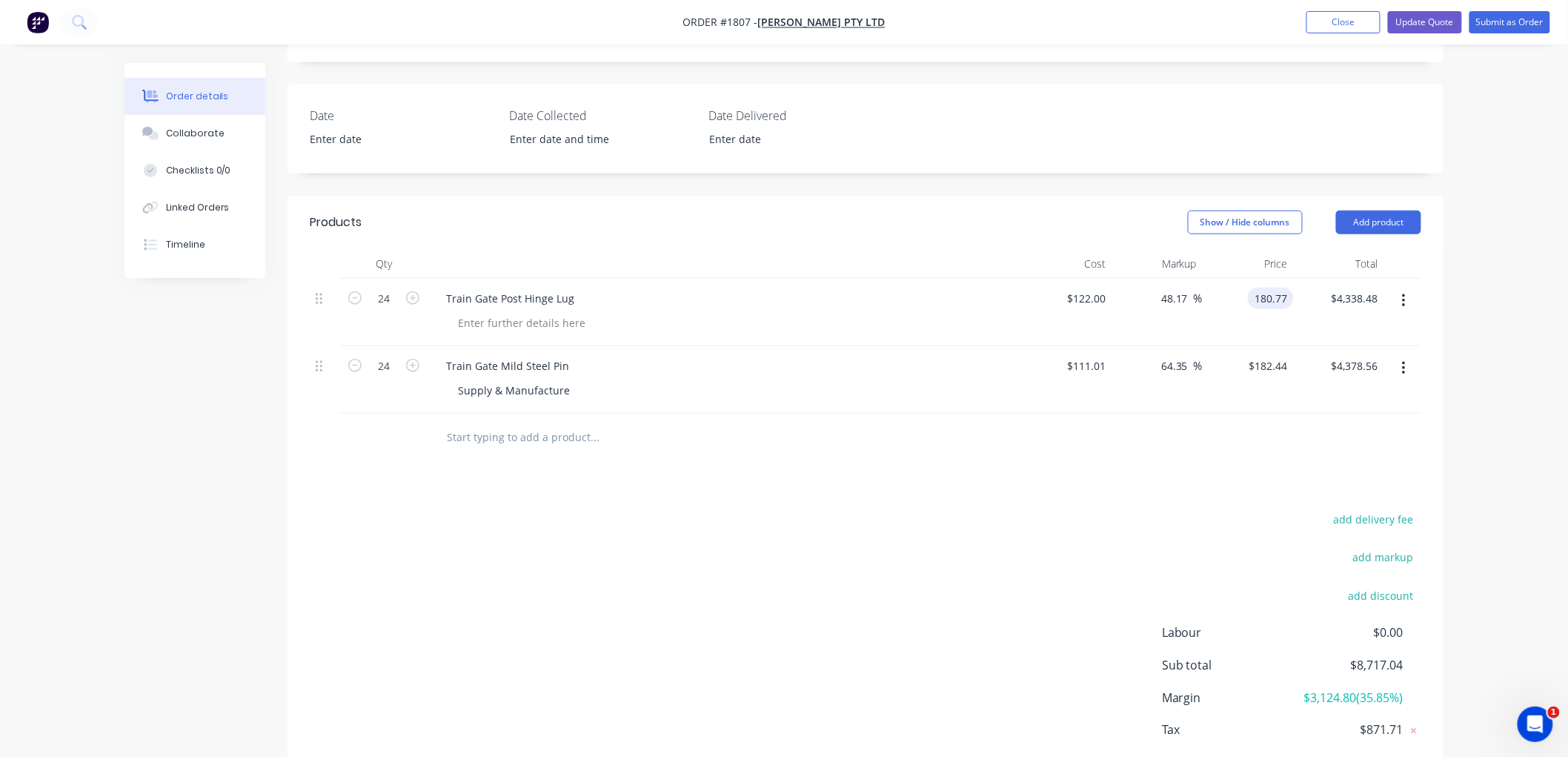
click at [1256, 287] on input "180.77" at bounding box center [1273, 298] width 40 height 22
type input "185.77"
type input "52.27"
type input "$185.77"
type input "$4,458.48"
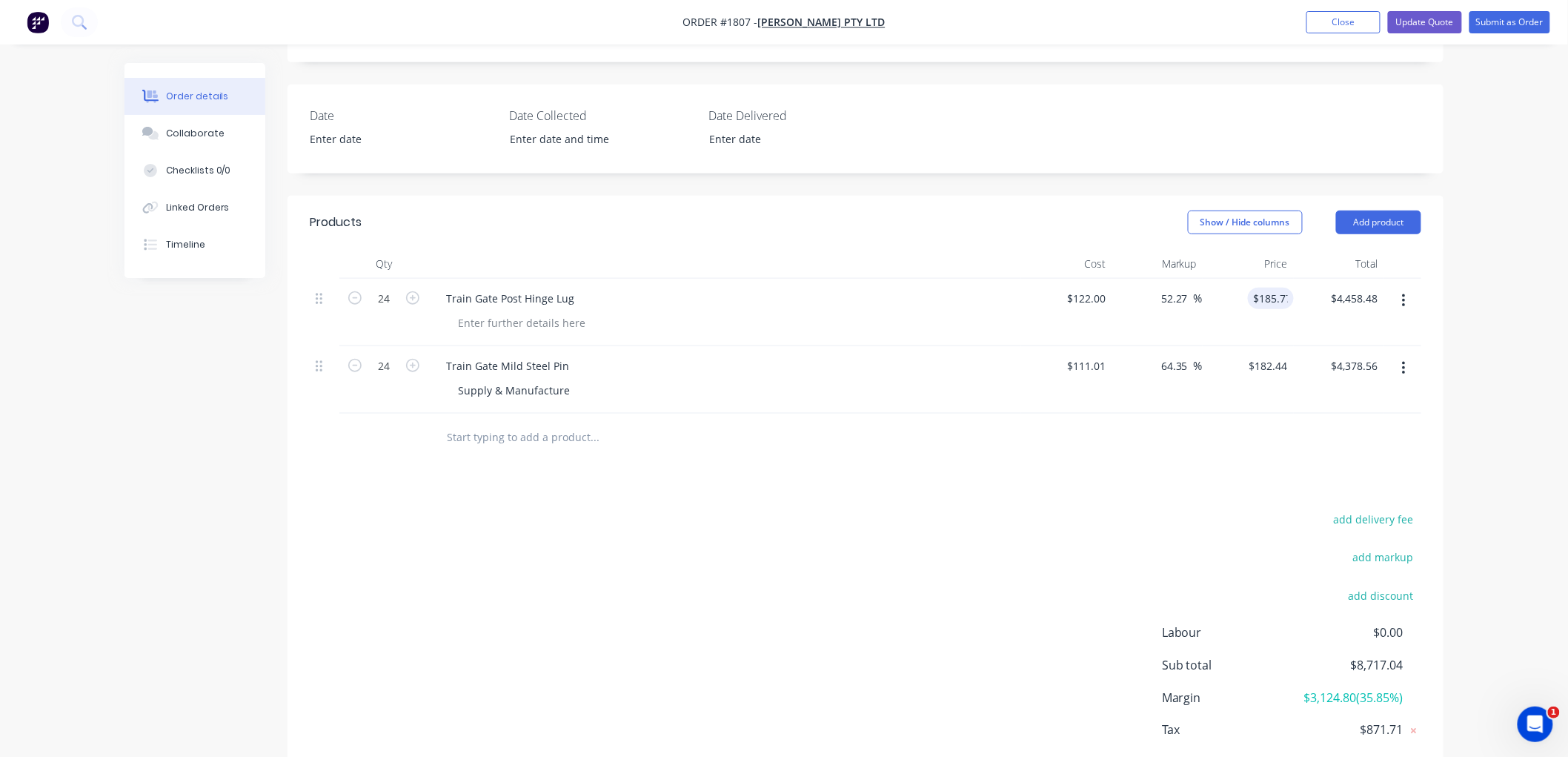
click at [1084, 414] on div at bounding box center [865, 438] width 1111 height 48
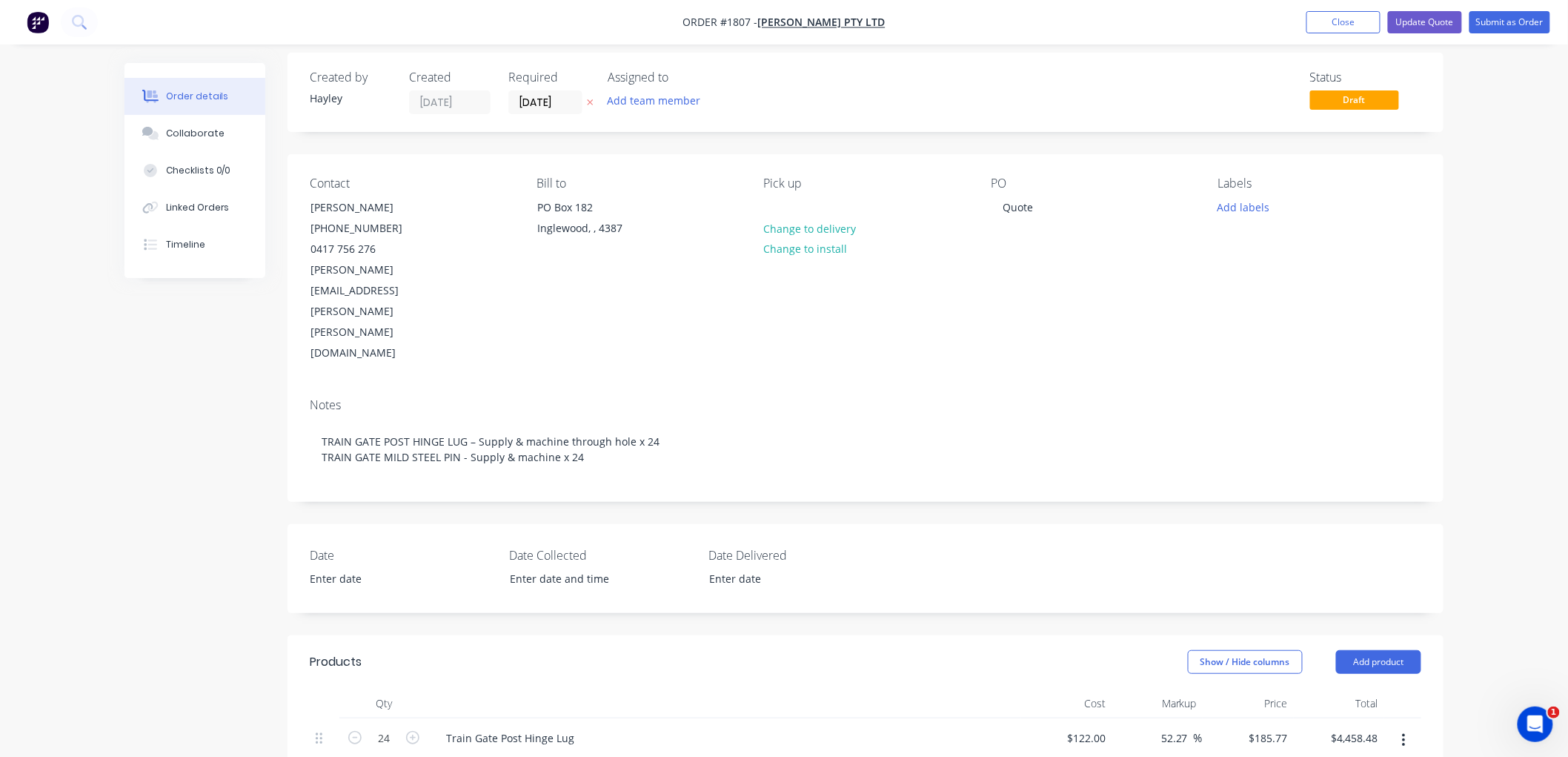
scroll to position [0, 0]
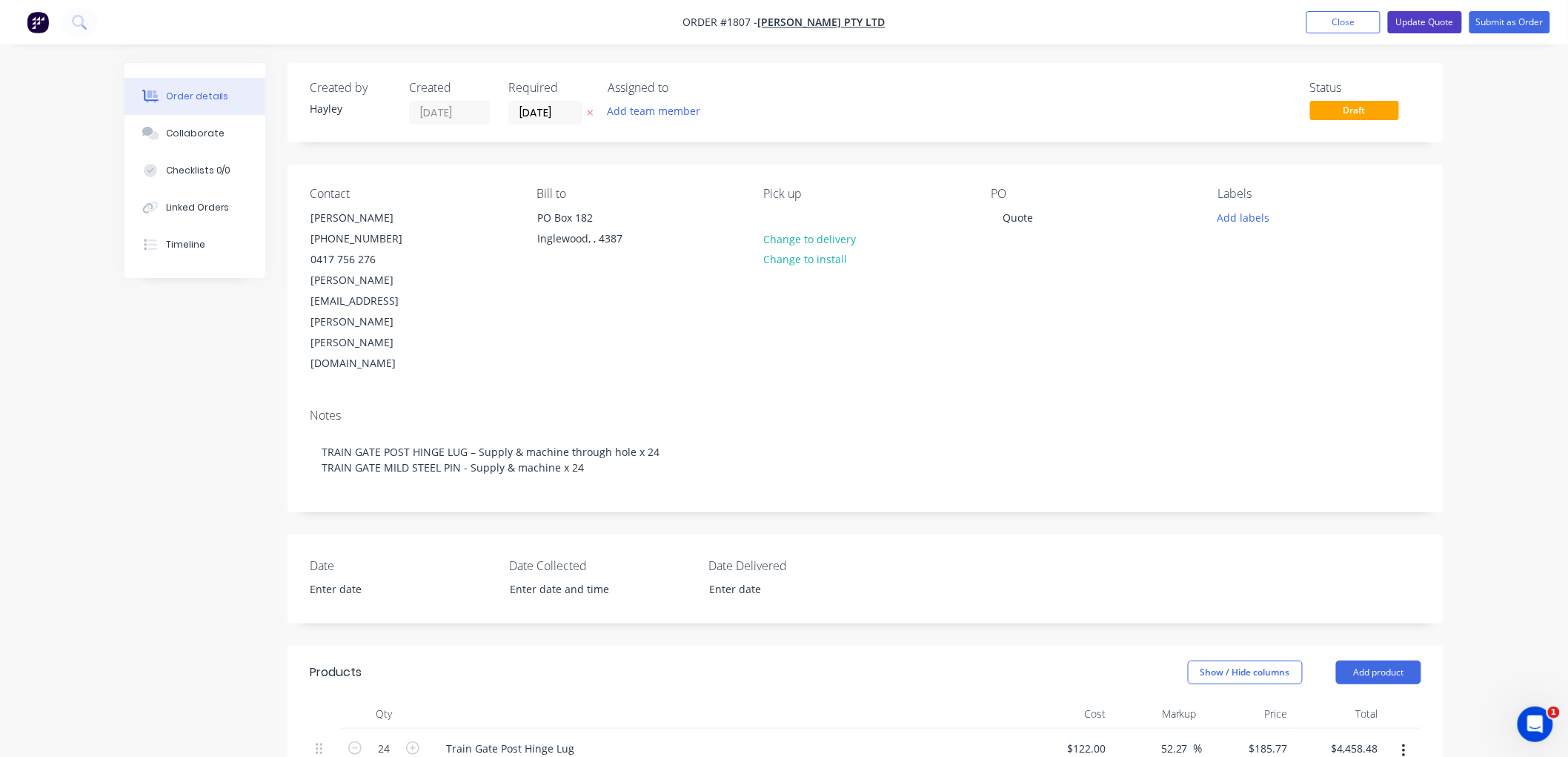
click at [1424, 18] on button "Update Quote" at bounding box center [1424, 22] width 74 height 22
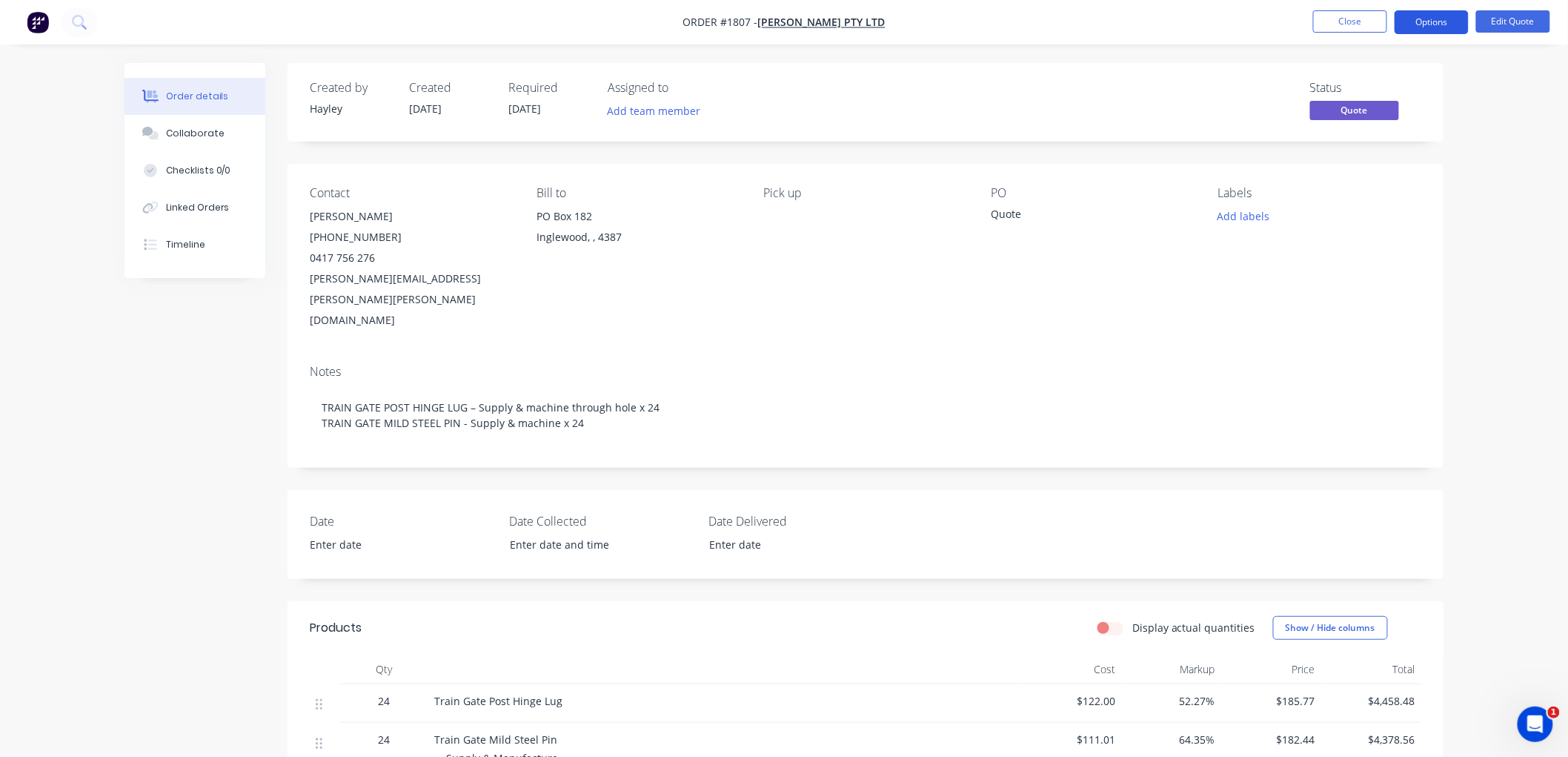
click at [1433, 27] on button "Options" at bounding box center [1431, 22] width 74 height 24
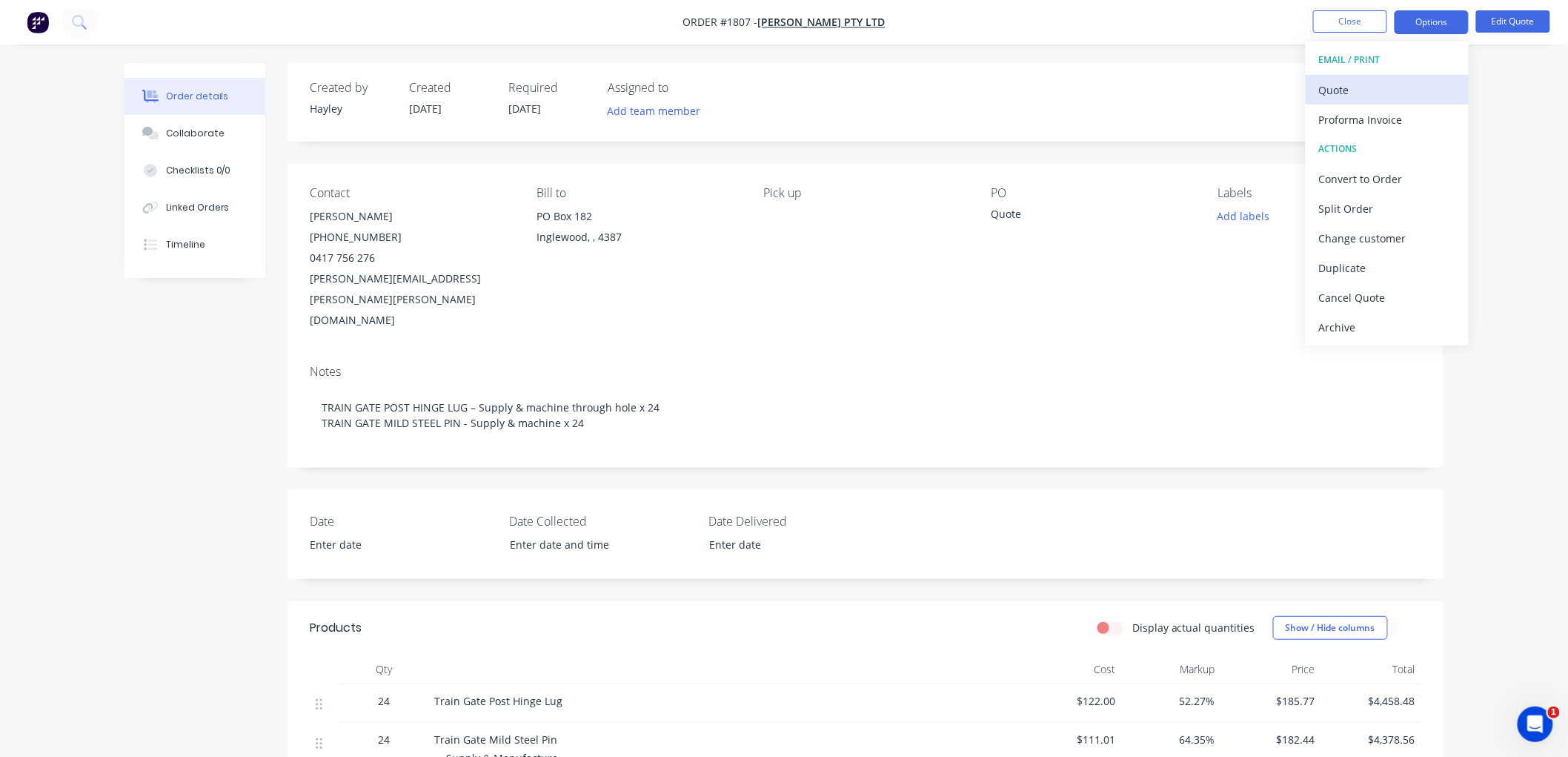
click at [1381, 84] on div "Quote" at bounding box center [1387, 91] width 137 height 22
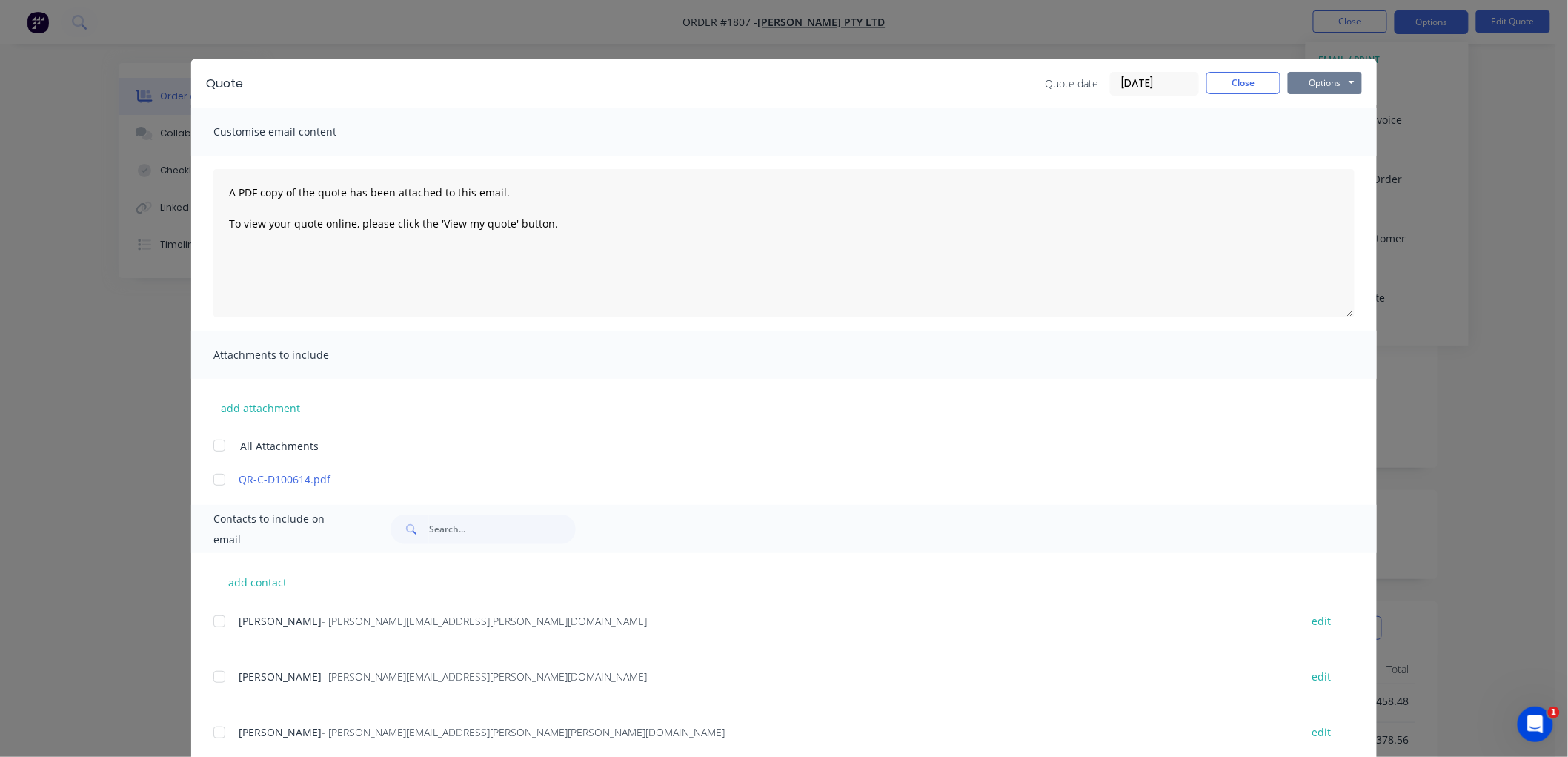
click at [1309, 80] on button "Options" at bounding box center [1325, 83] width 74 height 22
click at [1326, 106] on button "Preview" at bounding box center [1335, 109] width 95 height 25
click at [1221, 82] on button "Close" at bounding box center [1243, 83] width 74 height 22
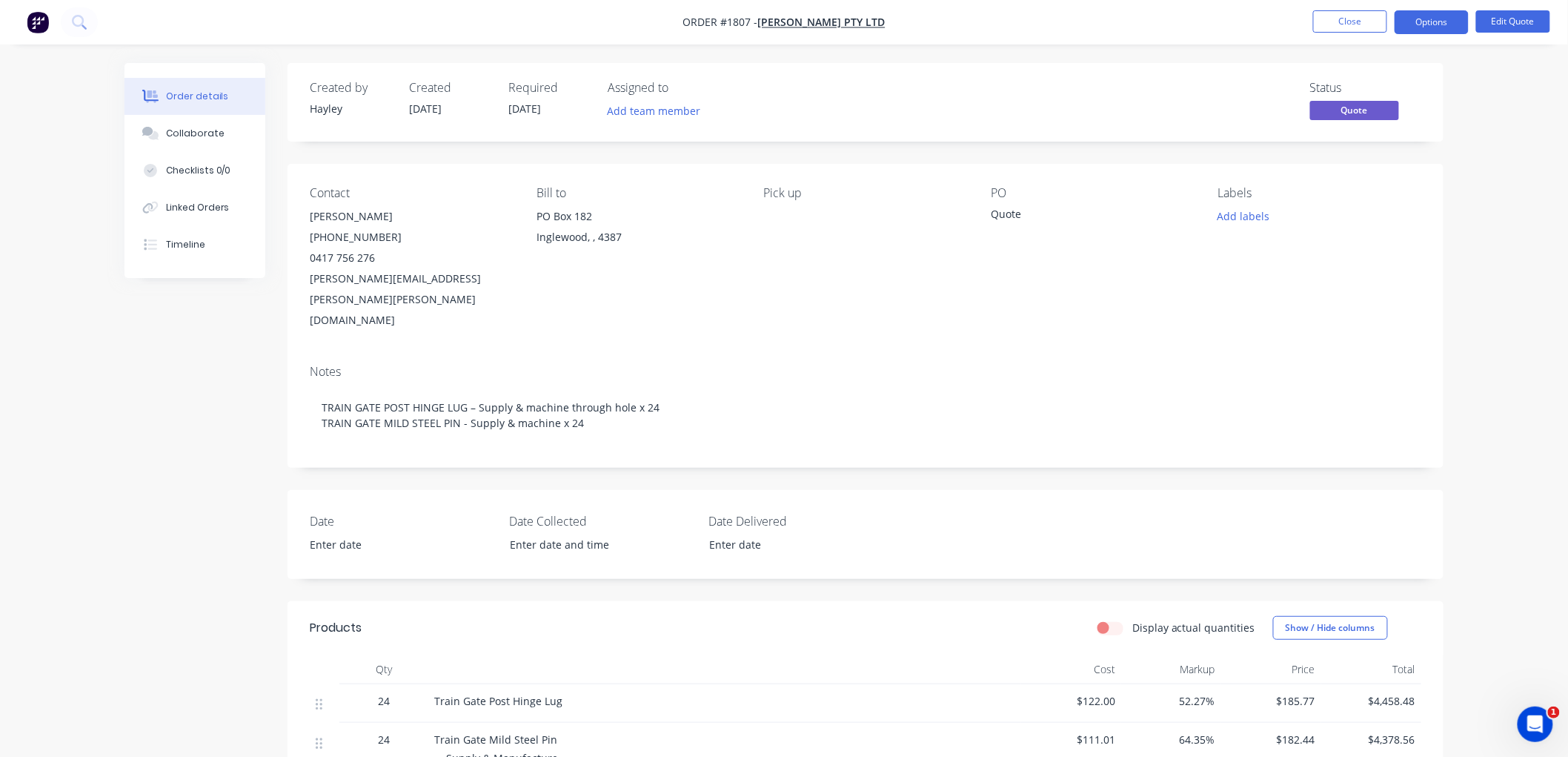
scroll to position [82, 0]
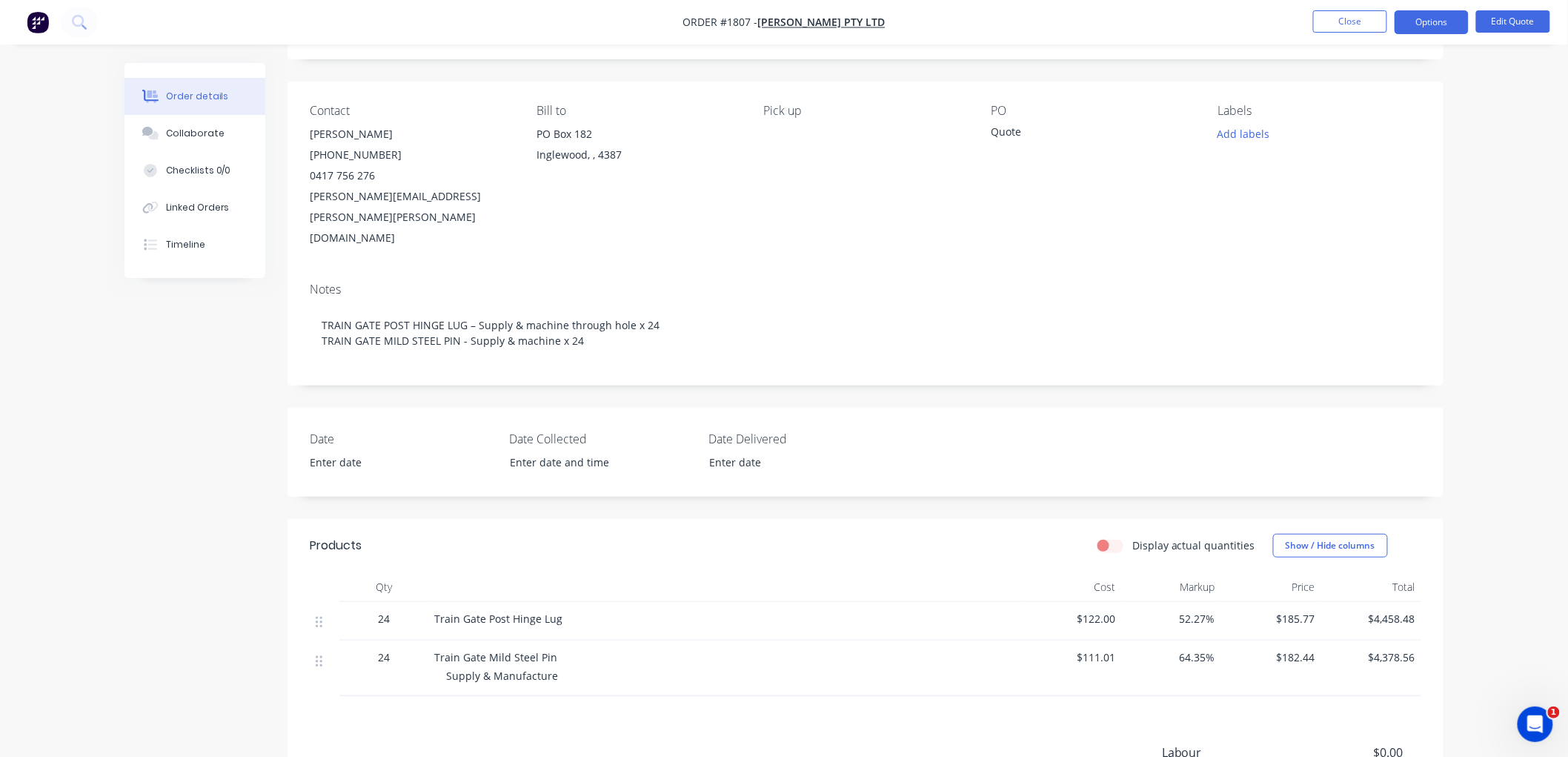
click at [546, 668] on div "Supply & Manufacture" at bounding box center [730, 676] width 569 height 16
drag, startPoint x: 551, startPoint y: 637, endPoint x: 440, endPoint y: 638, distance: 111.0
click at [440, 640] on div "Train Gate Mild Steel Pin Supply & Manufacture" at bounding box center [725, 668] width 593 height 56
click at [1526, 20] on button "Edit Quote" at bounding box center [1512, 21] width 74 height 22
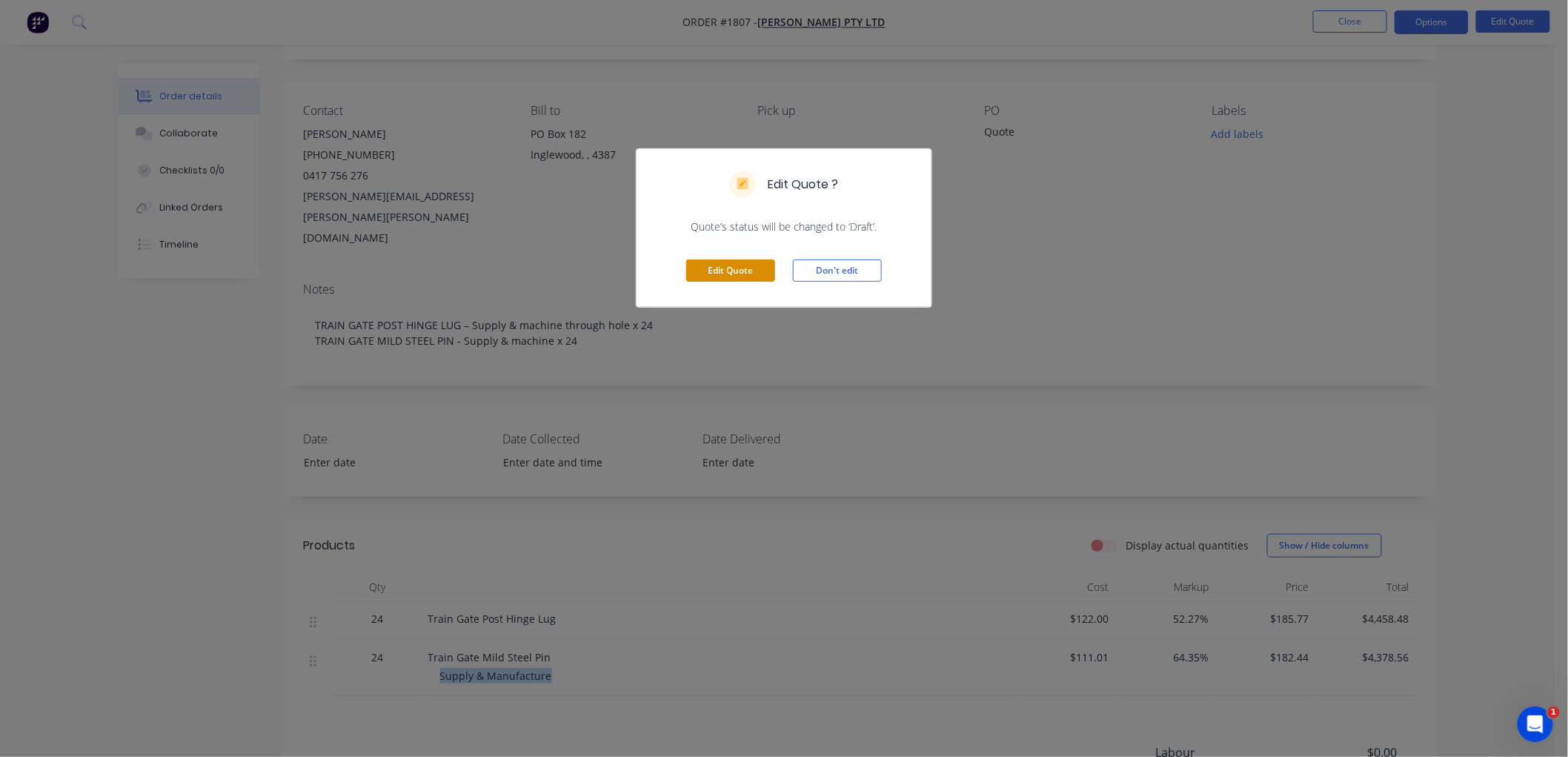
click at [728, 264] on button "Edit Quote" at bounding box center [730, 270] width 89 height 22
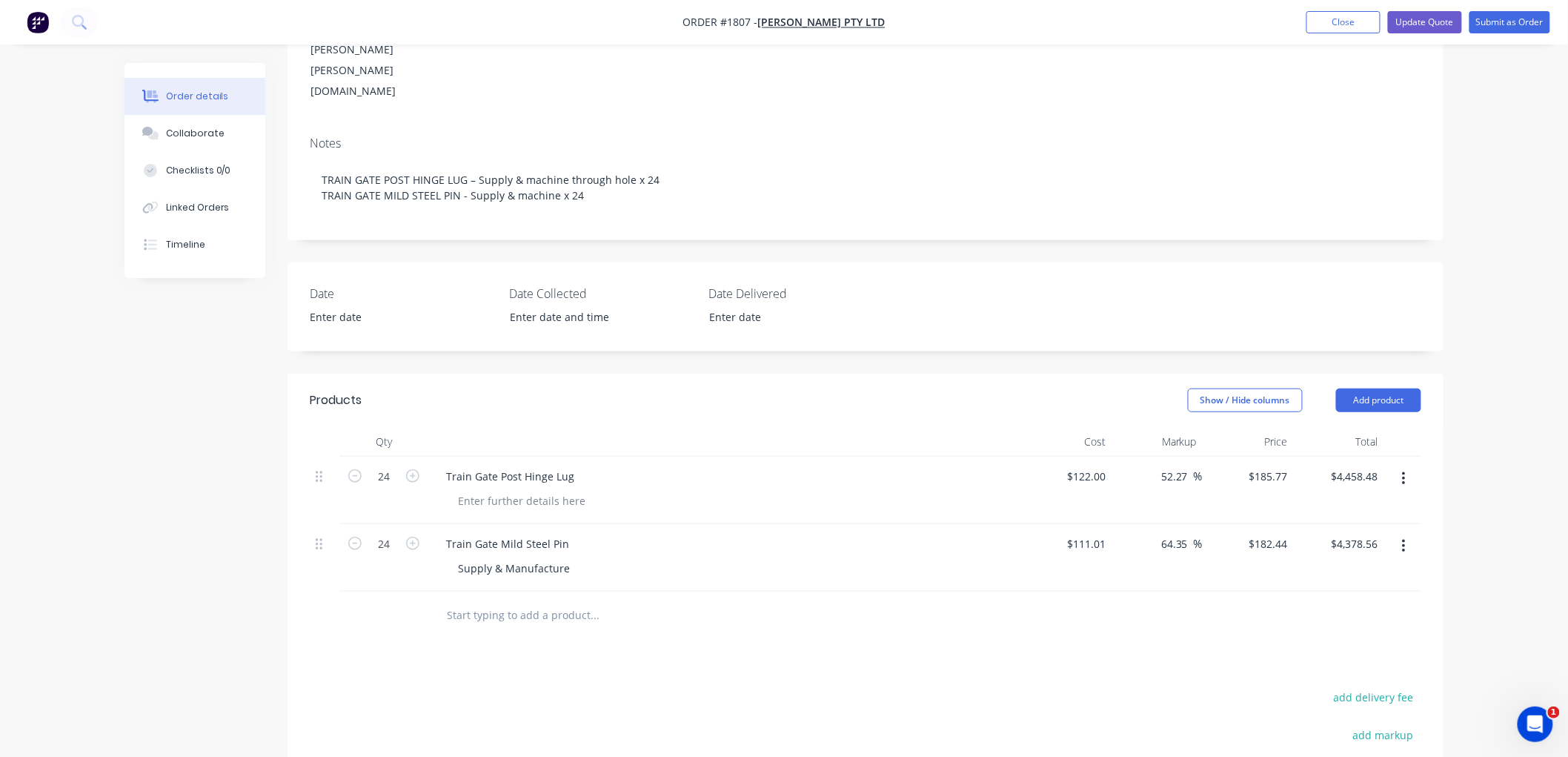
scroll to position [329, 0]
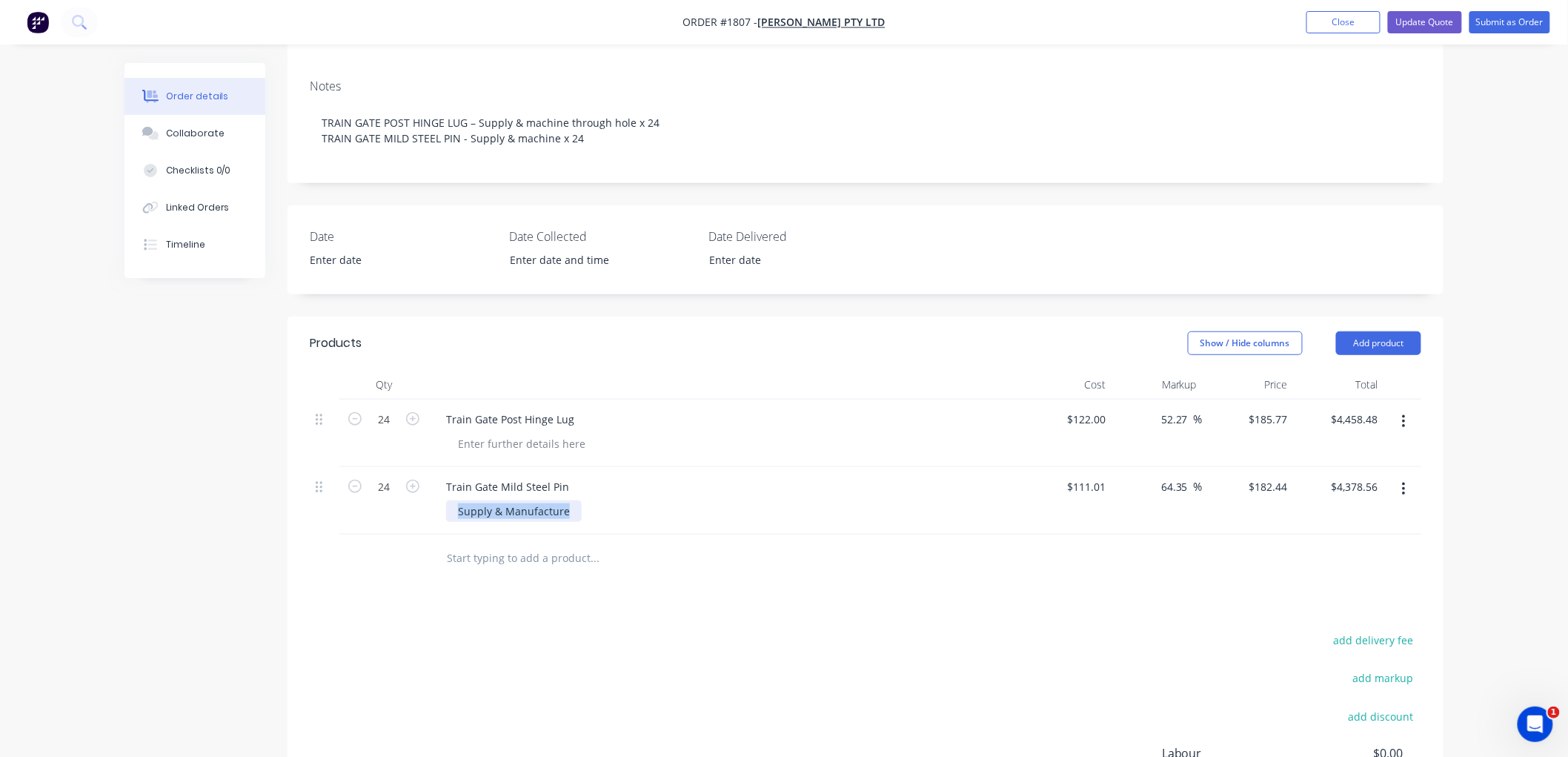
drag, startPoint x: 564, startPoint y: 431, endPoint x: 446, endPoint y: 426, distance: 118.1
click at [446, 501] on div "Supply & Manufacture" at bounding box center [513, 512] width 136 height 22
copy div "Supply & Manufacture"
click at [494, 433] on div at bounding box center [521, 444] width 152 height 22
paste div
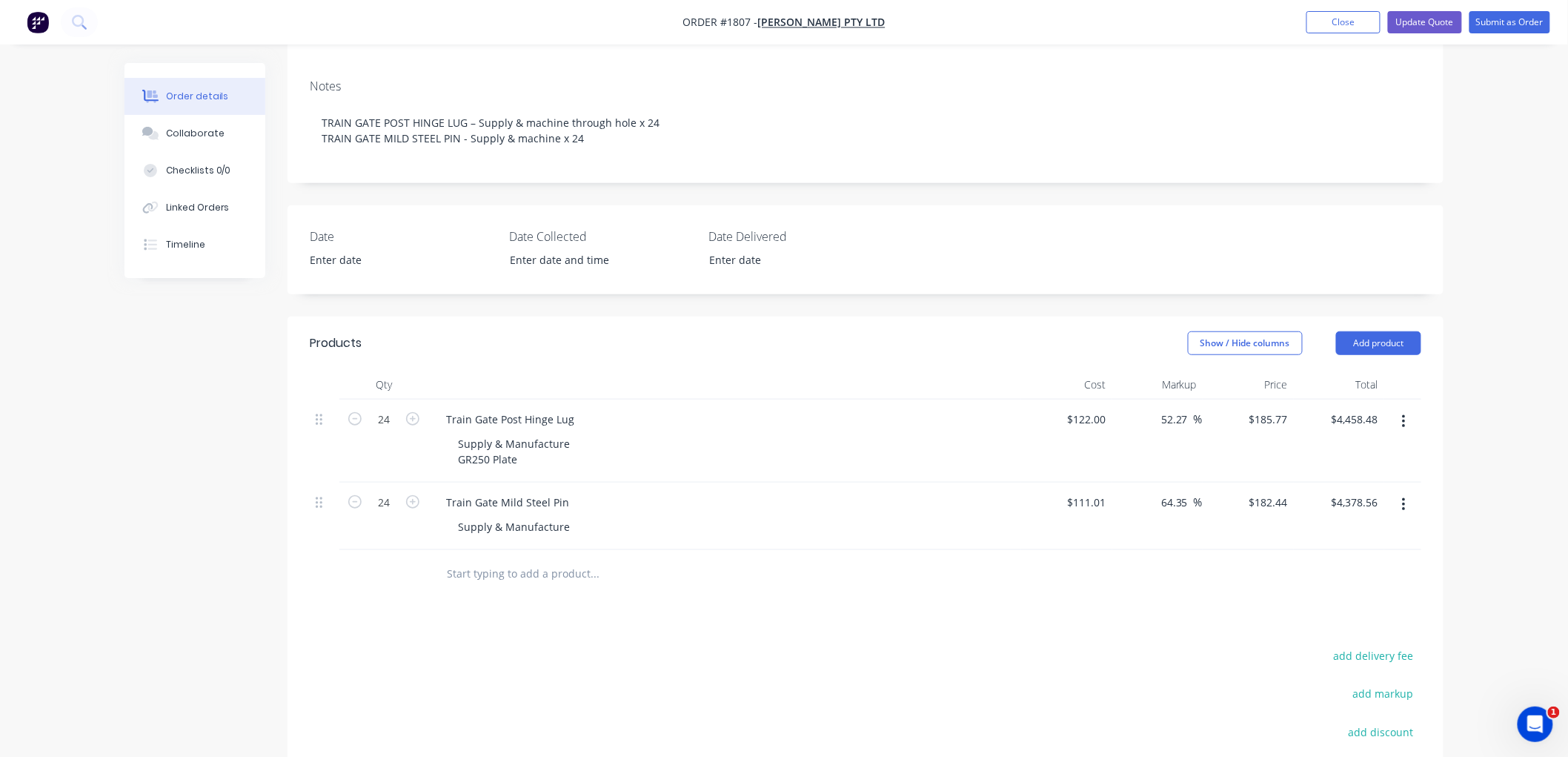
click at [499, 559] on input "text" at bounding box center [593, 573] width 296 height 30
click at [1494, 27] on button "Submit as Order" at bounding box center [1509, 22] width 81 height 22
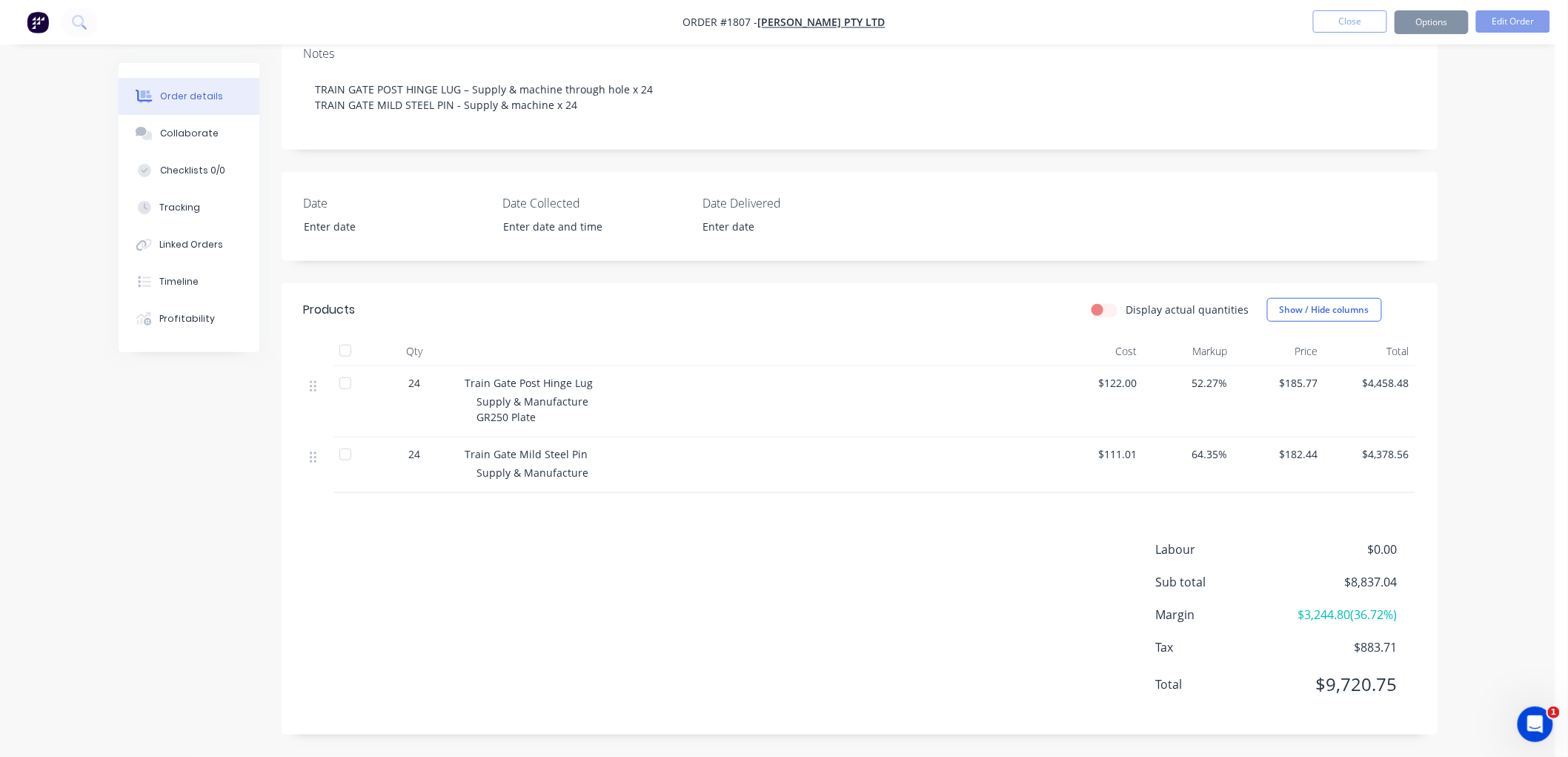
scroll to position [0, 0]
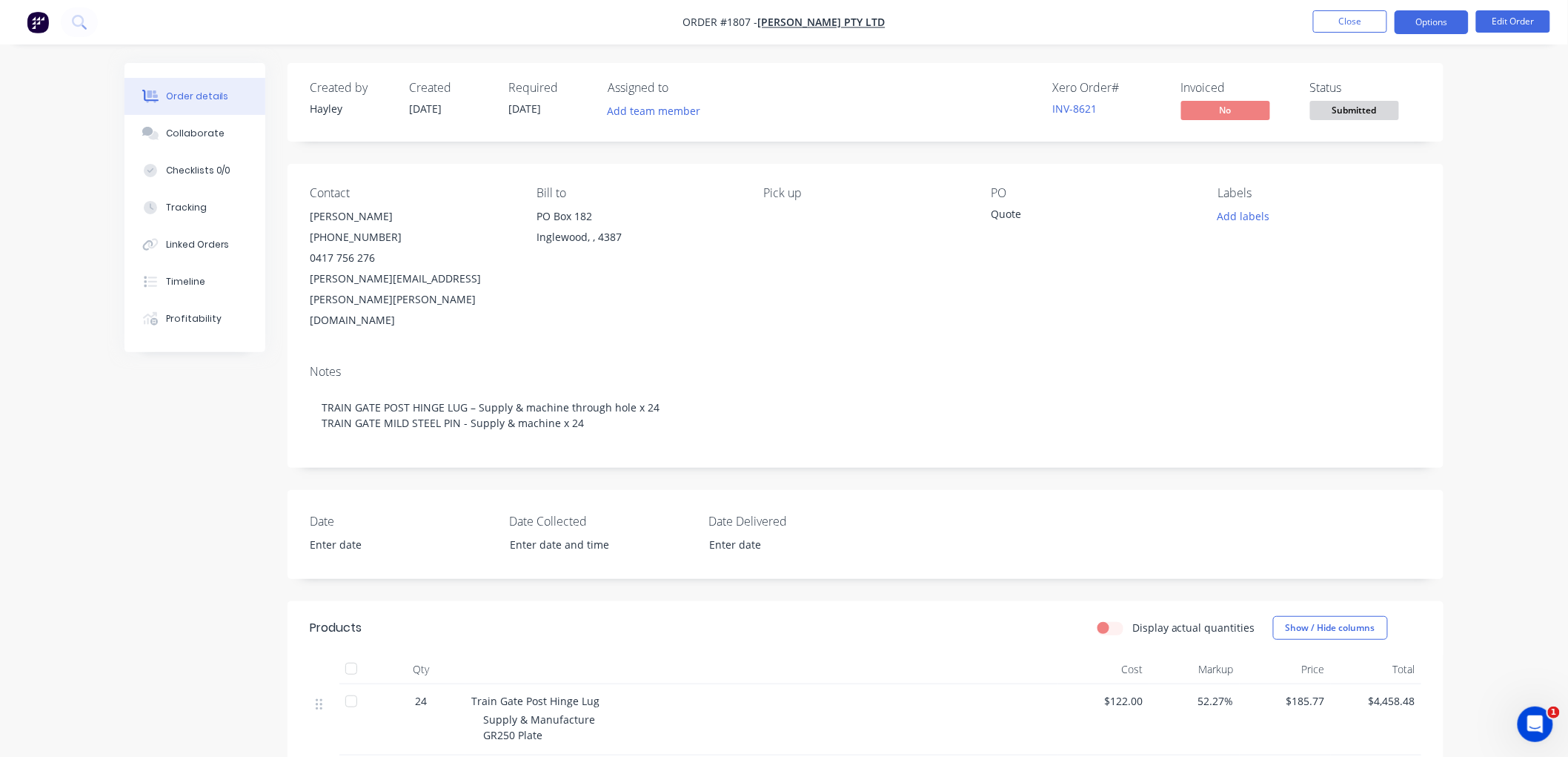
click at [1410, 27] on button "Options" at bounding box center [1431, 22] width 74 height 24
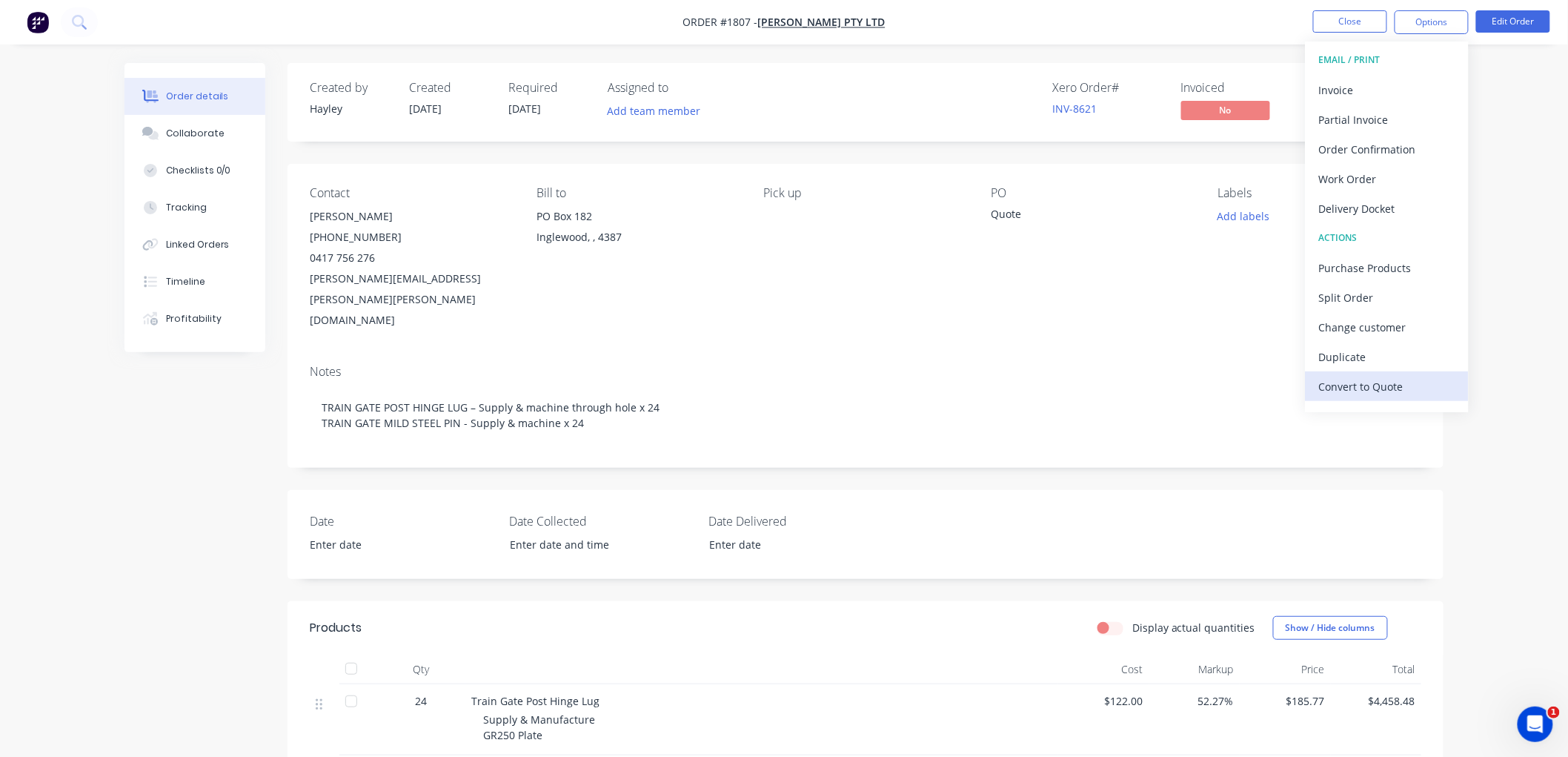
click at [1369, 380] on div "Convert to Quote" at bounding box center [1387, 387] width 137 height 22
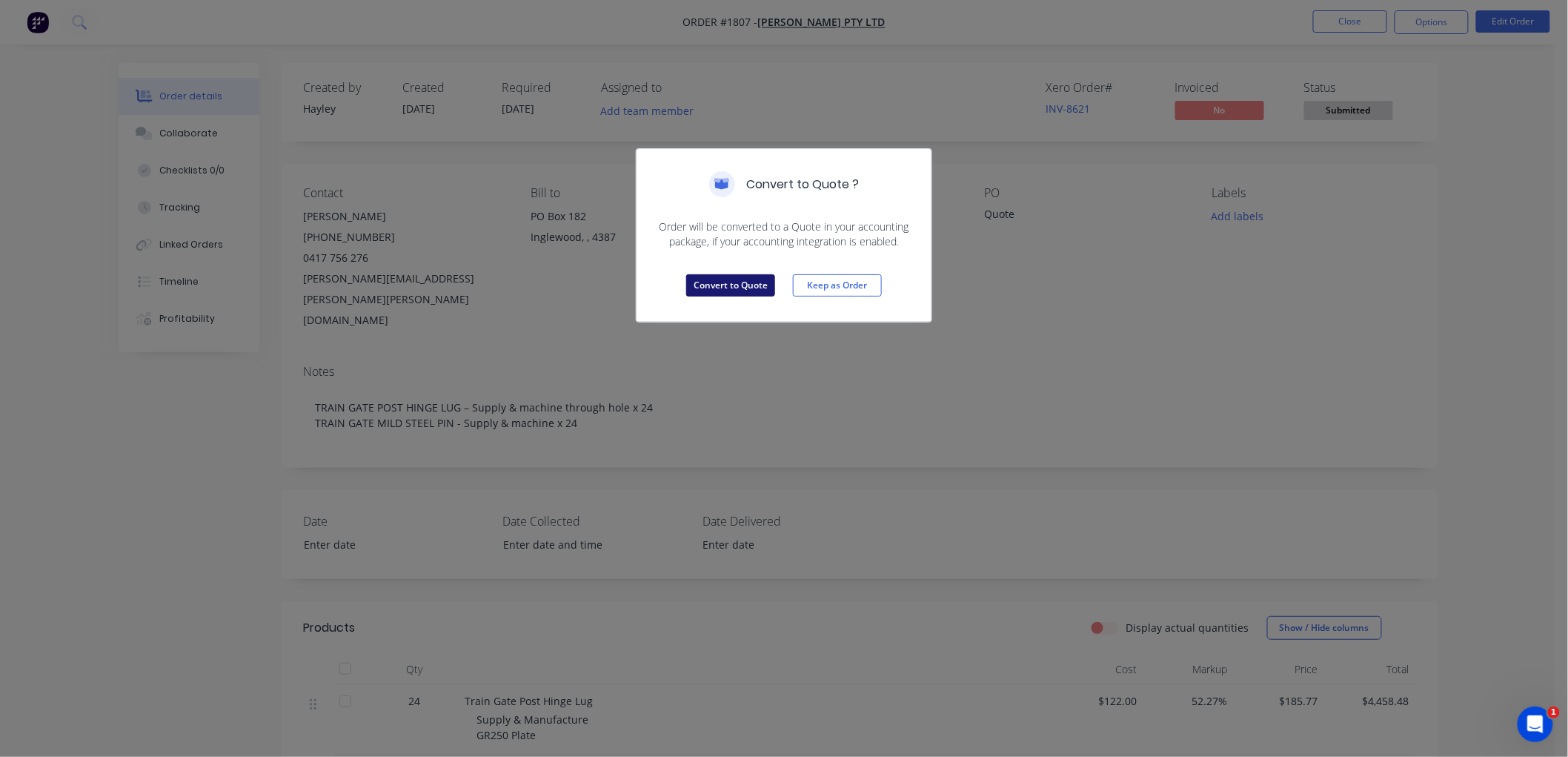
click at [709, 282] on button "Convert to Quote" at bounding box center [730, 285] width 89 height 22
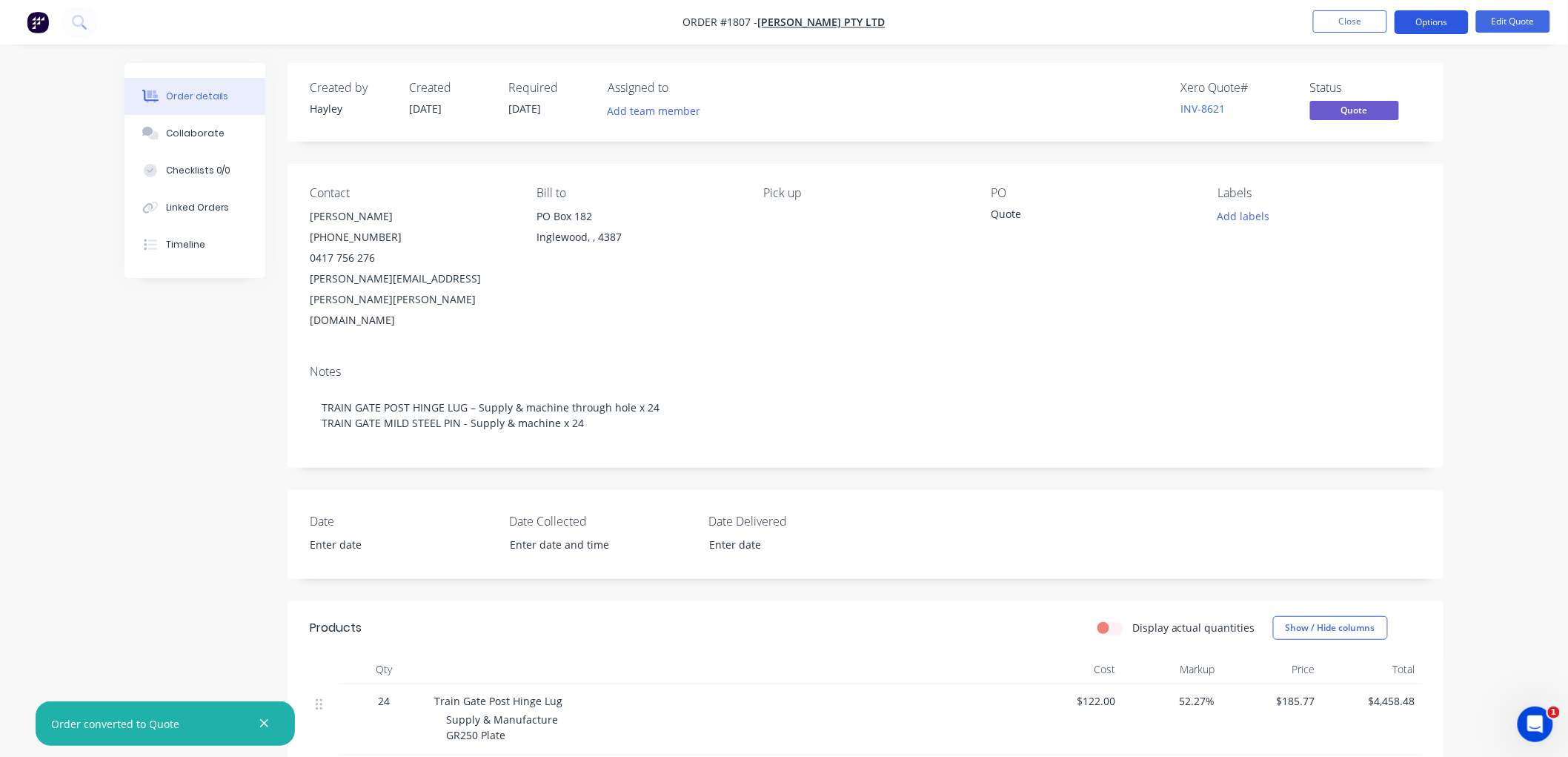
click at [1434, 19] on button "Options" at bounding box center [1431, 22] width 74 height 24
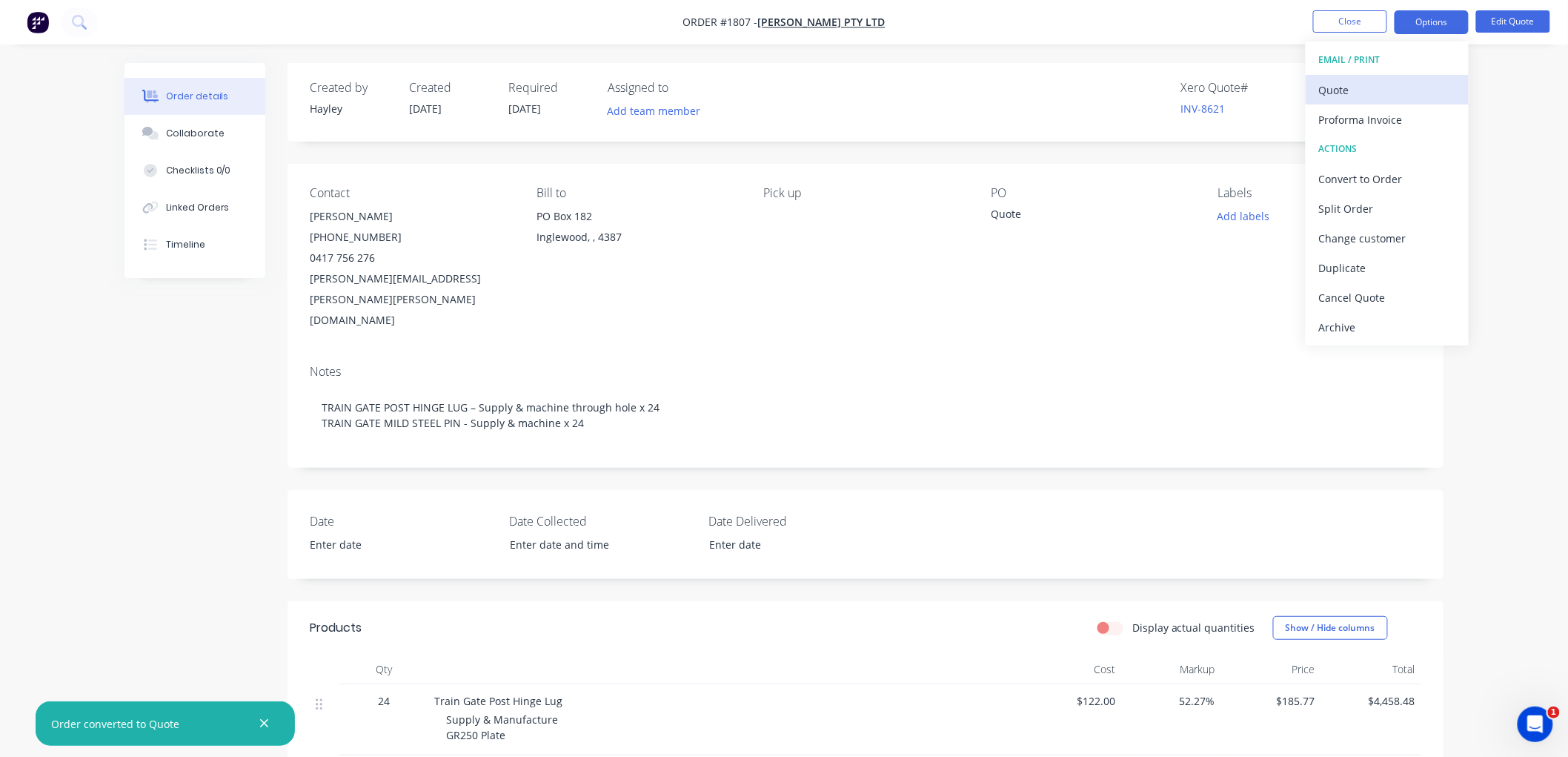
click at [1375, 91] on div "Quote" at bounding box center [1387, 91] width 137 height 22
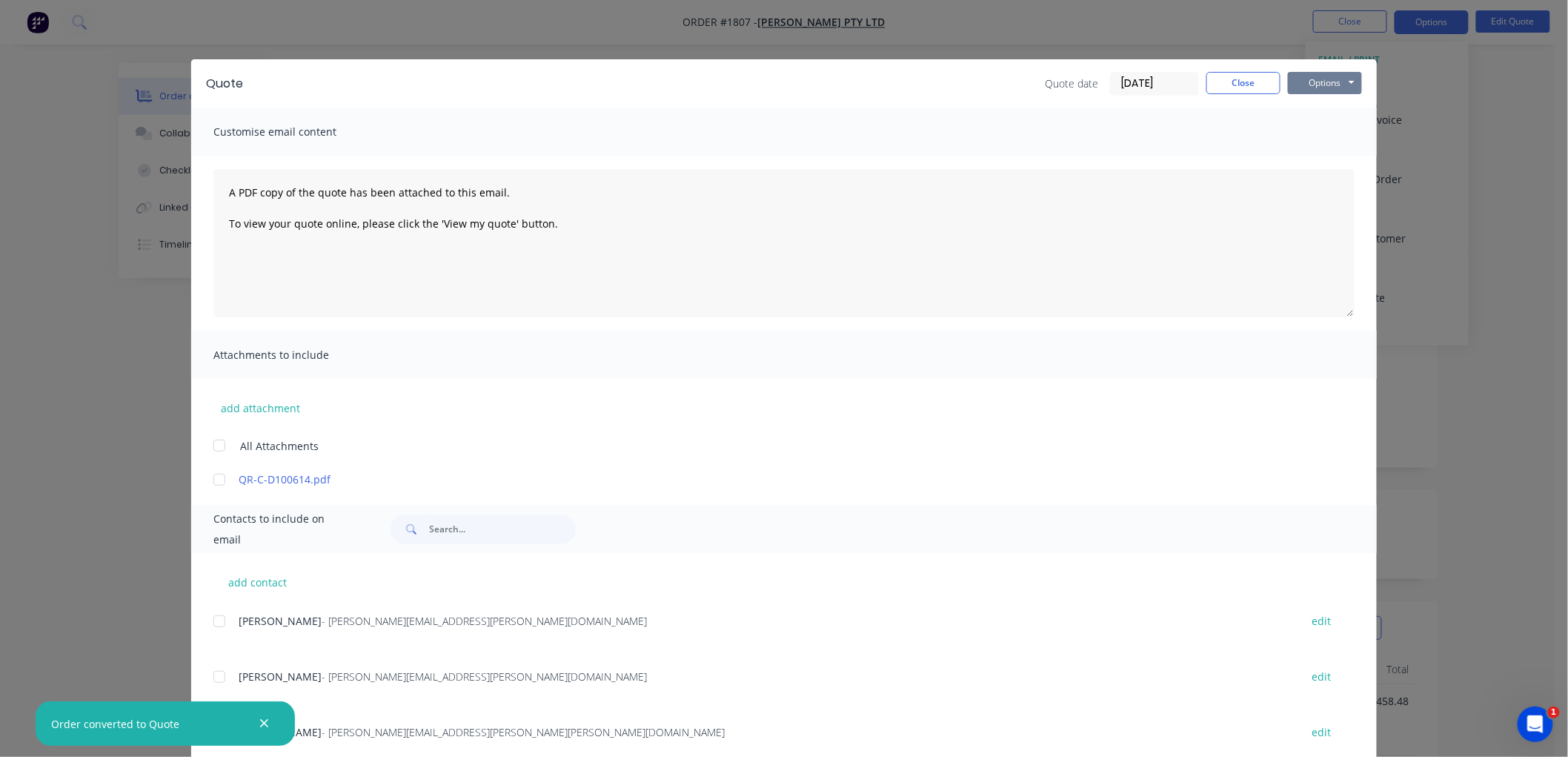
click at [1305, 82] on button "Options" at bounding box center [1325, 83] width 74 height 22
click at [1341, 108] on button "Preview" at bounding box center [1335, 109] width 95 height 25
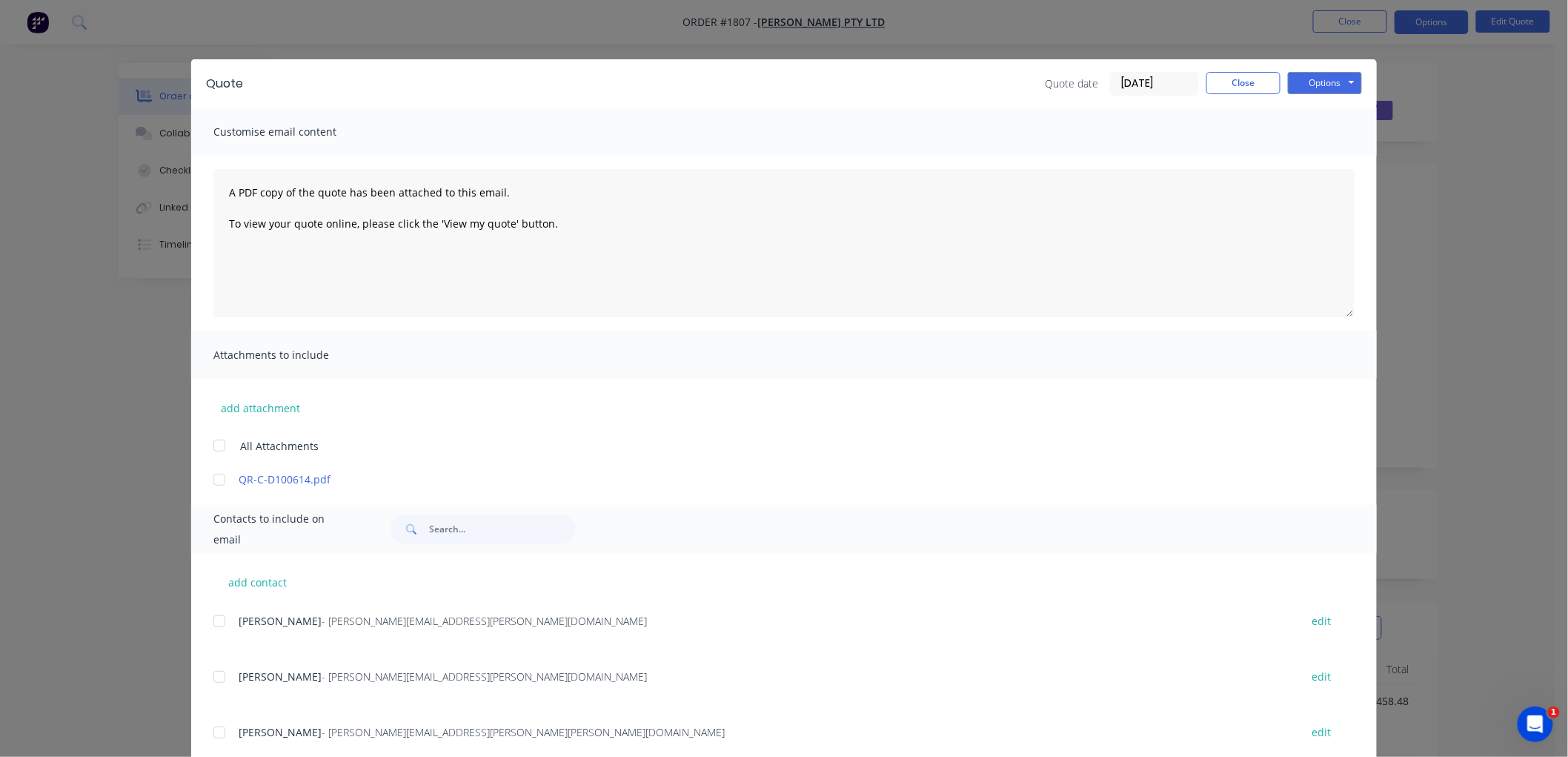
click at [209, 731] on div at bounding box center [219, 732] width 30 height 30
drag, startPoint x: 206, startPoint y: 475, endPoint x: 232, endPoint y: 470, distance: 26.5
click at [209, 475] on div at bounding box center [219, 480] width 30 height 30
click at [1308, 82] on button "Options" at bounding box center [1325, 83] width 74 height 22
click at [1335, 158] on button "Email" at bounding box center [1335, 158] width 95 height 25
